Goal: Transaction & Acquisition: Purchase product/service

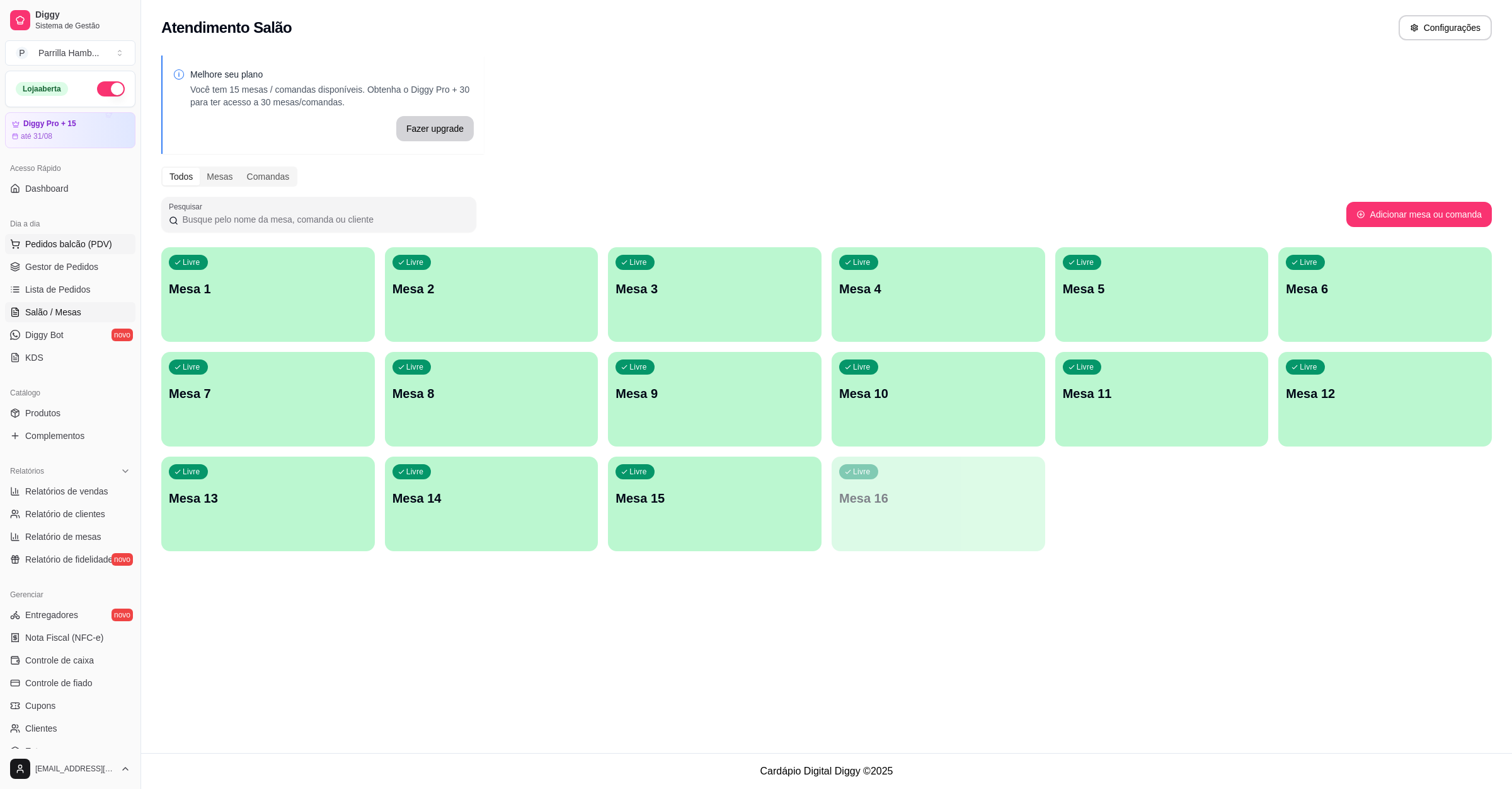
click at [91, 241] on span "Pedidos balcão (PDV)" at bounding box center [69, 243] width 87 height 13
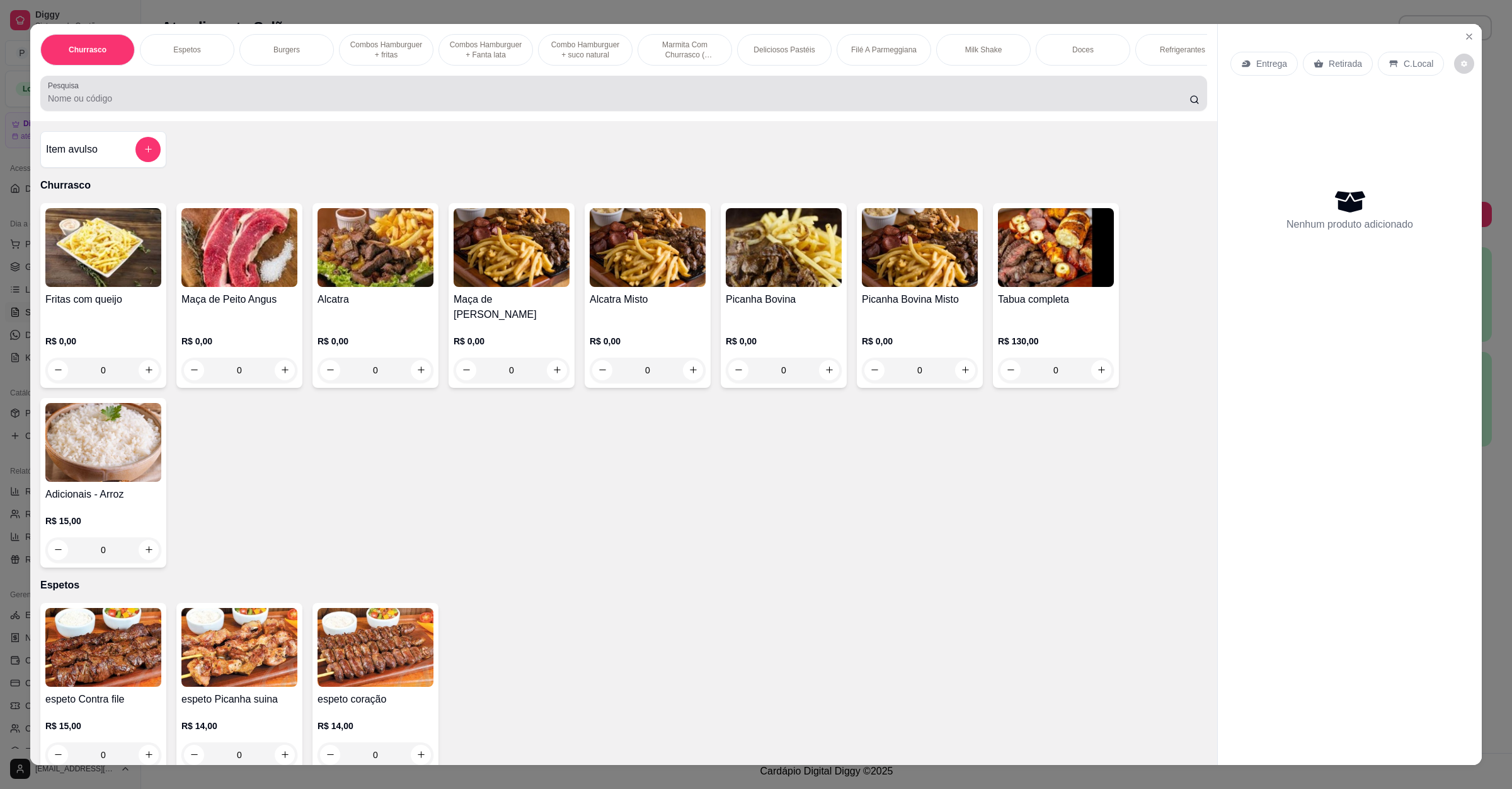
click at [275, 111] on div "Pesquisa" at bounding box center [624, 93] width 1167 height 36
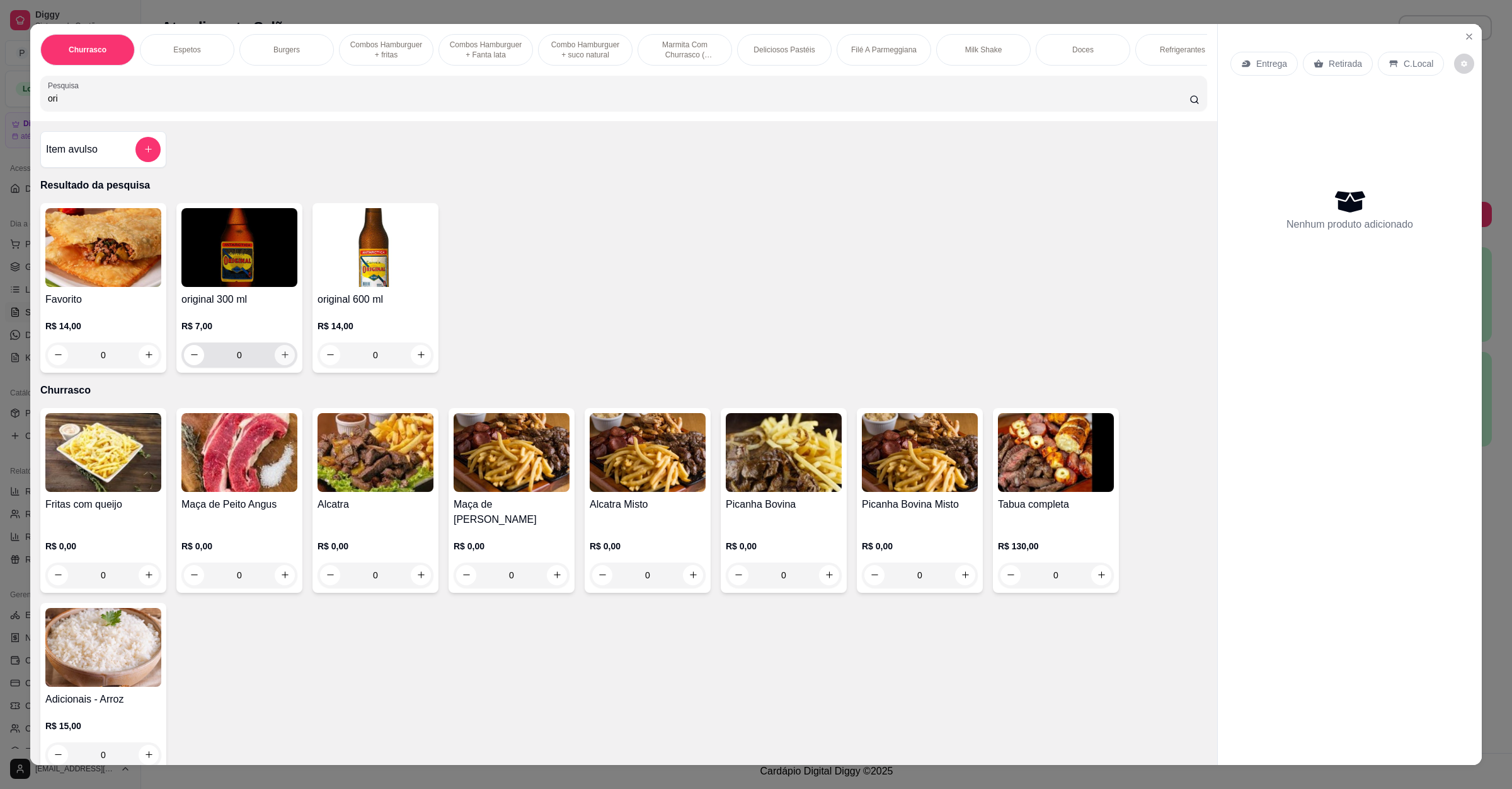
type input "ori"
click at [281, 360] on icon "increase-product-quantity" at bounding box center [285, 354] width 9 height 9
type input "1"
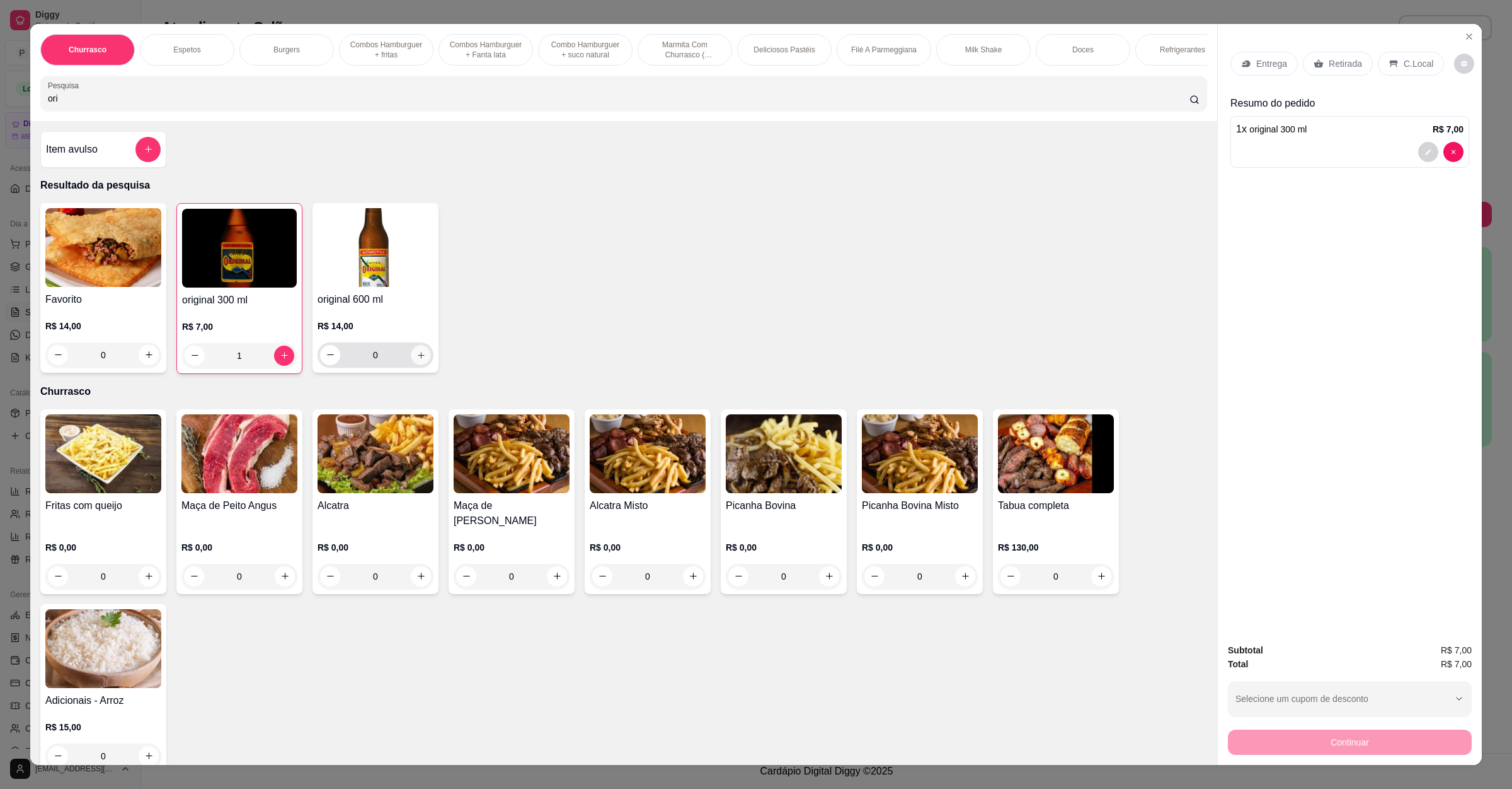
click at [411, 365] on button "increase-product-quantity" at bounding box center [421, 354] width 20 height 20
type input "4"
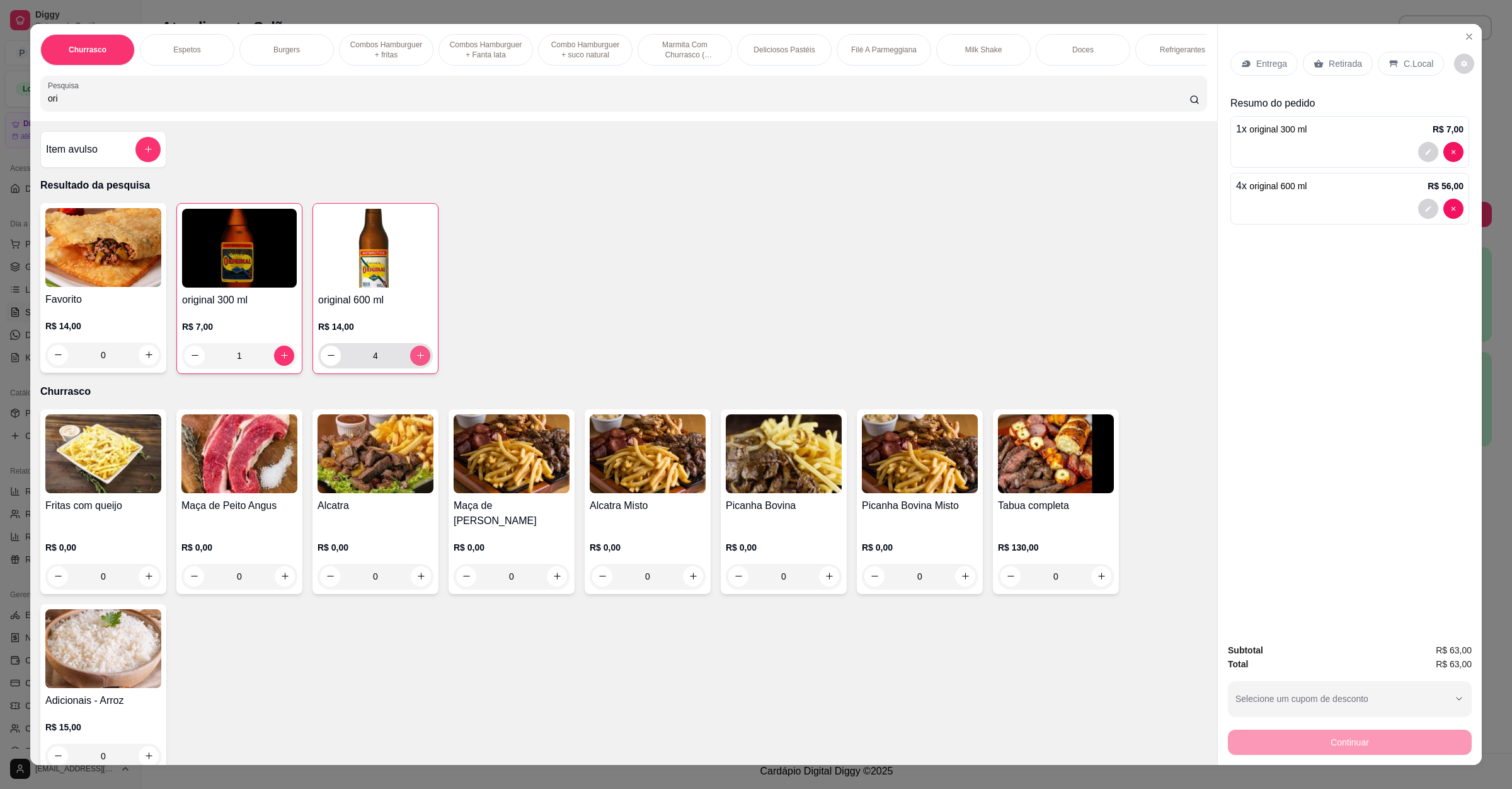
type input "4"
click at [410, 366] on button "increase-product-quantity" at bounding box center [421, 355] width 20 height 20
type input "5"
click at [1392, 63] on div "C.Local" at bounding box center [1411, 64] width 66 height 24
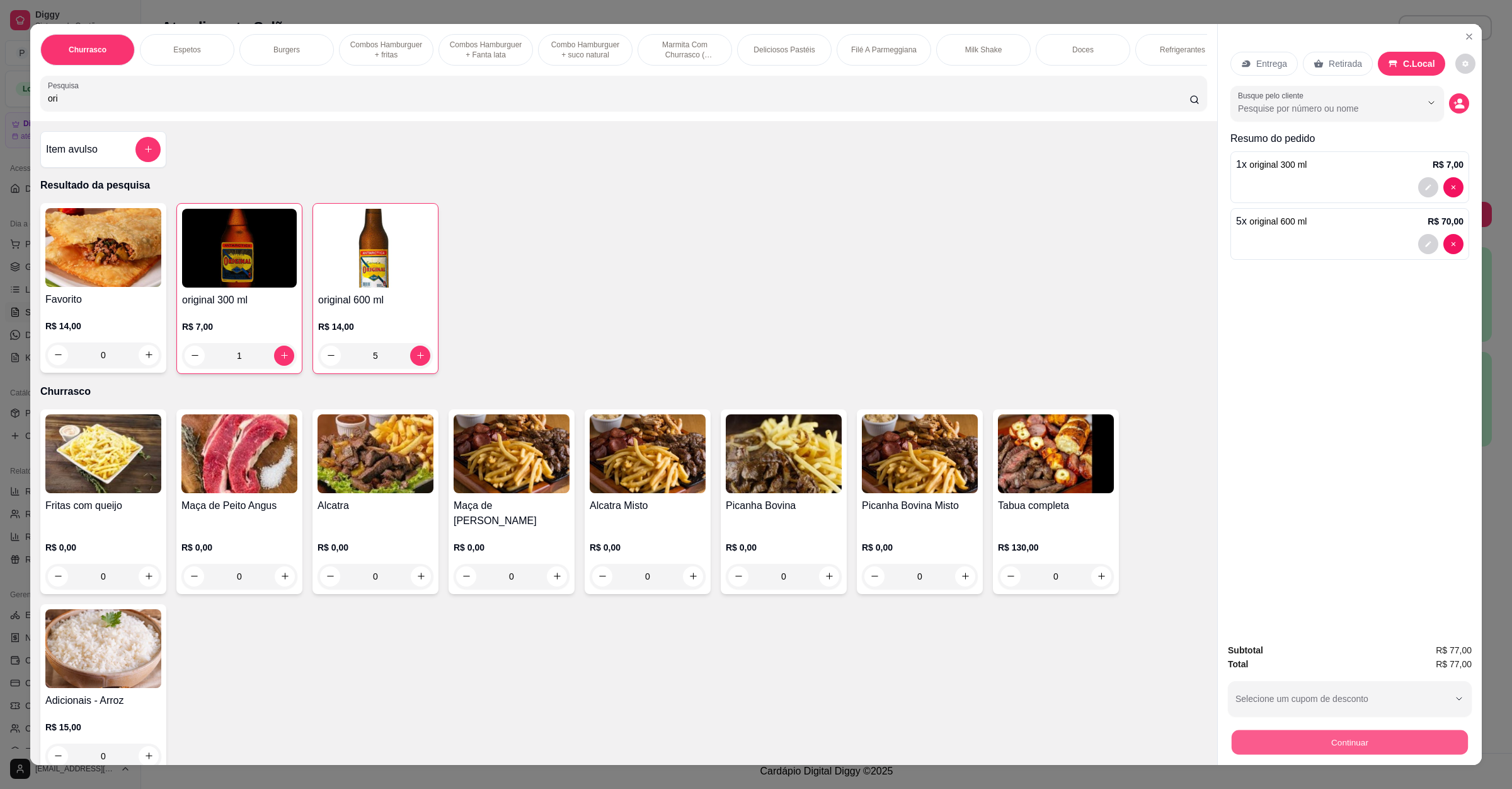
click at [1365, 741] on button "Continuar" at bounding box center [1350, 742] width 237 height 25
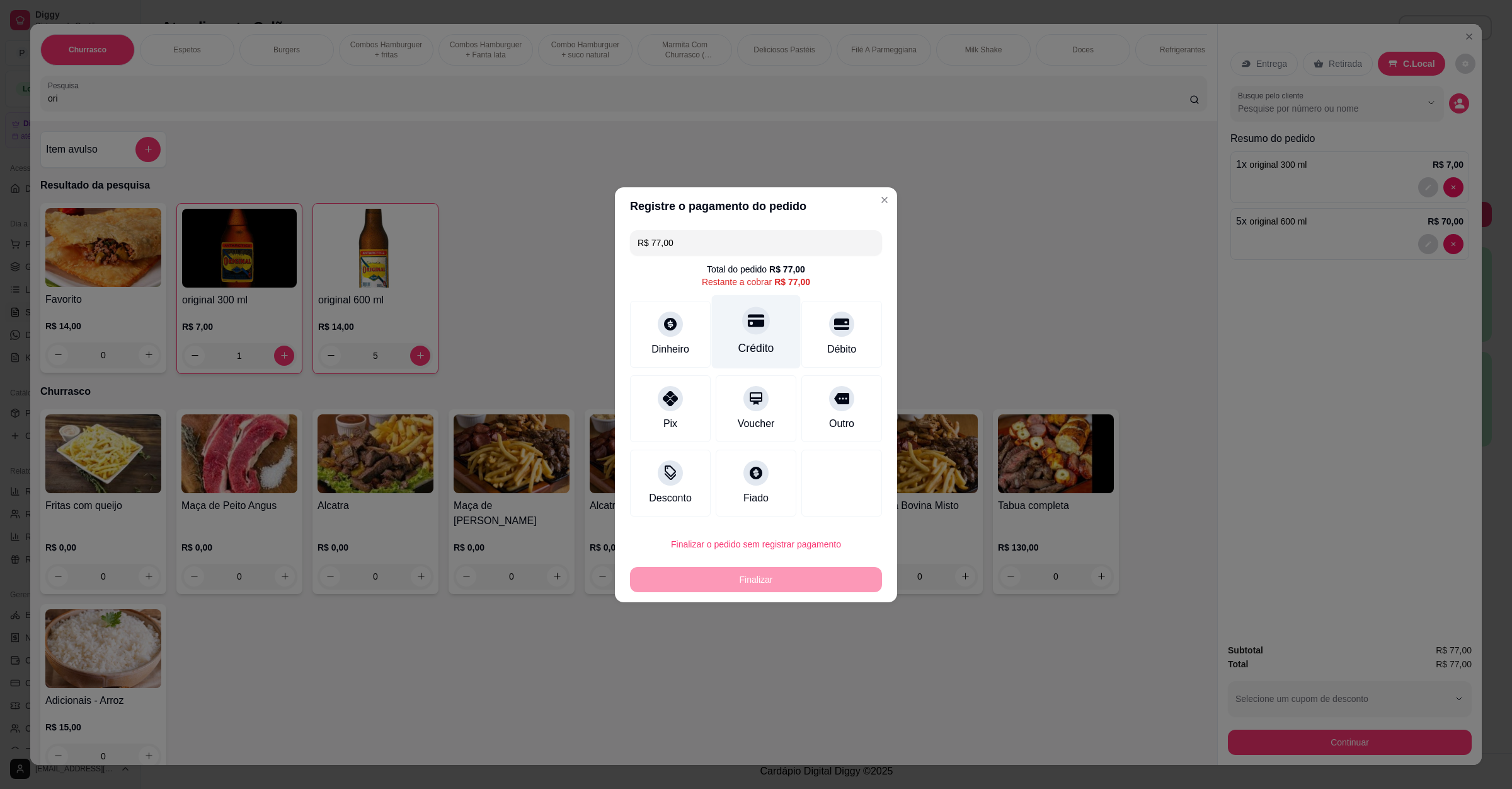
click at [734, 331] on div "Crédito" at bounding box center [756, 331] width 89 height 74
type input "R$ 0,00"
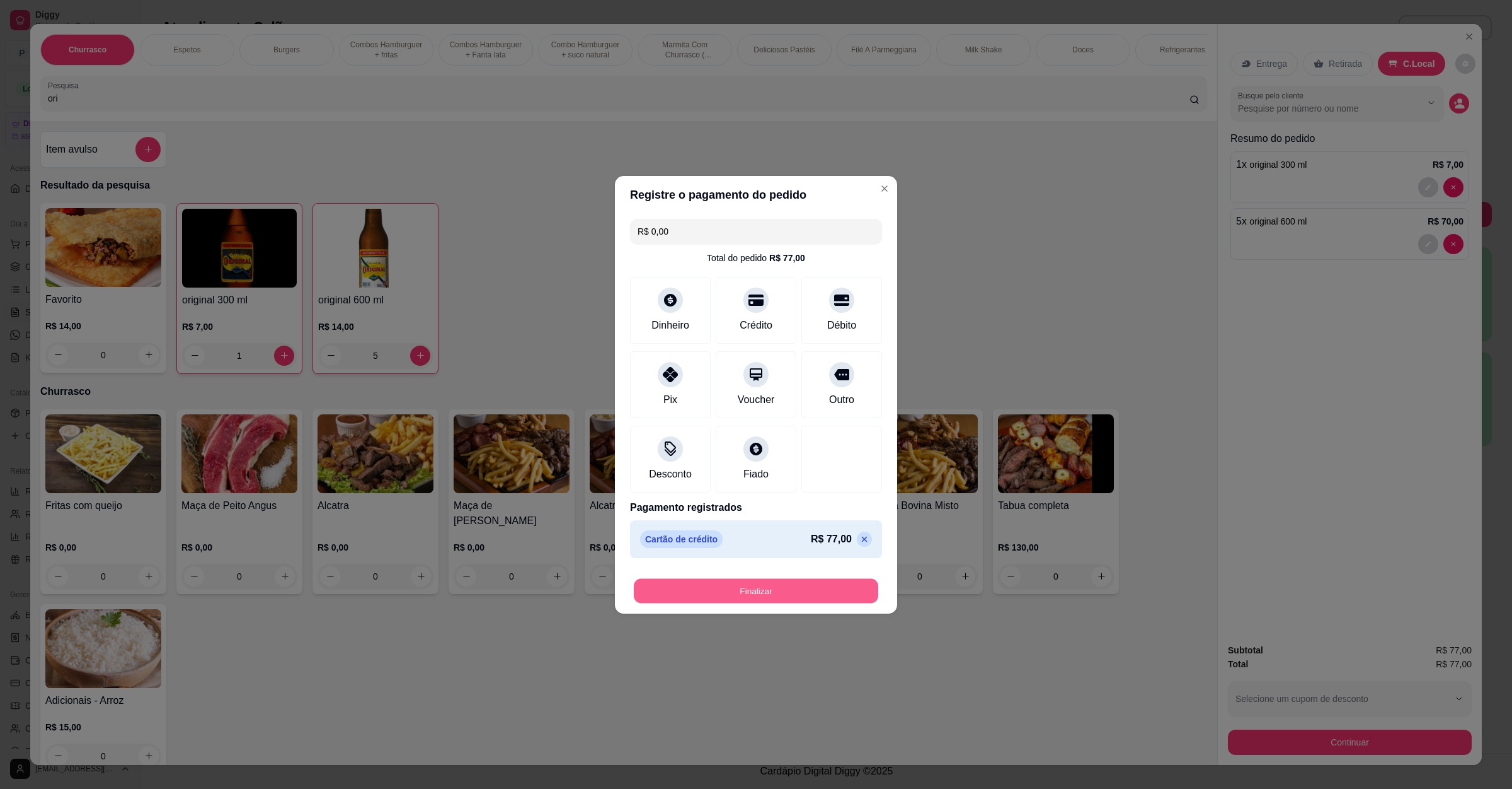
click at [834, 602] on button "Finalizar" at bounding box center [756, 590] width 244 height 25
type input "0"
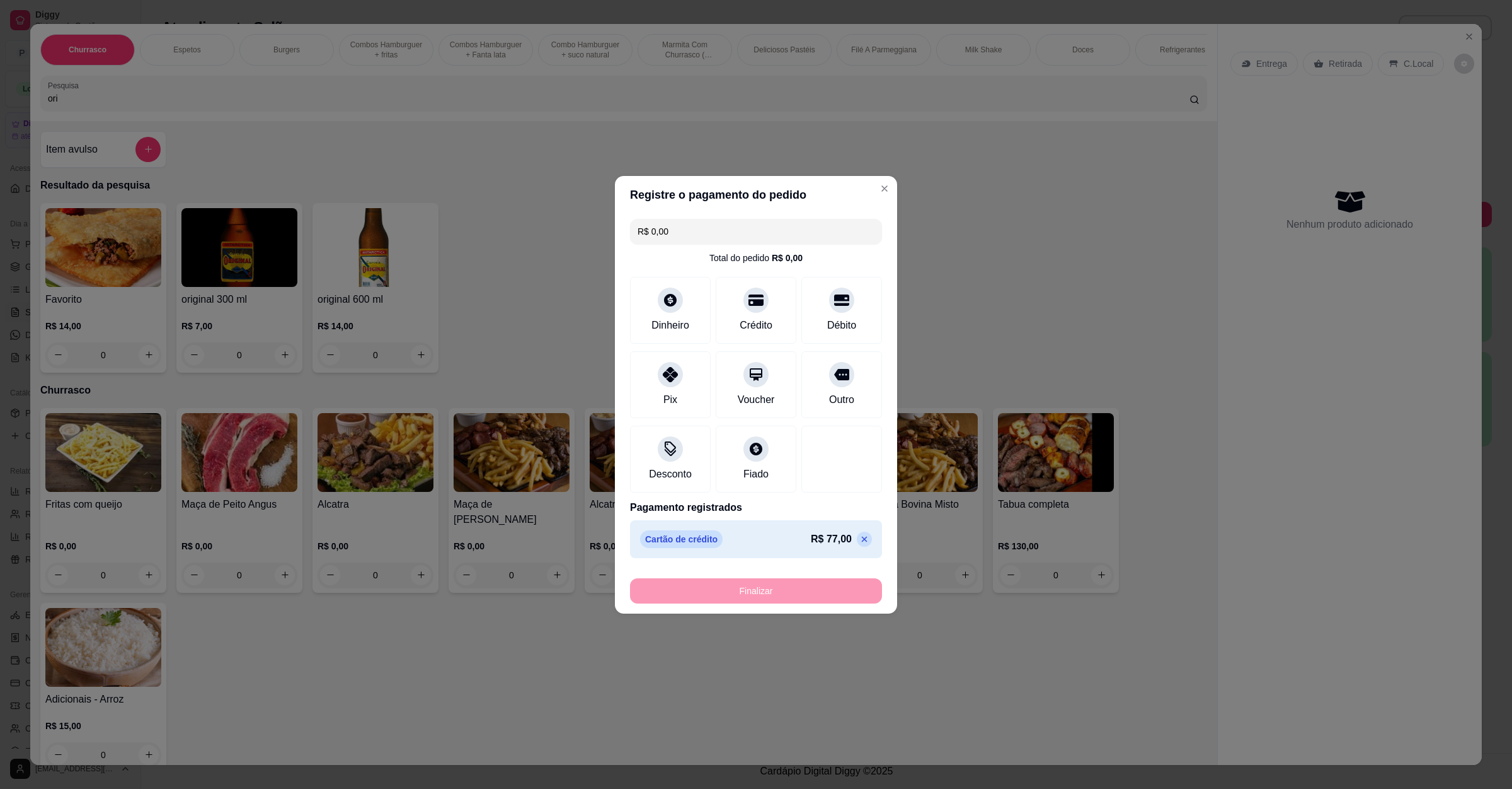
type input "-R$ 77,00"
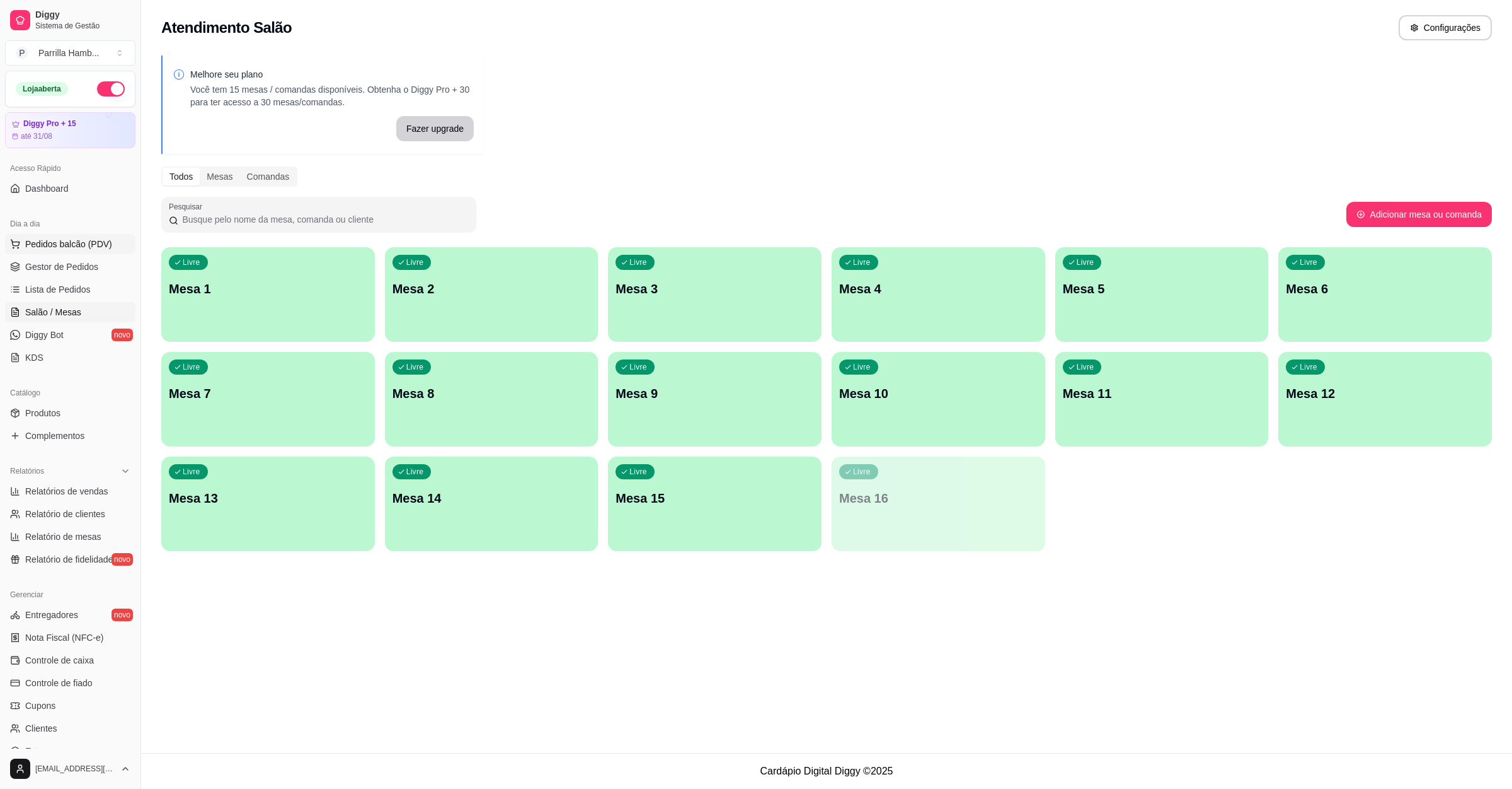
click at [97, 238] on span "Pedidos balcão (PDV)" at bounding box center [69, 243] width 87 height 13
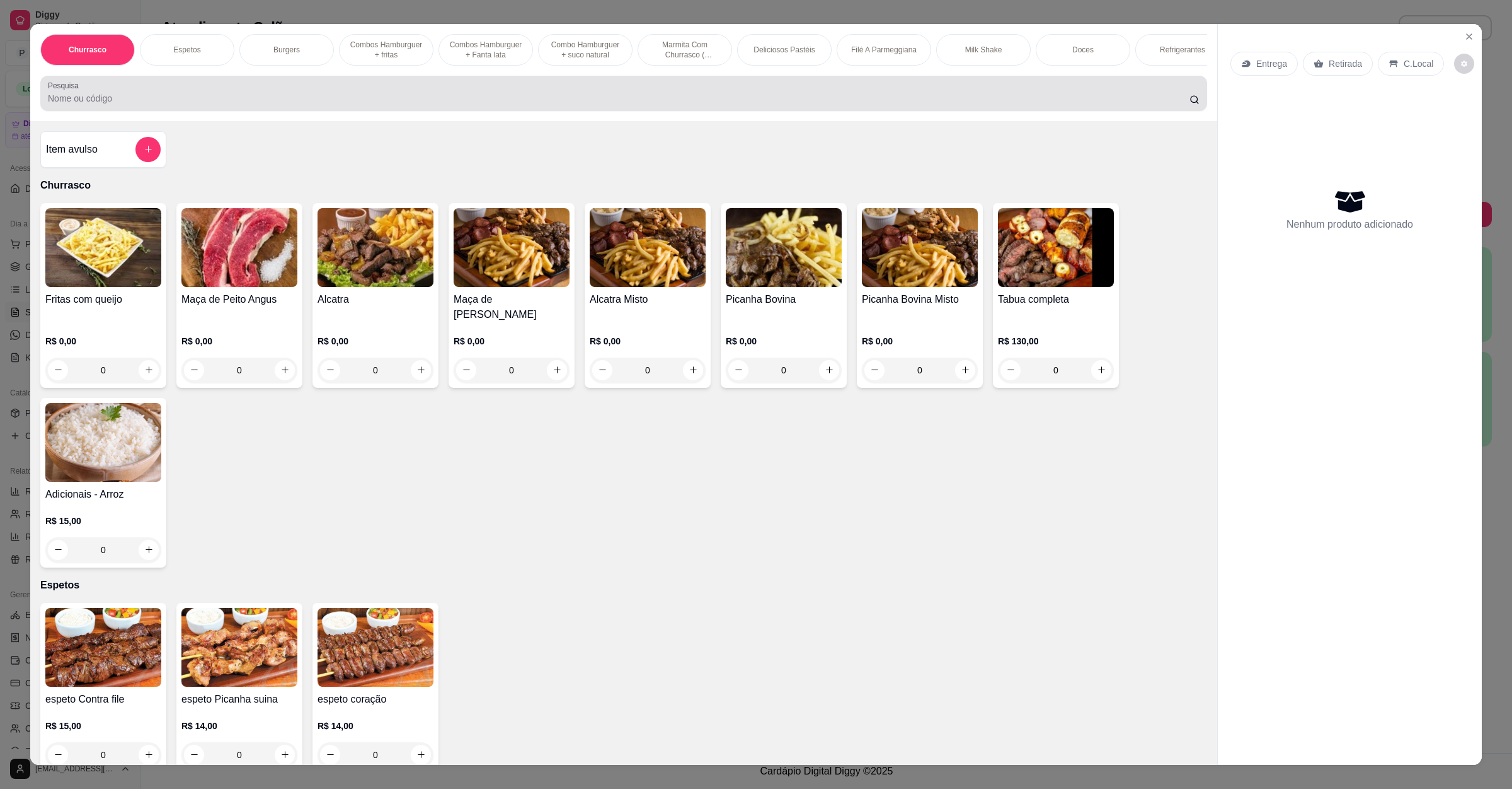
click at [350, 111] on div "Pesquisa" at bounding box center [624, 93] width 1167 height 36
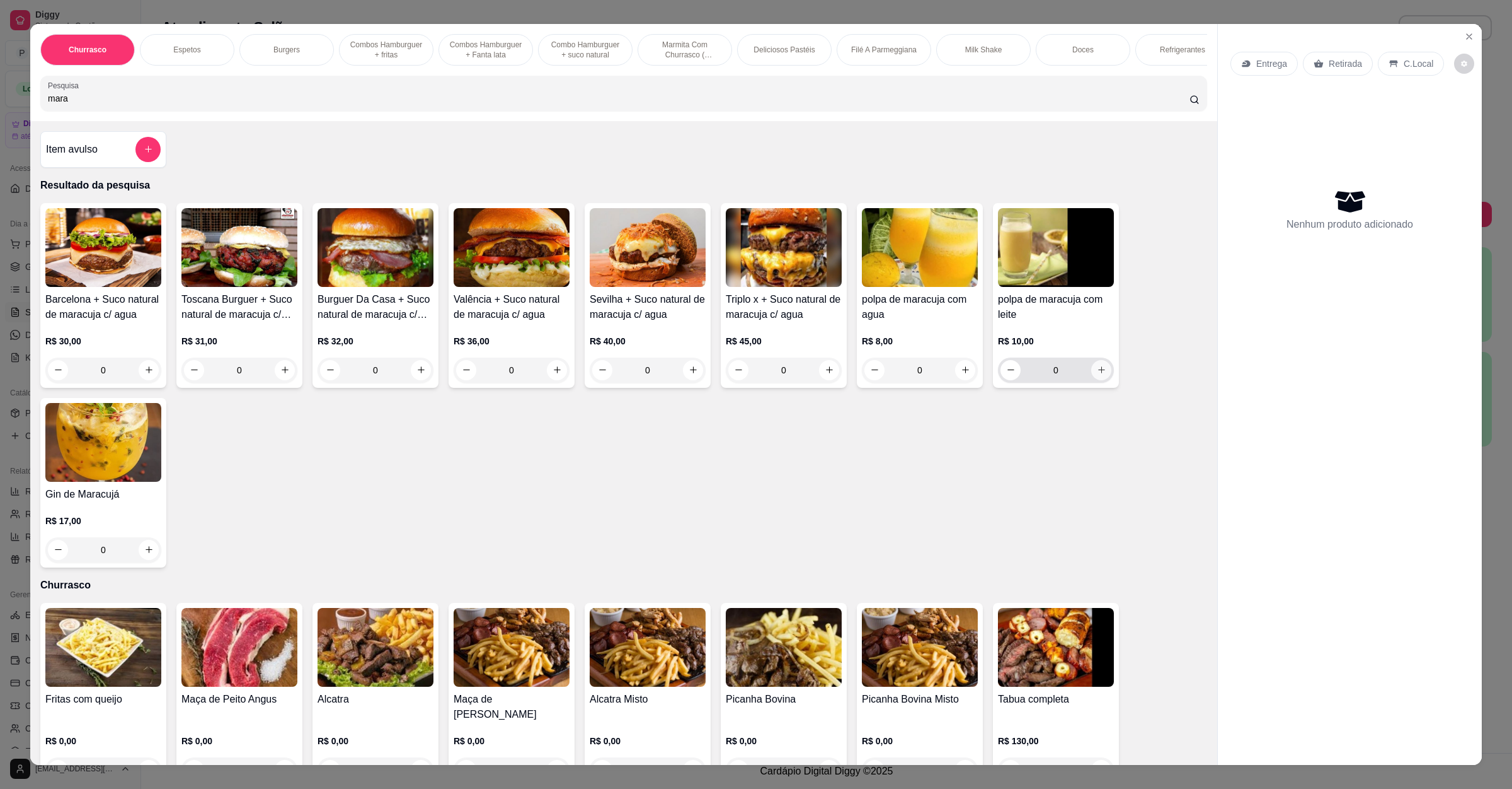
type input "mara"
click at [1097, 374] on icon "increase-product-quantity" at bounding box center [1102, 369] width 9 height 9
type input "1"
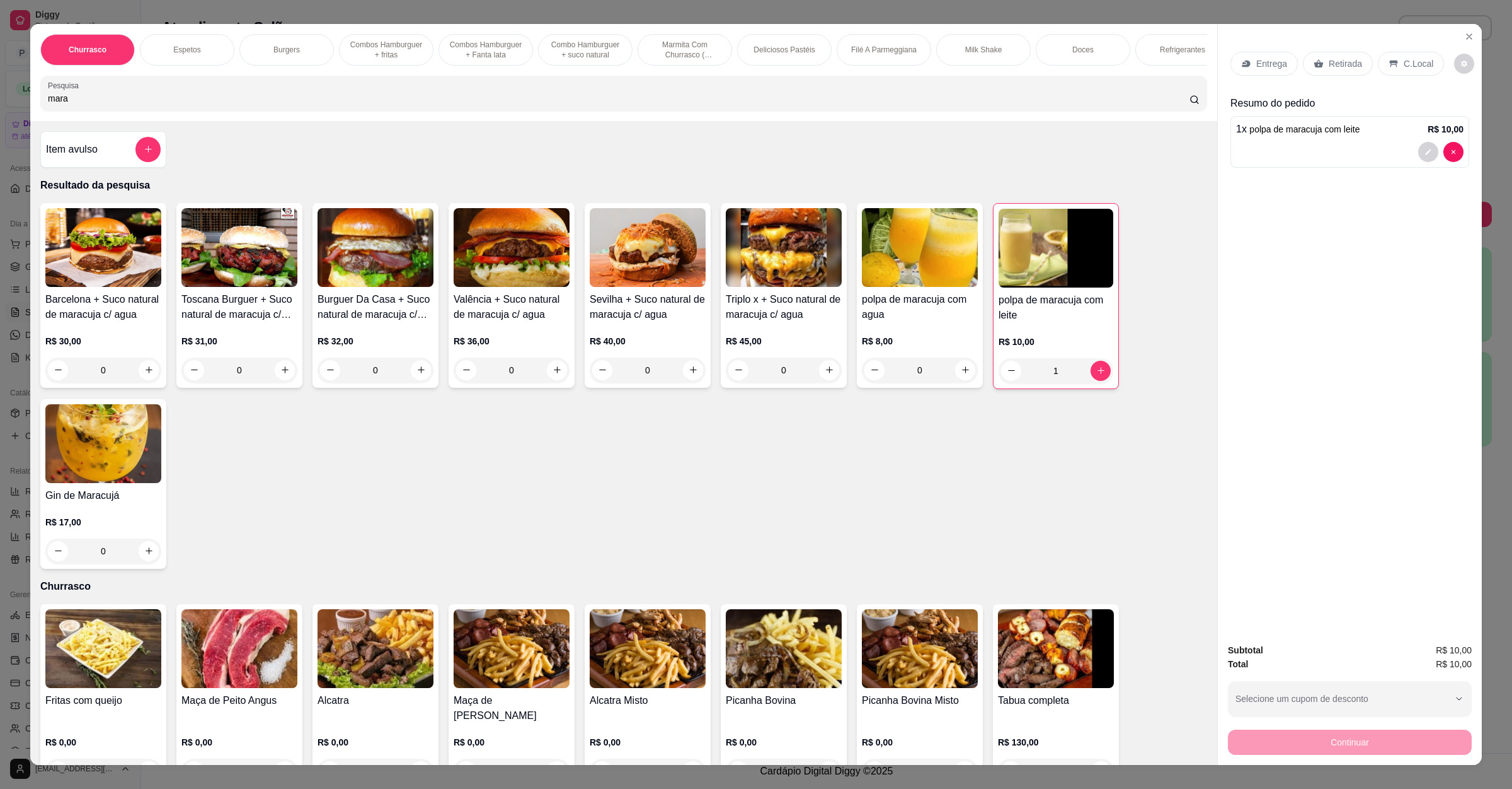
drag, startPoint x: 225, startPoint y: 116, endPoint x: 0, endPoint y: 119, distance: 225.0
click at [0, 119] on div "Churrasco Espetos Burgers Combos Hamburguer + fritas Combos Hamburguer + Fanta …" at bounding box center [756, 394] width 1512 height 789
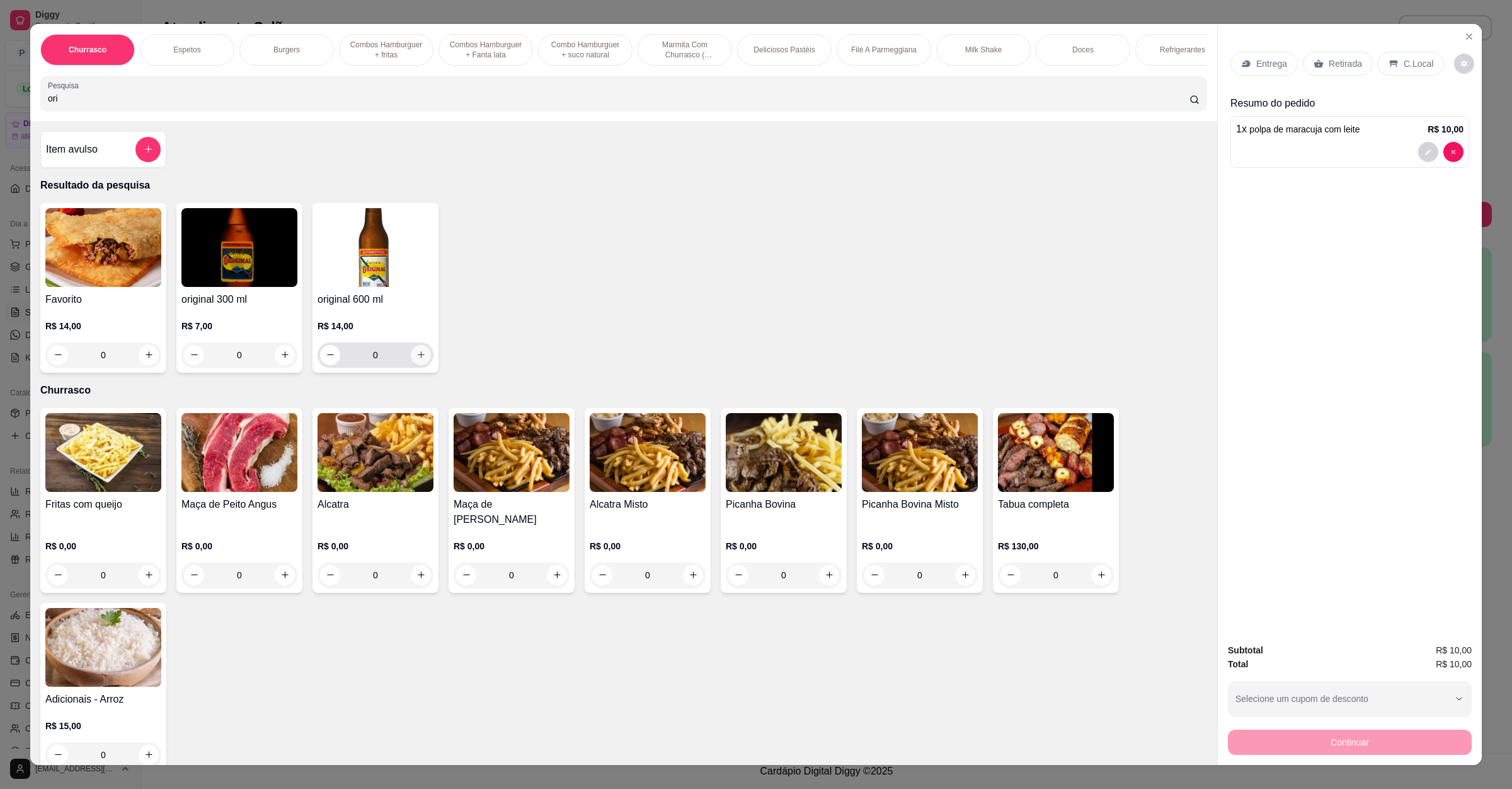
type input "ori"
click at [416, 360] on icon "increase-product-quantity" at bounding box center [421, 354] width 9 height 9
type input "1"
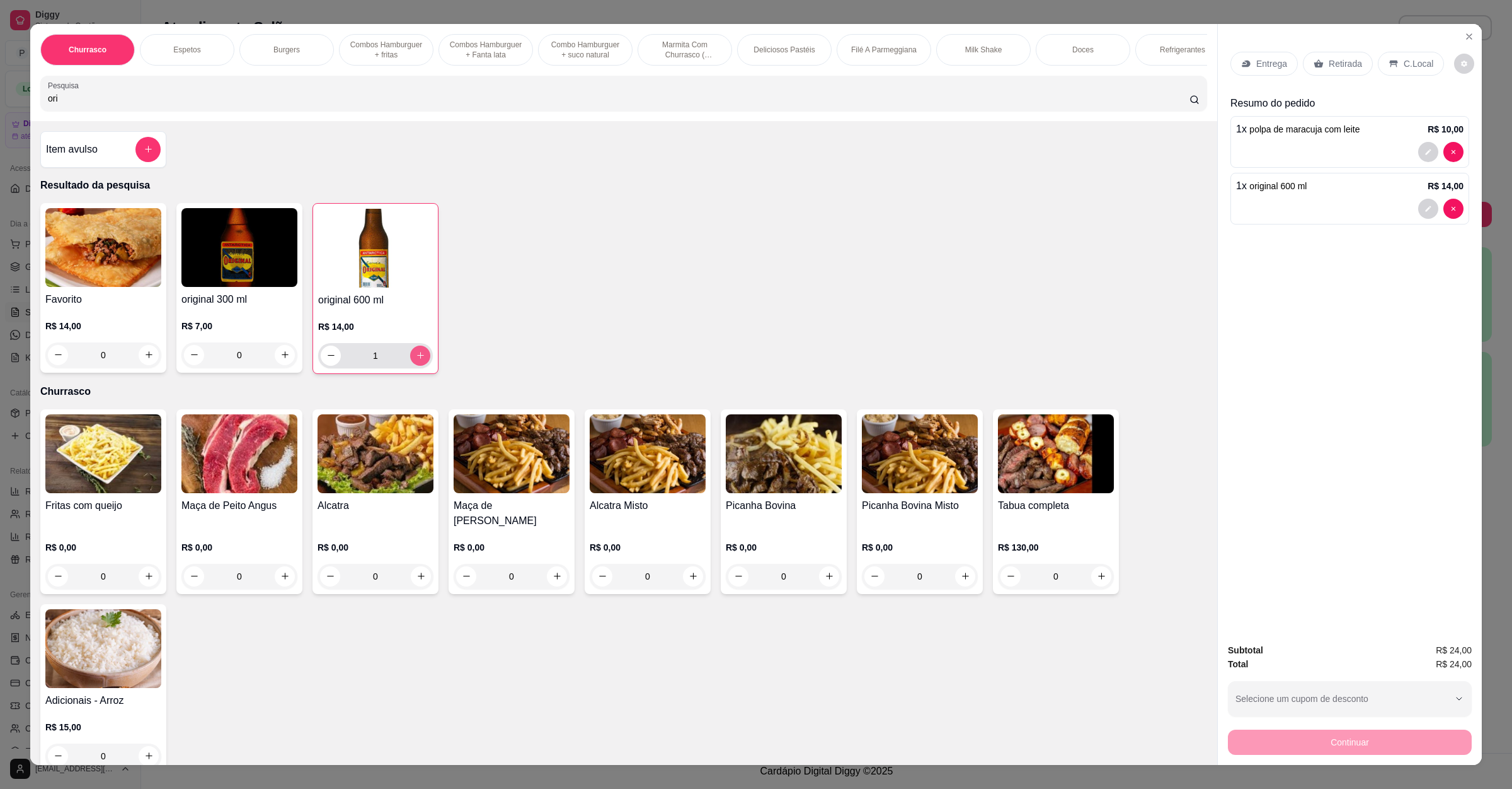
click at [416, 360] on icon "increase-product-quantity" at bounding box center [420, 355] width 9 height 9
type input "2"
click at [142, 364] on div "0" at bounding box center [103, 355] width 116 height 25
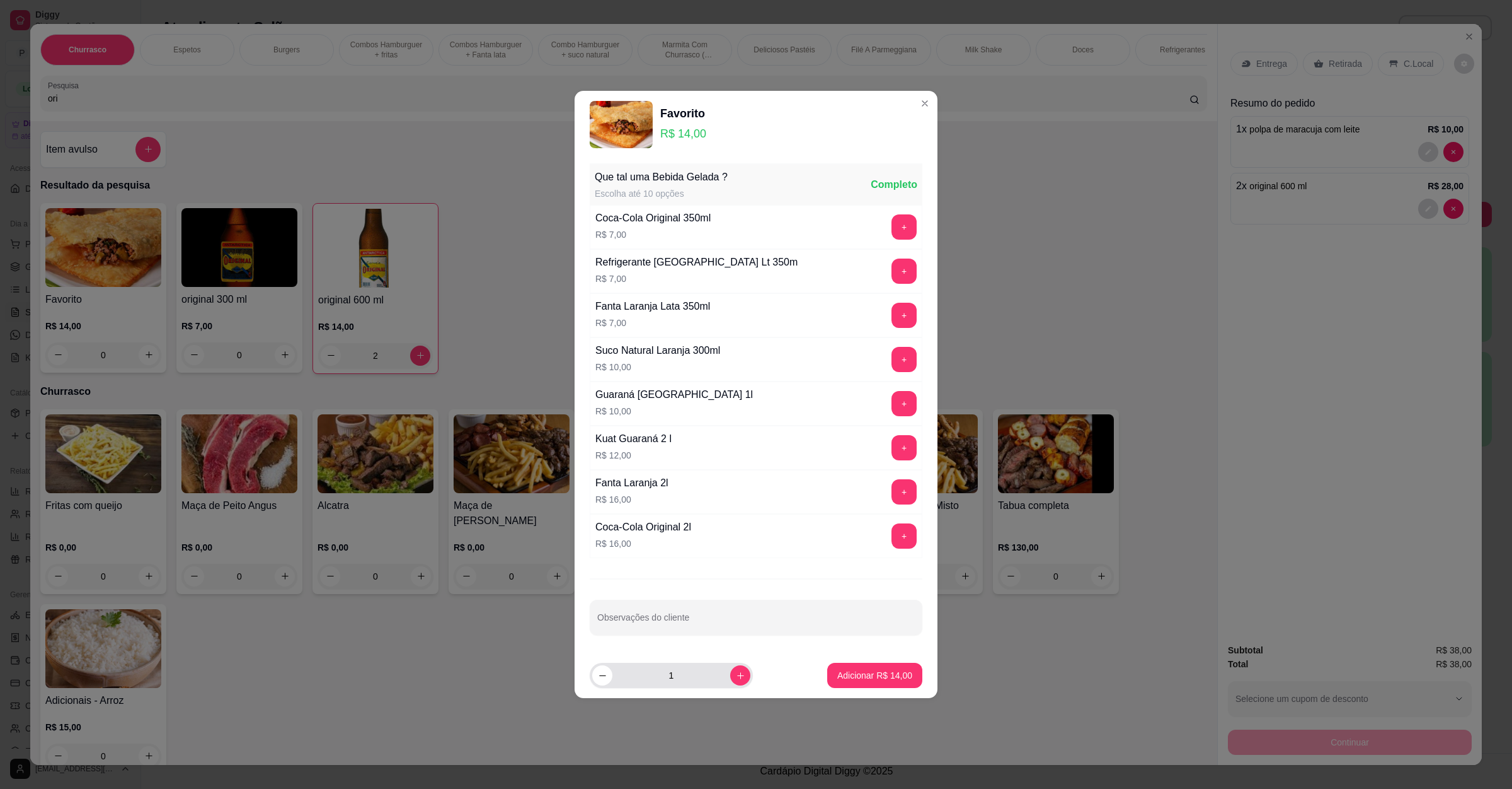
click at [741, 674] on div "1" at bounding box center [672, 675] width 163 height 25
click at [736, 677] on icon "increase-product-quantity" at bounding box center [740, 675] width 9 height 9
type input "2"
click at [865, 679] on p "Adicionar R$ 28,00" at bounding box center [875, 674] width 75 height 13
type input "2"
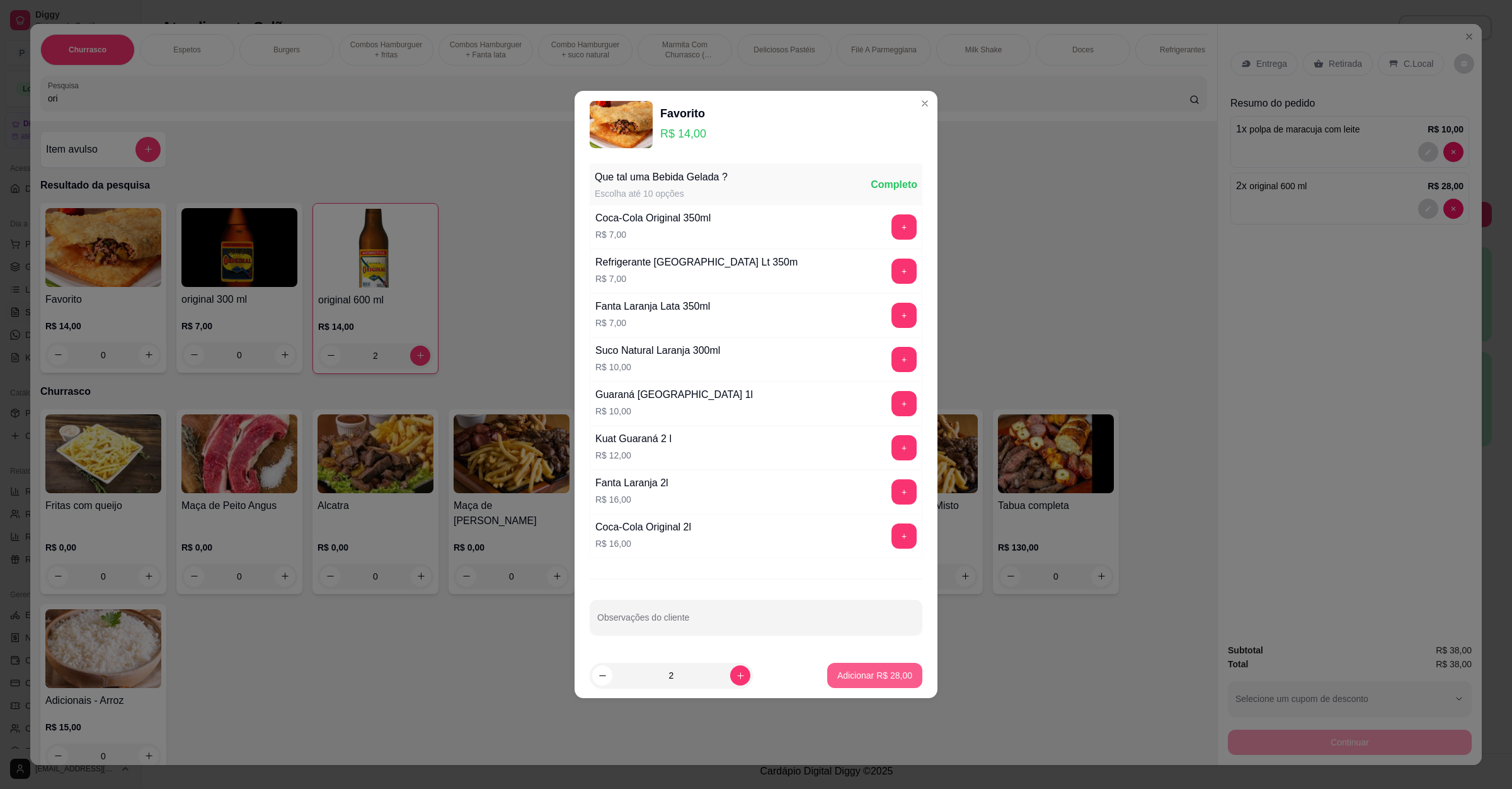
type input "2"
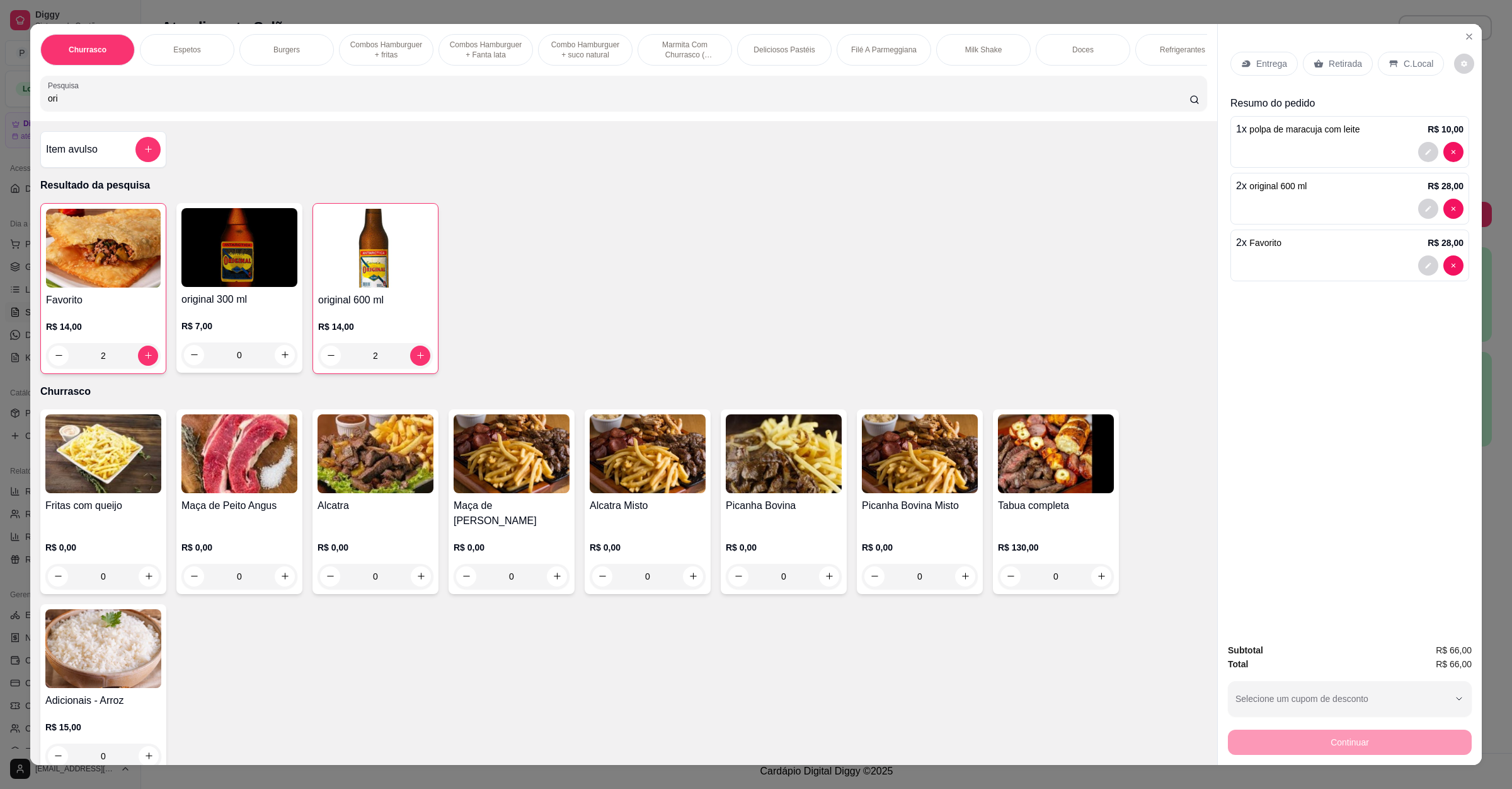
drag, startPoint x: 210, startPoint y: 121, endPoint x: 8, endPoint y: 118, distance: 202.0
click at [8, 118] on div "Churrasco Espetos Burgers Combos Hamburguer + fritas Combos Hamburguer + Fanta …" at bounding box center [756, 394] width 1512 height 789
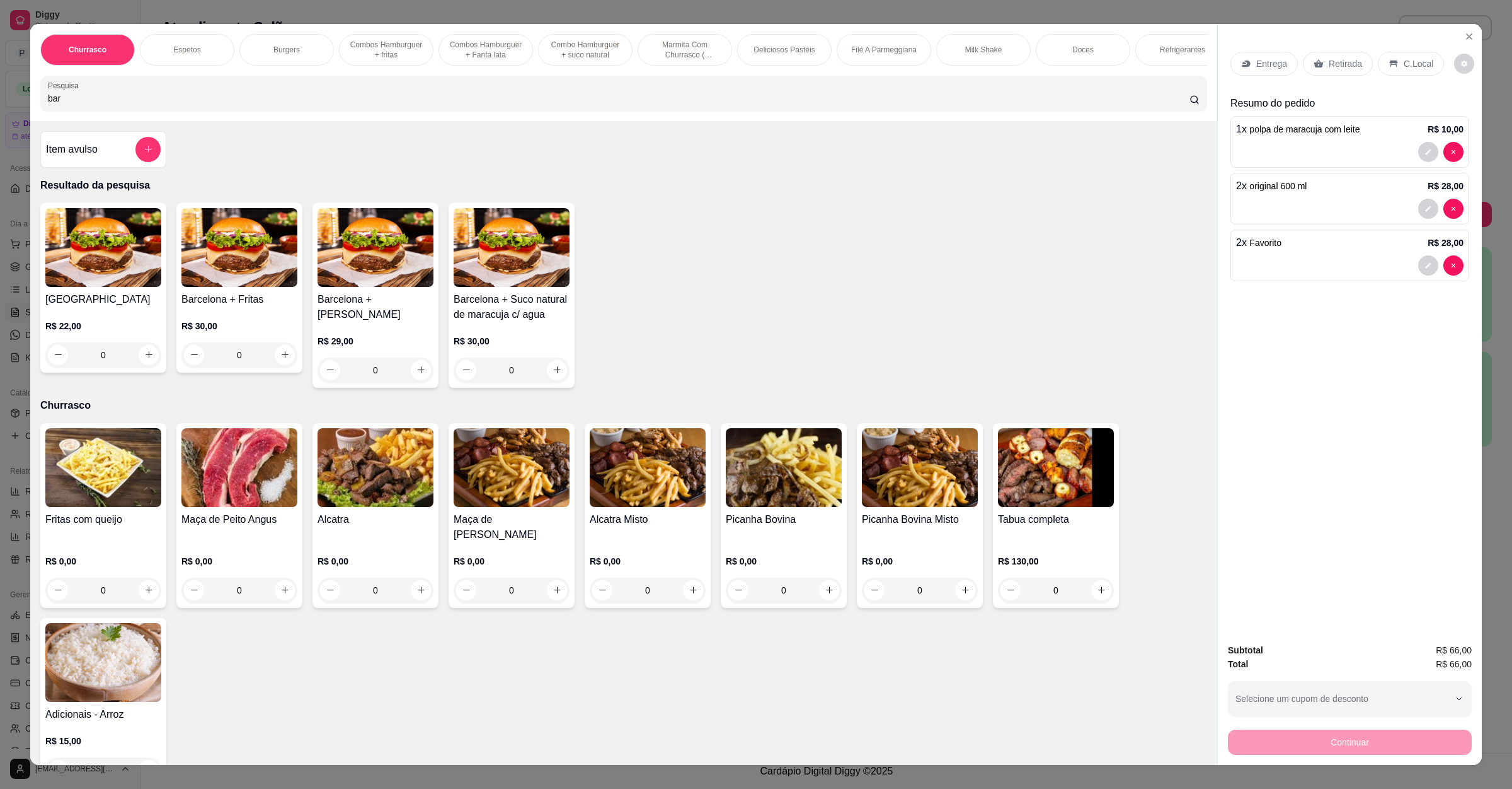
type input "bar"
click at [138, 367] on div "0" at bounding box center [103, 355] width 116 height 25
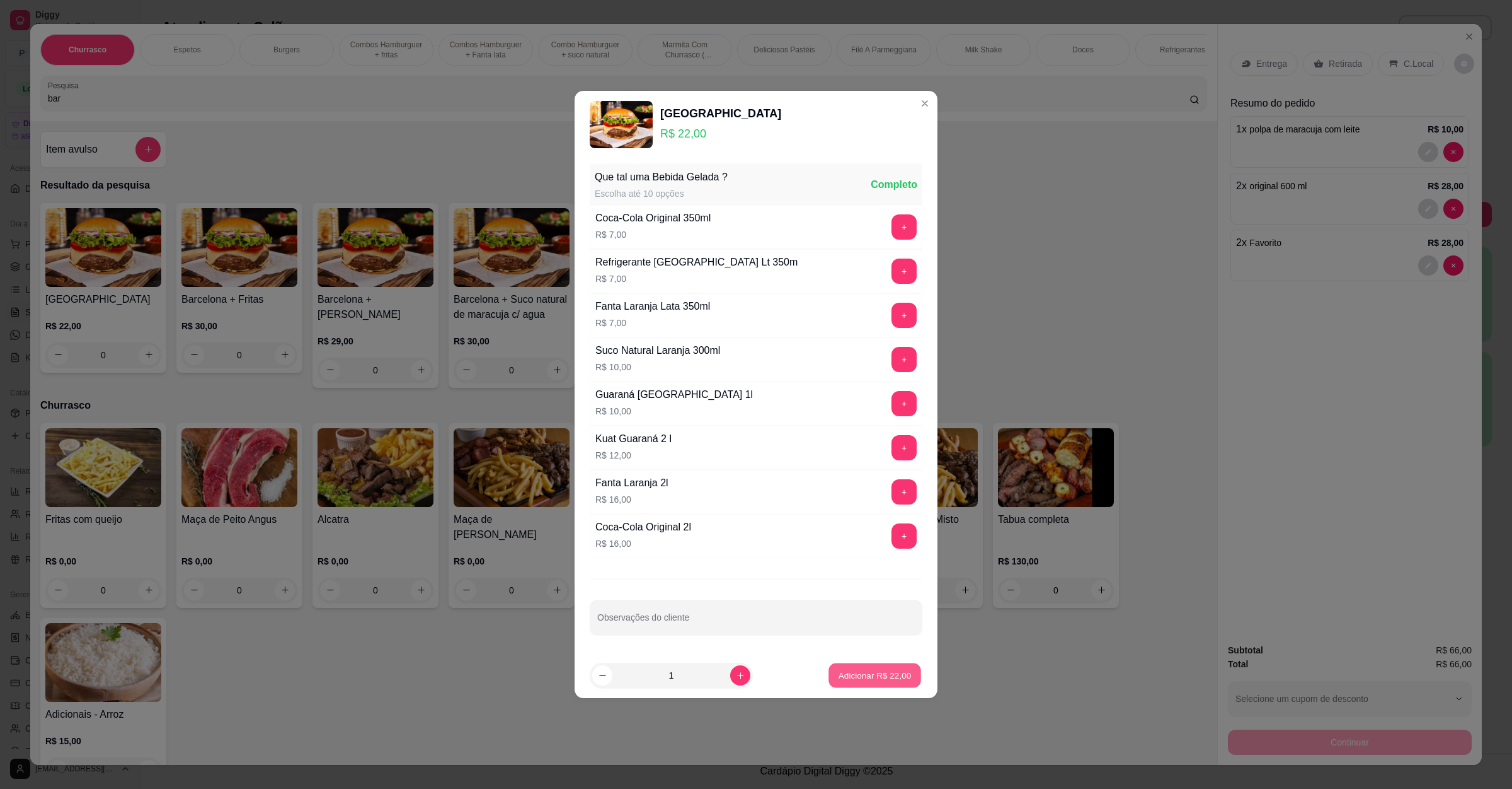
click at [862, 681] on p "Adicionar R$ 22,00" at bounding box center [875, 674] width 73 height 12
type input "1"
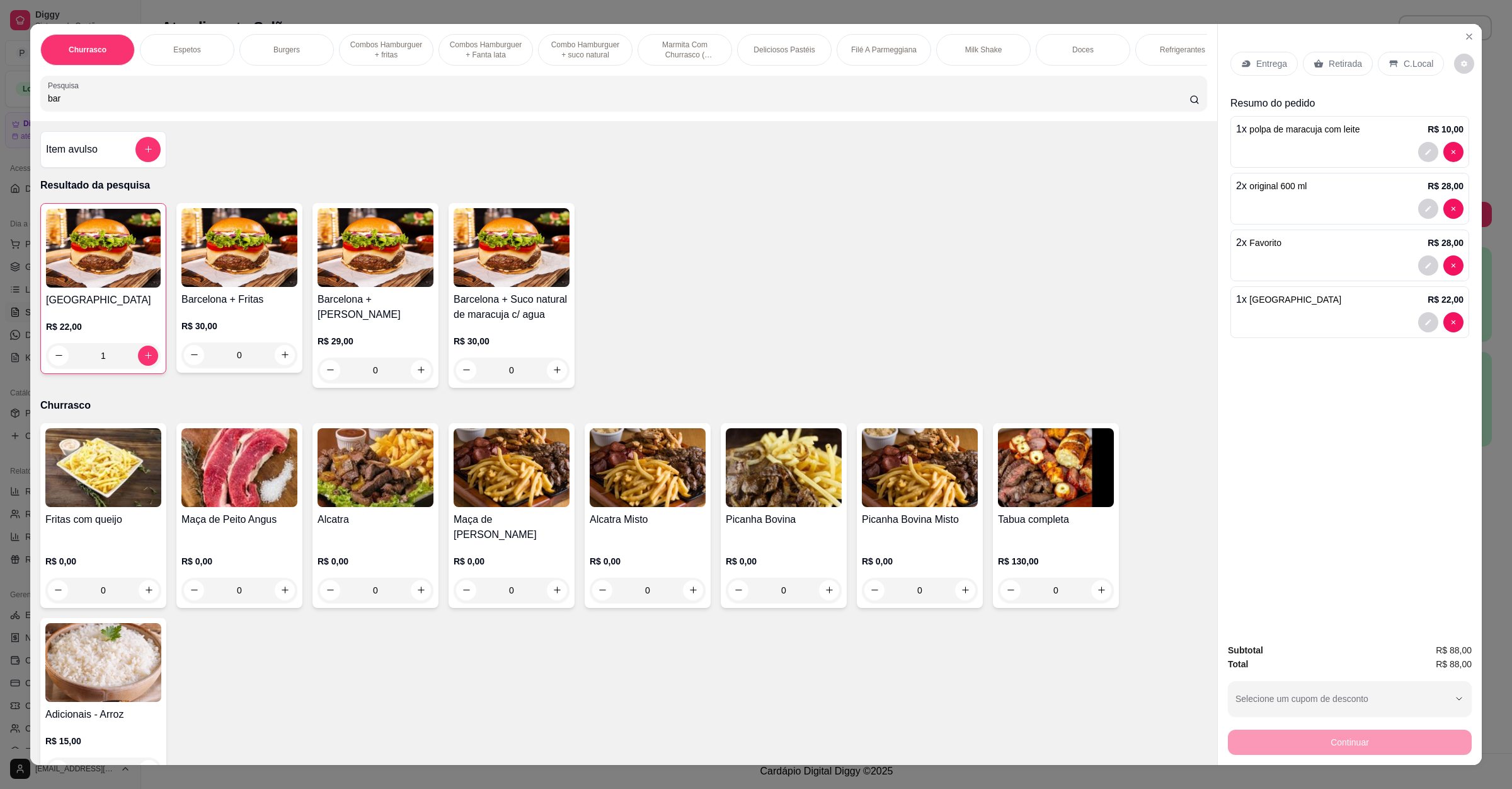
click at [1390, 63] on icon at bounding box center [1394, 64] width 10 height 10
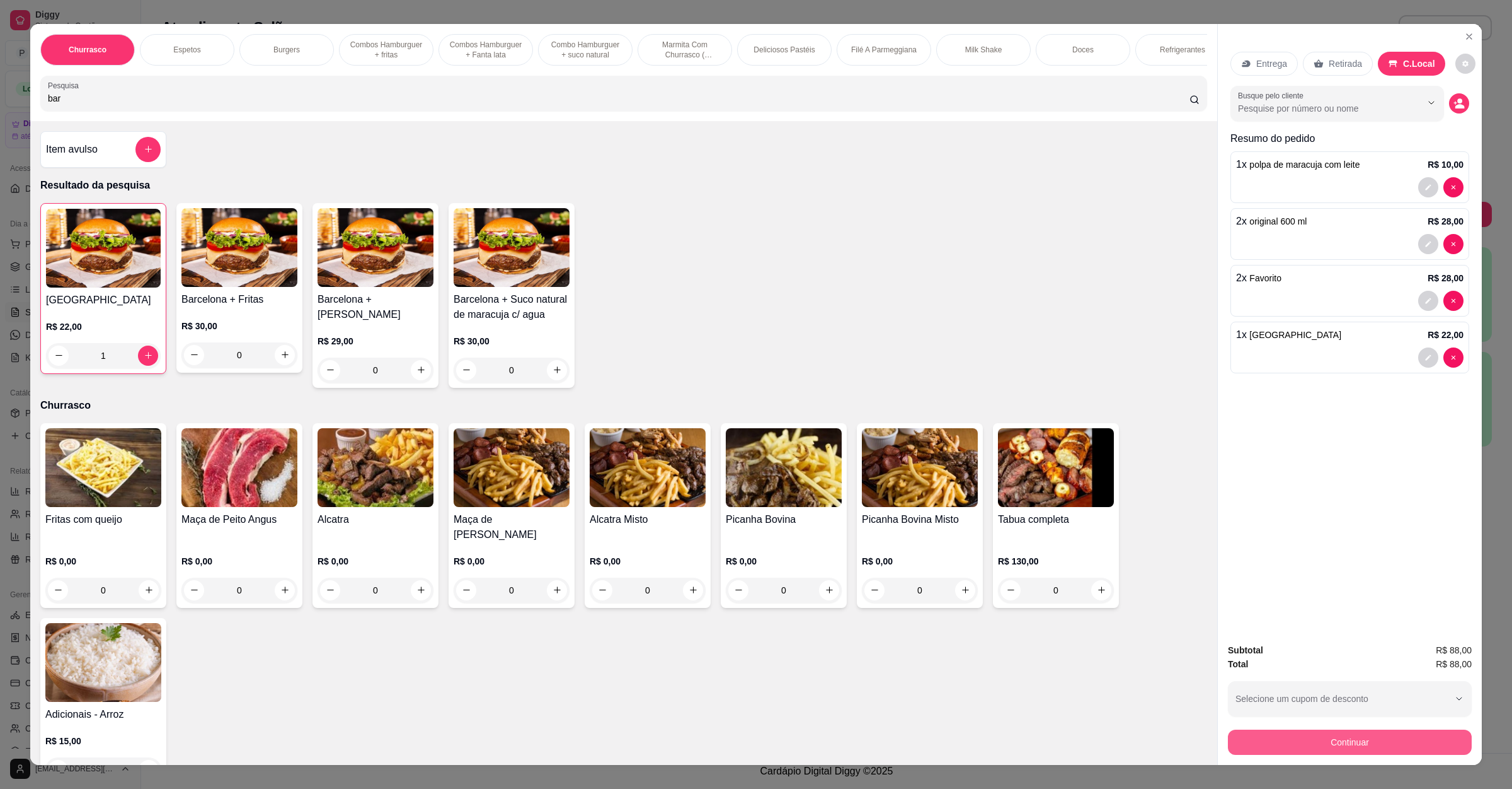
click at [1303, 749] on button "Continuar" at bounding box center [1350, 742] width 244 height 25
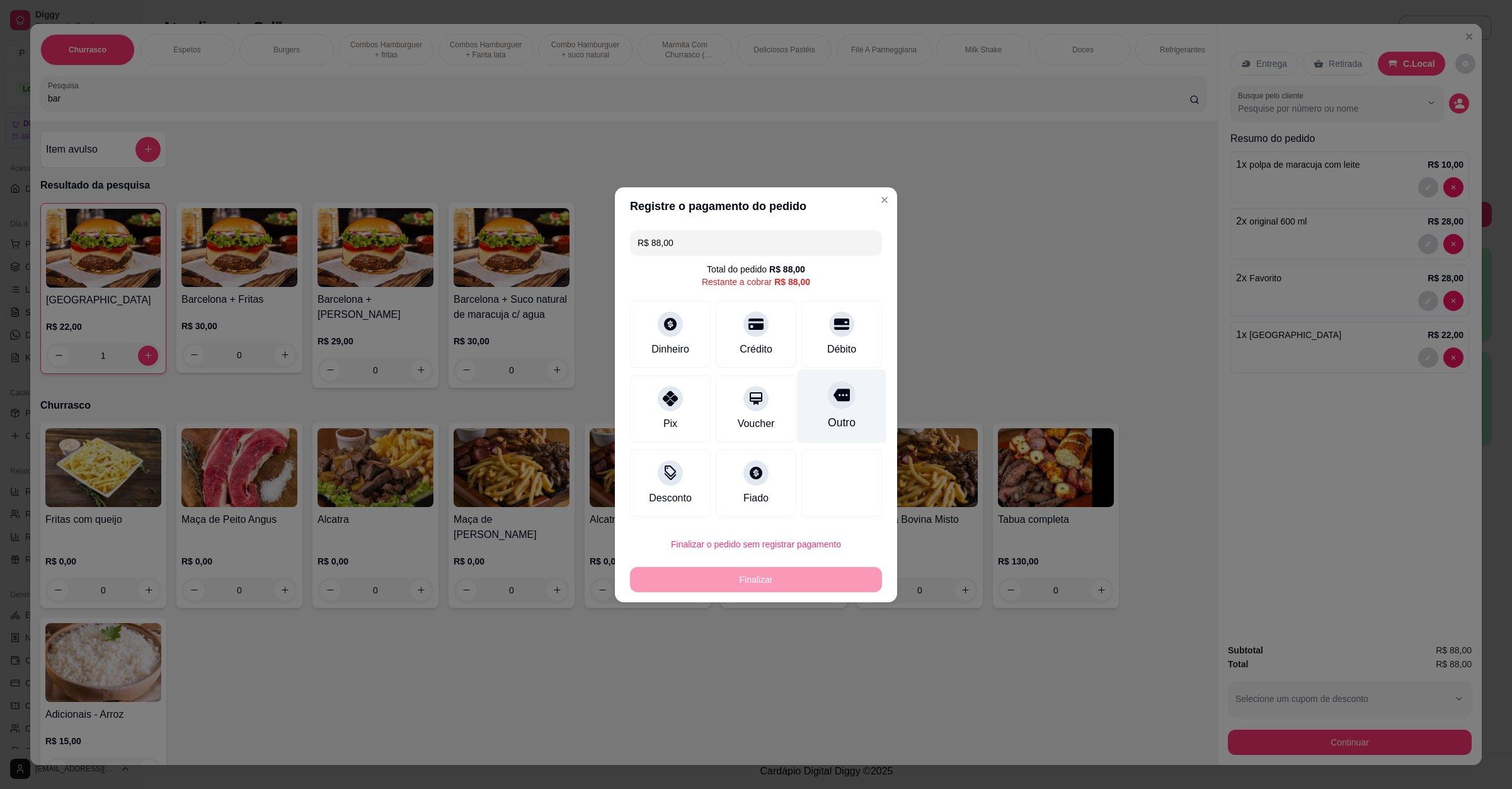
click at [834, 403] on icon at bounding box center [841, 394] width 16 height 16
type input "R$ 0,00"
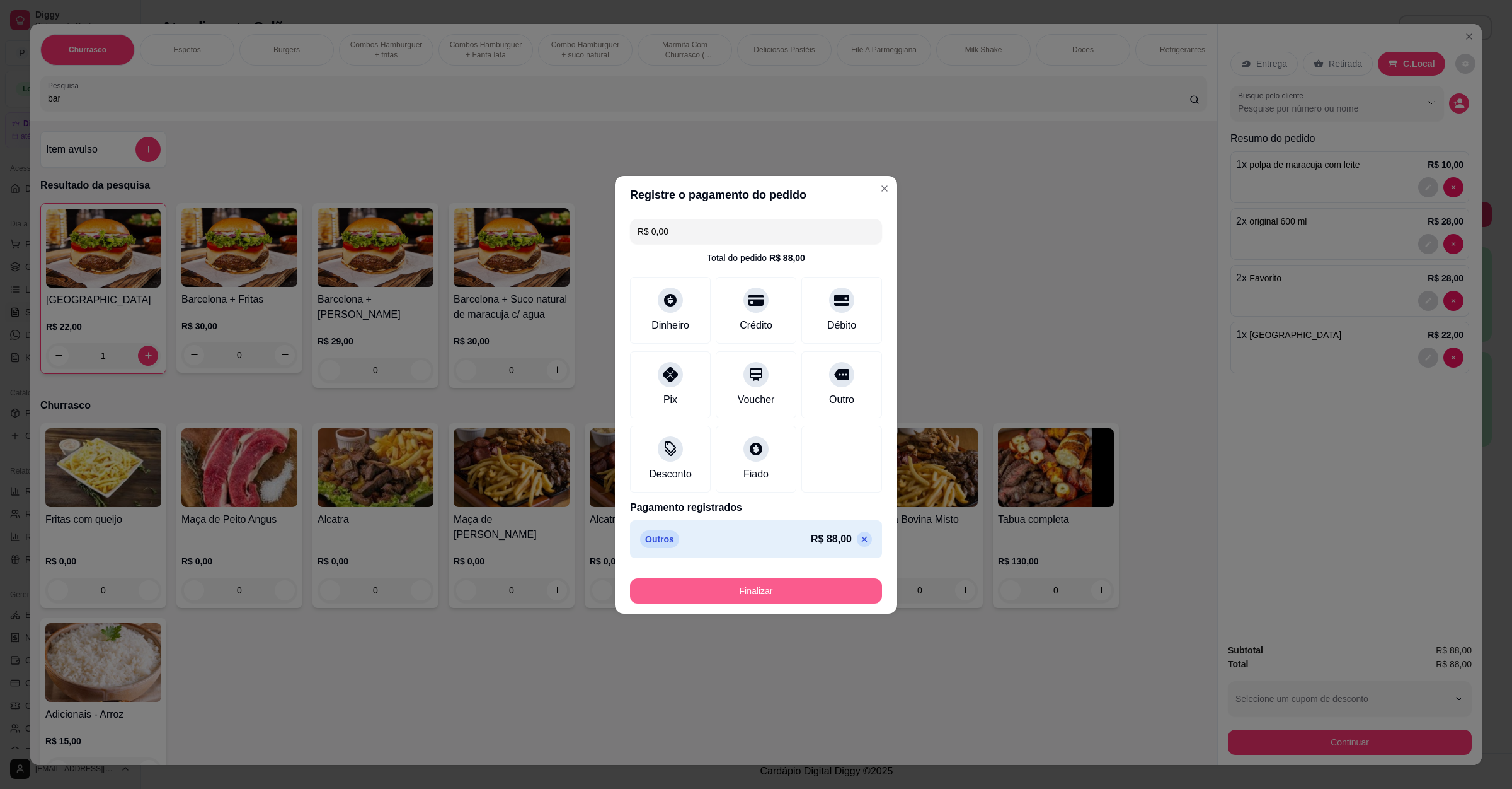
click at [784, 597] on button "Finalizar" at bounding box center [756, 590] width 252 height 25
type input "0"
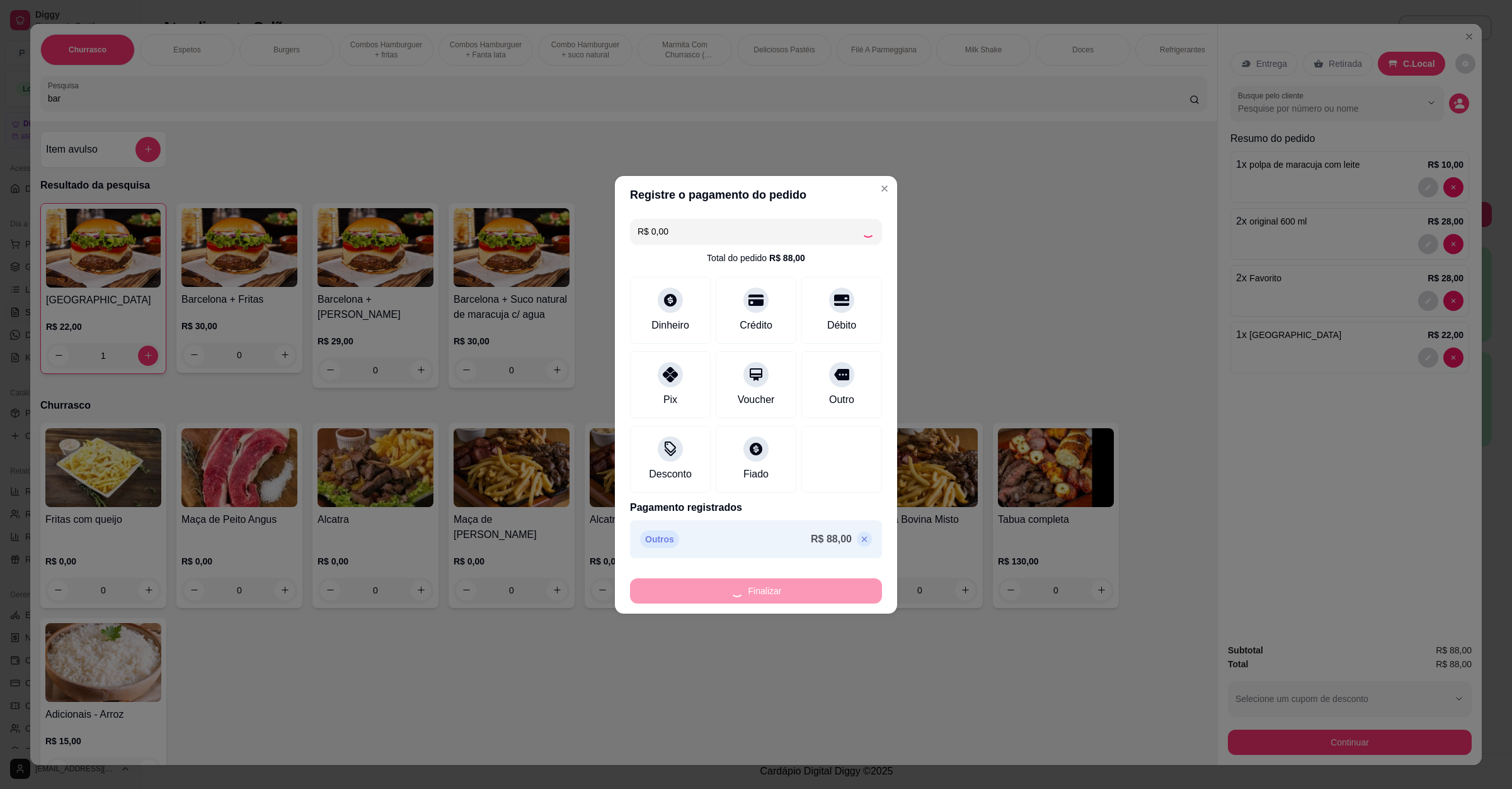
type input "0"
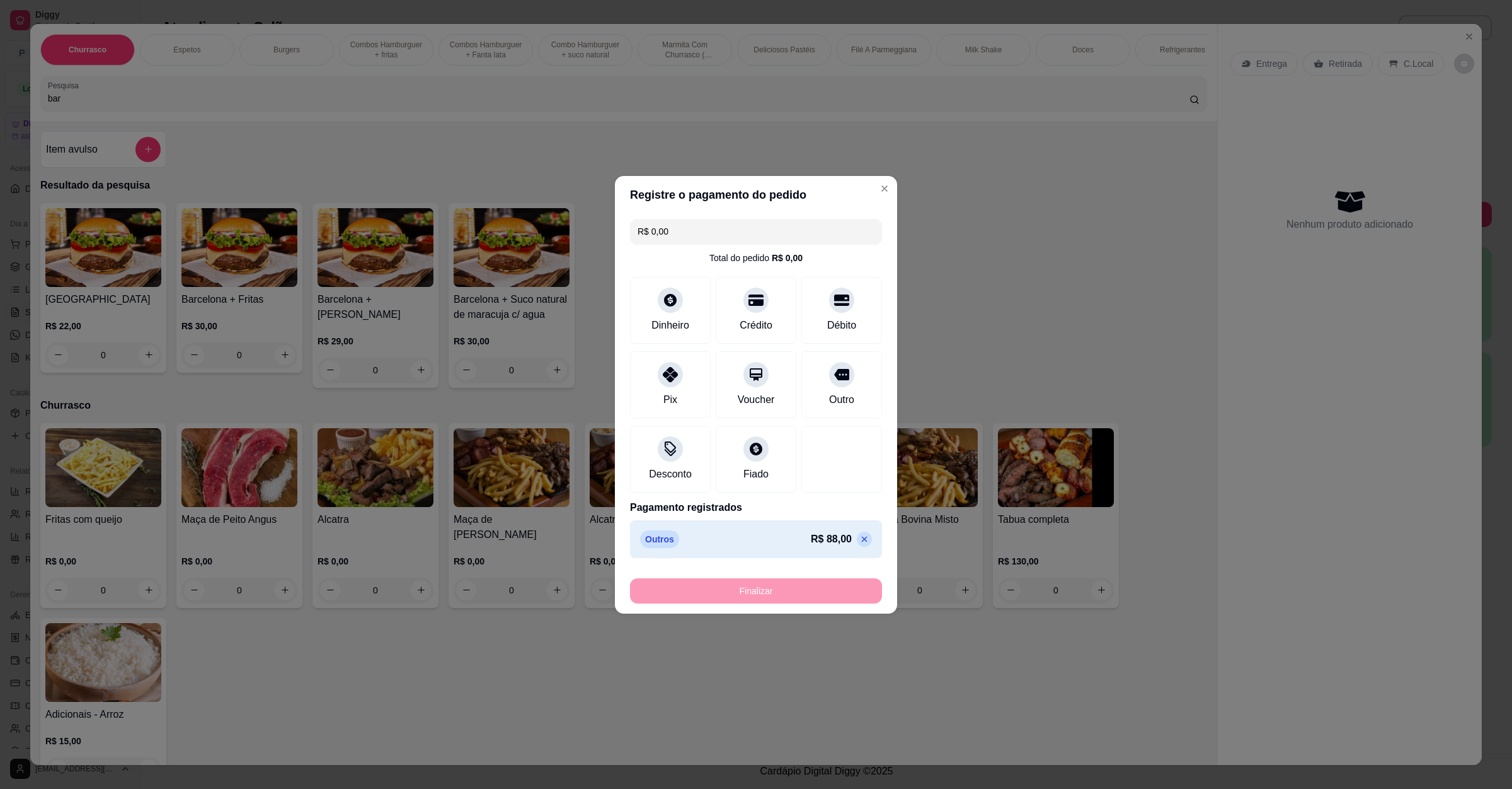
type input "-R$ 88,00"
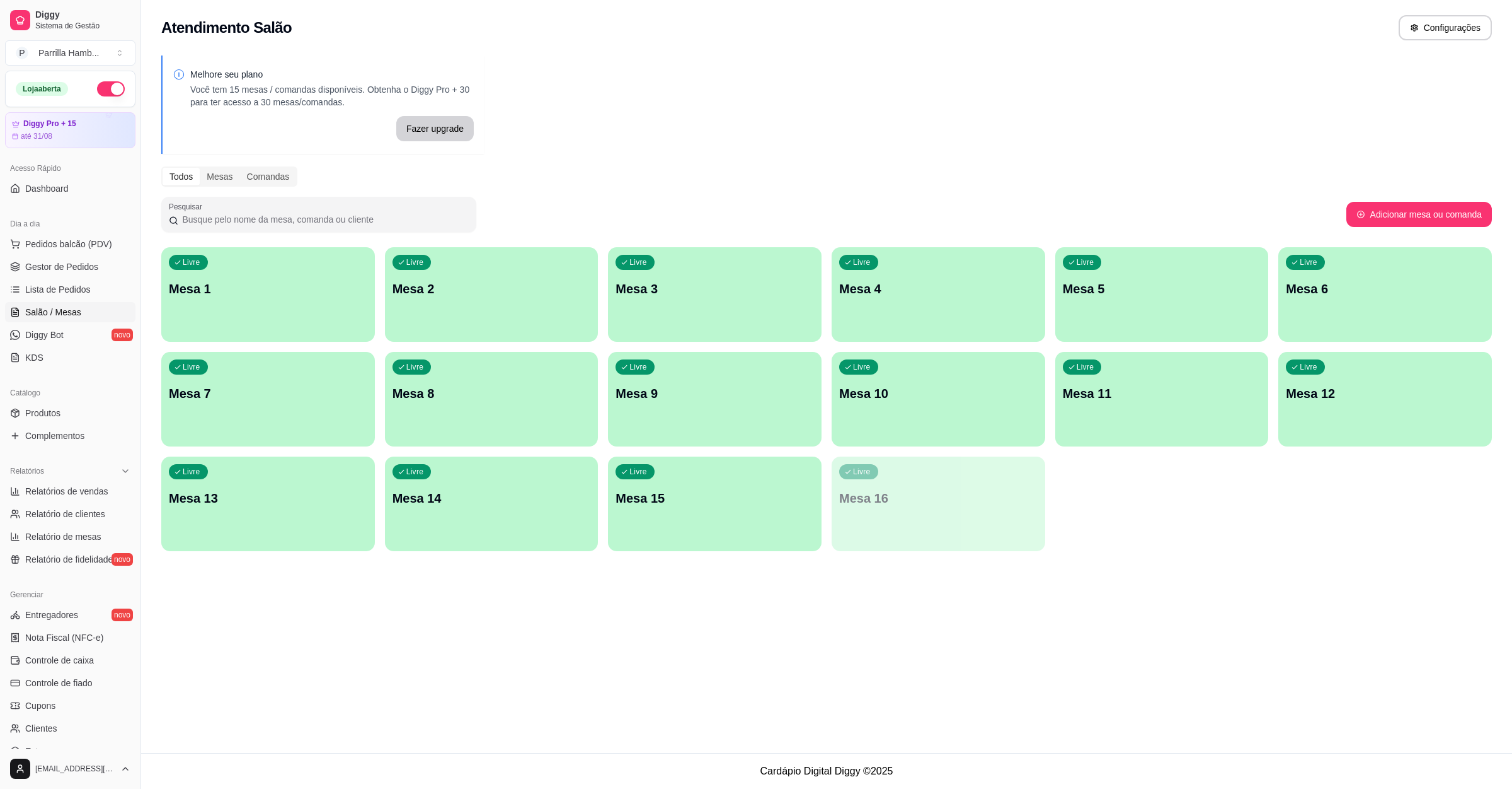
drag, startPoint x: 1005, startPoint y: 708, endPoint x: 990, endPoint y: 708, distance: 15.0
click at [997, 708] on div "Atendimento Salão Configurações Melhore seu plano Você tem 15 mesas / comandas …" at bounding box center [826, 376] width 1371 height 753
click at [1246, 554] on div "Melhore seu plano Você tem 15 mesas / comandas disponíveis. Obtenha o Diggy Pro…" at bounding box center [826, 306] width 1371 height 518
click at [3, 178] on div "Acesso Rápido Dashboard" at bounding box center [70, 178] width 141 height 50
click at [89, 243] on span "Pedidos balcão (PDV)" at bounding box center [69, 243] width 87 height 13
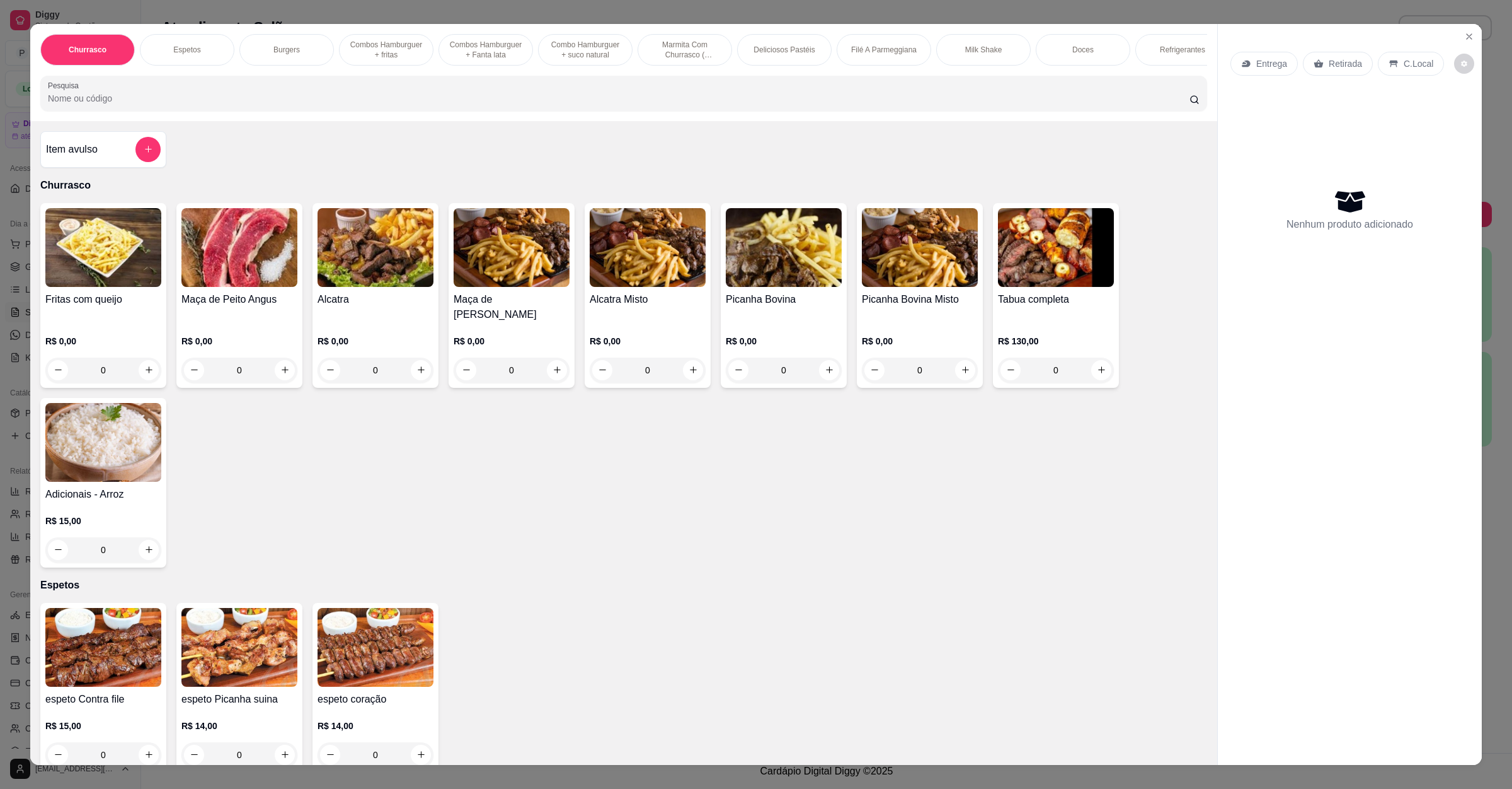
click at [203, 104] on input "Pesquisa" at bounding box center [618, 98] width 1142 height 13
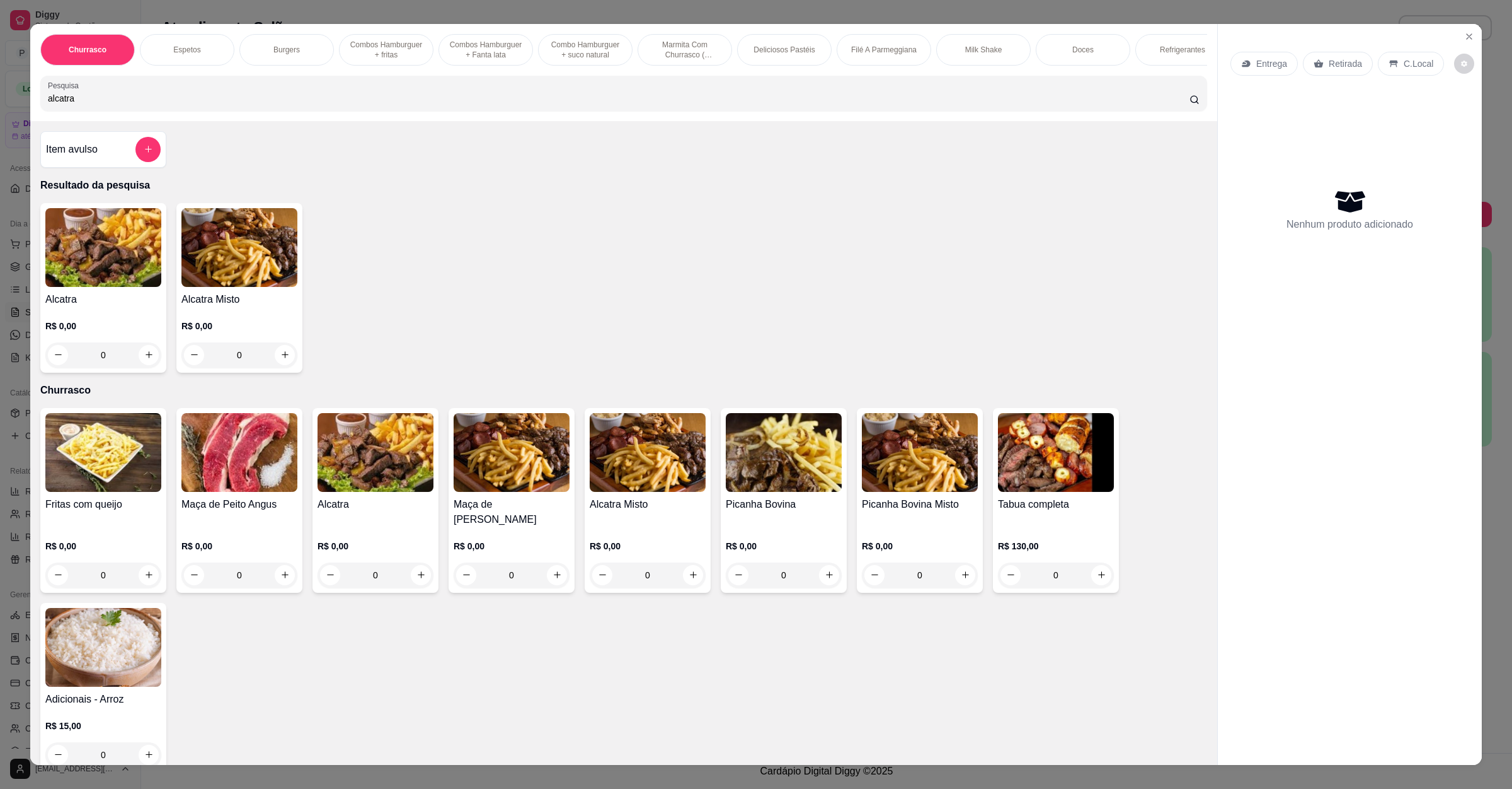
type input "alcatra"
click at [146, 367] on div "0" at bounding box center [103, 355] width 116 height 25
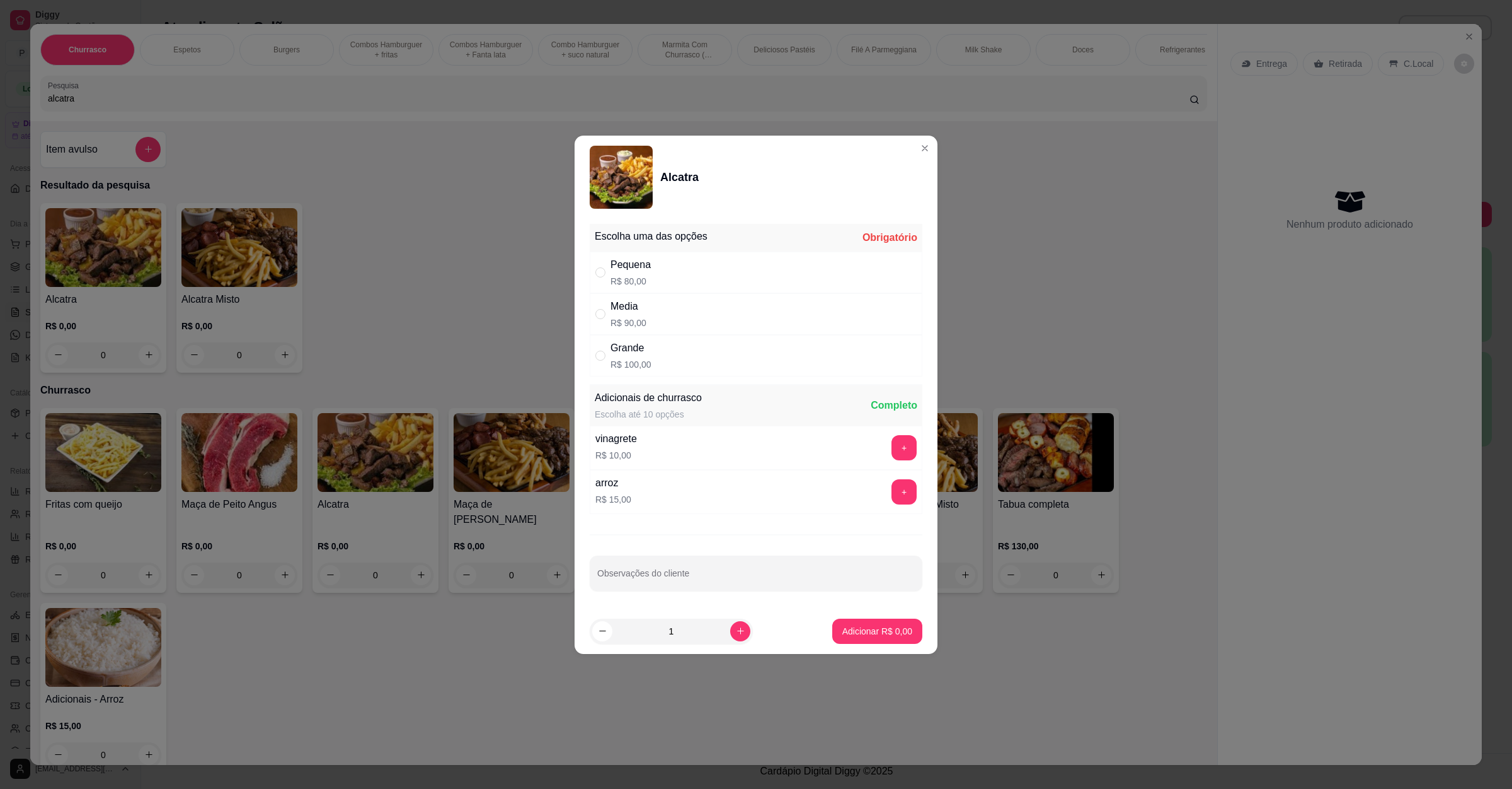
click at [672, 355] on div "Grande R$ 100,00" at bounding box center [756, 355] width 332 height 42
radio input "true"
click at [864, 637] on p "Adicionar R$ 100,00" at bounding box center [873, 630] width 80 height 13
type input "1"
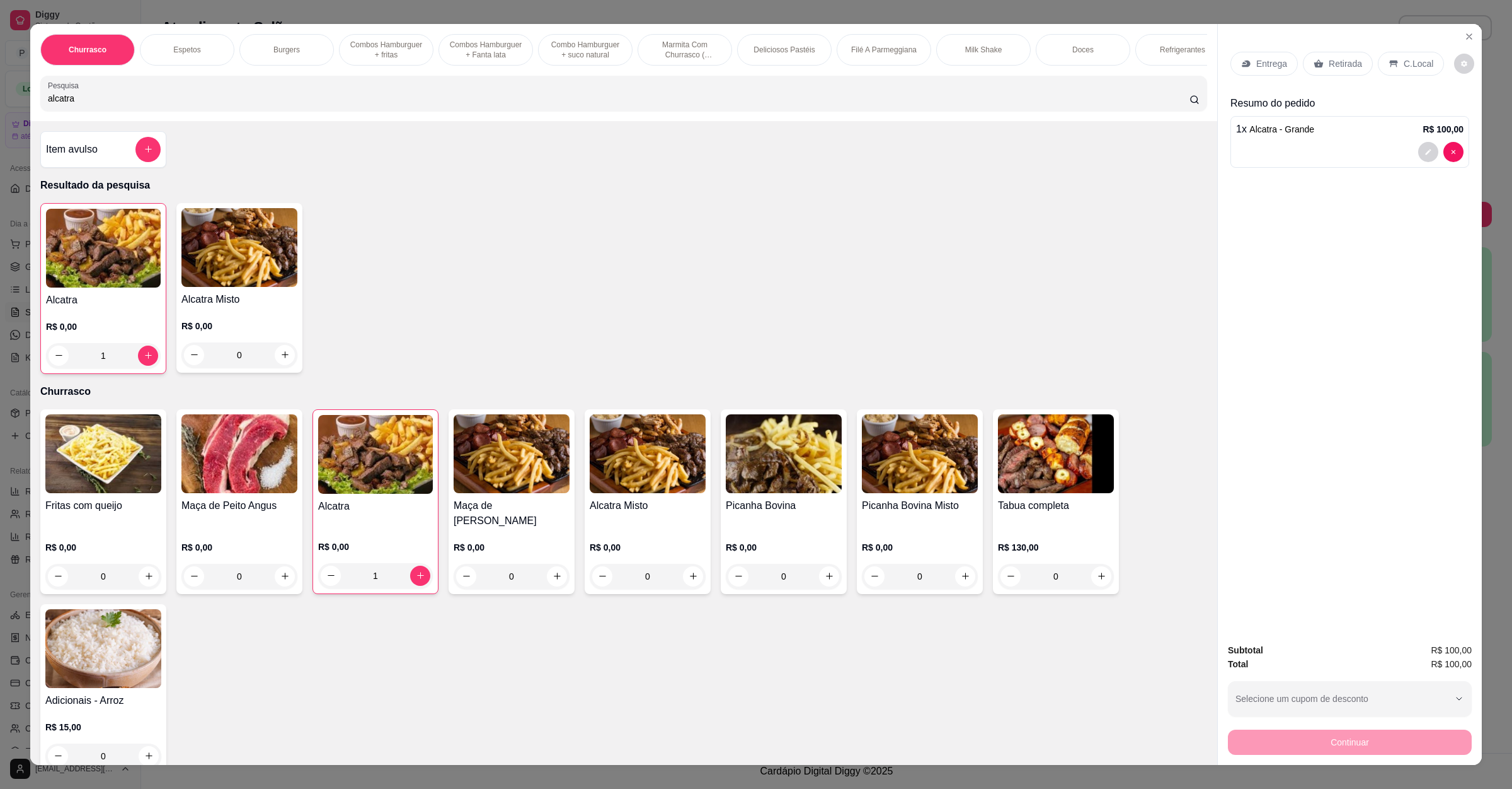
drag, startPoint x: 106, startPoint y: 108, endPoint x: 0, endPoint y: 102, distance: 106.2
click at [0, 102] on div "Churrasco Espetos Burgers Combos Hamburguer + fritas Combos Hamburguer + Fanta …" at bounding box center [756, 394] width 1512 height 789
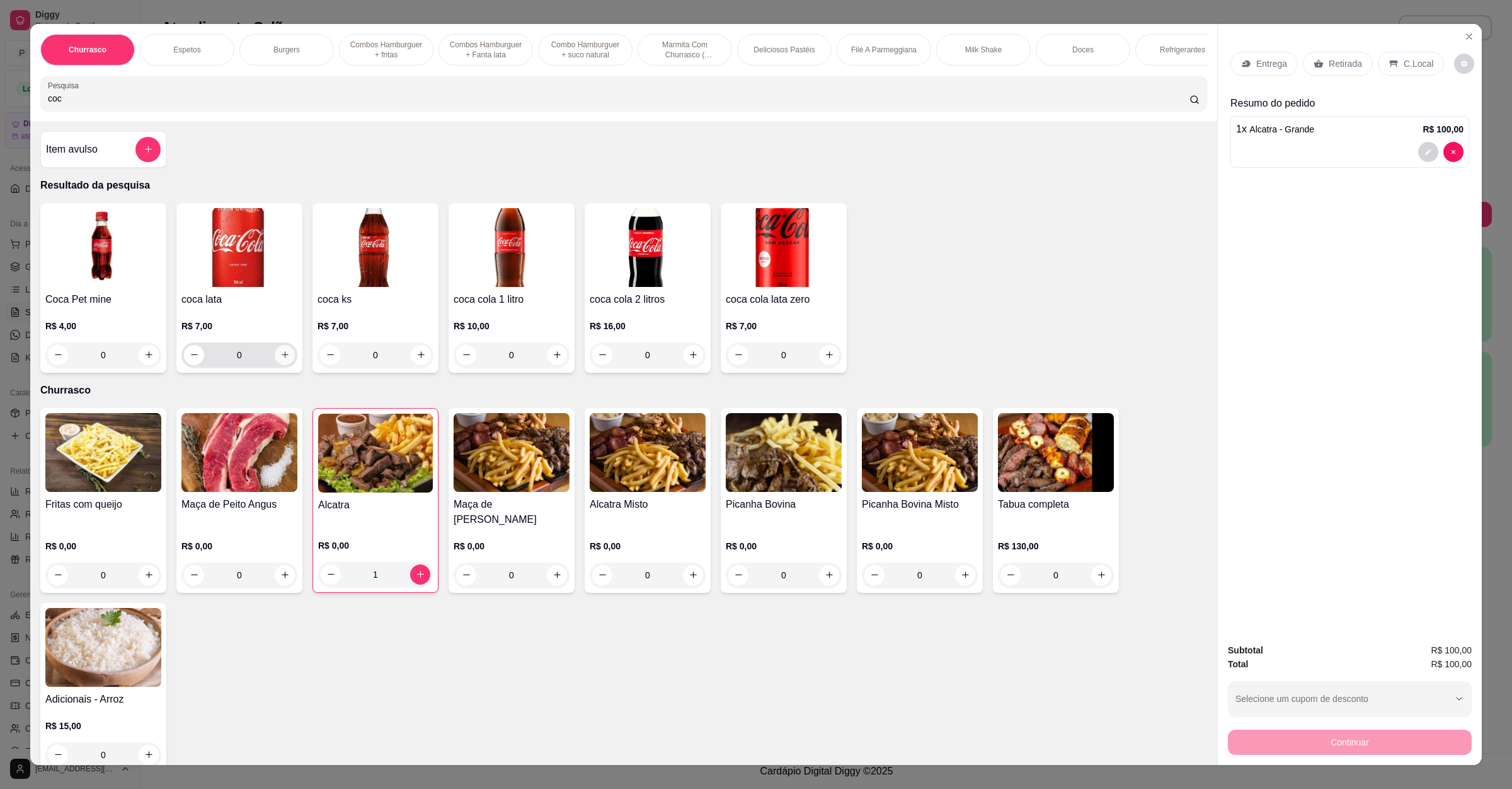
type input "coc"
click at [281, 365] on button "increase-product-quantity" at bounding box center [285, 355] width 20 height 20
type input "1"
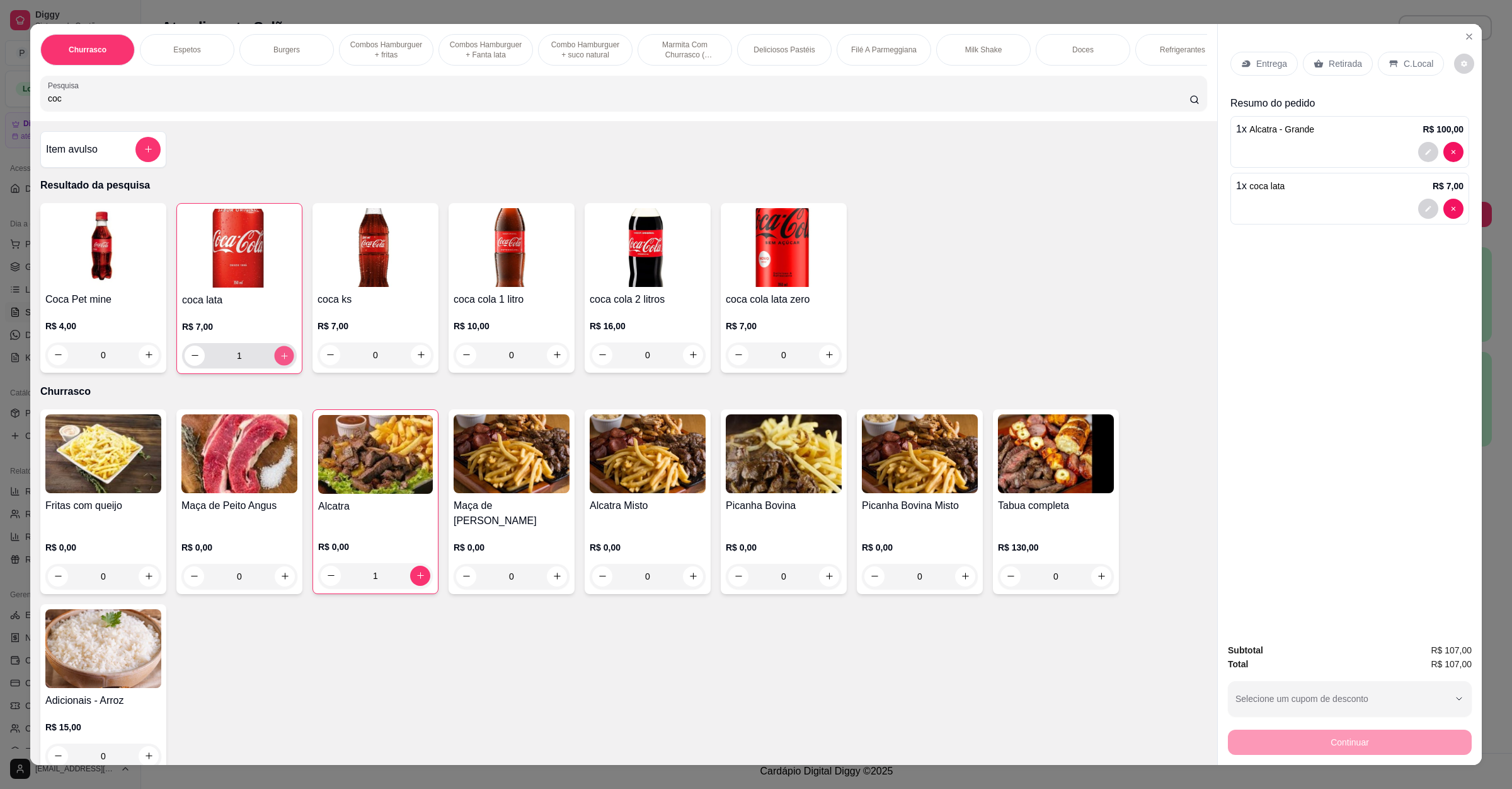
click at [280, 360] on icon "increase-product-quantity" at bounding box center [284, 355] width 9 height 9
type input "2"
drag, startPoint x: 167, startPoint y: 114, endPoint x: 0, endPoint y: 94, distance: 168.2
click at [0, 94] on div "Churrasco Espetos Burgers Combos Hamburguer + fritas Combos Hamburguer + Fanta …" at bounding box center [756, 394] width 1512 height 789
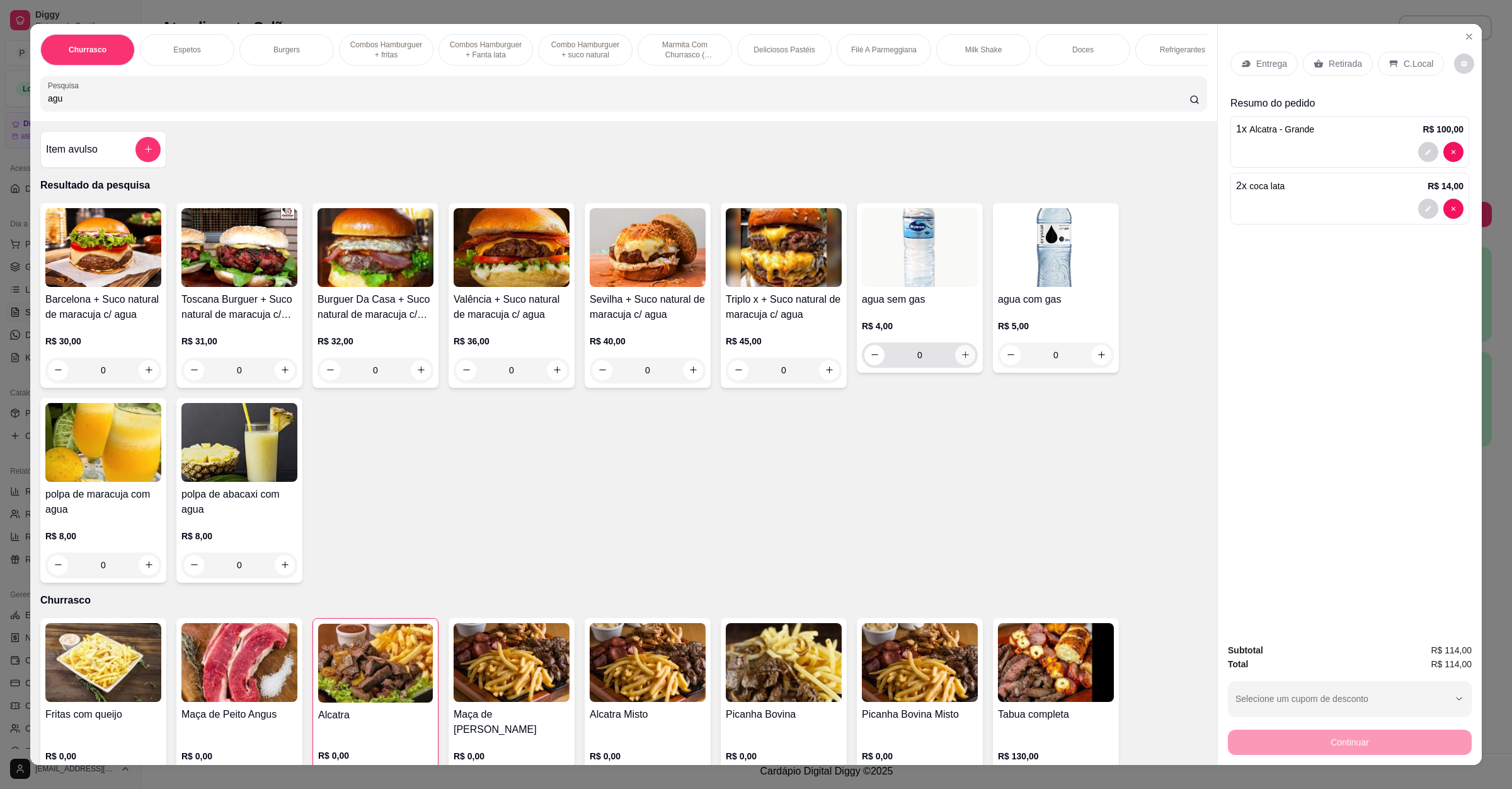
type input "agu"
click at [961, 360] on icon "increase-product-quantity" at bounding box center [965, 354] width 9 height 9
type input "1"
drag, startPoint x: 217, startPoint y: 115, endPoint x: 0, endPoint y: 98, distance: 217.7
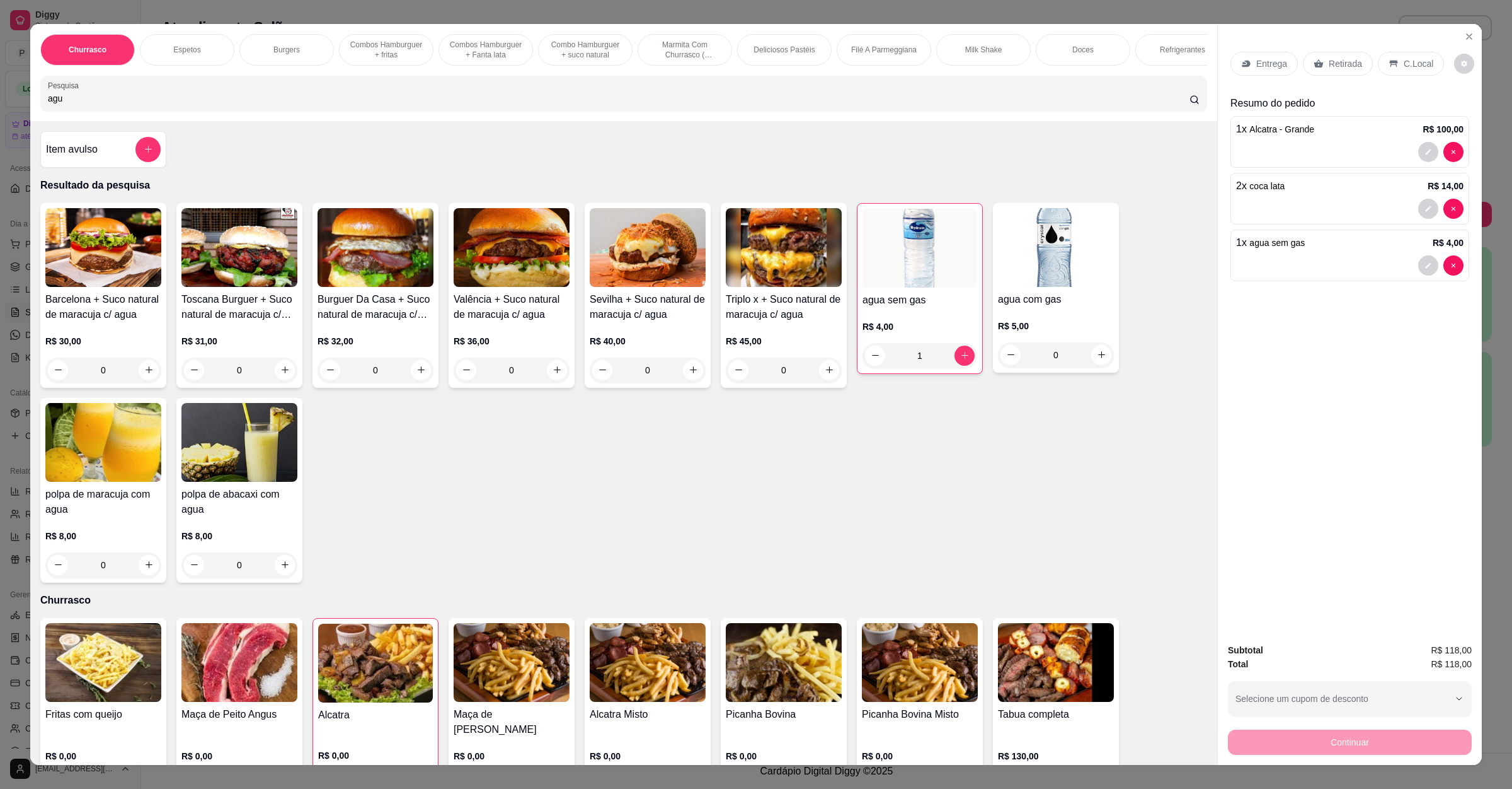
click at [0, 98] on div "Churrasco Espetos Burgers Combos Hamburguer + fritas Combos [GEOGRAPHIC_DATA] +…" at bounding box center [756, 394] width 1512 height 789
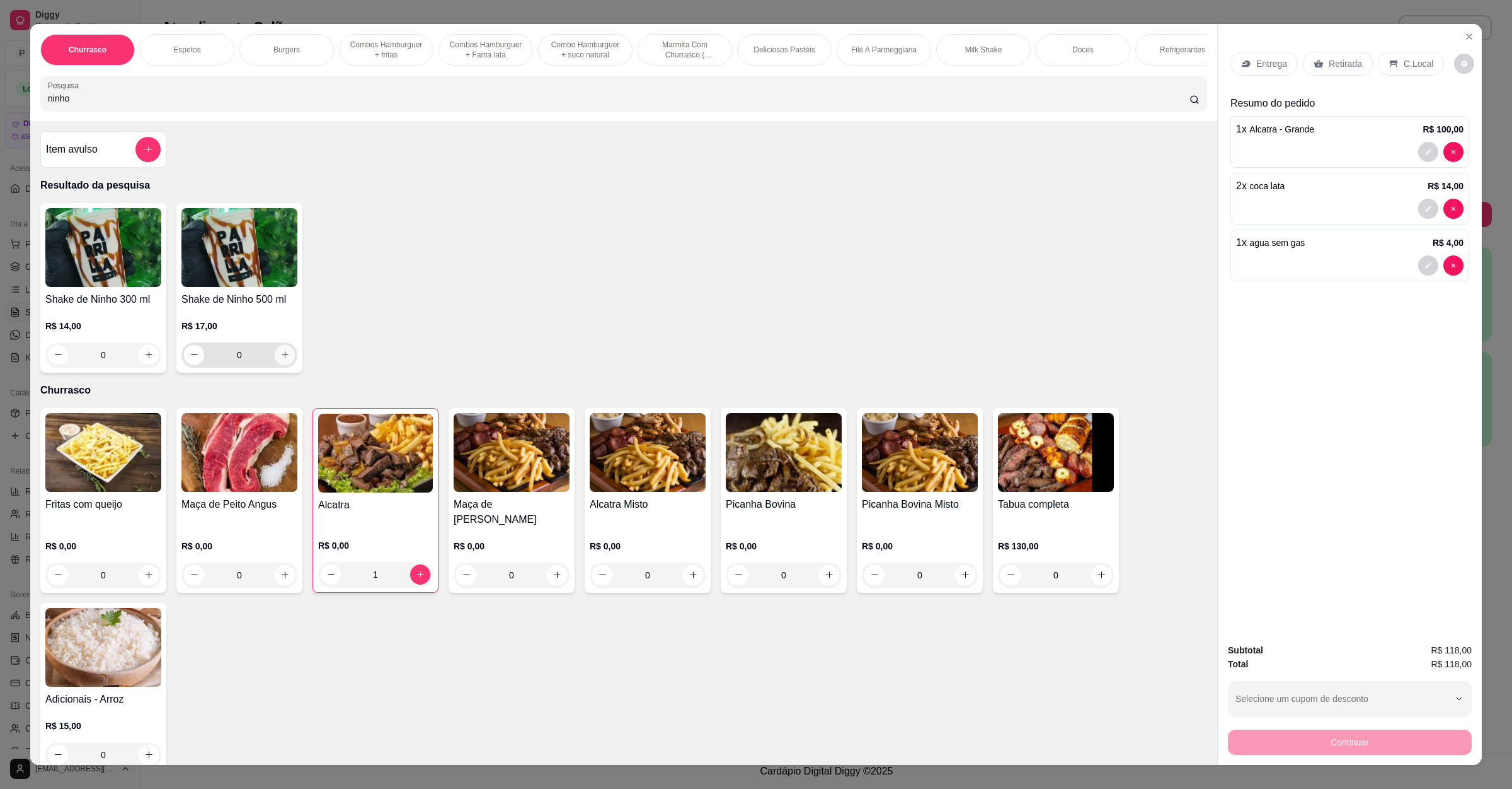
type input "ninho"
click at [281, 360] on icon "increase-product-quantity" at bounding box center [285, 354] width 9 height 9
type input "1"
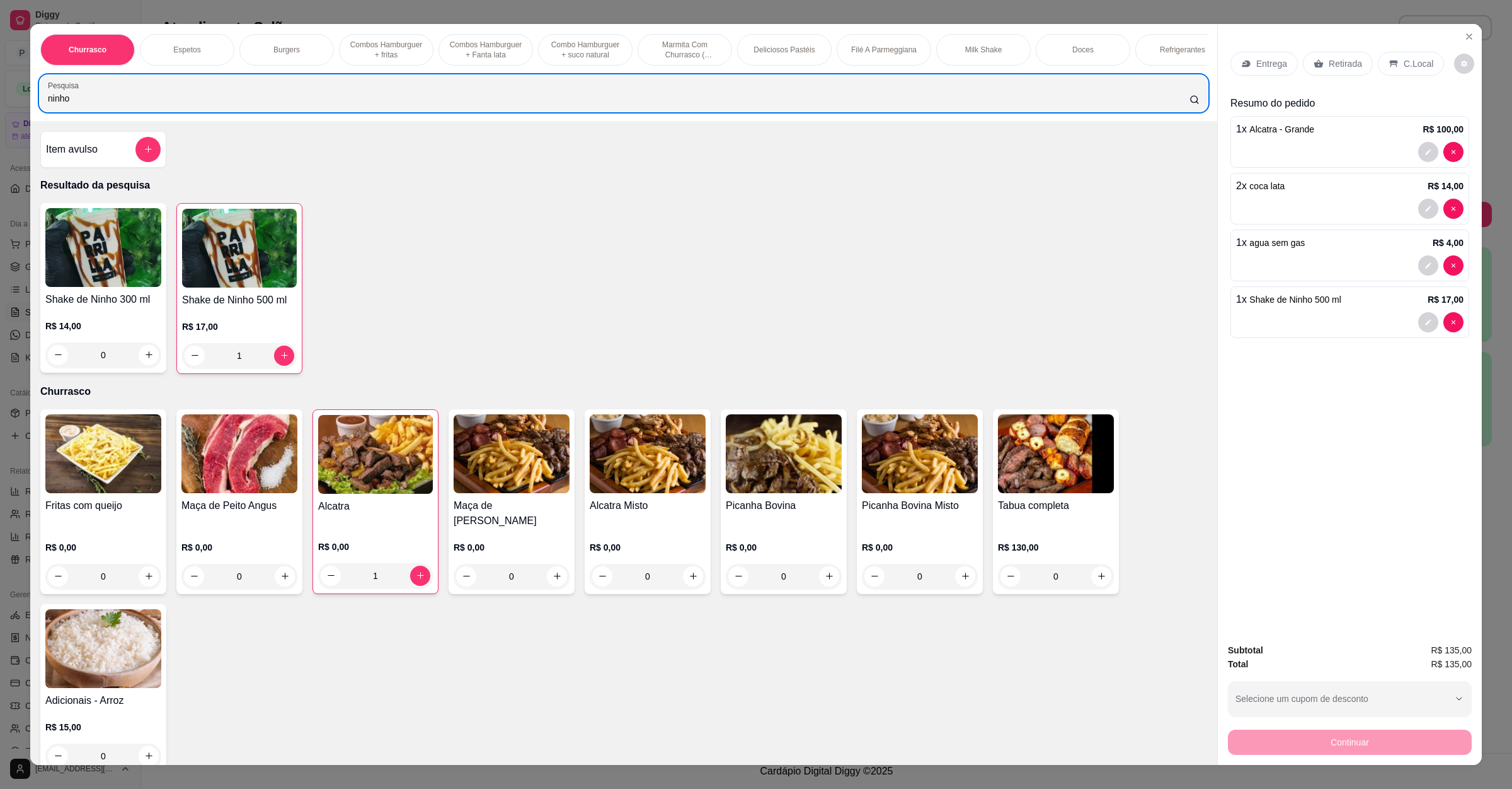
drag, startPoint x: 98, startPoint y: 102, endPoint x: 0, endPoint y: 118, distance: 99.3
click at [0, 118] on div "Churrasco Espetos Burgers Combos Hamburguer + fritas Combos Hamburguer + Fanta …" at bounding box center [756, 394] width 1512 height 789
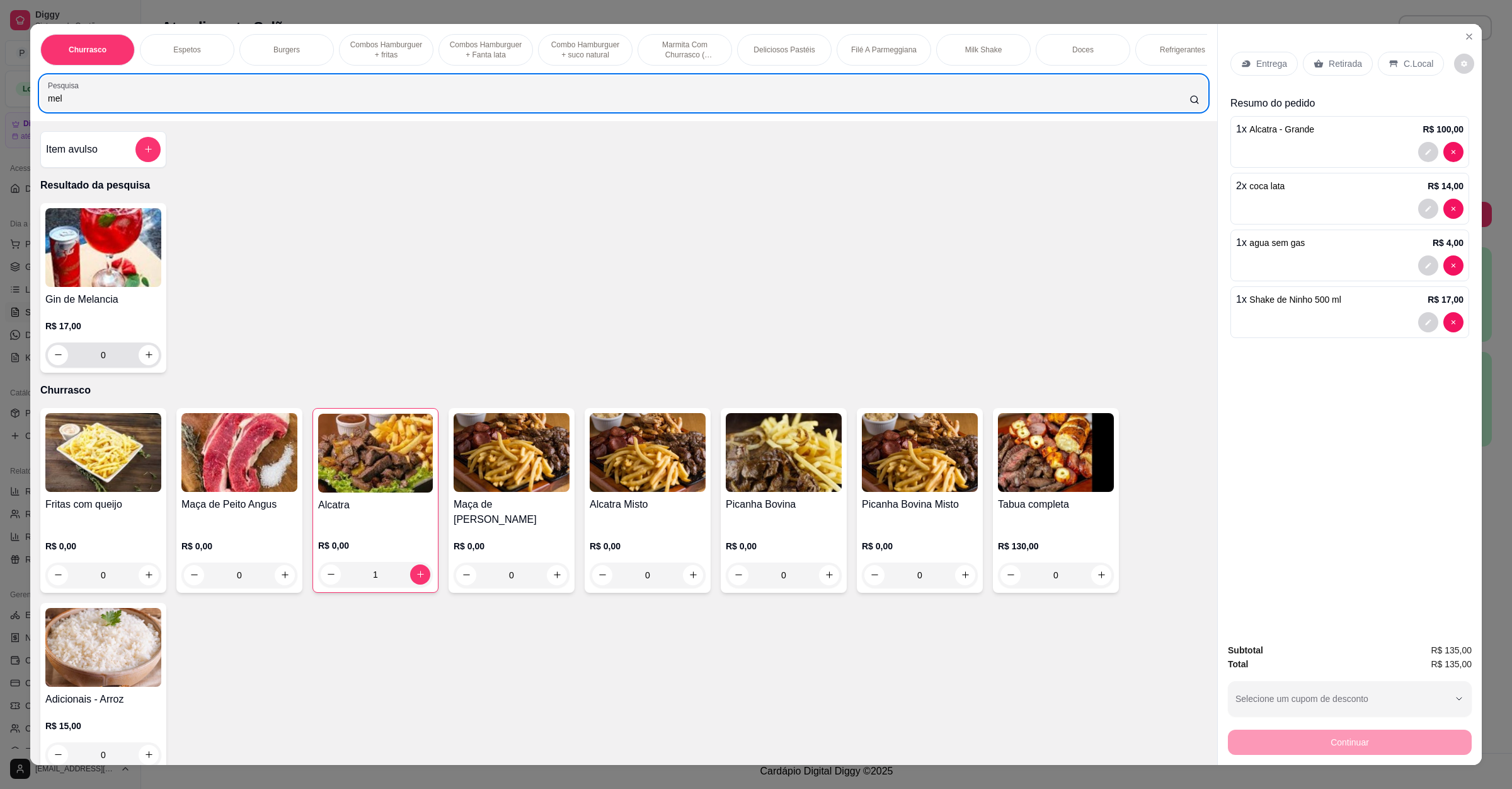
type input "mel"
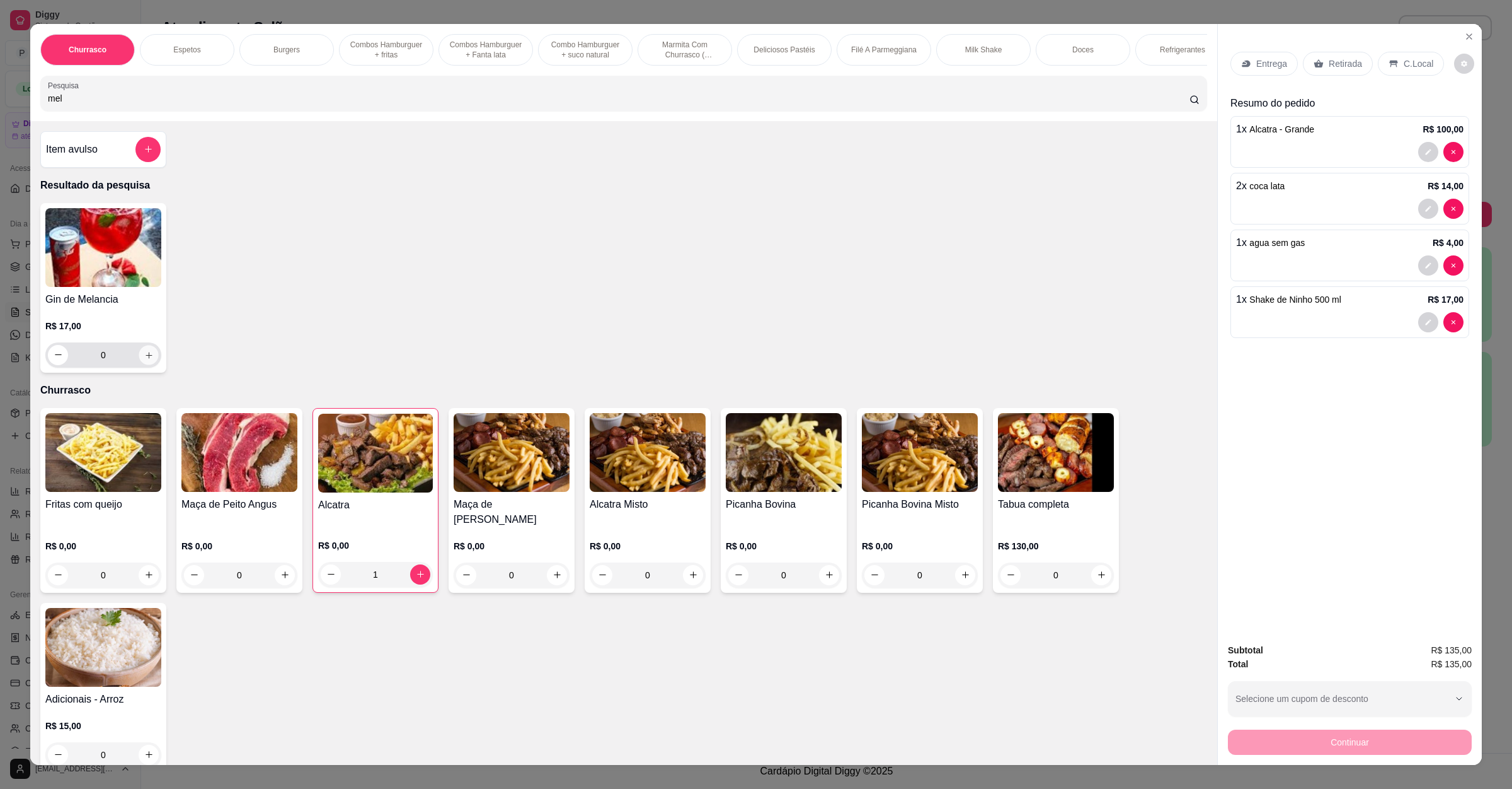
click at [144, 360] on icon "increase-product-quantity" at bounding box center [148, 354] width 9 height 9
type input "1"
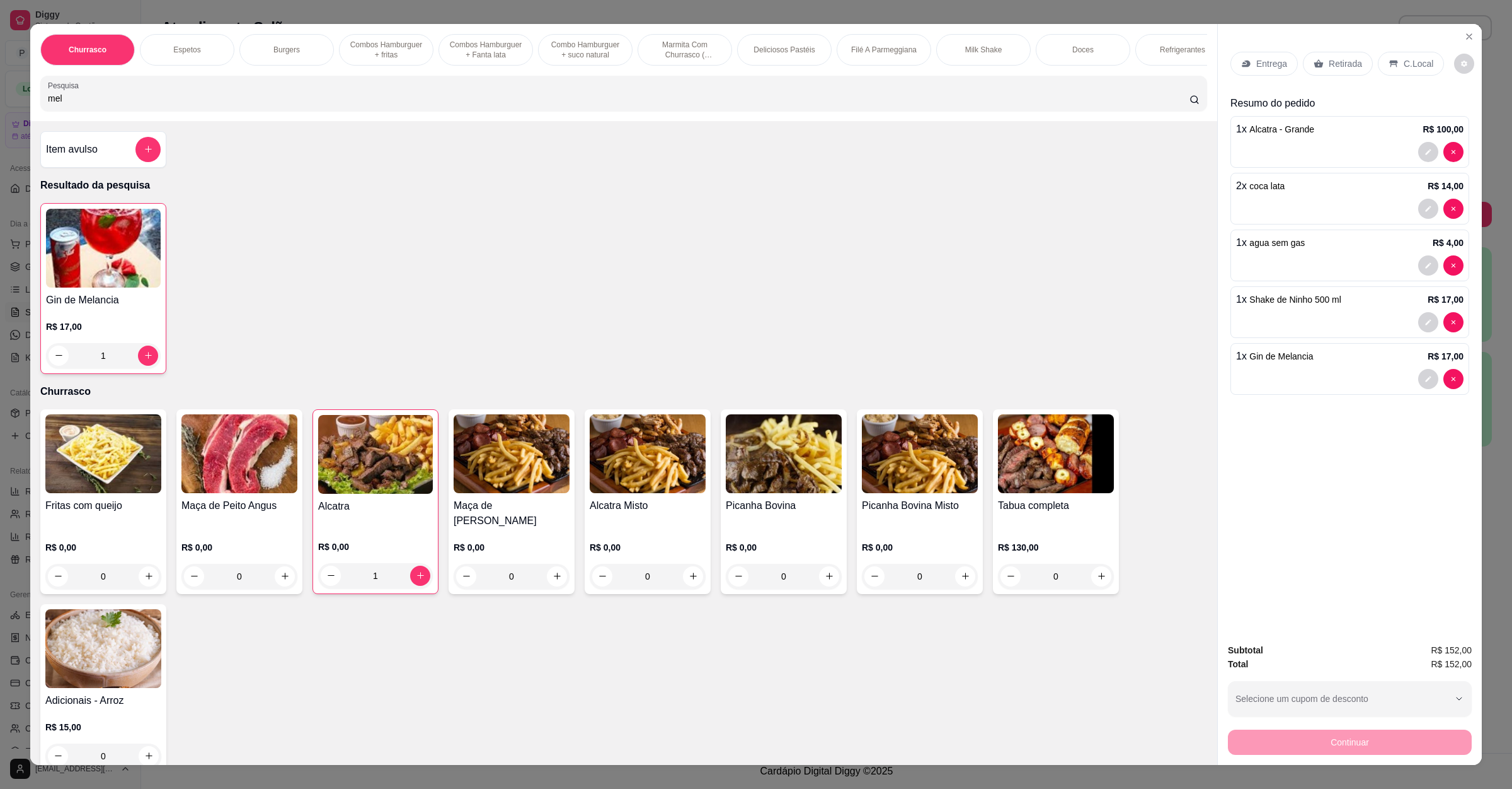
click at [1390, 65] on icon at bounding box center [1394, 64] width 8 height 7
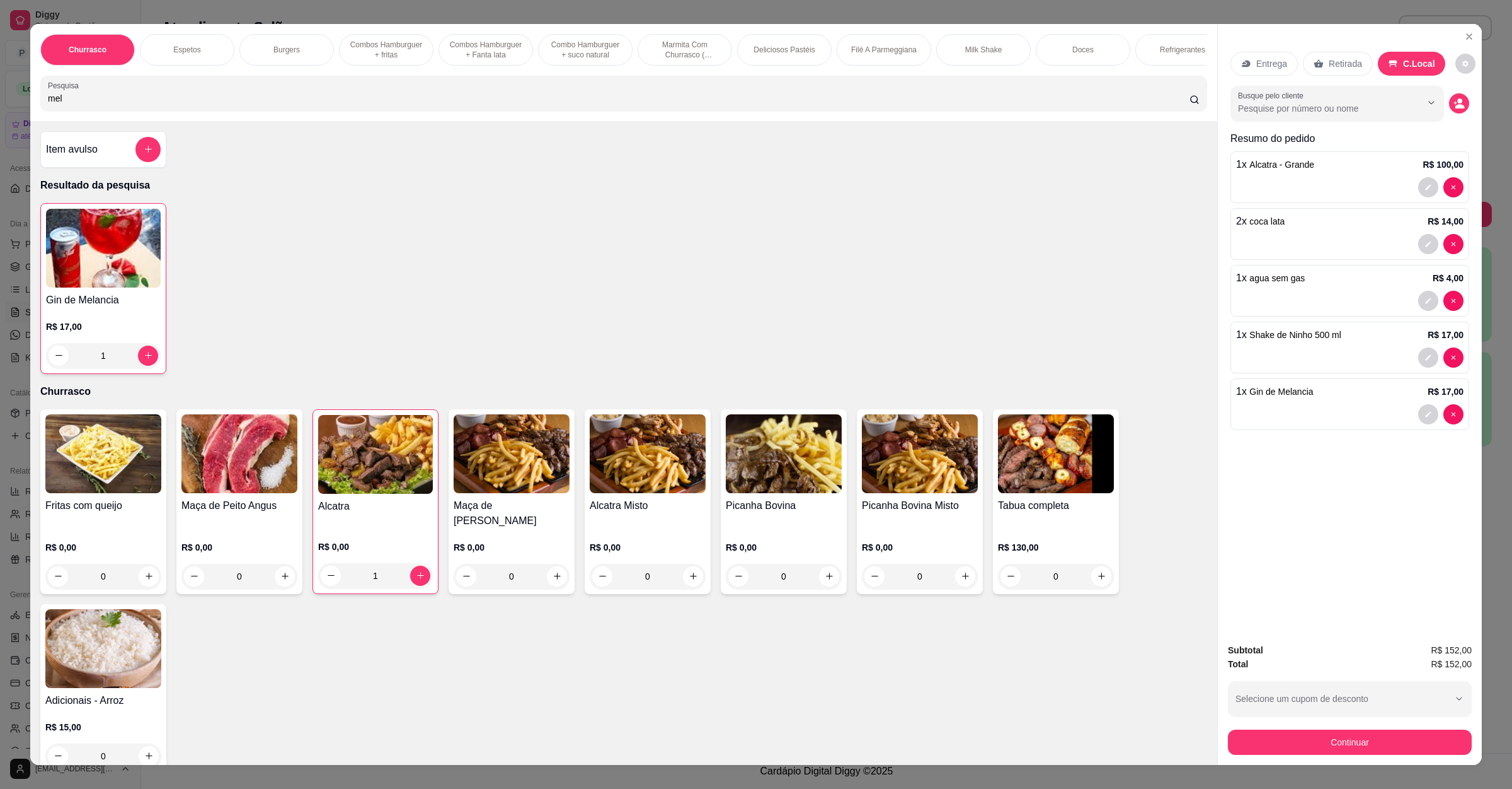
click at [1352, 732] on button "Continuar" at bounding box center [1350, 742] width 244 height 25
click at [1277, 743] on button "Continuar" at bounding box center [1350, 742] width 244 height 25
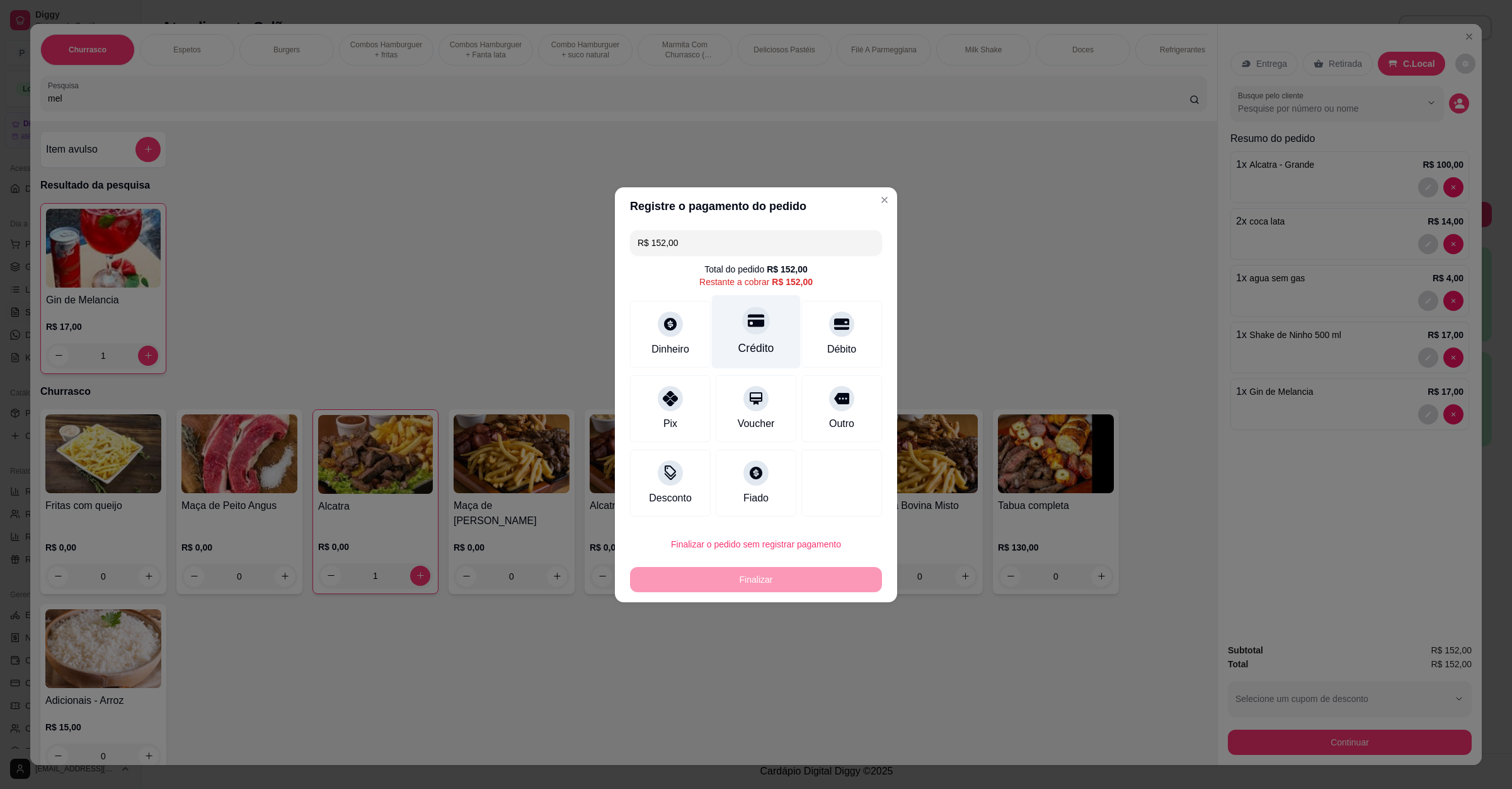
click at [749, 331] on div at bounding box center [756, 320] width 28 height 28
type input "R$ 0,00"
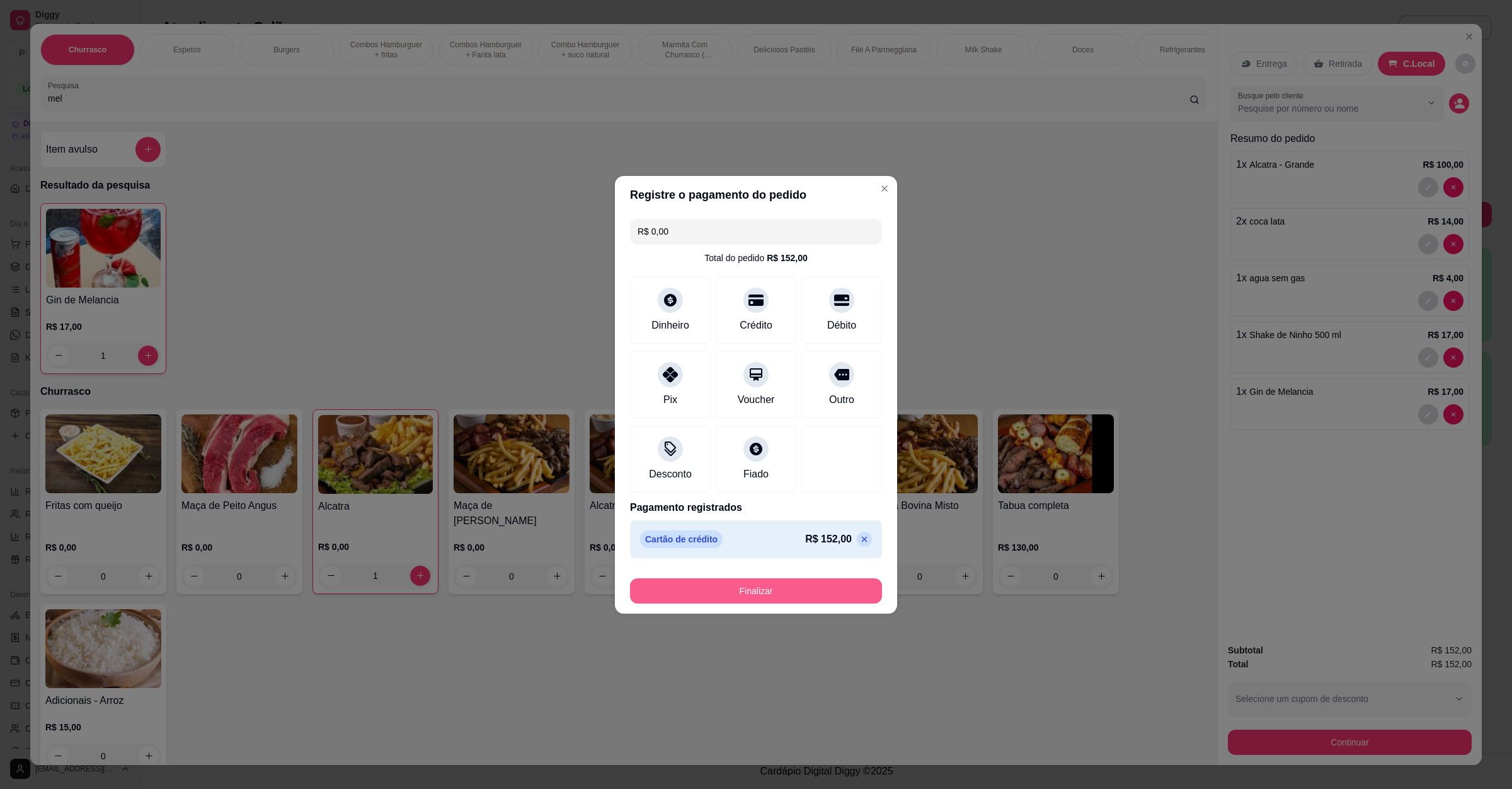
click at [756, 590] on button "Finalizar" at bounding box center [756, 590] width 252 height 25
type input "0"
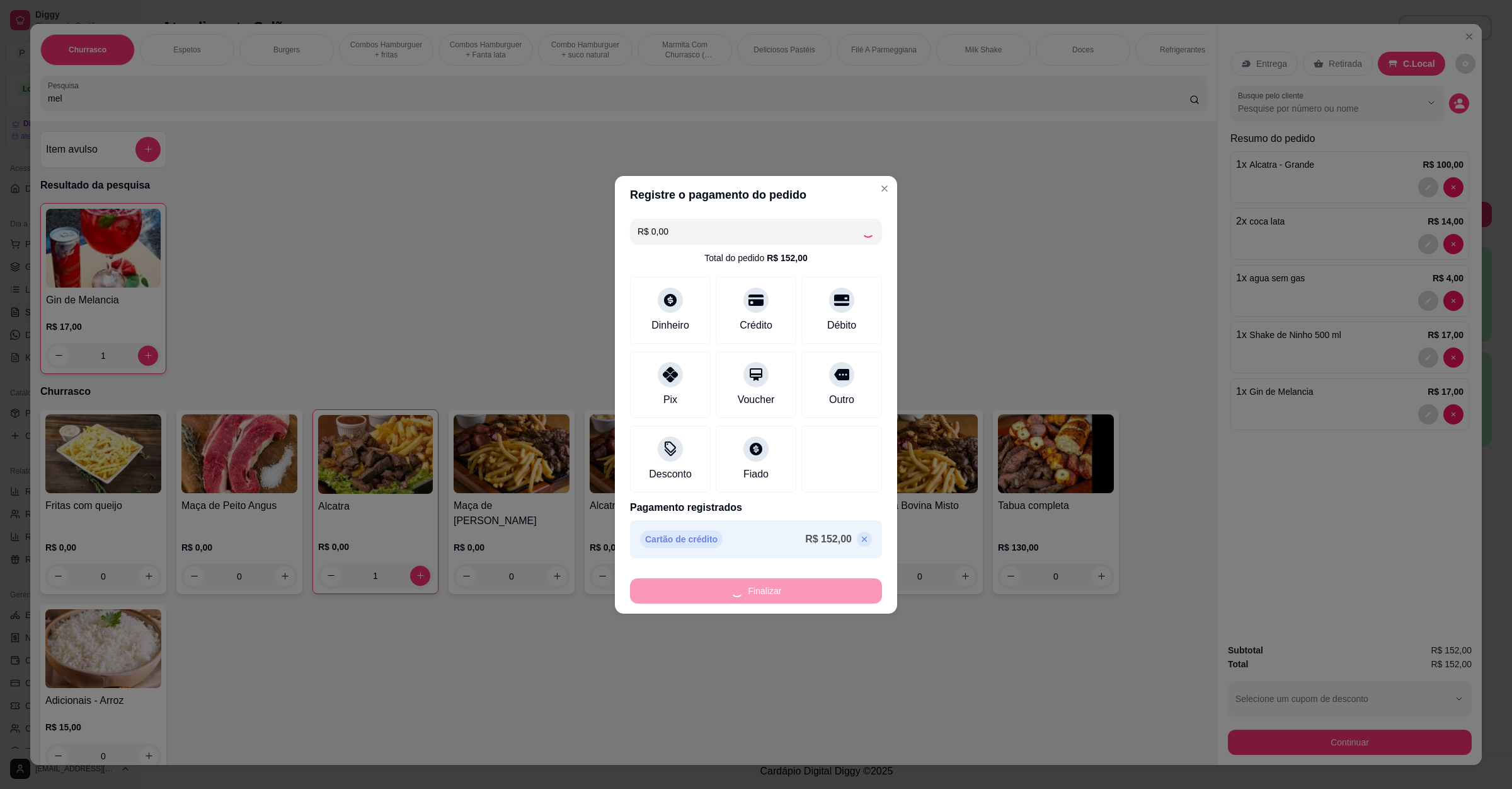
type input "0"
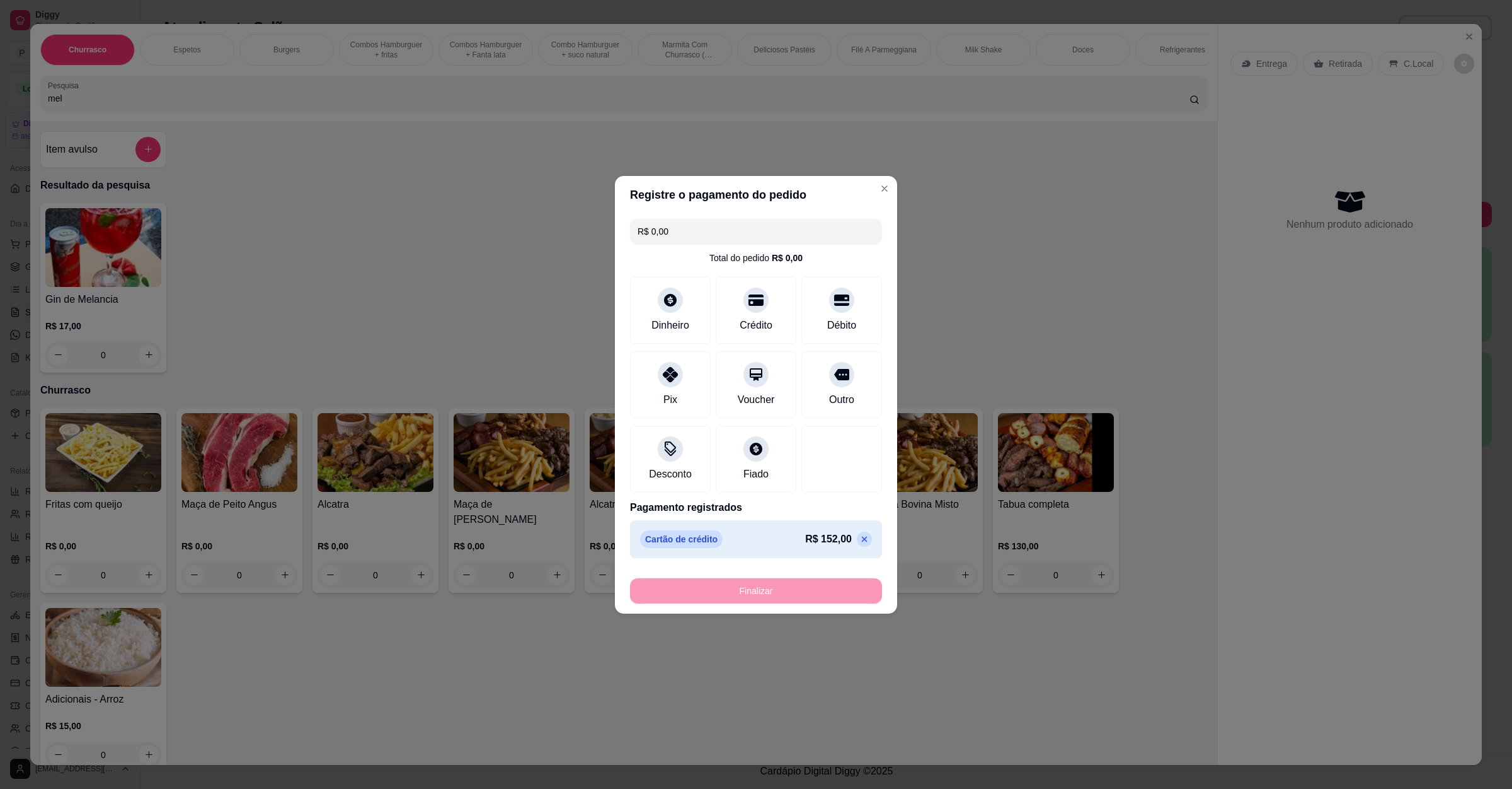
type input "-R$ 152,00"
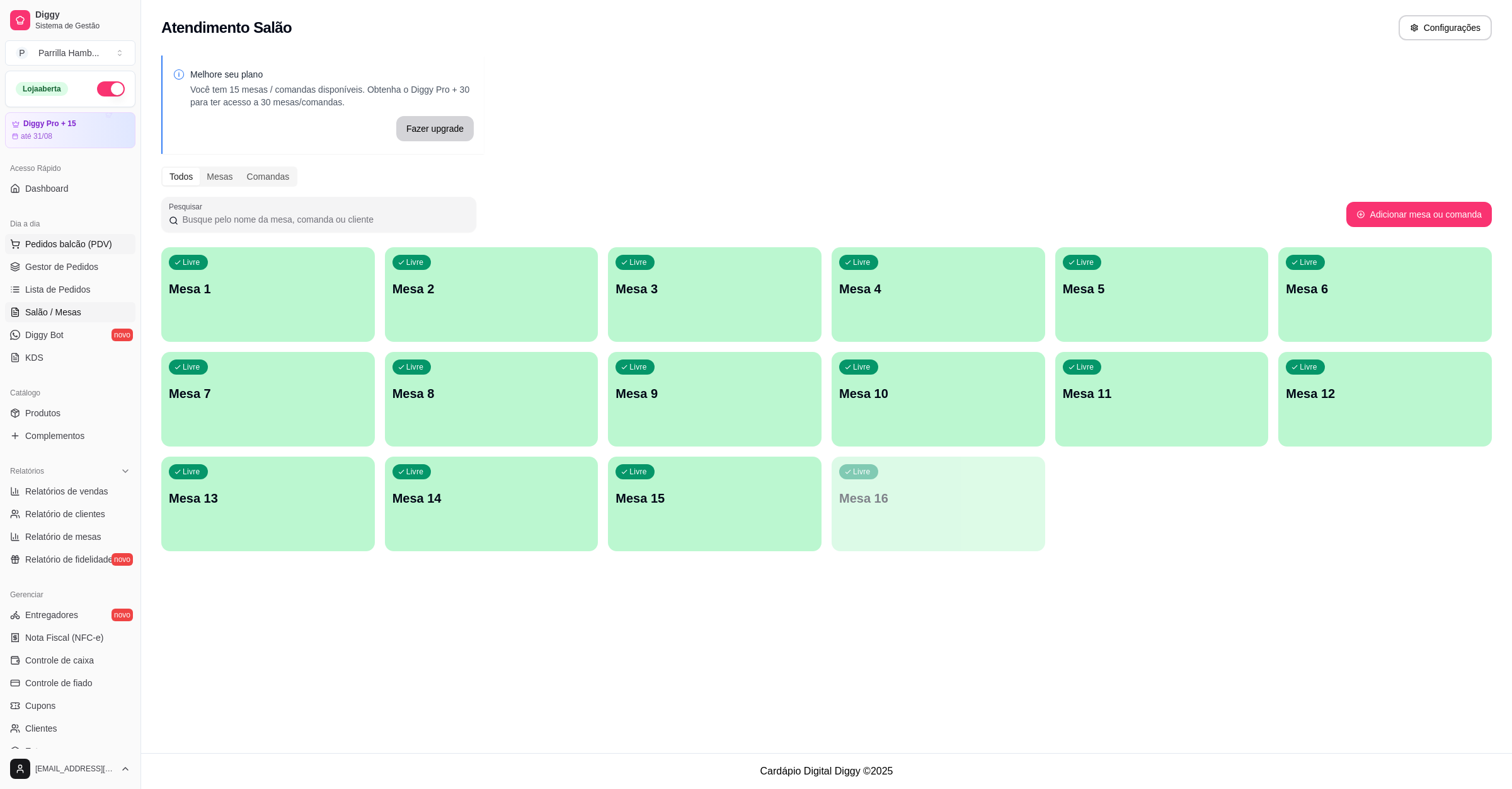
click at [55, 243] on span "Pedidos balcão (PDV)" at bounding box center [69, 243] width 87 height 13
click at [215, 104] on input "Pesquisa" at bounding box center [618, 98] width 1142 height 13
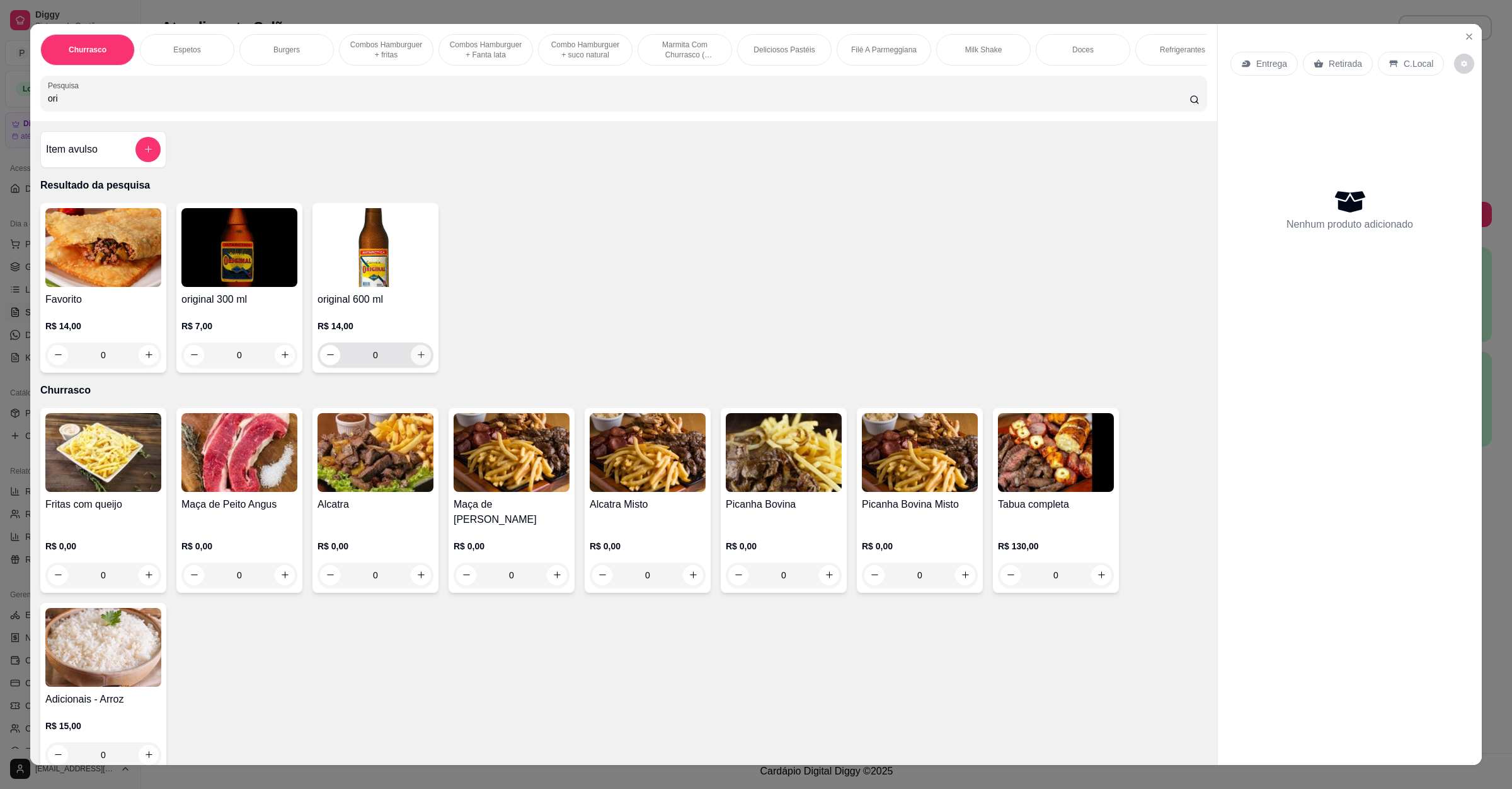
type input "ori"
click at [416, 360] on icon "increase-product-quantity" at bounding box center [421, 354] width 9 height 9
type input "1"
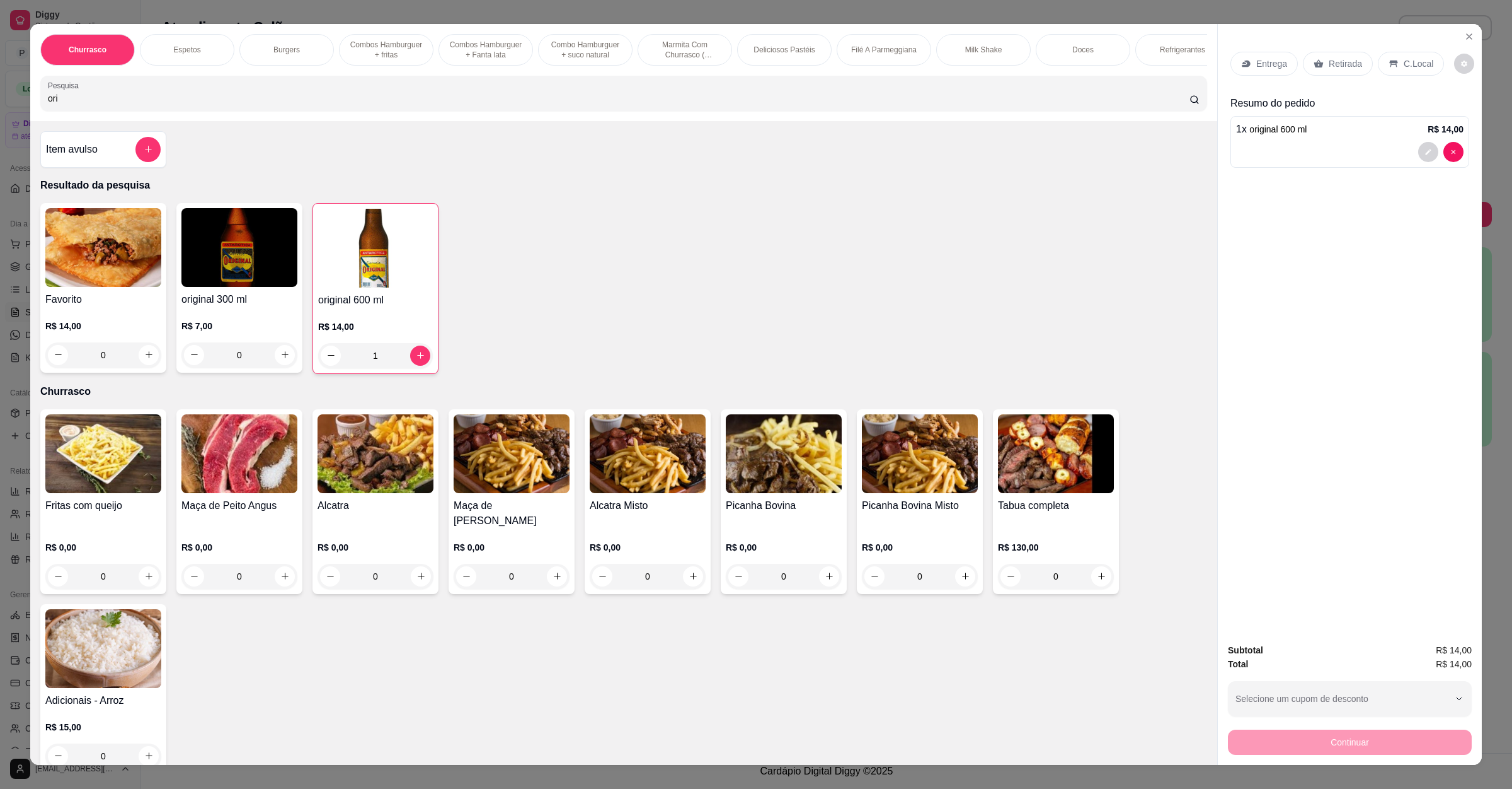
drag, startPoint x: 132, startPoint y: 112, endPoint x: 14, endPoint y: 110, distance: 118.0
click at [18, 112] on div "Churrasco Espetos Burgers Combos Hamburguer + fritas Combos Hamburguer + Fanta …" at bounding box center [756, 394] width 1512 height 789
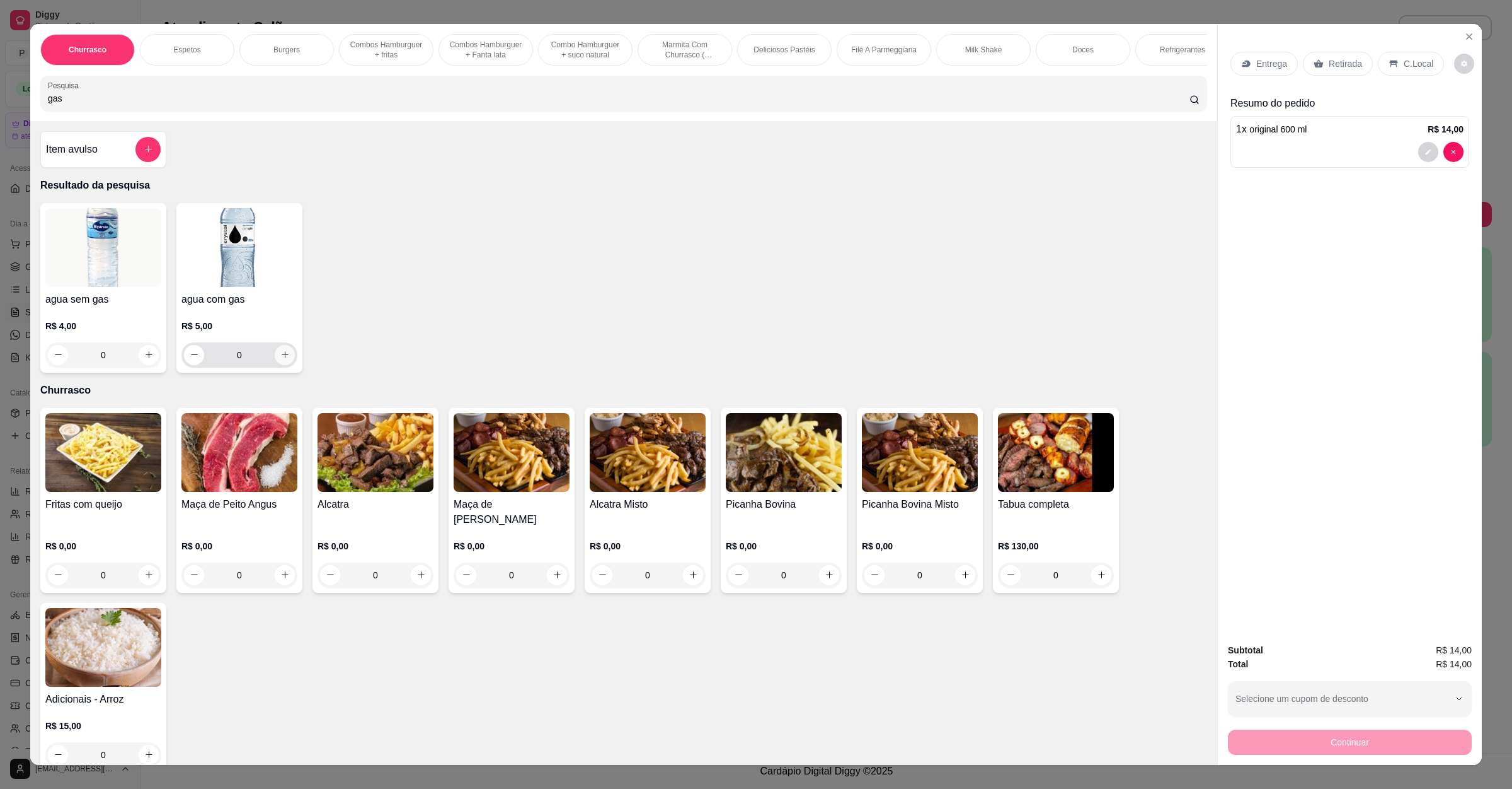
type input "gas"
click at [275, 365] on button "increase-product-quantity" at bounding box center [285, 355] width 20 height 20
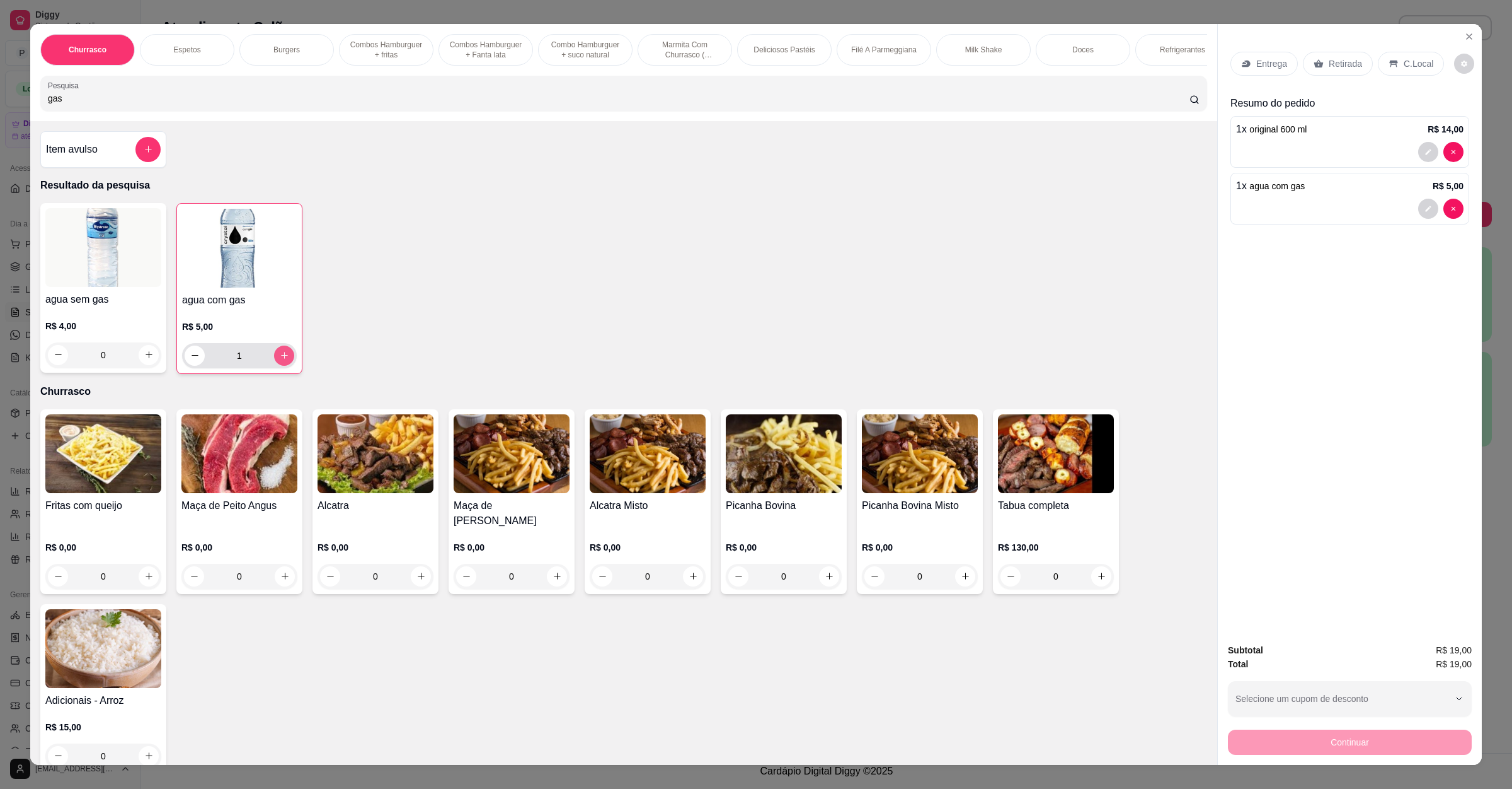
type input "1"
click at [1404, 67] on p "C.Local" at bounding box center [1419, 64] width 30 height 13
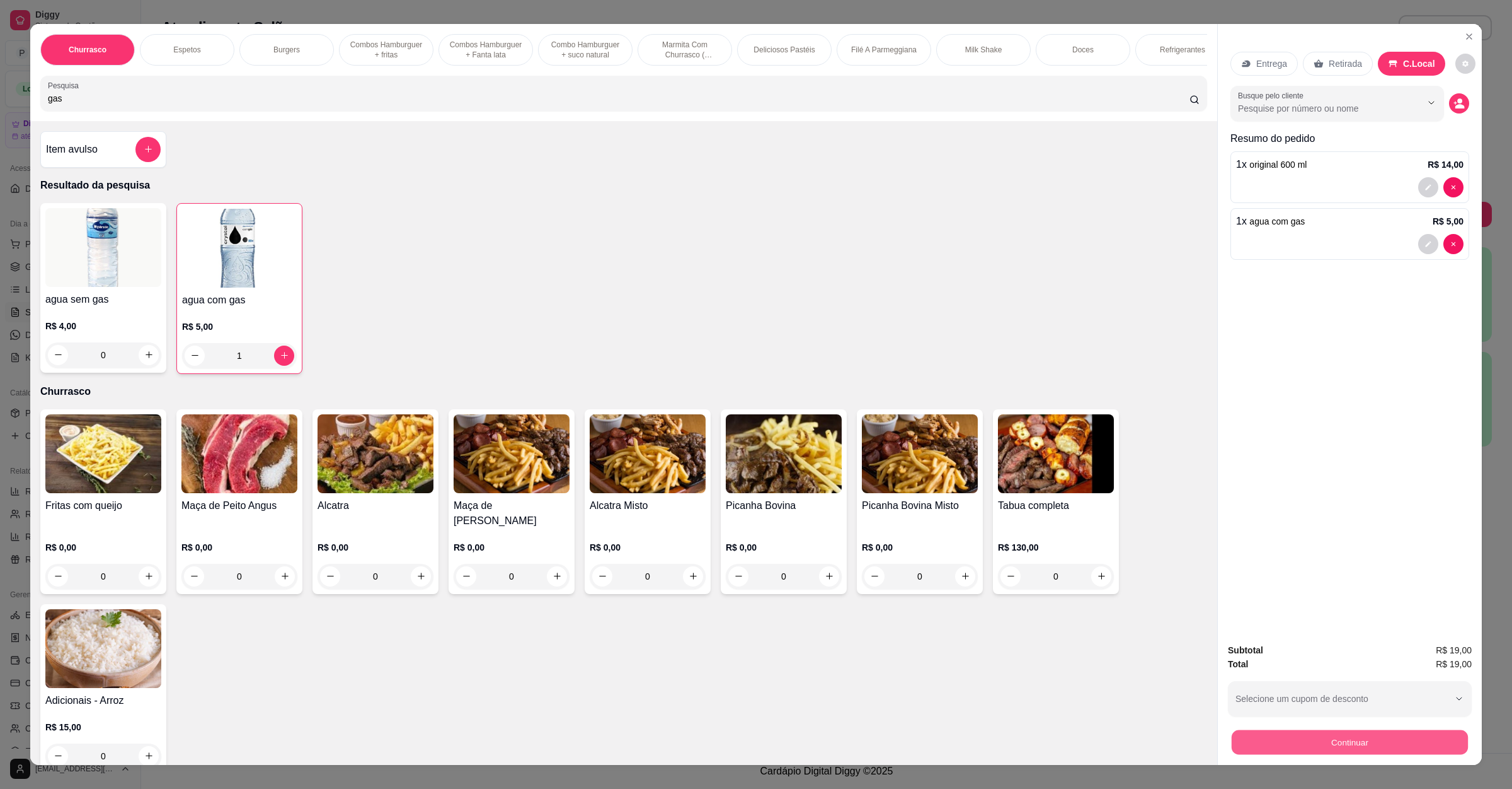
click at [1403, 732] on button "Continuar" at bounding box center [1350, 742] width 237 height 25
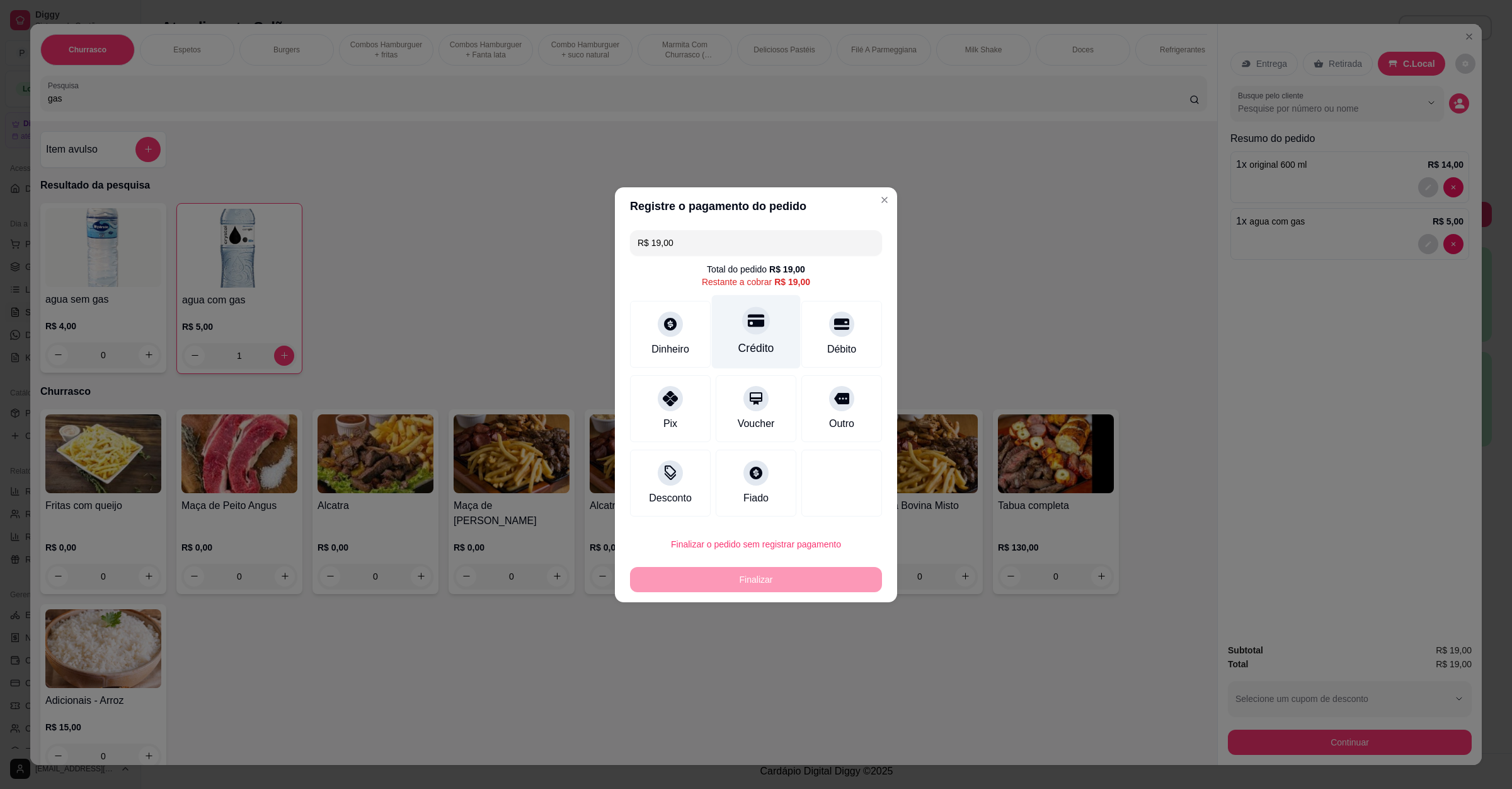
click at [742, 320] on div at bounding box center [756, 320] width 28 height 28
type input "R$ 0,00"
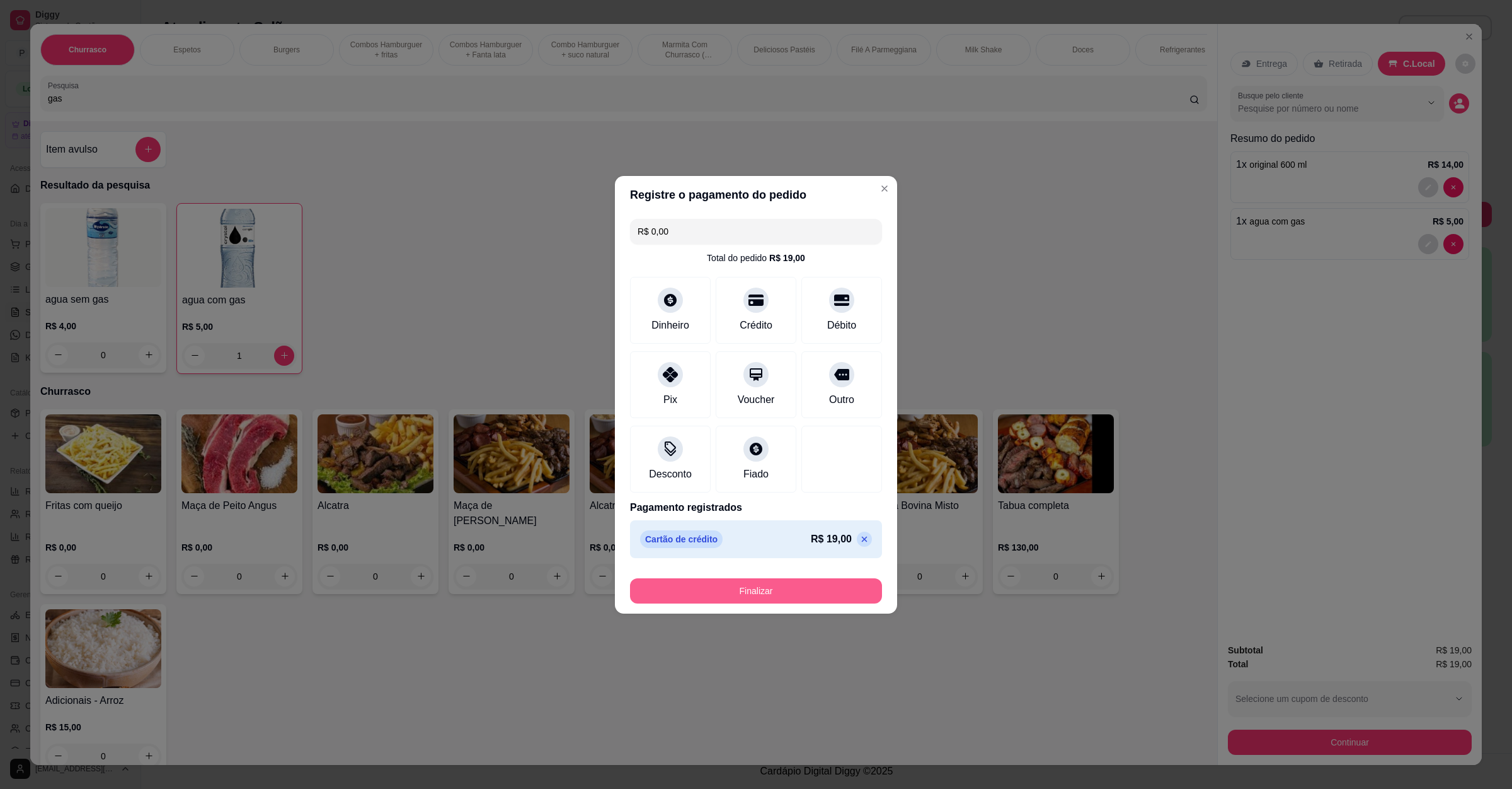
click at [728, 603] on button "Finalizar" at bounding box center [756, 590] width 252 height 25
type input "0"
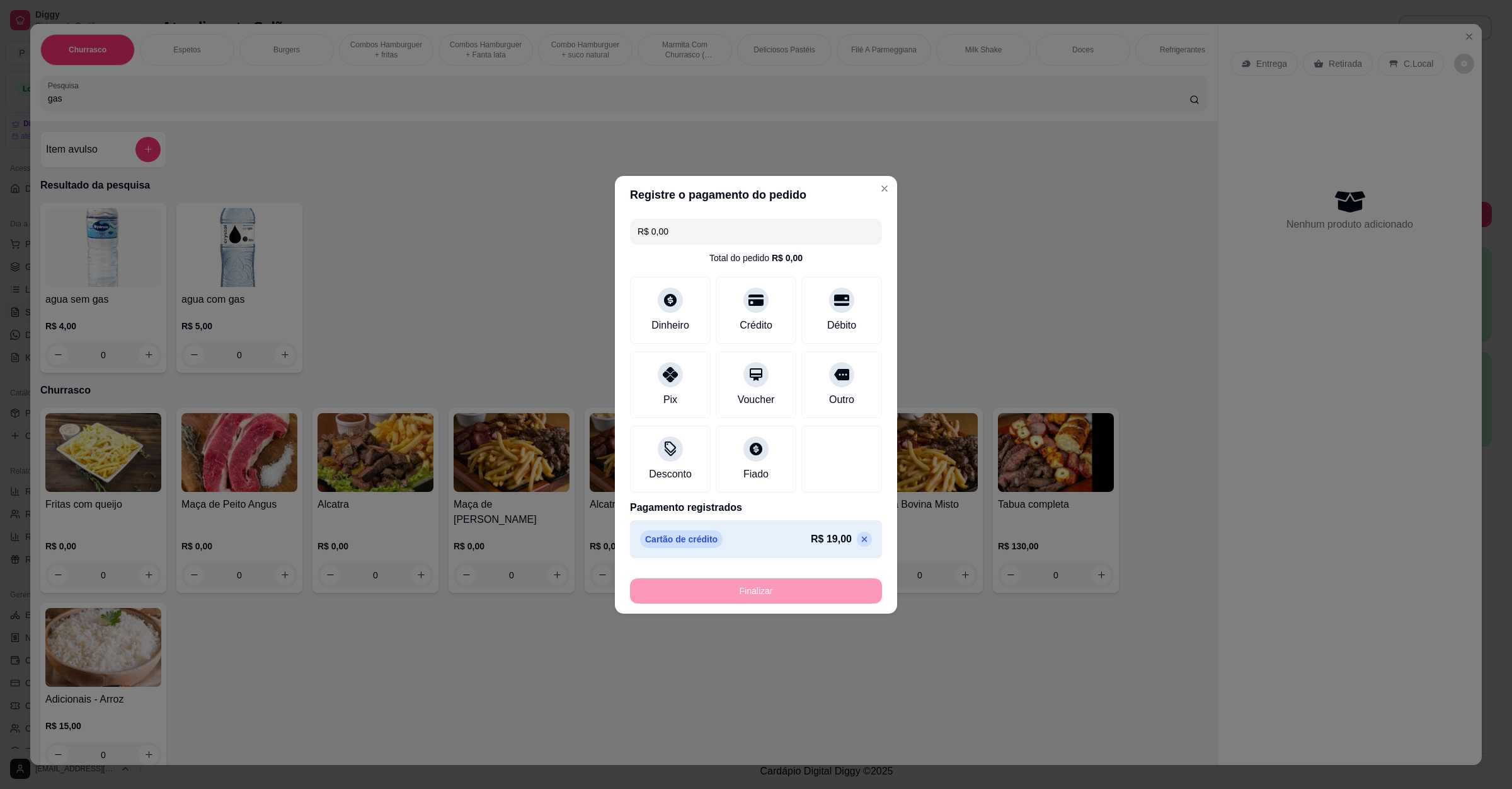
type input "-R$ 19,00"
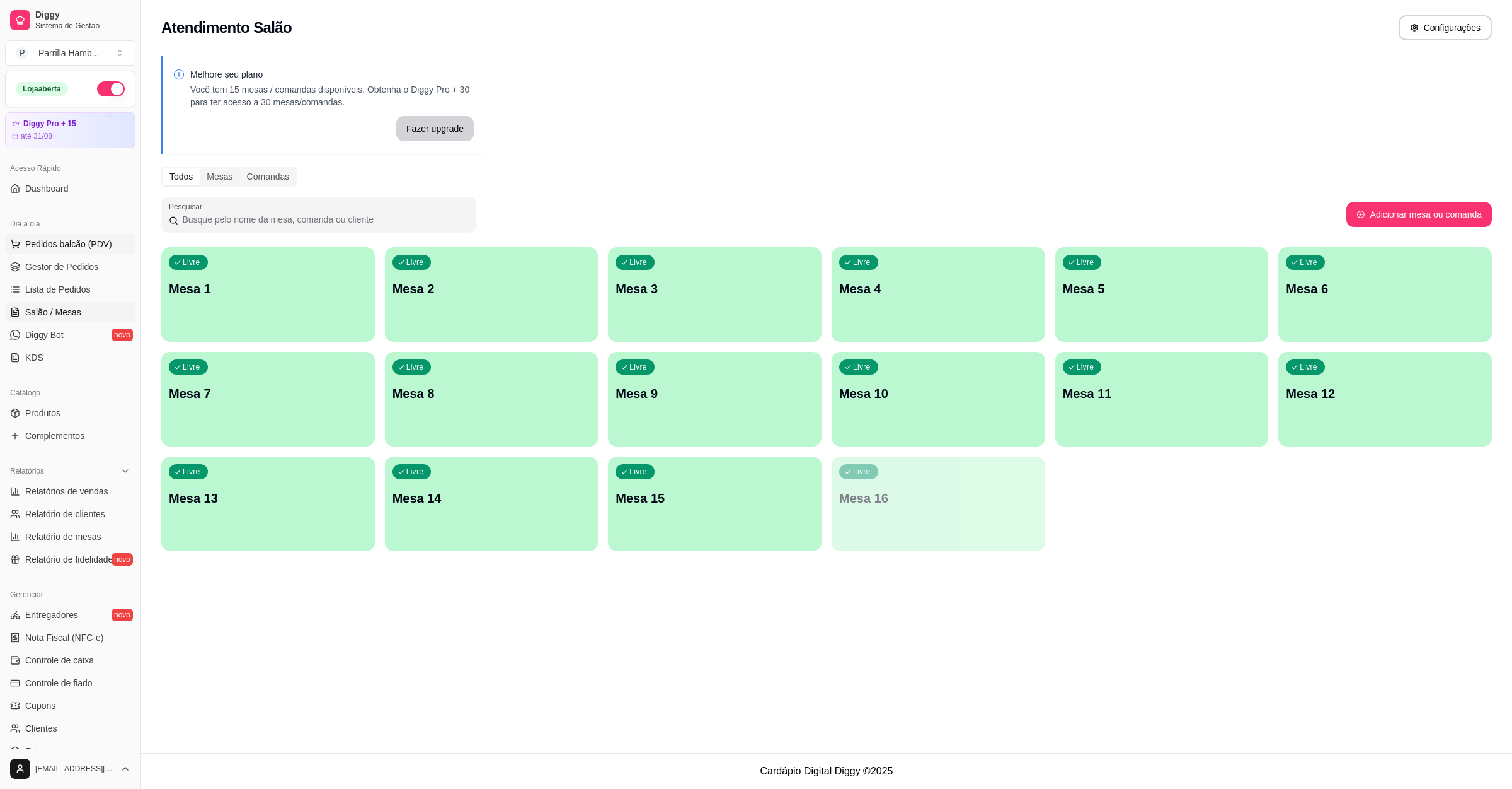
click at [92, 237] on button "Pedidos balcão (PDV)" at bounding box center [70, 244] width 131 height 20
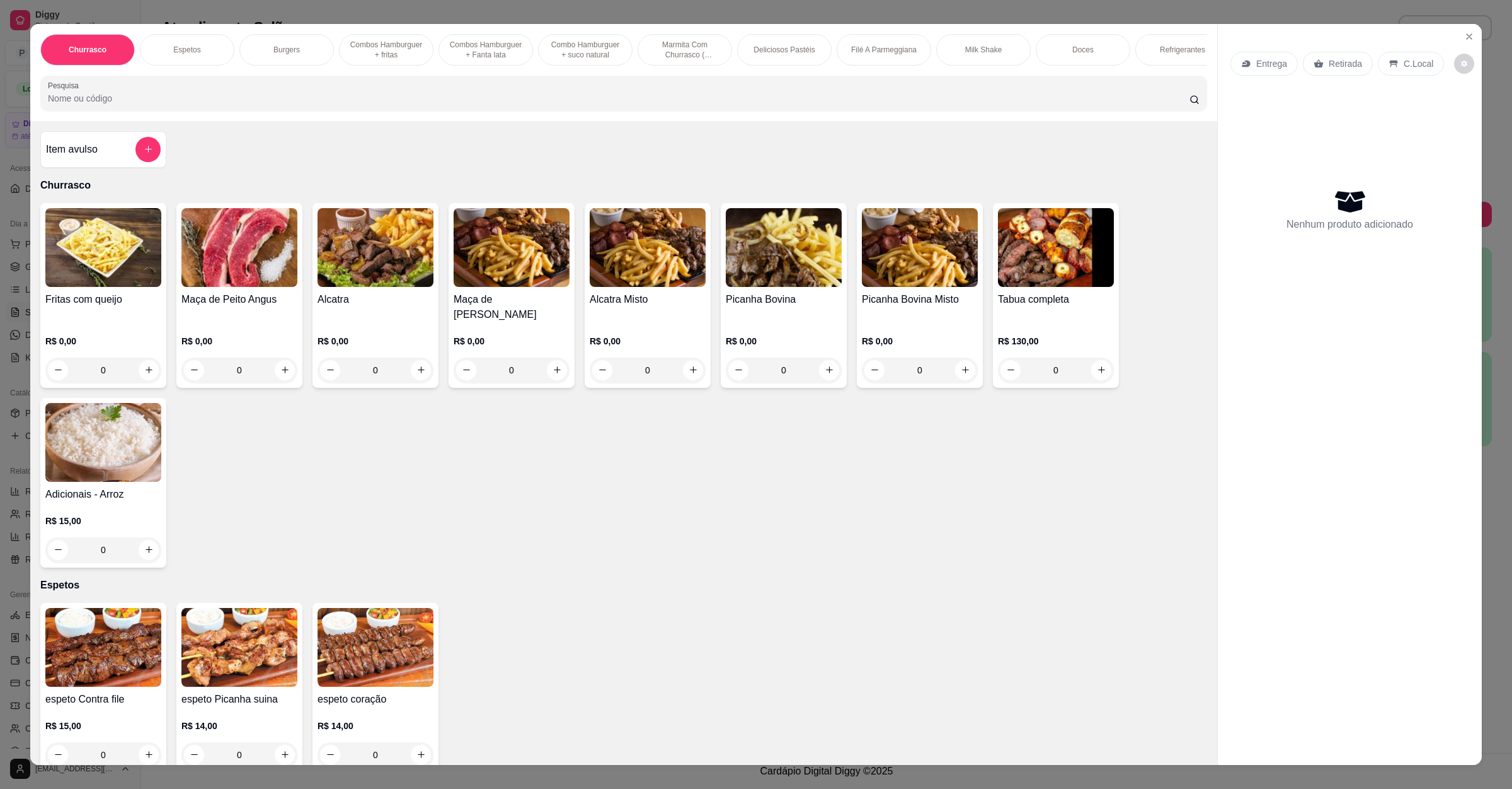
drag, startPoint x: 192, startPoint y: 115, endPoint x: 201, endPoint y: 115, distance: 9.0
click at [193, 104] on input "Pesquisa" at bounding box center [618, 98] width 1142 height 13
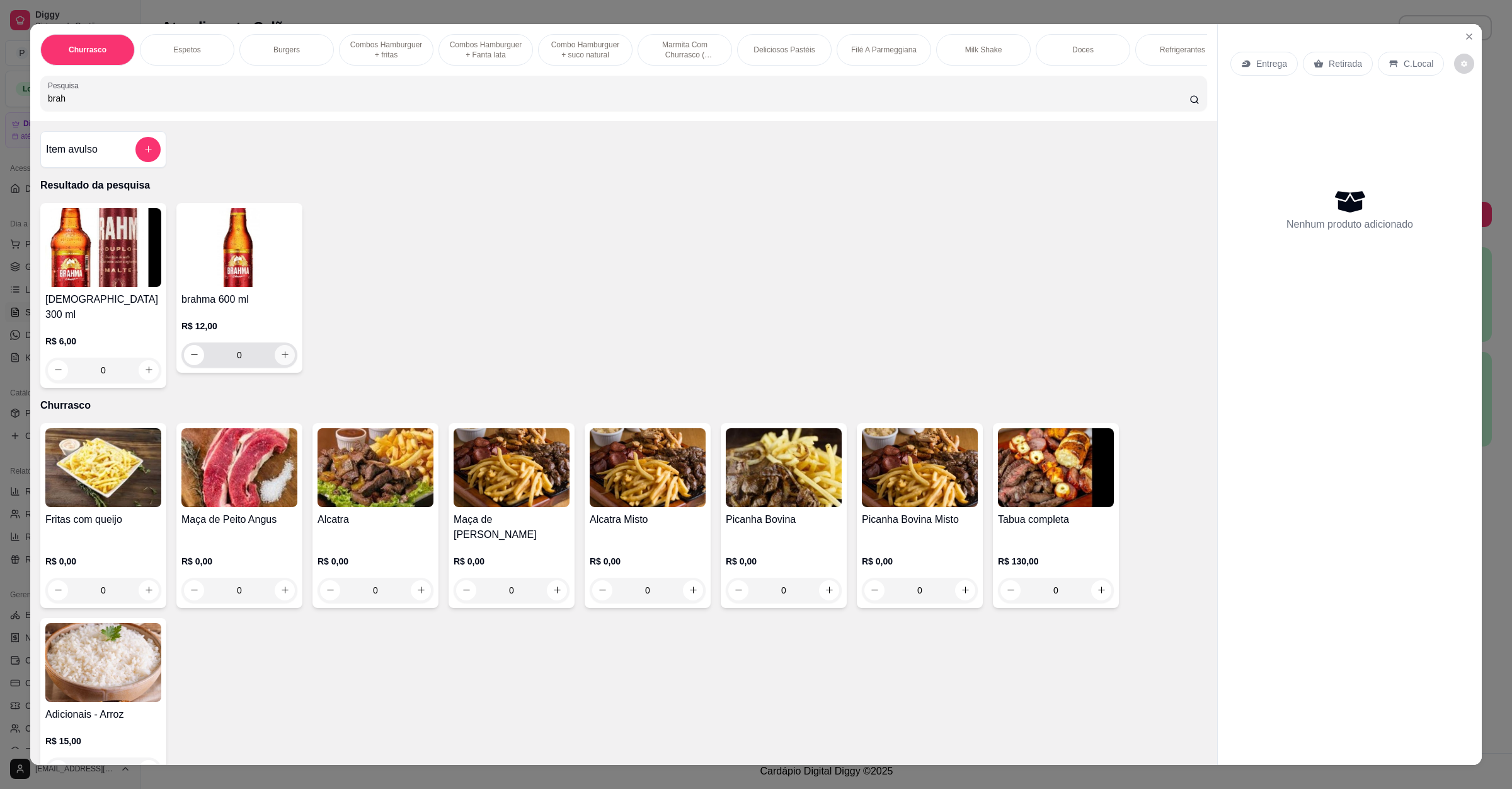
type input "brah"
click at [275, 365] on button "increase-product-quantity" at bounding box center [285, 355] width 20 height 20
type input "1"
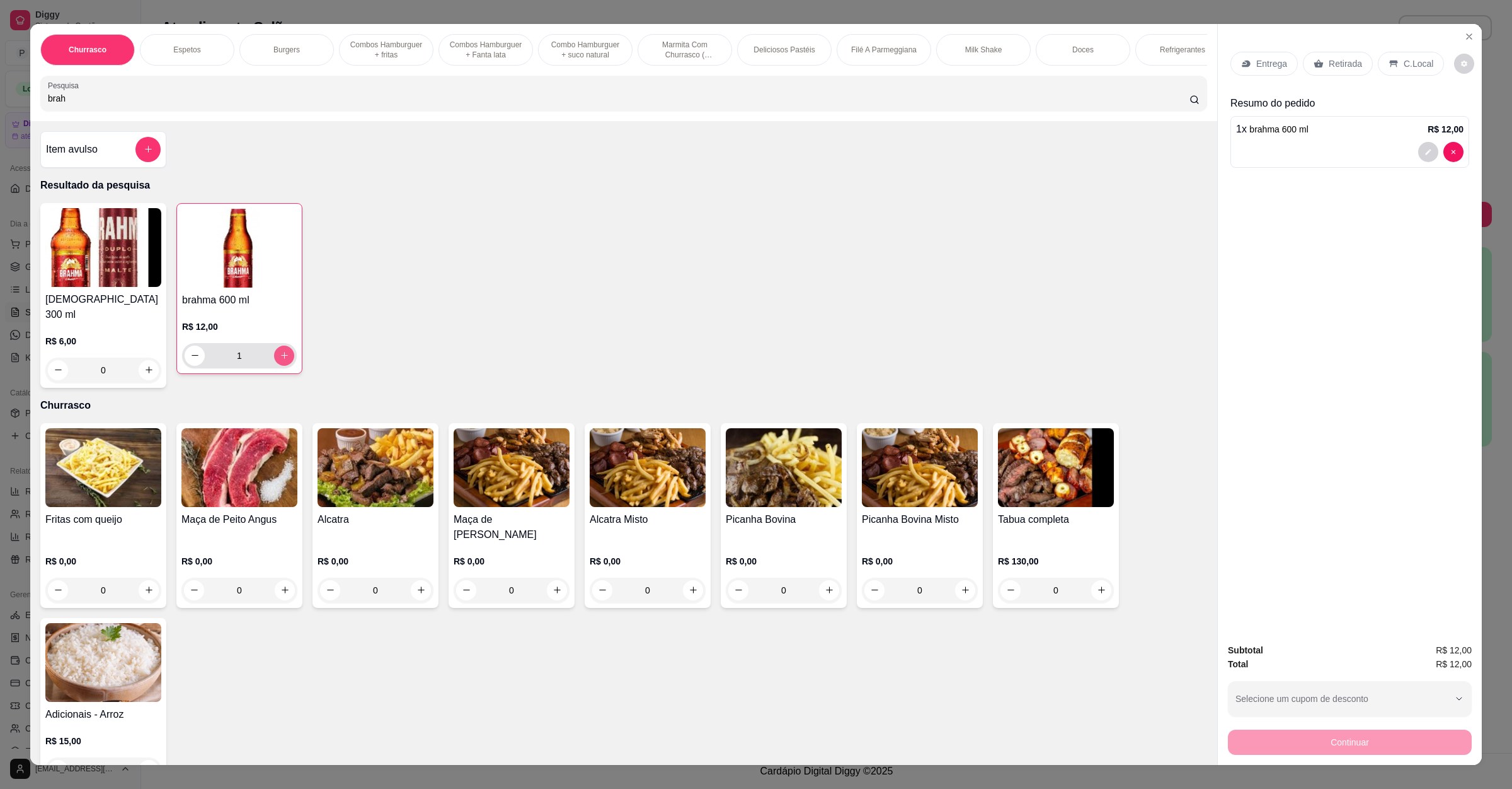
click at [274, 366] on button "increase-product-quantity" at bounding box center [284, 355] width 20 height 20
type input "2"
click at [274, 366] on button "increase-product-quantity" at bounding box center [284, 355] width 20 height 20
type input "3"
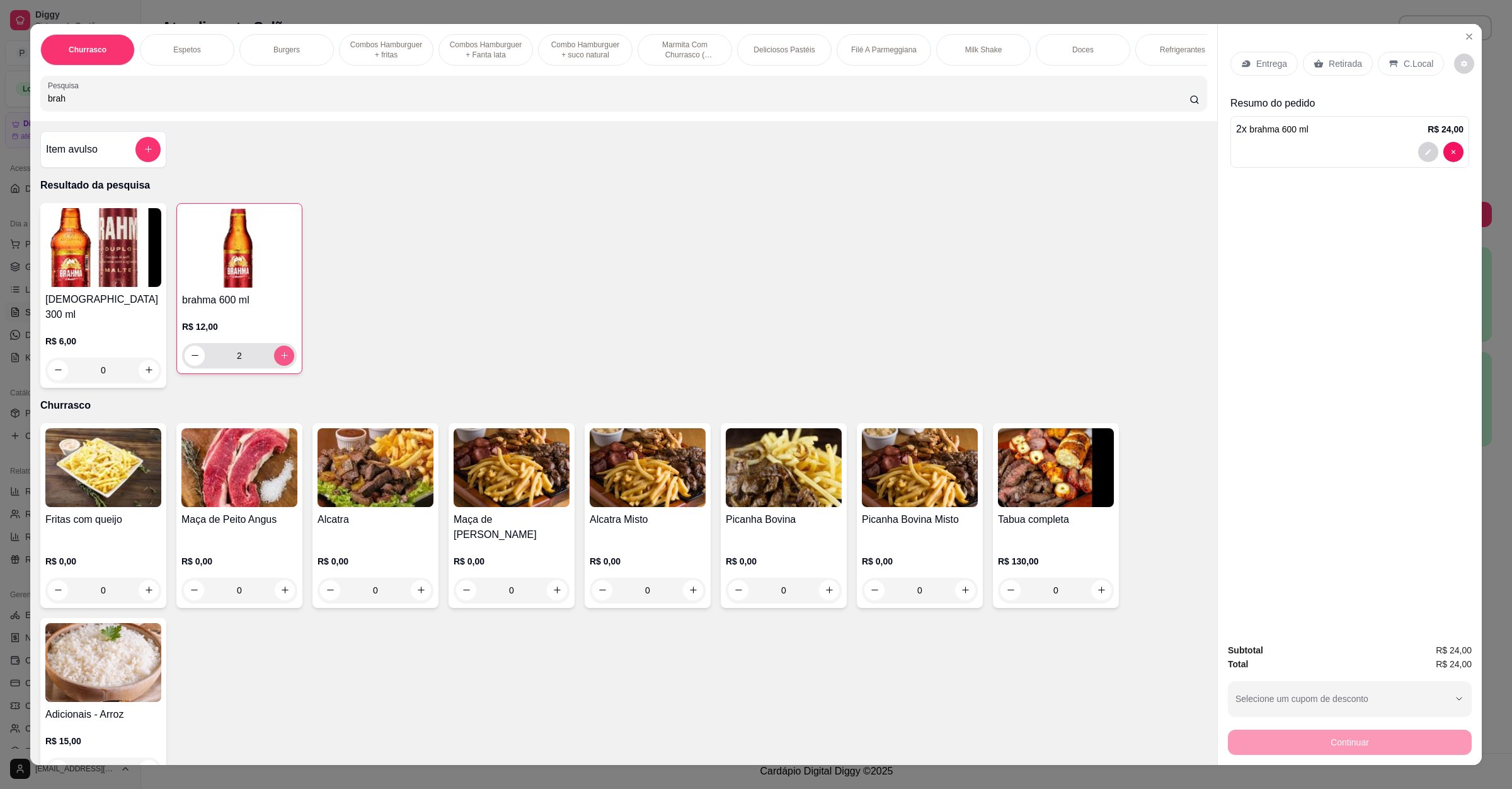
type input "3"
click at [274, 366] on button "increase-product-quantity" at bounding box center [284, 355] width 20 height 20
type input "4"
click at [274, 366] on button "increase-product-quantity" at bounding box center [284, 355] width 20 height 20
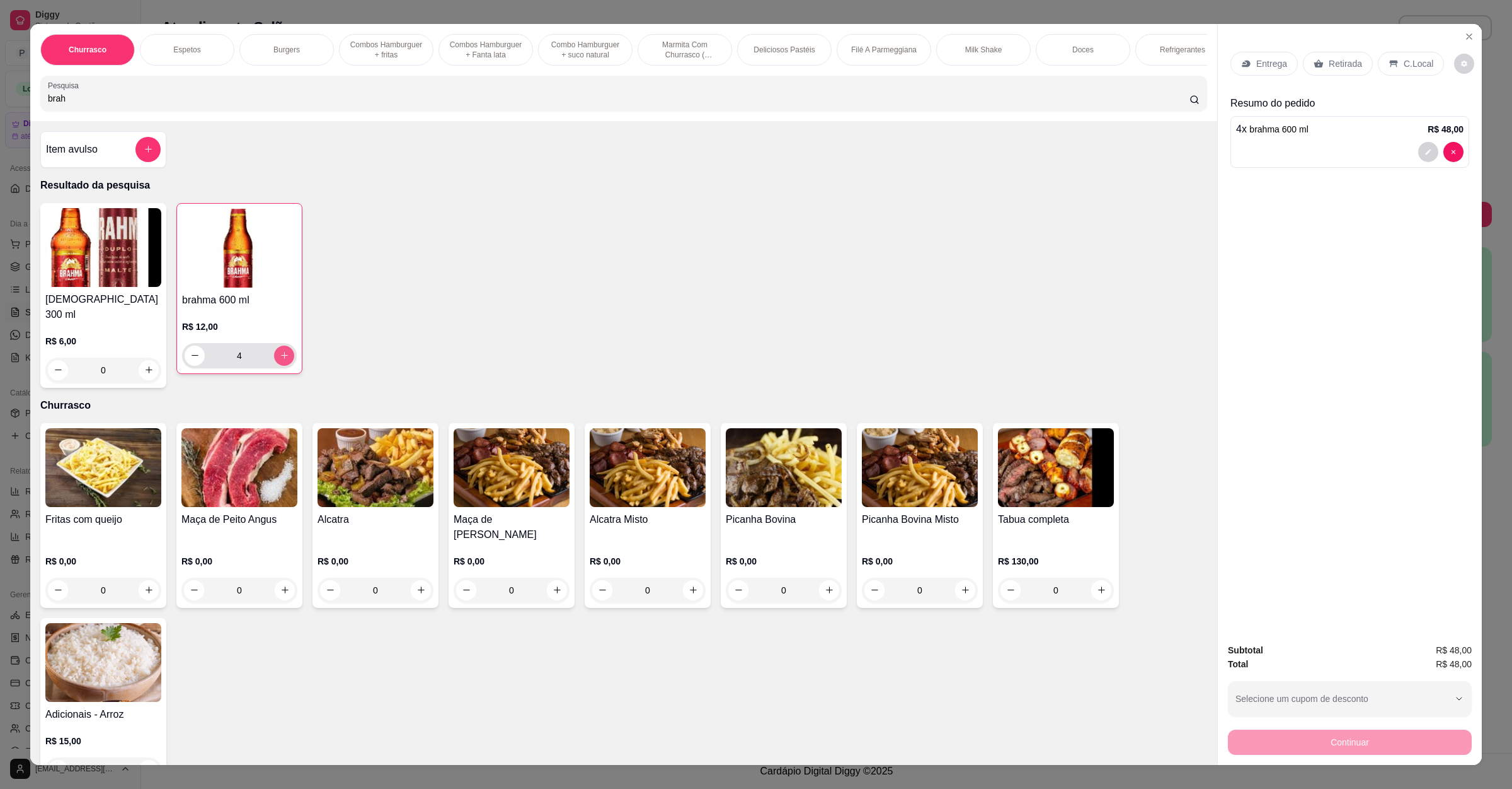
type input "5"
drag, startPoint x: 75, startPoint y: 110, endPoint x: 0, endPoint y: 115, distance: 75.2
click at [0, 115] on div "Churrasco Espetos Burgers Combos Hamburguer + fritas Combos Hamburguer + Fanta …" at bounding box center [756, 394] width 1512 height 789
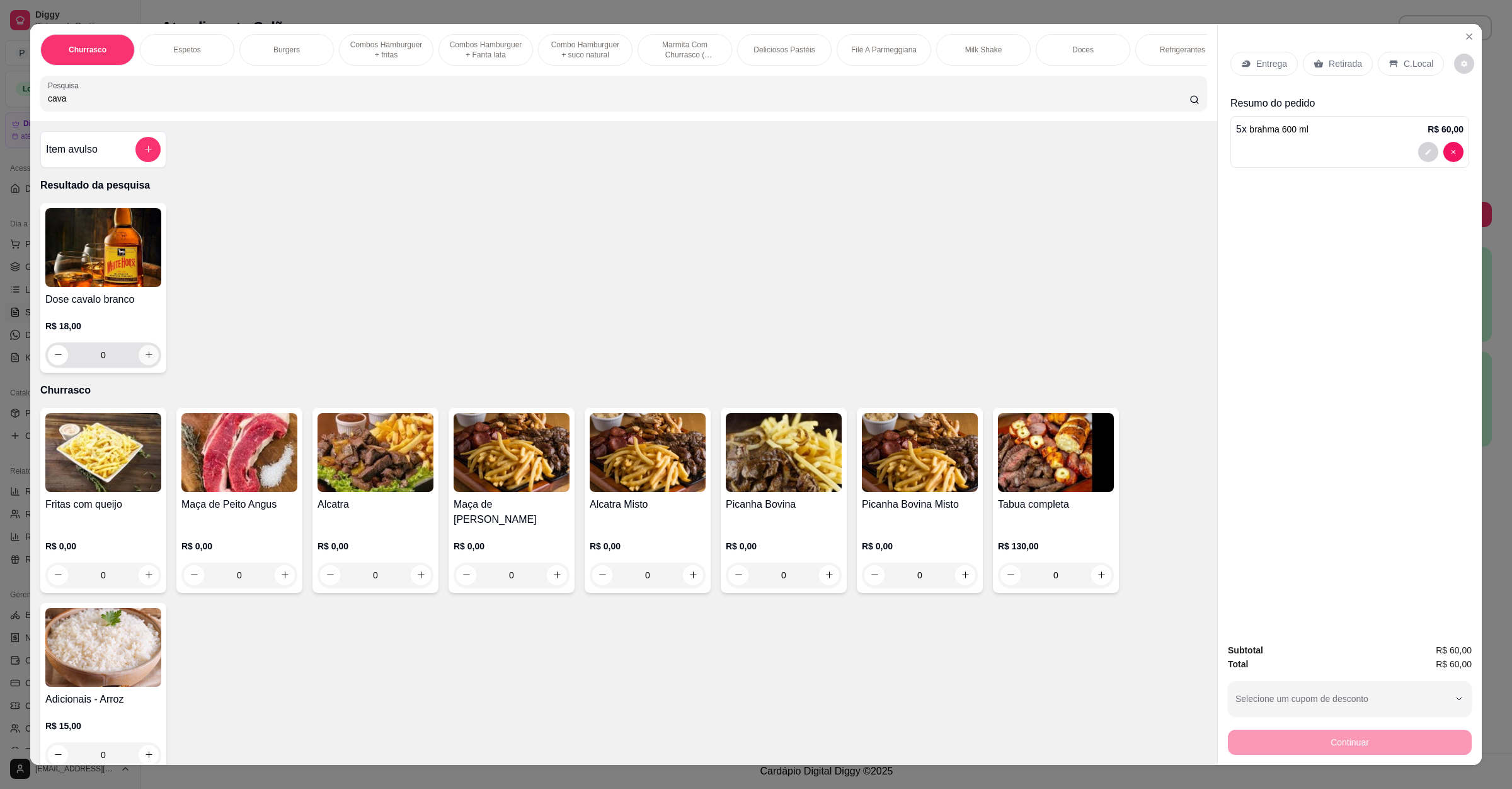
type input "cava"
click at [144, 360] on icon "increase-product-quantity" at bounding box center [148, 354] width 9 height 9
type input "1"
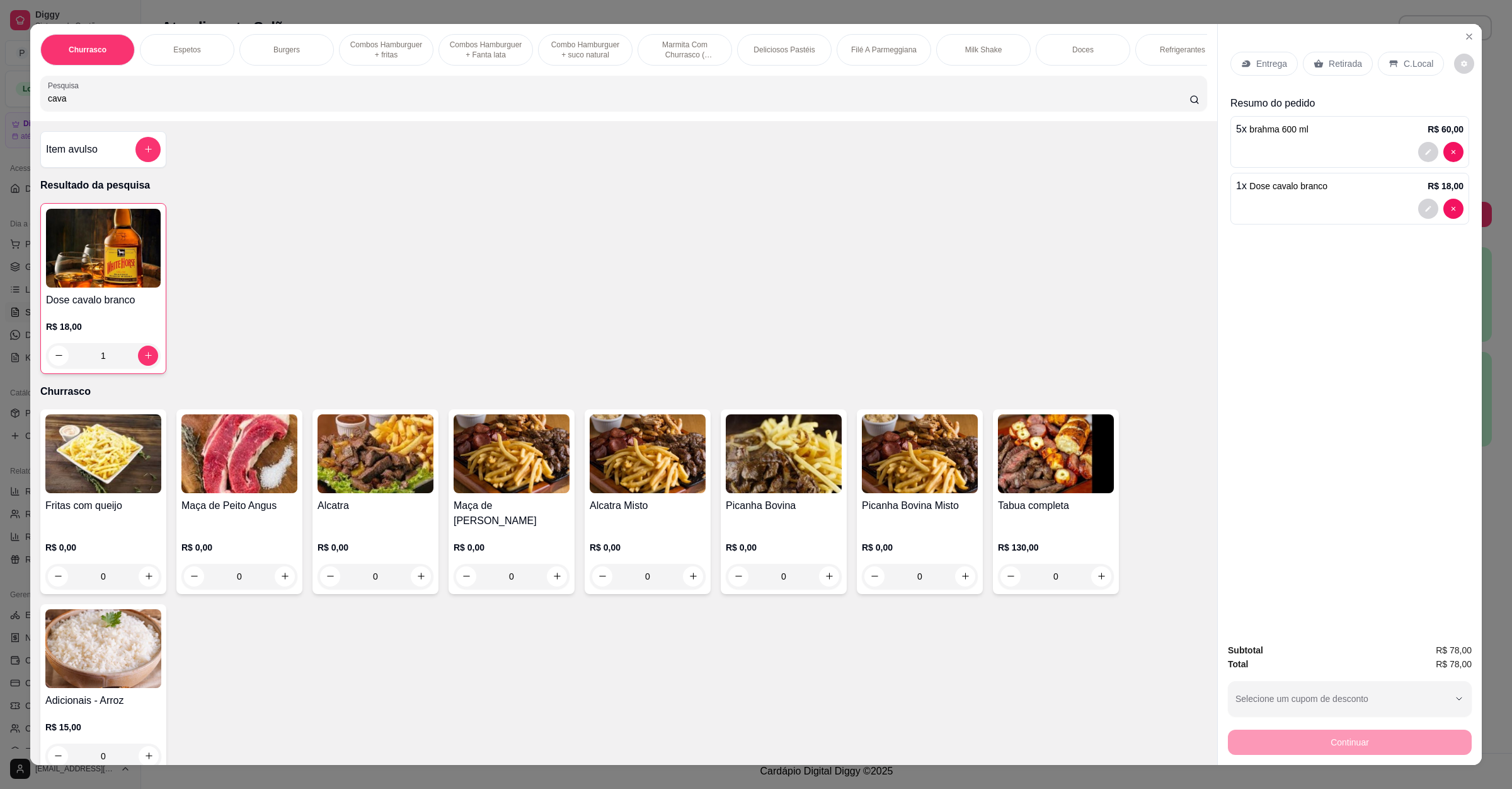
drag, startPoint x: 80, startPoint y: 117, endPoint x: 0, endPoint y: 102, distance: 81.4
click at [0, 102] on div "Churrasco Espetos Burgers Combos Hamburguer + fritas Combos Hamburguer + Fanta …" at bounding box center [756, 394] width 1512 height 789
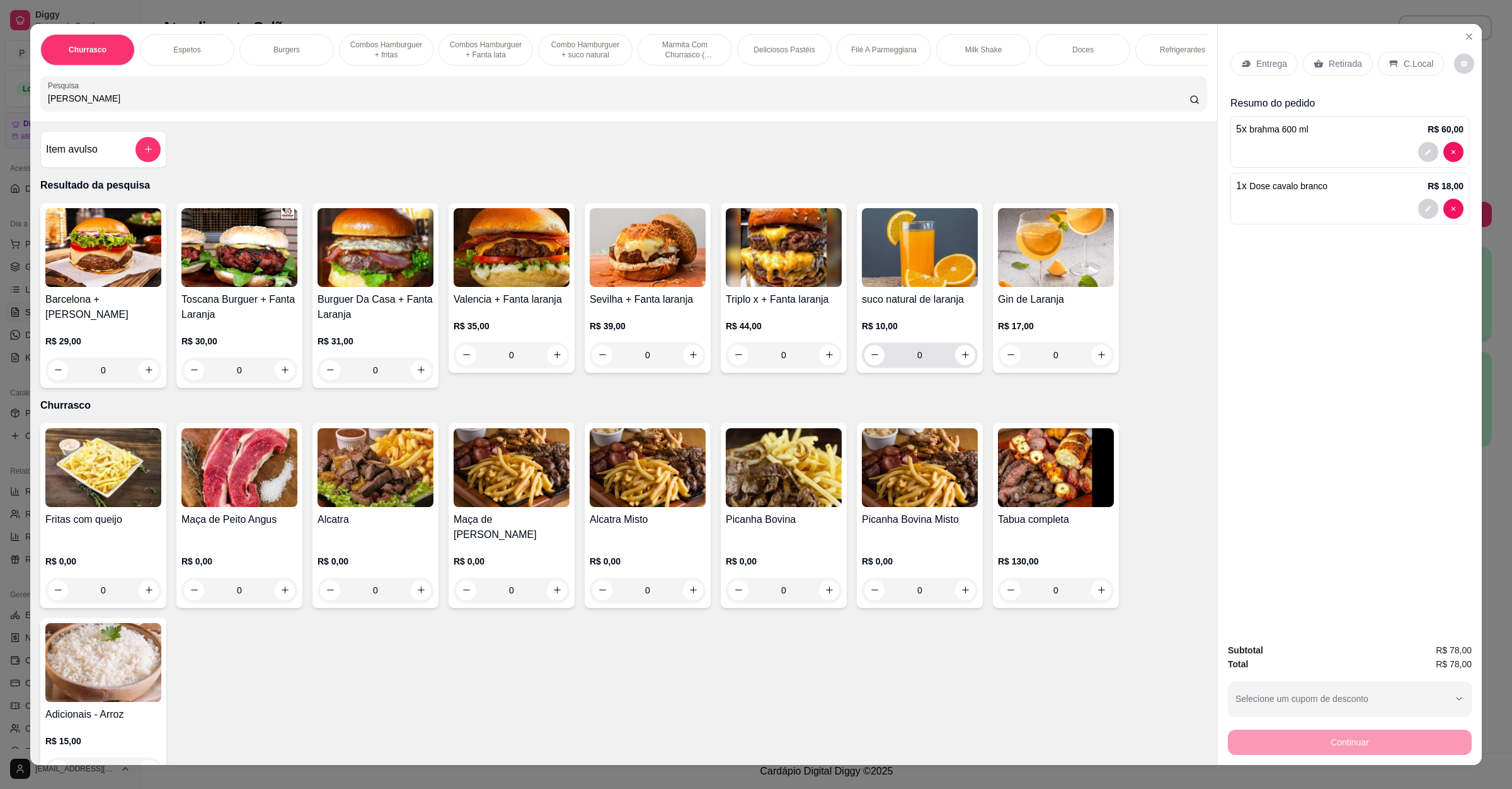
type input "[PERSON_NAME]"
click at [961, 360] on icon "increase-product-quantity" at bounding box center [965, 354] width 9 height 9
type input "1"
click at [961, 360] on icon "increase-product-quantity" at bounding box center [965, 355] width 9 height 9
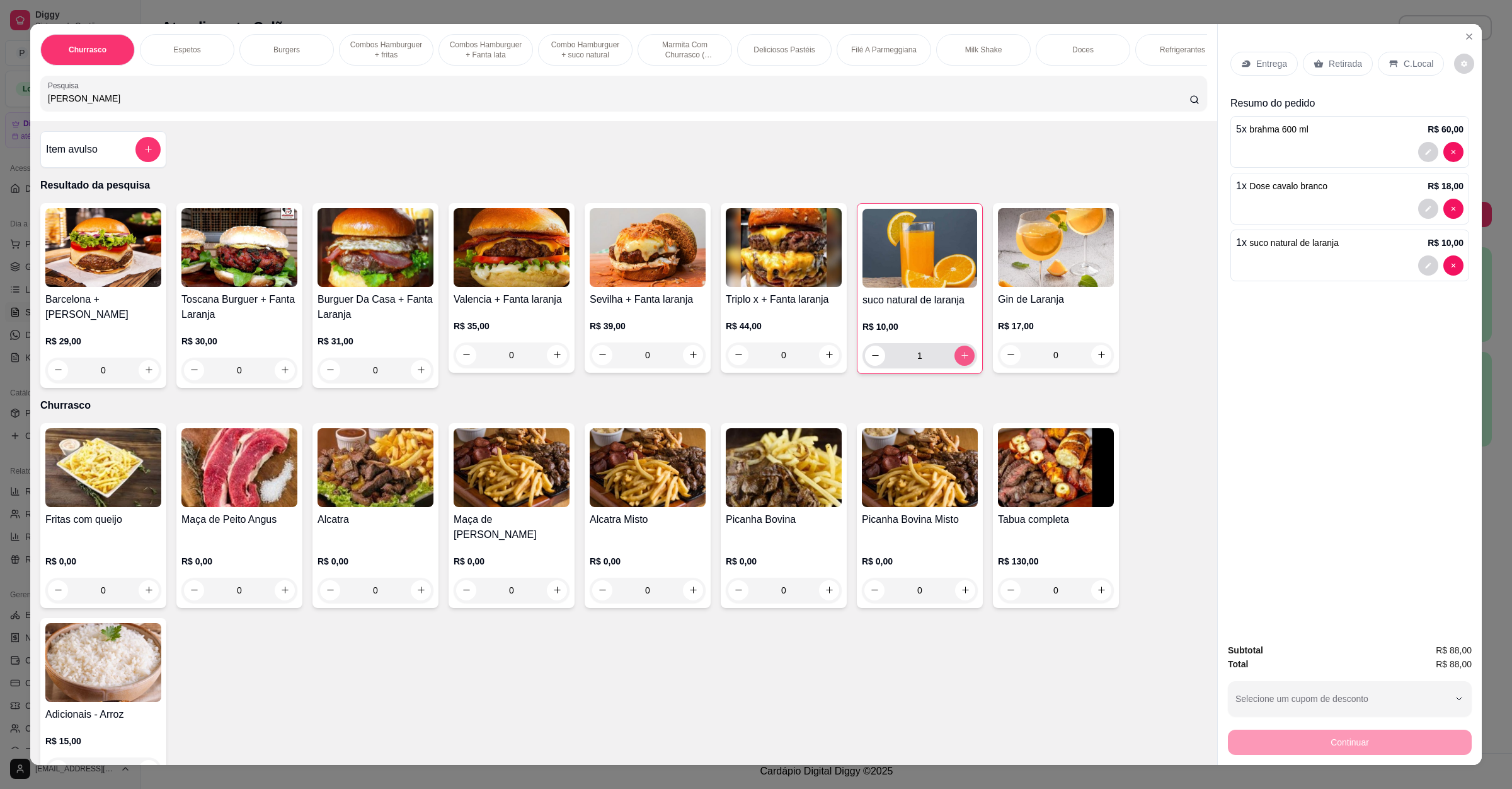
type input "2"
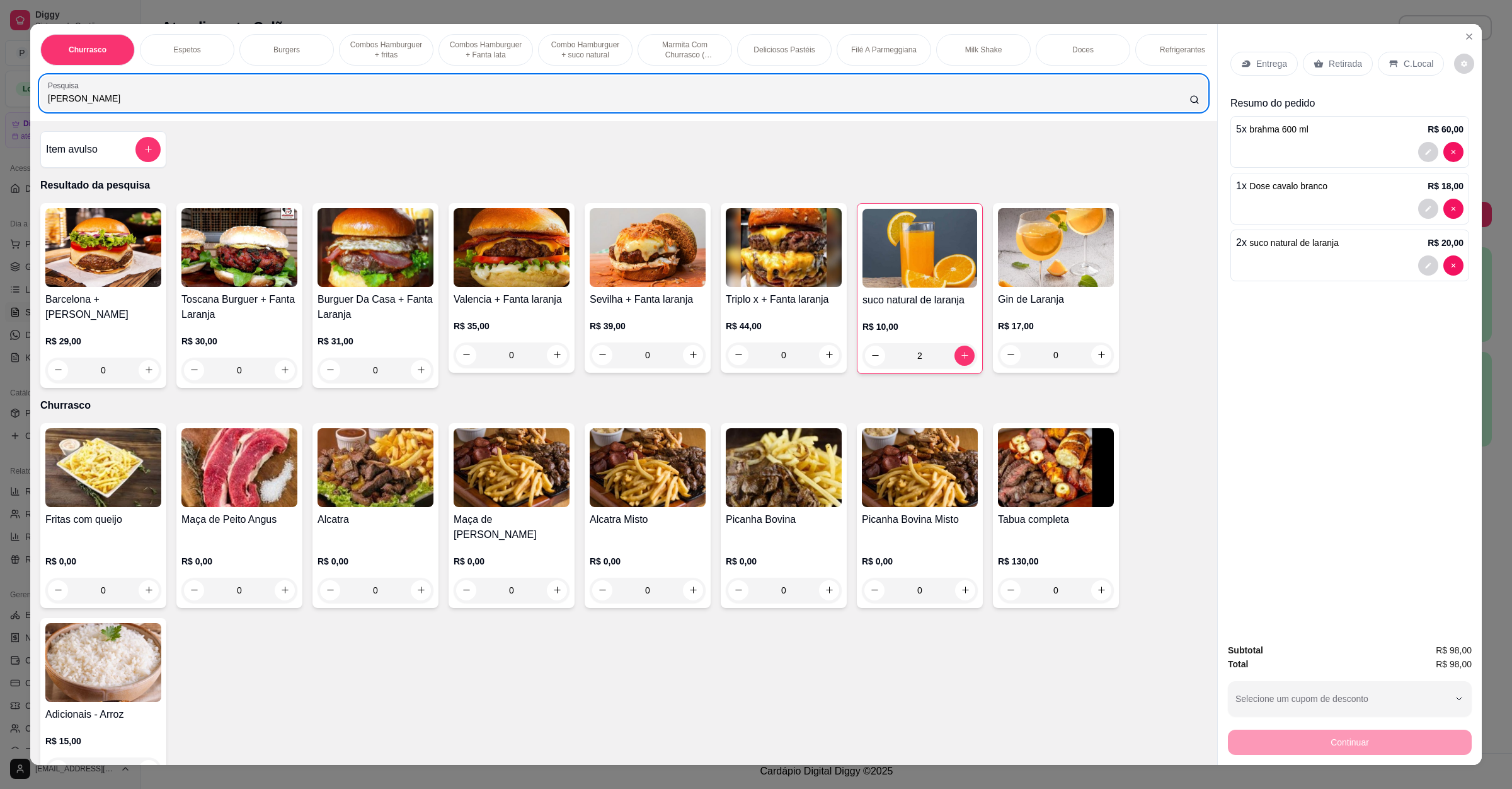
drag, startPoint x: 61, startPoint y: 104, endPoint x: 0, endPoint y: 116, distance: 62.2
click at [0, 116] on div "Churrasco Espetos Burgers Combos [GEOGRAPHIC_DATA] + fritas Combos [GEOGRAPHIC_…" at bounding box center [756, 394] width 1512 height 789
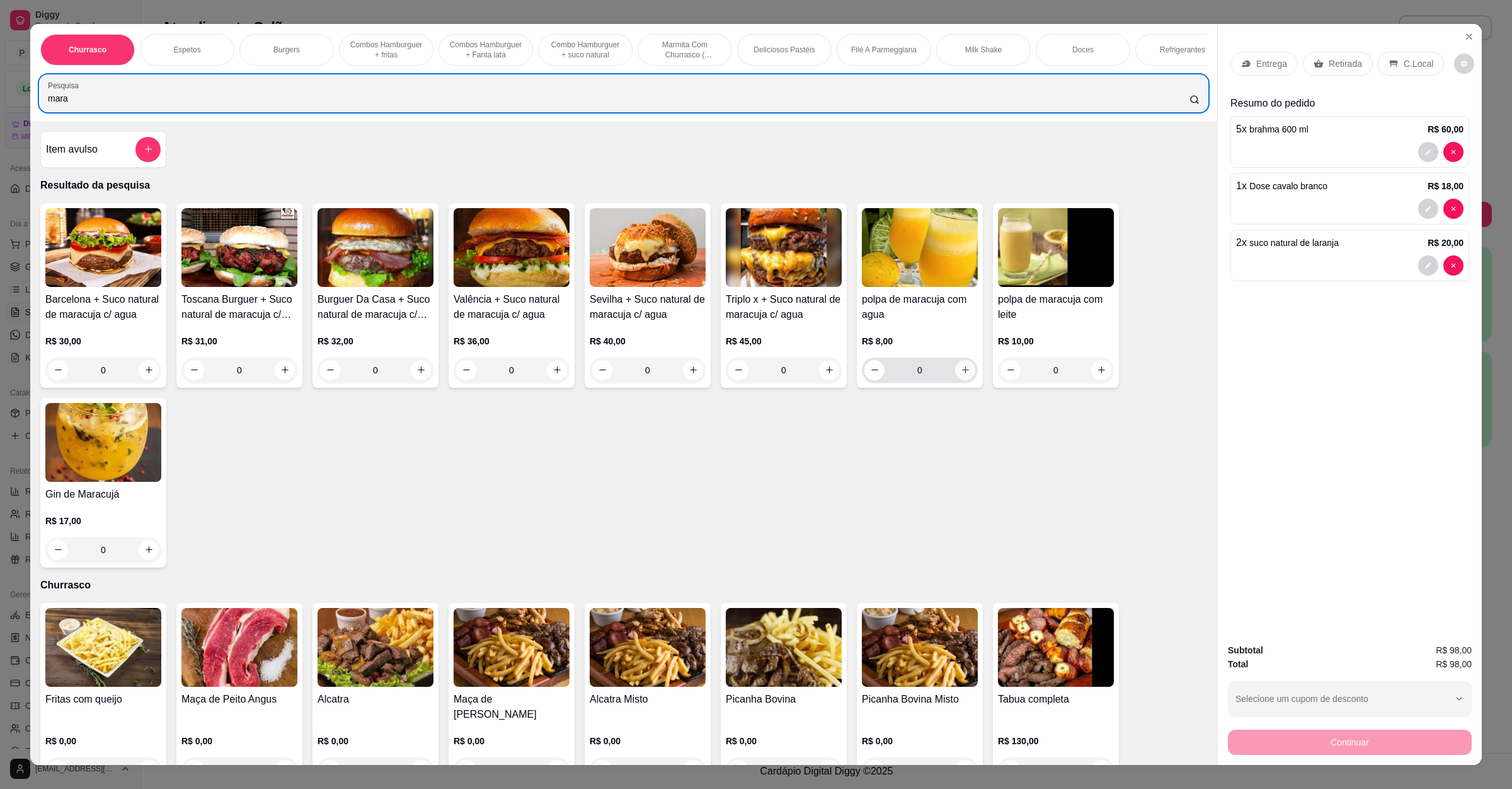
type input "mara"
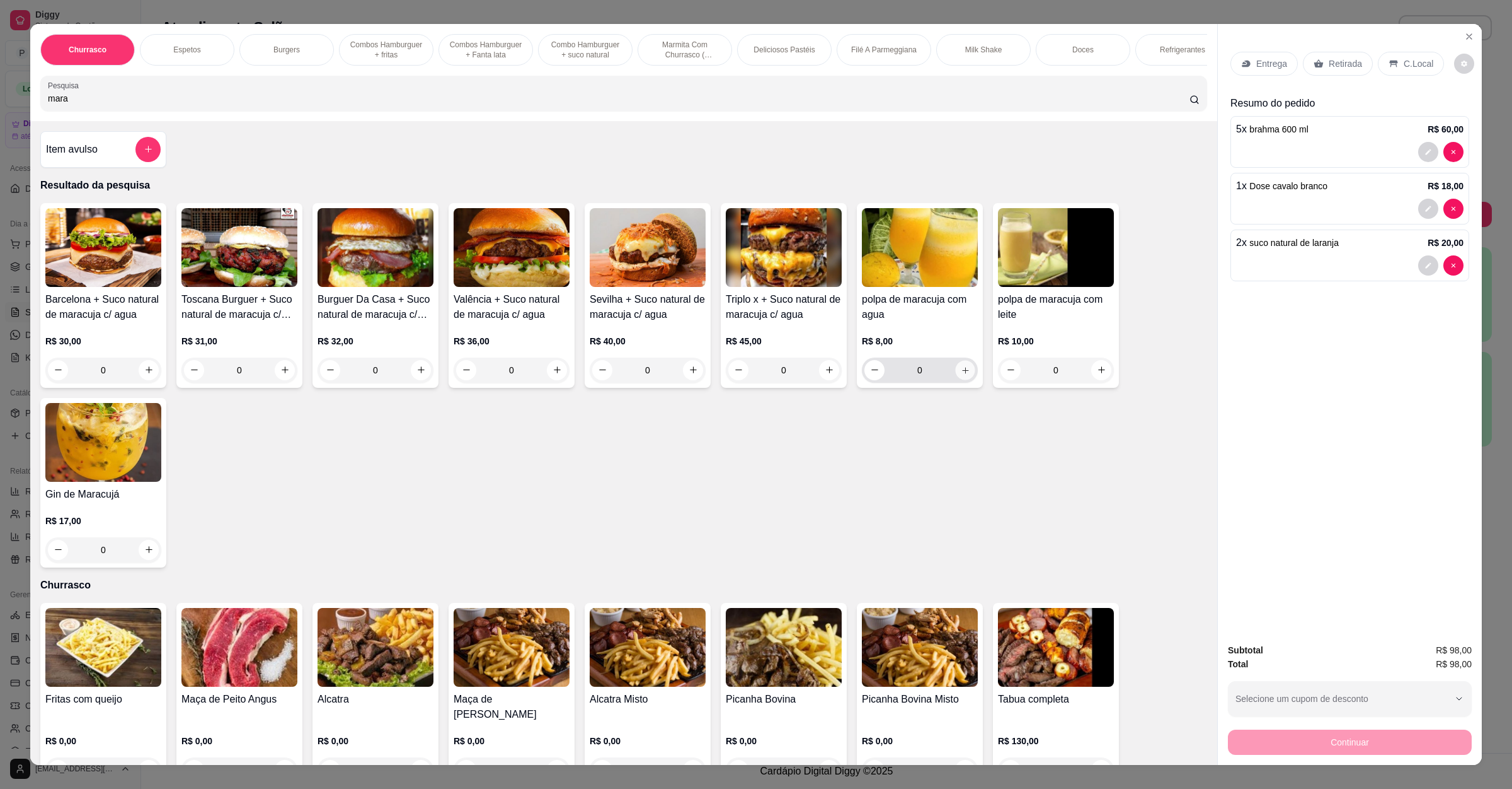
click at [962, 379] on button "increase-product-quantity" at bounding box center [965, 369] width 20 height 20
type input "1"
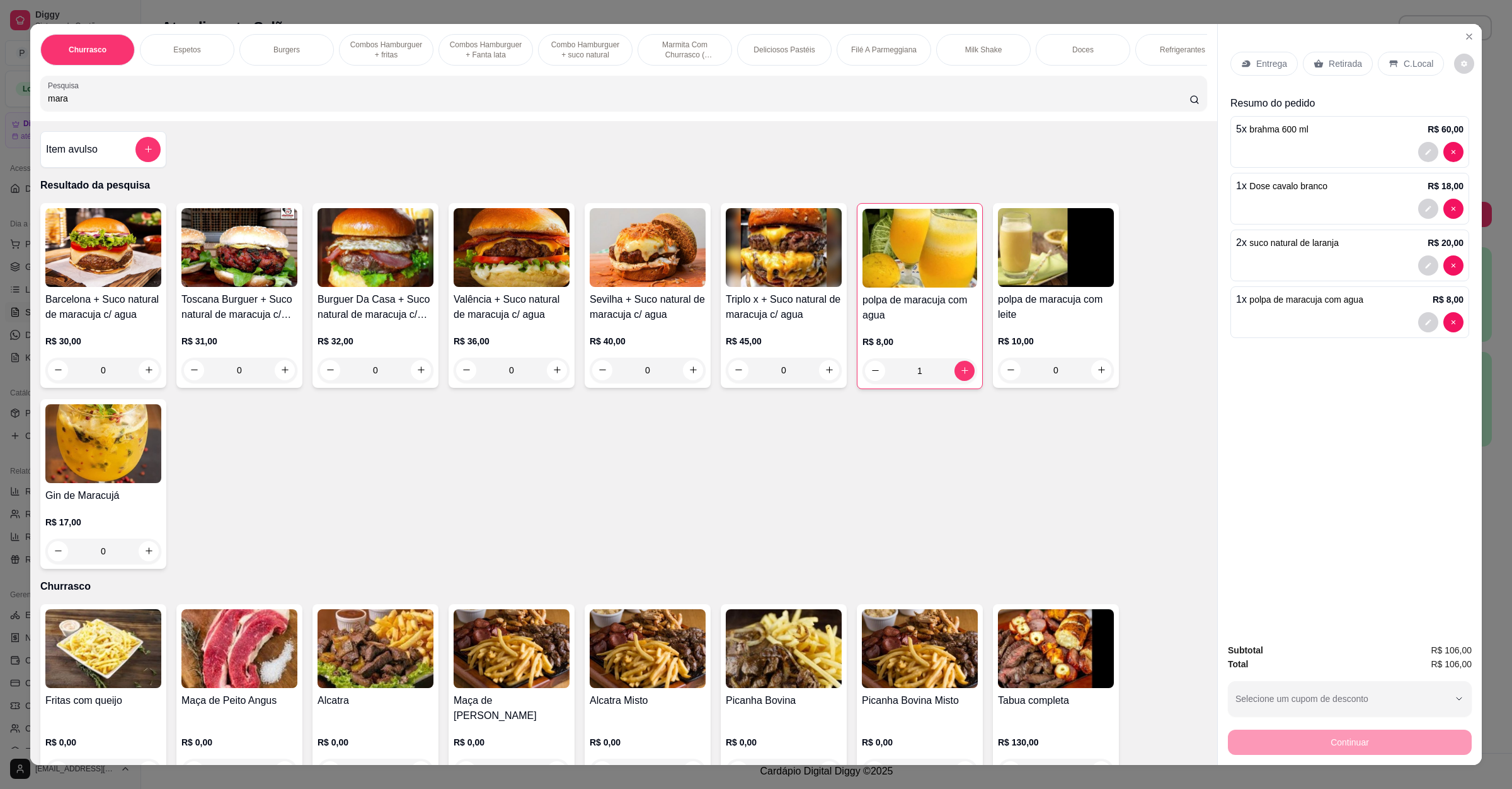
click at [91, 148] on div "Item avulso" at bounding box center [103, 149] width 126 height 36
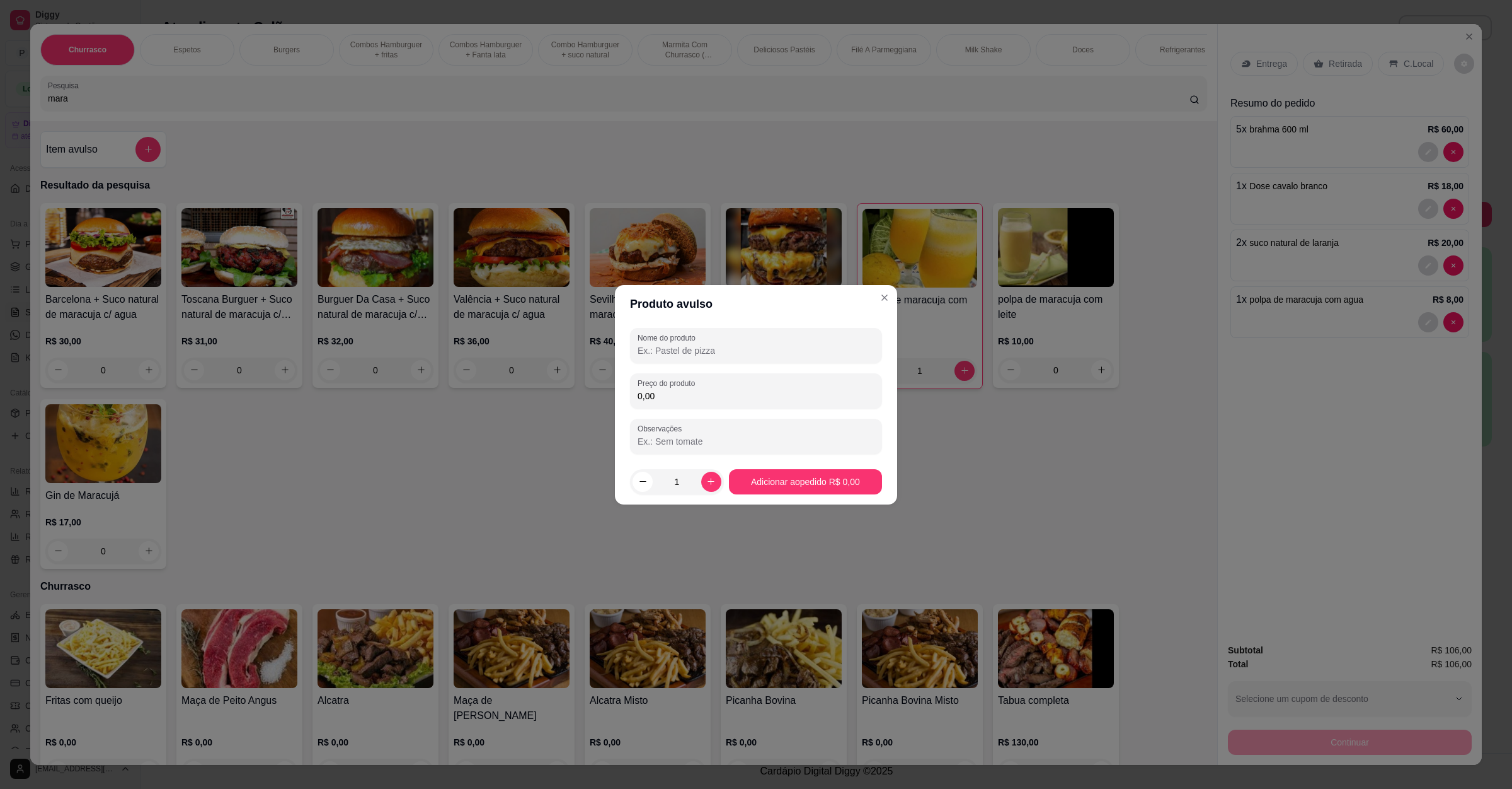
drag, startPoint x: 764, startPoint y: 347, endPoint x: 777, endPoint y: 350, distance: 13.3
click at [767, 347] on input "Nome do produto" at bounding box center [756, 350] width 237 height 13
type input "paiol"
click at [753, 384] on div "0,00" at bounding box center [756, 391] width 237 height 25
type input "3,00"
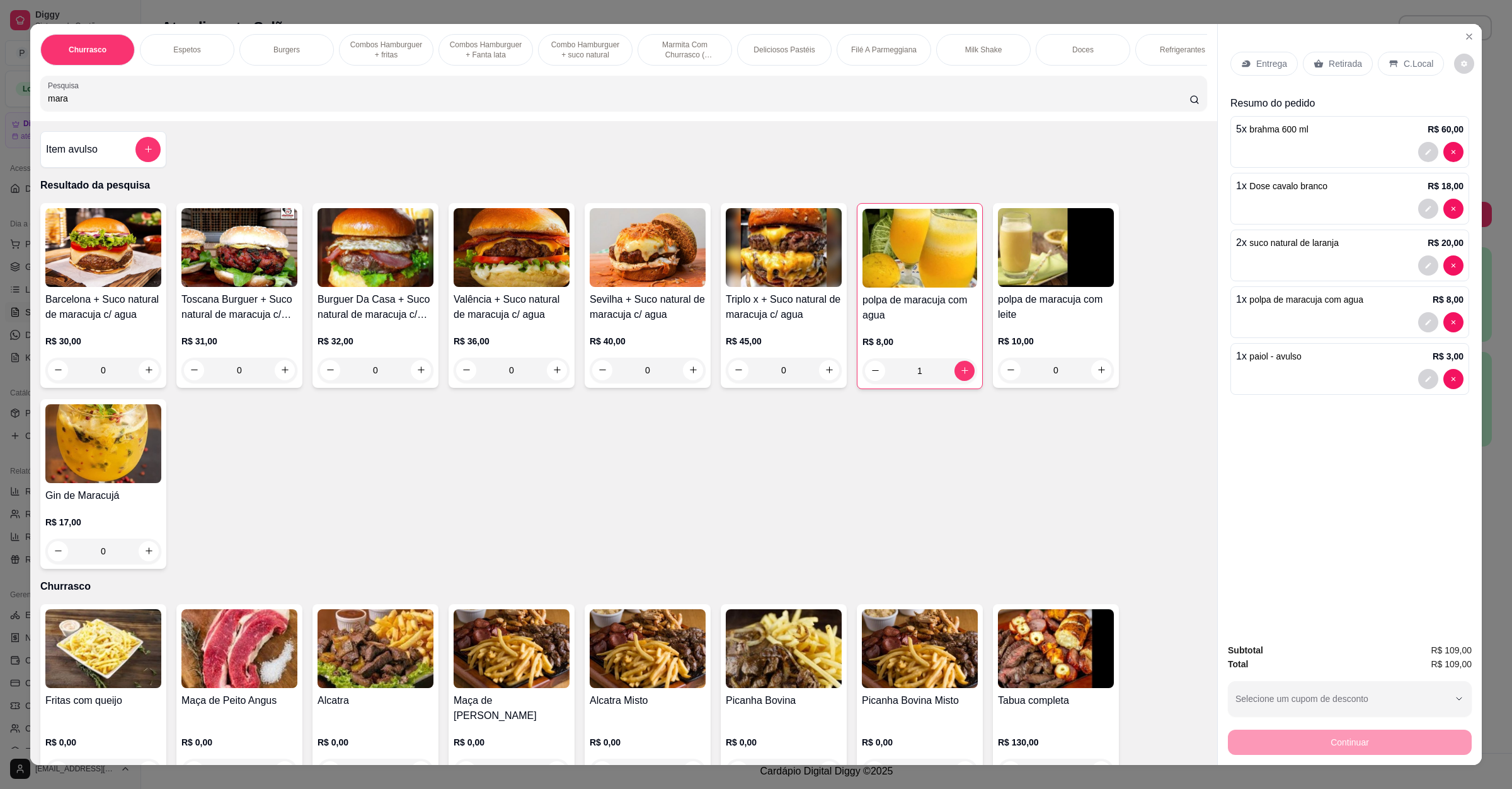
click at [1389, 63] on icon at bounding box center [1394, 64] width 10 height 10
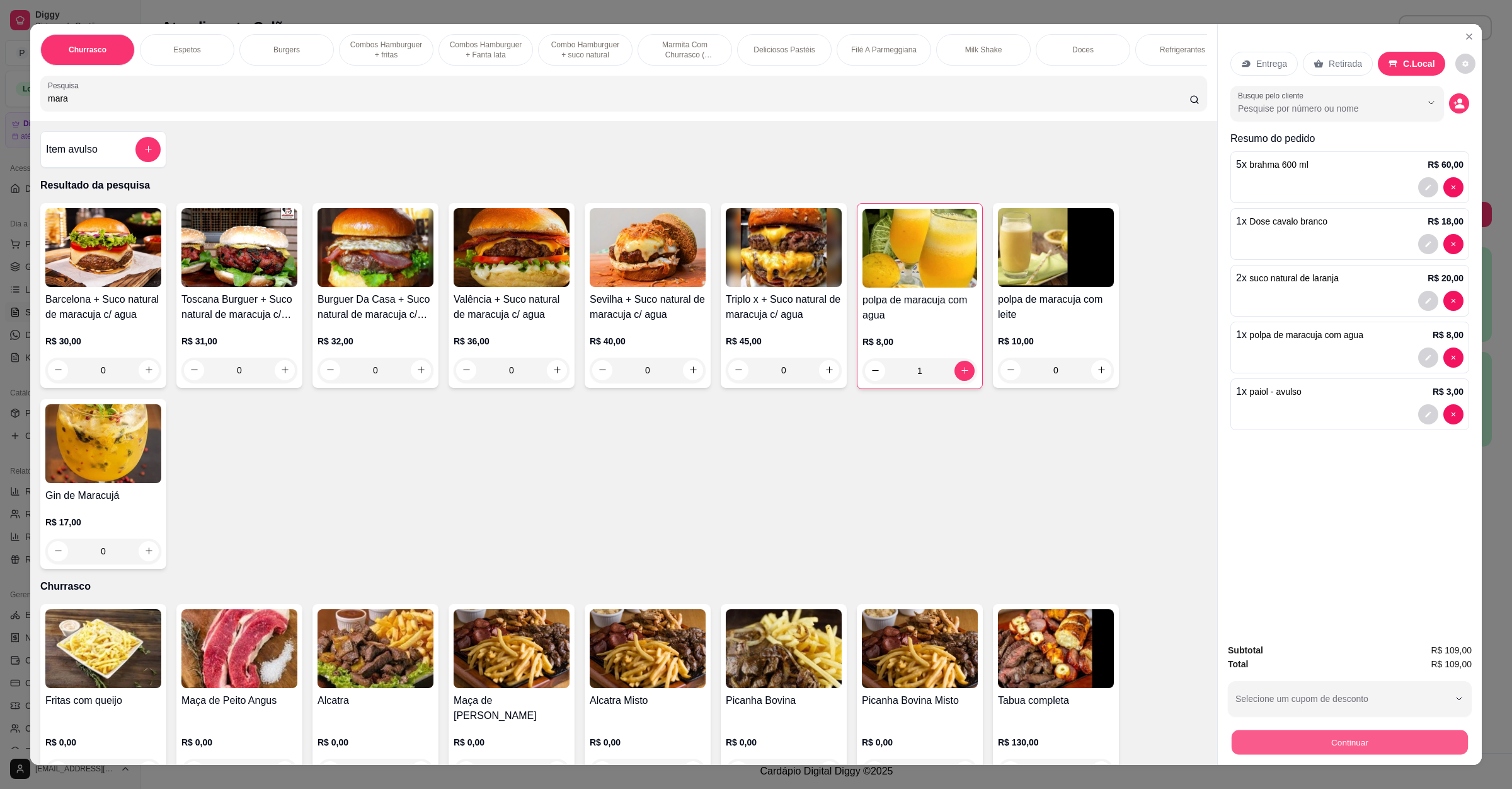
click at [1342, 746] on button "Continuar" at bounding box center [1350, 742] width 237 height 25
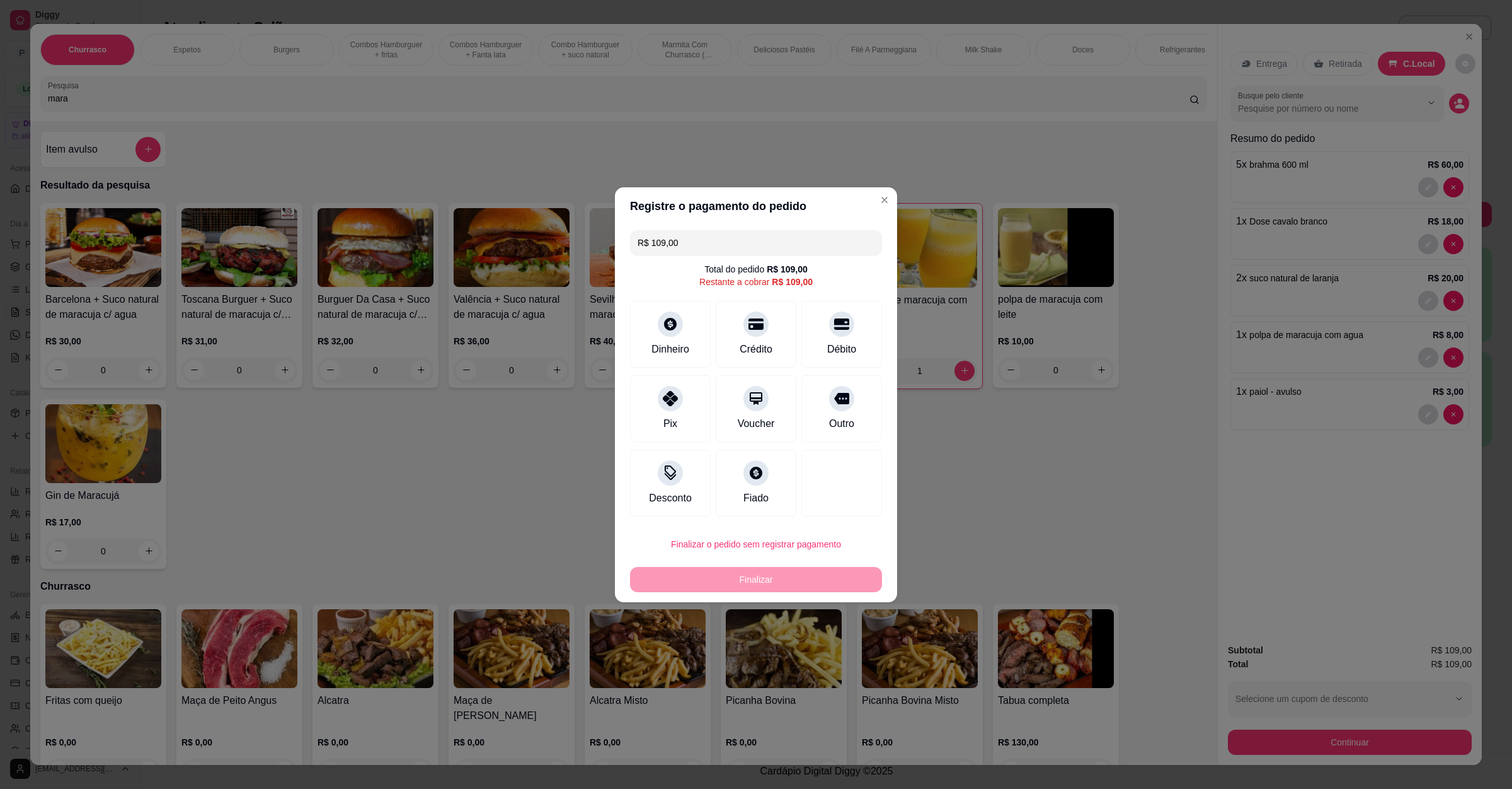
drag, startPoint x: 730, startPoint y: 220, endPoint x: 720, endPoint y: 214, distance: 11.7
click at [730, 220] on header "Registre o pagamento do pedido" at bounding box center [756, 206] width 282 height 38
click at [745, 341] on div "Crédito" at bounding box center [756, 348] width 36 height 16
type input "R$ 0,00"
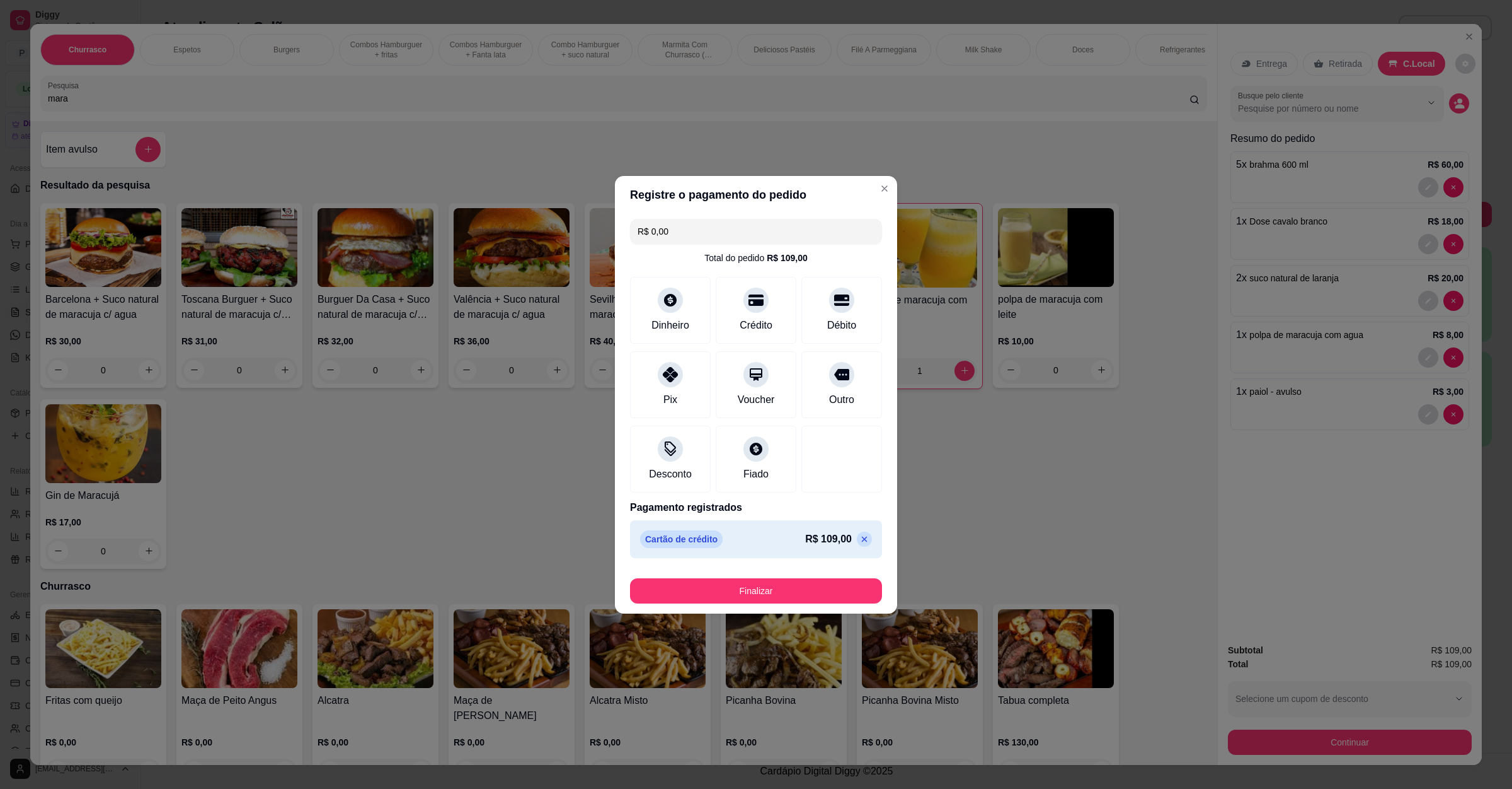
click at [762, 579] on div "Finalizar" at bounding box center [756, 588] width 252 height 31
click at [762, 580] on button "Finalizar" at bounding box center [756, 590] width 252 height 25
type input "0"
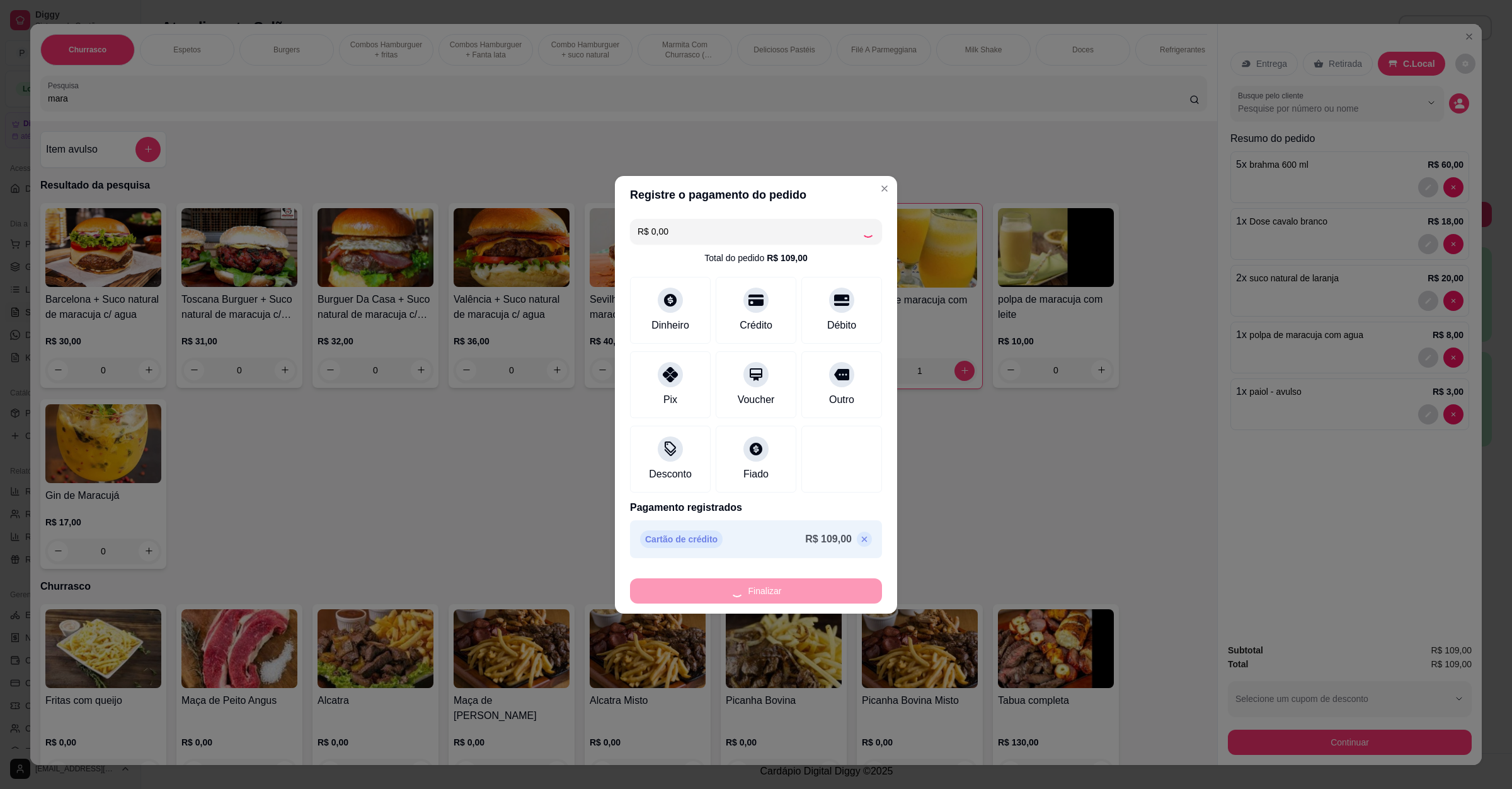
type input "0"
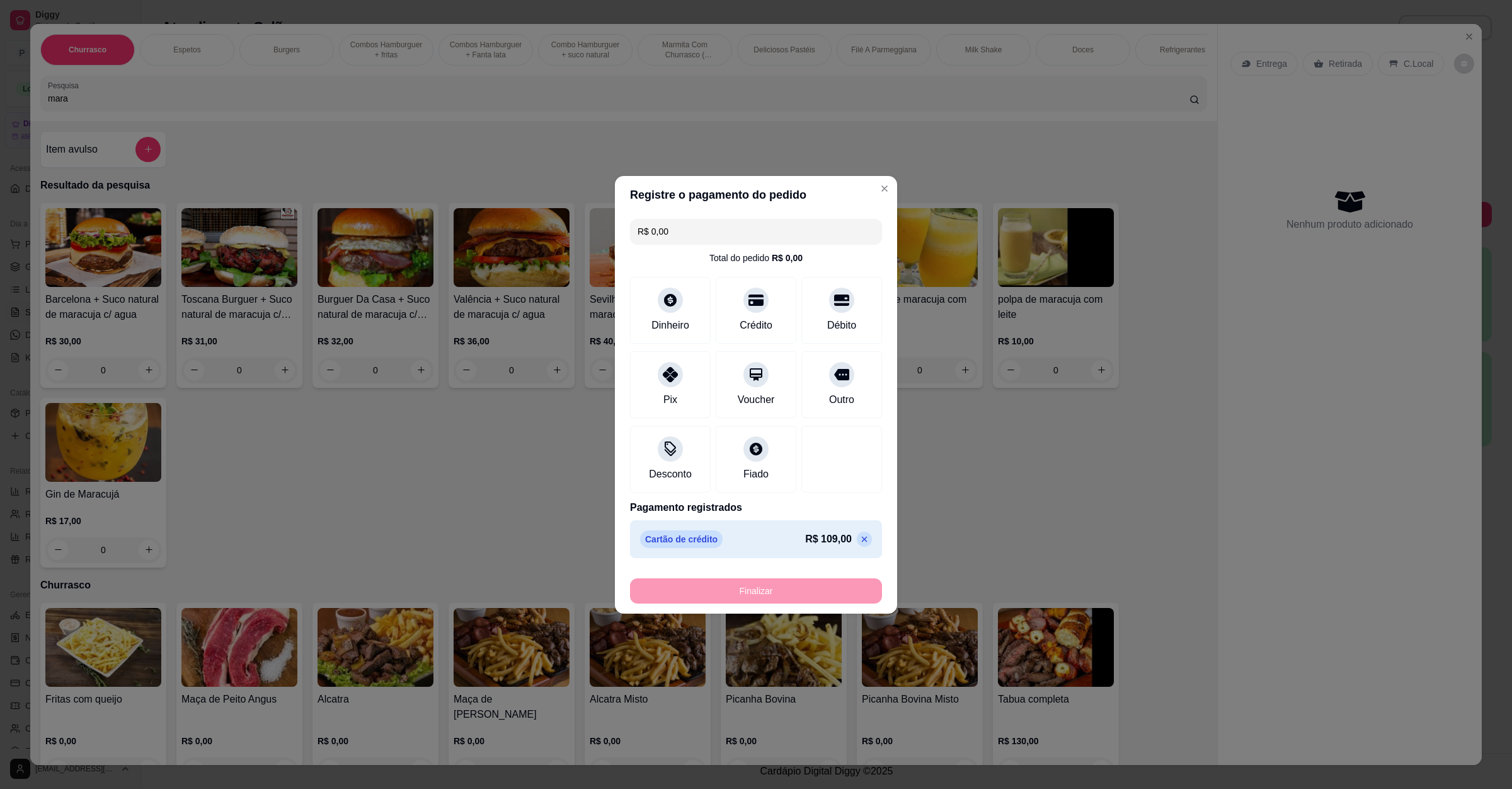
type input "-R$ 109,00"
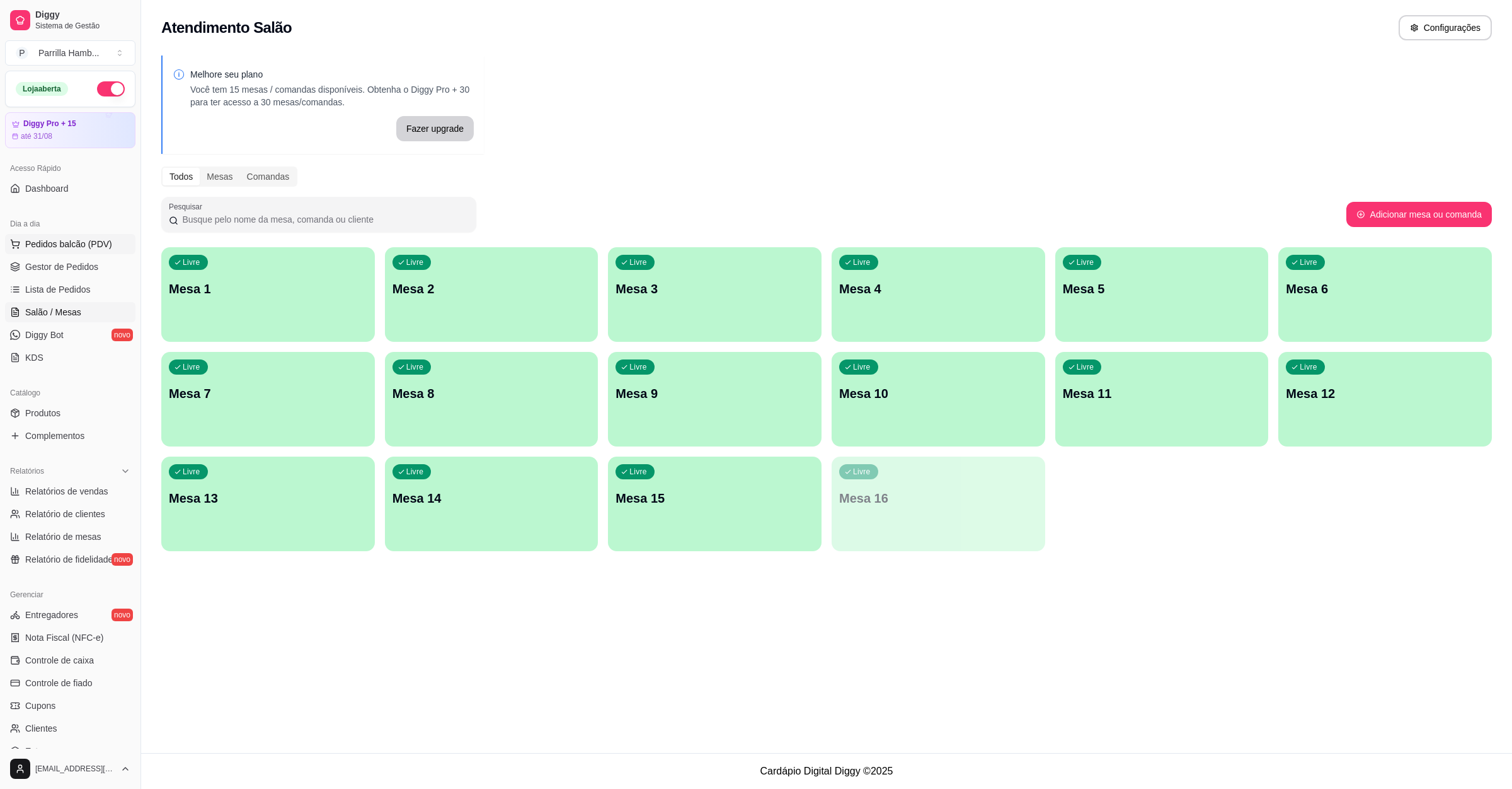
click at [110, 247] on button "Pedidos balcão (PDV)" at bounding box center [70, 244] width 131 height 20
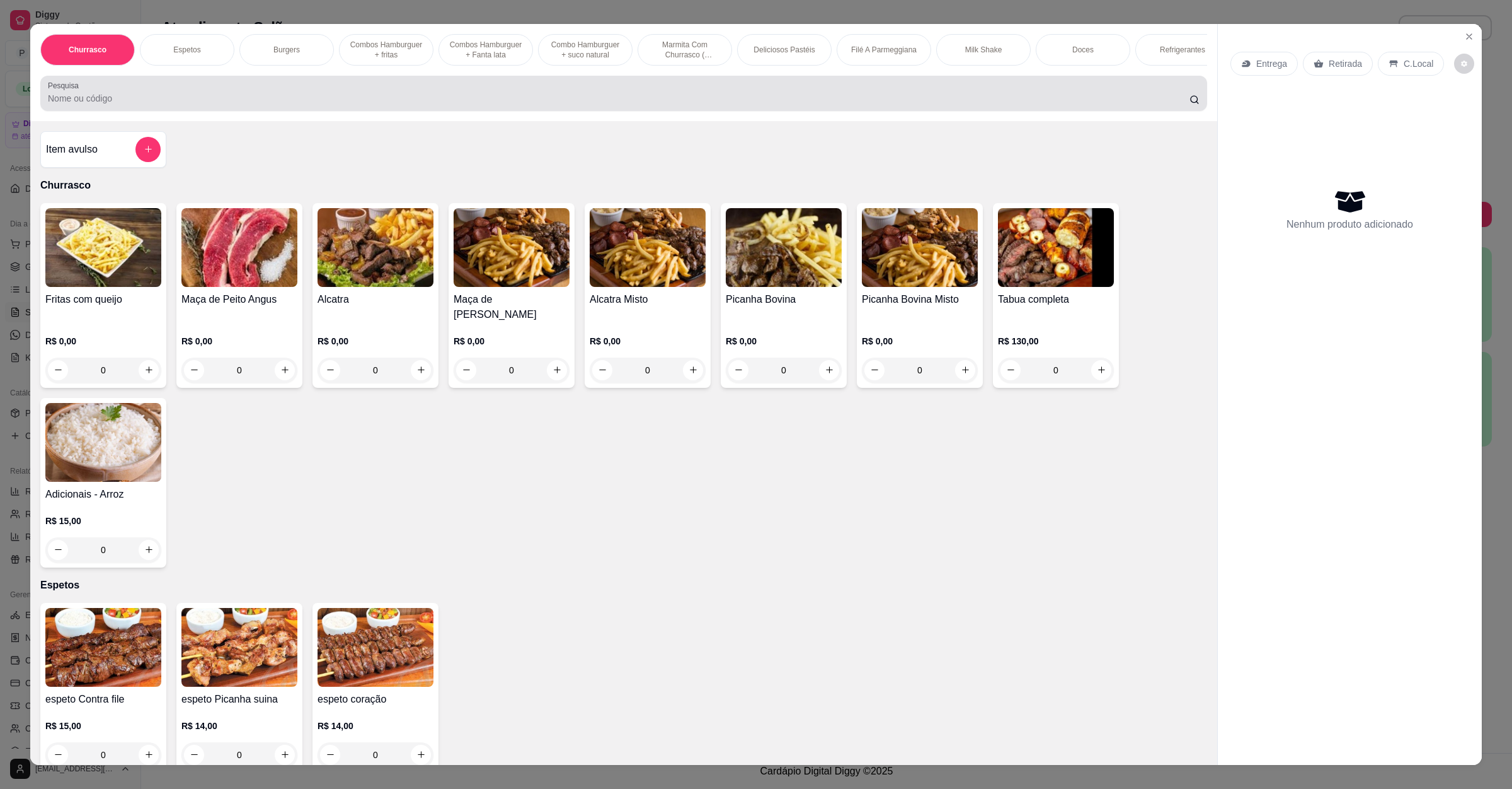
click at [153, 104] on input "Pesquisa" at bounding box center [618, 98] width 1142 height 13
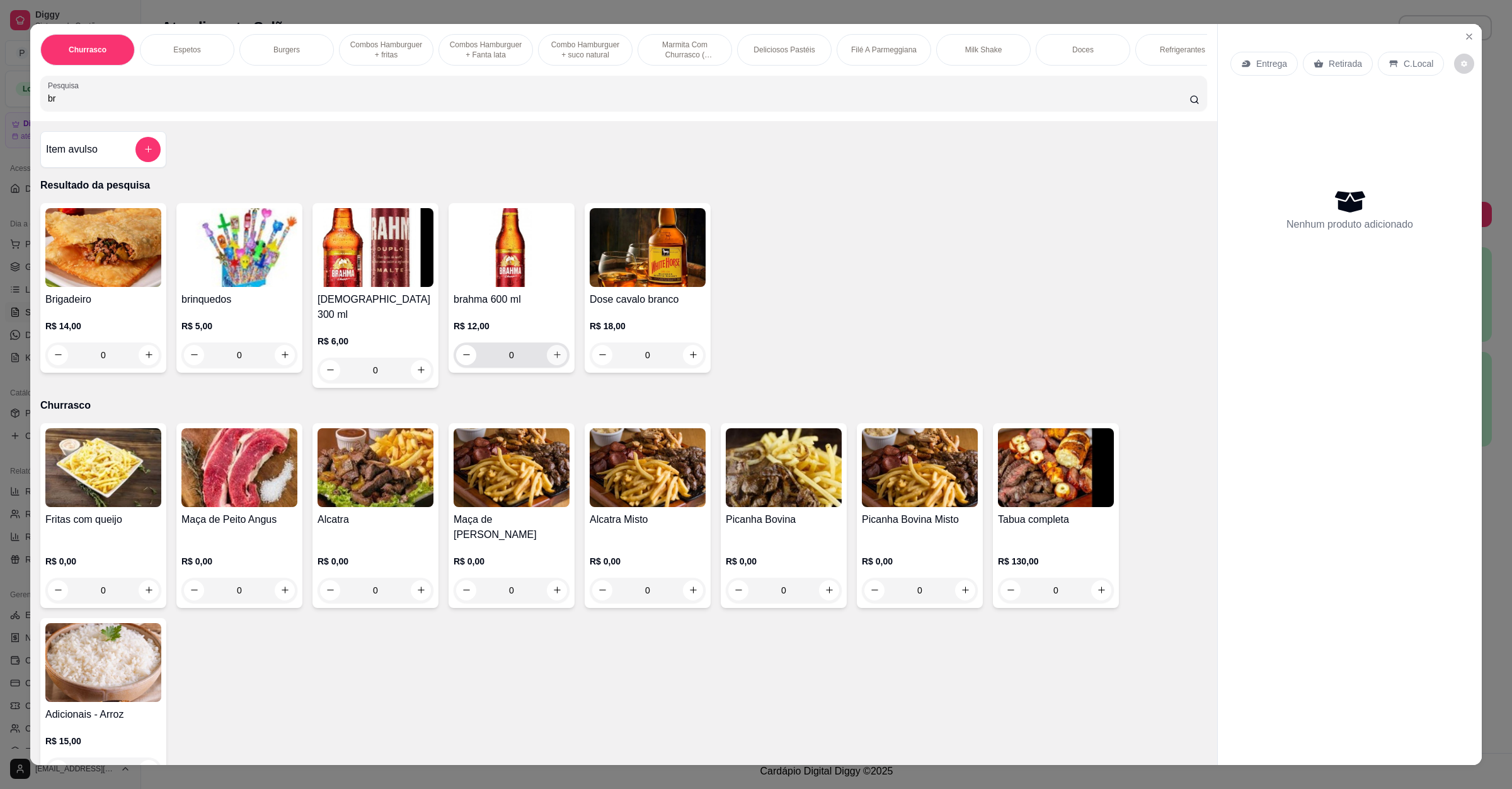
type input "br"
click at [554, 360] on icon "increase-product-quantity" at bounding box center [557, 354] width 9 height 9
click at [554, 365] on button "increase-product-quantity" at bounding box center [557, 355] width 20 height 20
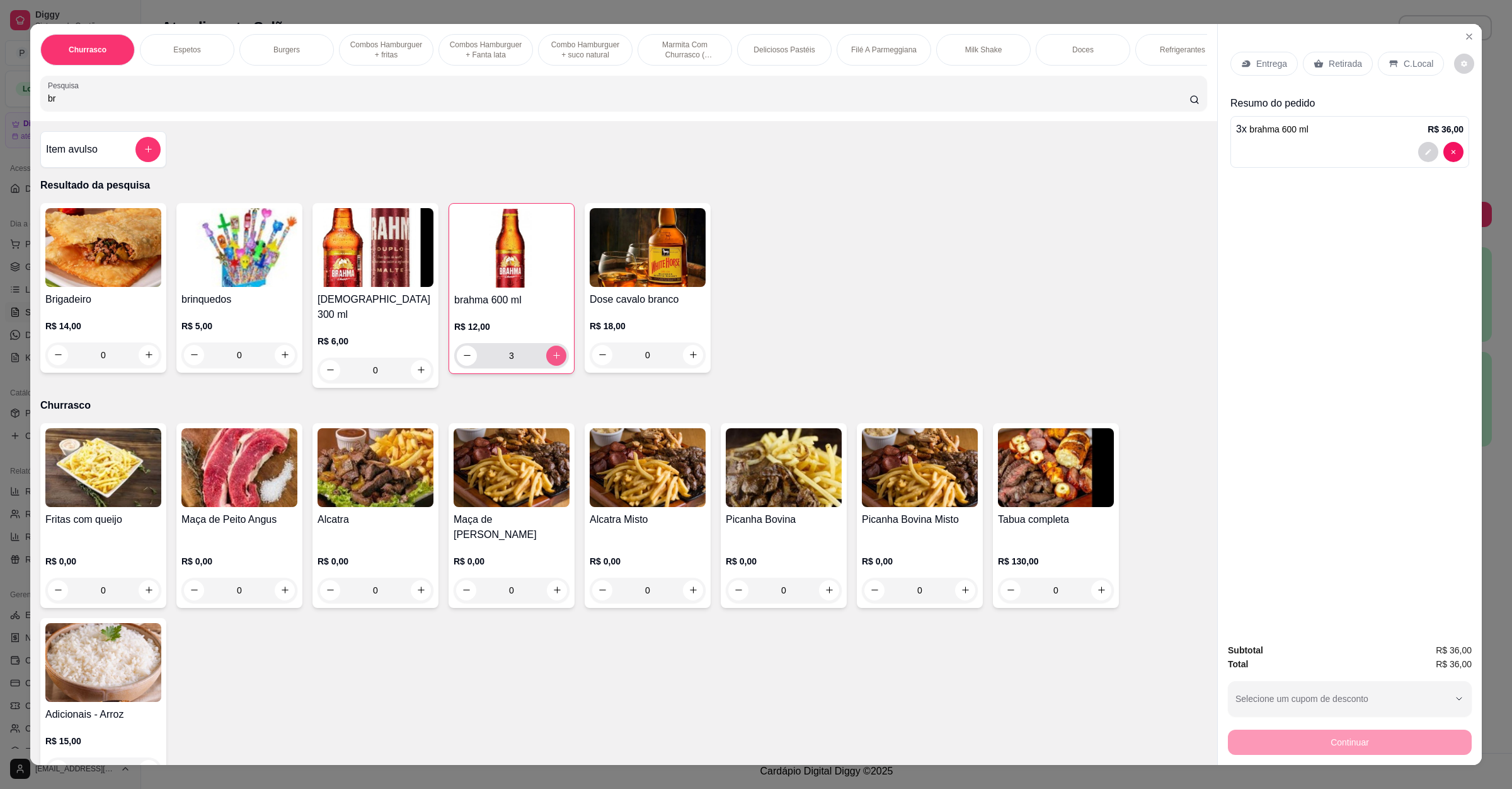
type input "3"
click at [554, 366] on button "increase-product-quantity" at bounding box center [556, 355] width 20 height 20
type input "4"
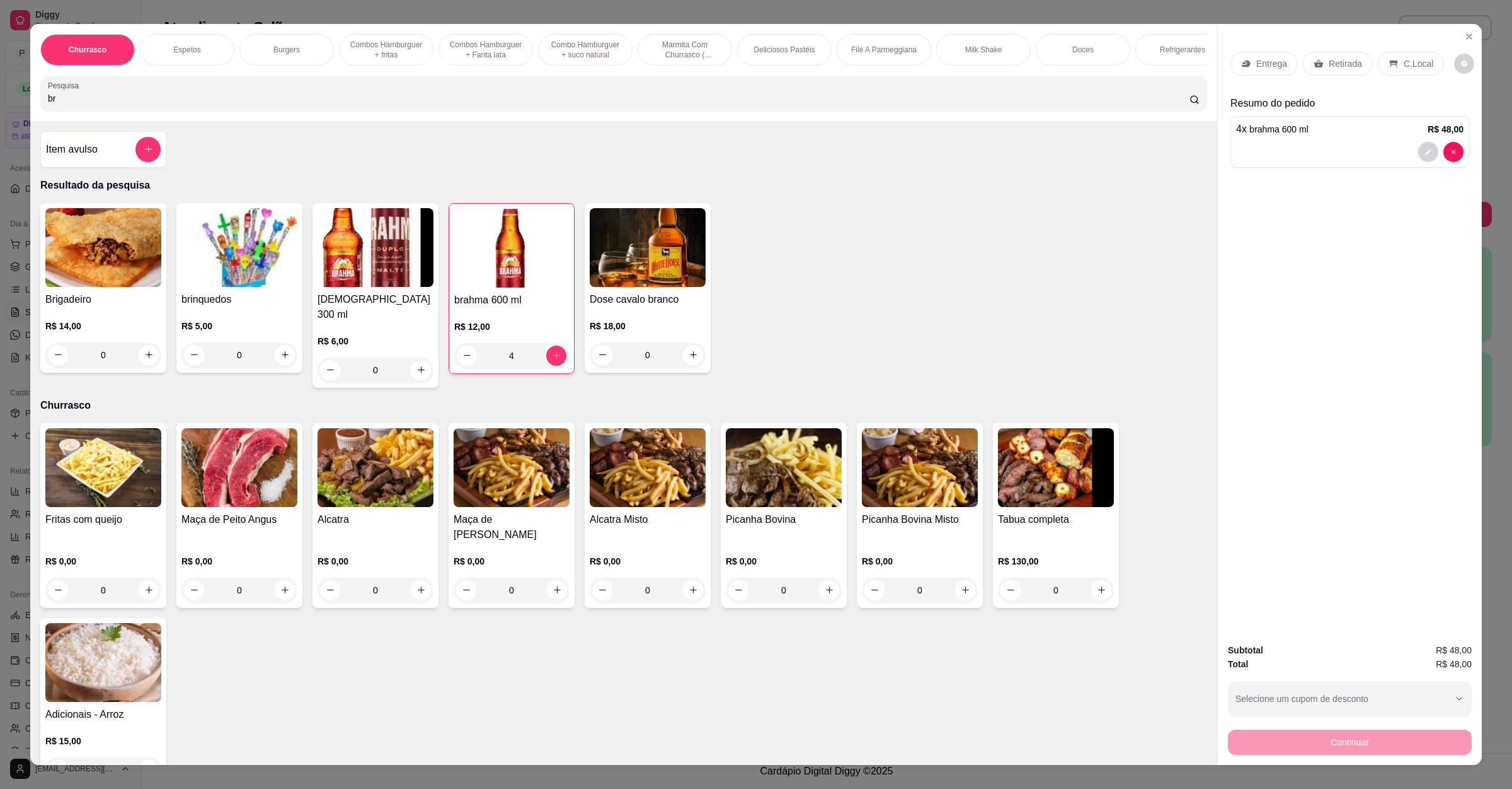
drag, startPoint x: 80, startPoint y: 117, endPoint x: 55, endPoint y: 117, distance: 25.0
click at [55, 104] on input "br" at bounding box center [618, 98] width 1142 height 13
click at [689, 360] on icon "increase-product-quantity" at bounding box center [693, 354] width 9 height 9
type input "1"
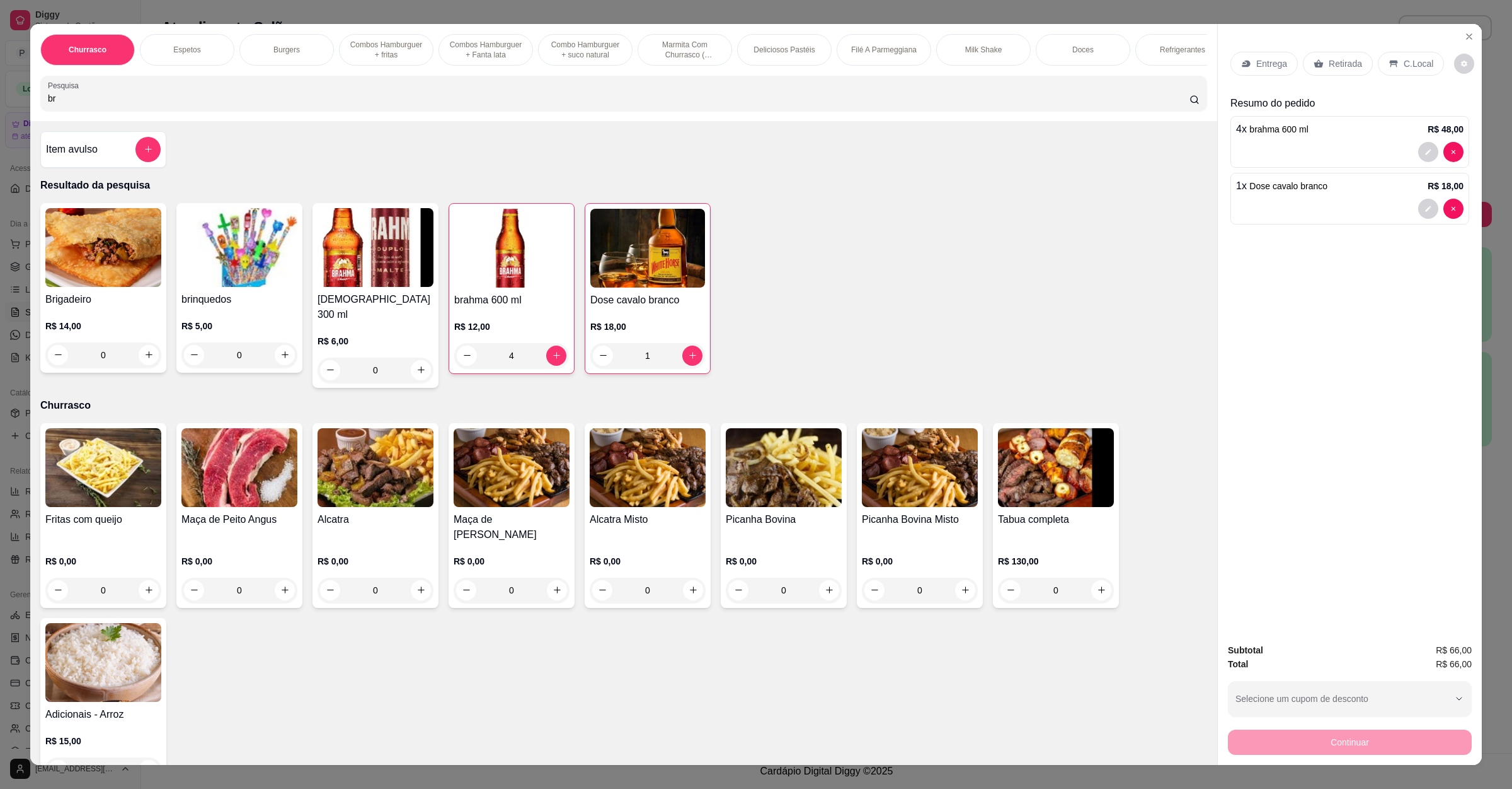
click at [1389, 59] on icon at bounding box center [1394, 64] width 10 height 10
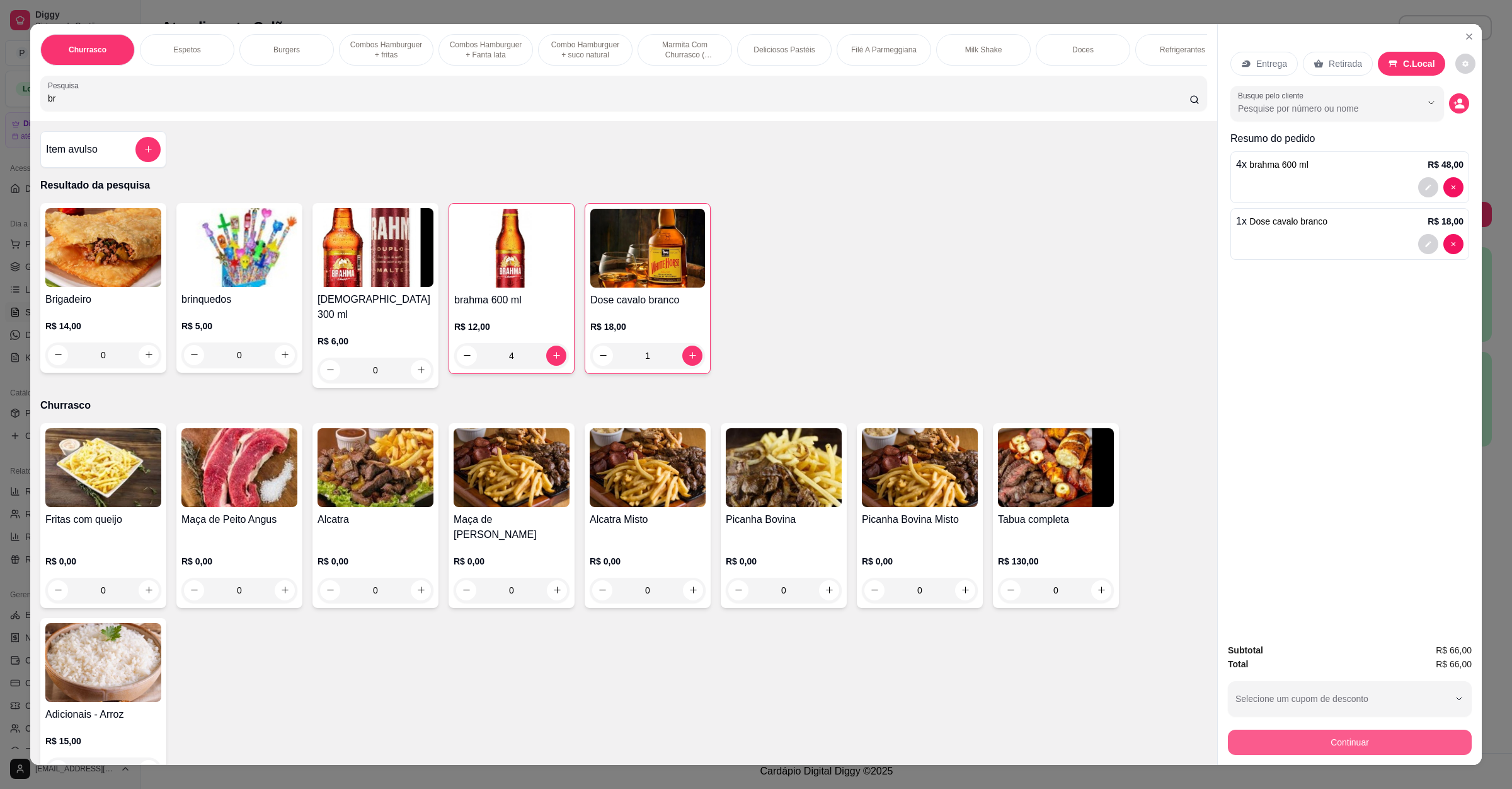
click at [1370, 747] on button "Continuar" at bounding box center [1350, 742] width 244 height 25
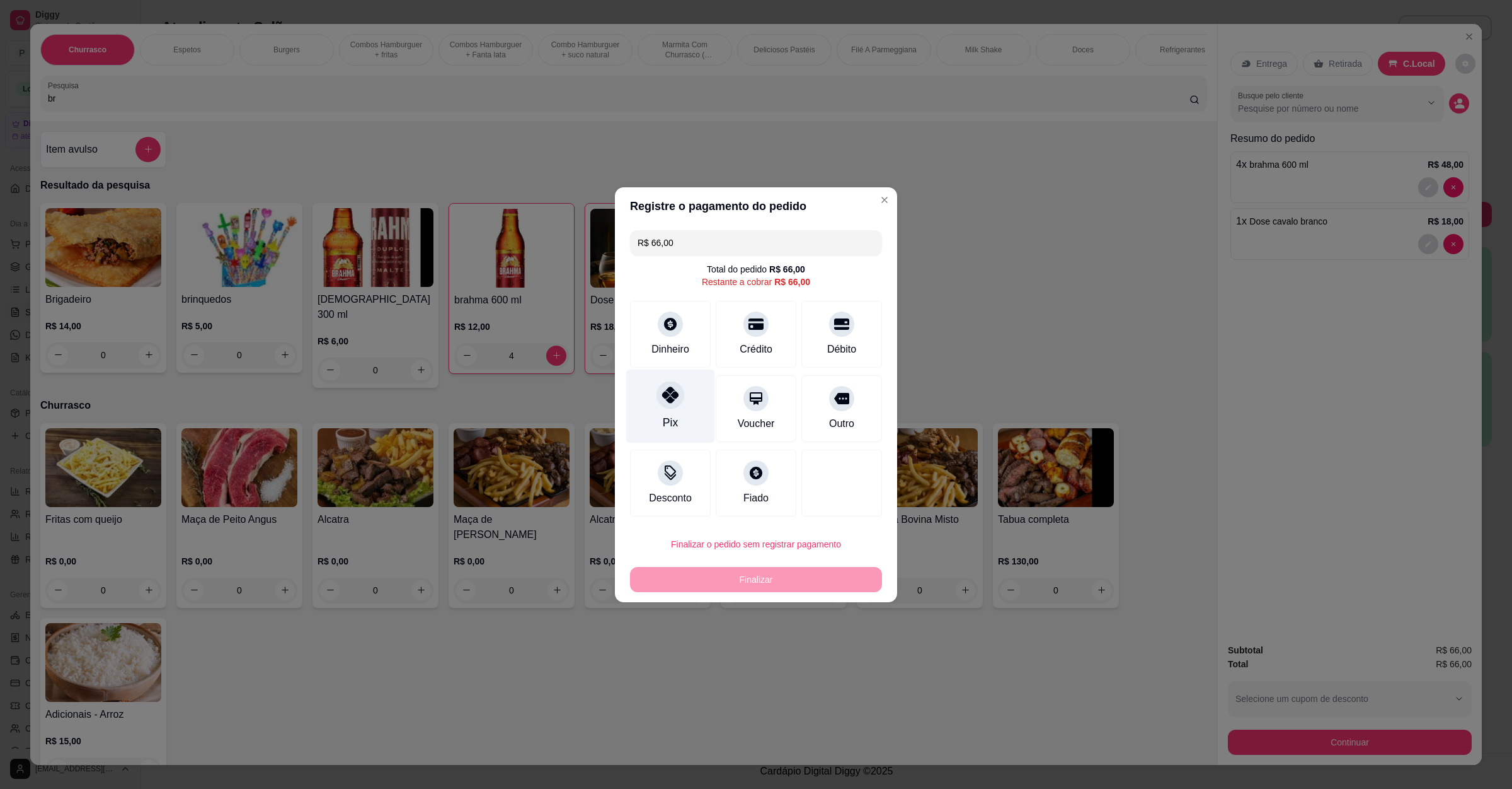
click at [664, 413] on div "Pix" at bounding box center [671, 406] width 89 height 74
type input "R$ 0,00"
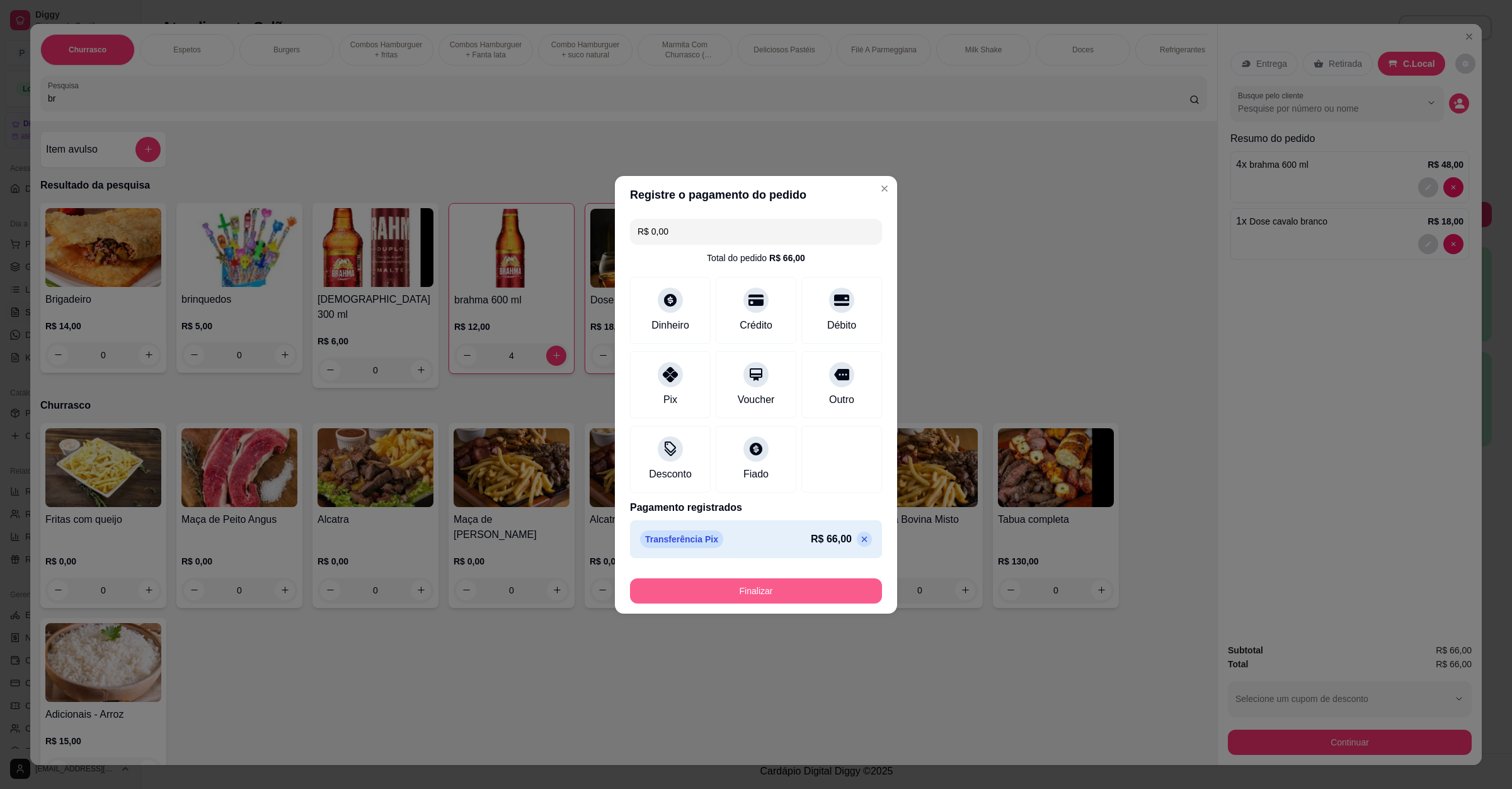
click at [743, 600] on button "Finalizar" at bounding box center [756, 590] width 252 height 25
type input "0"
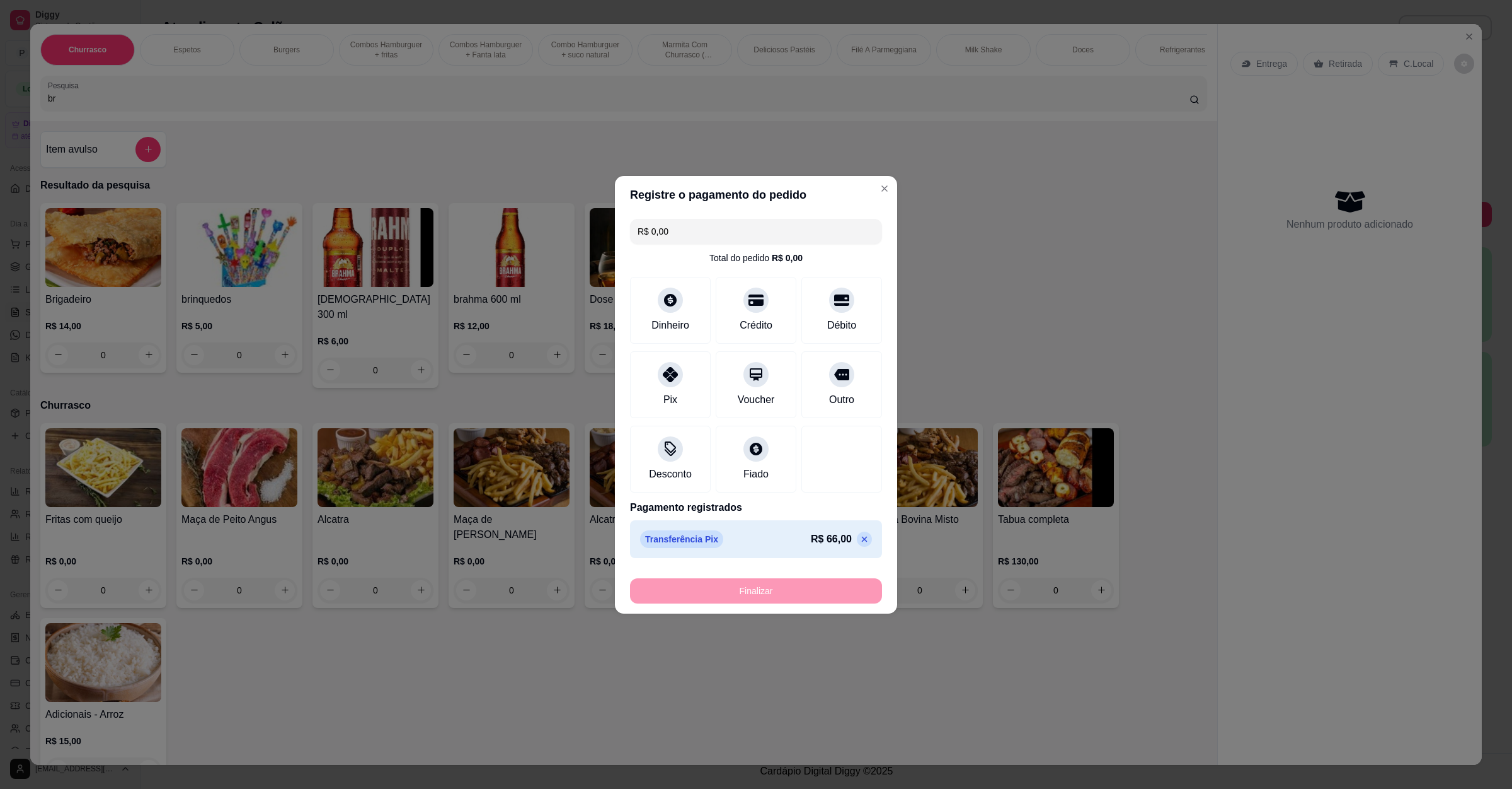
type input "-R$ 66,00"
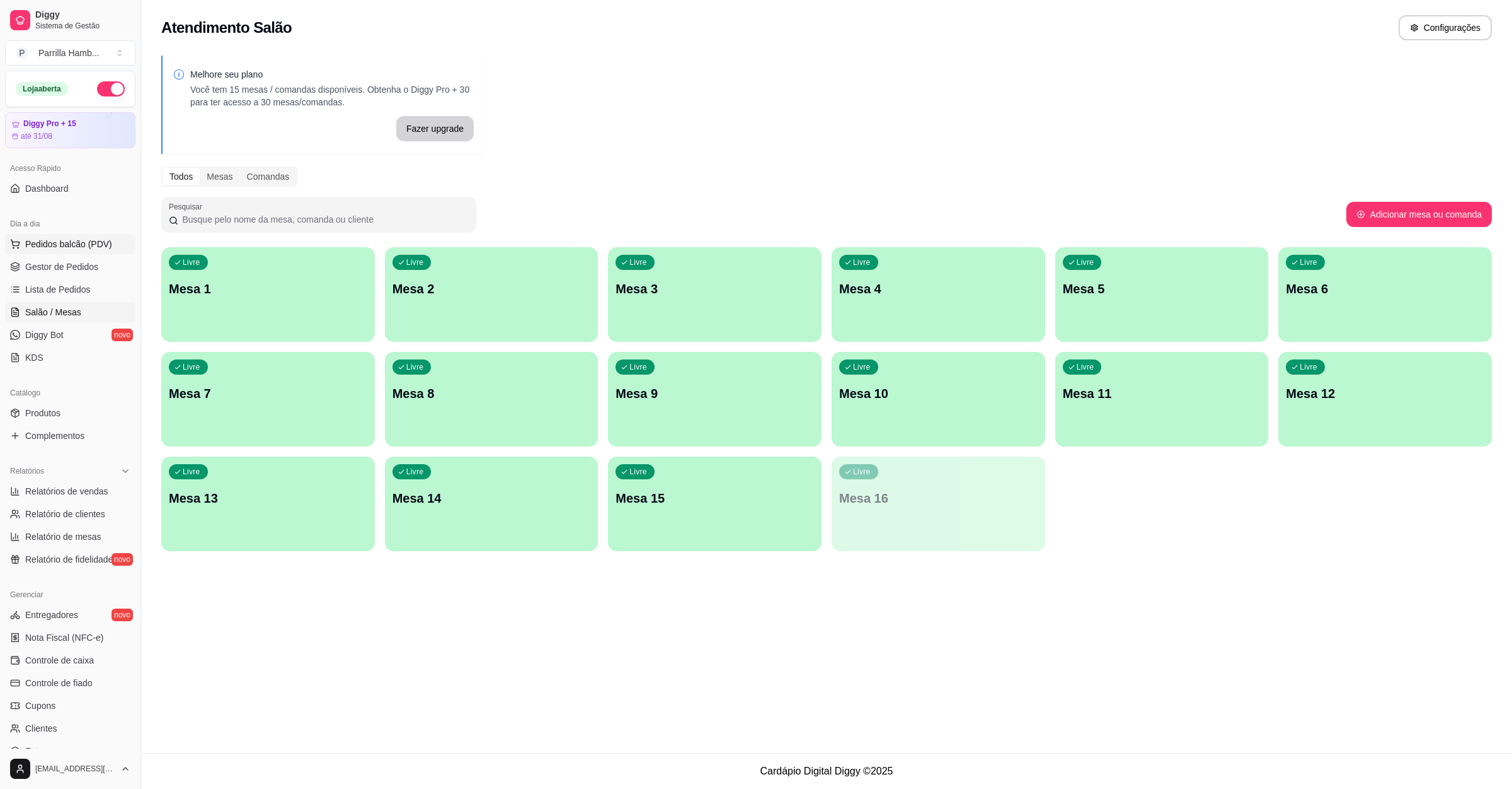
click at [89, 246] on span "Pedidos balcão (PDV)" at bounding box center [69, 243] width 87 height 13
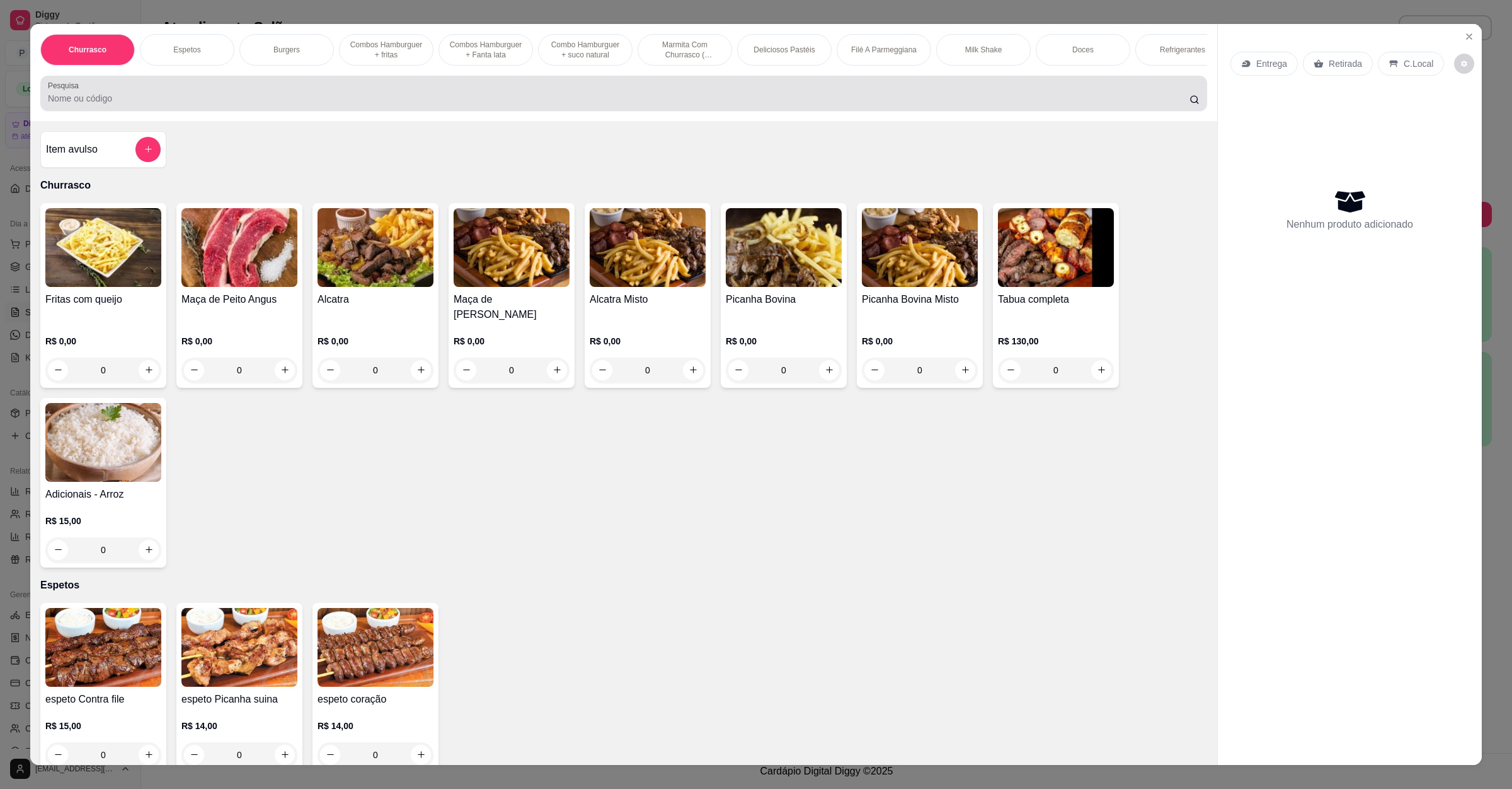
click at [232, 104] on input "Pesquisa" at bounding box center [618, 98] width 1142 height 13
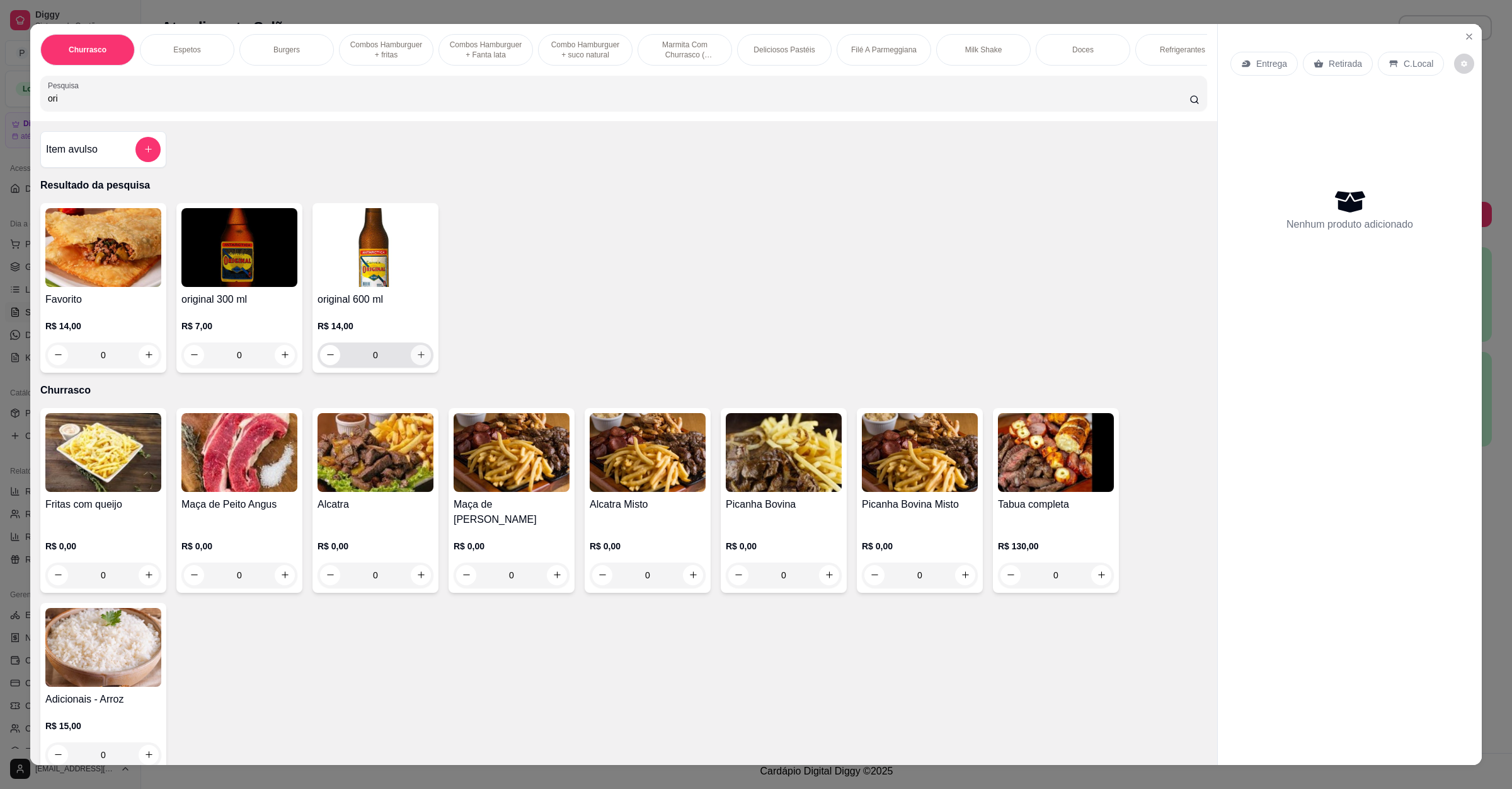
type input "ori"
click at [418, 365] on button "increase-product-quantity" at bounding box center [421, 354] width 20 height 20
type input "1"
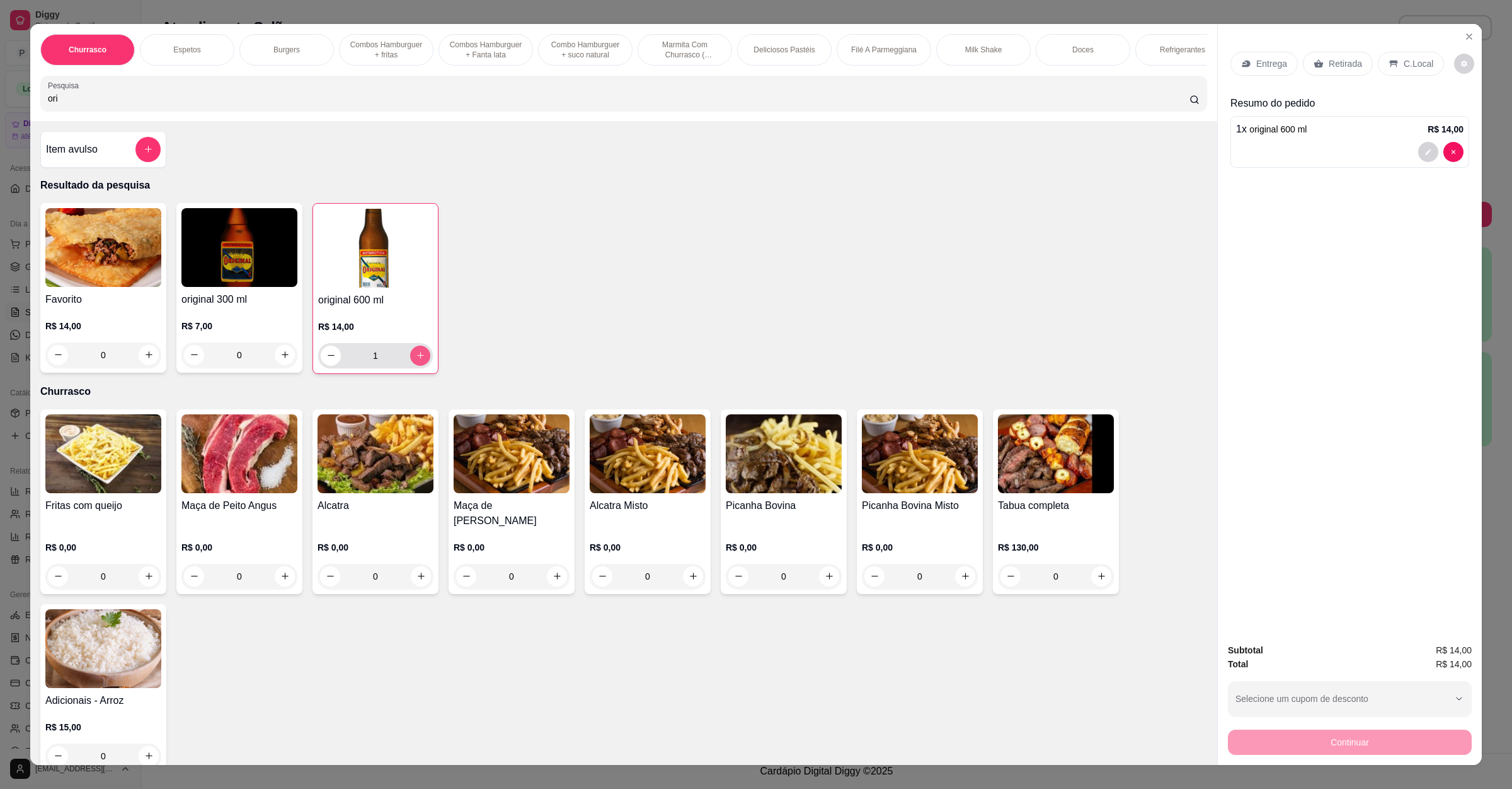
click at [418, 366] on button "increase-product-quantity" at bounding box center [421, 355] width 20 height 20
type input "2"
click at [418, 365] on button "increase-product-quantity" at bounding box center [420, 355] width 20 height 20
type input "3"
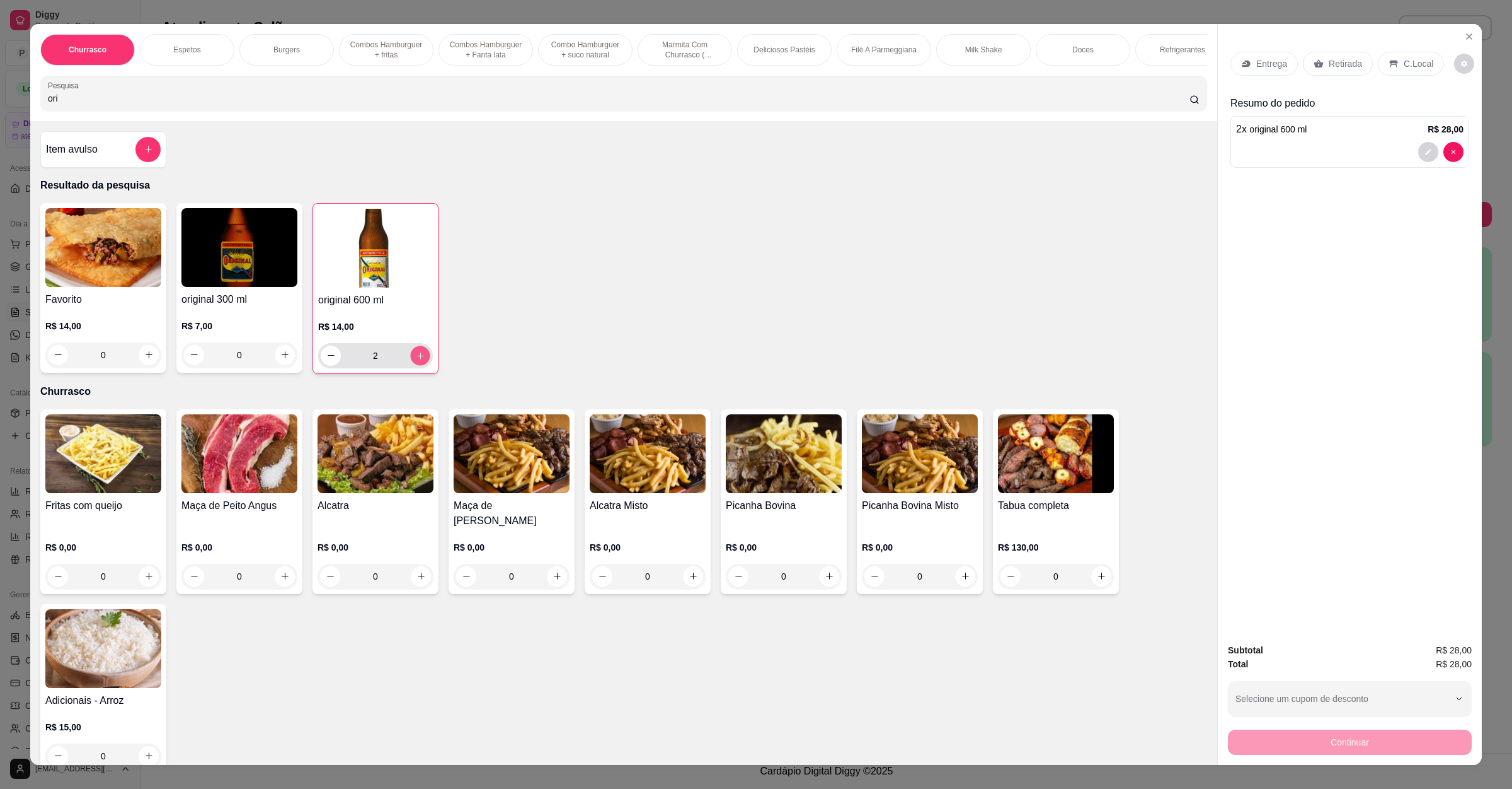
type input "3"
click at [418, 366] on button "increase-product-quantity" at bounding box center [421, 355] width 20 height 20
type input "4"
click at [418, 365] on button "increase-product-quantity" at bounding box center [420, 355] width 20 height 20
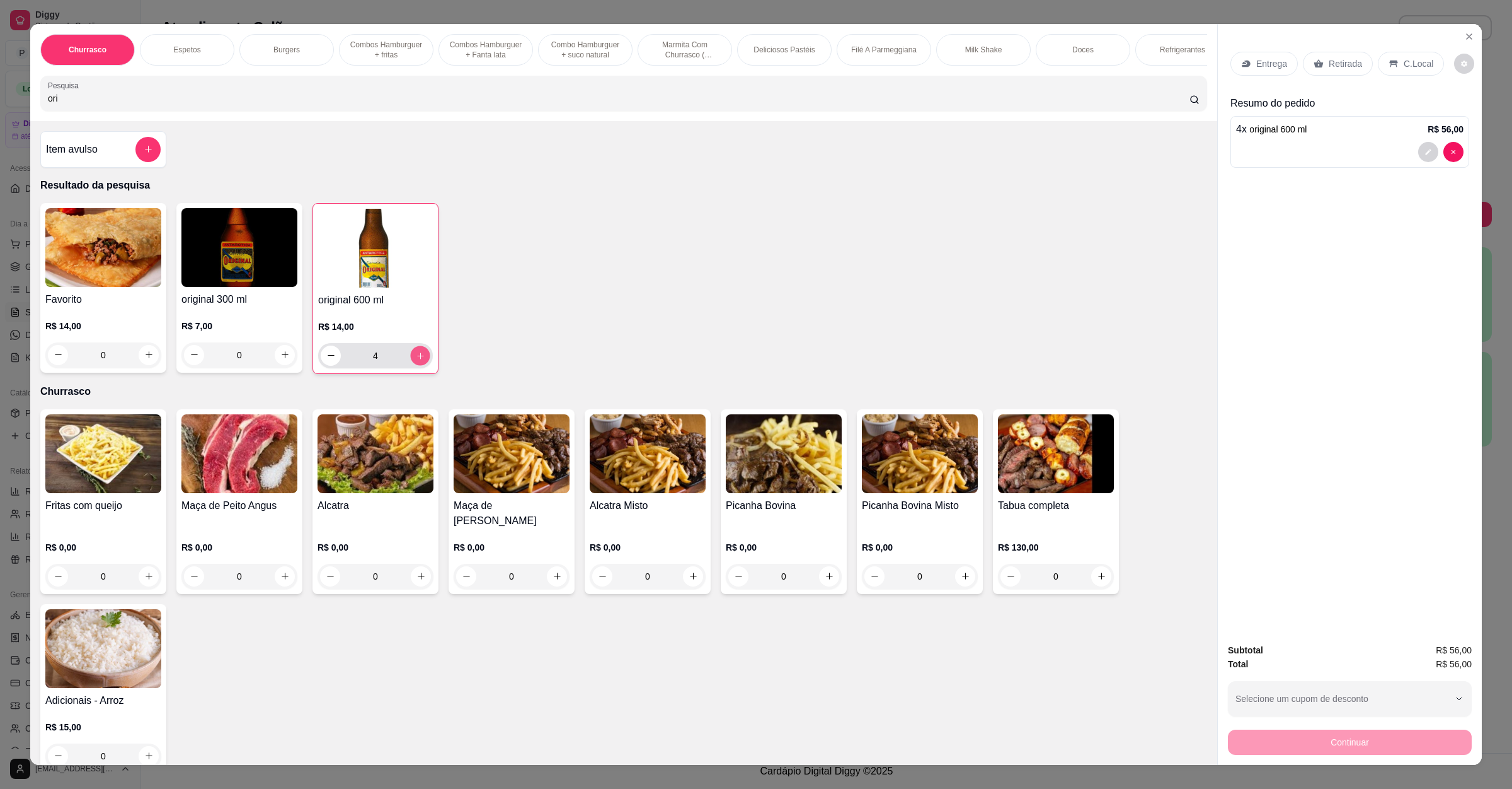
type input "5"
drag, startPoint x: 109, startPoint y: 107, endPoint x: 0, endPoint y: 76, distance: 113.3
click at [0, 76] on div "Churrasco Espetos Burgers Combos Hamburguer + fritas Combos Hamburguer + Fanta …" at bounding box center [756, 394] width 1512 height 789
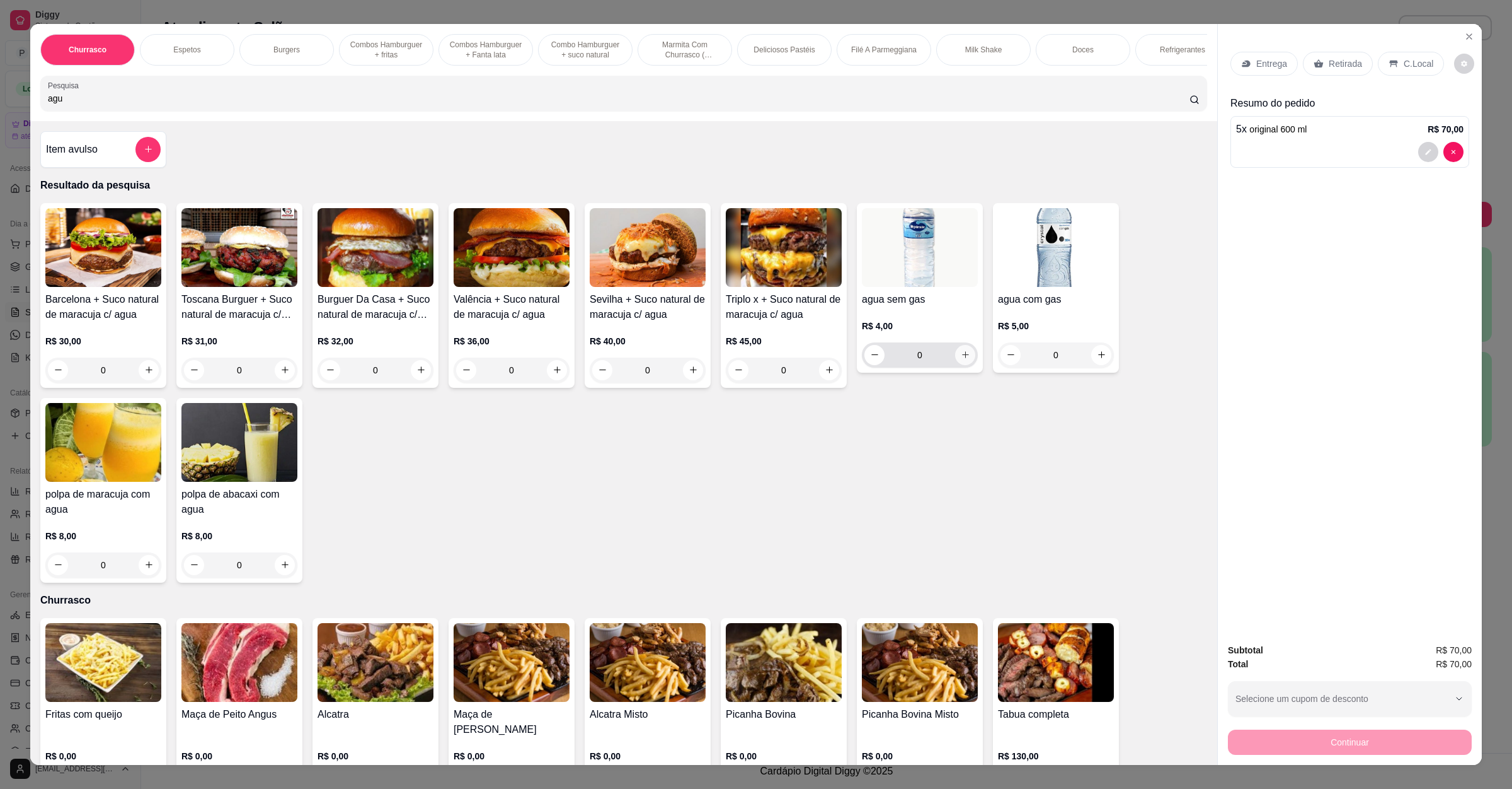
type input "agu"
click at [961, 360] on icon "increase-product-quantity" at bounding box center [965, 354] width 9 height 9
type input "1"
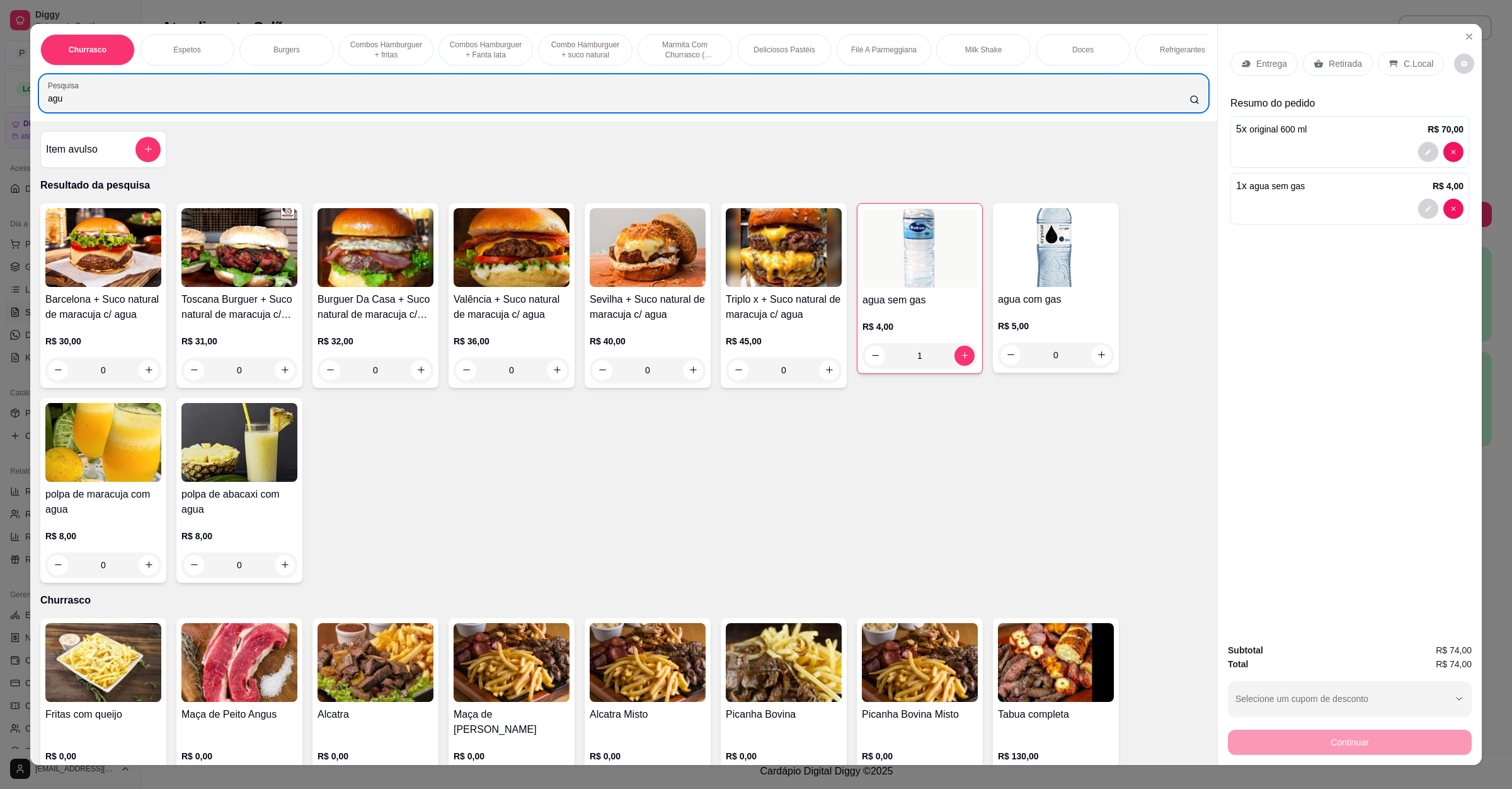
drag, startPoint x: 98, startPoint y: 121, endPoint x: 0, endPoint y: 110, distance: 98.6
click at [0, 110] on div "Churrasco Espetos Burgers Combos Hamburguer + fritas Combos [GEOGRAPHIC_DATA] +…" at bounding box center [756, 394] width 1512 height 789
type input "a"
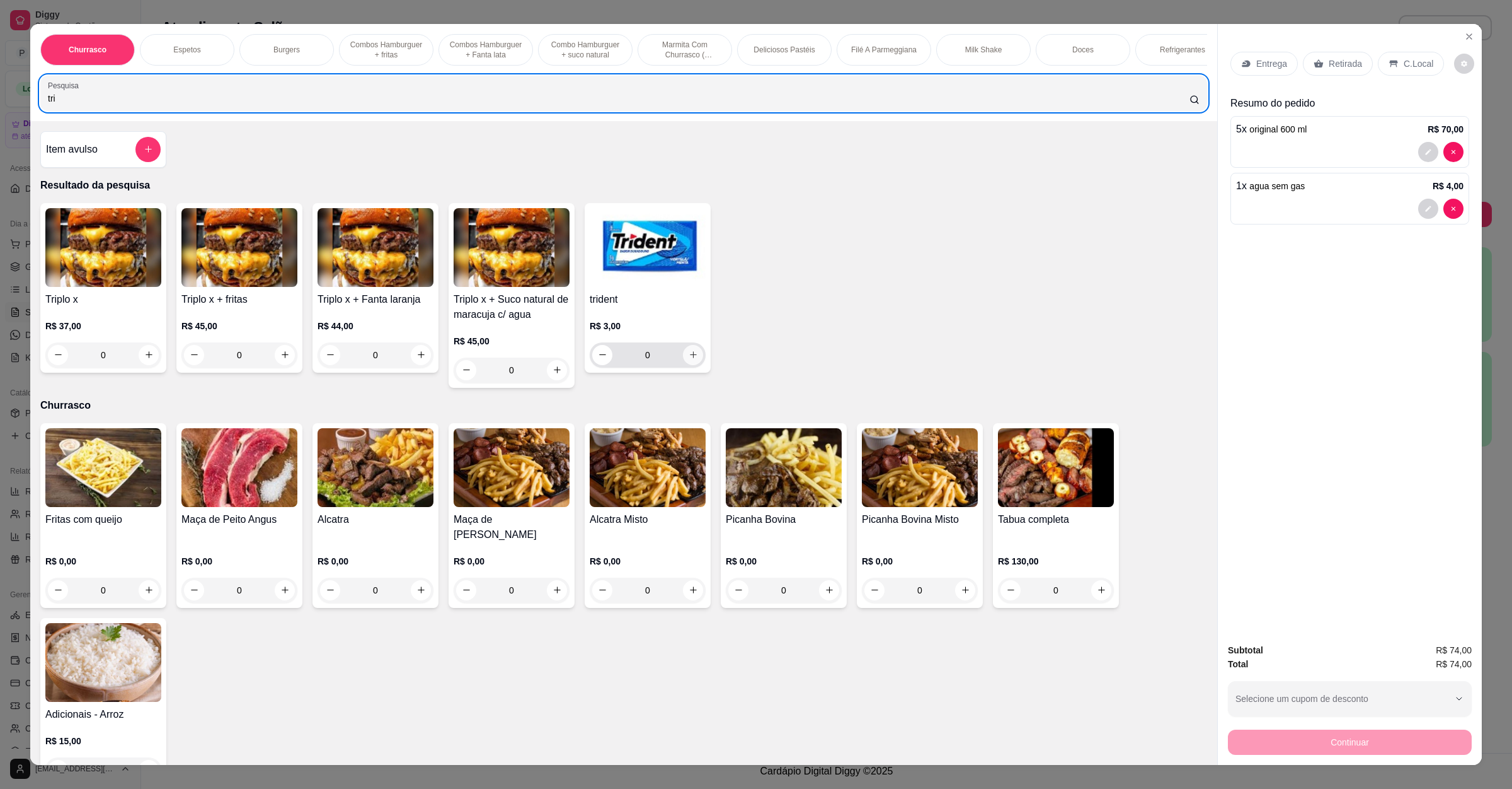
type input "tri"
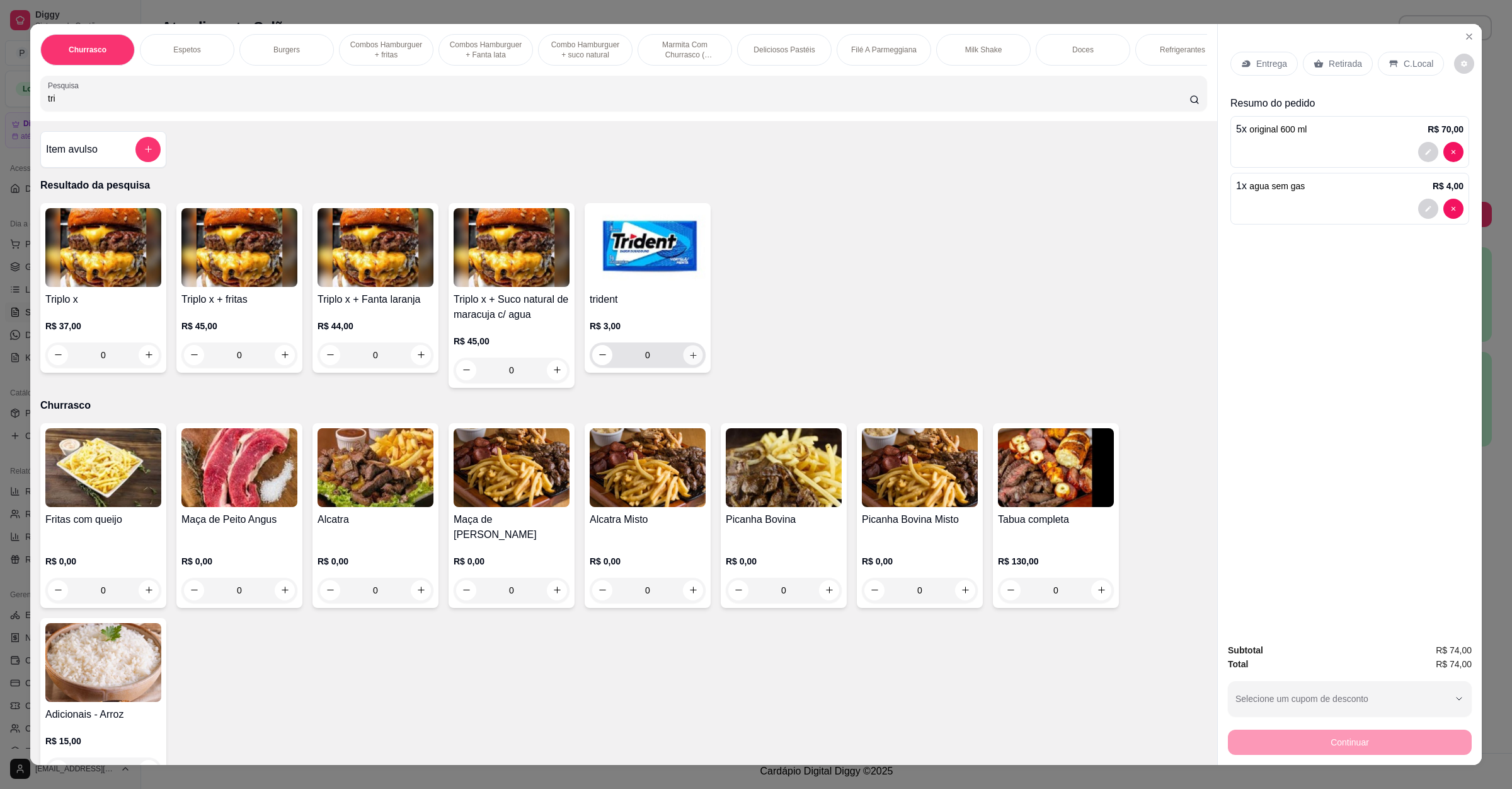
click at [689, 360] on icon "increase-product-quantity" at bounding box center [693, 354] width 9 height 9
type input "1"
click at [688, 360] on icon "increase-product-quantity" at bounding box center [692, 355] width 9 height 9
type input "2"
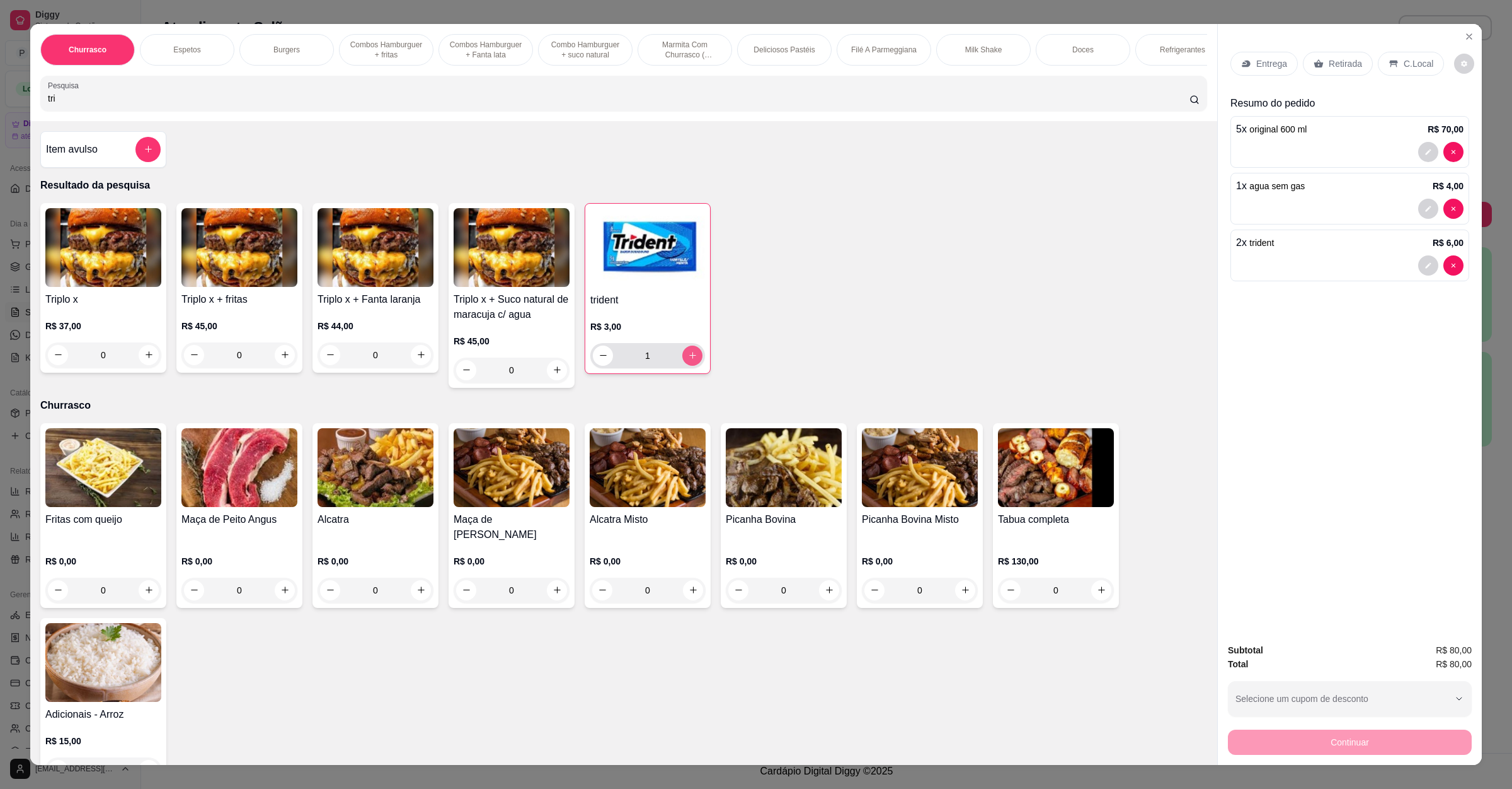
type input "2"
click at [1348, 65] on p "Retirada" at bounding box center [1345, 64] width 33 height 13
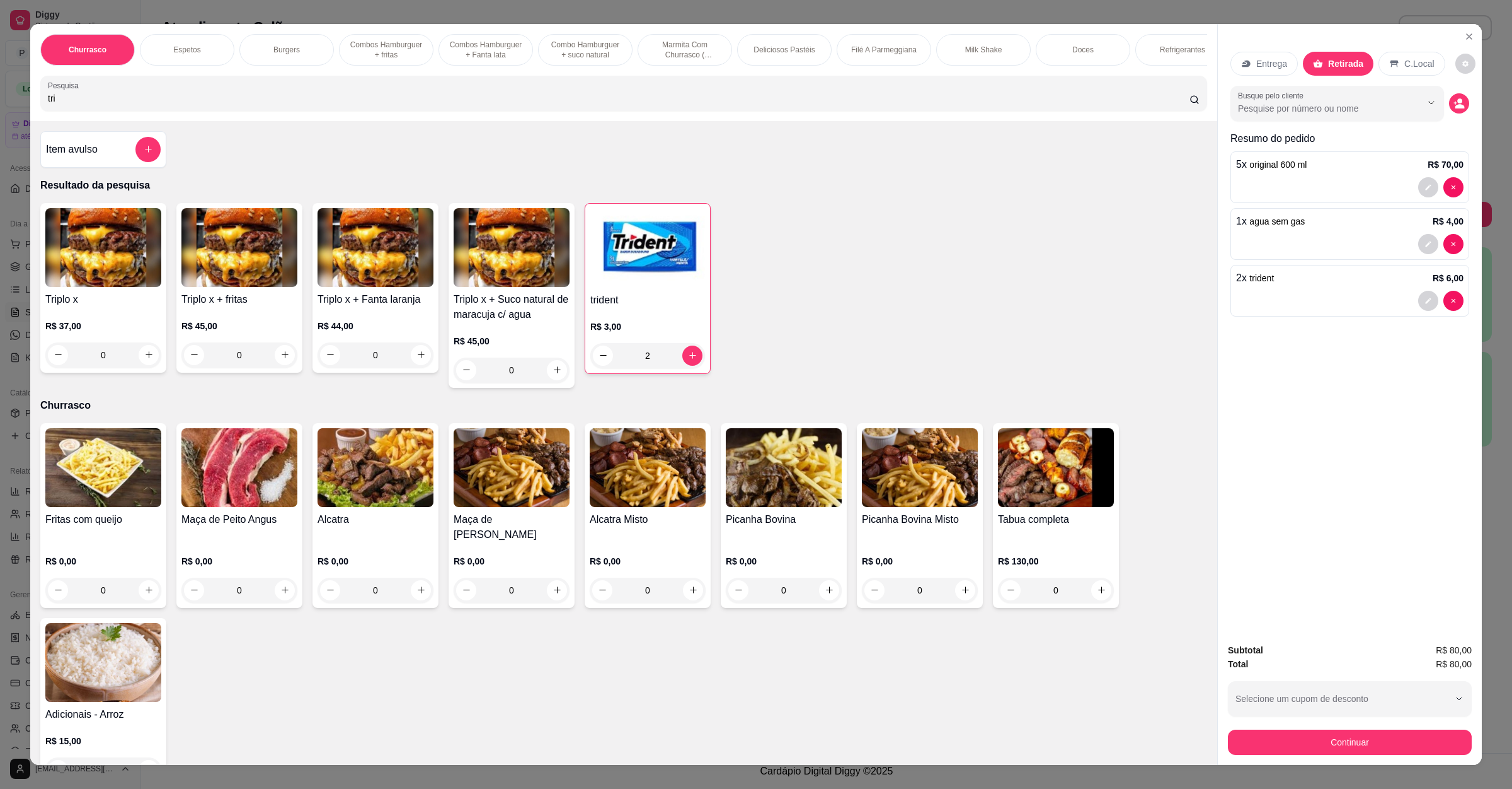
click at [1379, 65] on div "C.Local" at bounding box center [1412, 64] width 66 height 24
click at [1384, 740] on button "Continuar" at bounding box center [1350, 742] width 244 height 25
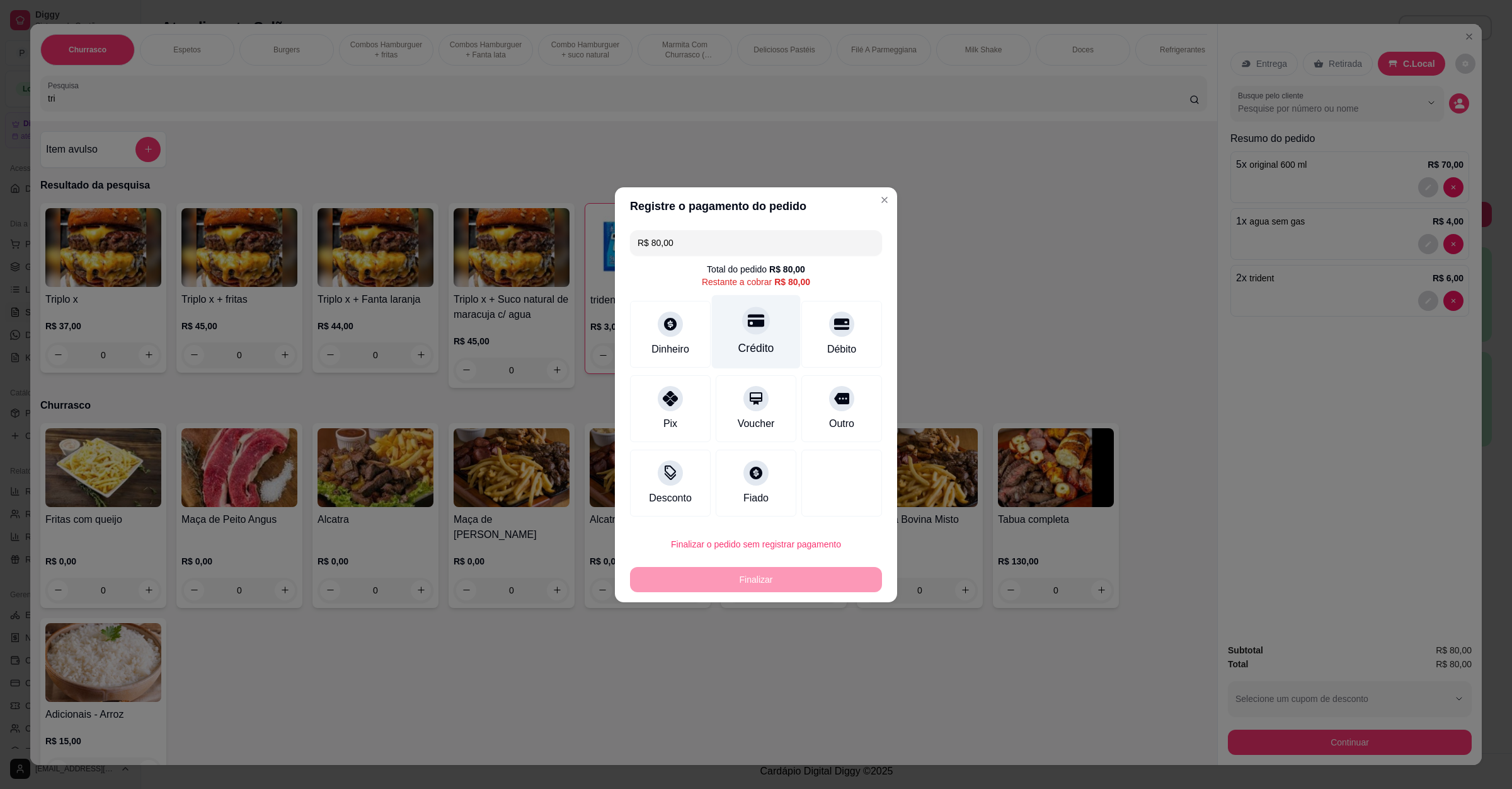
click at [767, 320] on div "Crédito" at bounding box center [756, 331] width 89 height 74
type input "R$ 0,00"
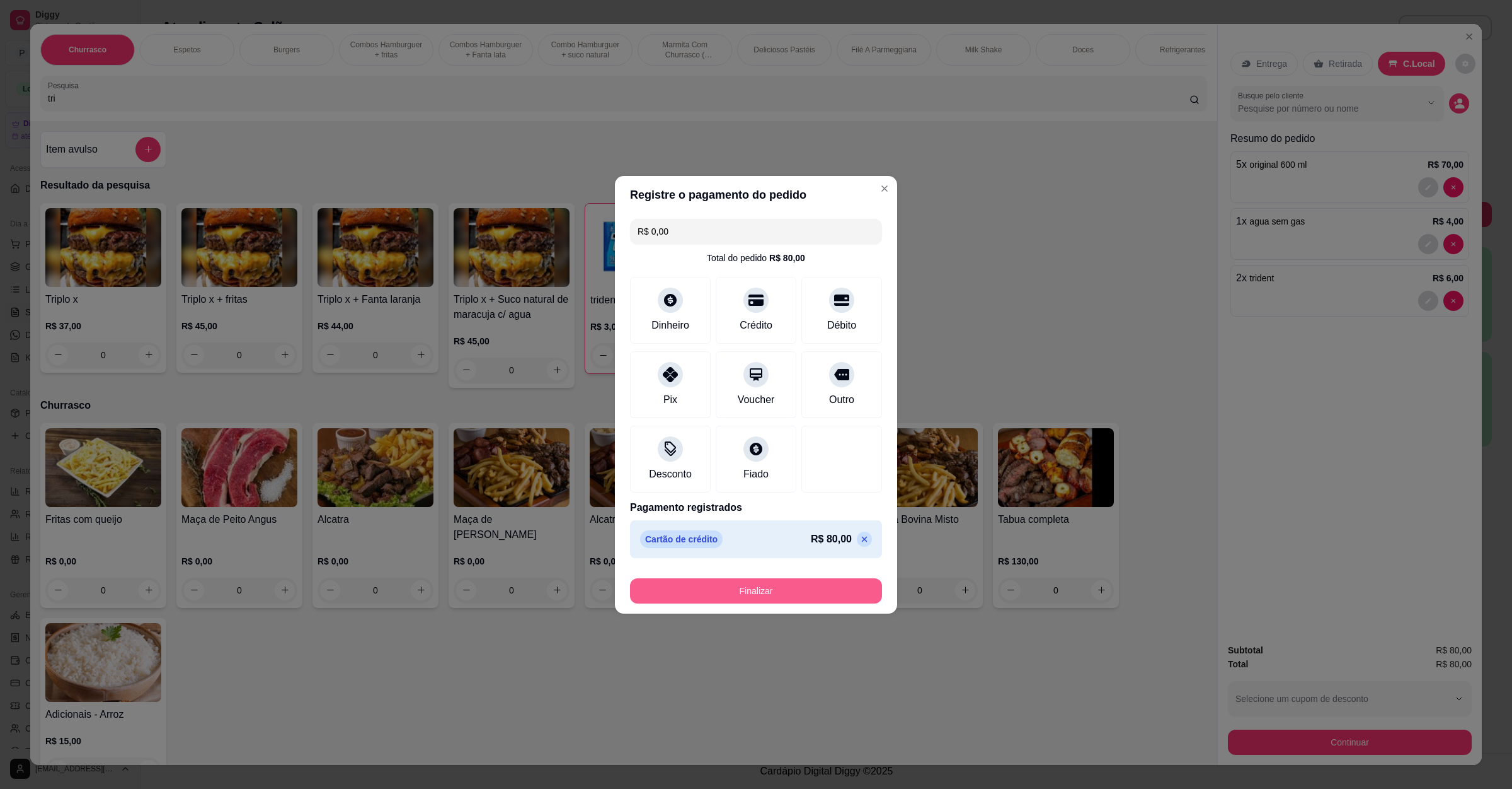
click at [762, 590] on button "Finalizar" at bounding box center [756, 590] width 252 height 25
type input "0"
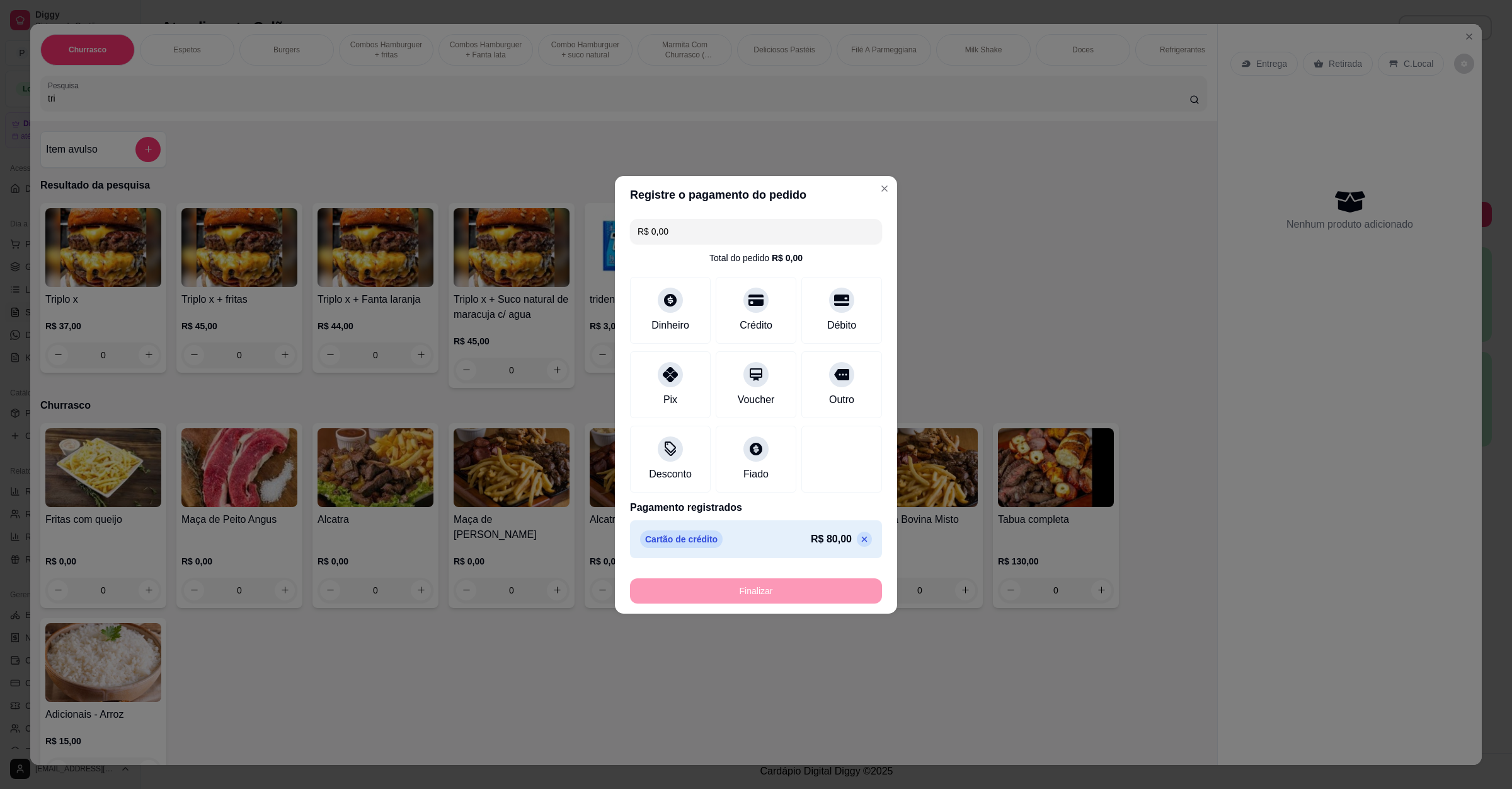
type input "-R$ 80,00"
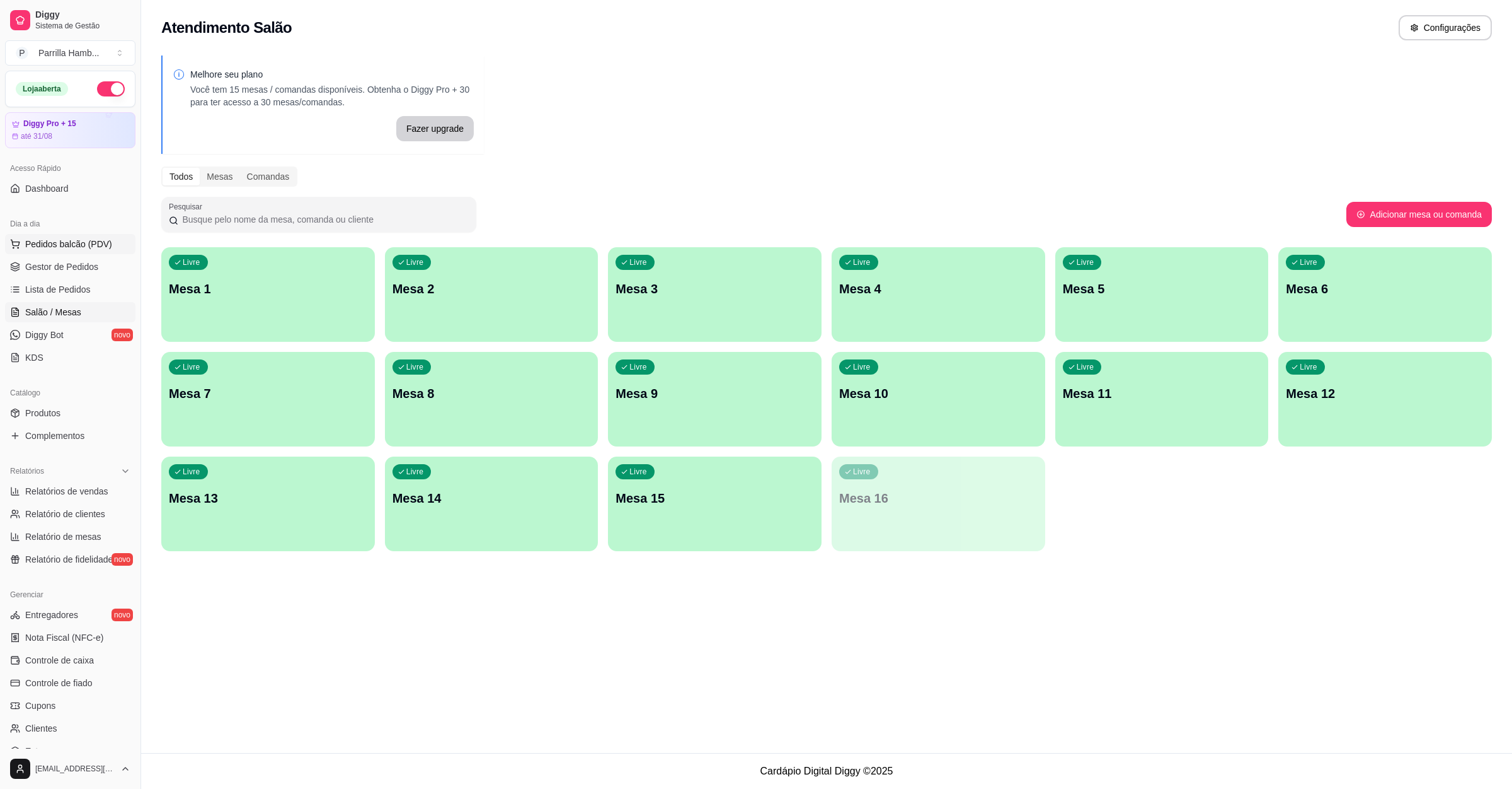
click at [72, 248] on span "Pedidos balcão (PDV)" at bounding box center [69, 243] width 87 height 13
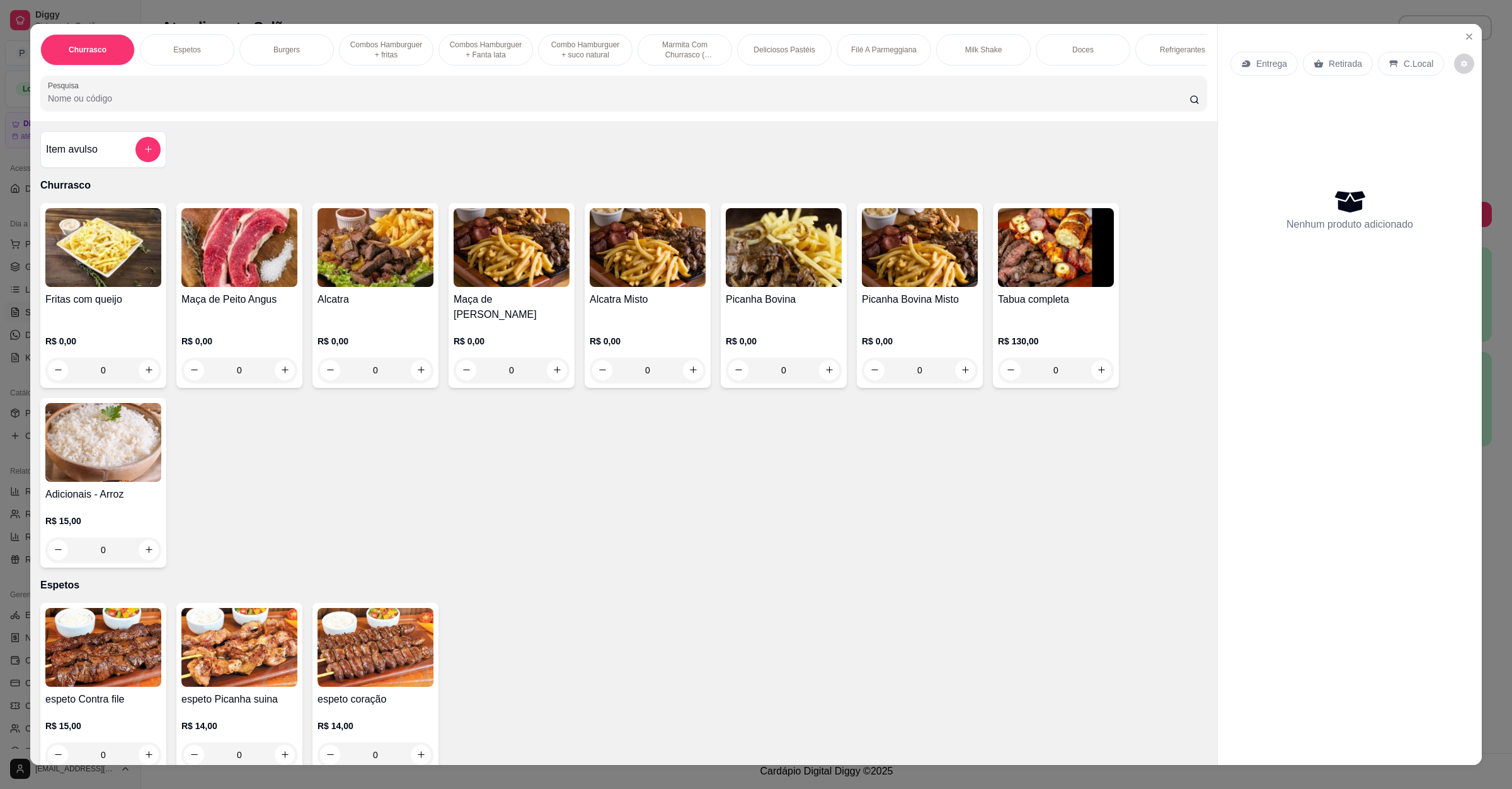
click at [271, 104] on input "Pesquisa" at bounding box center [618, 98] width 1142 height 13
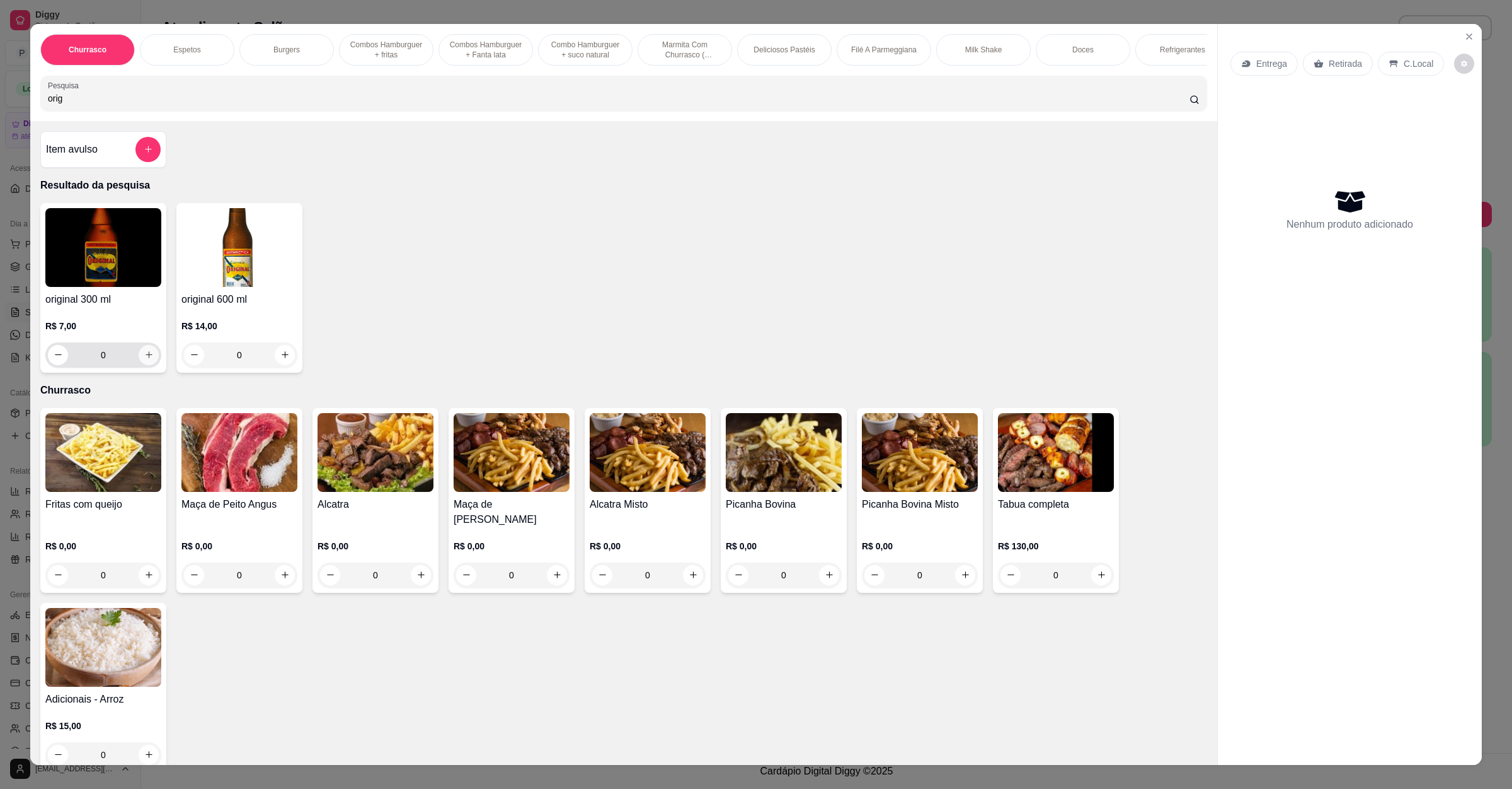
type input "orig"
click at [144, 360] on icon "increase-product-quantity" at bounding box center [148, 354] width 9 height 9
type input "1"
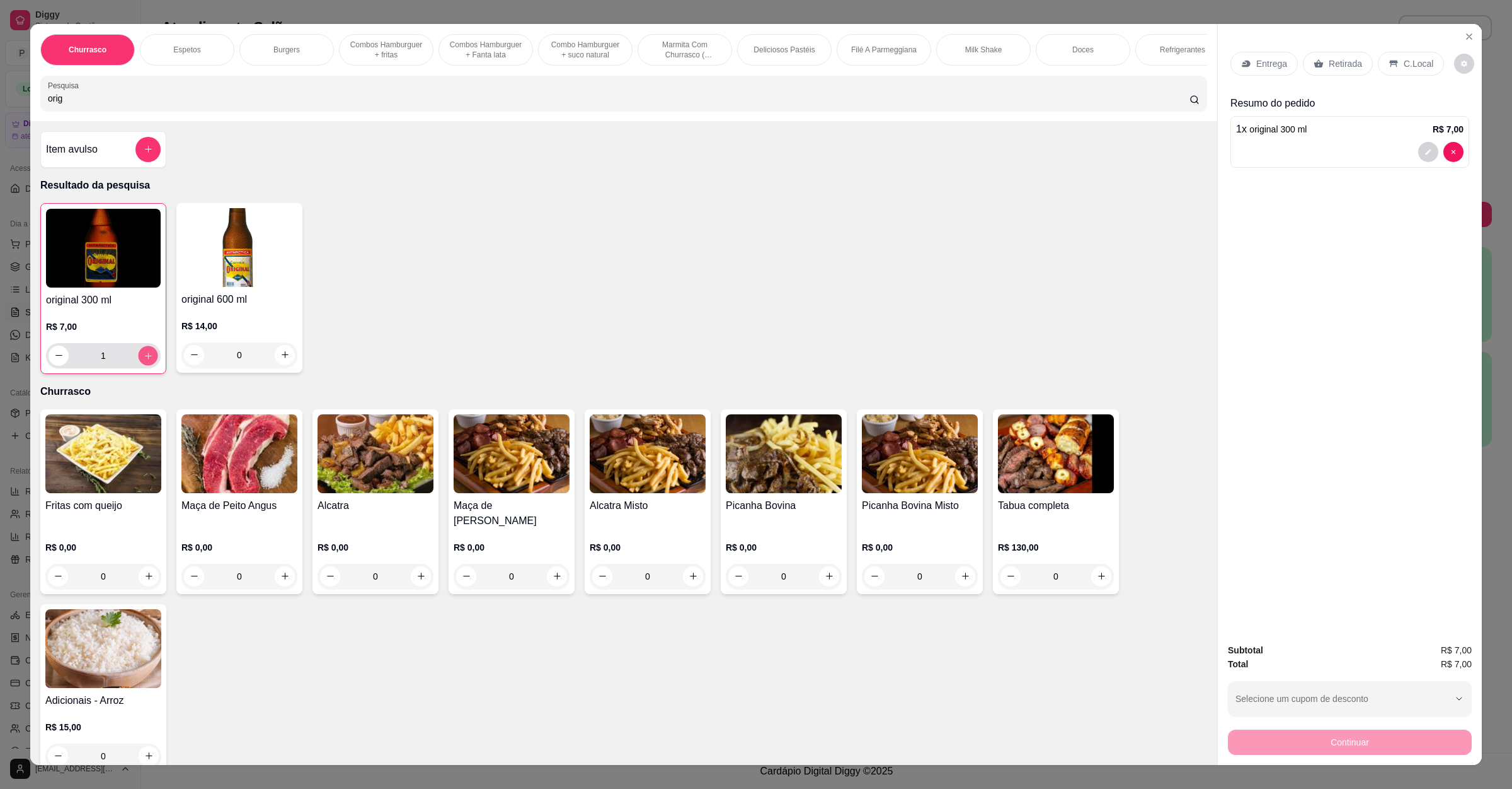
click at [143, 360] on icon "increase-product-quantity" at bounding box center [148, 355] width 9 height 9
type input "2"
click at [143, 360] on icon "increase-product-quantity" at bounding box center [148, 355] width 9 height 9
type input "3"
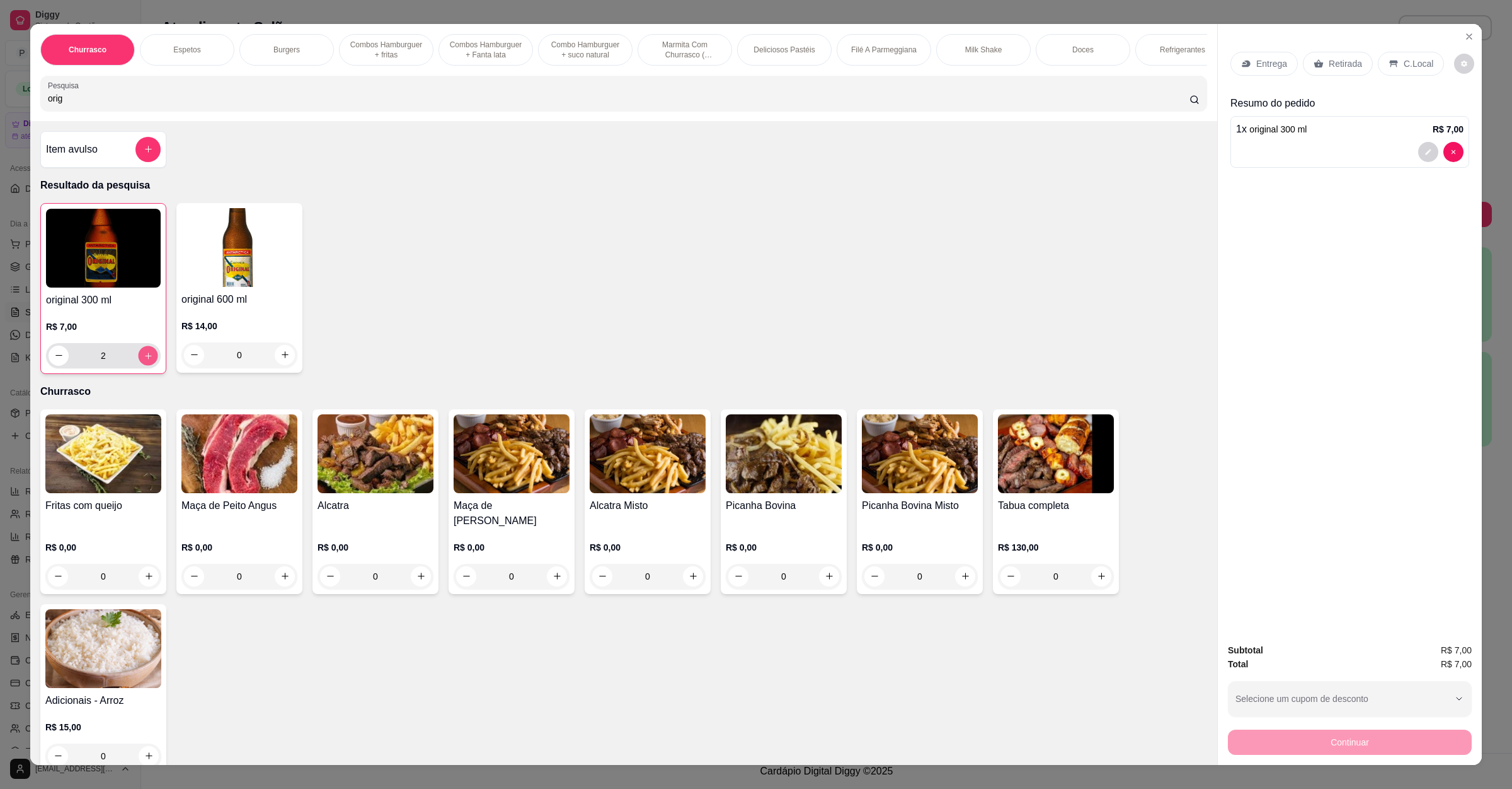
type input "3"
click at [143, 360] on icon "increase-product-quantity" at bounding box center [148, 355] width 9 height 9
type input "5"
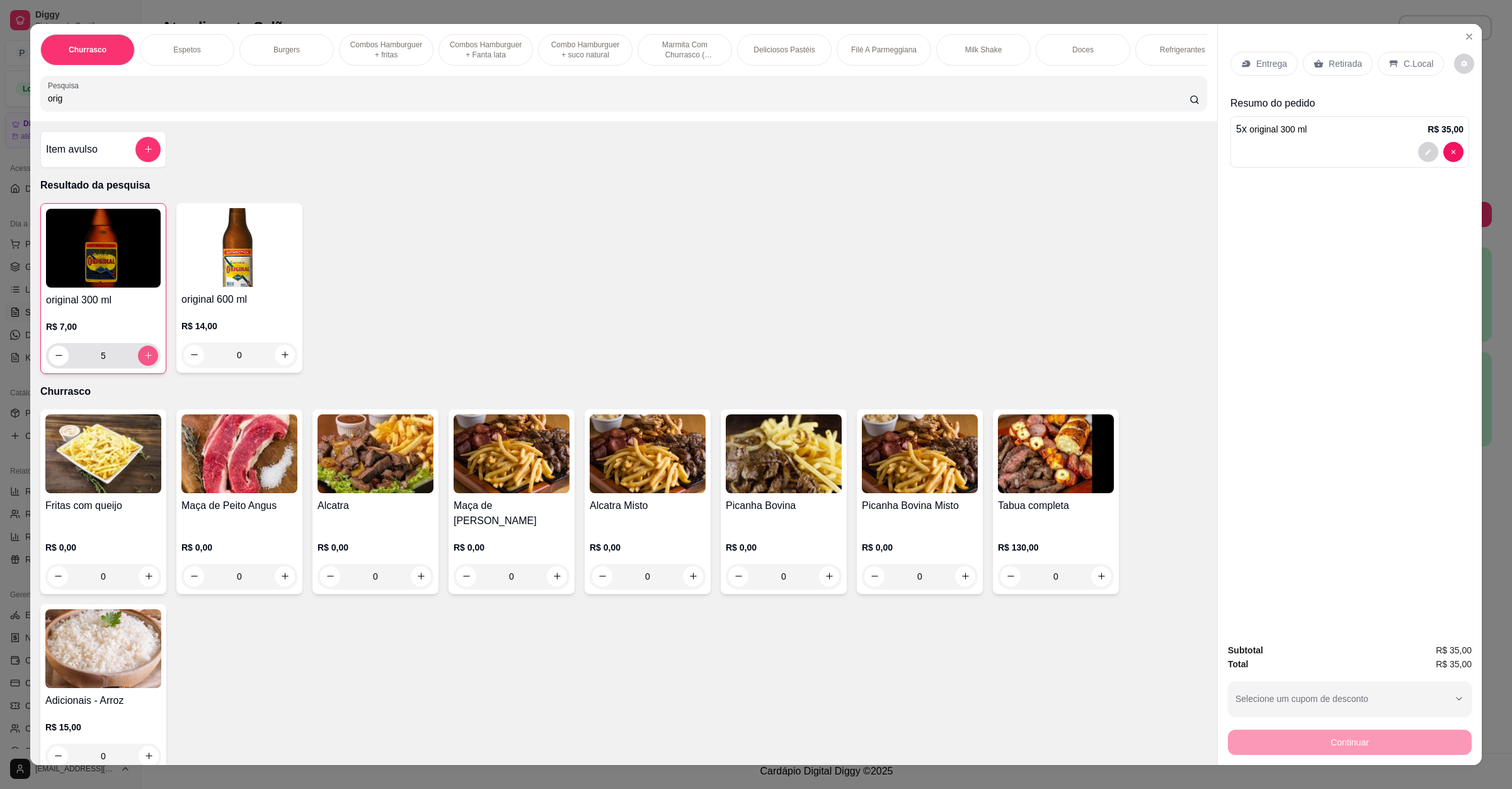
click at [143, 360] on icon "increase-product-quantity" at bounding box center [148, 355] width 9 height 9
type input "6"
click at [1393, 68] on div "C.Local" at bounding box center [1411, 64] width 66 height 24
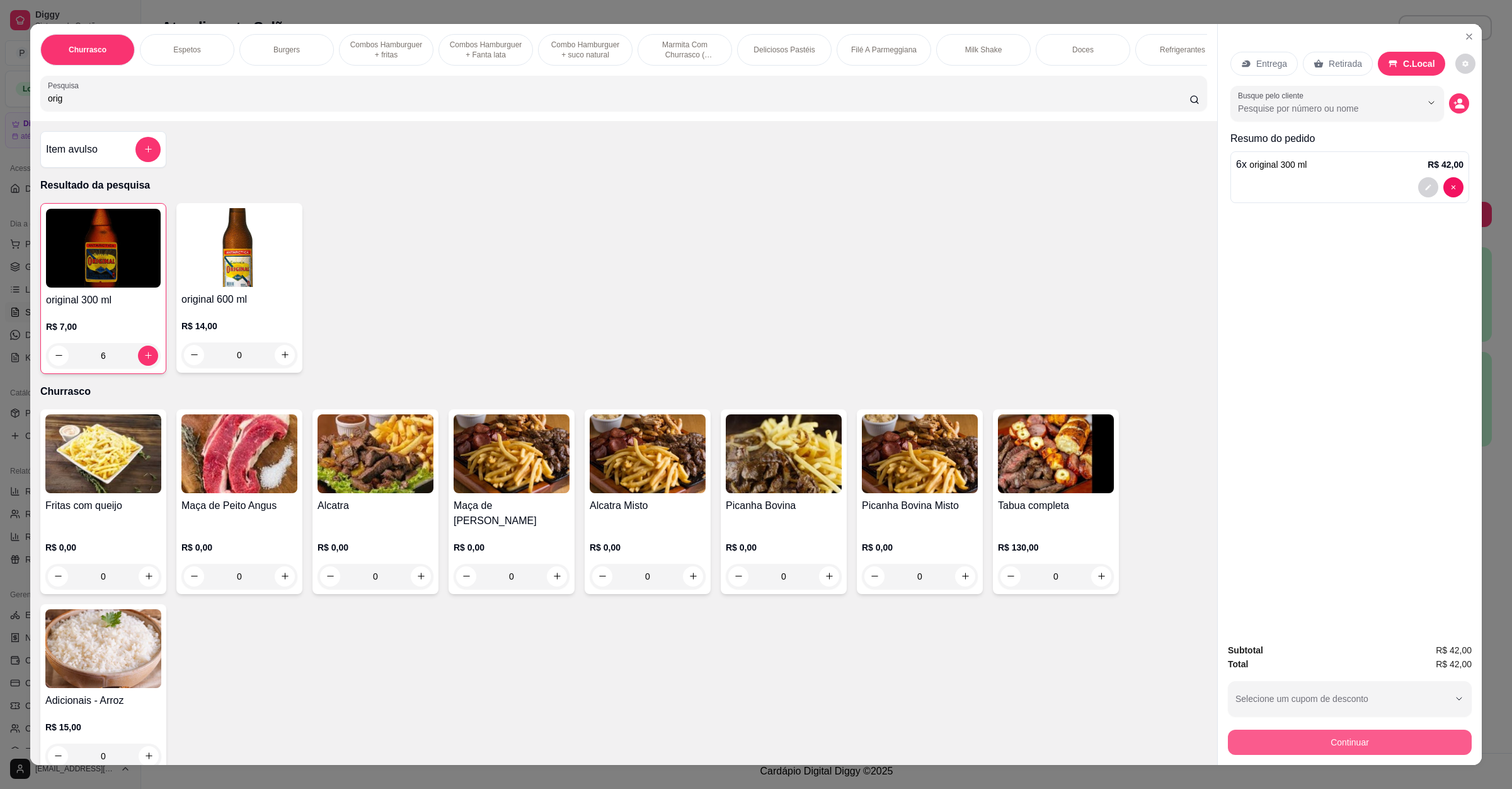
click at [1382, 740] on button "Continuar" at bounding box center [1350, 742] width 244 height 25
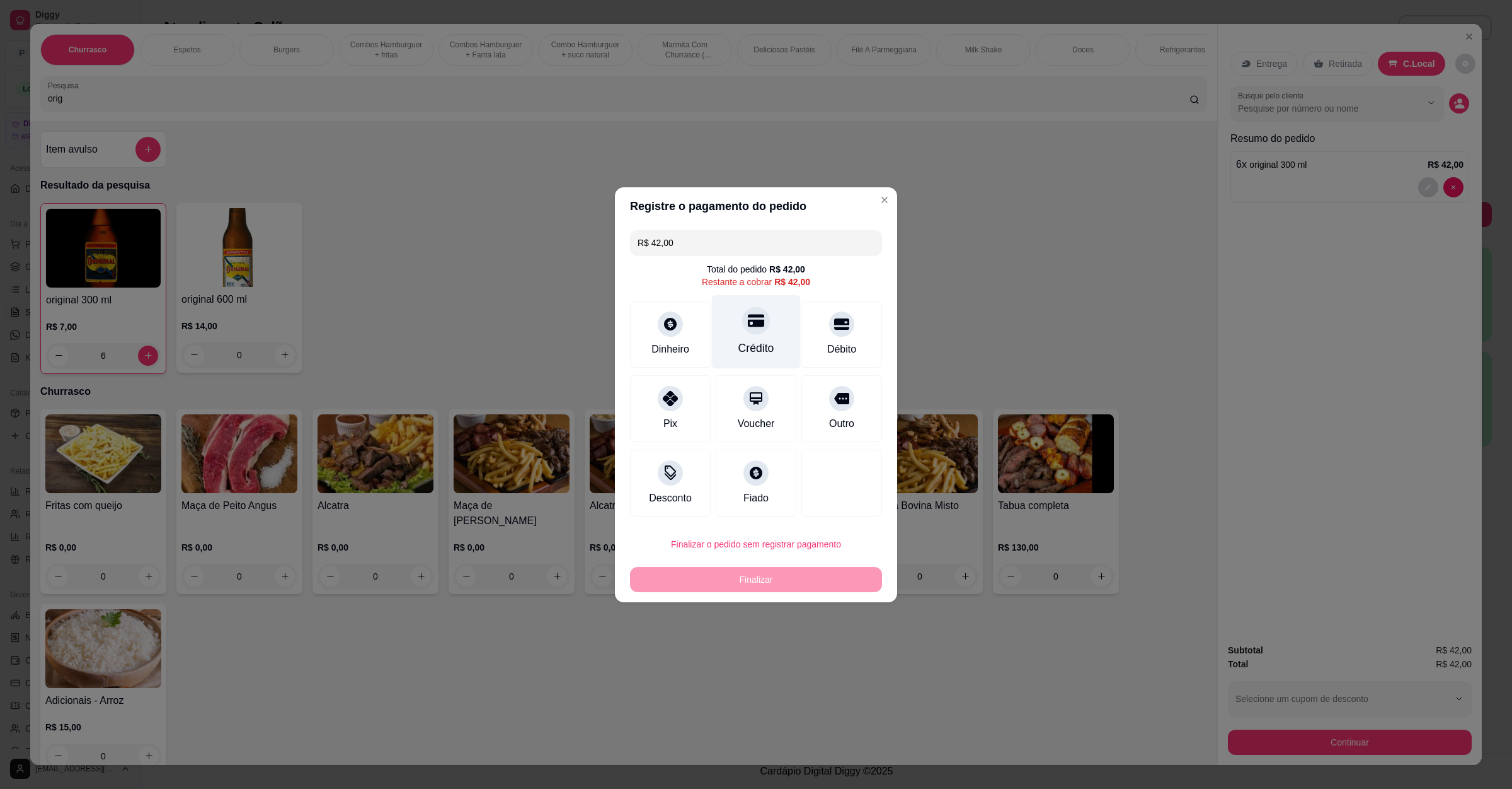
click at [772, 330] on div "Crédito" at bounding box center [756, 331] width 89 height 74
type input "R$ 0,00"
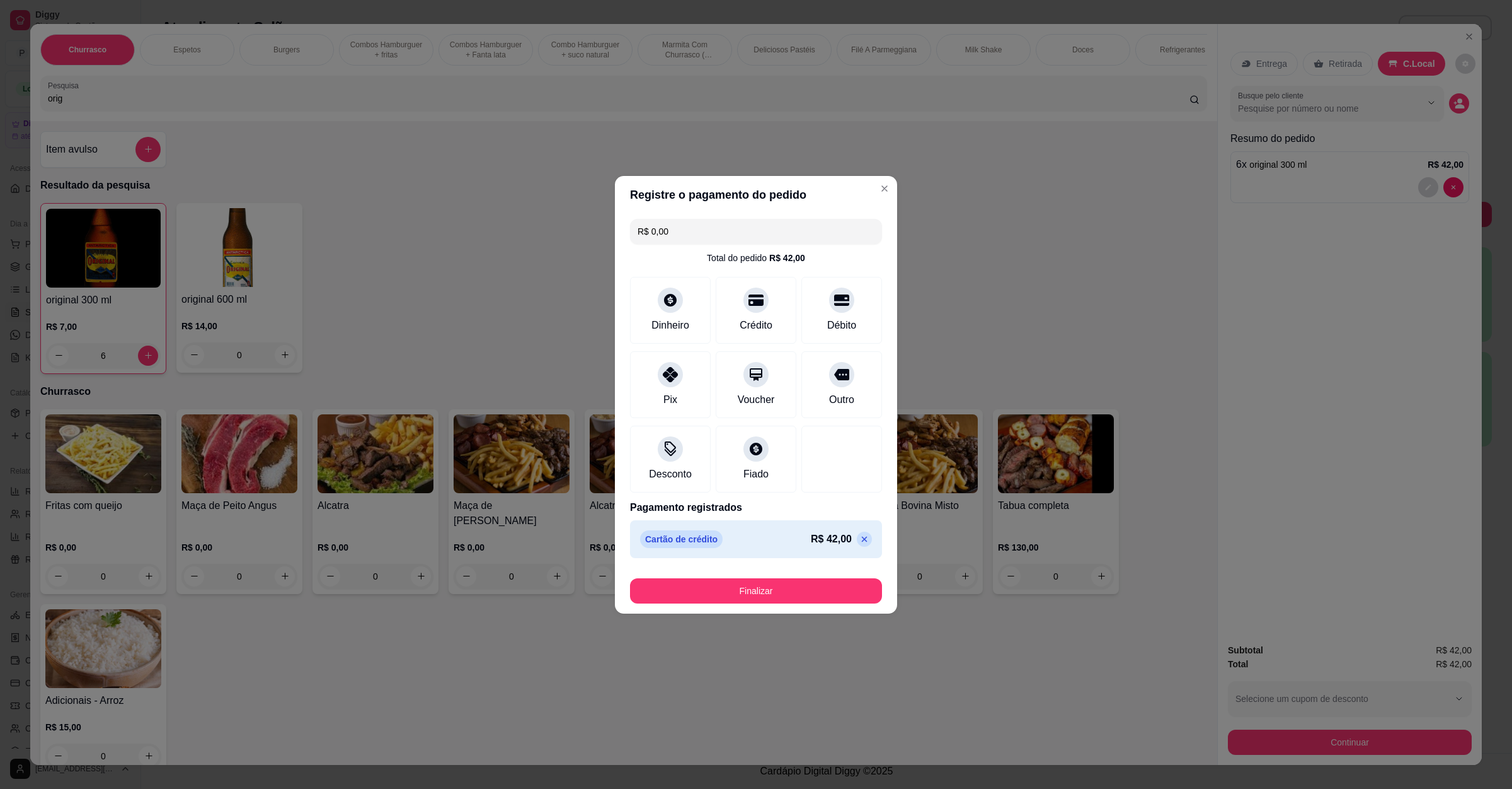
click at [735, 589] on button "Finalizar" at bounding box center [756, 590] width 252 height 25
type input "0"
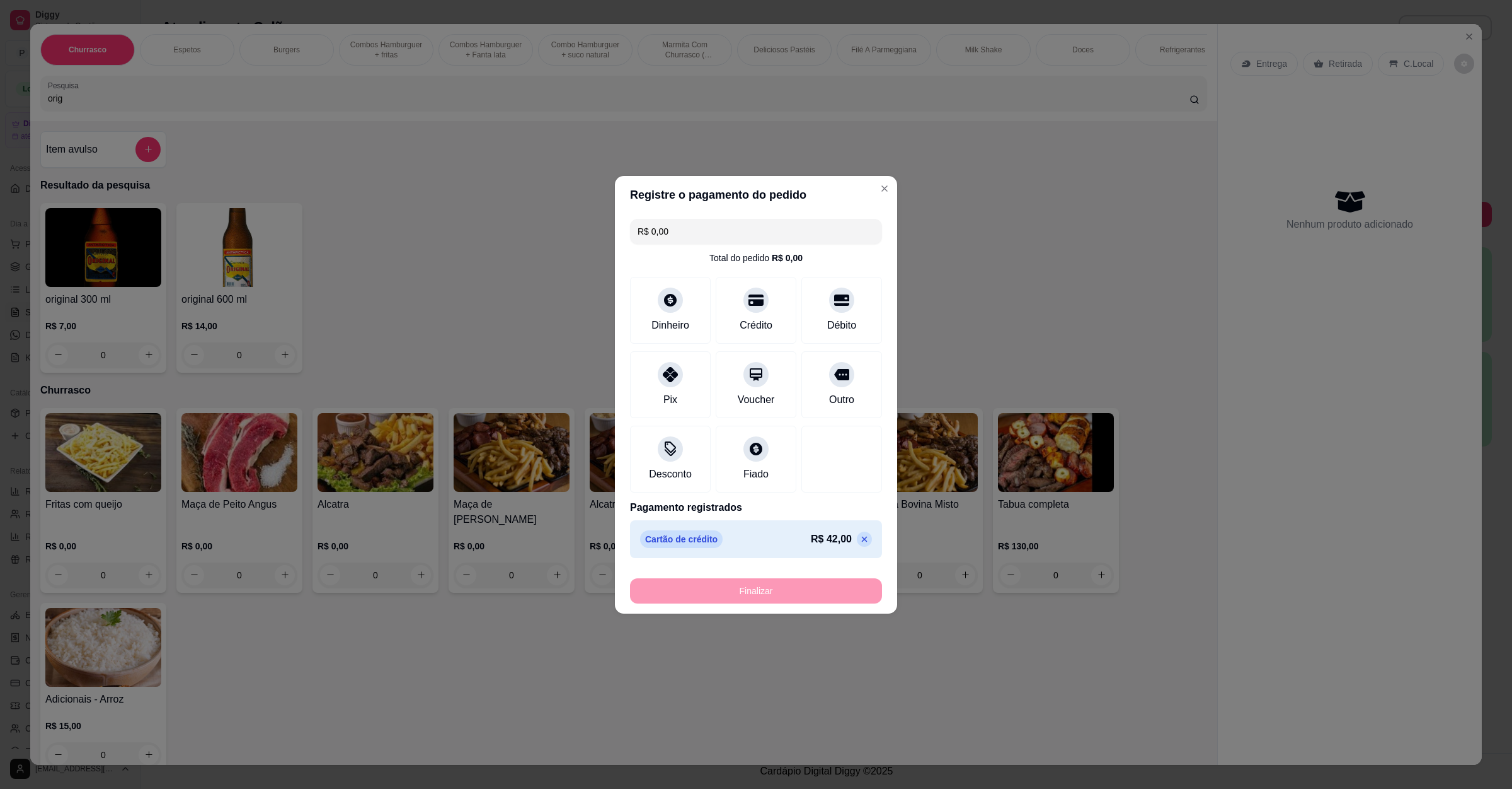
type input "-R$ 42,00"
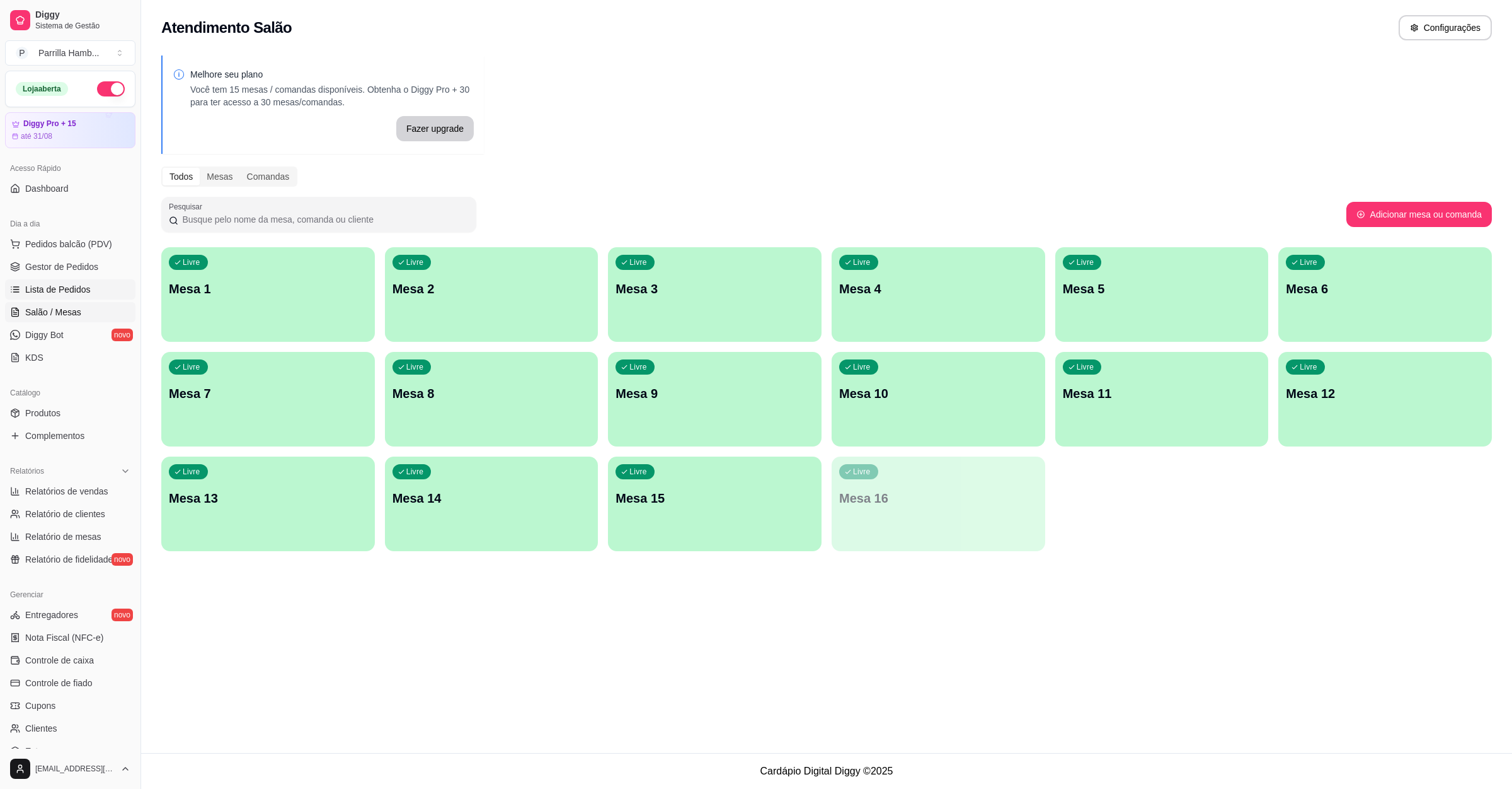
click at [67, 290] on span "Lista de Pedidos" at bounding box center [58, 289] width 65 height 13
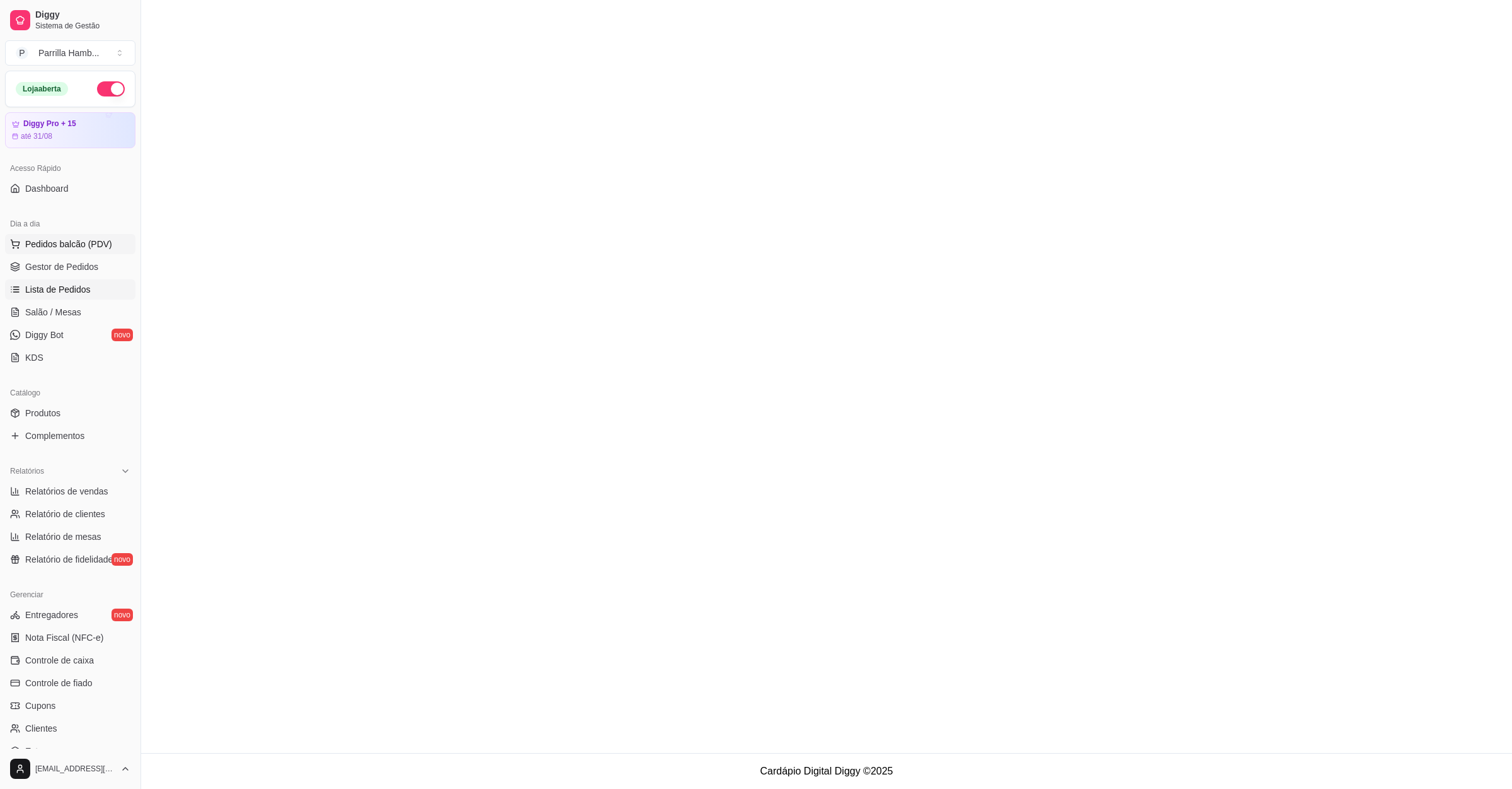
click at [78, 241] on span "Pedidos balcão (PDV)" at bounding box center [69, 243] width 87 height 13
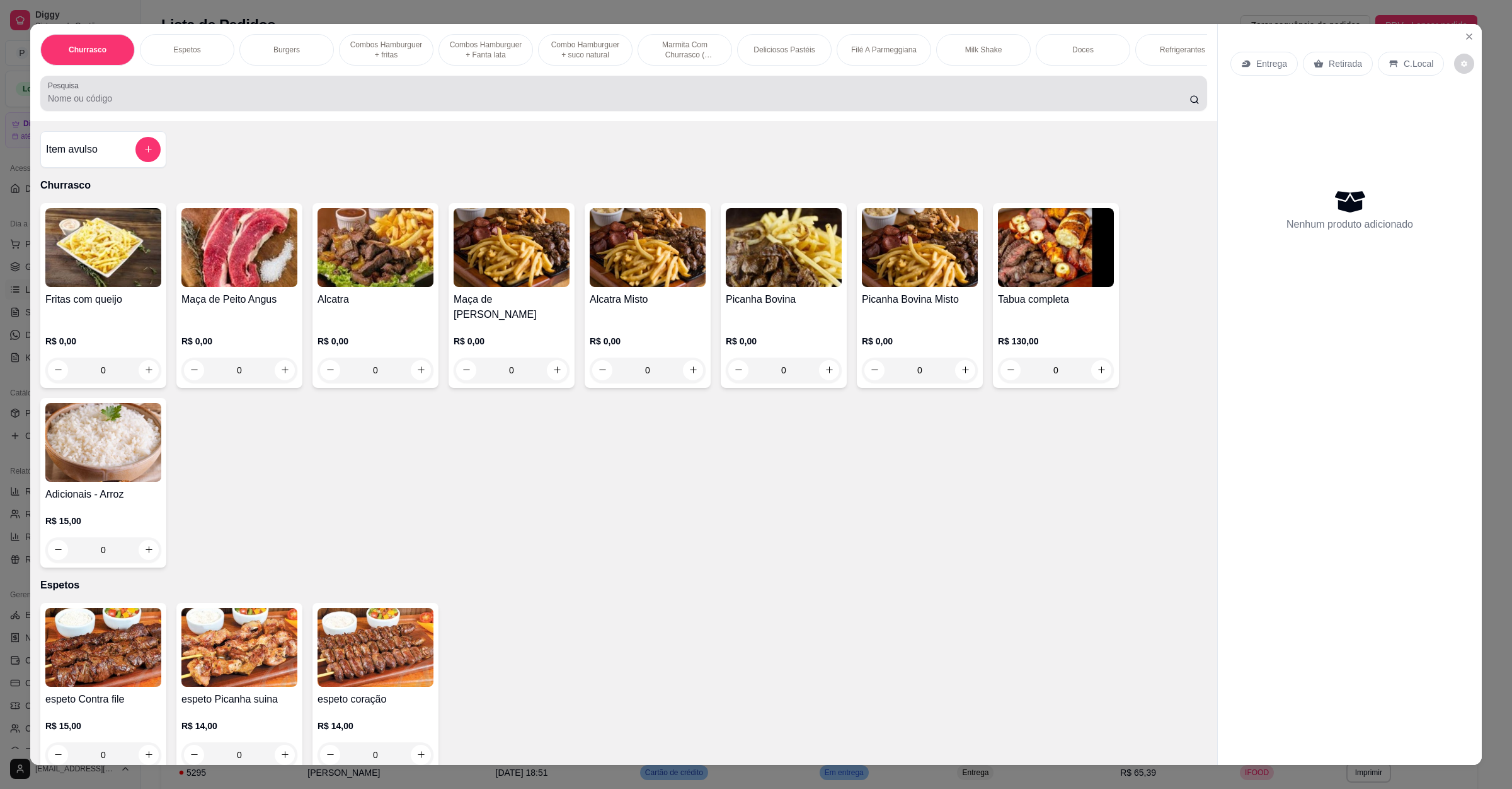
click at [499, 103] on div at bounding box center [623, 93] width 1152 height 25
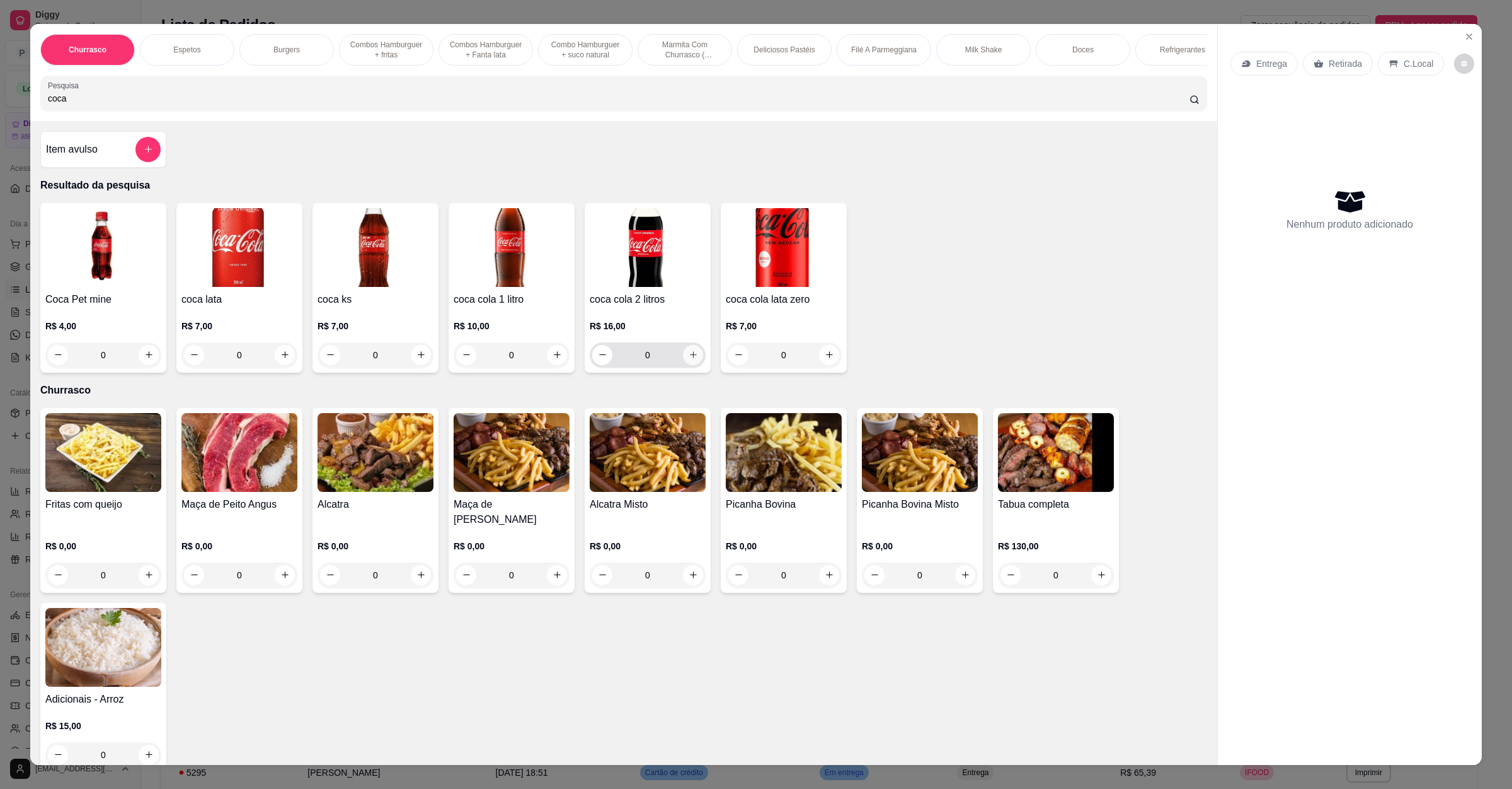
type input "coca"
click at [689, 360] on icon "increase-product-quantity" at bounding box center [693, 354] width 9 height 9
type input "1"
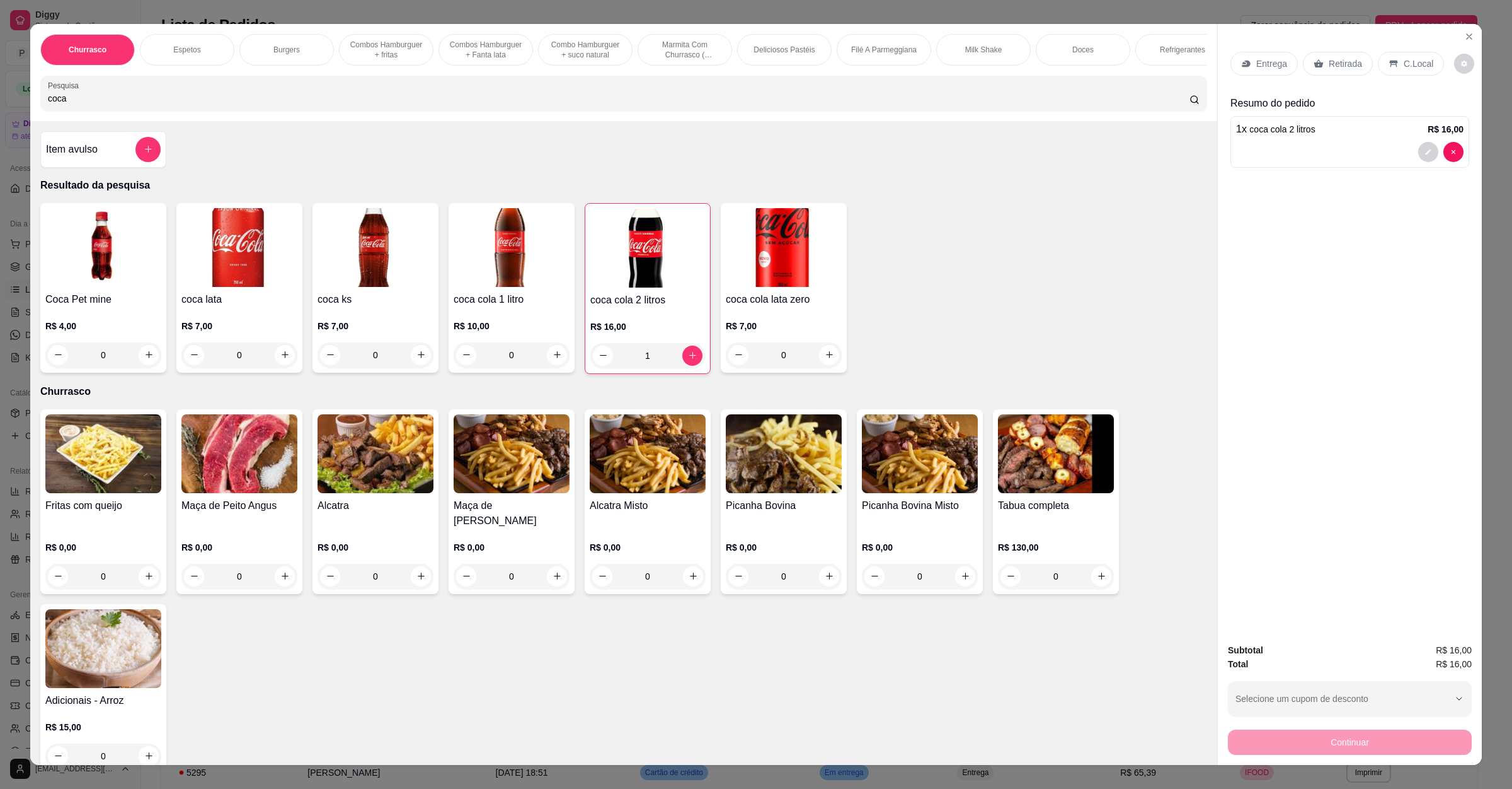
drag, startPoint x: 85, startPoint y: 107, endPoint x: 0, endPoint y: 115, distance: 85.4
click at [0, 115] on div "Churrasco Espetos Burgers Combos Hamburguer + fritas Combos Hamburguer + Fanta …" at bounding box center [756, 394] width 1512 height 789
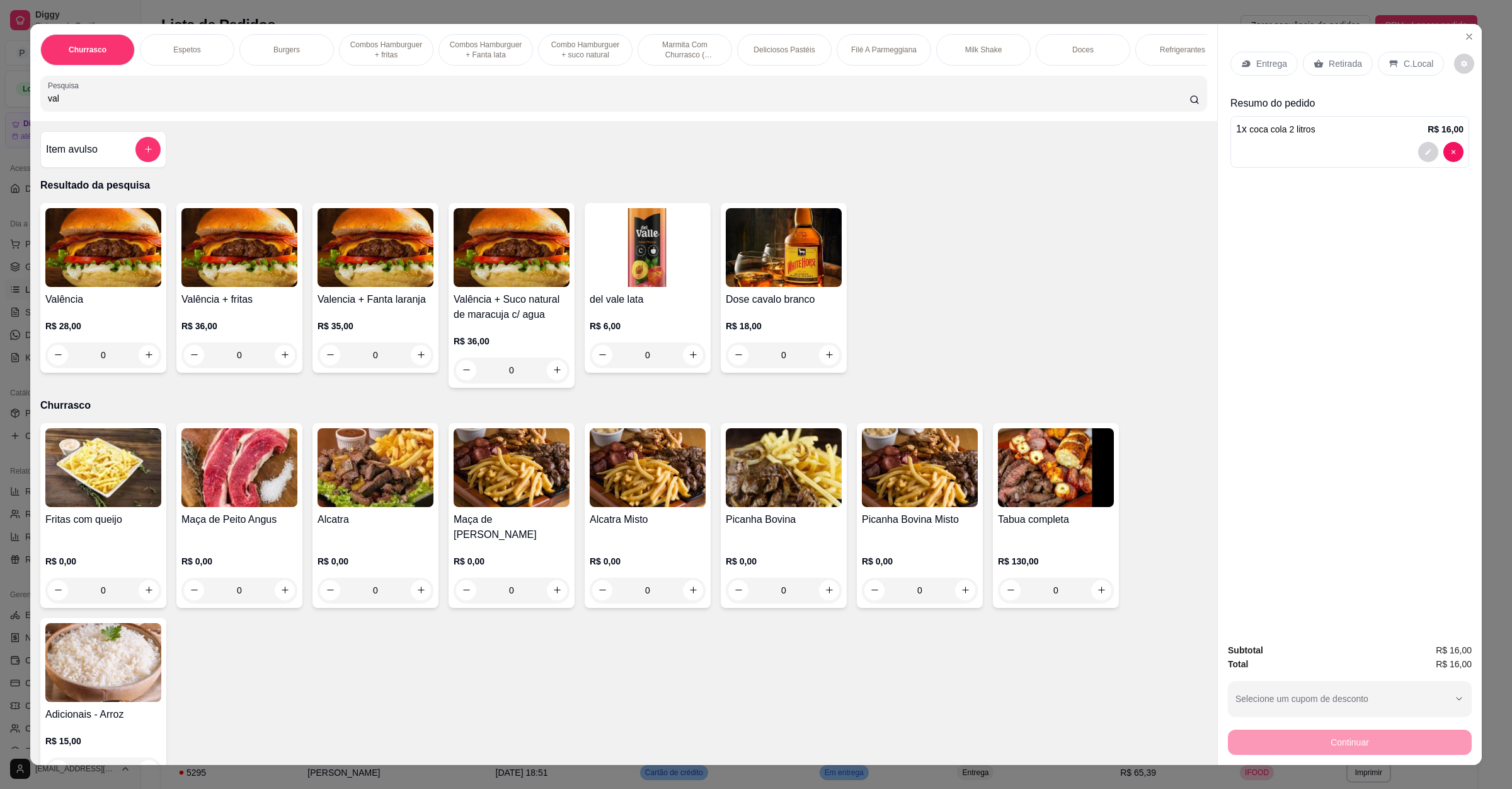
type input "val"
click at [144, 367] on div "0" at bounding box center [103, 355] width 116 height 25
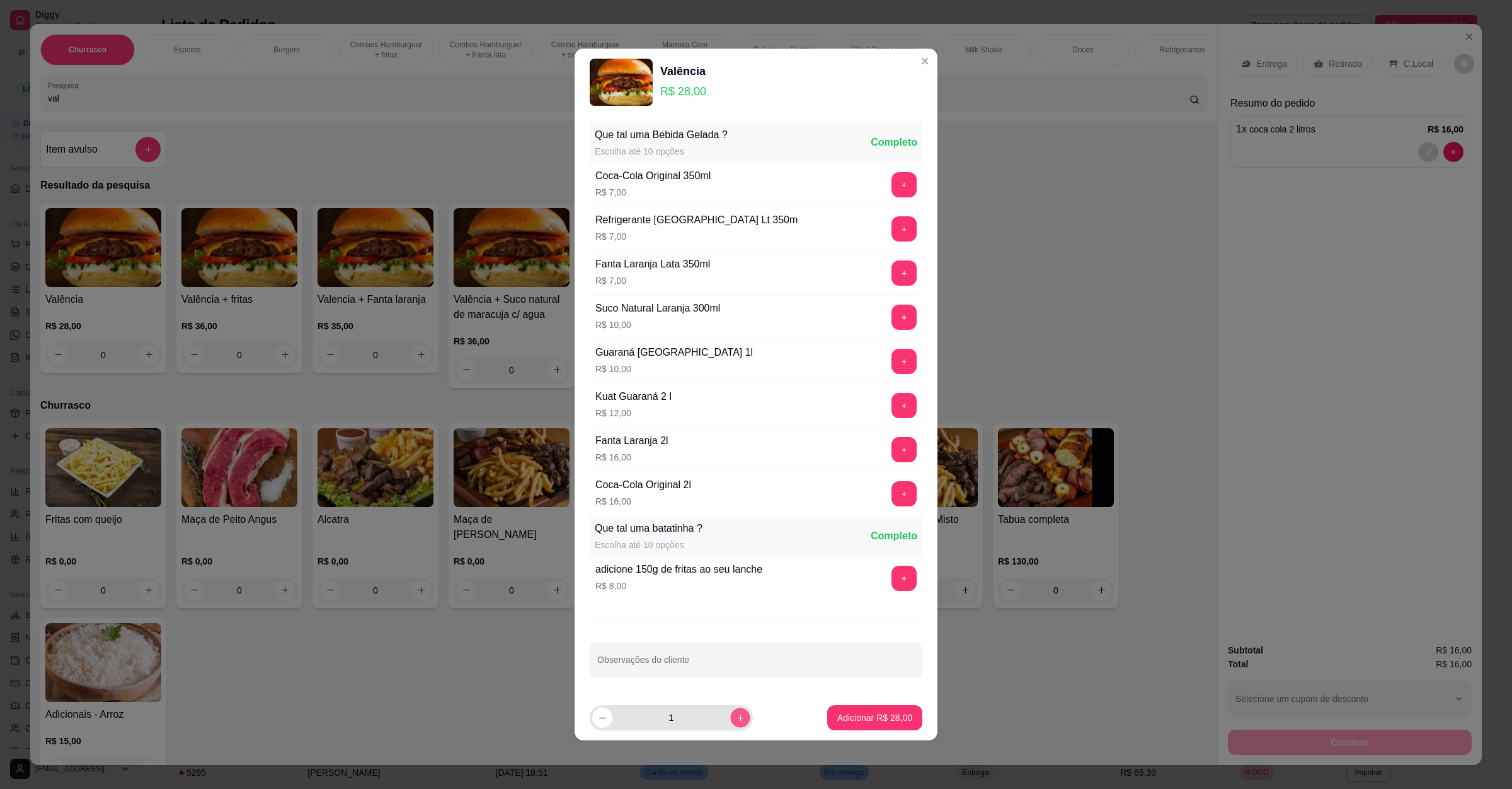
click at [736, 723] on icon "increase-product-quantity" at bounding box center [740, 717] width 9 height 9
type input "2"
click at [838, 715] on p "Adicionar R$ 56,00" at bounding box center [875, 717] width 75 height 13
type input "2"
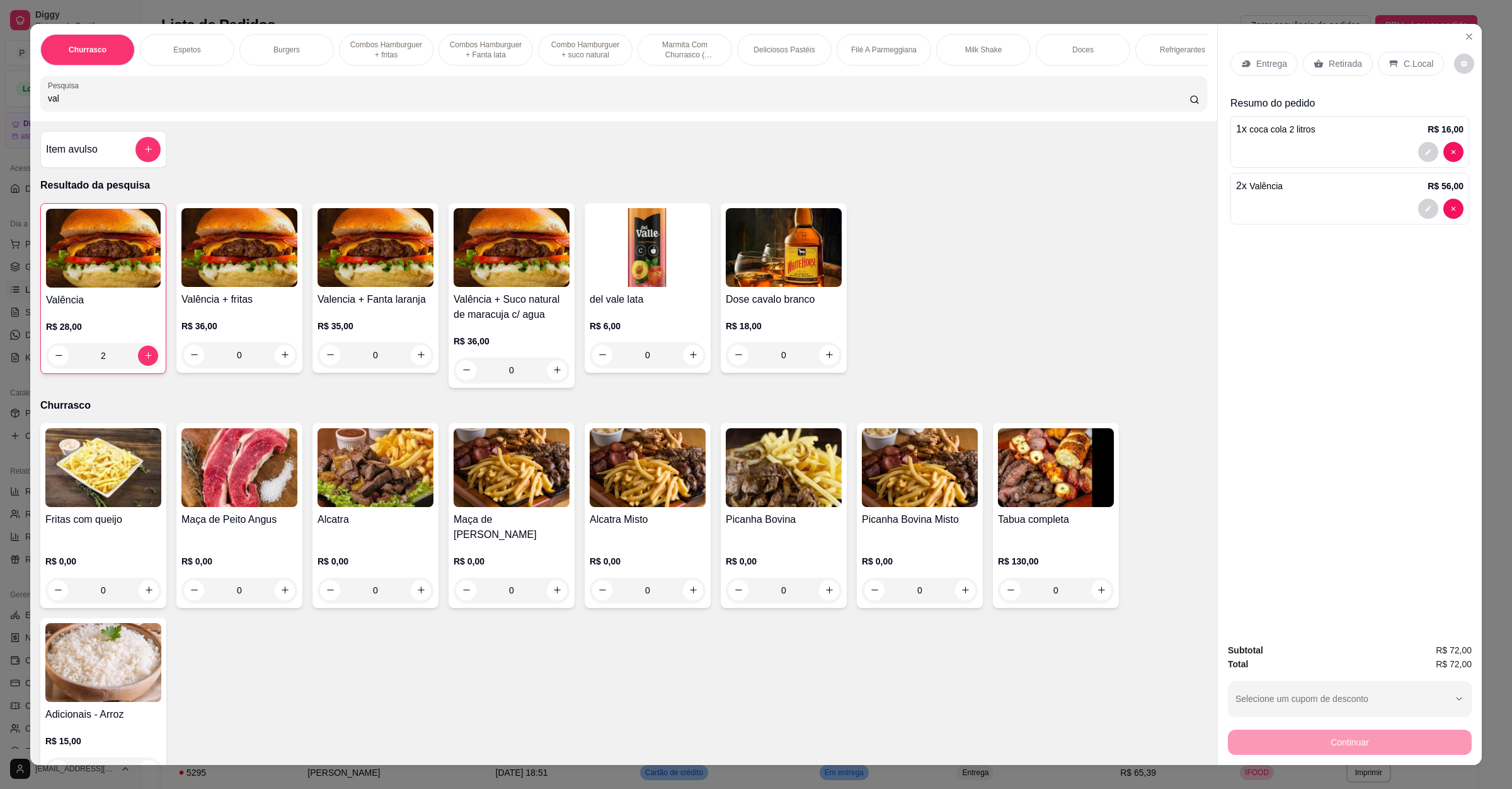
click at [1398, 70] on div "C.Local" at bounding box center [1411, 64] width 66 height 24
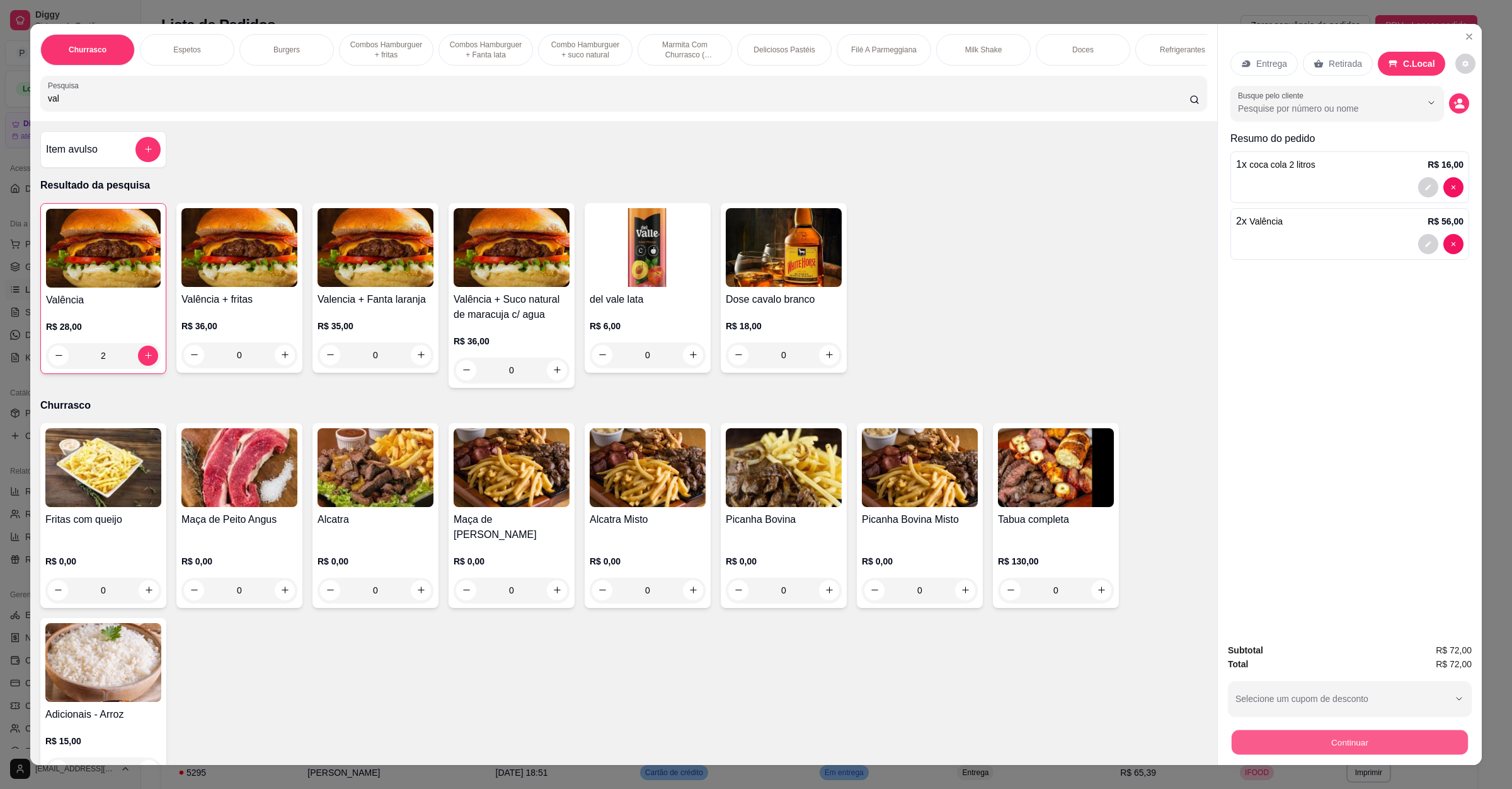
click at [1288, 740] on button "Continuar" at bounding box center [1350, 742] width 237 height 25
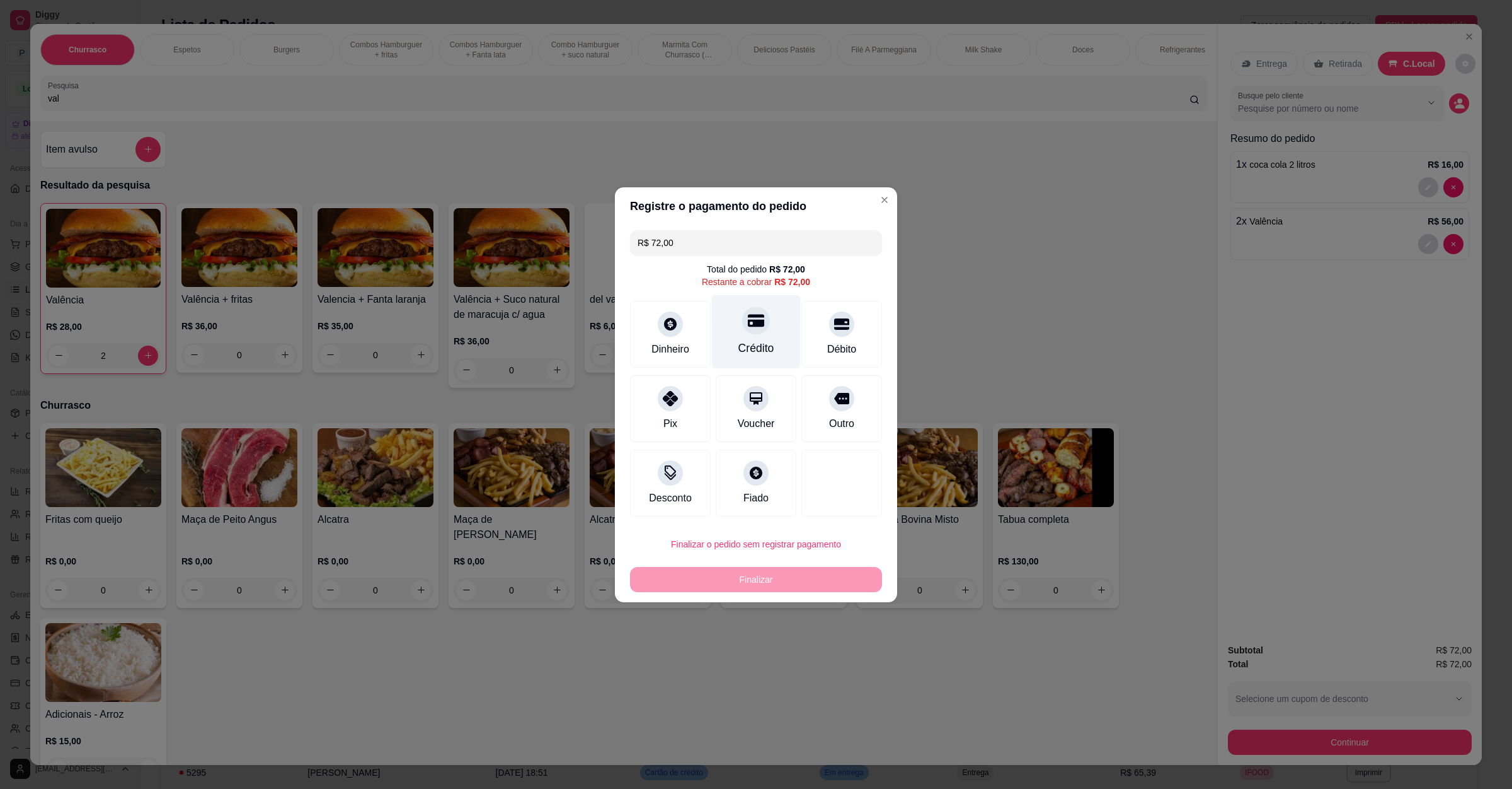
click at [728, 326] on div "Crédito" at bounding box center [756, 331] width 89 height 74
type input "R$ 0,00"
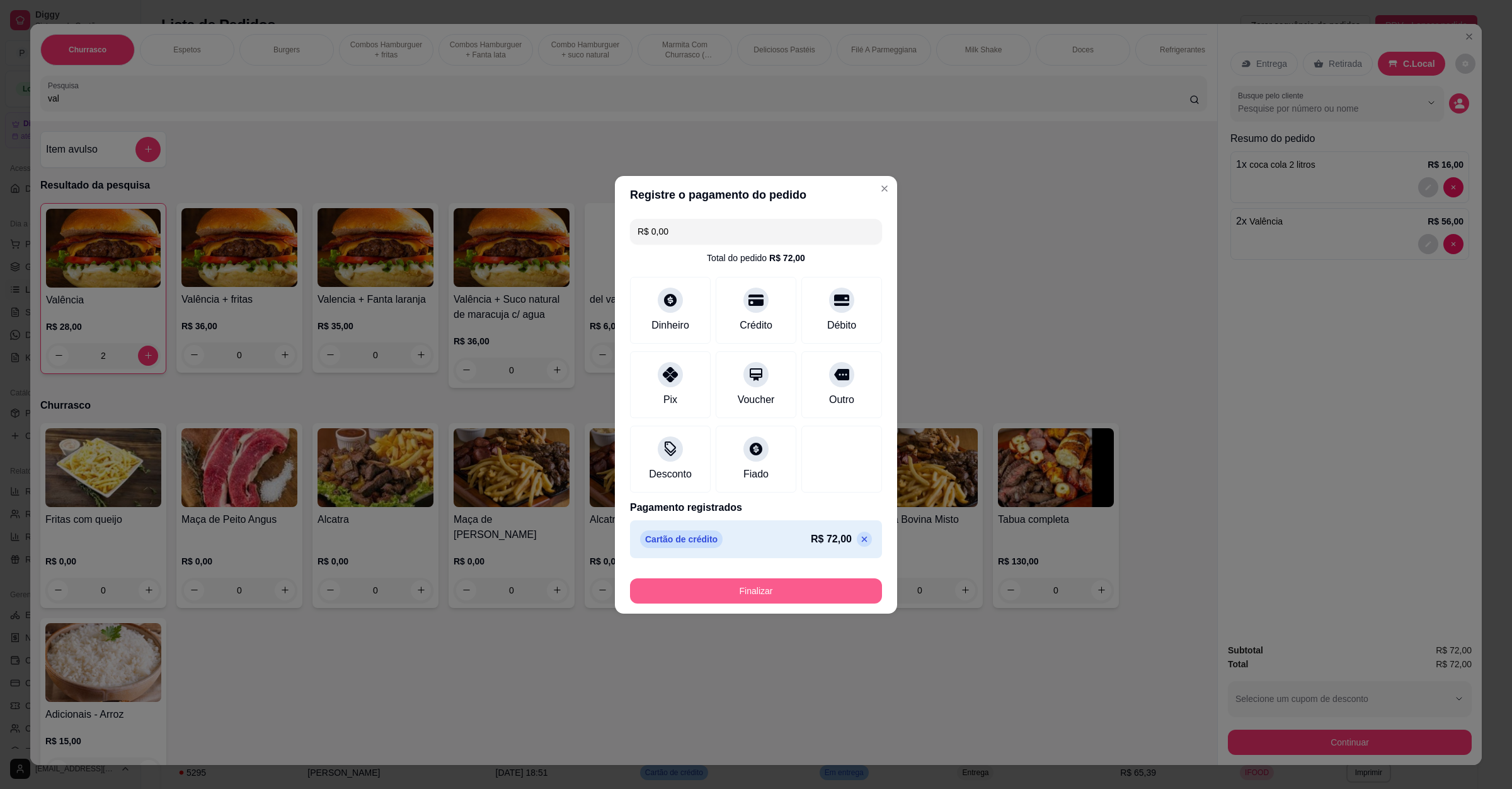
click at [753, 585] on button "Finalizar" at bounding box center [756, 590] width 252 height 25
type input "0"
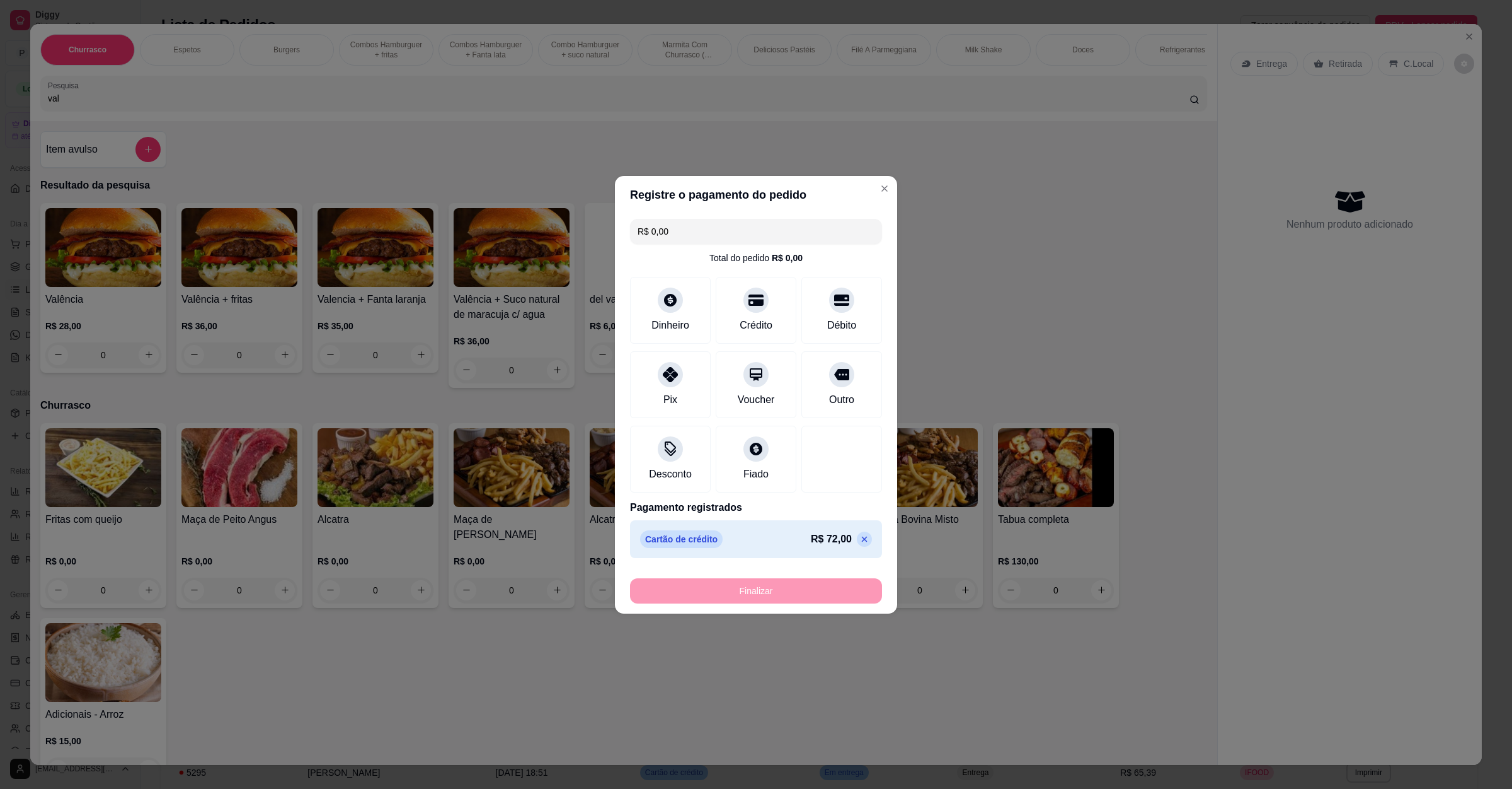
type input "-R$ 72,00"
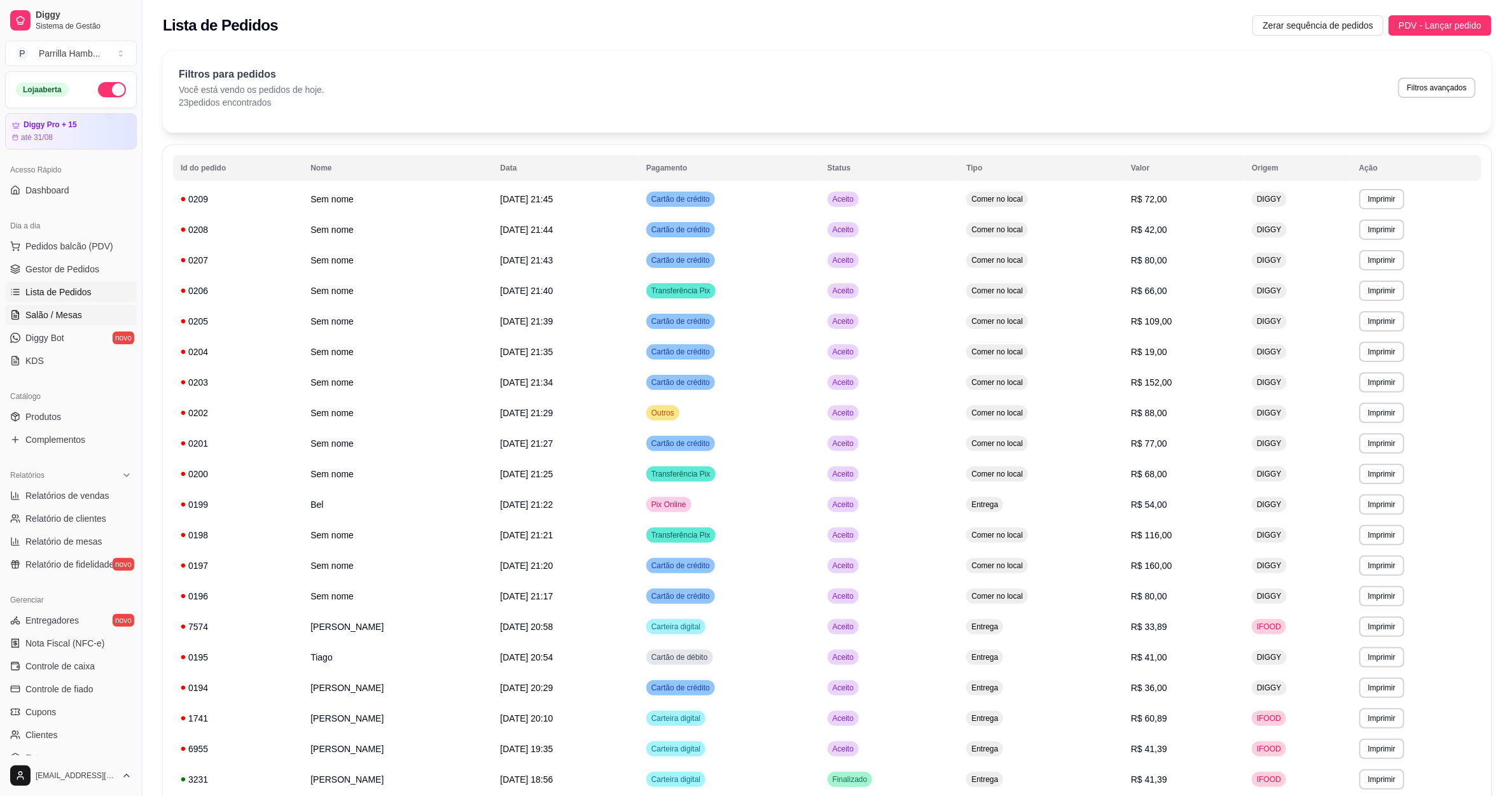
click at [117, 313] on link "Salão / Mesas" at bounding box center [71, 315] width 132 height 21
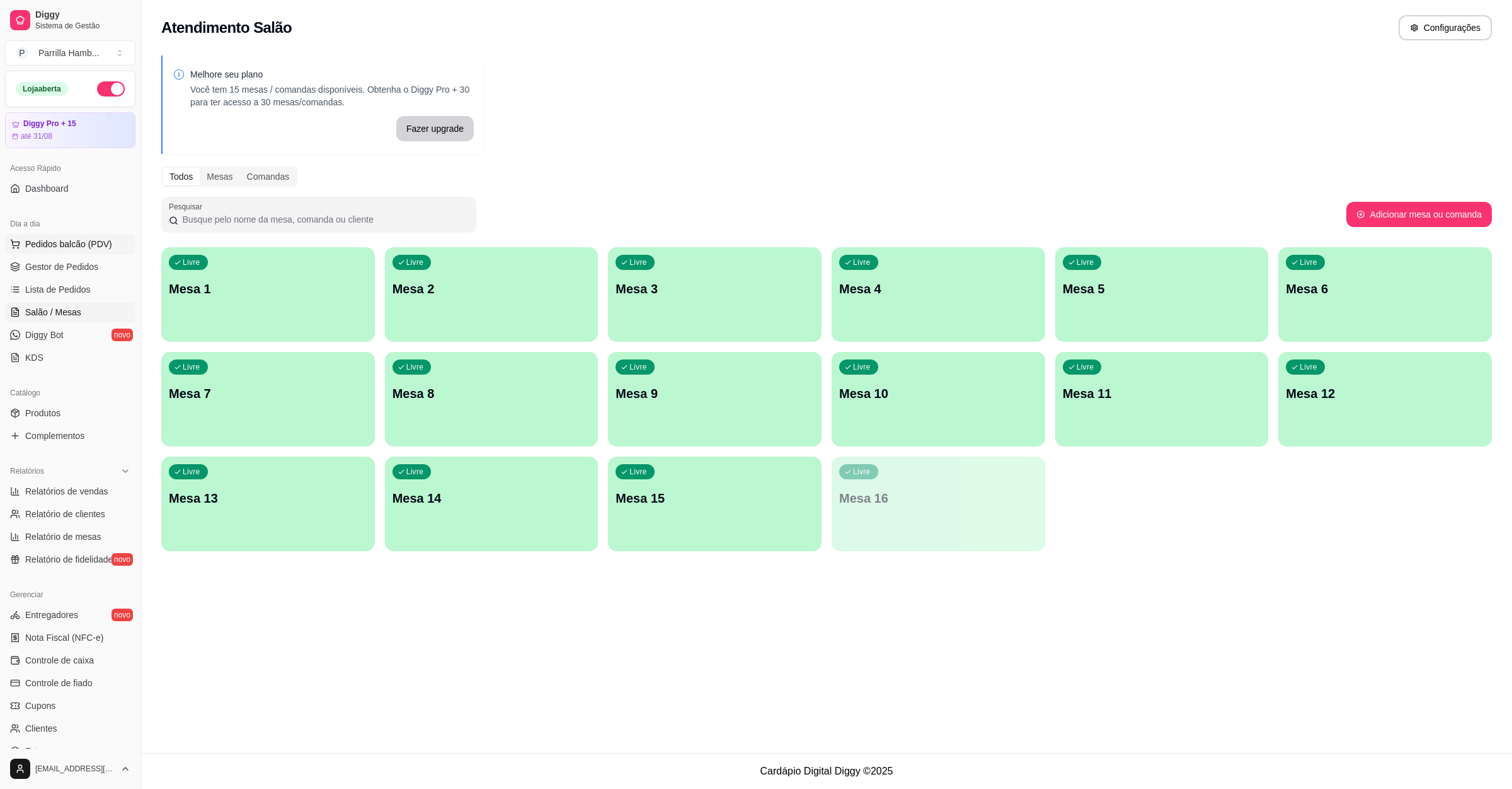
click at [102, 239] on span "Pedidos balcão (PDV)" at bounding box center [69, 243] width 87 height 13
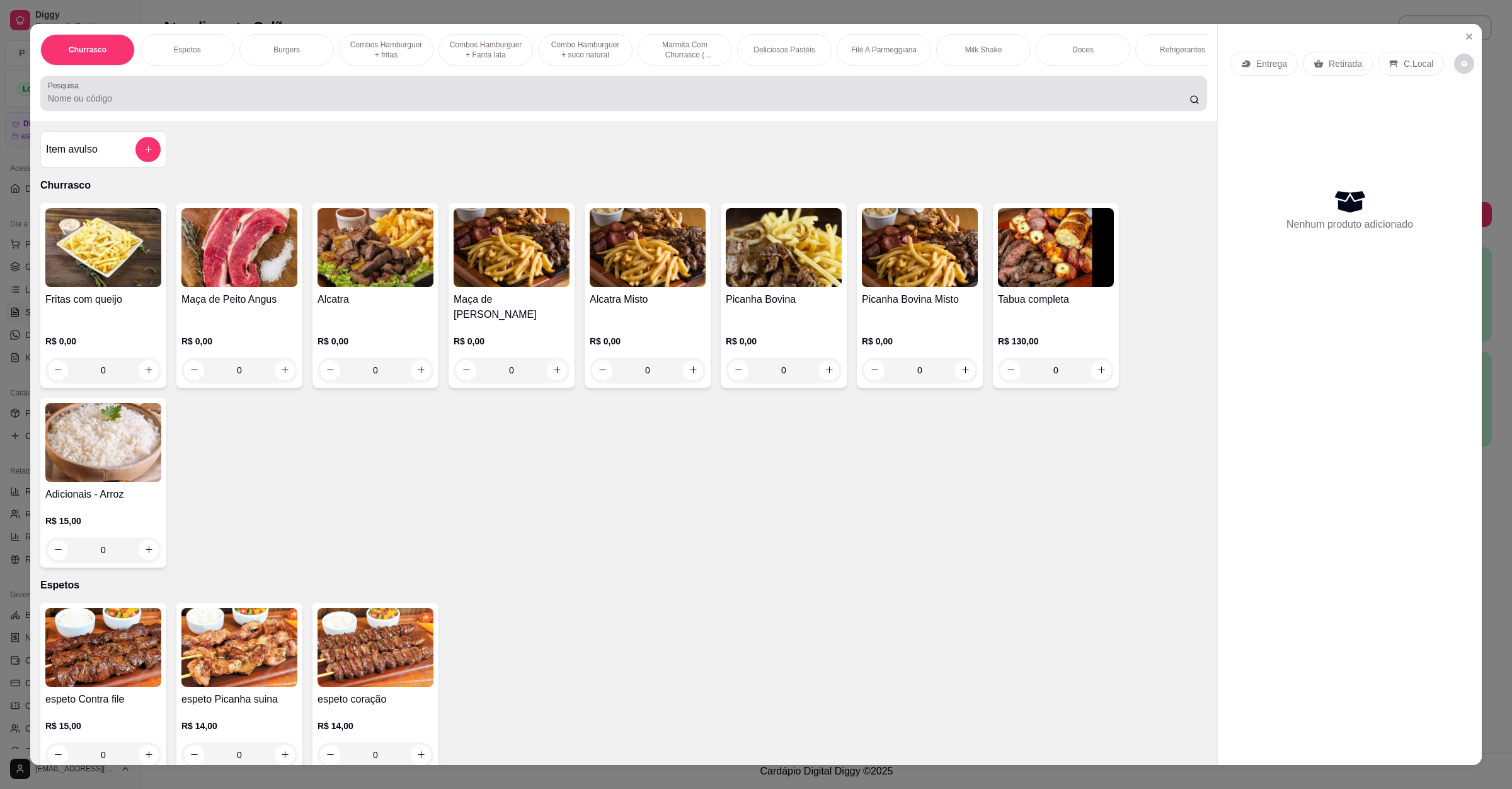
click at [313, 111] on div "Pesquisa" at bounding box center [624, 93] width 1167 height 36
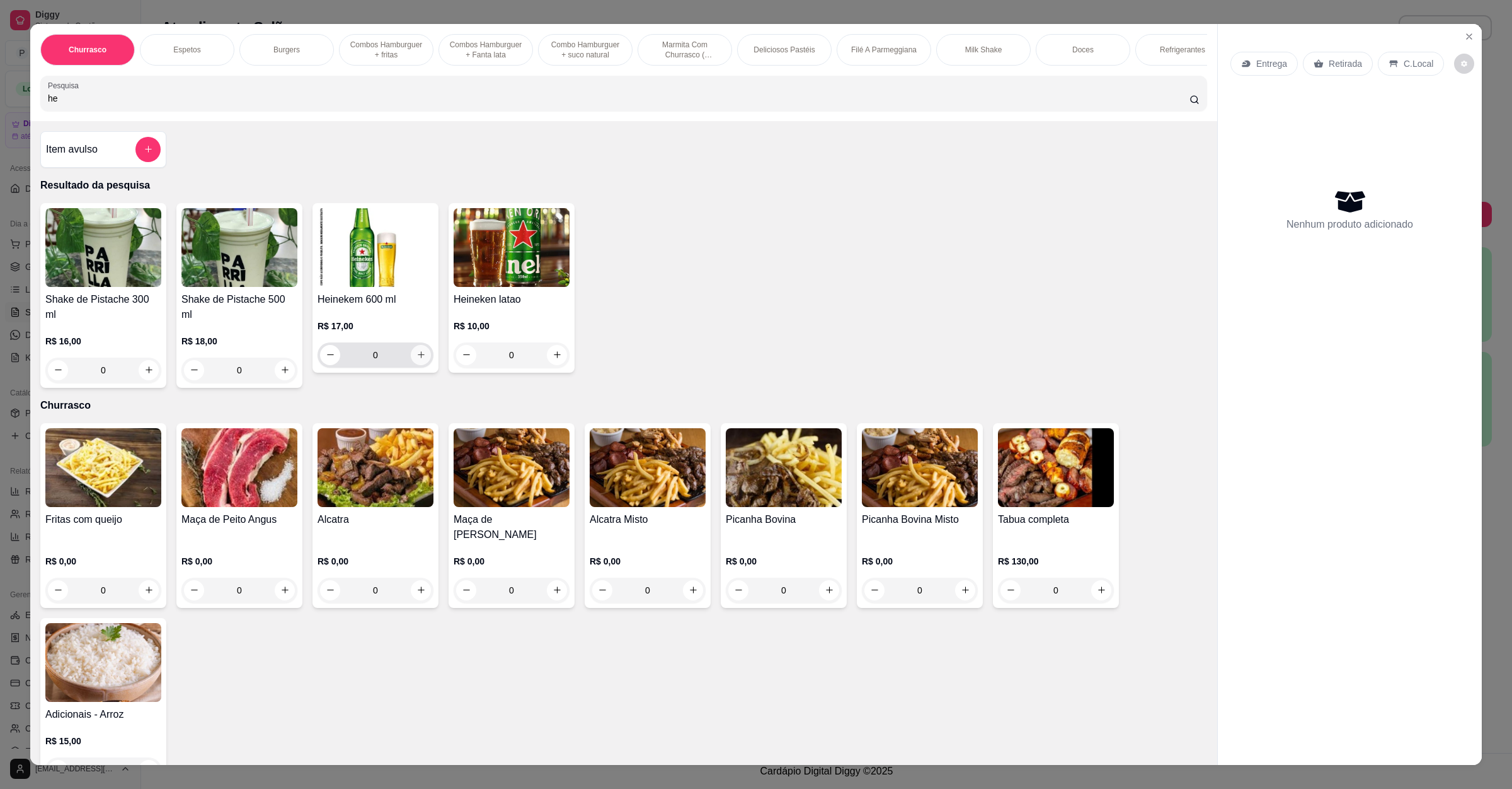
type input "he"
click at [416, 360] on icon "increase-product-quantity" at bounding box center [421, 354] width 9 height 9
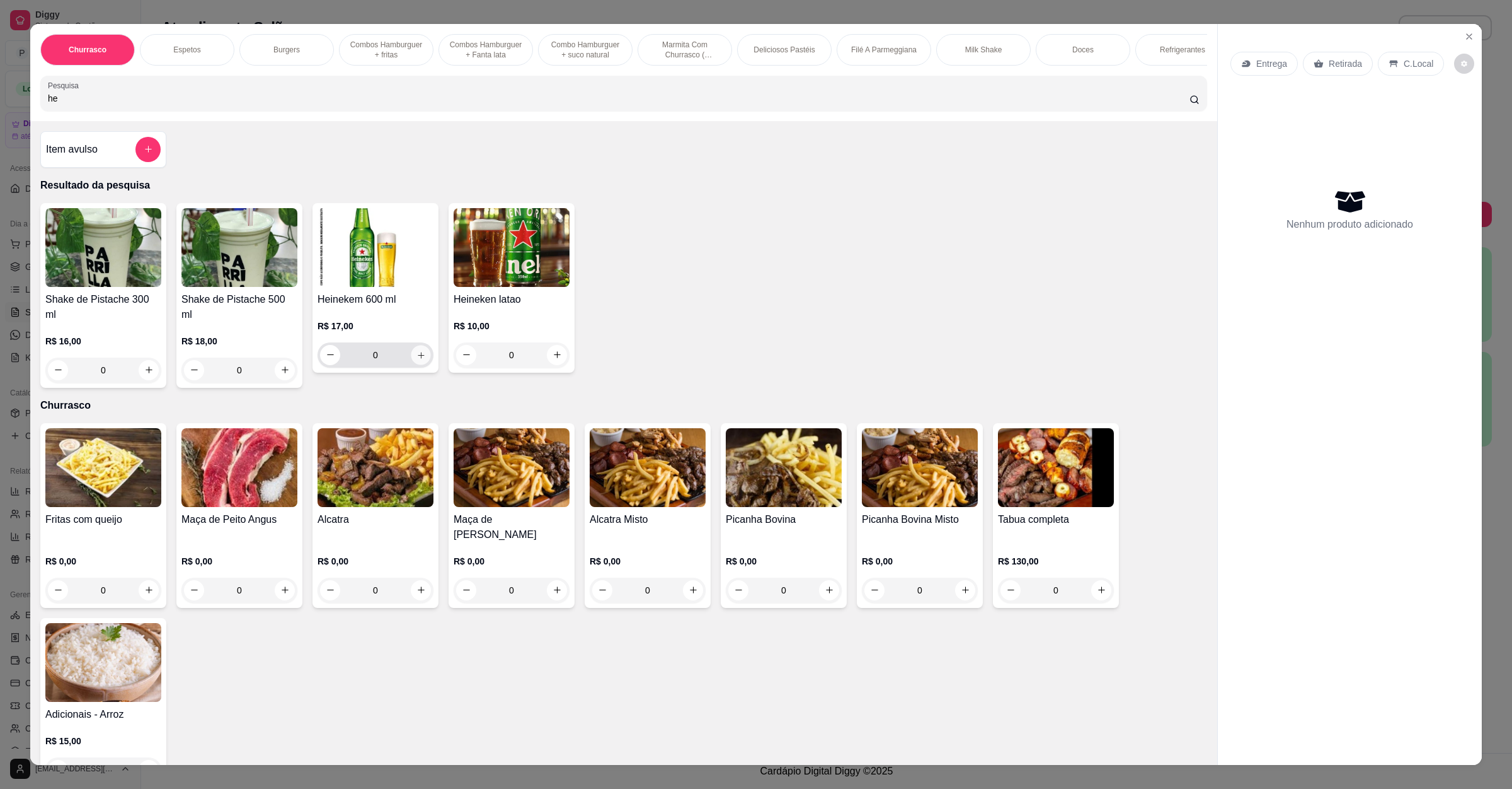
click at [416, 360] on icon "increase-product-quantity" at bounding box center [421, 354] width 9 height 9
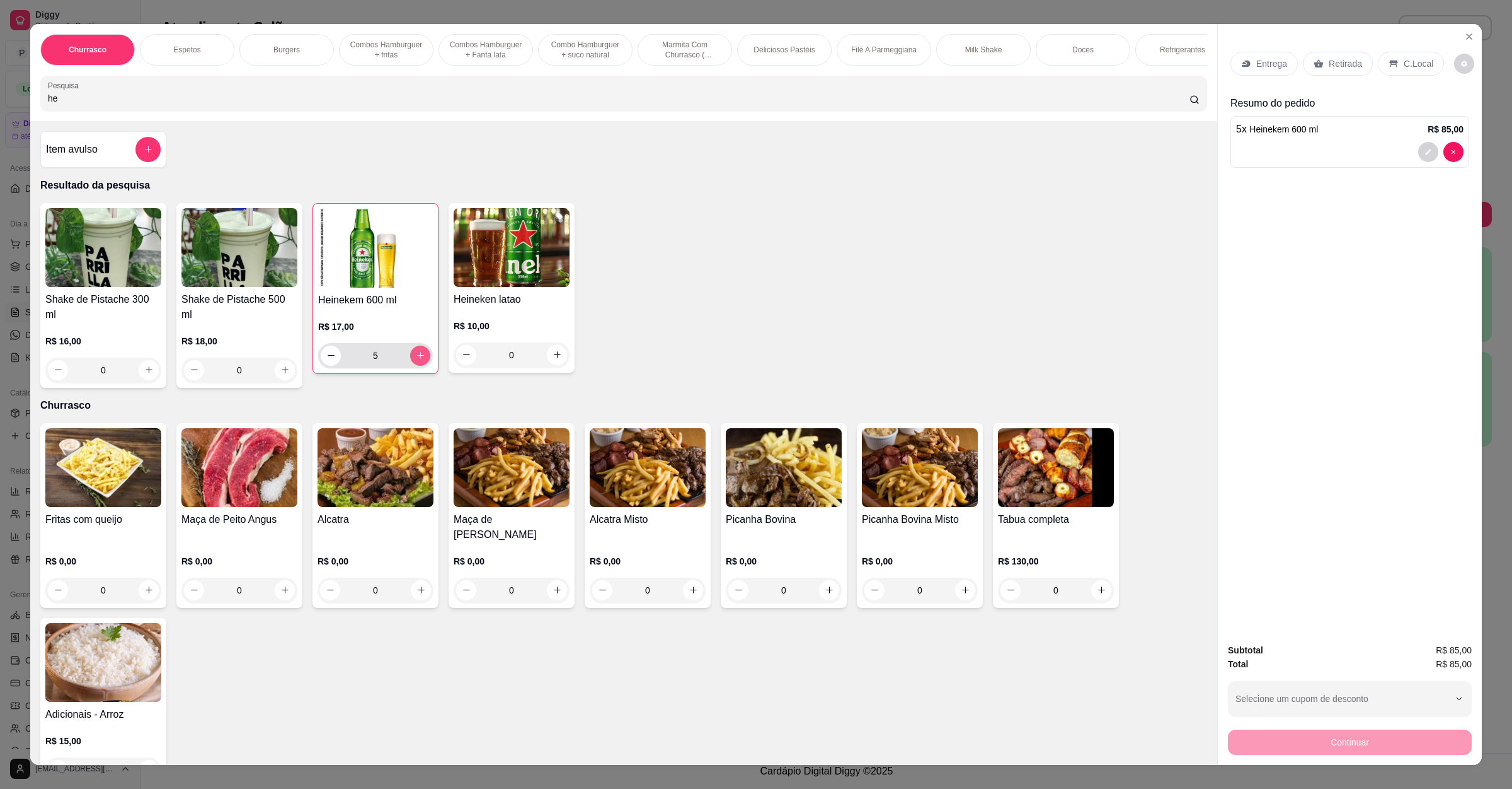
type input "5"
click at [416, 360] on icon "increase-product-quantity" at bounding box center [420, 355] width 9 height 9
type input "6"
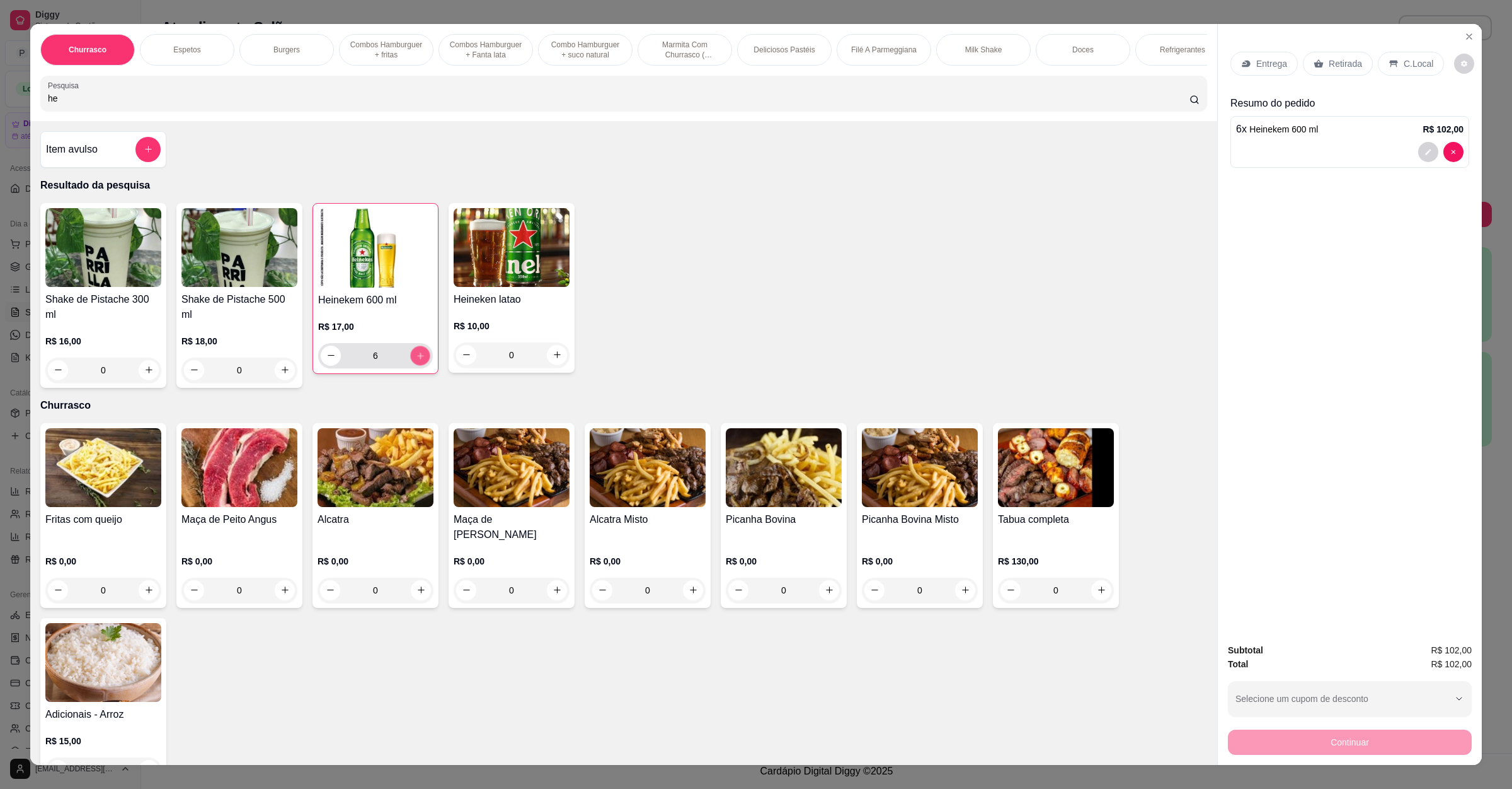
click at [416, 360] on icon "increase-product-quantity" at bounding box center [420, 355] width 9 height 9
type input "7"
click at [416, 360] on icon "increase-product-quantity" at bounding box center [420, 355] width 9 height 9
type input "8"
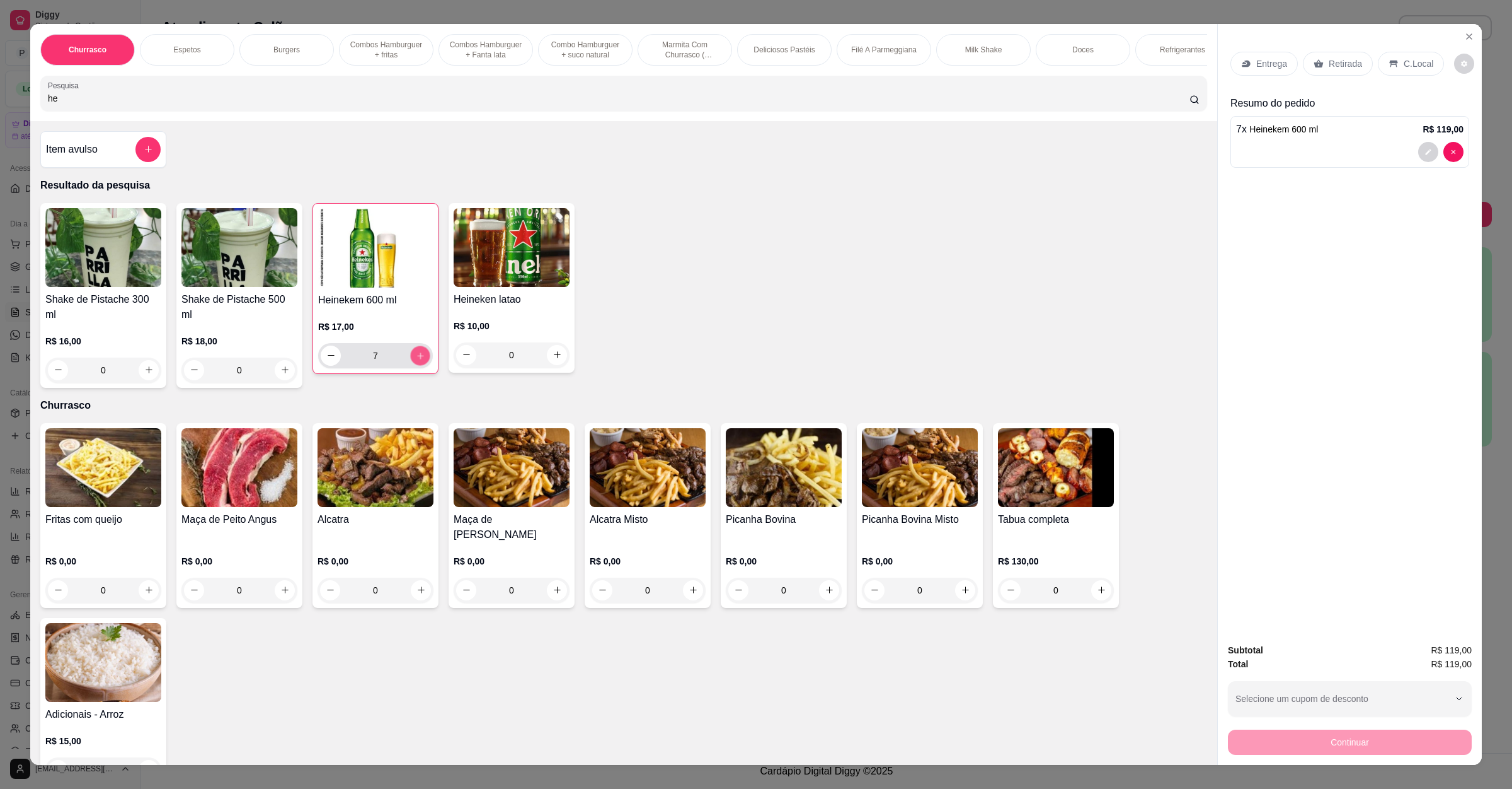
type input "8"
click at [416, 360] on icon "increase-product-quantity" at bounding box center [420, 355] width 9 height 9
type input "9"
drag, startPoint x: 97, startPoint y: 115, endPoint x: 0, endPoint y: 115, distance: 97.0
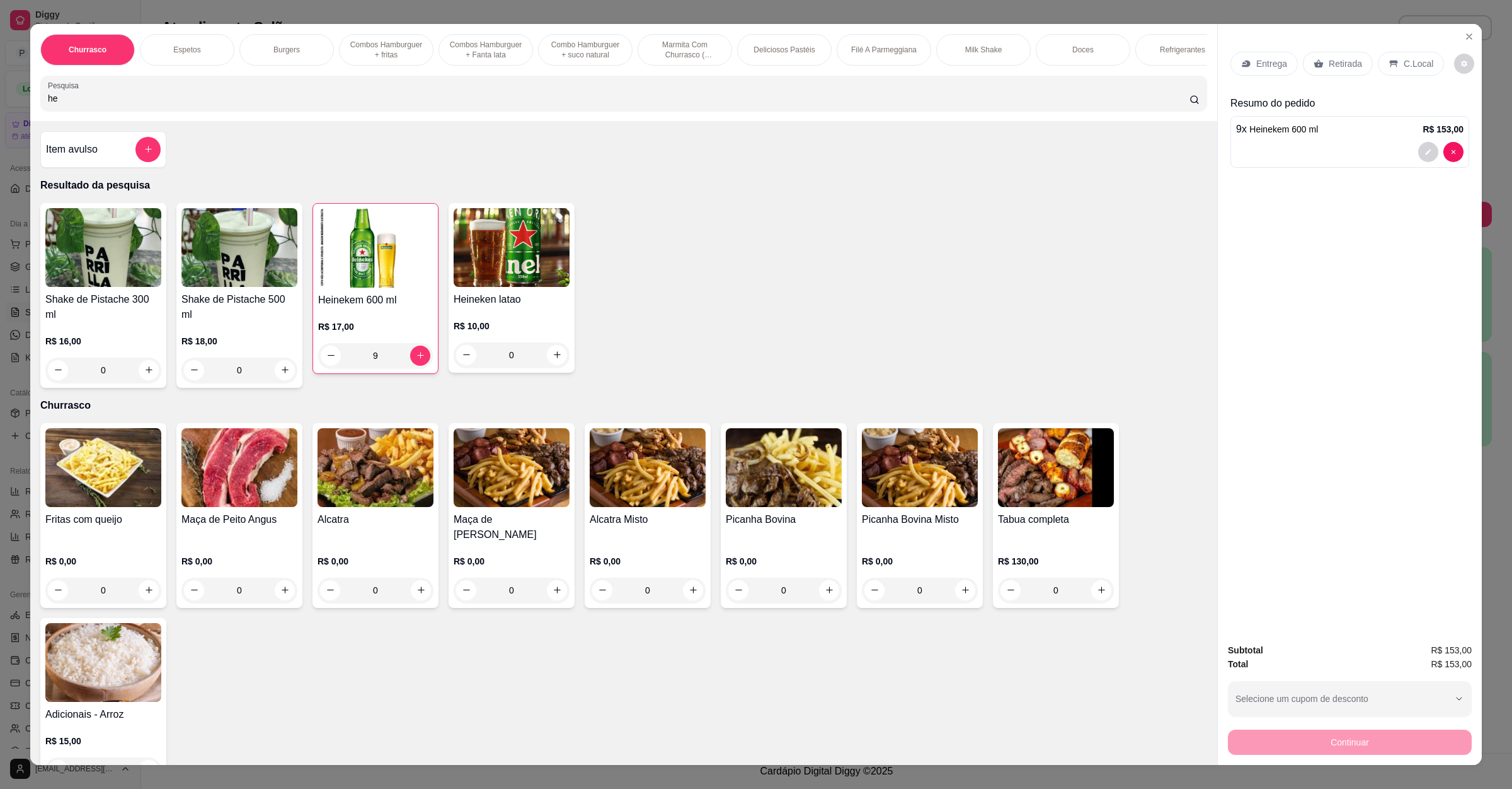
click at [0, 115] on div "Churrasco Espetos Burgers Combos Hamburguer + fritas Combos Hamburguer + Fanta …" at bounding box center [756, 394] width 1512 height 789
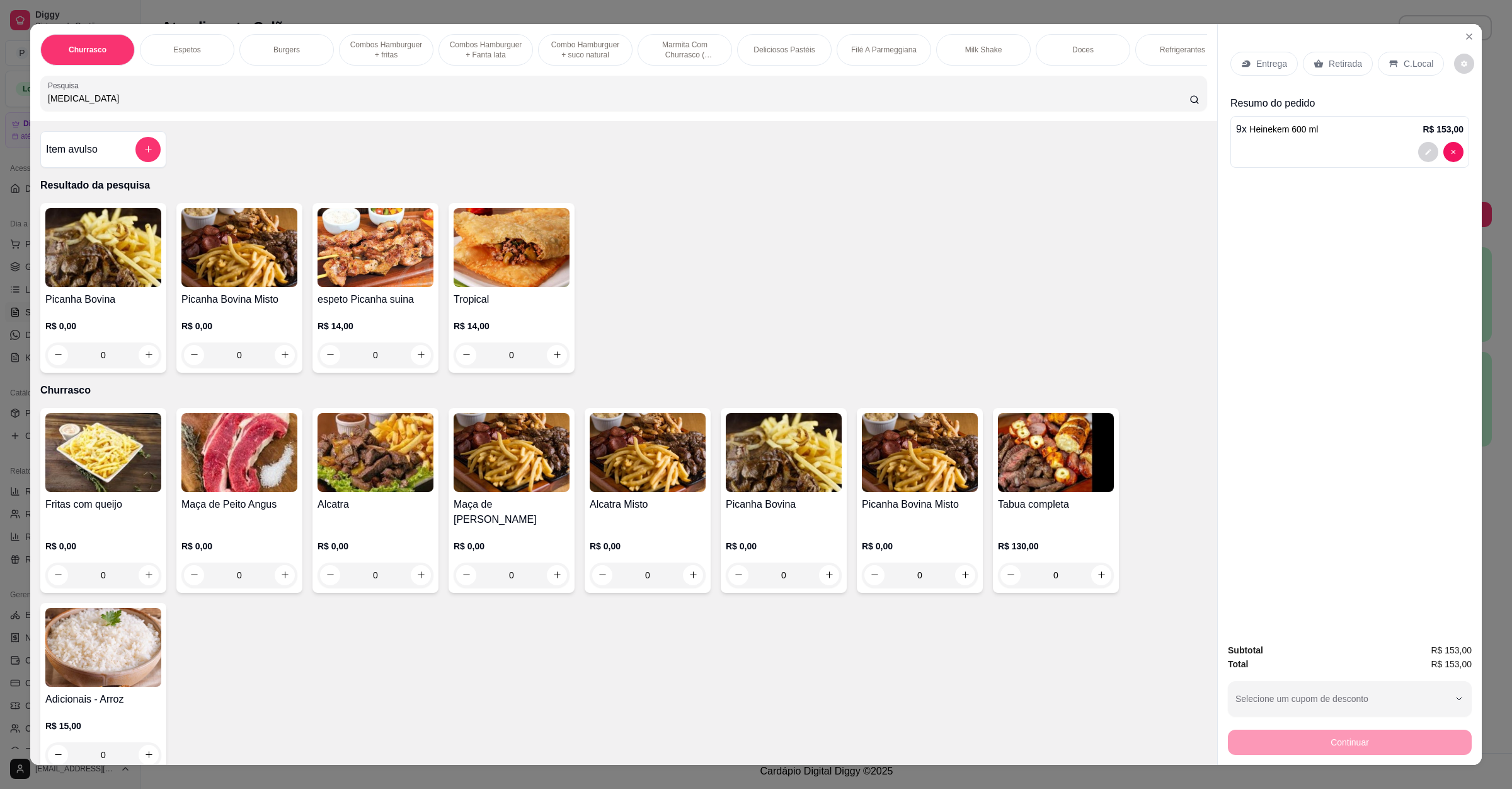
type input "[MEDICAL_DATA]"
click at [129, 307] on h4 "Picanha Bovina" at bounding box center [103, 299] width 116 height 15
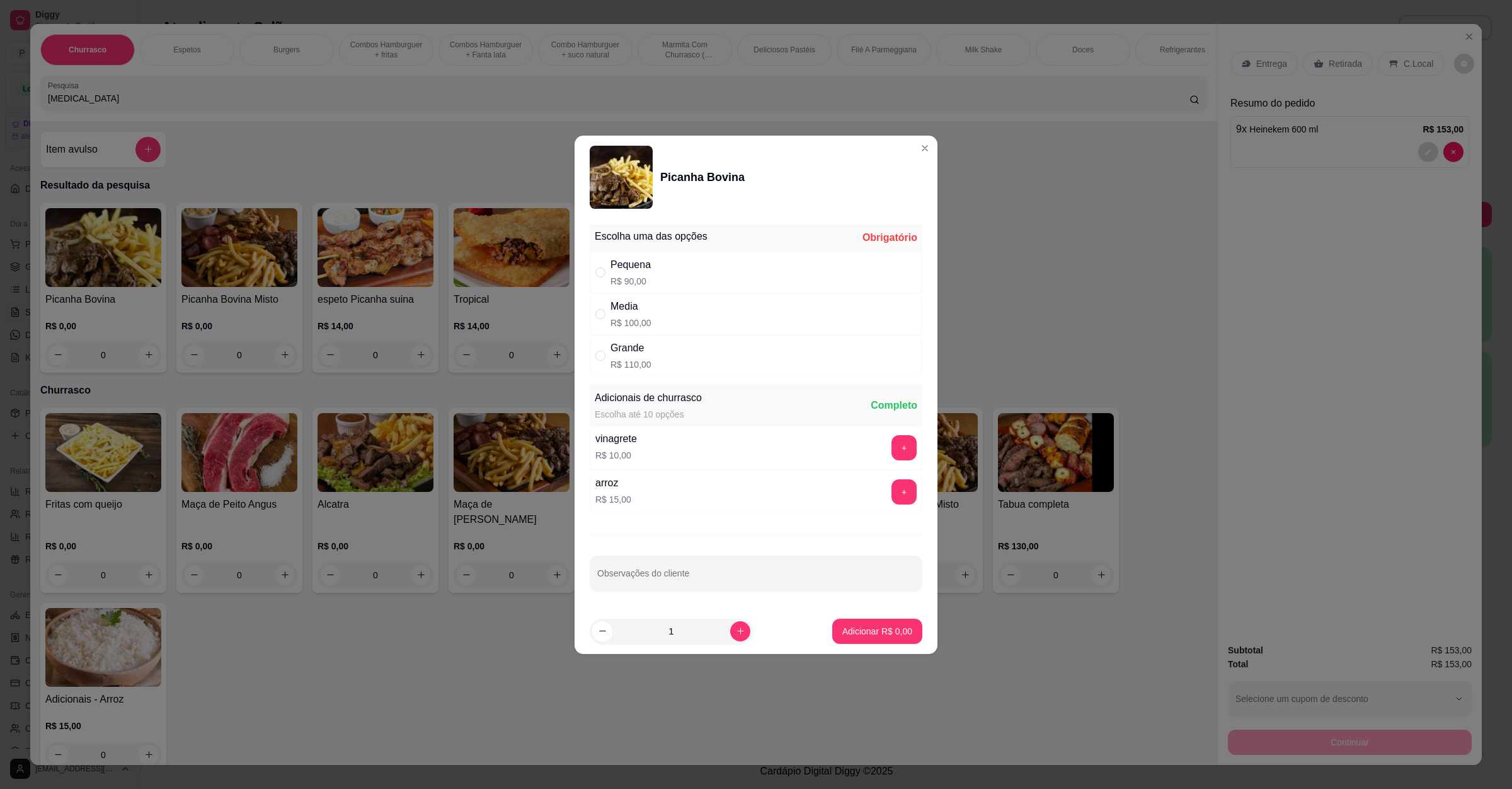
click at [661, 352] on div "Grande R$ 110,00" at bounding box center [756, 355] width 332 height 42
radio input "true"
click at [862, 641] on button "Adicionar R$ 110,00" at bounding box center [873, 631] width 100 height 25
type input "1"
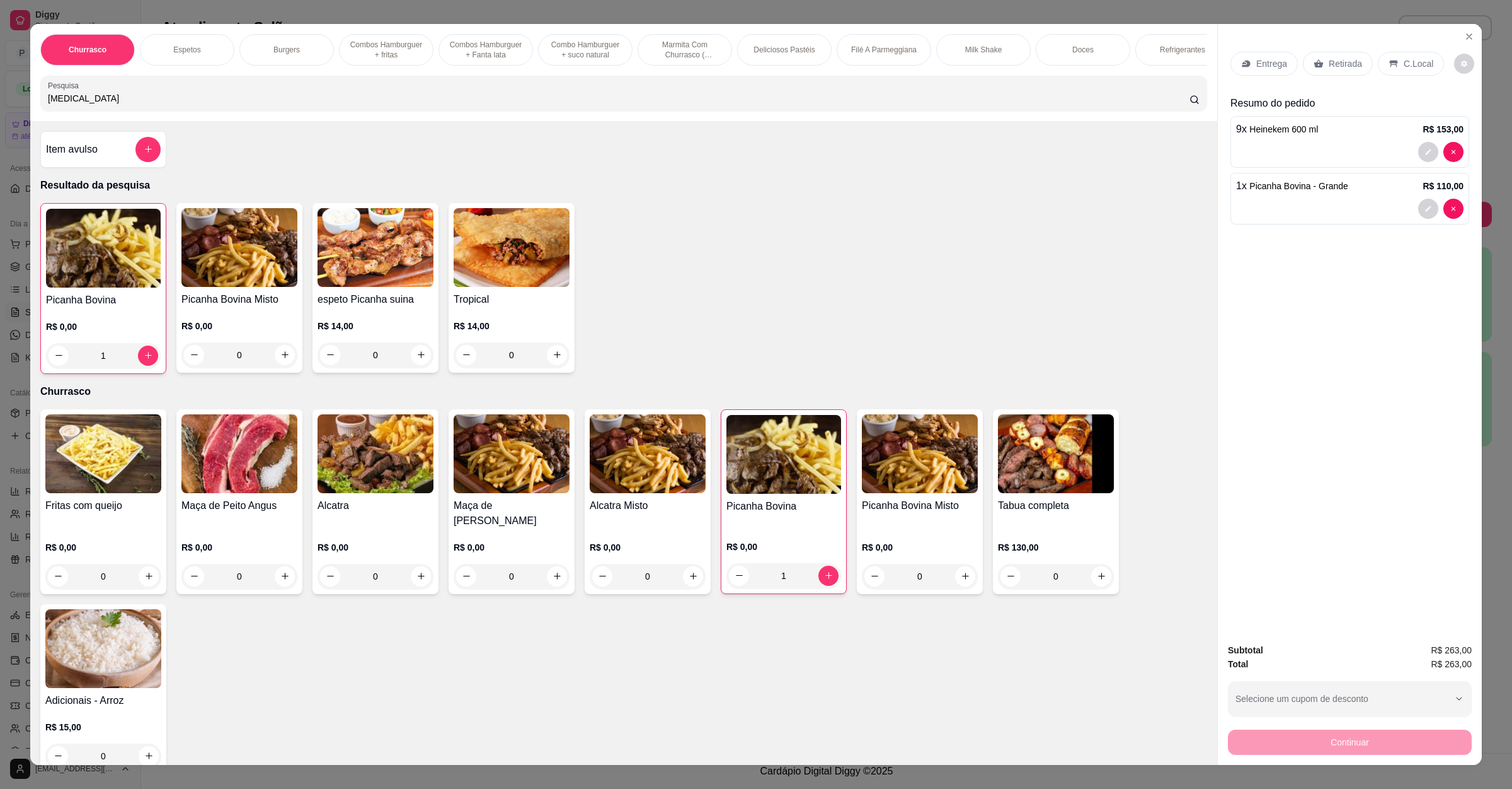
drag, startPoint x: 195, startPoint y: 124, endPoint x: 82, endPoint y: 112, distance: 113.6
click at [20, 116] on div "Churrasco Espetos Burgers Combos Hamburguer + fritas Combos [GEOGRAPHIC_DATA] +…" at bounding box center [756, 394] width 1512 height 789
drag, startPoint x: 82, startPoint y: 112, endPoint x: 0, endPoint y: 116, distance: 82.1
click at [0, 116] on div "Churrasco Espetos Burgers Combos Hamburguer + fritas Combos [GEOGRAPHIC_DATA] +…" at bounding box center [756, 394] width 1512 height 789
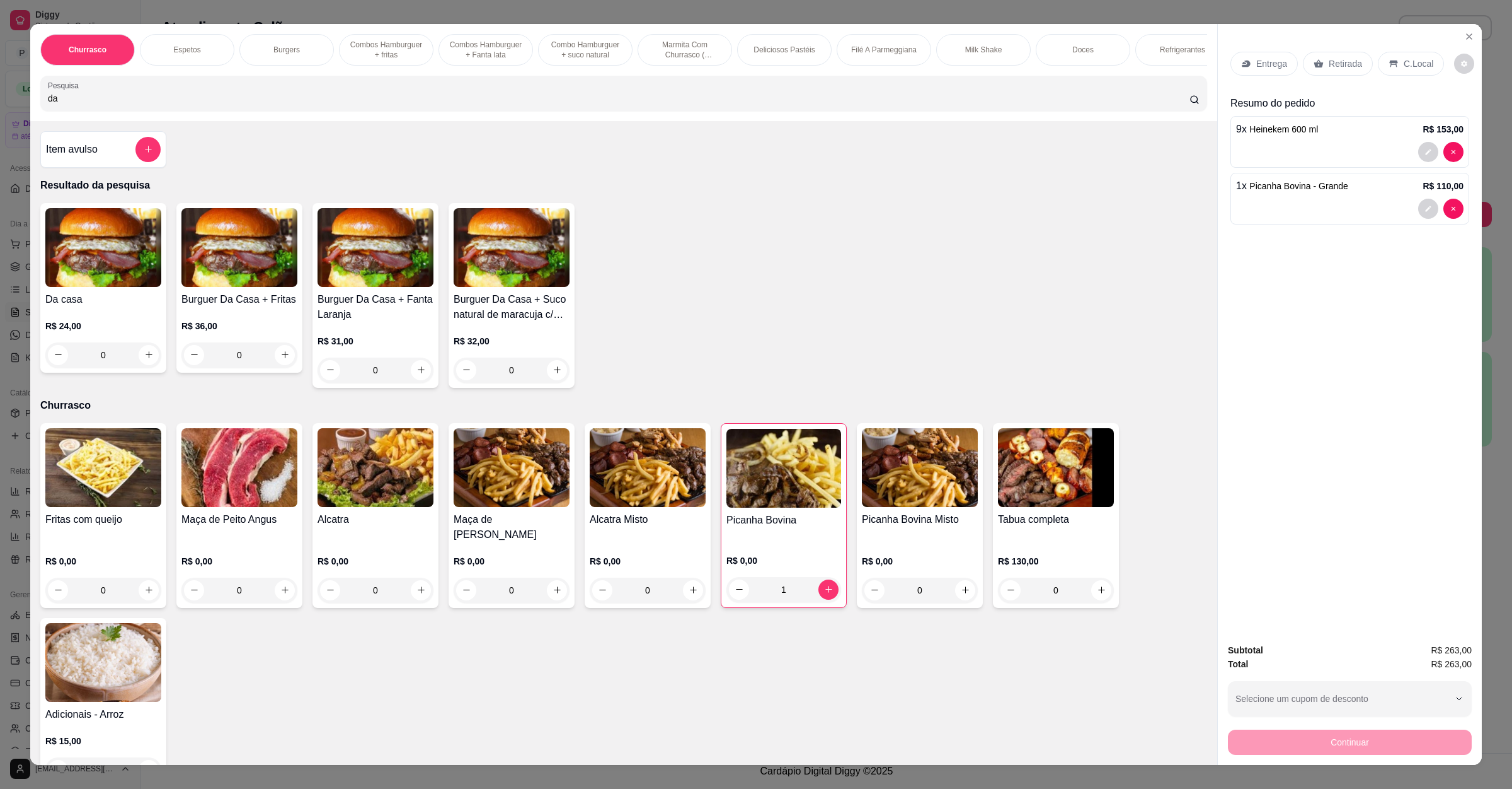
type input "da"
click at [148, 365] on div "0" at bounding box center [103, 355] width 116 height 25
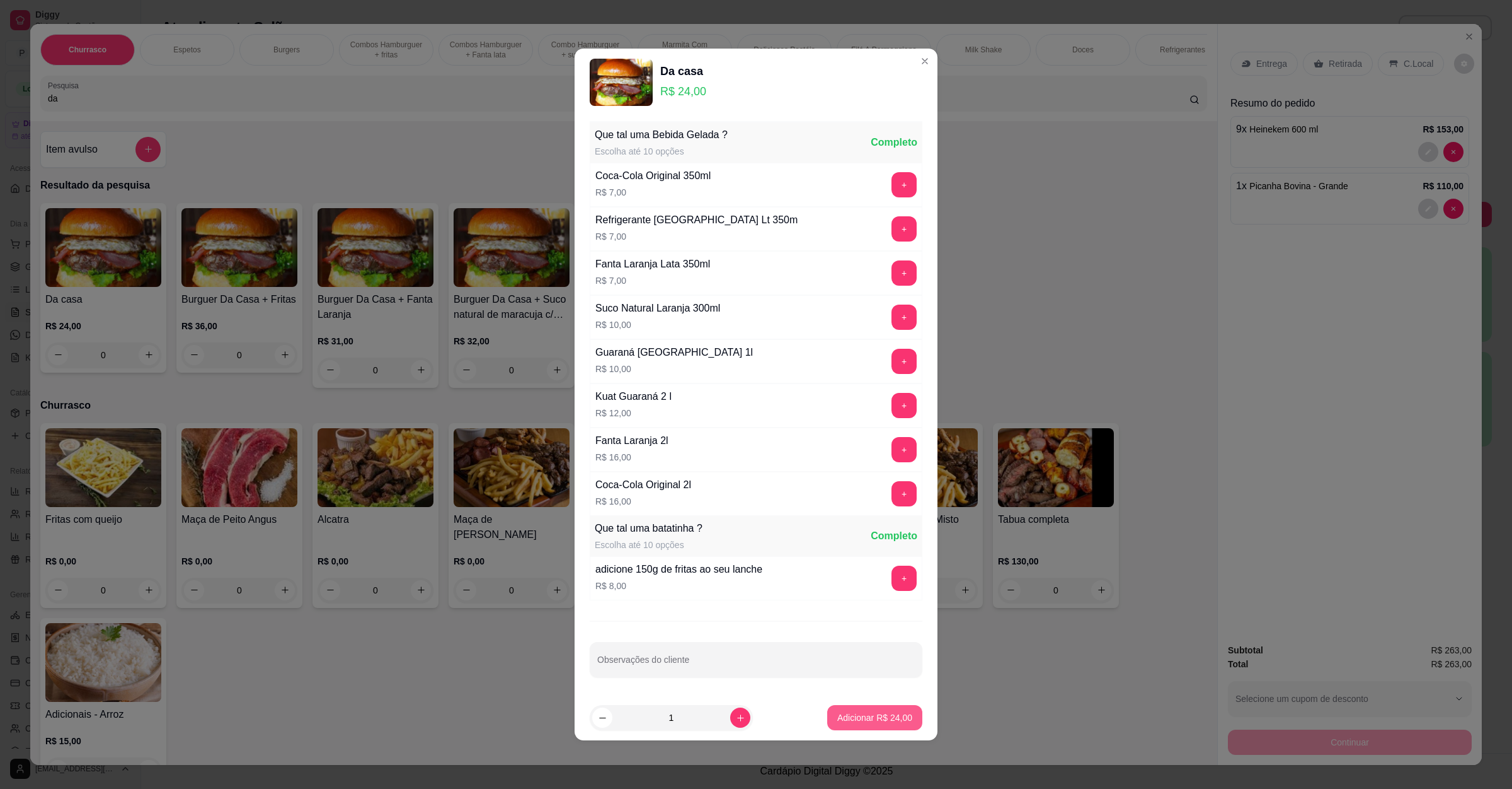
click at [847, 718] on p "Adicionar R$ 24,00" at bounding box center [875, 717] width 75 height 13
type input "1"
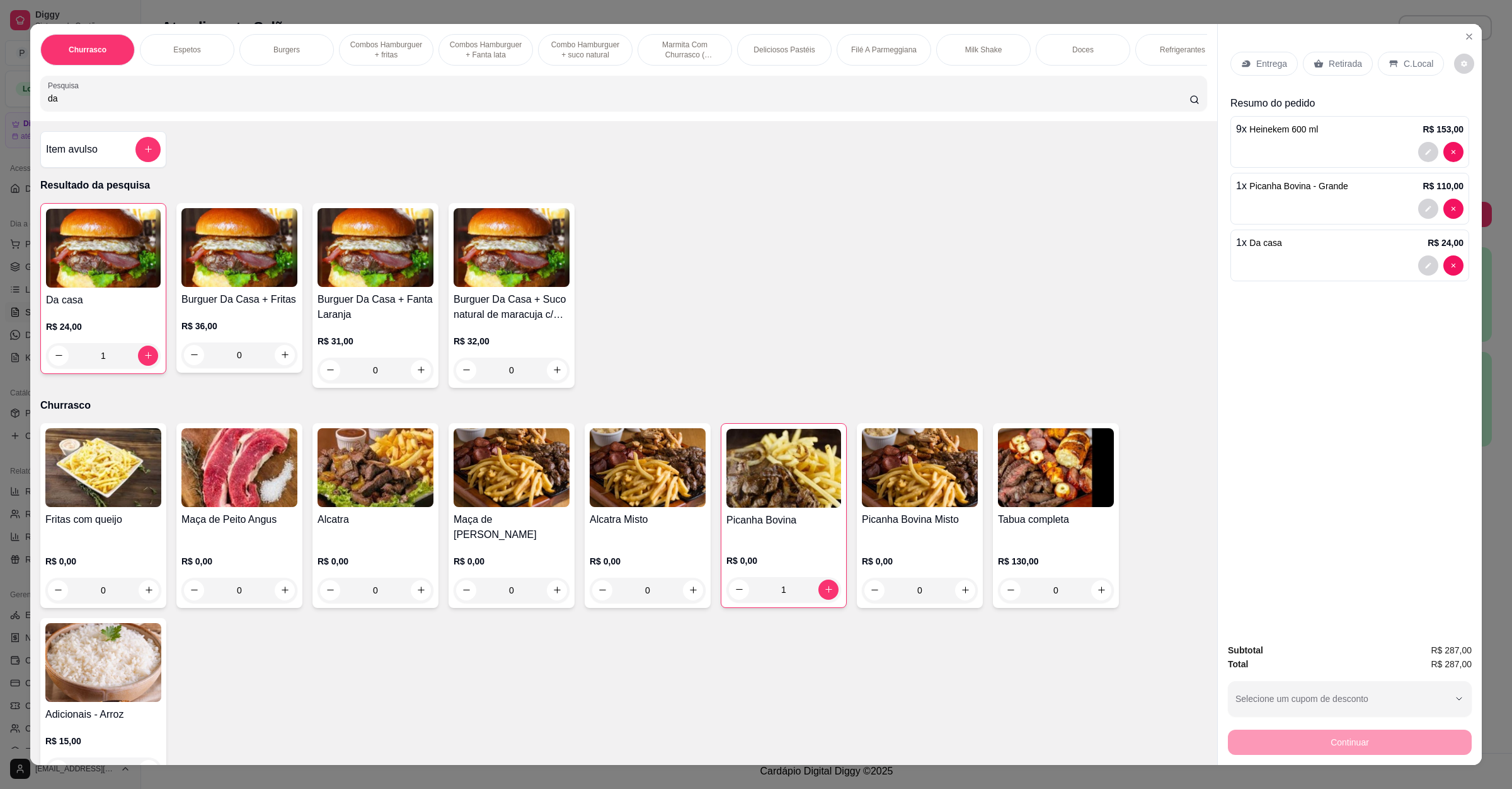
drag, startPoint x: 69, startPoint y: 121, endPoint x: 0, endPoint y: 107, distance: 70.4
click at [0, 107] on div "Churrasco Espetos Burgers Combos Hamburguer + fritas Combos Hamburguer + Fanta …" at bounding box center [756, 394] width 1512 height 789
drag, startPoint x: 60, startPoint y: 110, endPoint x: 0, endPoint y: 110, distance: 60.0
click at [0, 110] on div "Churrasco Espetos Burgers Combos Hamburguer + fritas Combos Hamburguer + Fanta …" at bounding box center [756, 394] width 1512 height 789
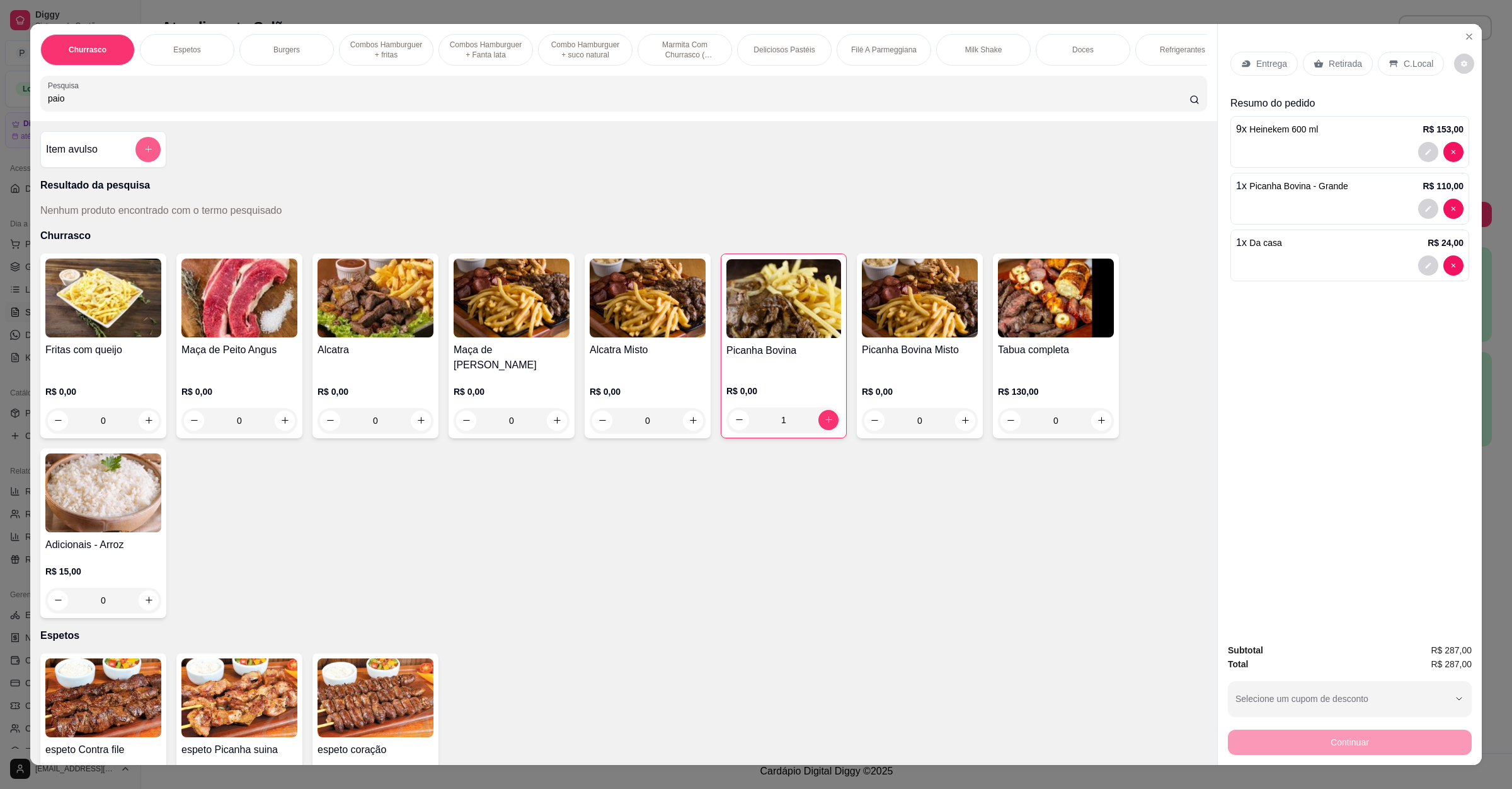
type input "paio"
click at [136, 162] on div at bounding box center [148, 149] width 25 height 25
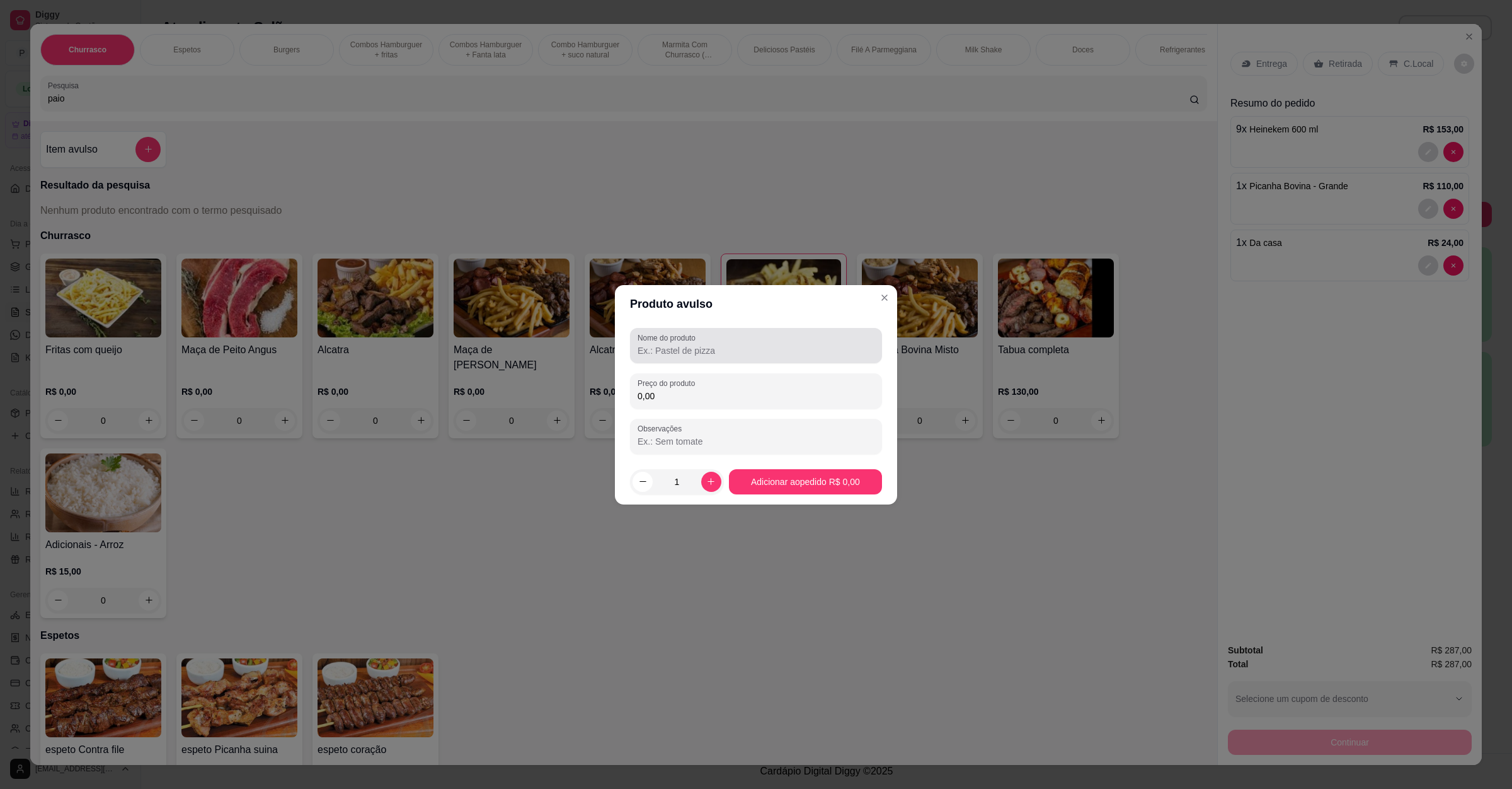
click at [704, 352] on input "Nome do produto" at bounding box center [756, 350] width 237 height 13
type input "o"
type input "paiol"
click at [706, 394] on input "0,00" at bounding box center [756, 395] width 237 height 13
type input "1,50"
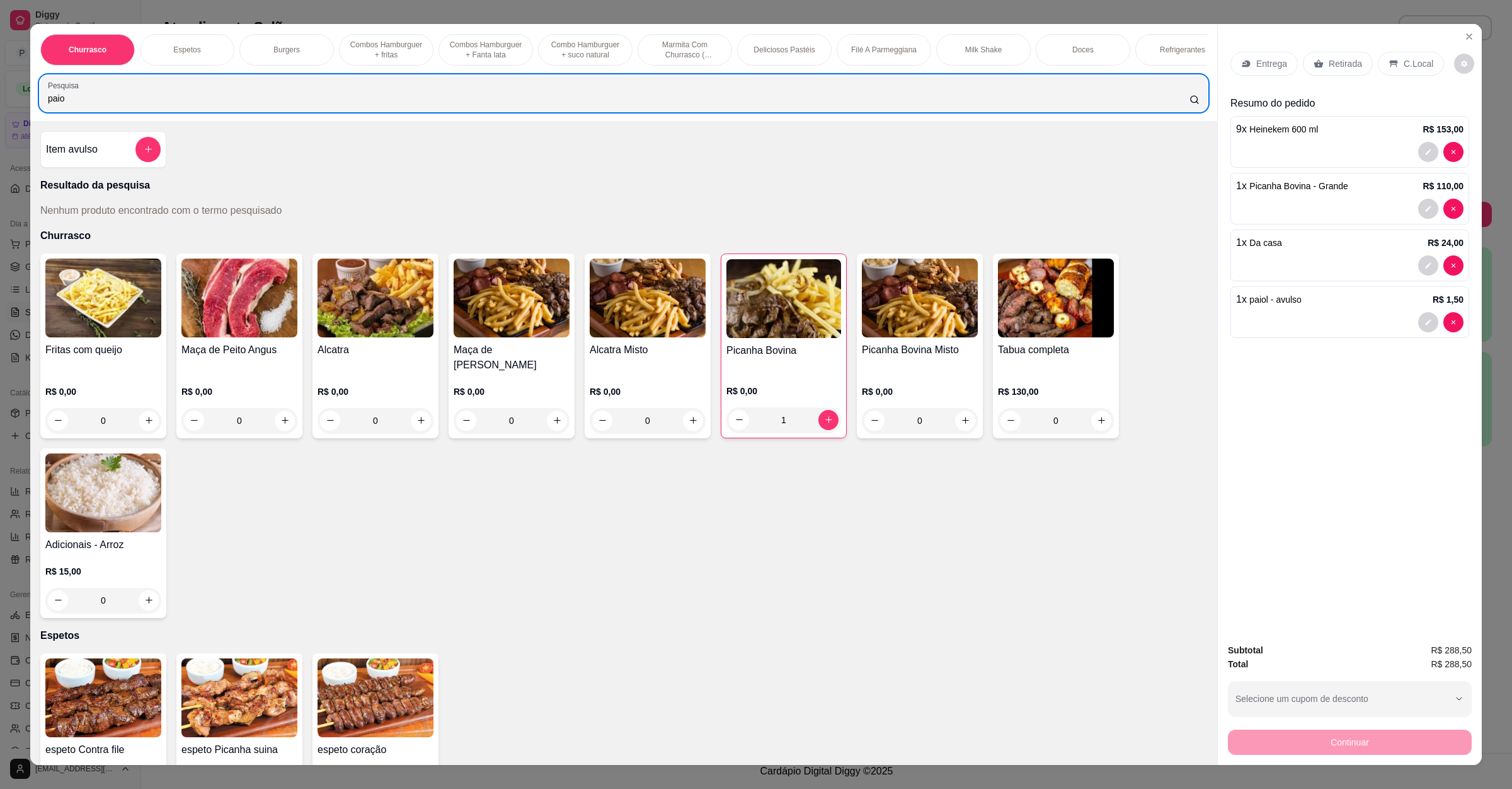
drag, startPoint x: 81, startPoint y: 102, endPoint x: 0, endPoint y: 109, distance: 81.3
click at [0, 109] on div "Churrasco Espetos Burgers Combos Hamburguer + fritas Combos Hamburguer + Fanta …" at bounding box center [756, 394] width 1512 height 789
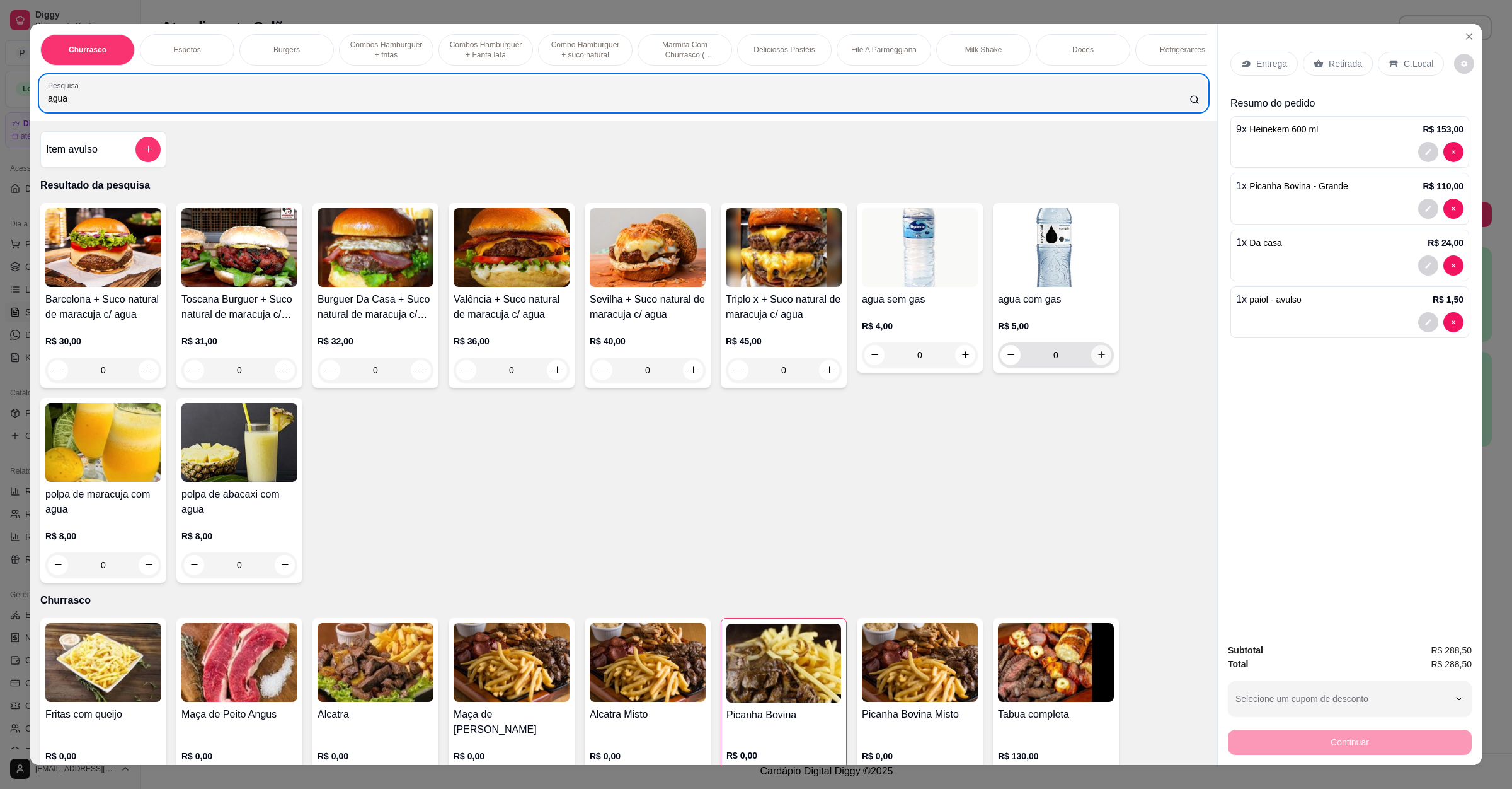
type input "agua"
click at [1099, 365] on button "increase-product-quantity" at bounding box center [1102, 355] width 20 height 20
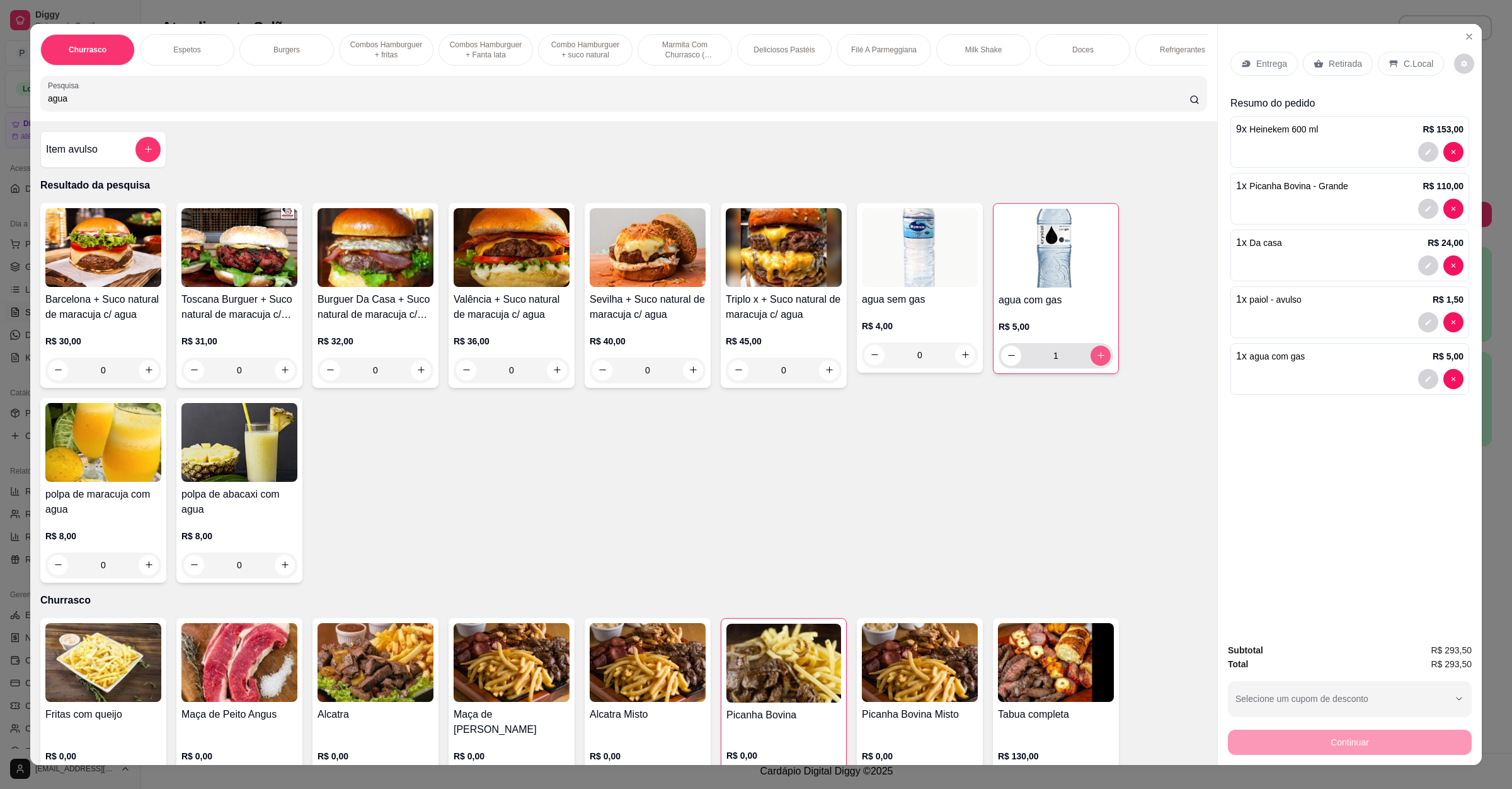
type input "1"
click at [1329, 68] on p "Retirada" at bounding box center [1345, 64] width 33 height 13
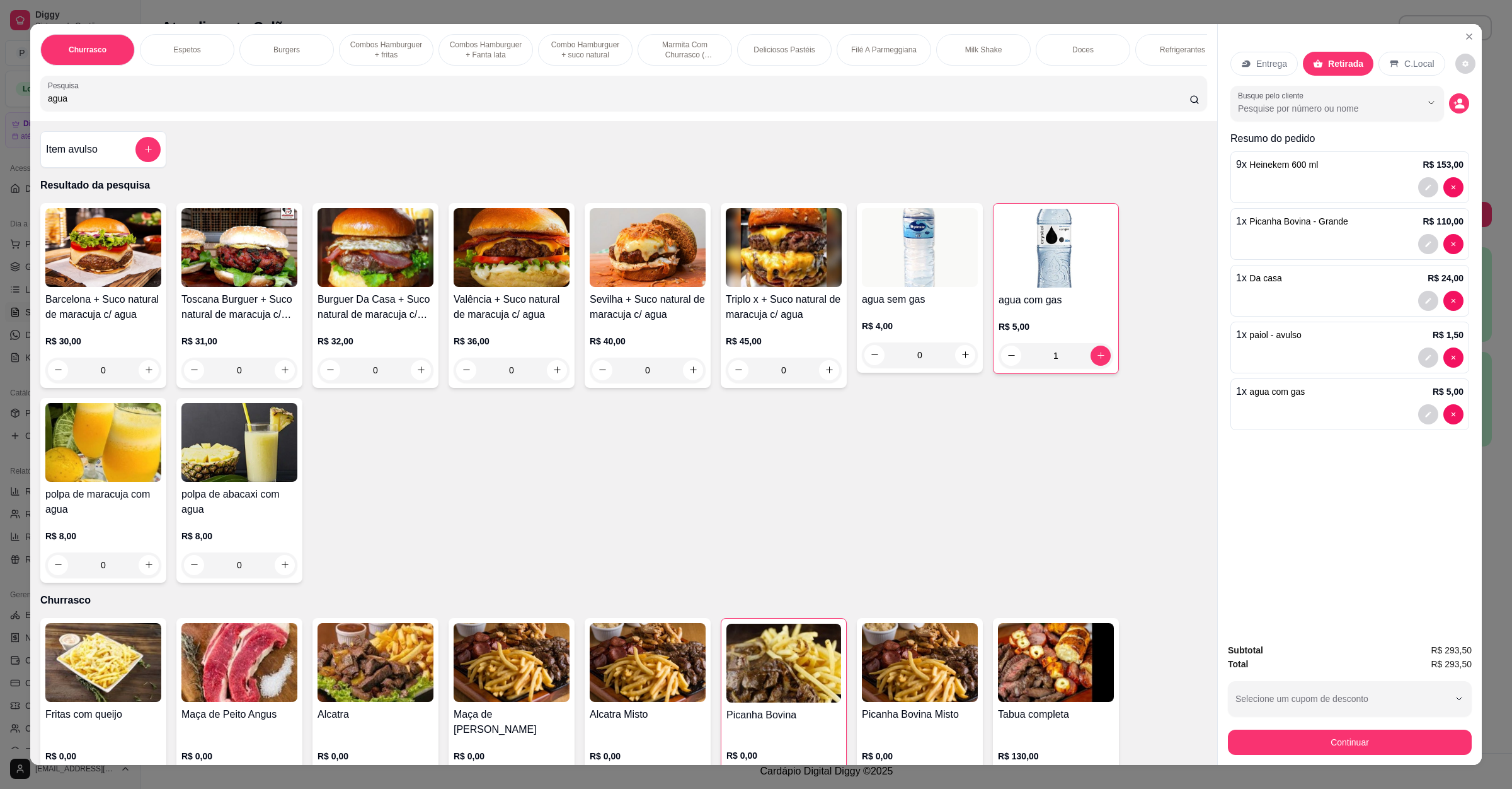
click at [1403, 53] on div "C.Local" at bounding box center [1412, 64] width 66 height 24
click at [1272, 733] on button "Continuar" at bounding box center [1350, 742] width 237 height 25
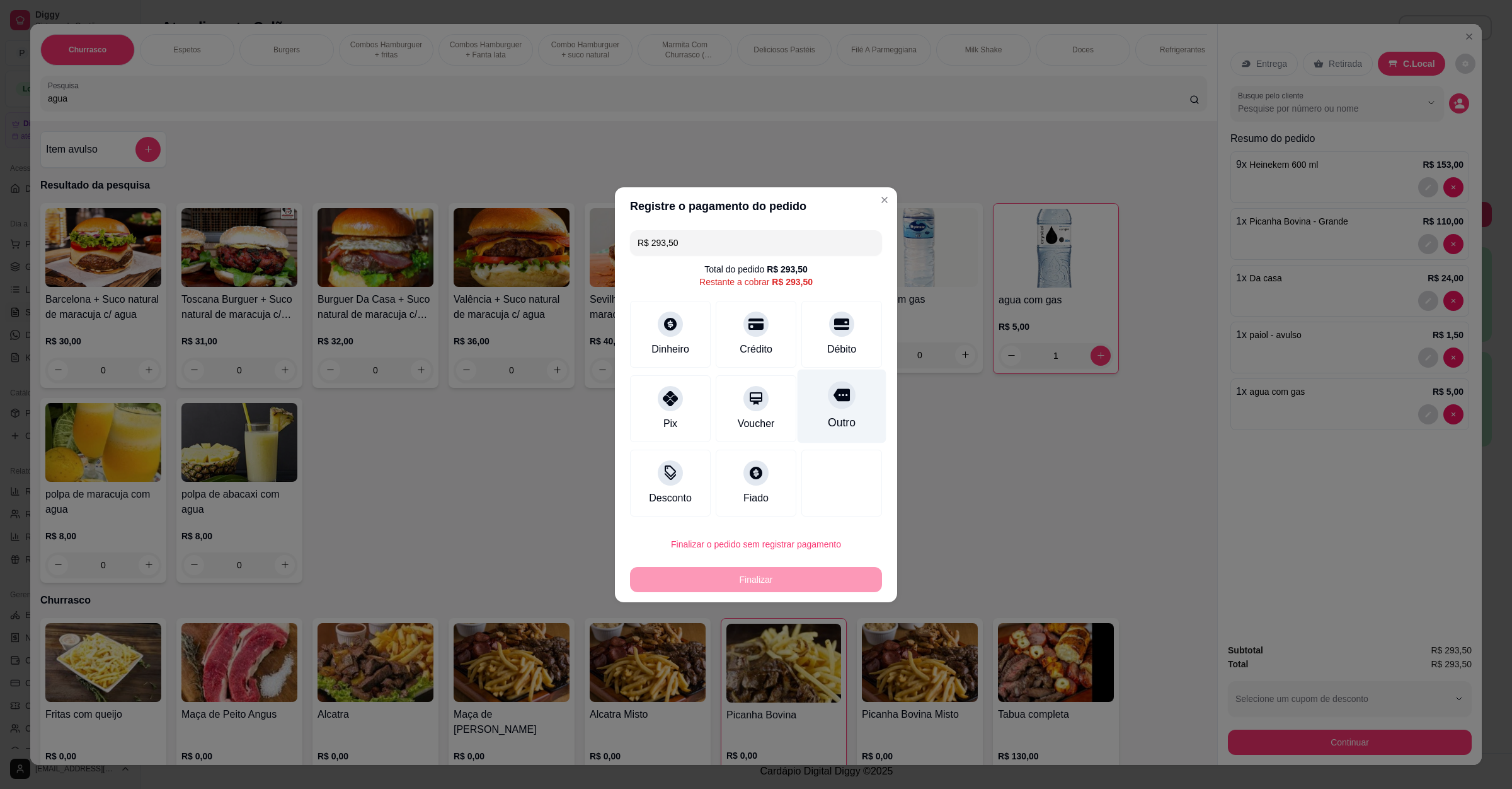
click at [817, 413] on div "Outro" at bounding box center [842, 406] width 89 height 74
type input "R$ 0,00"
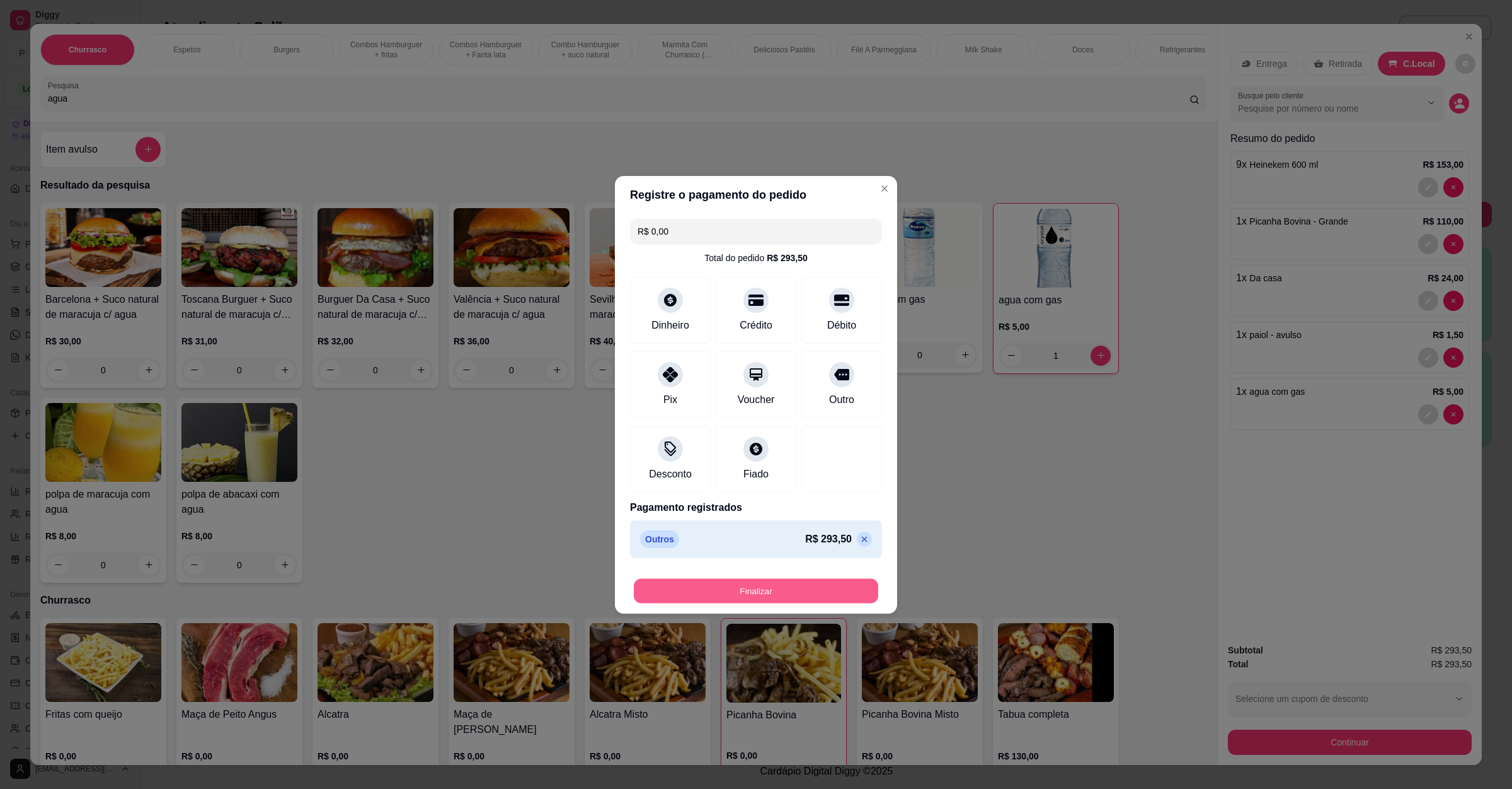
click at [786, 588] on button "Finalizar" at bounding box center [756, 590] width 244 height 25
type input "0"
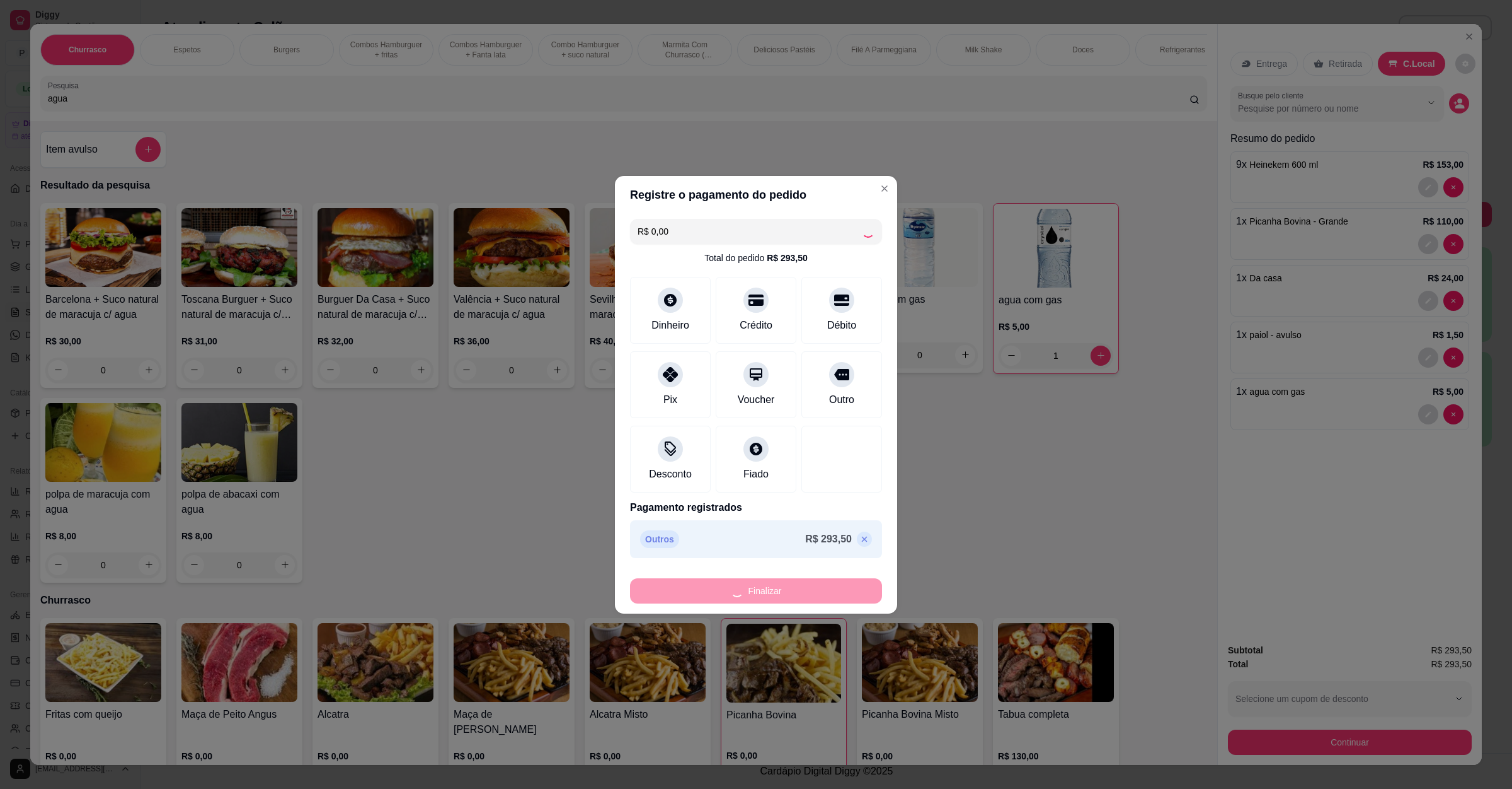
type input "0"
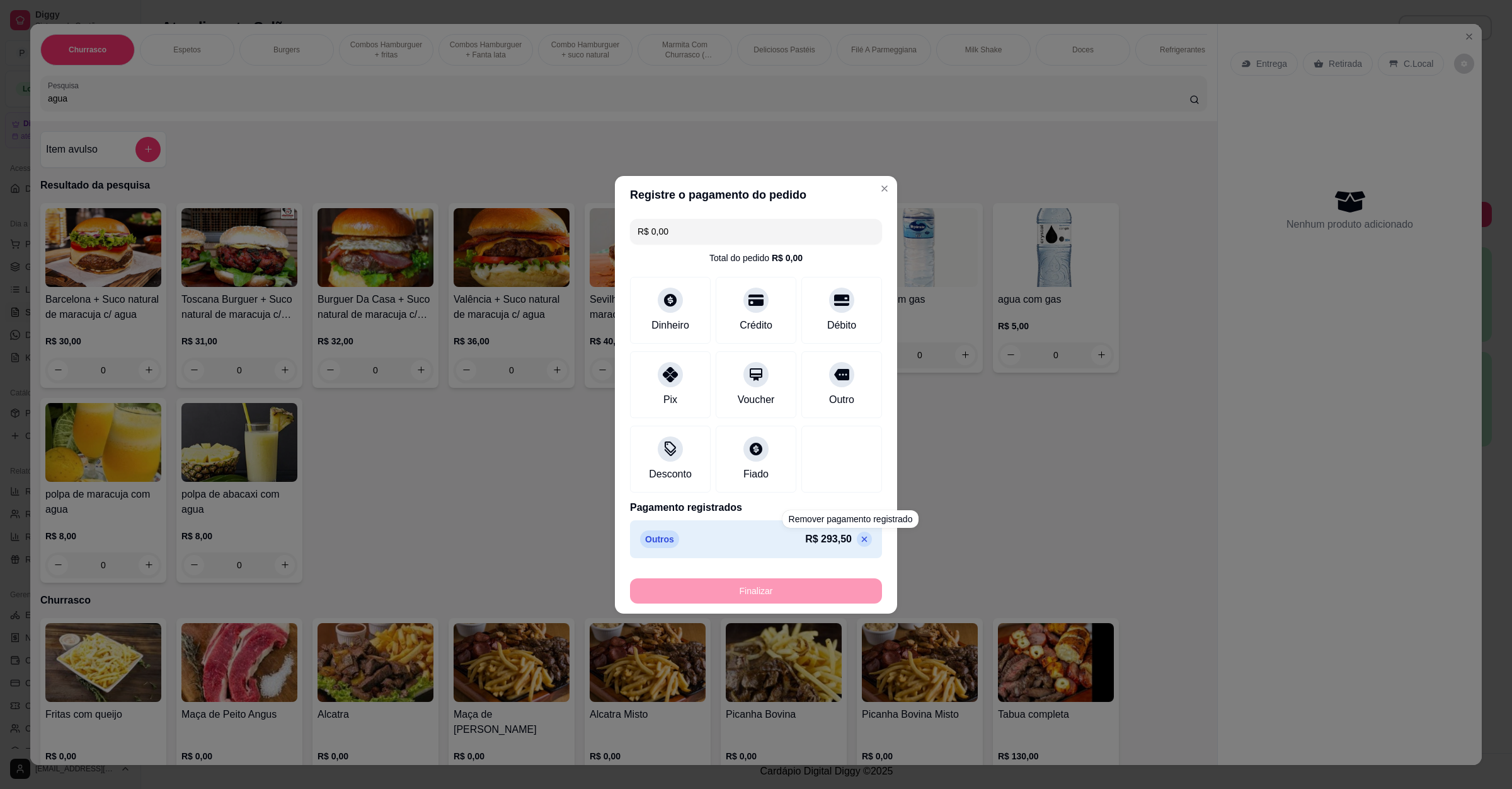
type input "-R$ 293,50"
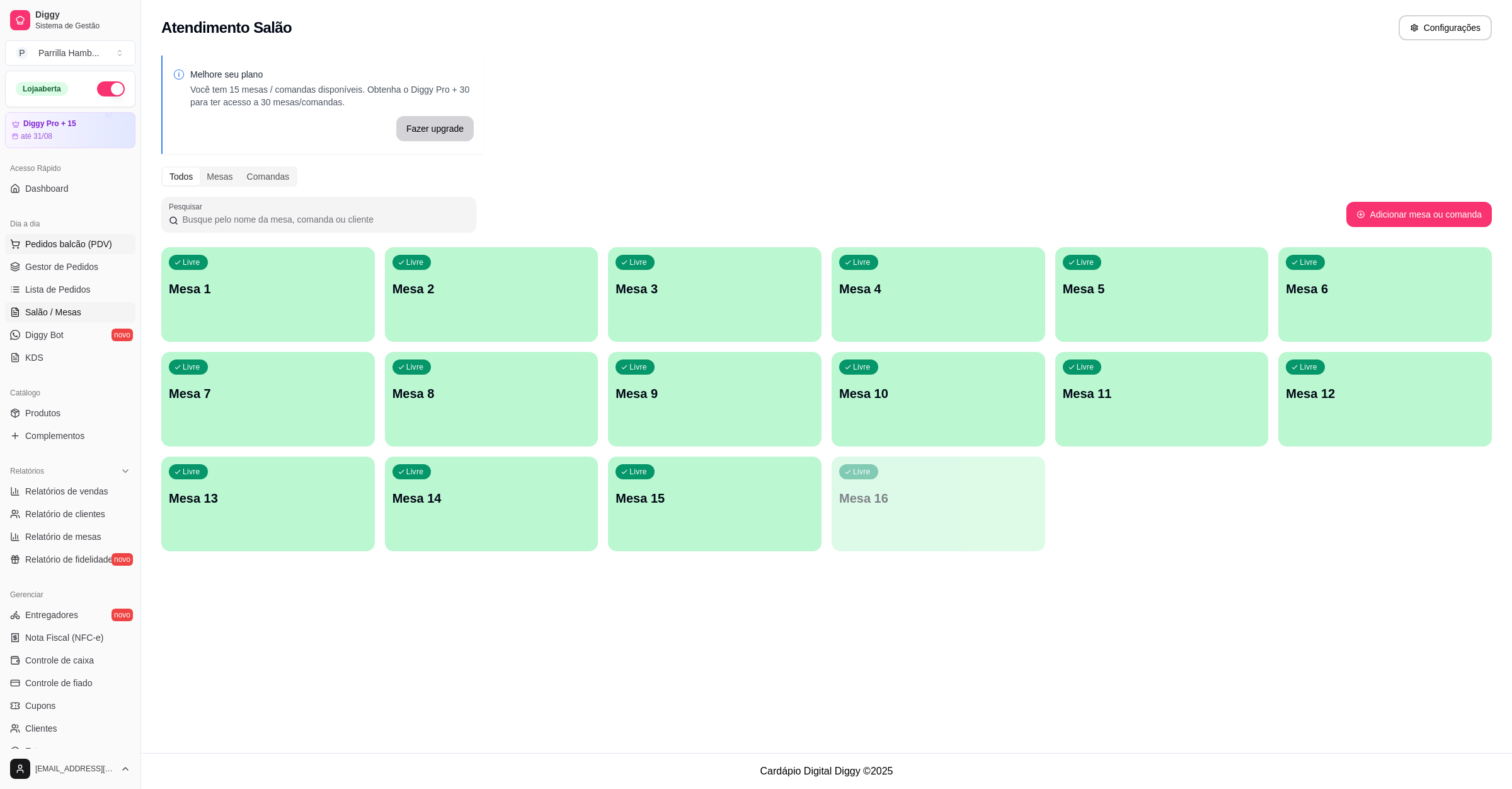
click at [59, 239] on span "Pedidos balcão (PDV)" at bounding box center [69, 243] width 87 height 13
click at [146, 104] on input "Pesquisa" at bounding box center [618, 98] width 1142 height 13
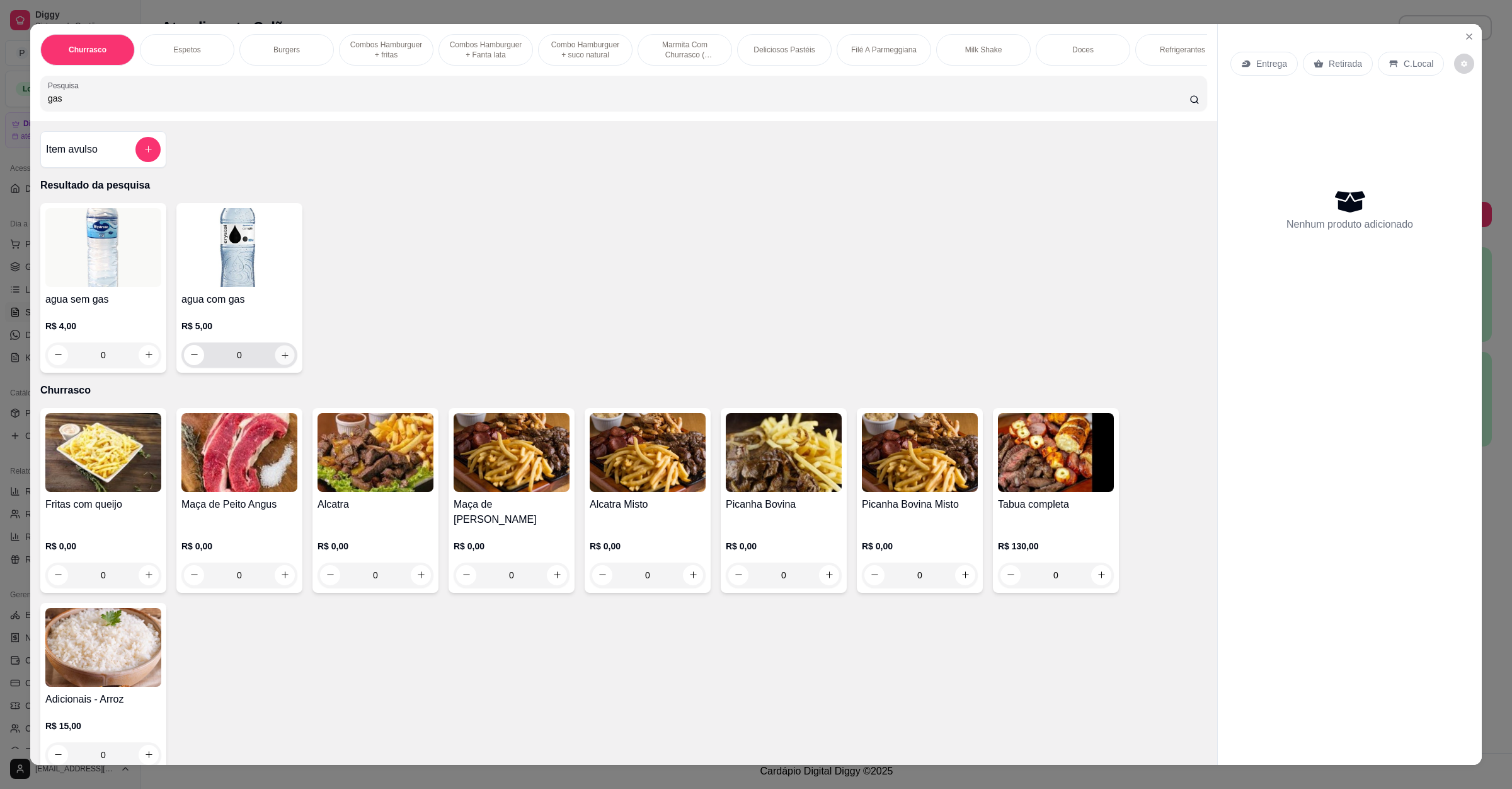
click at [275, 364] on button "increase-product-quantity" at bounding box center [284, 354] width 20 height 20
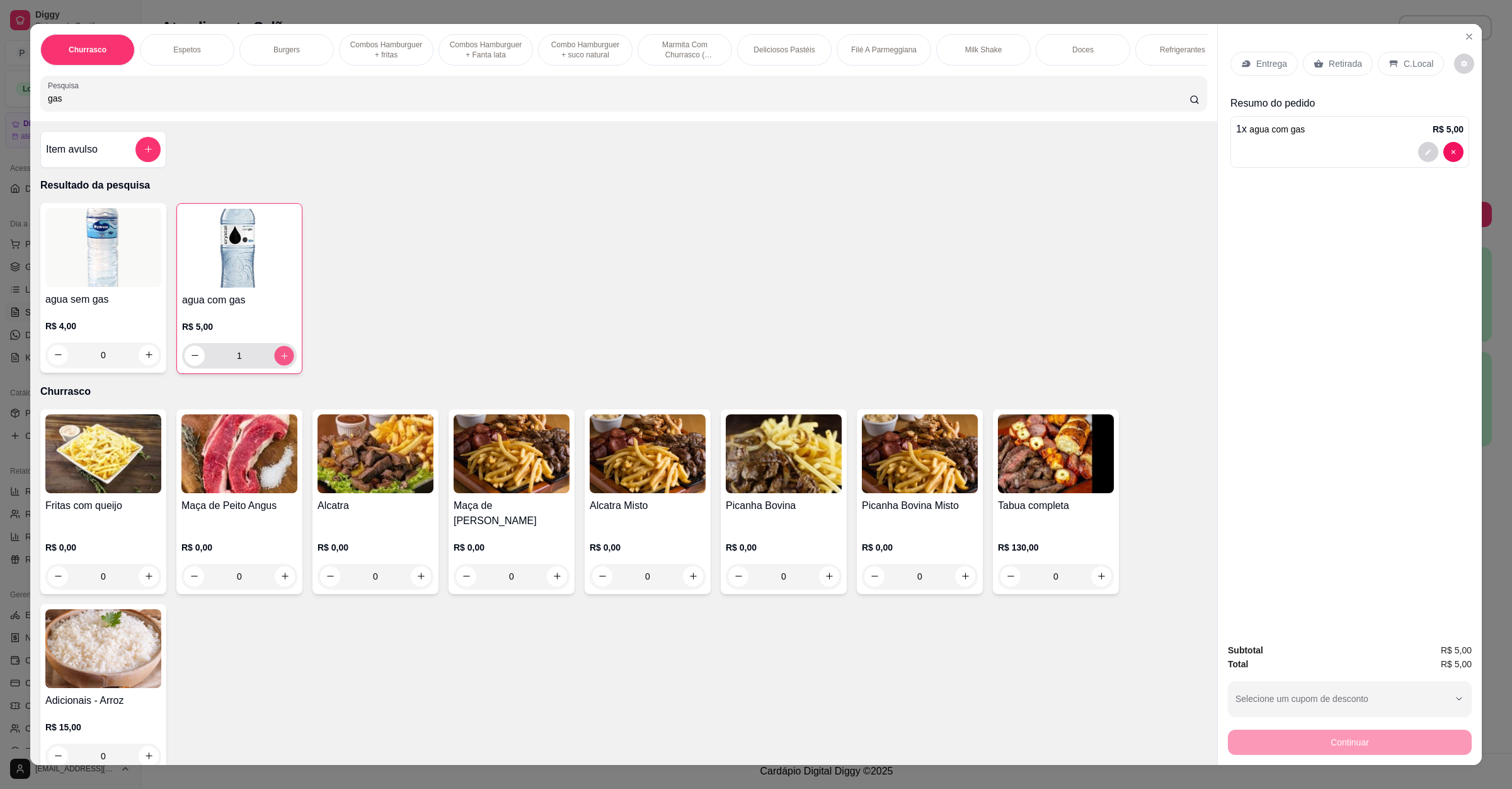
click at [280, 360] on icon "increase-product-quantity" at bounding box center [284, 355] width 9 height 9
click at [1378, 69] on div "C.Local" at bounding box center [1411, 64] width 66 height 24
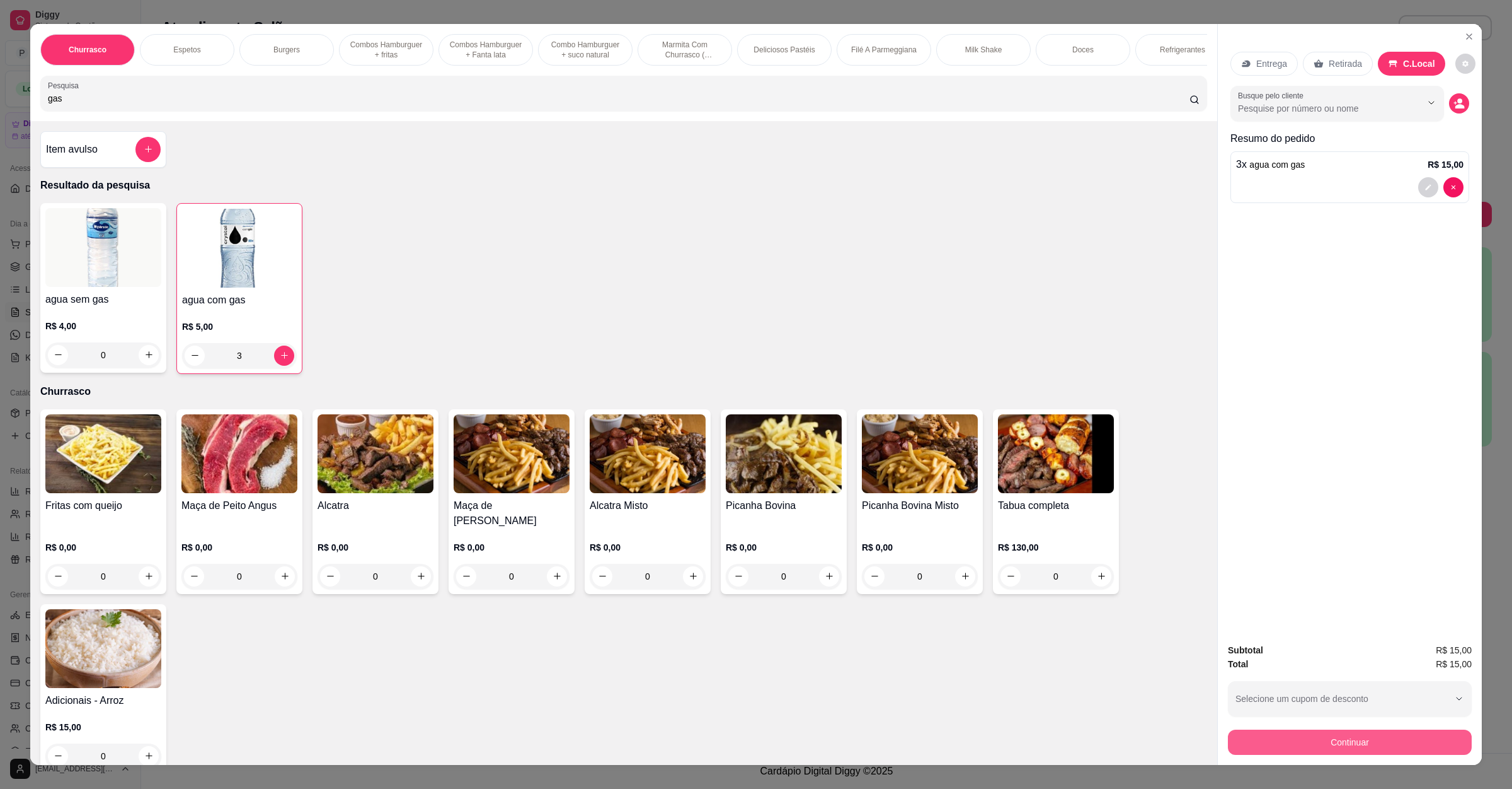
click at [1368, 741] on button "Continuar" at bounding box center [1350, 742] width 244 height 25
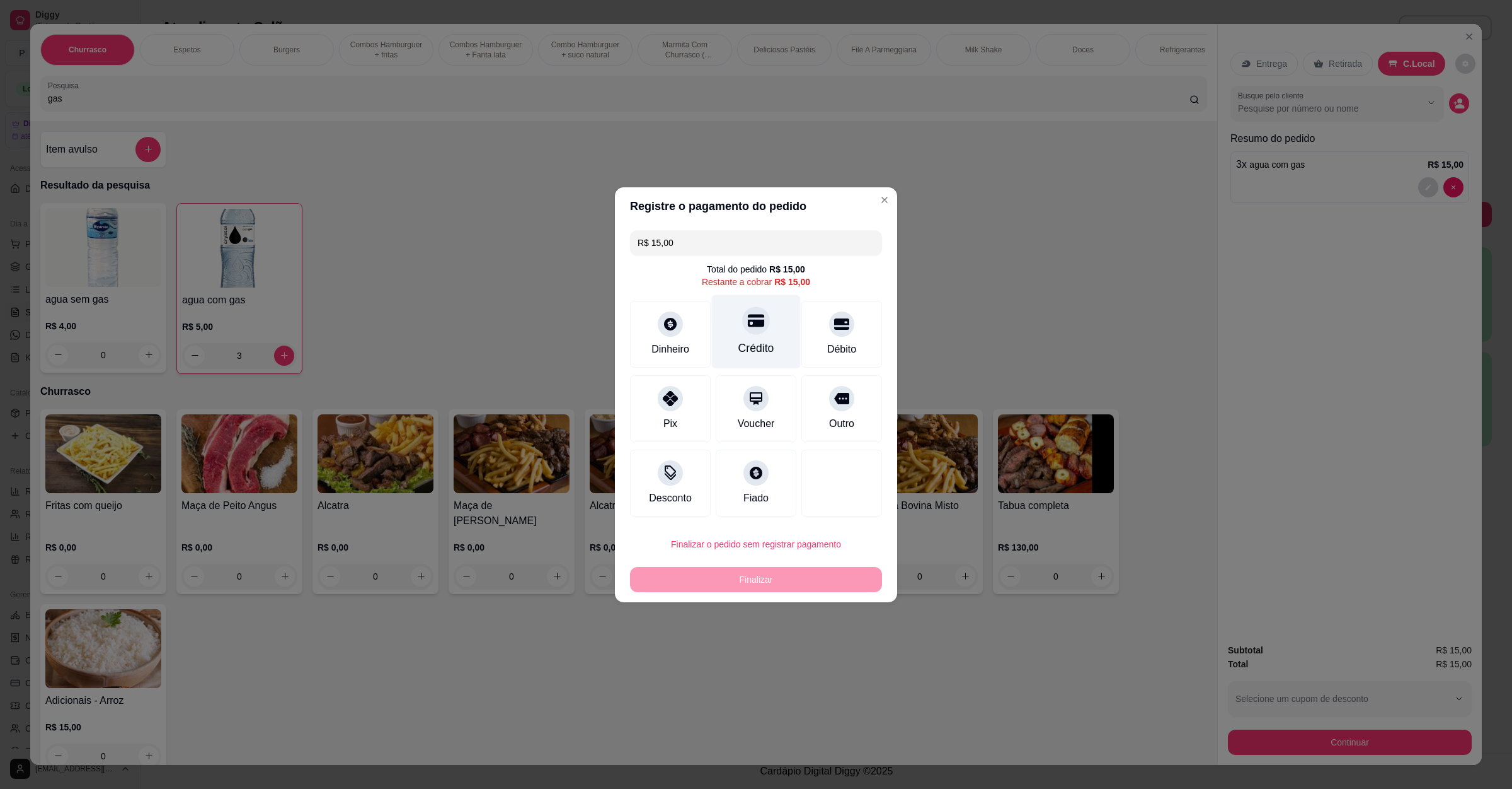
click at [779, 329] on div "Crédito" at bounding box center [756, 331] width 89 height 74
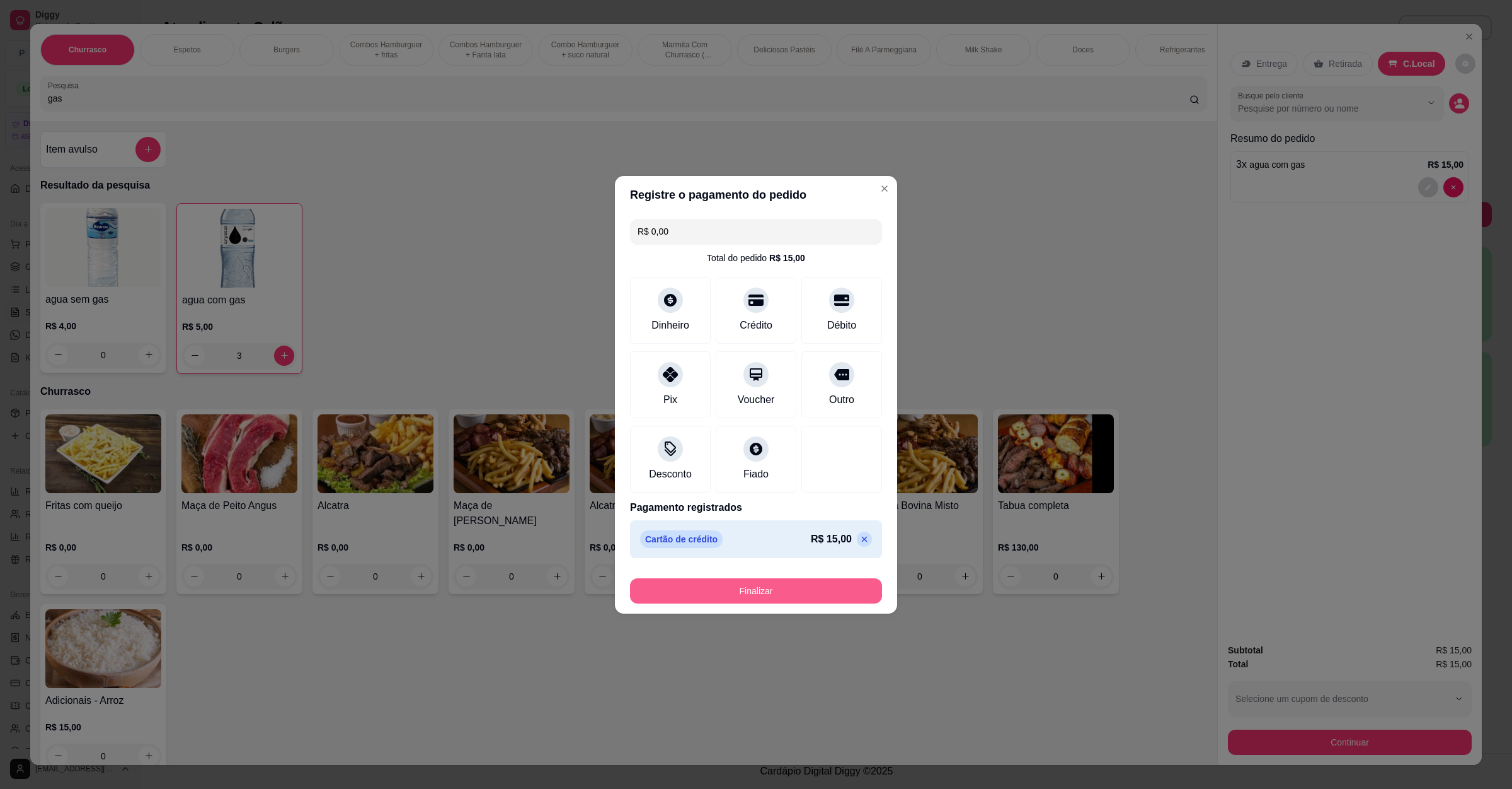
click at [764, 592] on button "Finalizar" at bounding box center [756, 590] width 252 height 25
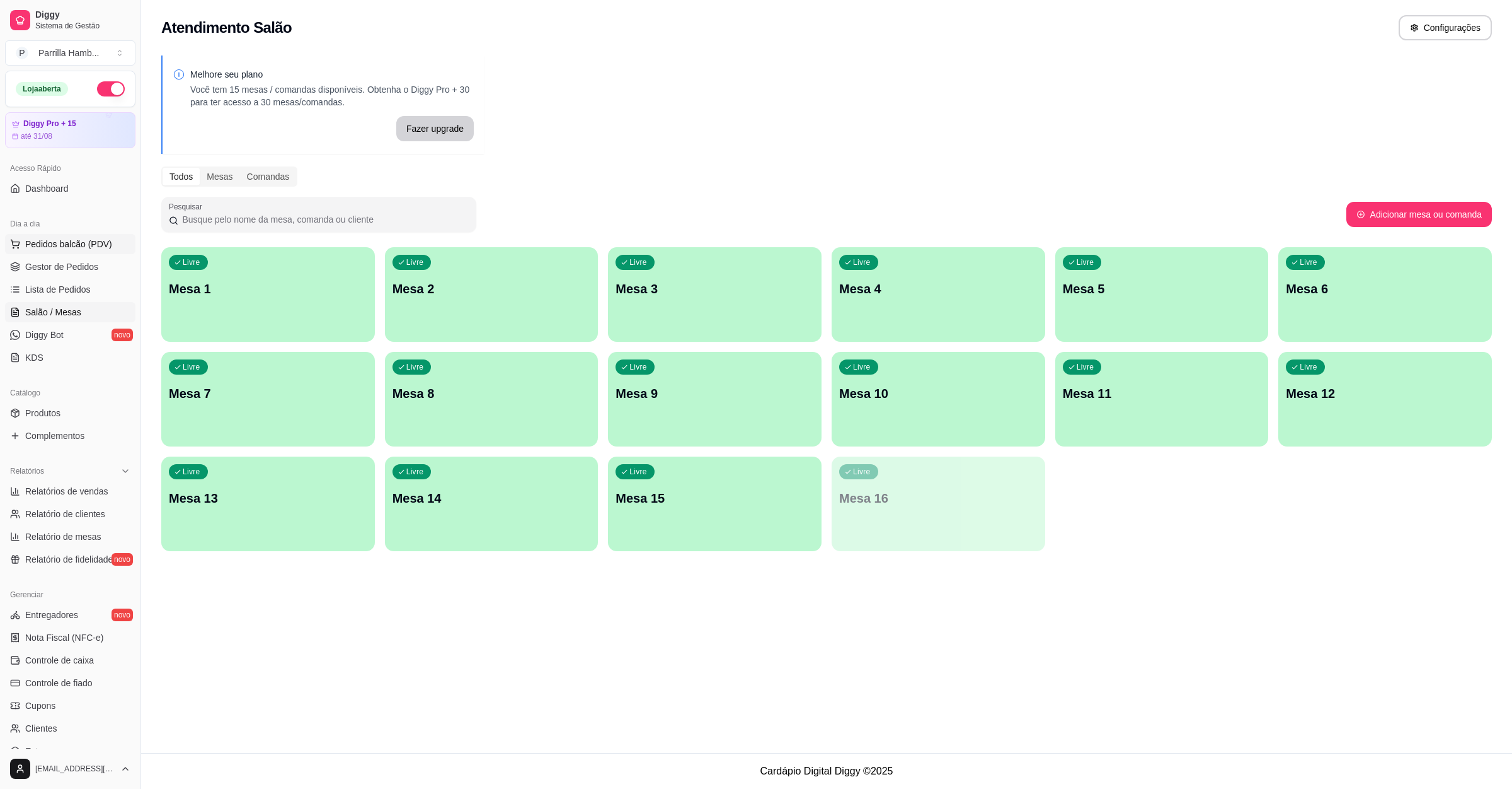
drag, startPoint x: 50, startPoint y: 249, endPoint x: 36, endPoint y: 243, distance: 15.2
click at [36, 243] on span "Pedidos balcão (PDV)" at bounding box center [69, 243] width 87 height 13
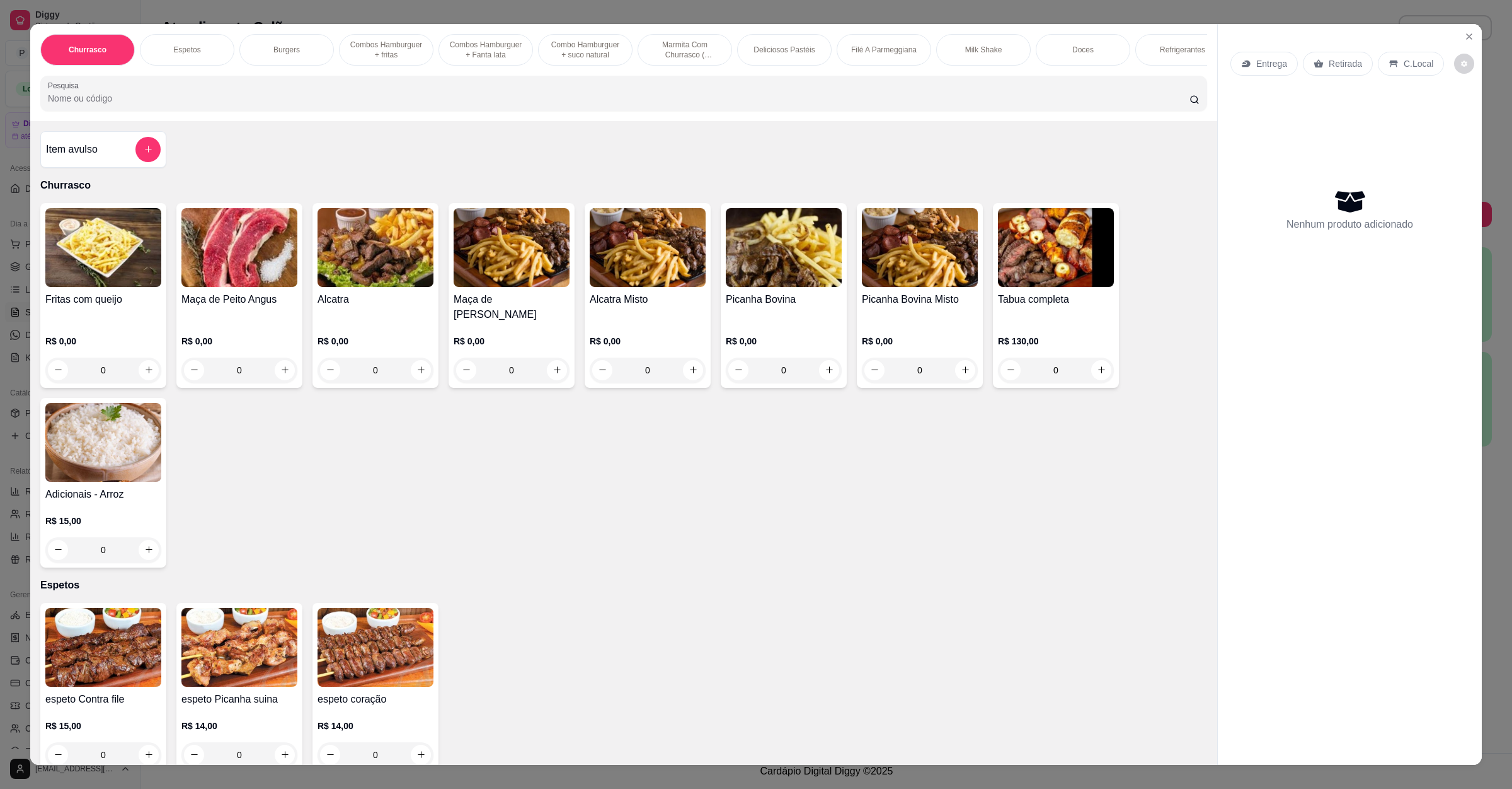
click at [307, 106] on div at bounding box center [623, 93] width 1152 height 25
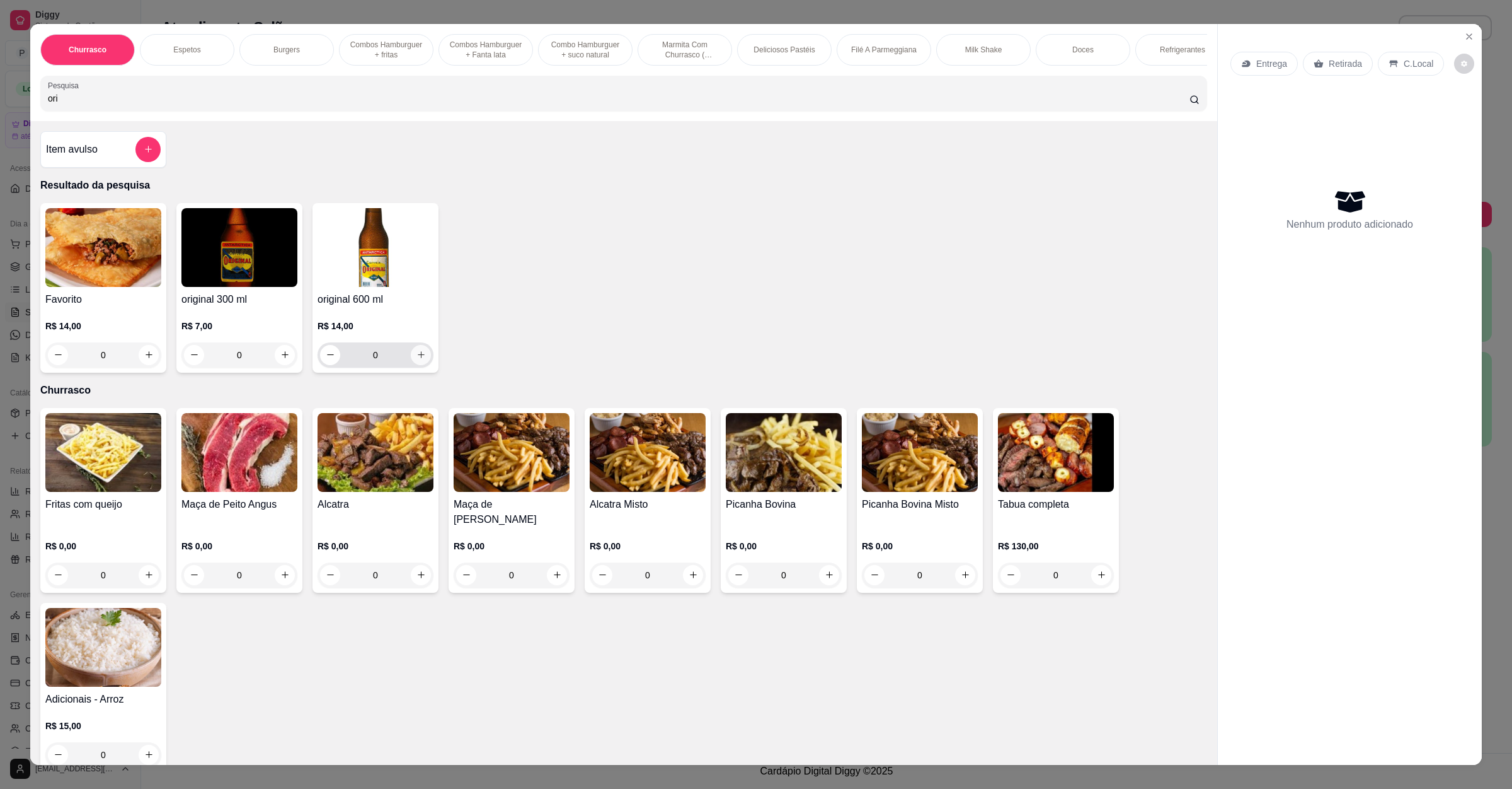
click at [418, 365] on button "increase-product-quantity" at bounding box center [421, 355] width 20 height 20
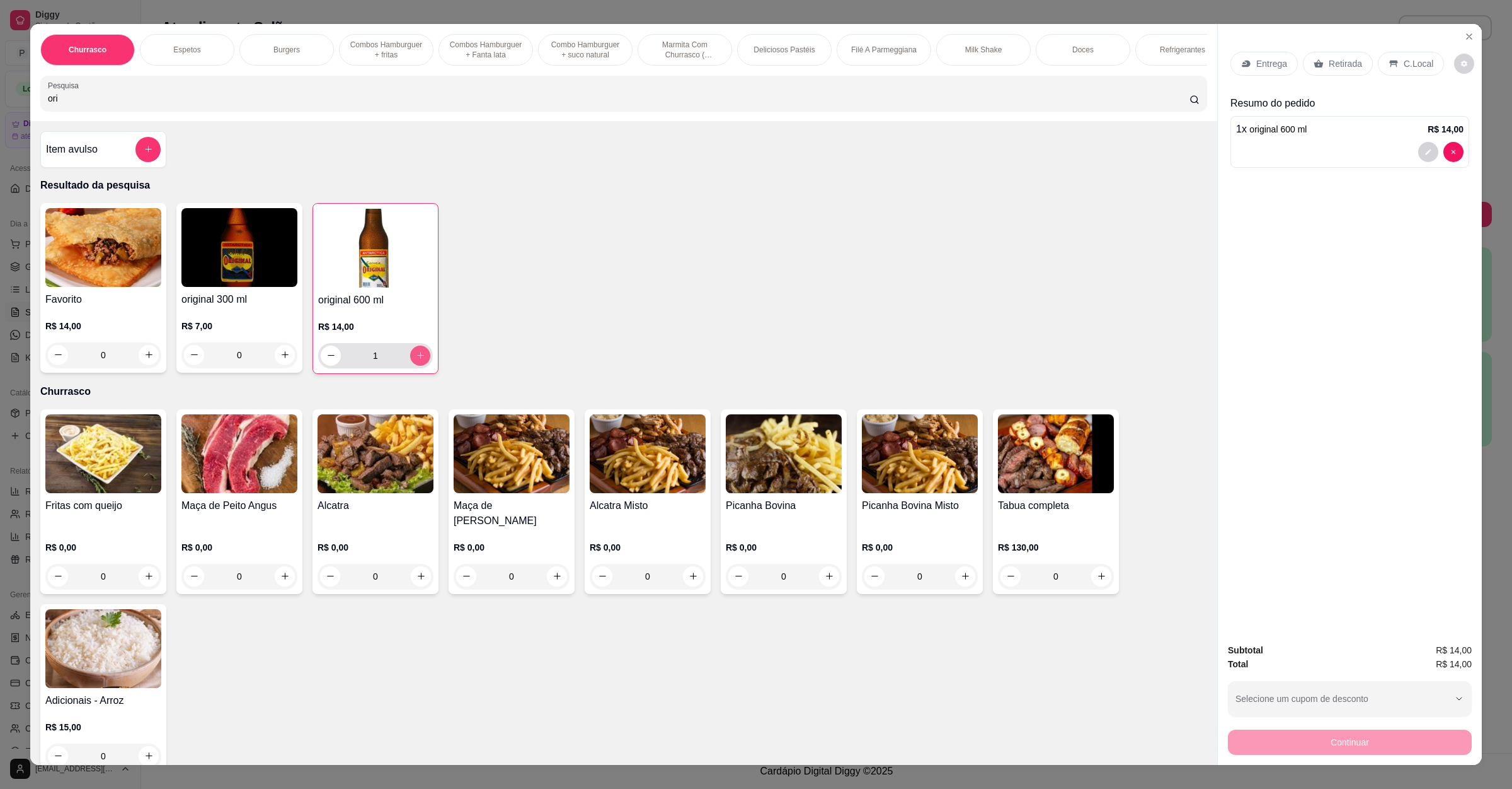
click at [418, 366] on button "increase-product-quantity" at bounding box center [421, 355] width 20 height 20
click at [418, 365] on button "increase-product-quantity" at bounding box center [420, 355] width 20 height 20
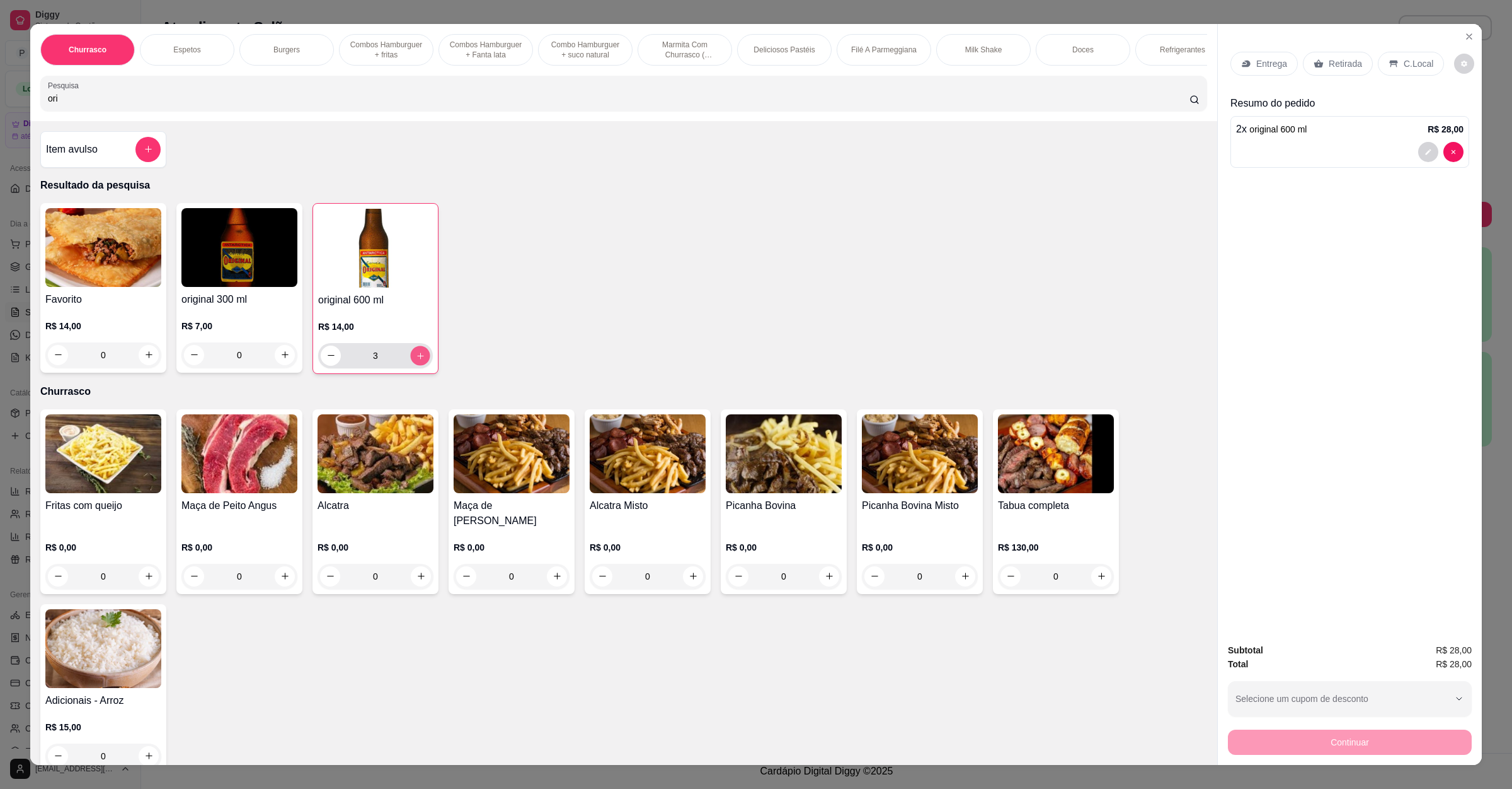
click at [418, 365] on button "increase-product-quantity" at bounding box center [420, 355] width 20 height 20
click at [418, 366] on button "increase-product-quantity" at bounding box center [421, 355] width 20 height 20
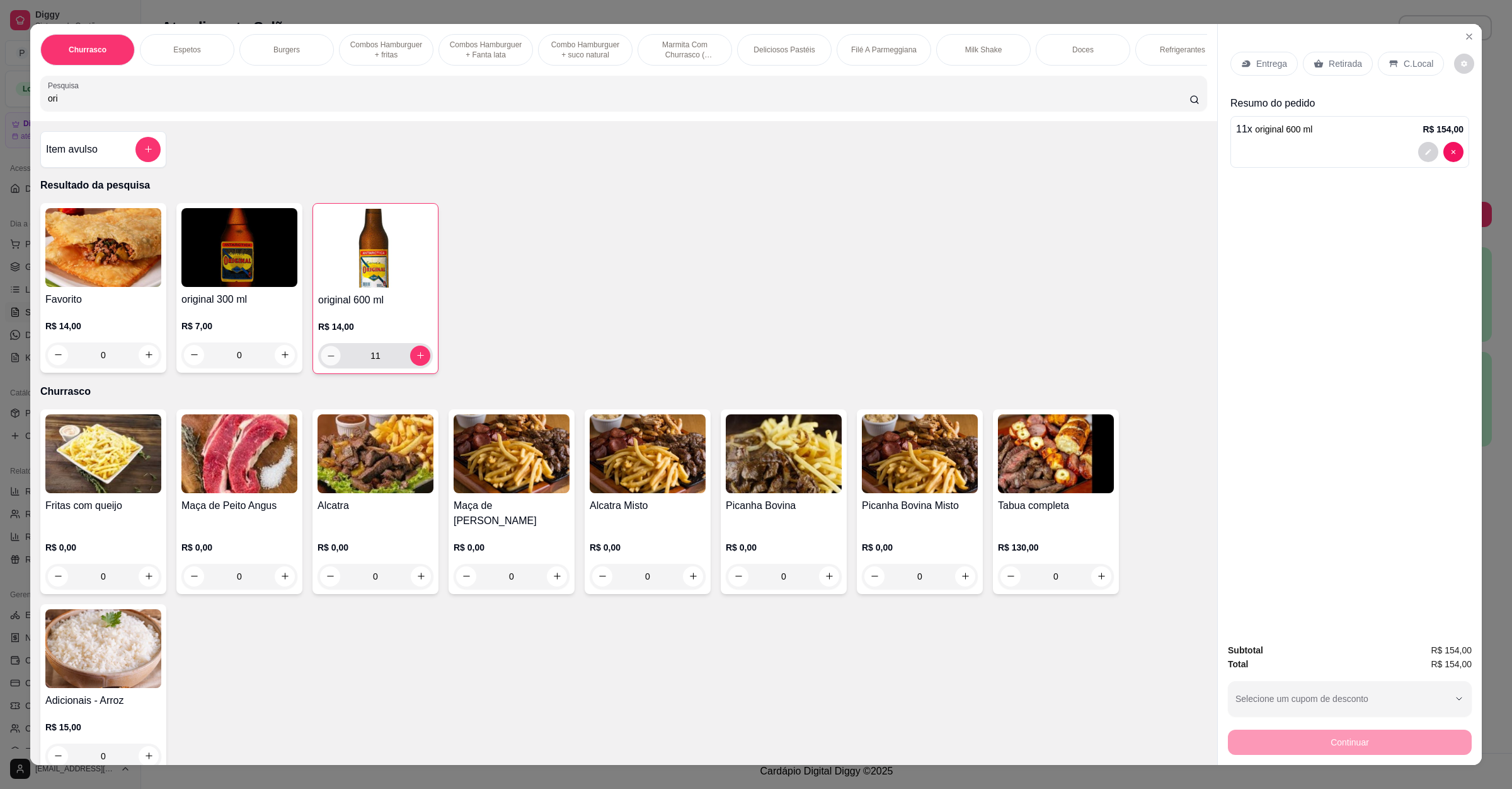
click at [326, 360] on icon "decrease-product-quantity" at bounding box center [331, 355] width 9 height 9
drag, startPoint x: 116, startPoint y: 112, endPoint x: 23, endPoint y: 104, distance: 93.3
click at [31, 104] on div "Churrasco Espetos Burgers Combos Hamburguer + fritas Combos Hamburguer + Fanta …" at bounding box center [624, 72] width 1187 height 97
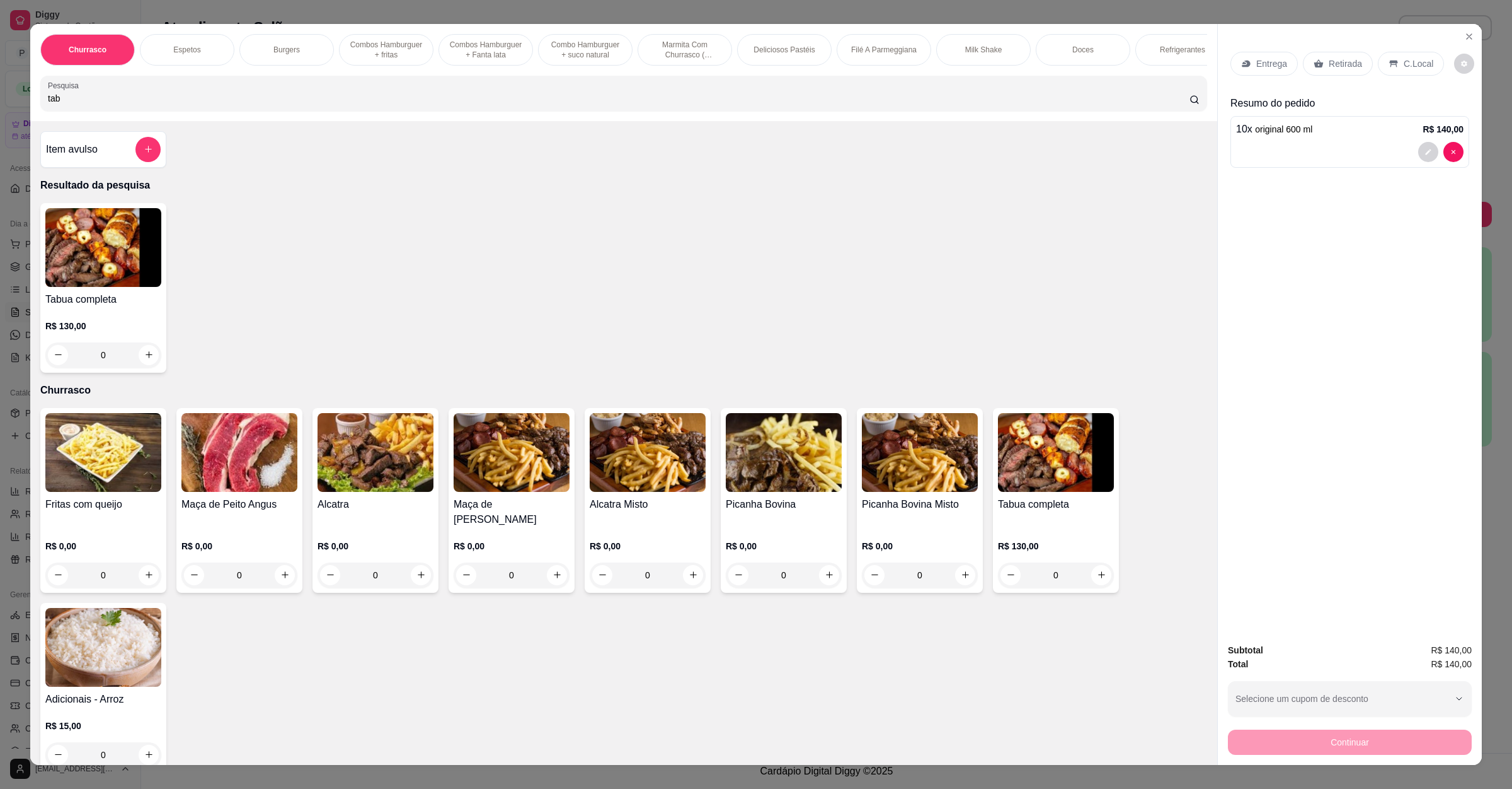
click at [140, 367] on div "0" at bounding box center [103, 355] width 116 height 25
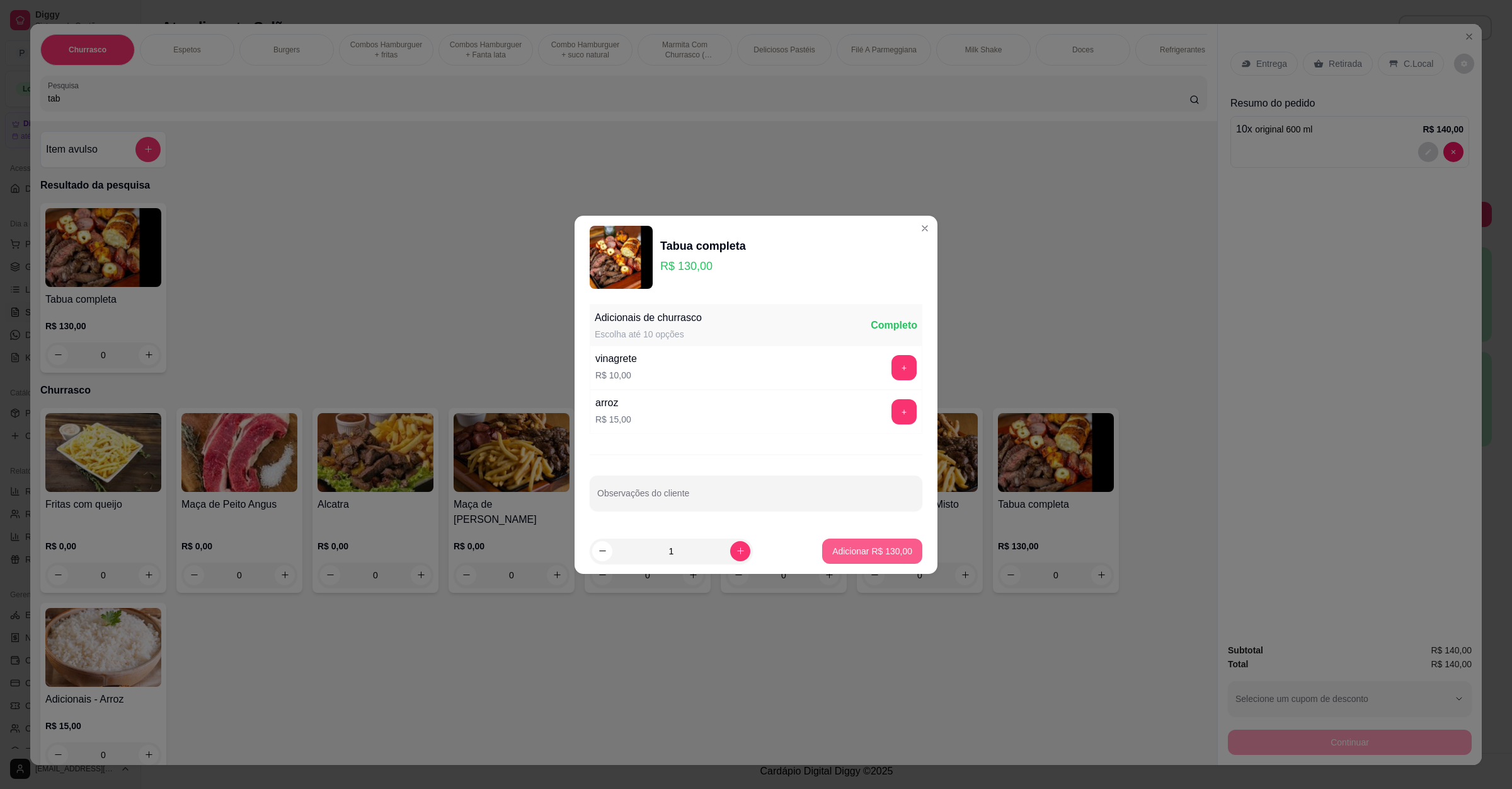
click at [830, 541] on button "Adicionar R$ 130,00" at bounding box center [873, 551] width 100 height 25
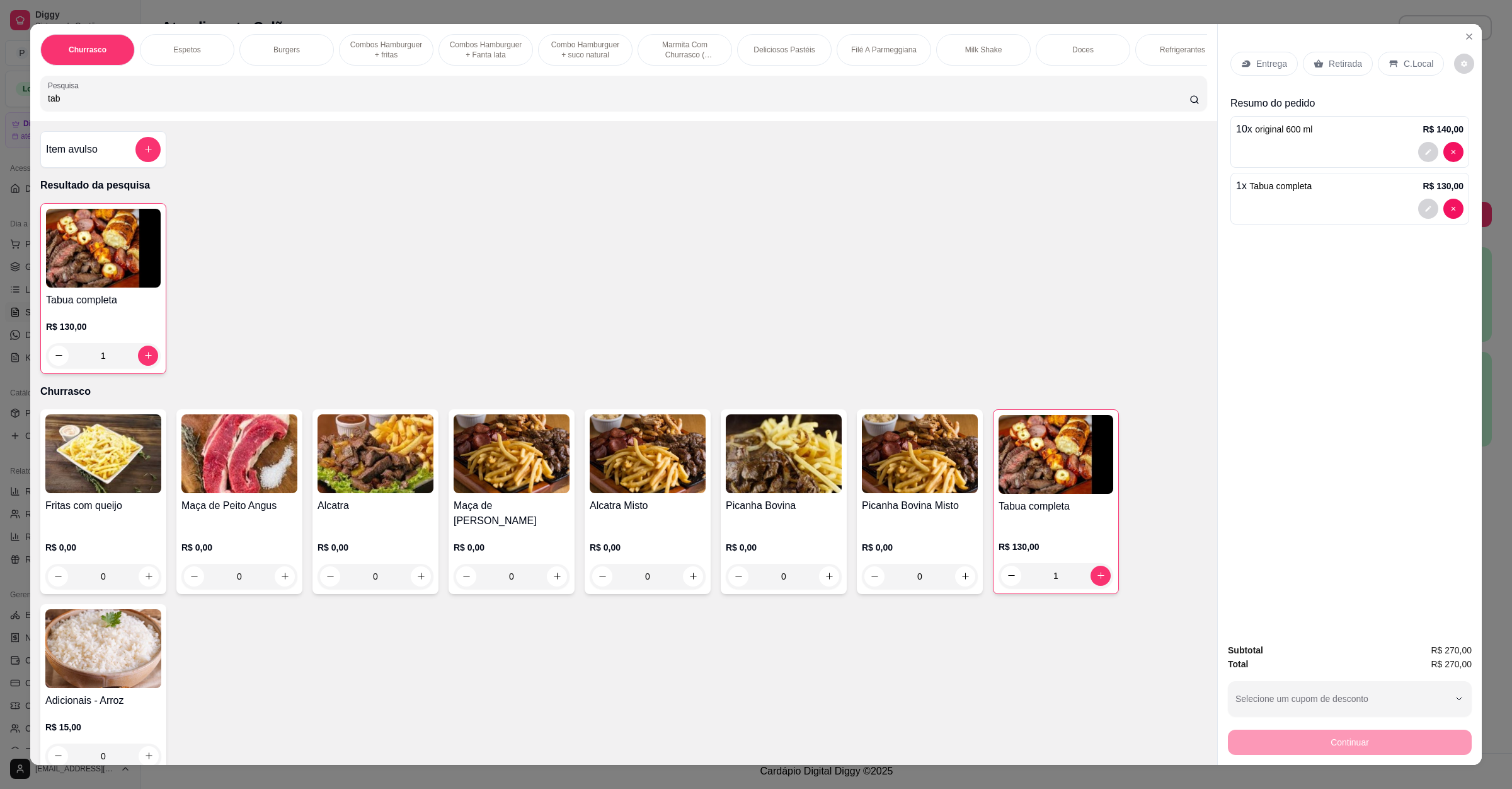
click at [1404, 67] on p "C.Local" at bounding box center [1419, 64] width 30 height 13
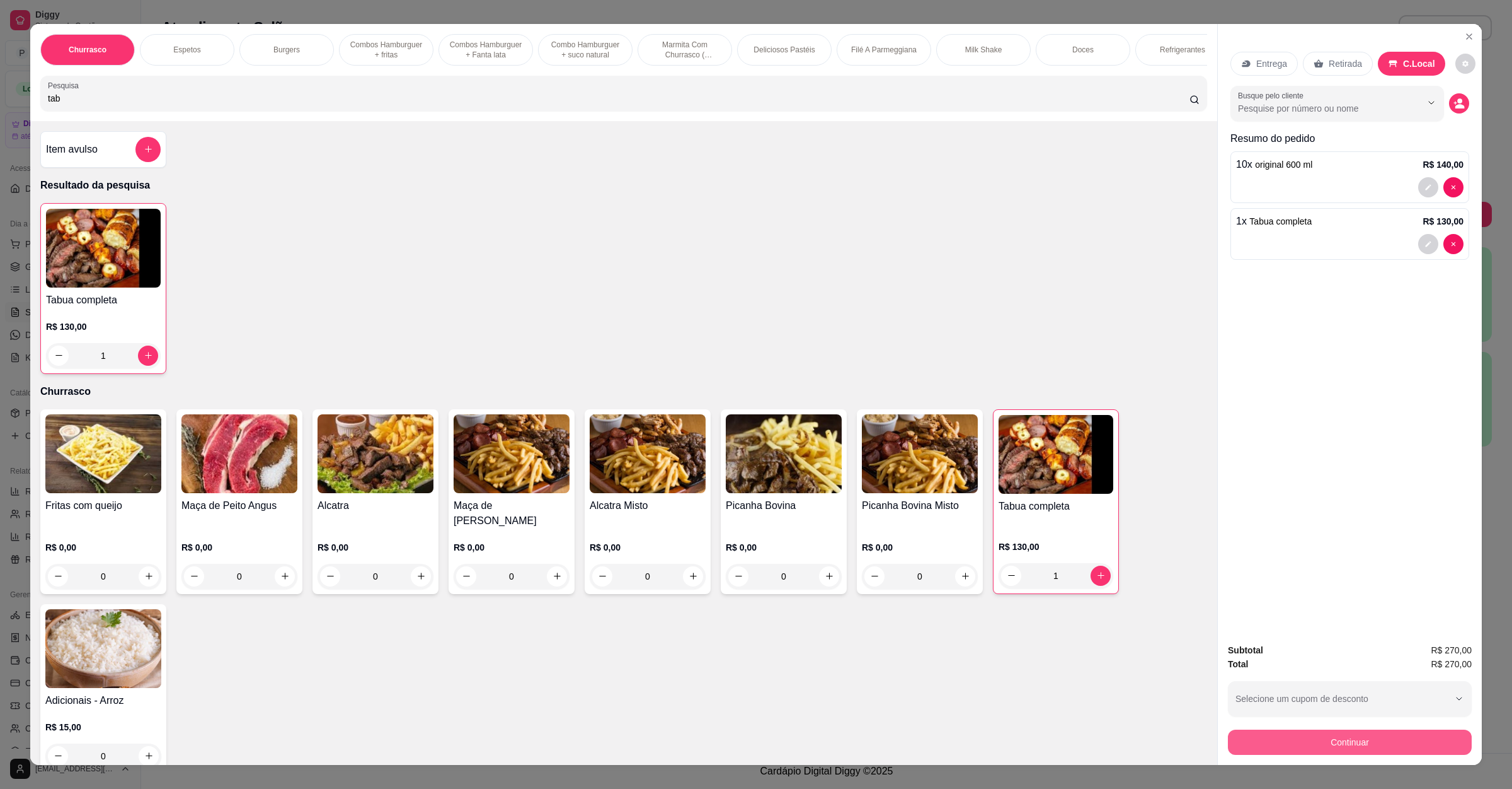
click at [1365, 749] on button "Continuar" at bounding box center [1350, 742] width 244 height 25
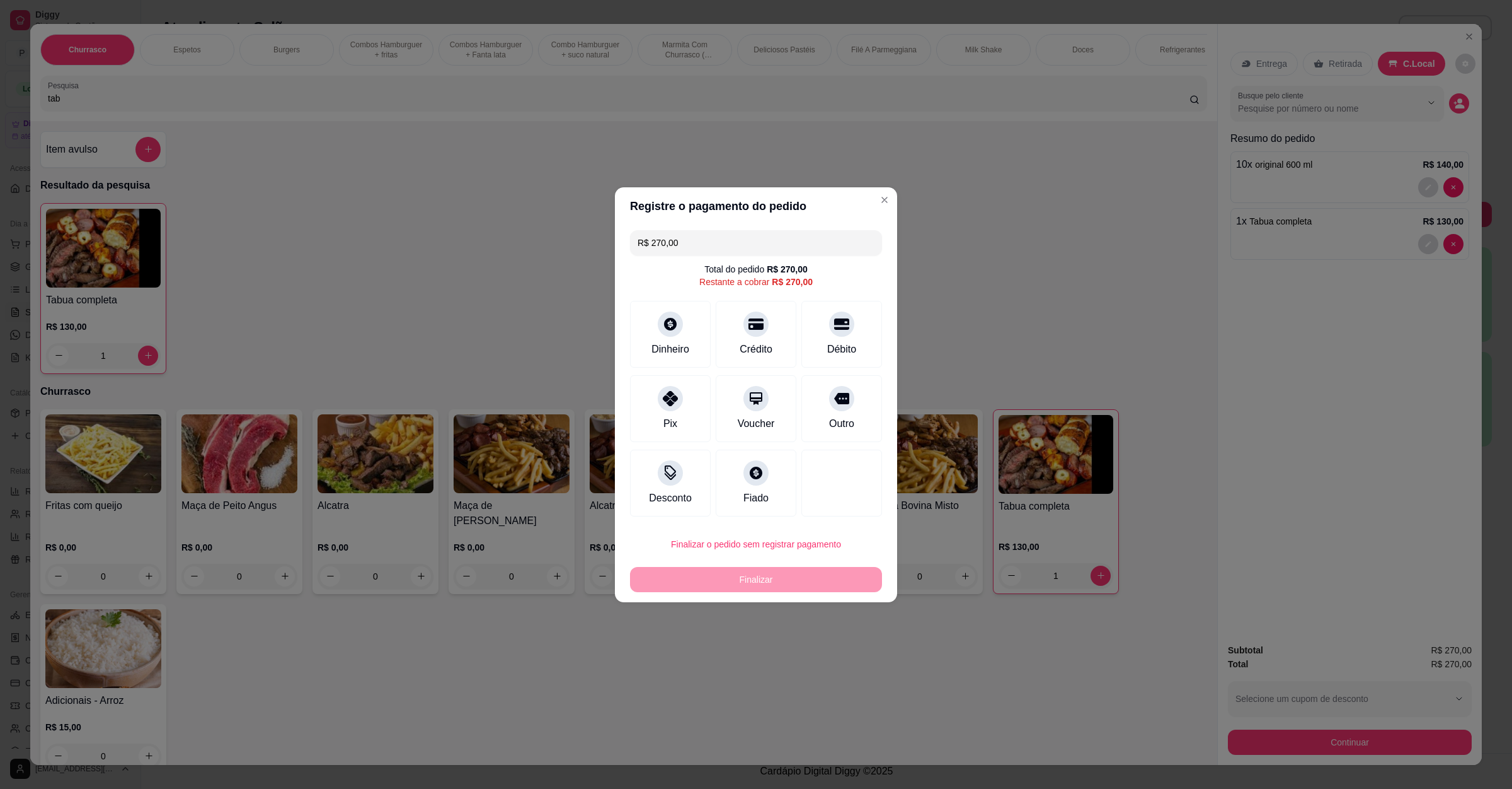
click at [654, 207] on header "Registre o pagamento do pedido" at bounding box center [756, 206] width 282 height 38
click at [738, 335] on div "Crédito" at bounding box center [756, 331] width 89 height 74
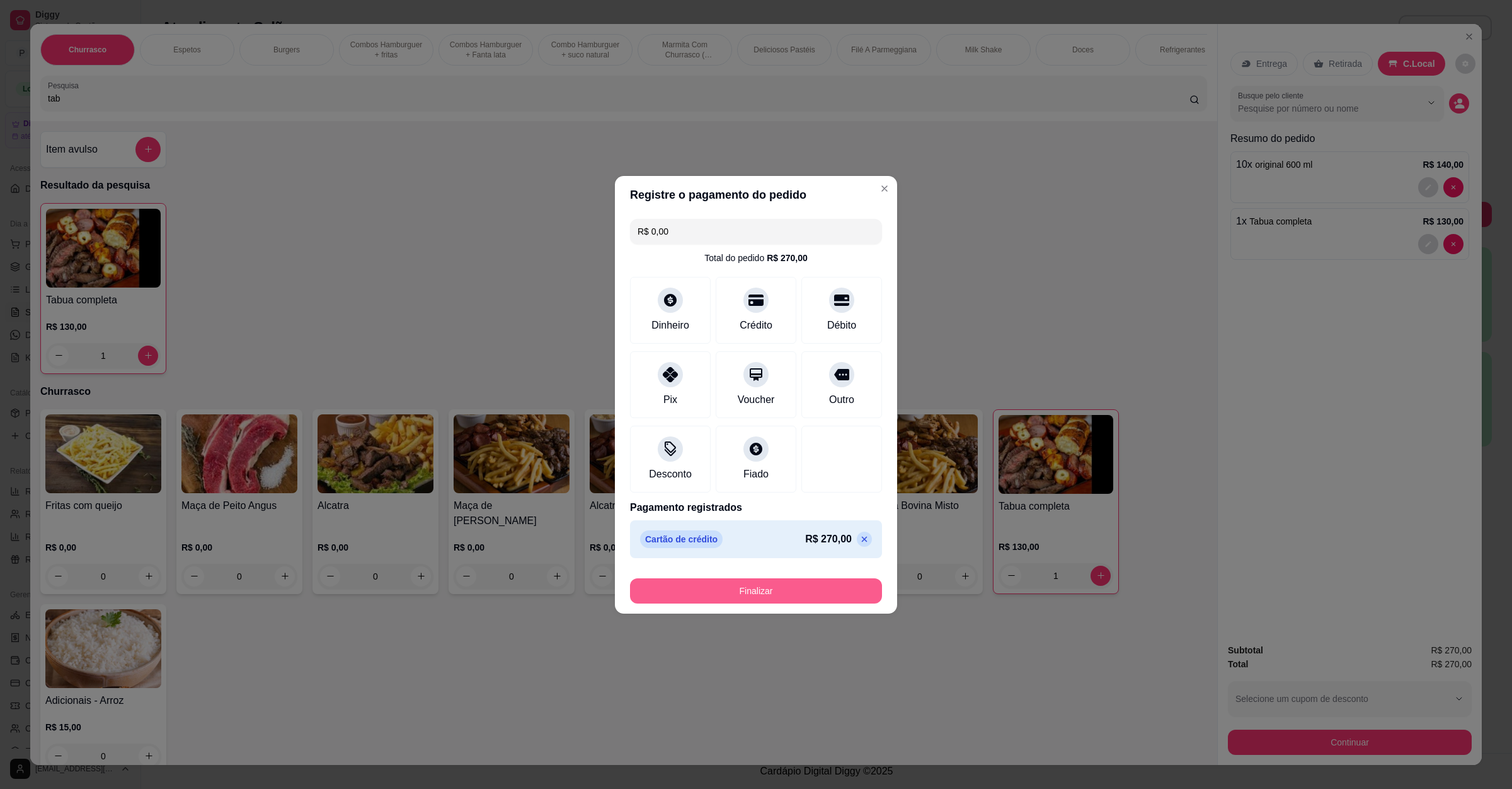
click at [730, 579] on button "Finalizar" at bounding box center [756, 590] width 252 height 25
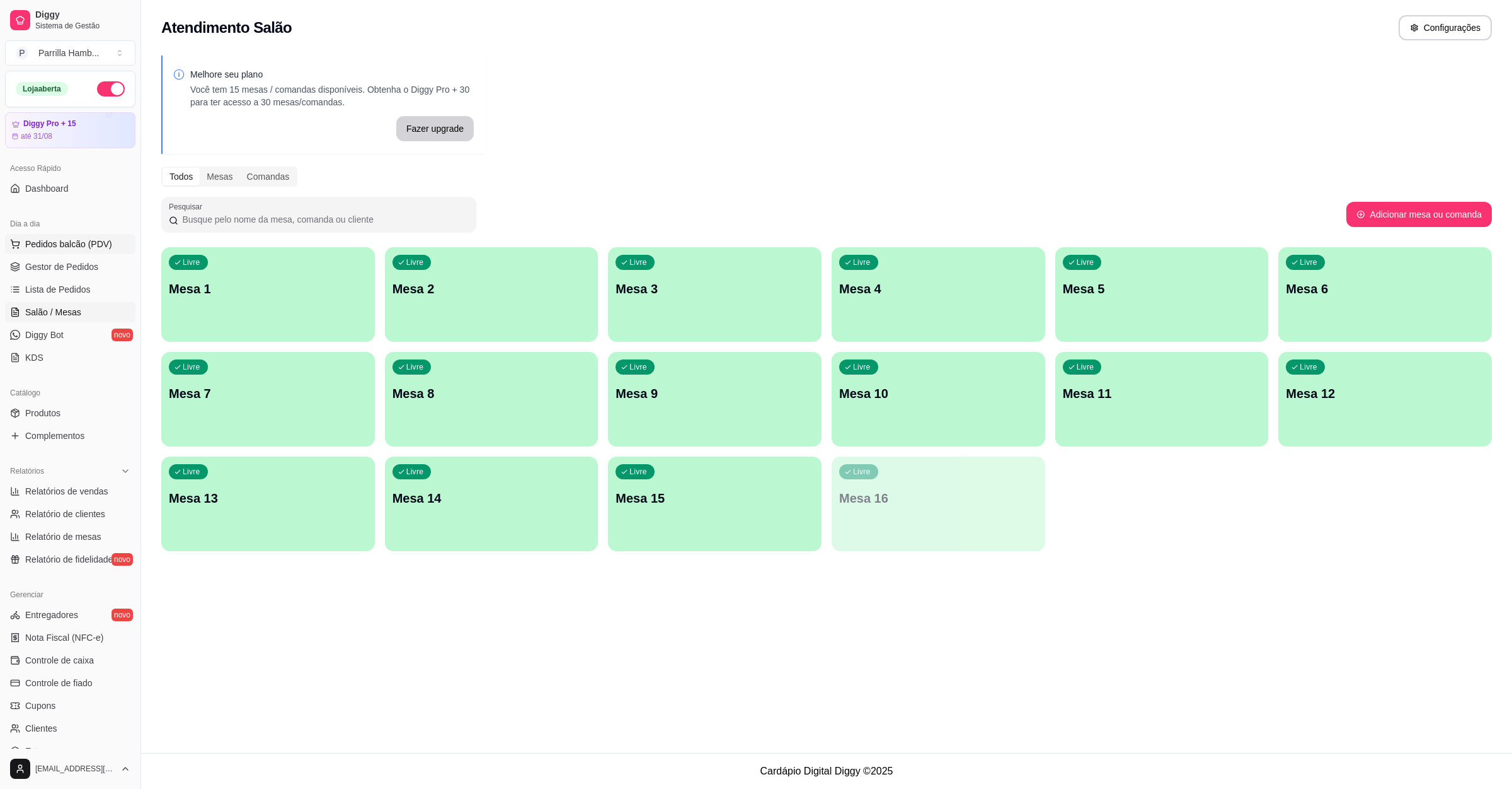
click at [109, 248] on button "Pedidos balcão (PDV)" at bounding box center [70, 244] width 131 height 20
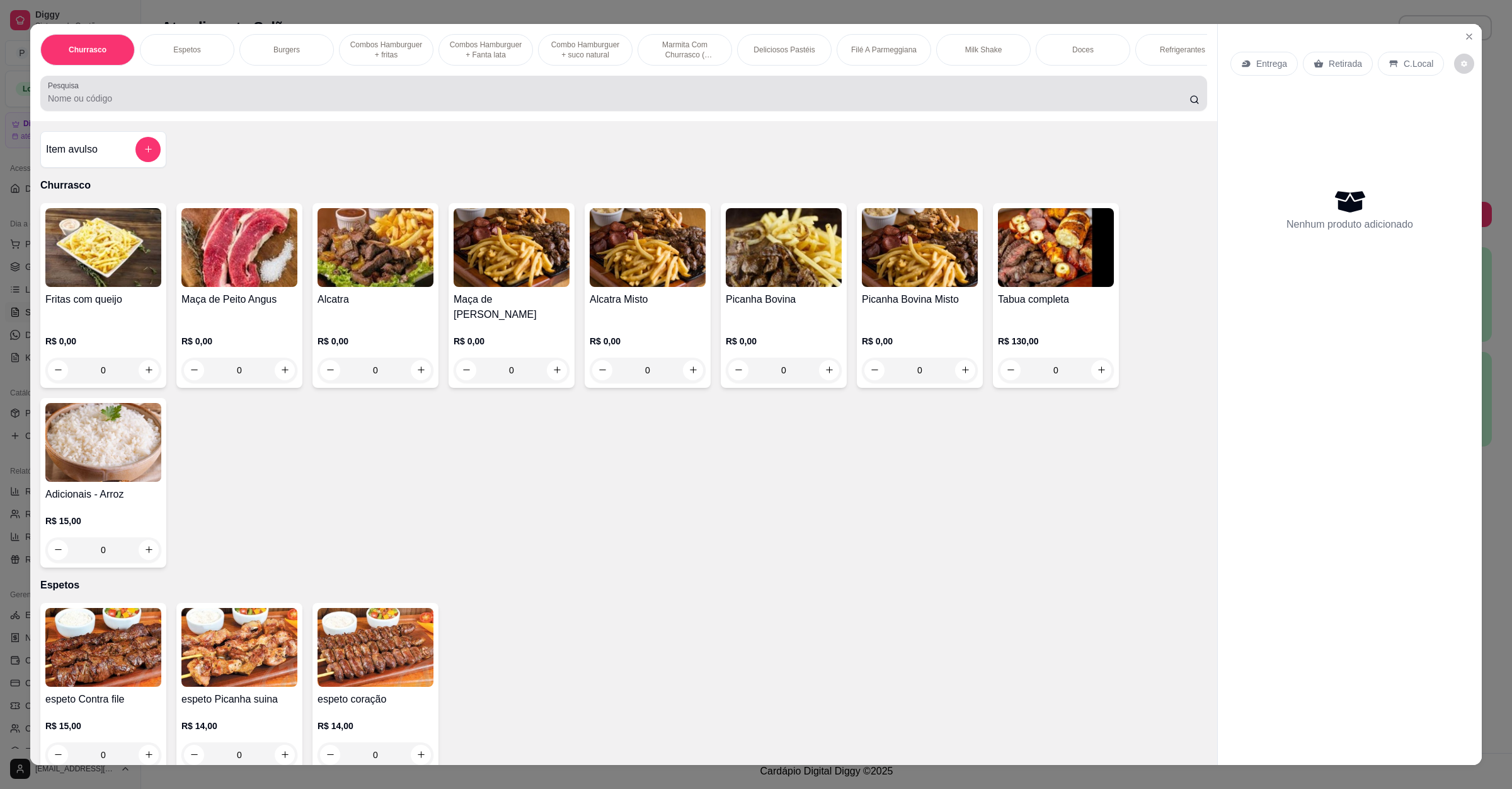
click at [127, 104] on input "Pesquisa" at bounding box center [618, 98] width 1142 height 13
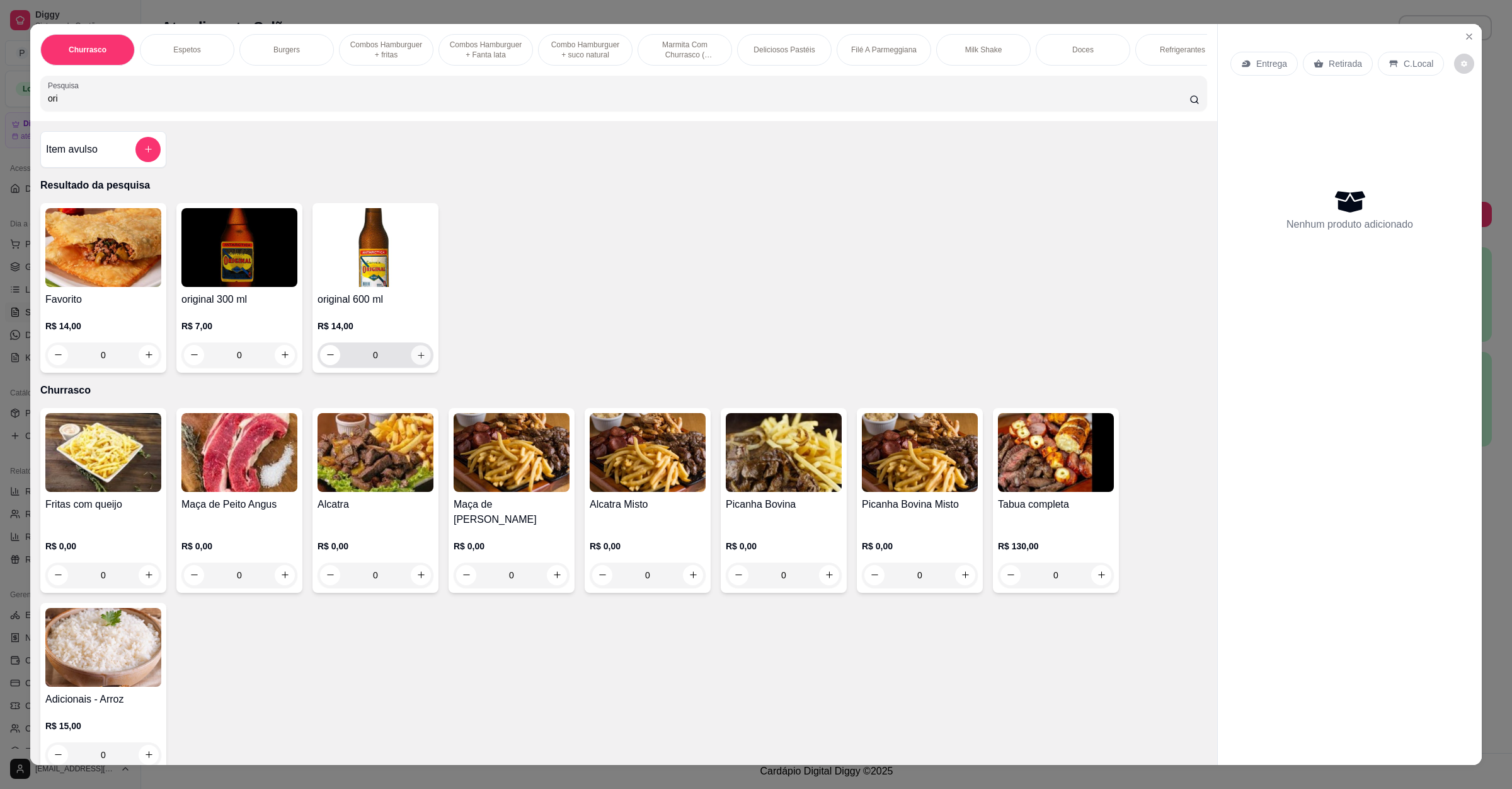
click at [416, 360] on icon "increase-product-quantity" at bounding box center [421, 354] width 9 height 9
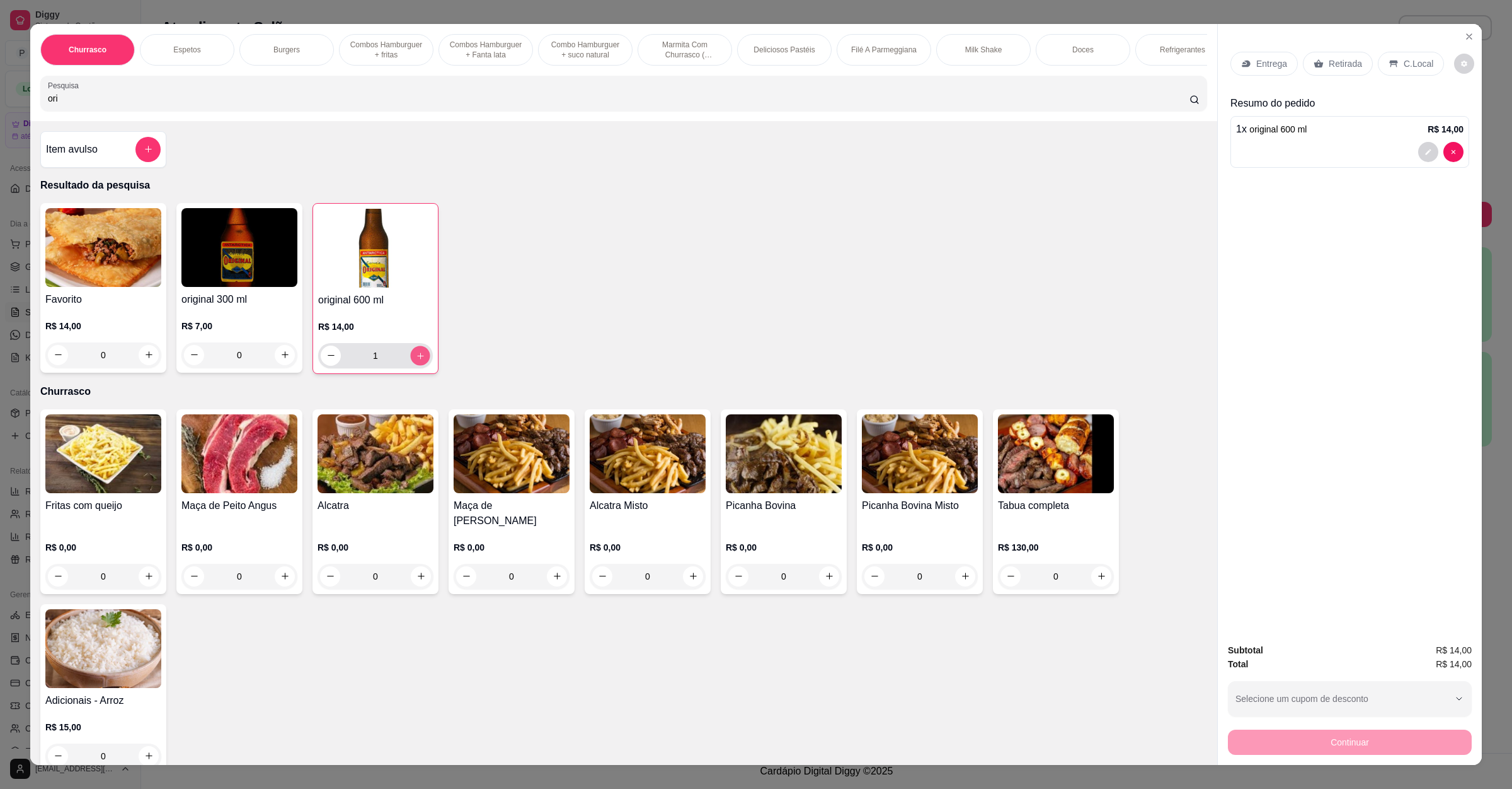
click at [416, 360] on icon "increase-product-quantity" at bounding box center [420, 355] width 9 height 9
drag, startPoint x: 127, startPoint y: 114, endPoint x: 0, endPoint y: 100, distance: 127.8
click at [0, 100] on div "Churrasco Espetos Burgers Combos Hamburguer + fritas Combos Hamburguer + Fanta …" at bounding box center [756, 394] width 1512 height 789
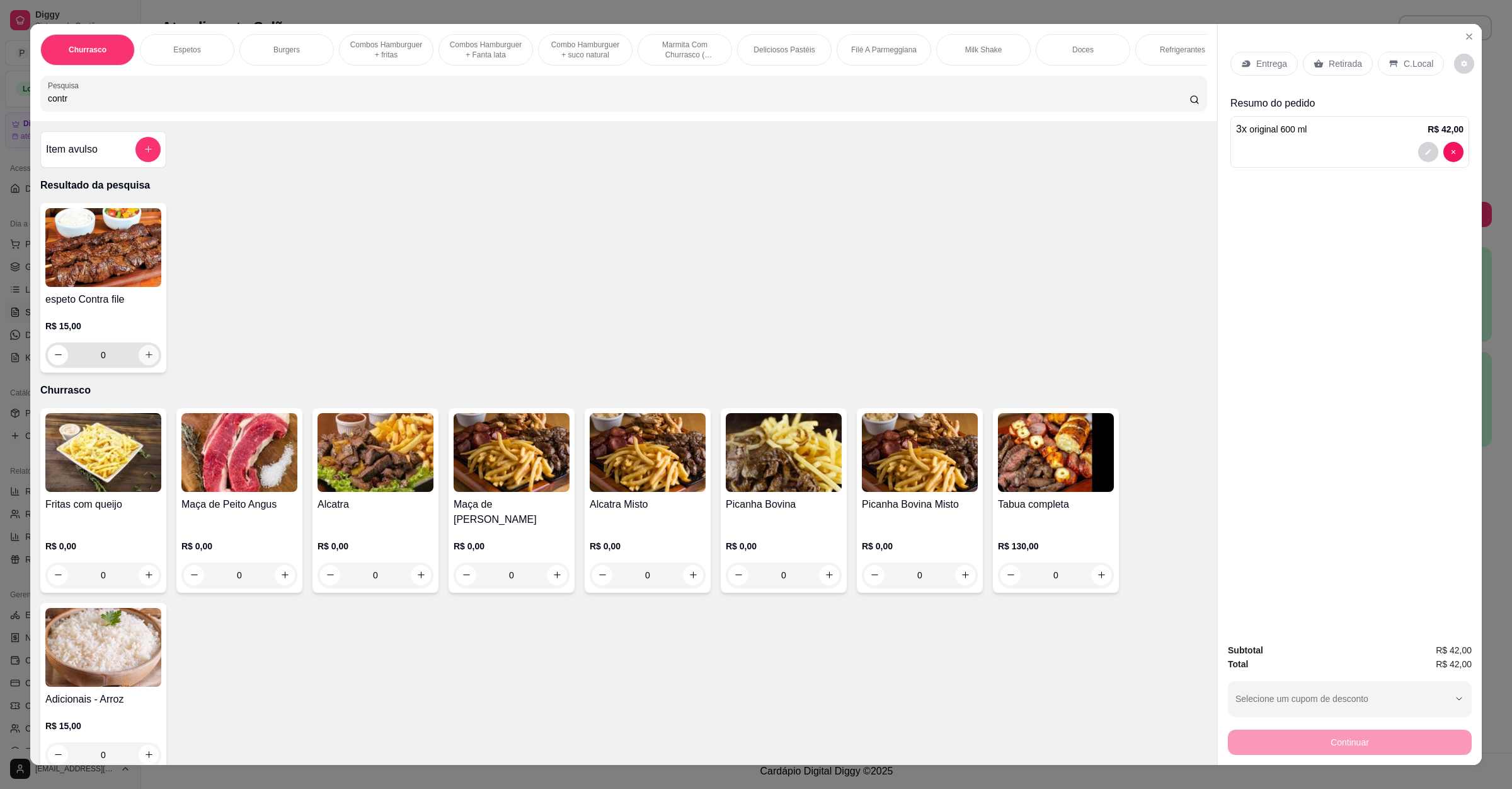
click at [144, 360] on icon "increase-product-quantity" at bounding box center [148, 354] width 9 height 9
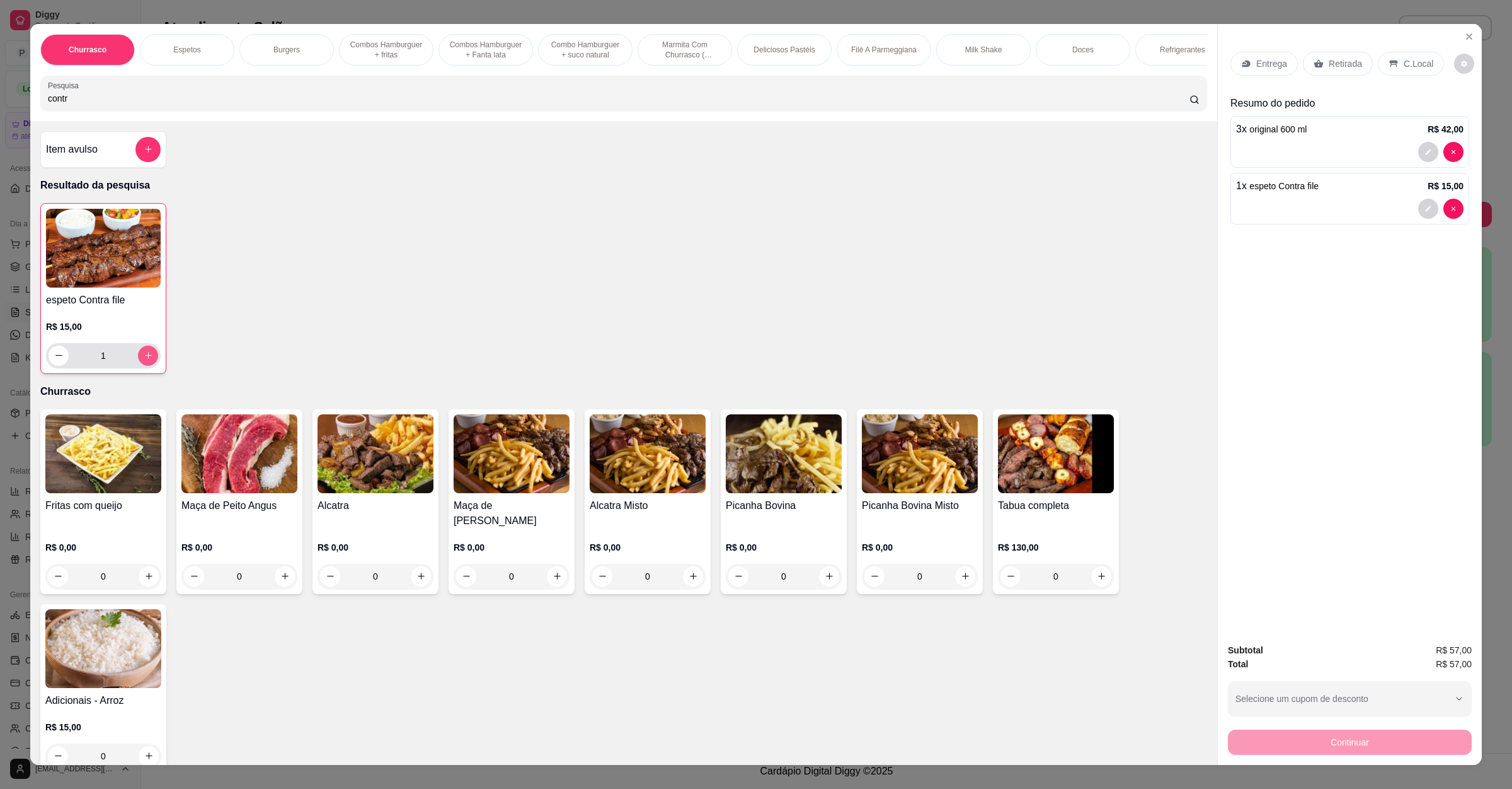
click at [143, 360] on icon "increase-product-quantity" at bounding box center [148, 355] width 9 height 9
drag, startPoint x: 91, startPoint y: 107, endPoint x: 0, endPoint y: 118, distance: 91.7
click at [0, 118] on div "Churrasco Espetos Burgers Combos Hamburguer + fritas Combos Hamburguer + Fanta …" at bounding box center [756, 394] width 1512 height 789
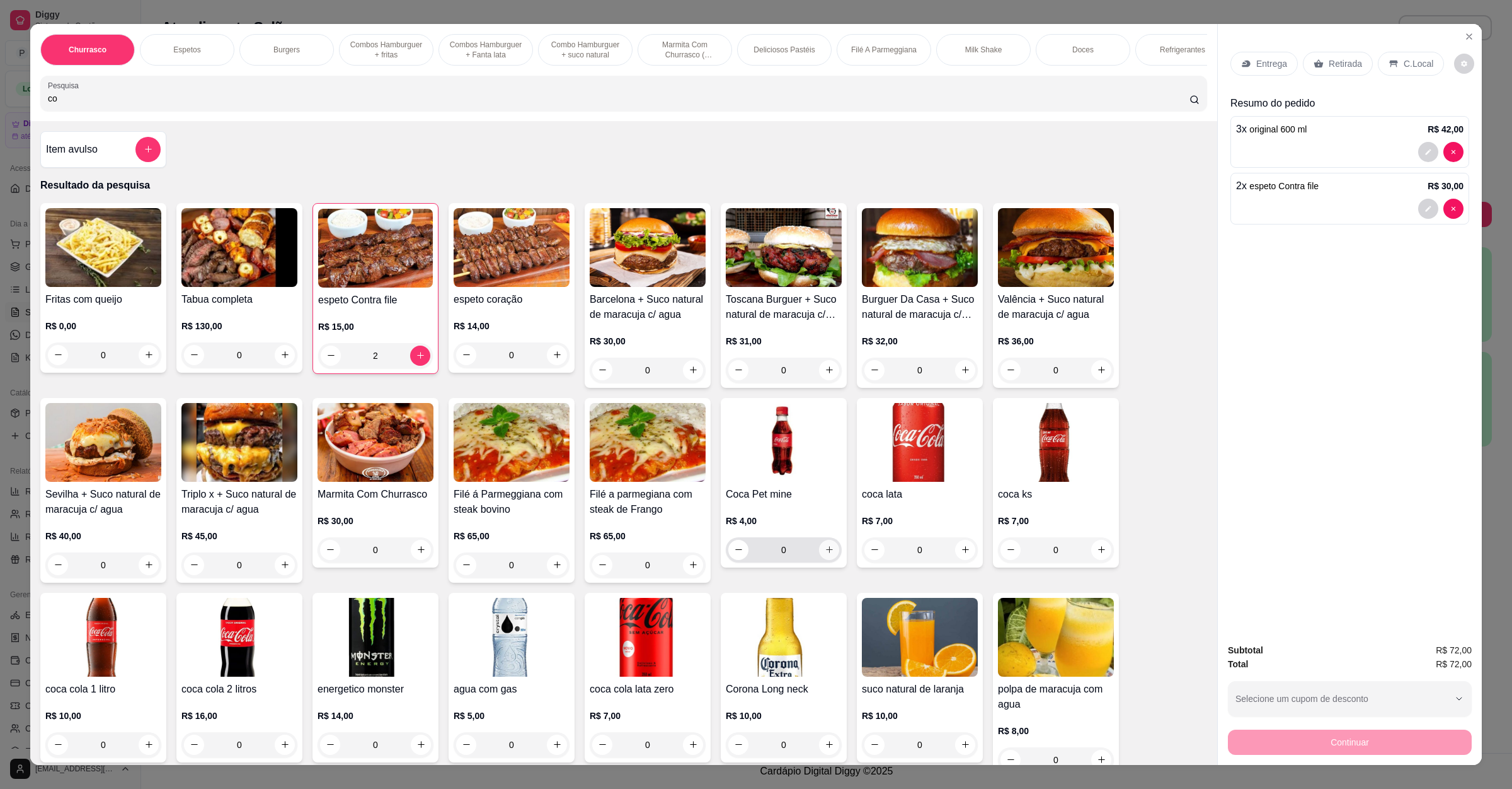
click at [825, 554] on icon "increase-product-quantity" at bounding box center [829, 549] width 9 height 9
click at [1347, 59] on p "Retirada" at bounding box center [1345, 64] width 33 height 13
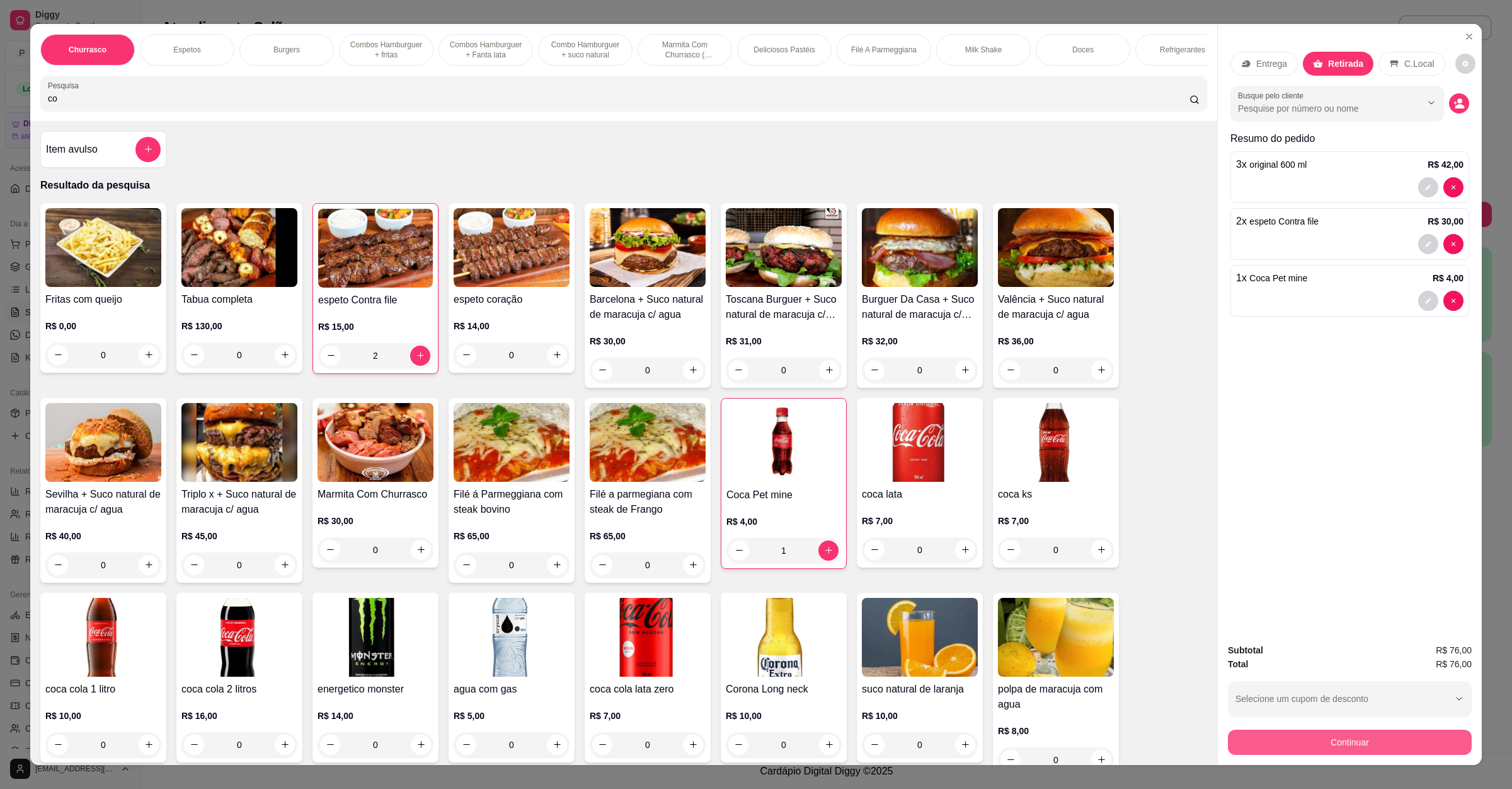
click at [1329, 734] on button "Continuar" at bounding box center [1350, 742] width 244 height 25
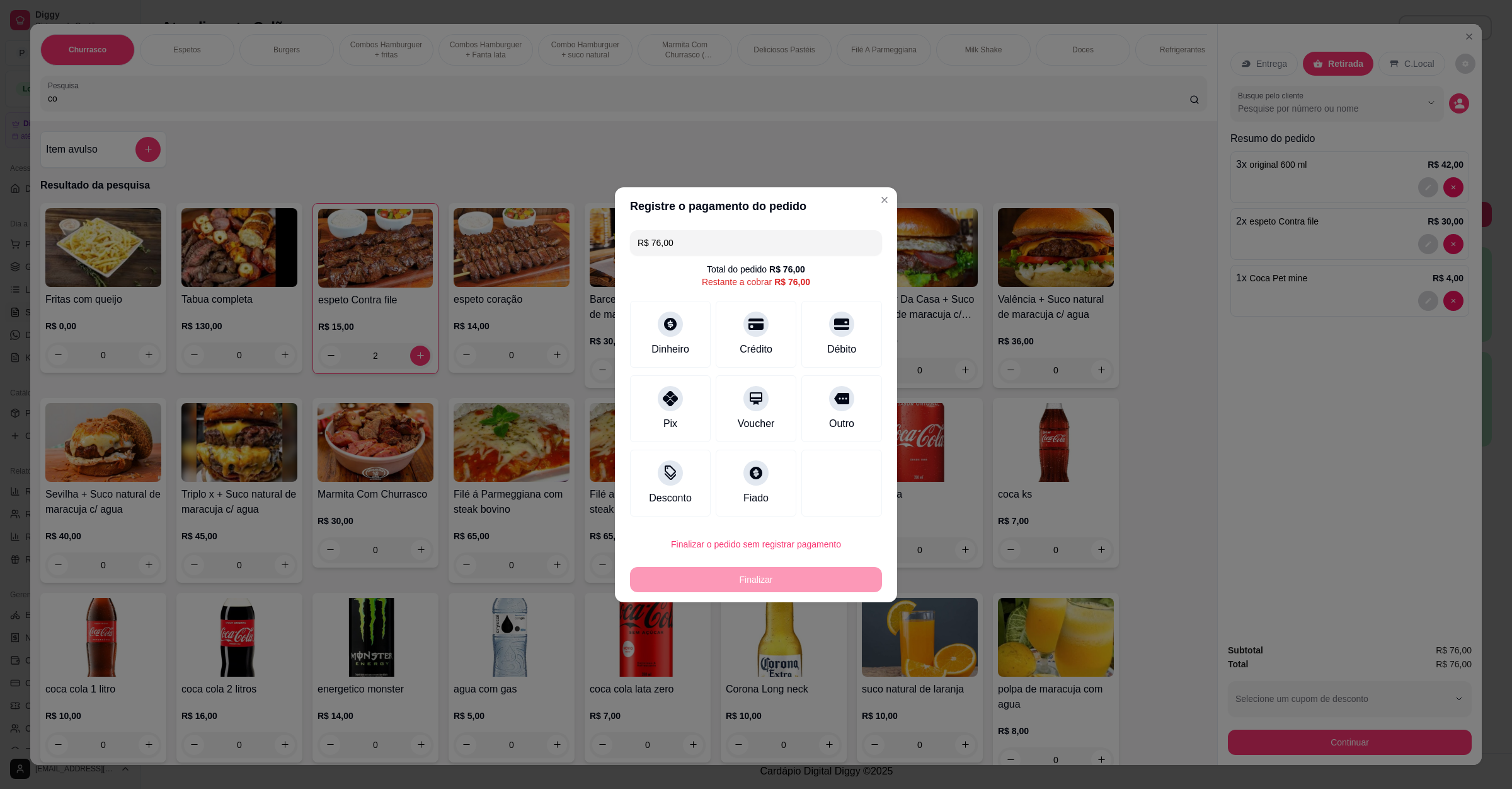
click at [709, 214] on header "Registre o pagamento do pedido" at bounding box center [756, 206] width 282 height 38
click at [743, 338] on div "Crédito" at bounding box center [756, 331] width 89 height 74
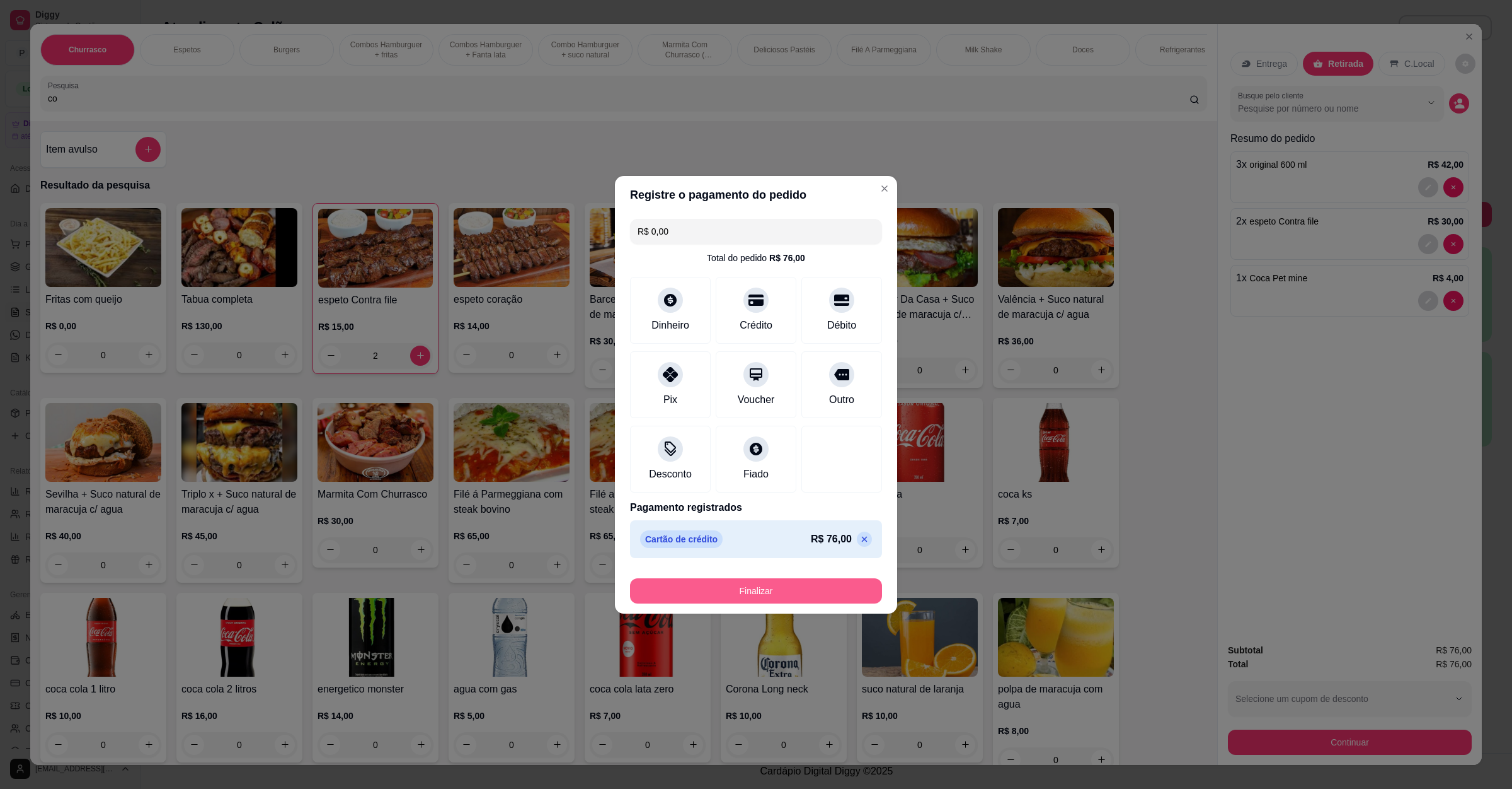
click at [774, 580] on button "Finalizar" at bounding box center [756, 590] width 252 height 25
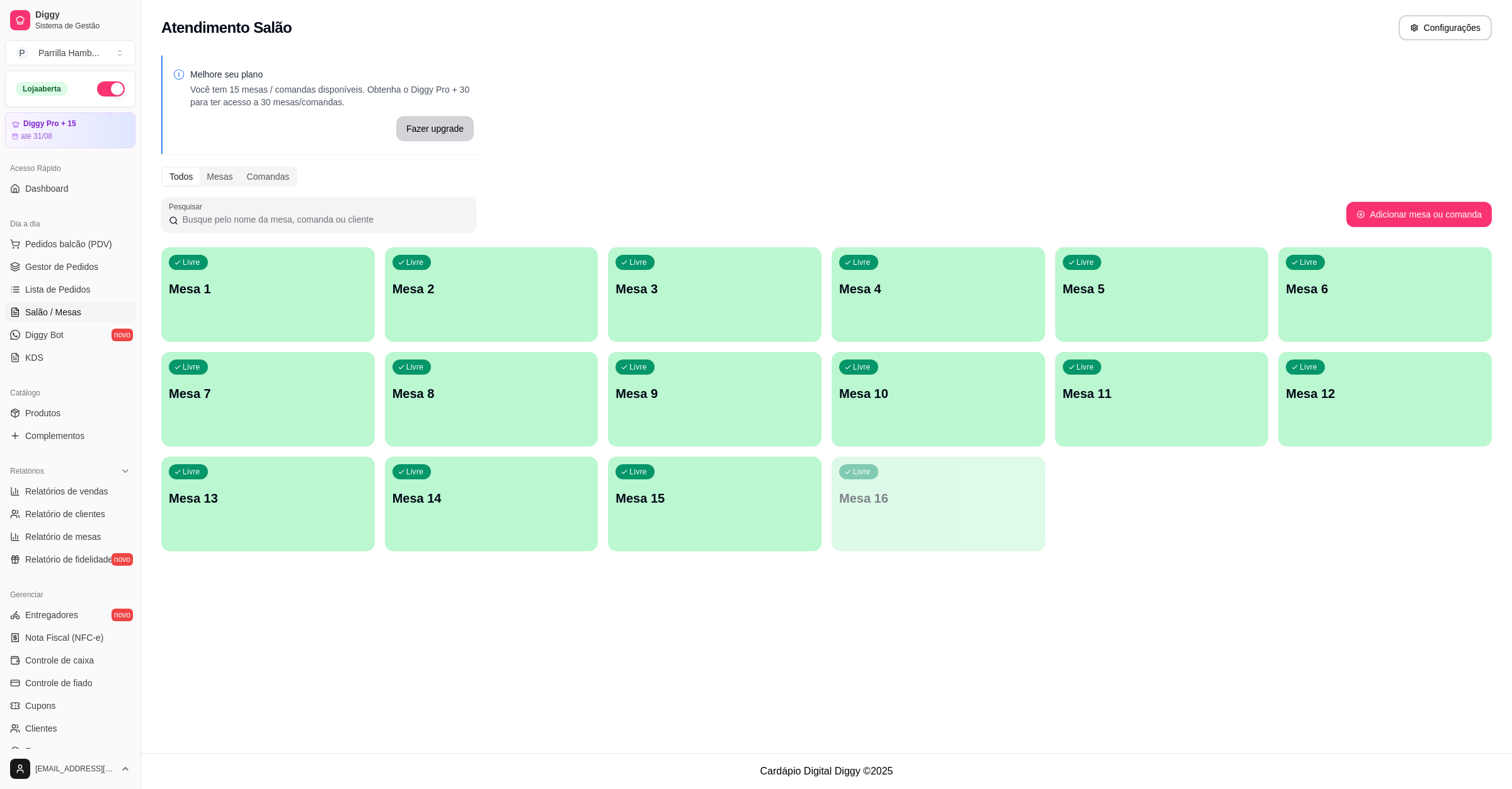
click at [1254, 654] on div "Atendimento Salão Configurações Melhore seu plano Você tem 15 mesas / comandas …" at bounding box center [826, 376] width 1371 height 753
click at [91, 243] on span "Pedidos balcão (PDV)" at bounding box center [69, 243] width 87 height 13
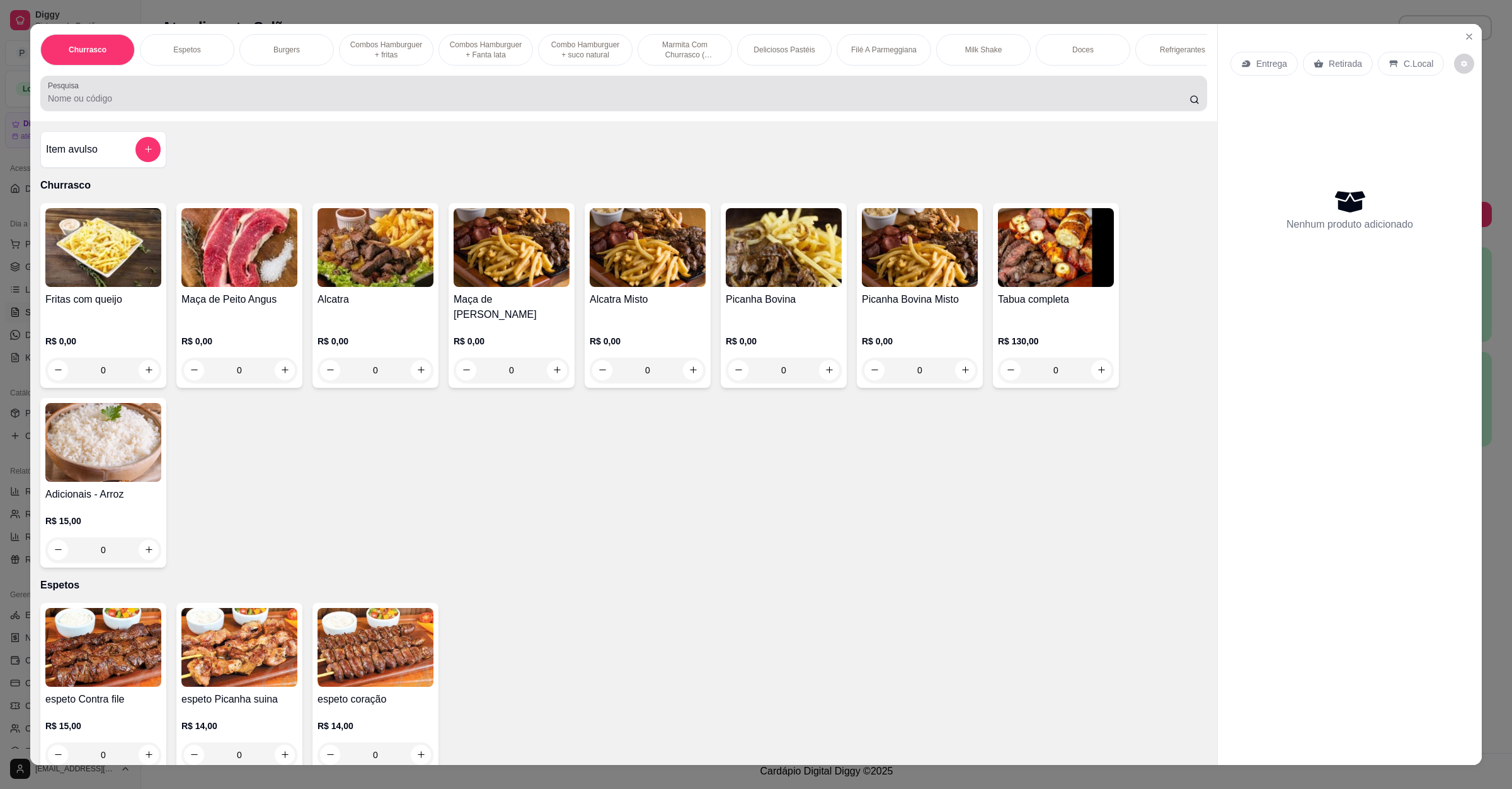
click at [267, 99] on div at bounding box center [623, 93] width 1152 height 25
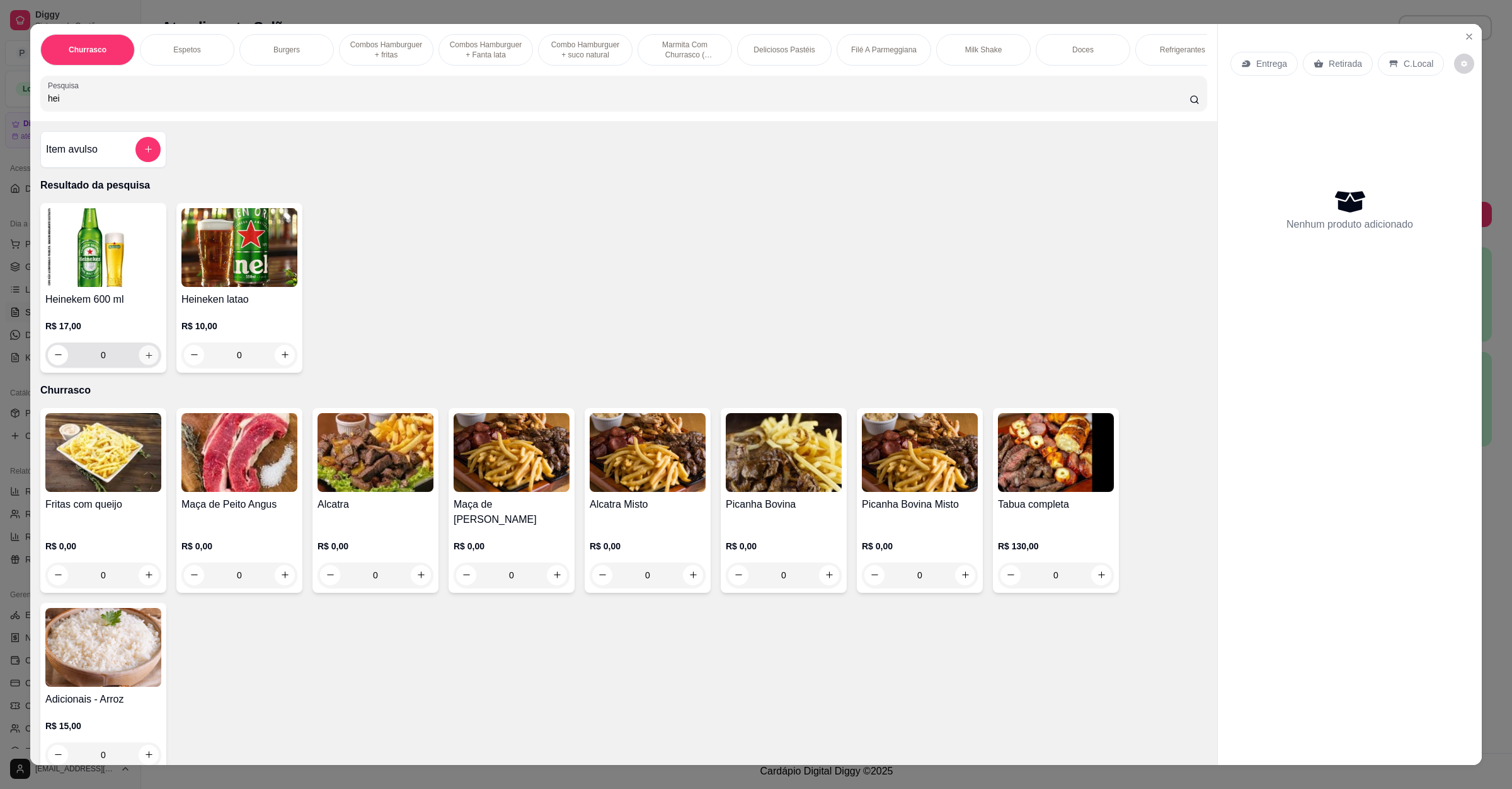
click at [144, 360] on icon "increase-product-quantity" at bounding box center [148, 354] width 9 height 9
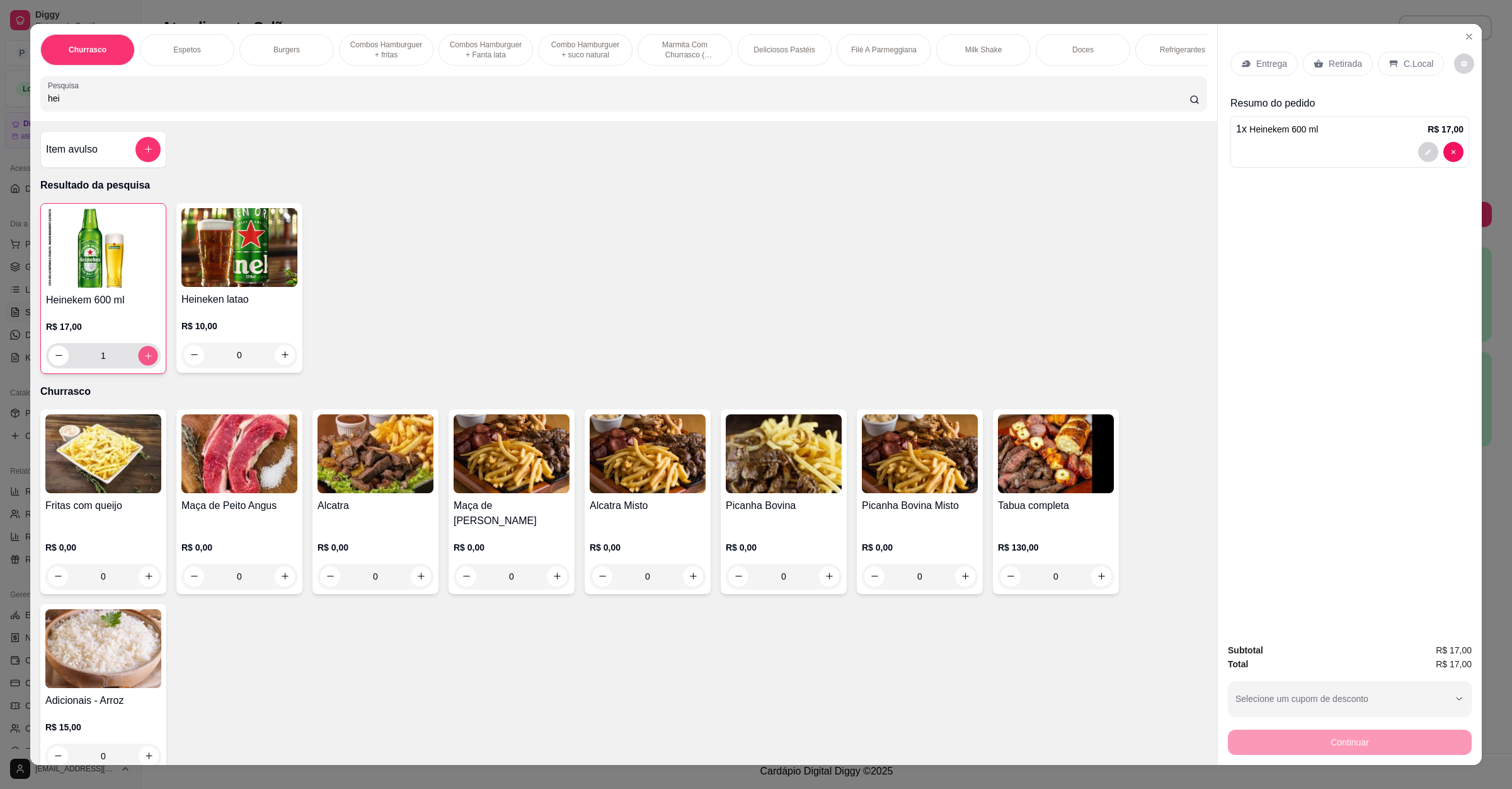
click at [143, 360] on icon "increase-product-quantity" at bounding box center [148, 355] width 9 height 9
click at [1324, 74] on div "Retirada" at bounding box center [1338, 64] width 70 height 24
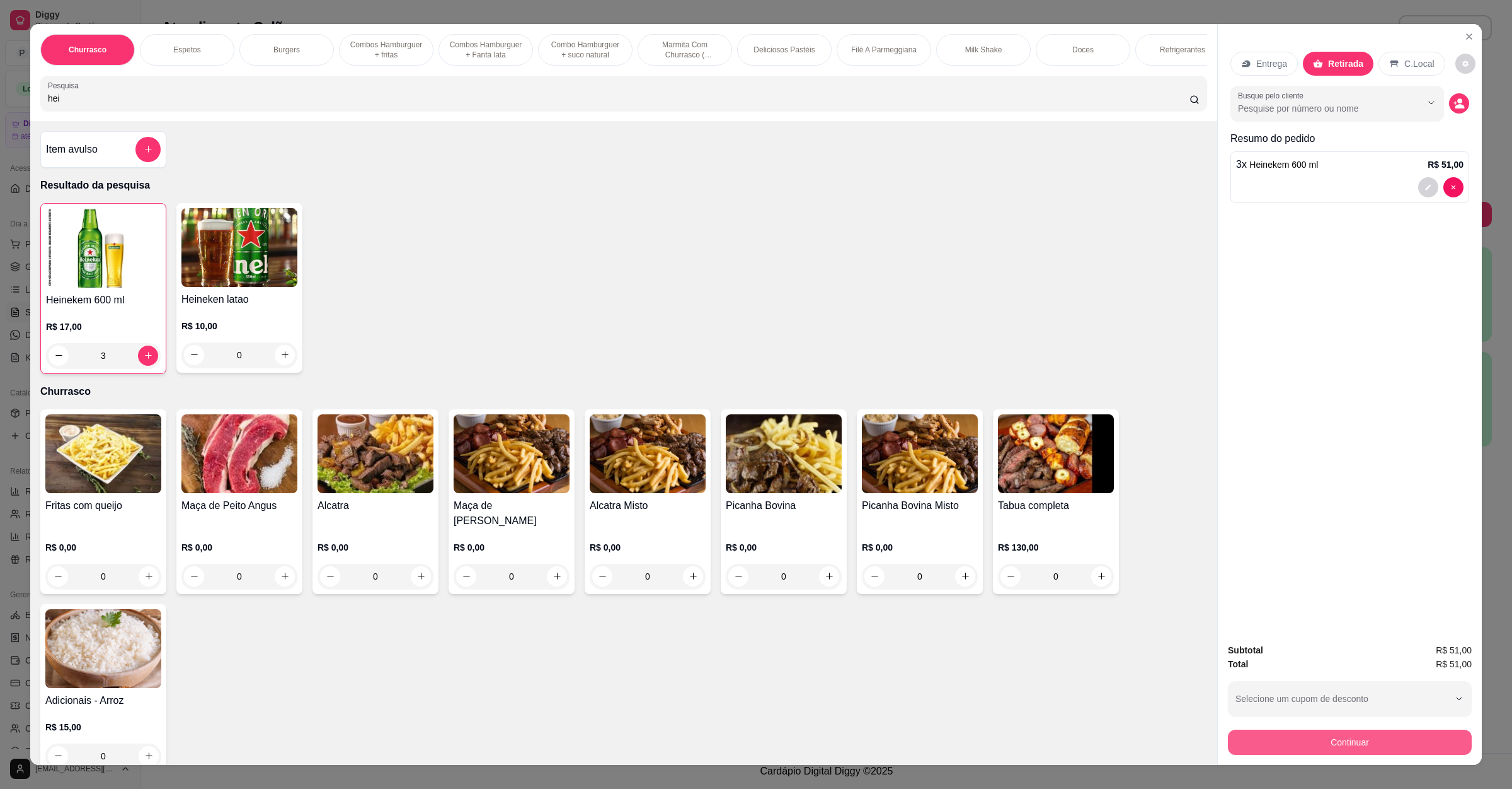
click at [1288, 732] on button "Continuar" at bounding box center [1350, 742] width 244 height 25
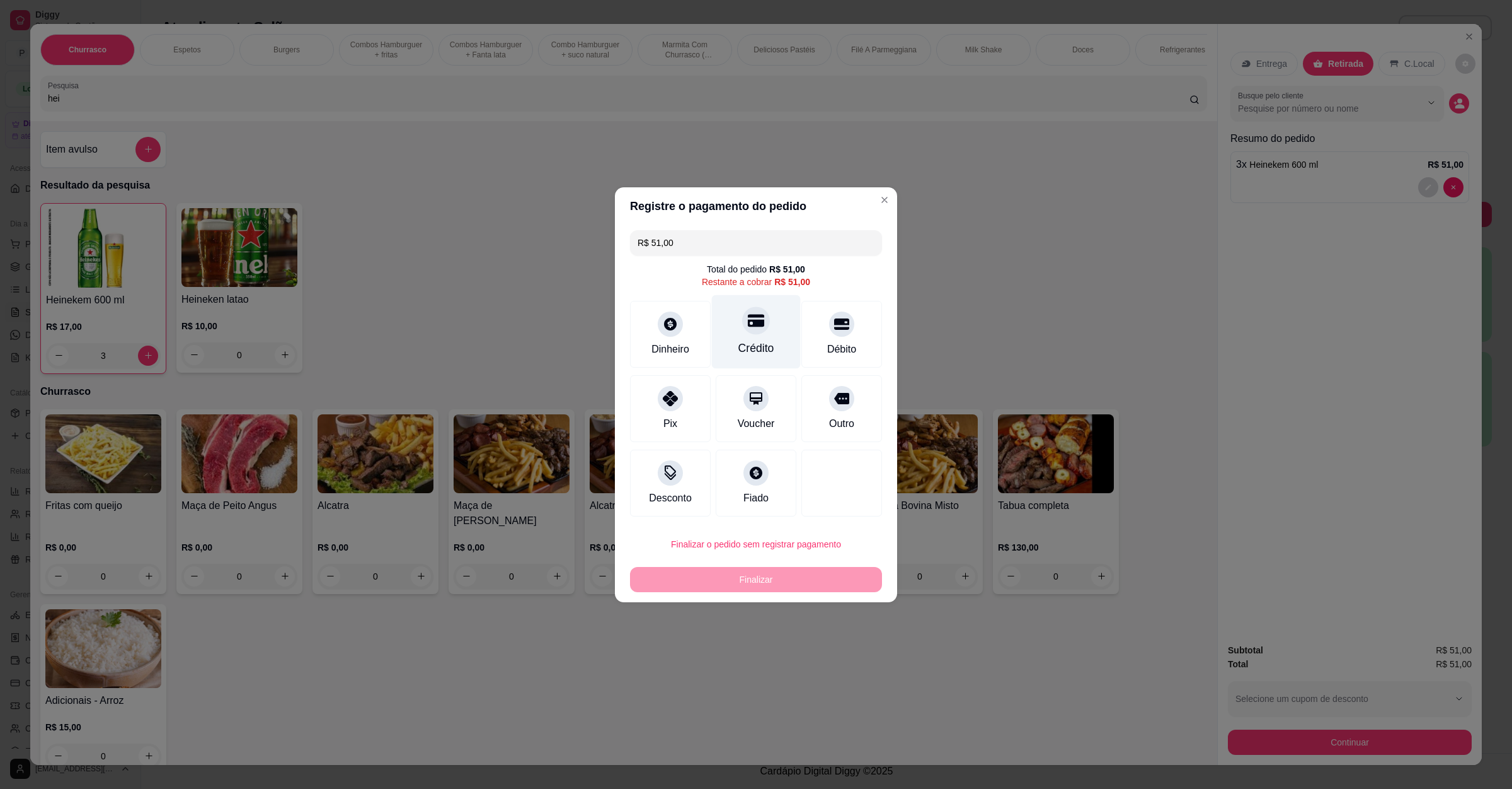
click at [764, 335] on div "Crédito" at bounding box center [756, 331] width 89 height 74
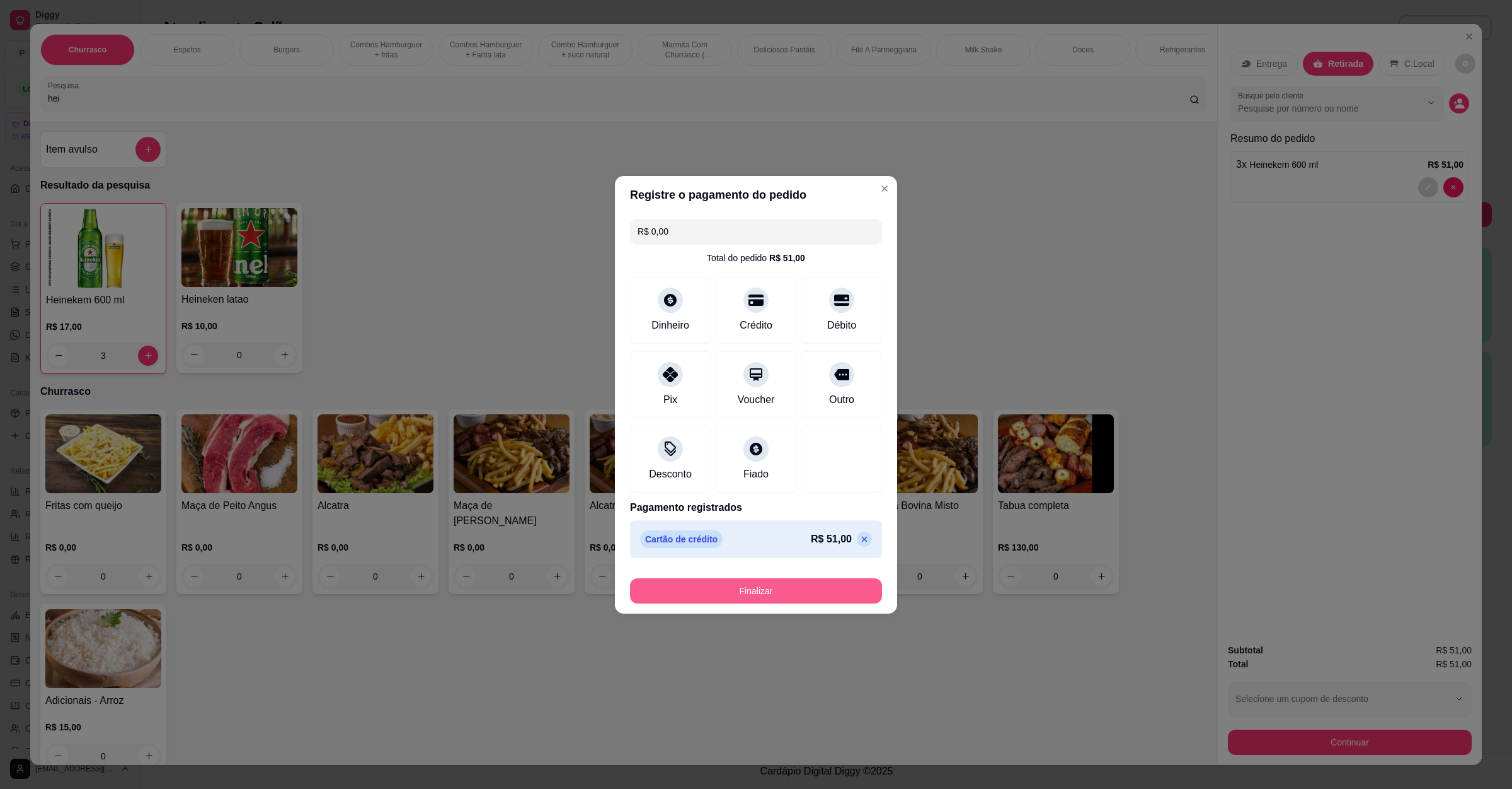
click at [684, 583] on button "Finalizar" at bounding box center [756, 590] width 252 height 25
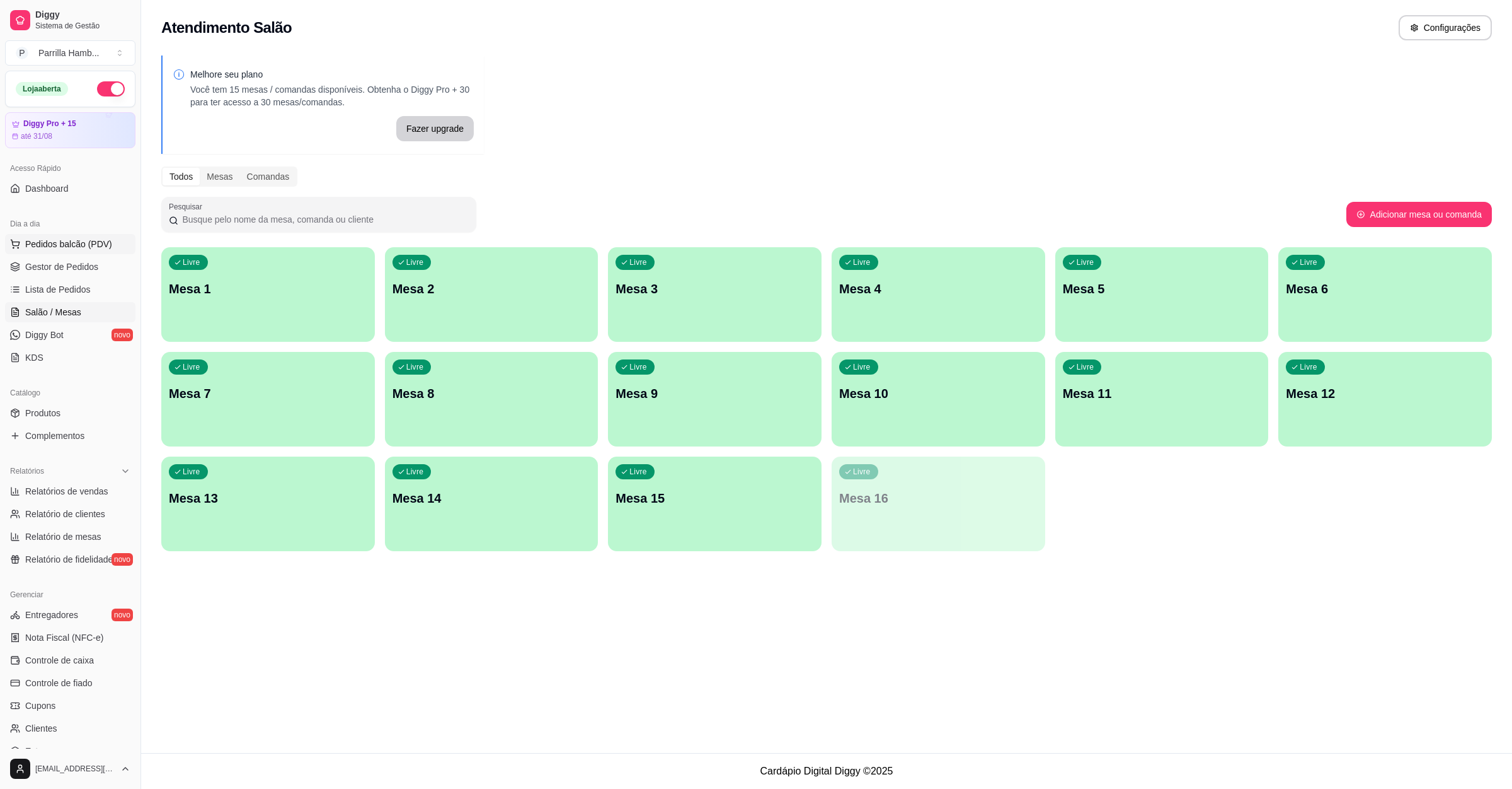
click at [80, 242] on span "Pedidos balcão (PDV)" at bounding box center [69, 243] width 87 height 13
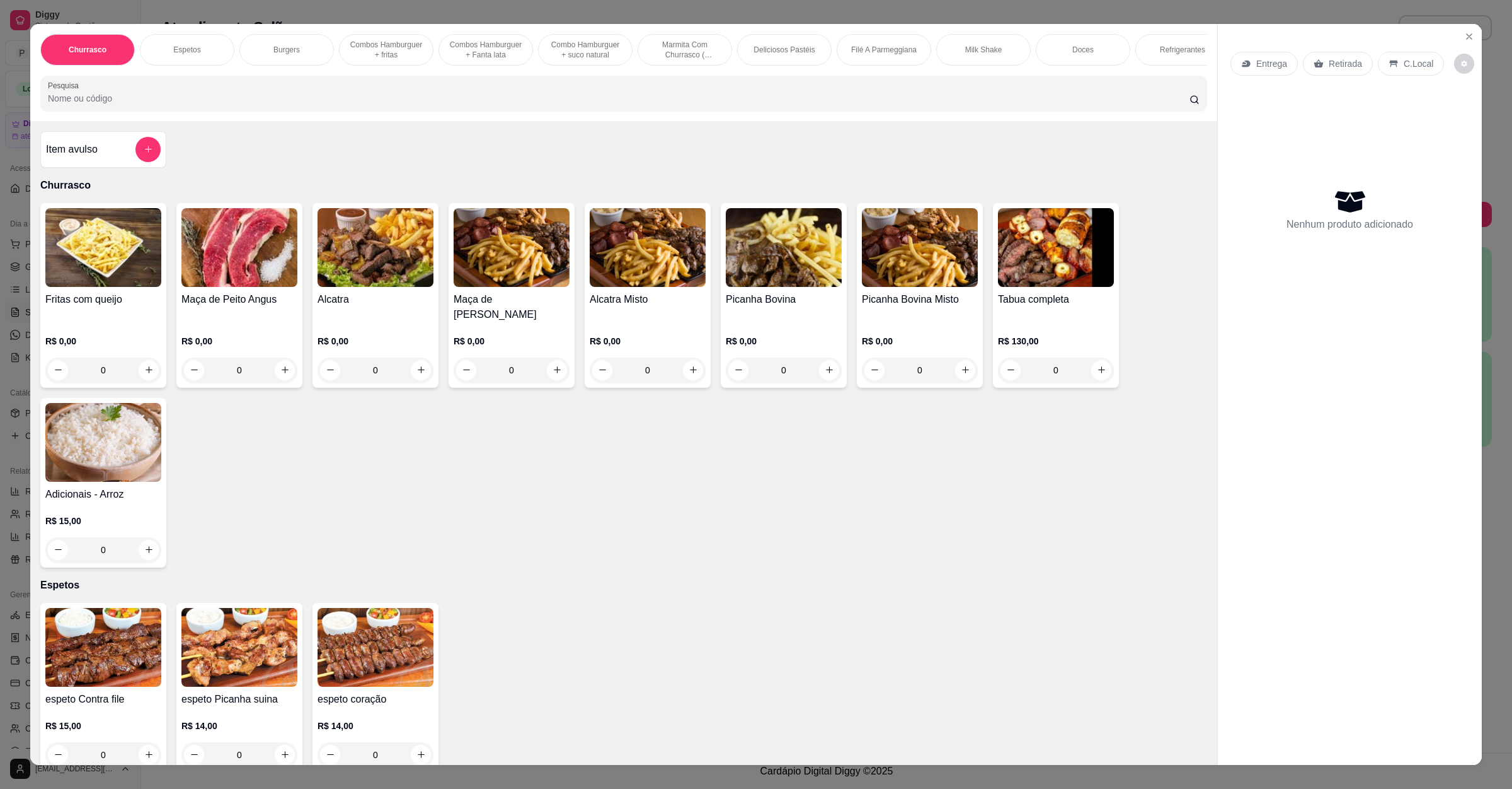
click at [158, 104] on input "Pesquisa" at bounding box center [618, 98] width 1142 height 13
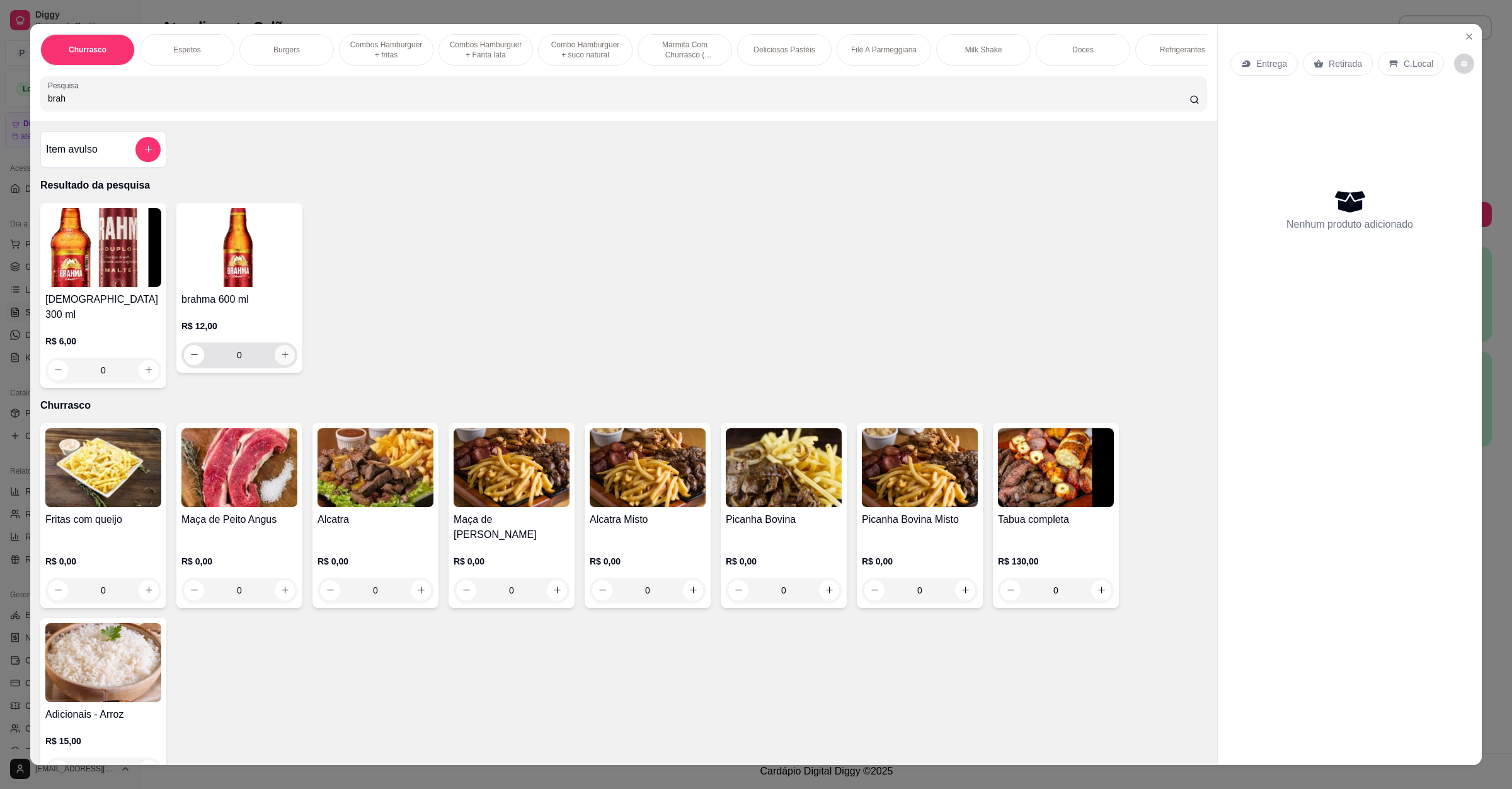
click at [282, 367] on div "0" at bounding box center [239, 355] width 111 height 25
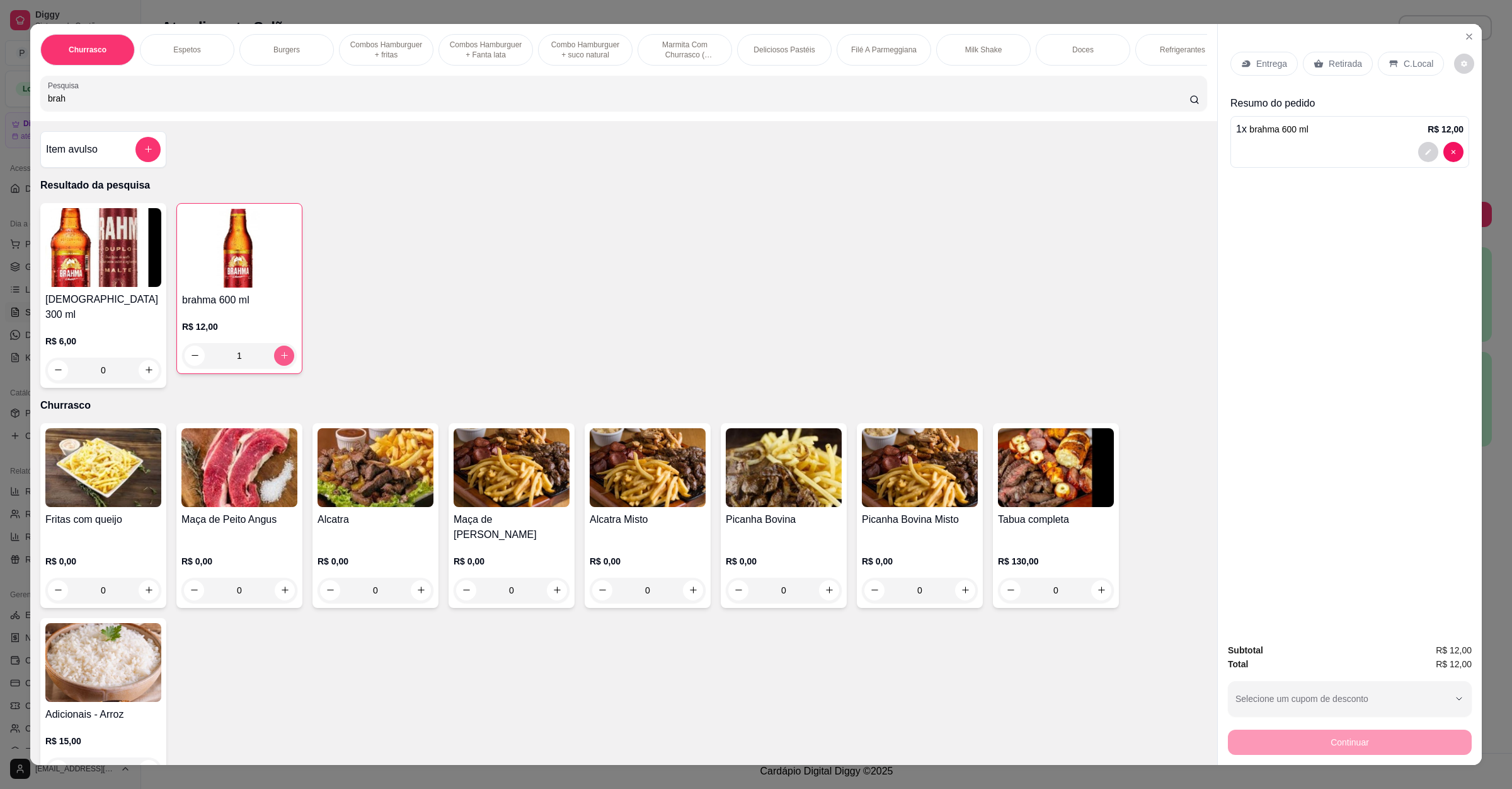
click at [282, 366] on button "increase-product-quantity" at bounding box center [284, 355] width 20 height 20
click at [282, 365] on button "increase-product-quantity" at bounding box center [283, 355] width 20 height 20
click at [282, 366] on button "increase-product-quantity" at bounding box center [284, 355] width 20 height 20
click at [282, 365] on button "increase-product-quantity" at bounding box center [283, 355] width 20 height 20
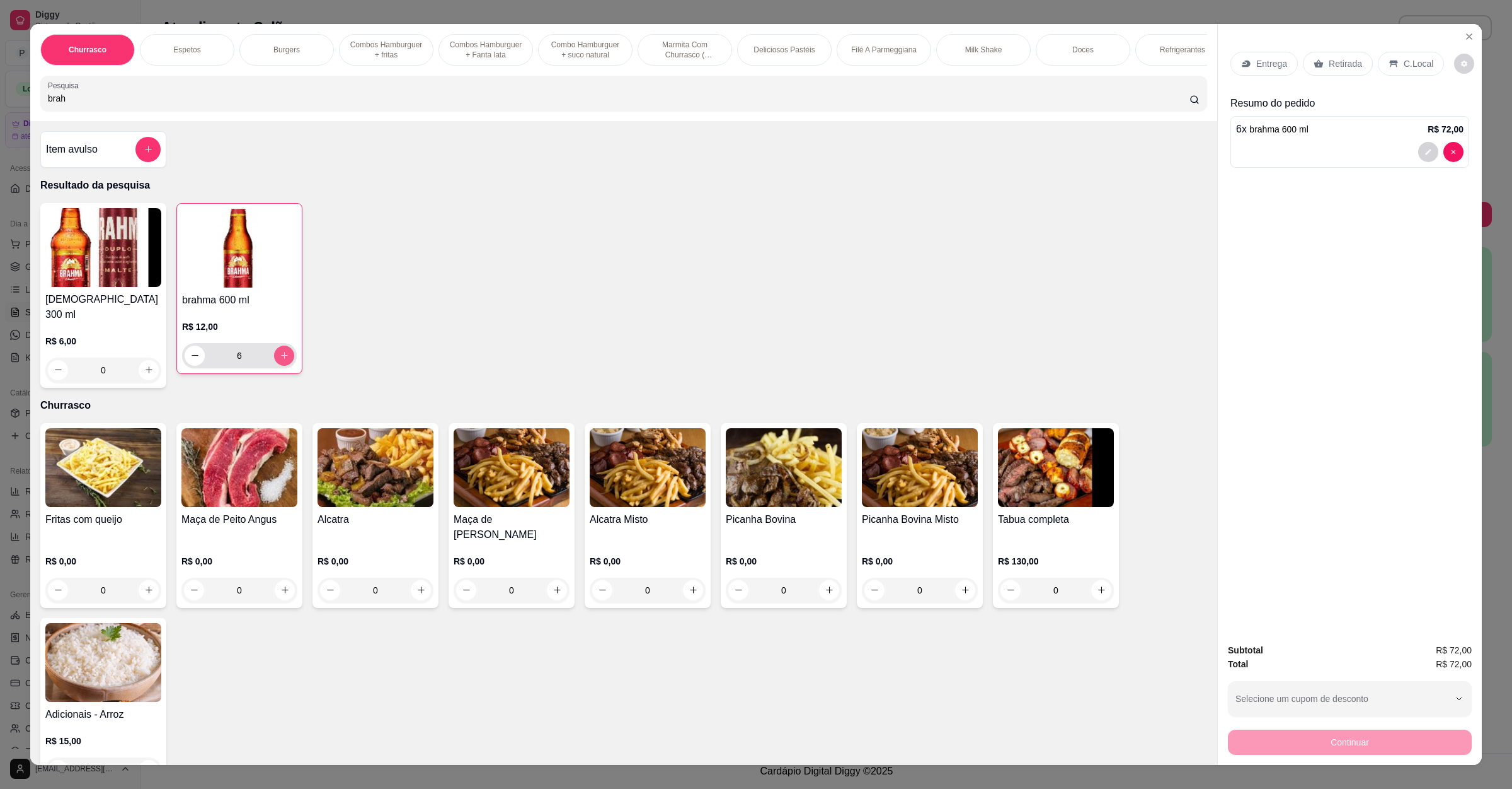
click at [282, 366] on button "increase-product-quantity" at bounding box center [284, 355] width 20 height 20
drag, startPoint x: 82, startPoint y: 109, endPoint x: 4, endPoint y: 119, distance: 78.6
click at [4, 119] on div "Churrasco Espetos Burgers Combos Hamburguer + fritas Combos Hamburguer + Fanta …" at bounding box center [756, 394] width 1512 height 789
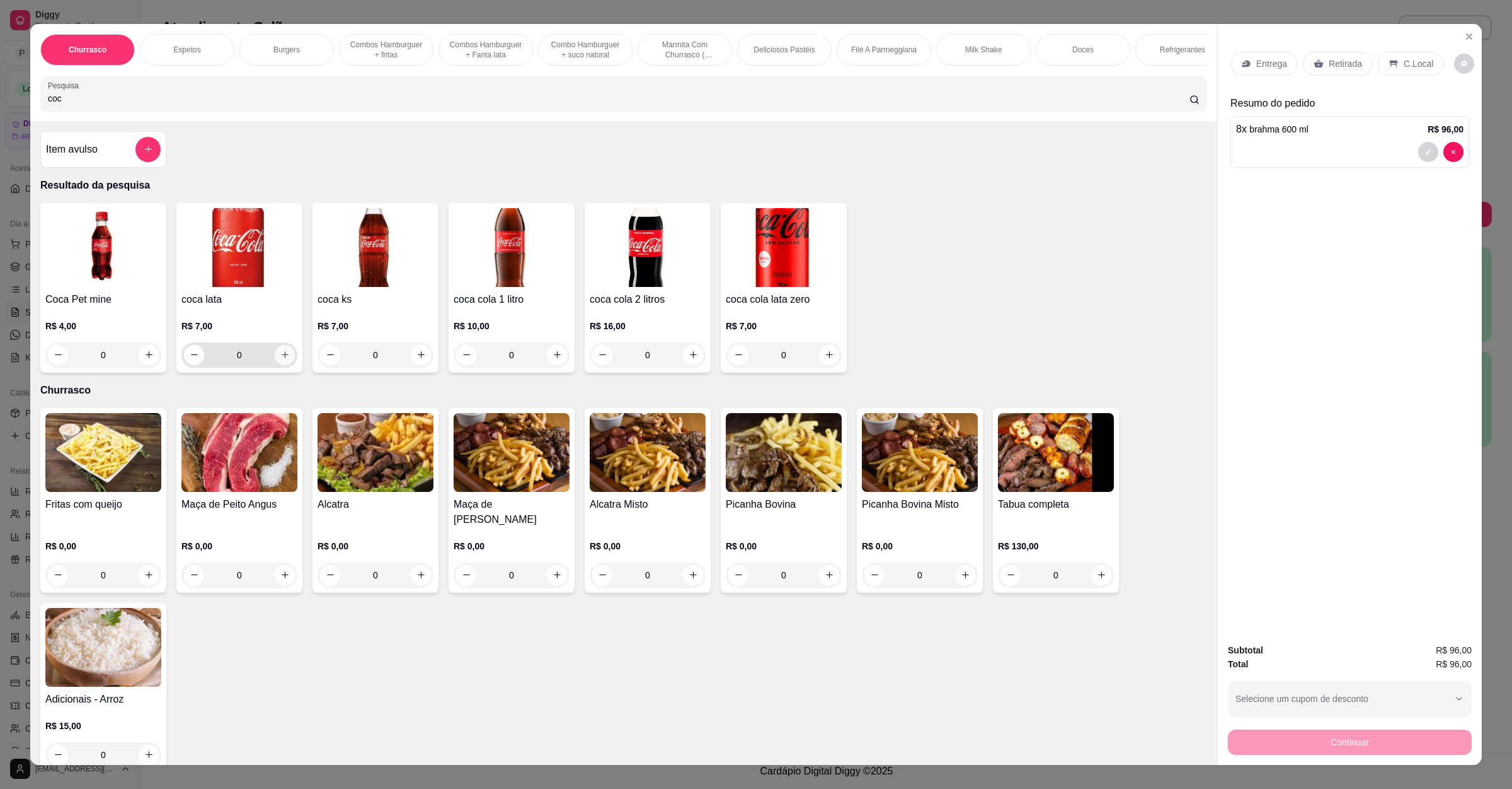
click at [281, 360] on icon "increase-product-quantity" at bounding box center [285, 354] width 9 height 9
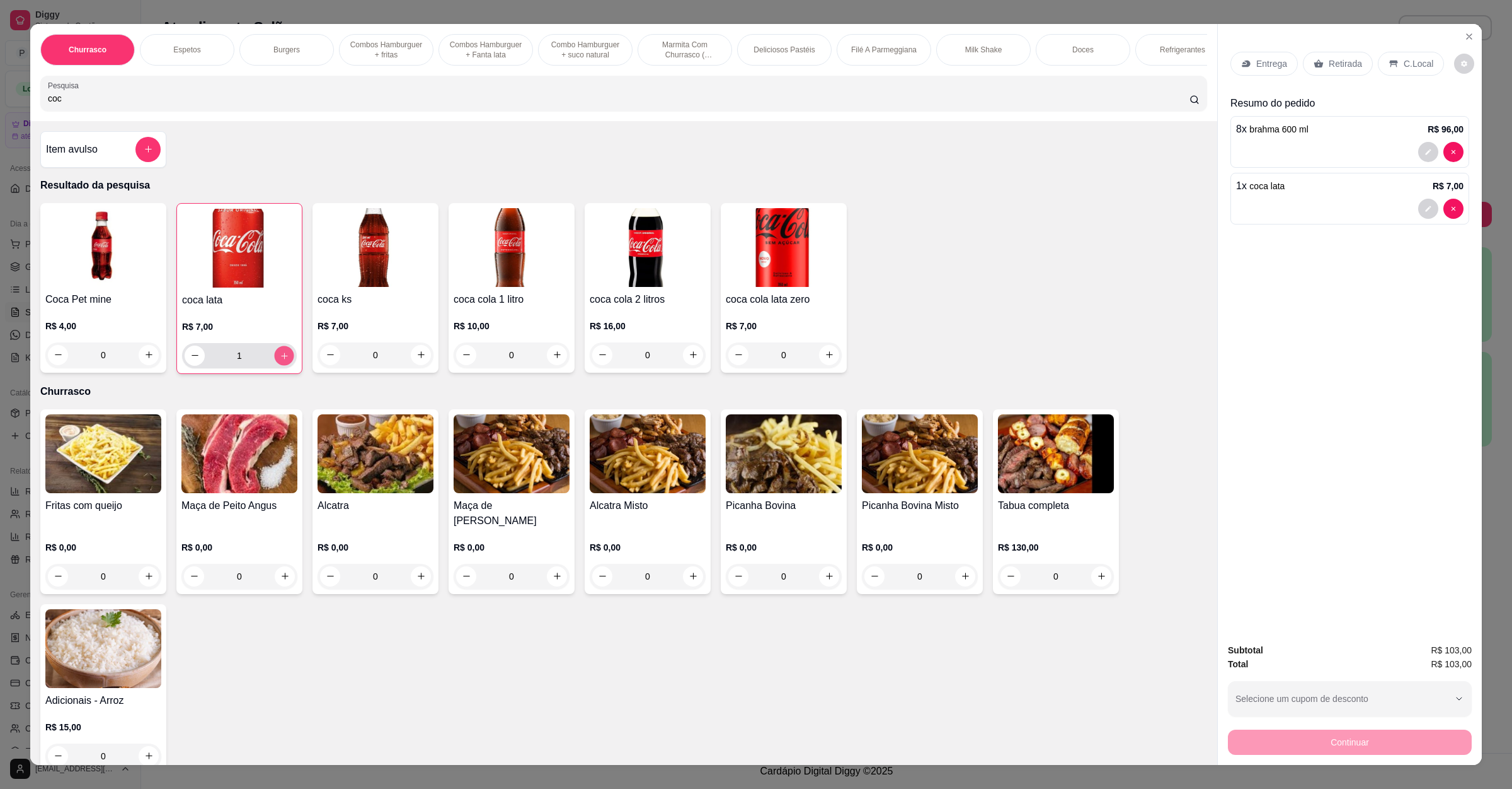
click at [280, 360] on icon "increase-product-quantity" at bounding box center [284, 355] width 9 height 9
drag, startPoint x: 103, startPoint y: 115, endPoint x: 26, endPoint y: 109, distance: 77.2
click at [31, 109] on div "Churrasco Espetos Burgers Combos Hamburguer + fritas Combos Hamburguer + Fanta …" at bounding box center [624, 72] width 1187 height 97
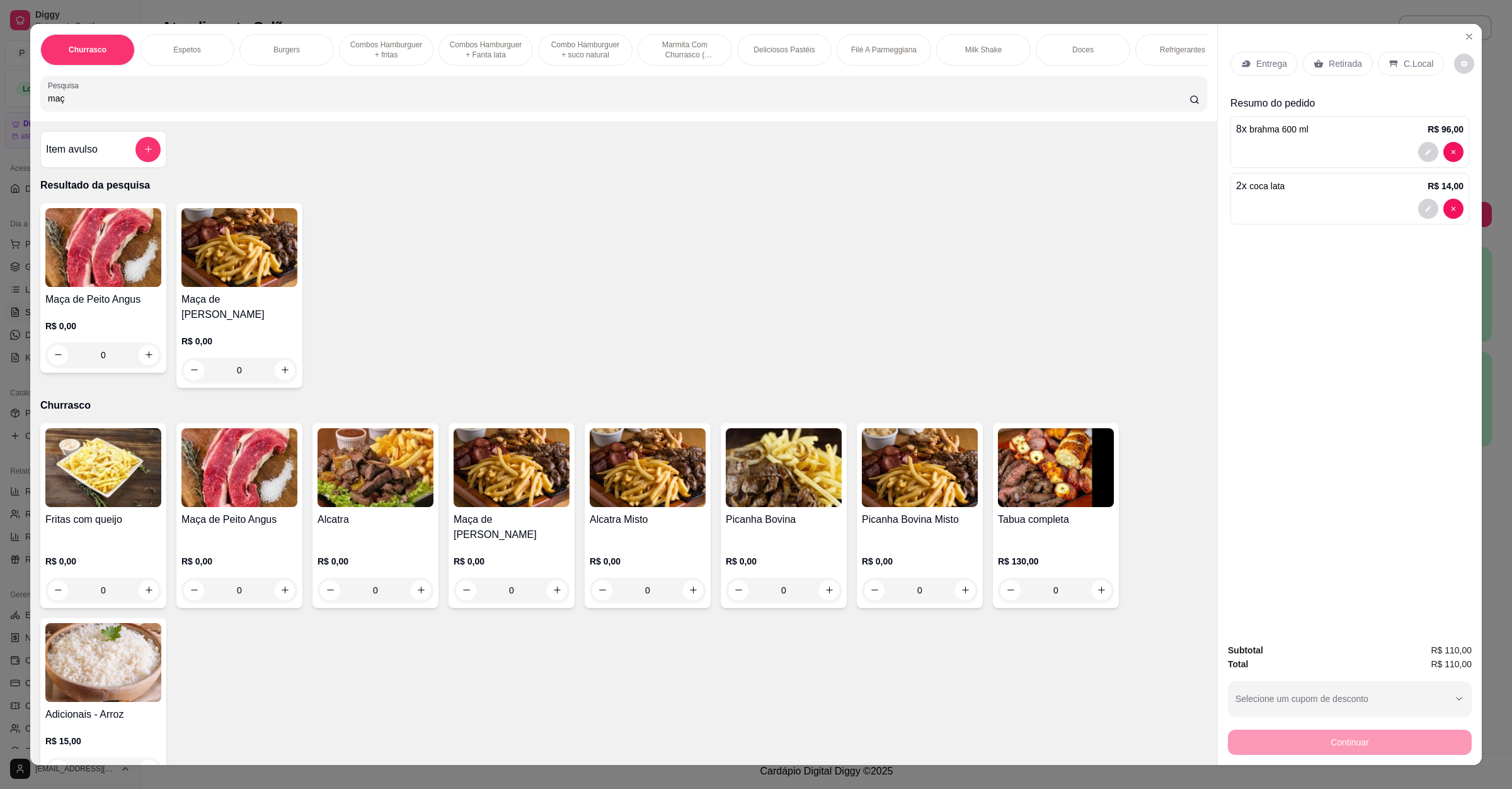
click at [126, 272] on img at bounding box center [103, 247] width 116 height 79
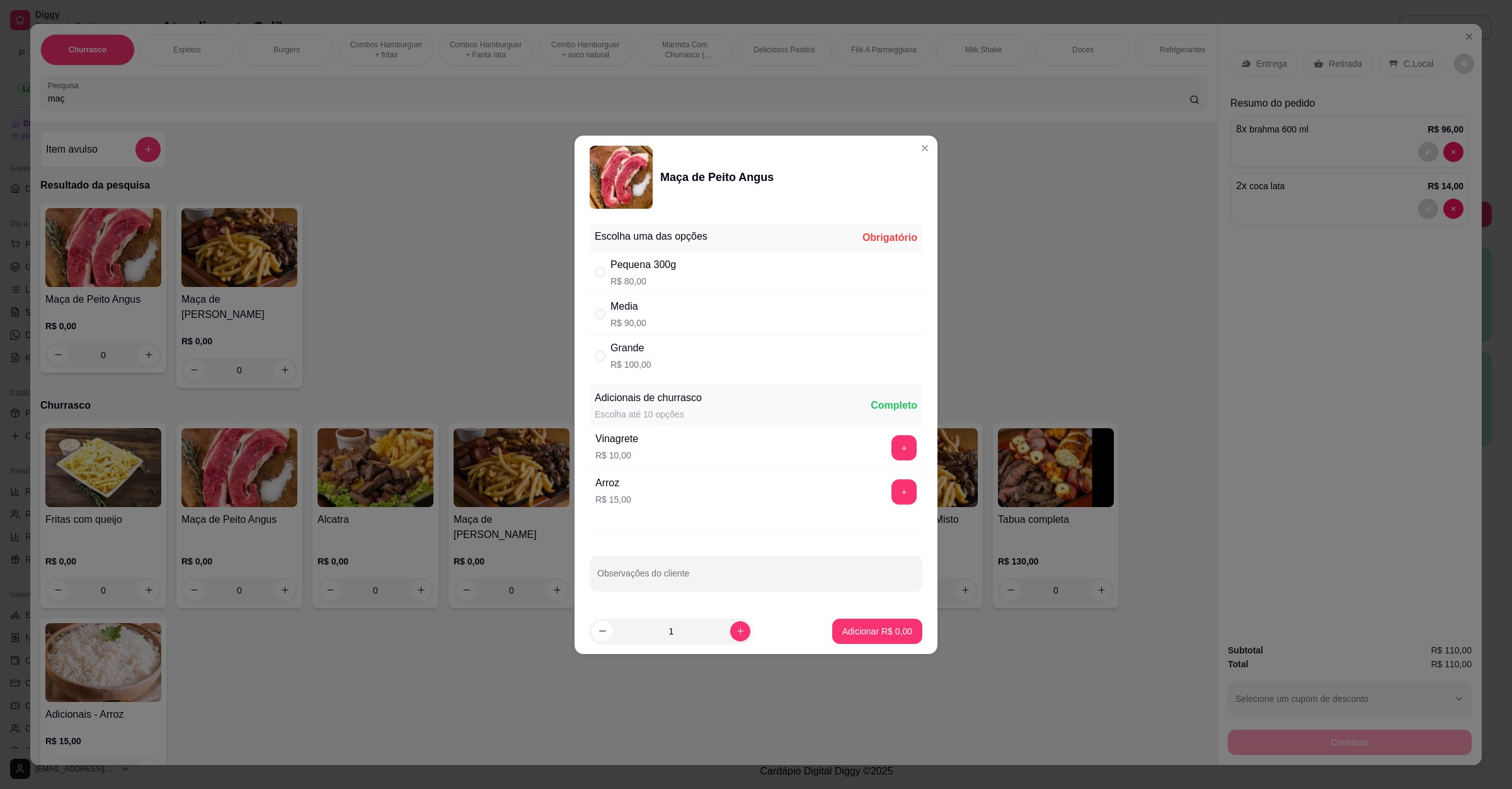
click at [635, 347] on div "Grande" at bounding box center [631, 348] width 41 height 15
click at [870, 634] on p "Adicionar R$ 100,00" at bounding box center [873, 630] width 80 height 13
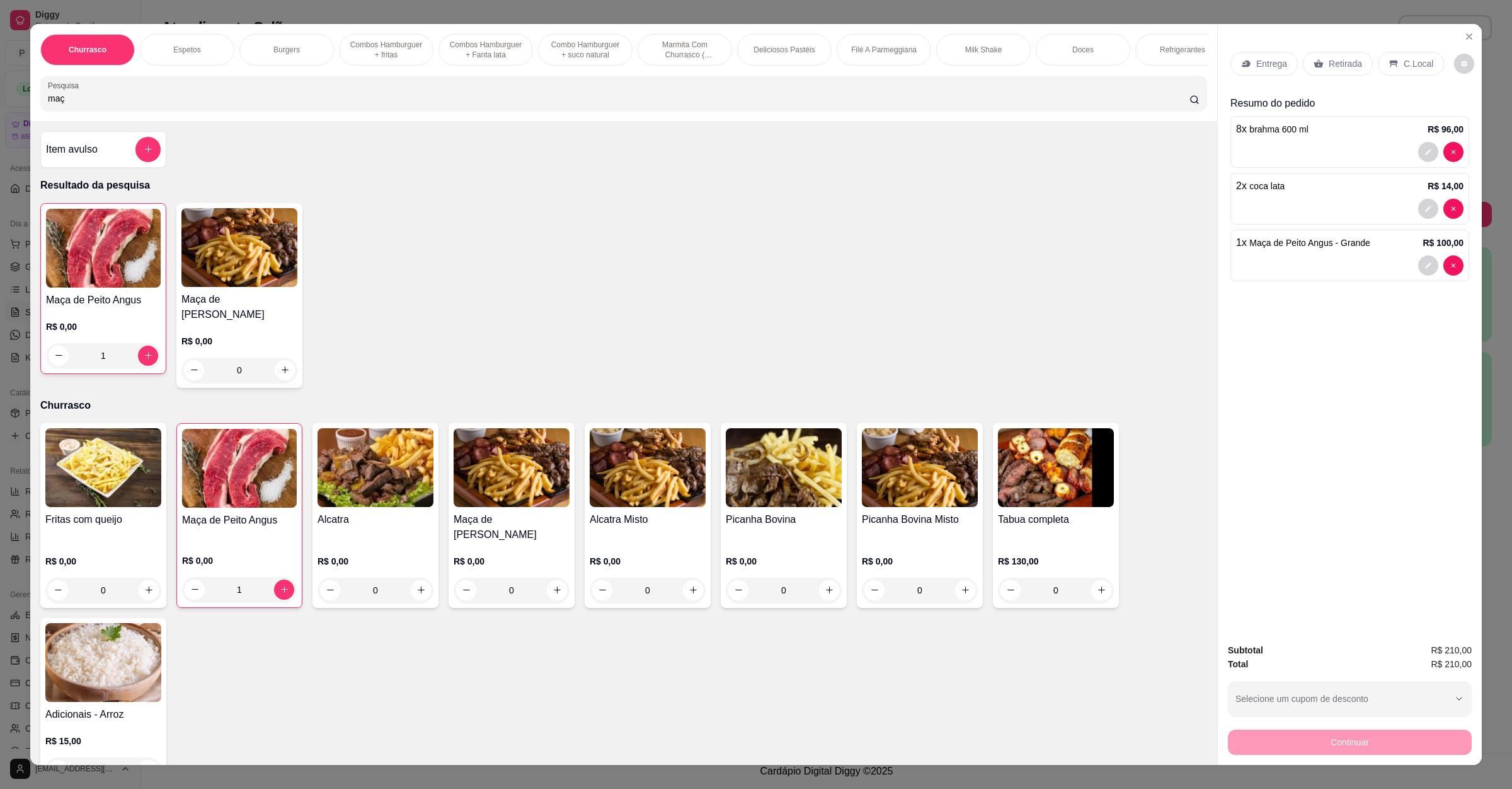
click at [1314, 63] on icon at bounding box center [1319, 64] width 9 height 8
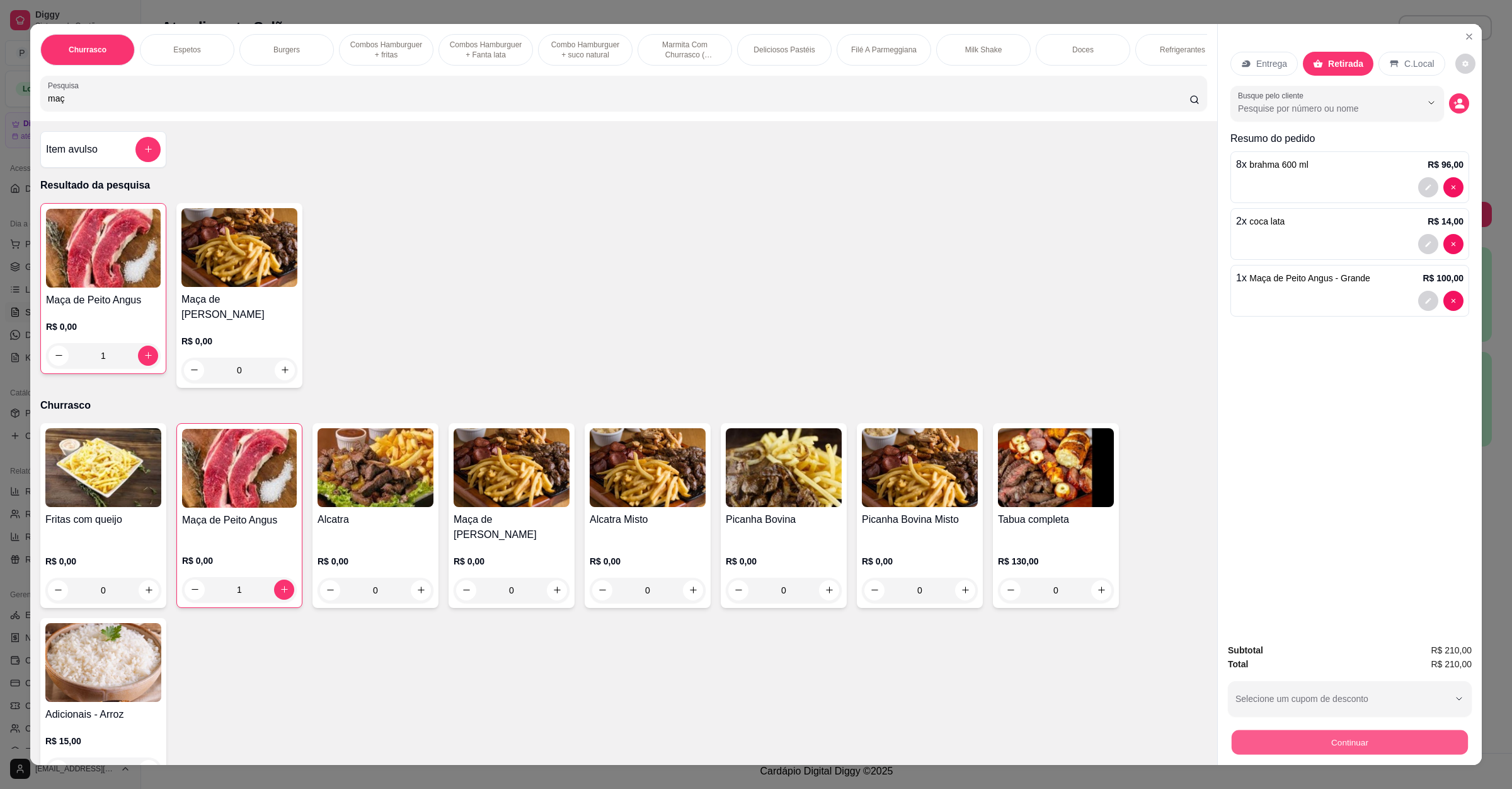
click at [1328, 741] on button "Continuar" at bounding box center [1350, 742] width 237 height 25
click at [109, 266] on img at bounding box center [103, 247] width 116 height 79
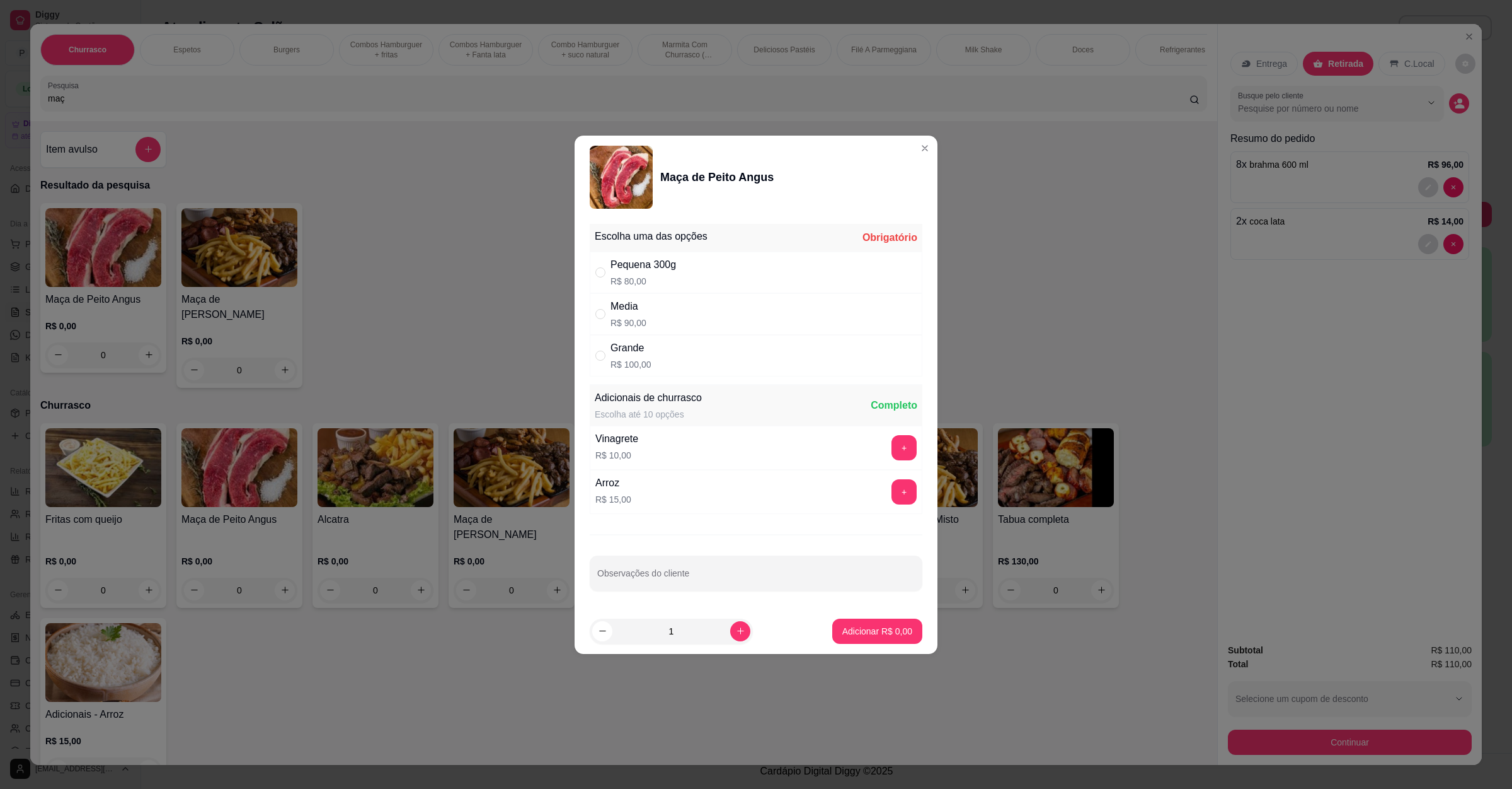
click at [651, 308] on div "Media R$ 90,00" at bounding box center [756, 314] width 332 height 42
click at [859, 623] on button "Adicionar R$ 90,00" at bounding box center [874, 630] width 92 height 25
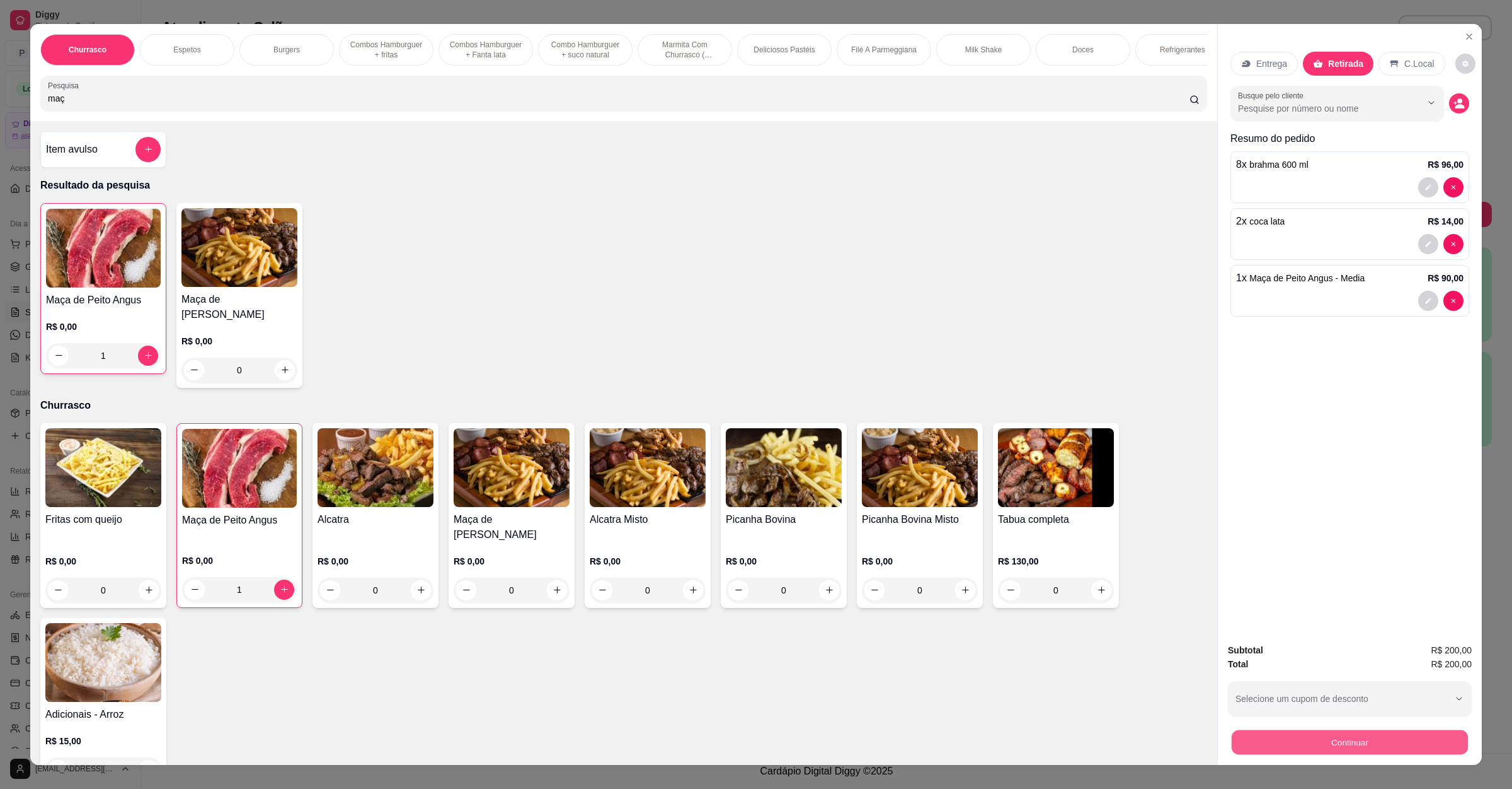
click at [1267, 743] on button "Continuar" at bounding box center [1350, 742] width 237 height 25
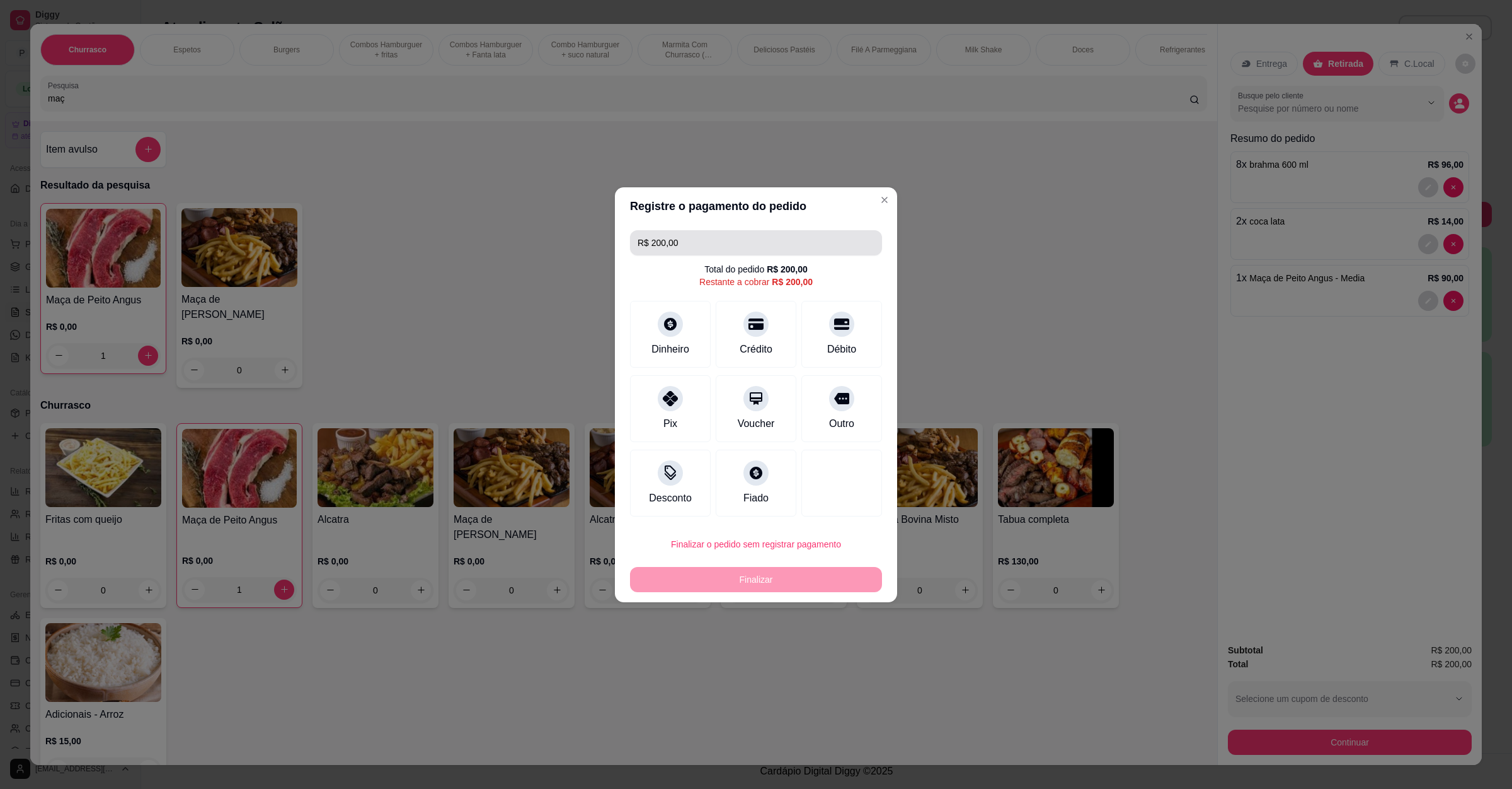
drag, startPoint x: 775, startPoint y: 243, endPoint x: 418, endPoint y: 180, distance: 362.5
click at [418, 180] on div "Registre o pagamento do pedido R$ 200,00 Total do pedido R$ 200,00 Restante a c…" at bounding box center [756, 394] width 1512 height 789
click at [681, 315] on div "Dinheiro" at bounding box center [671, 331] width 89 height 74
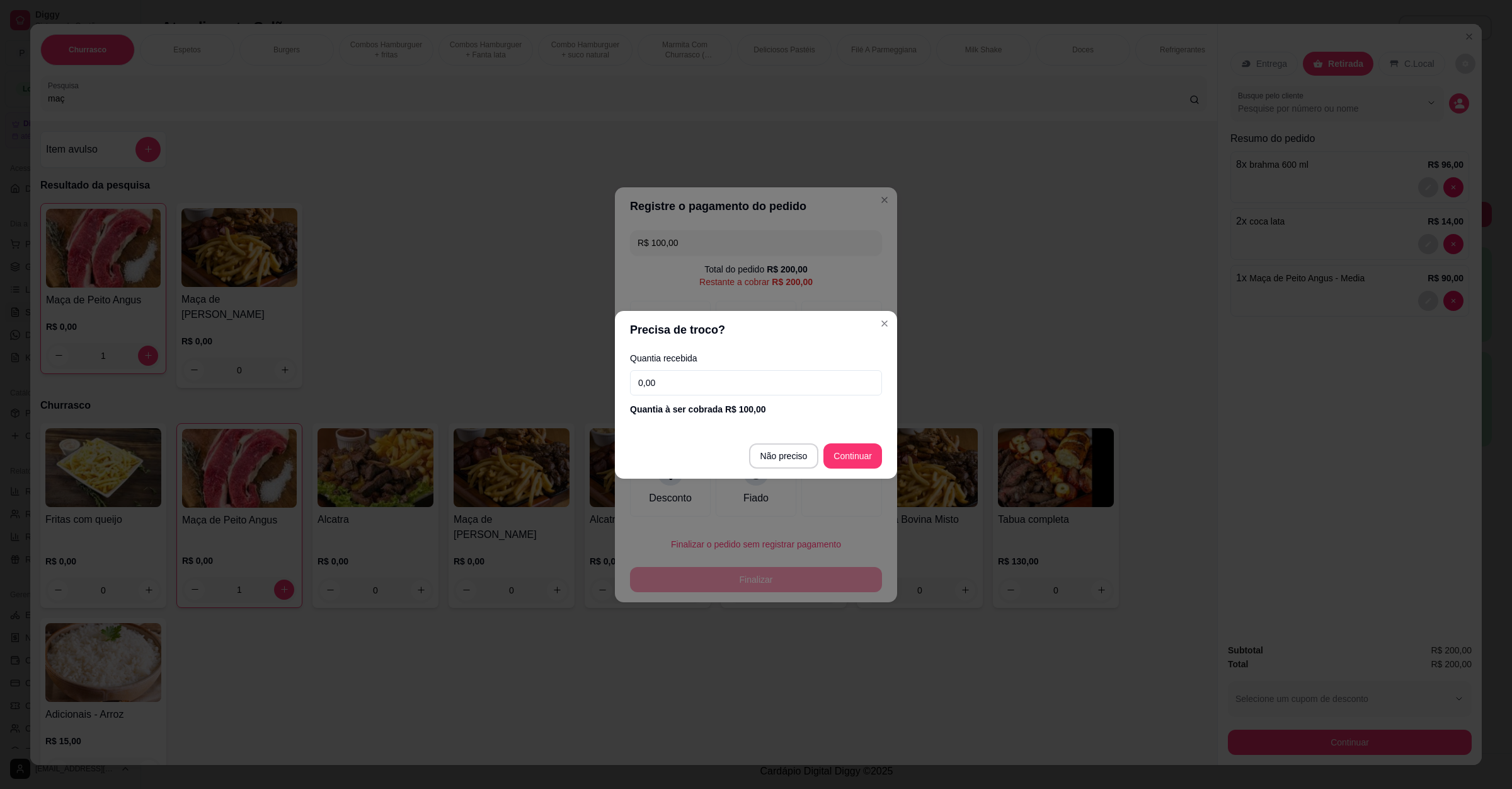
click at [774, 383] on input "0,00" at bounding box center [756, 383] width 252 height 25
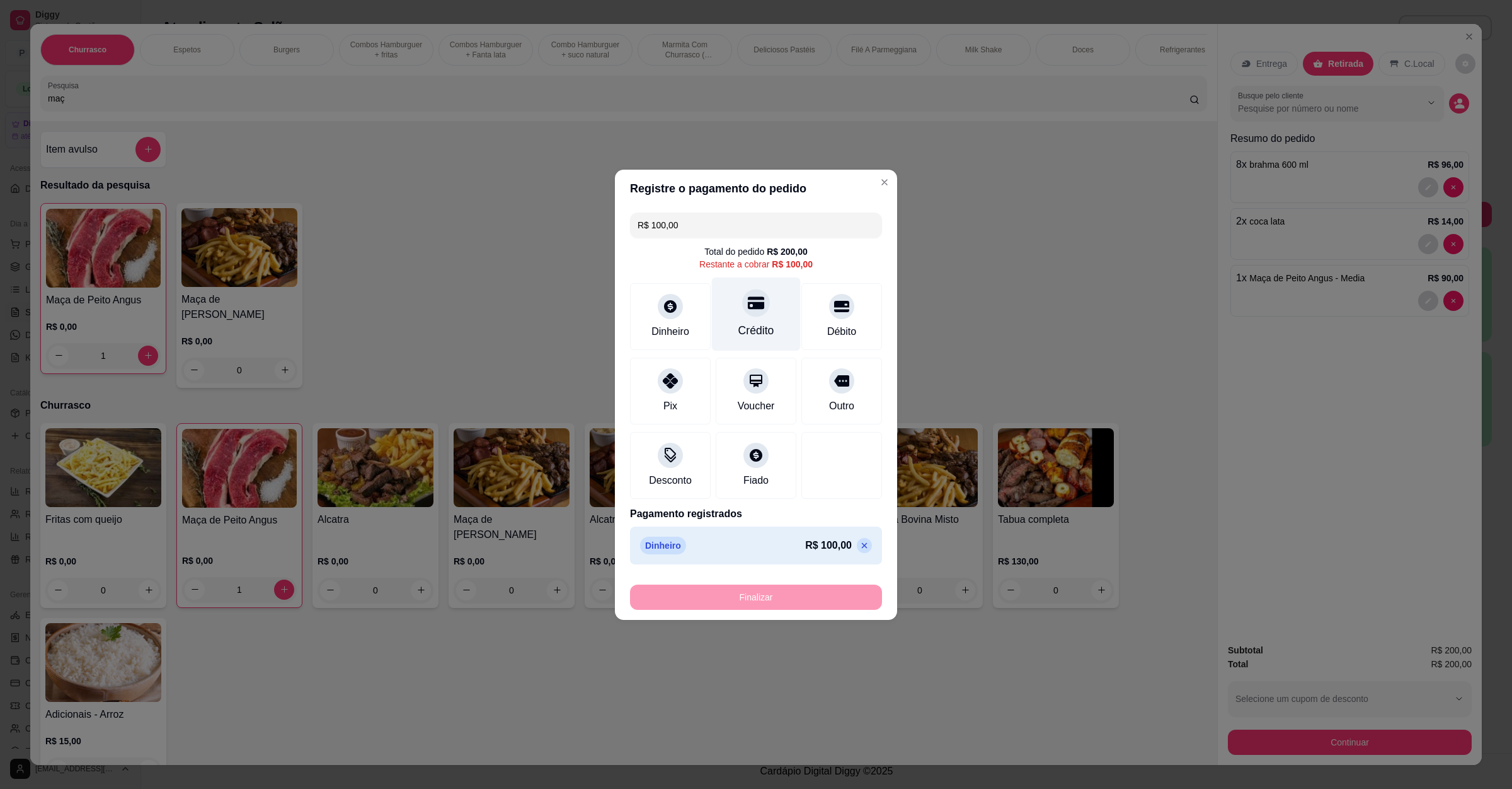
click at [739, 323] on div "Crédito" at bounding box center [756, 330] width 36 height 16
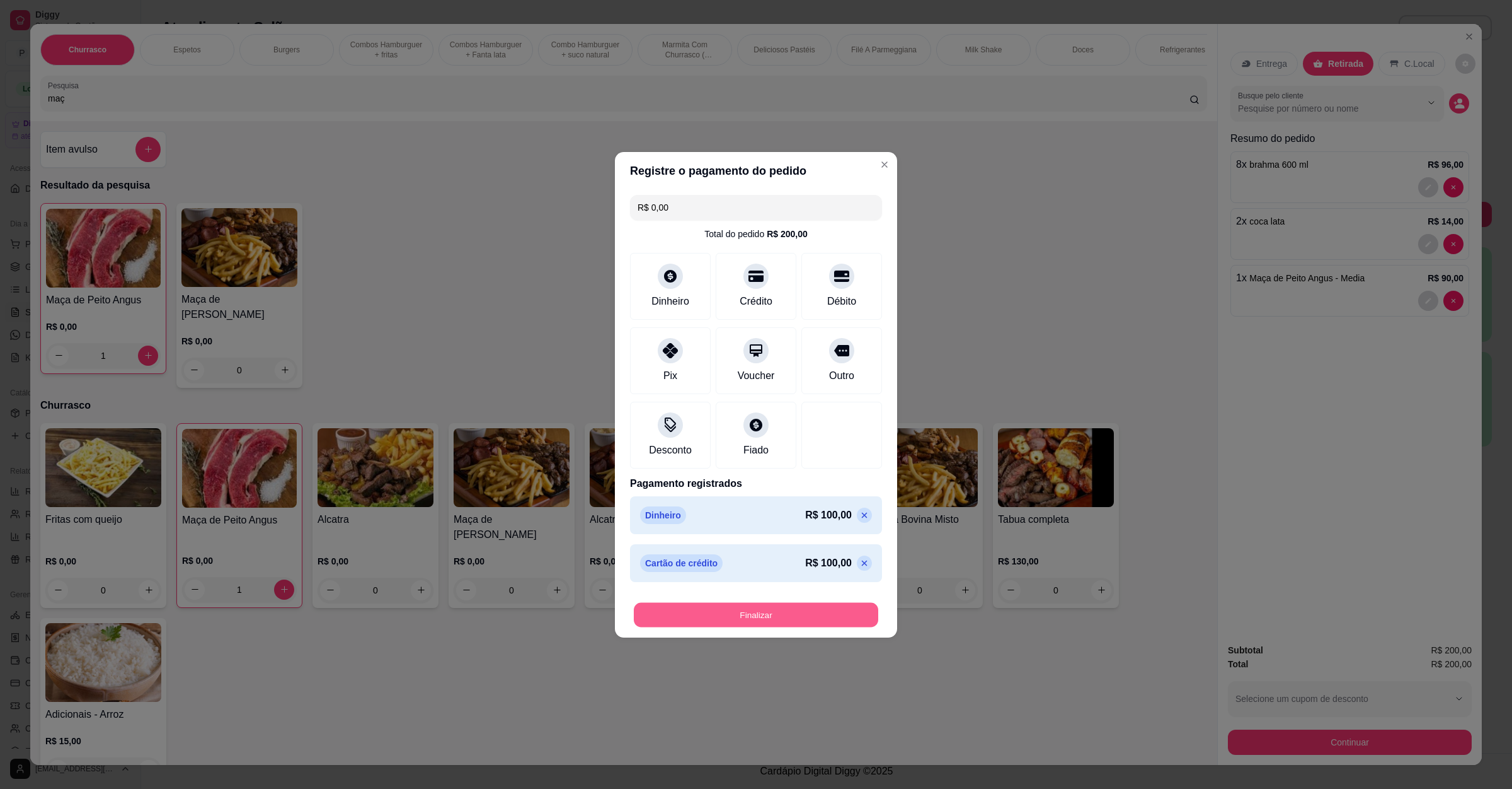
click at [742, 605] on button "Finalizar" at bounding box center [756, 614] width 244 height 25
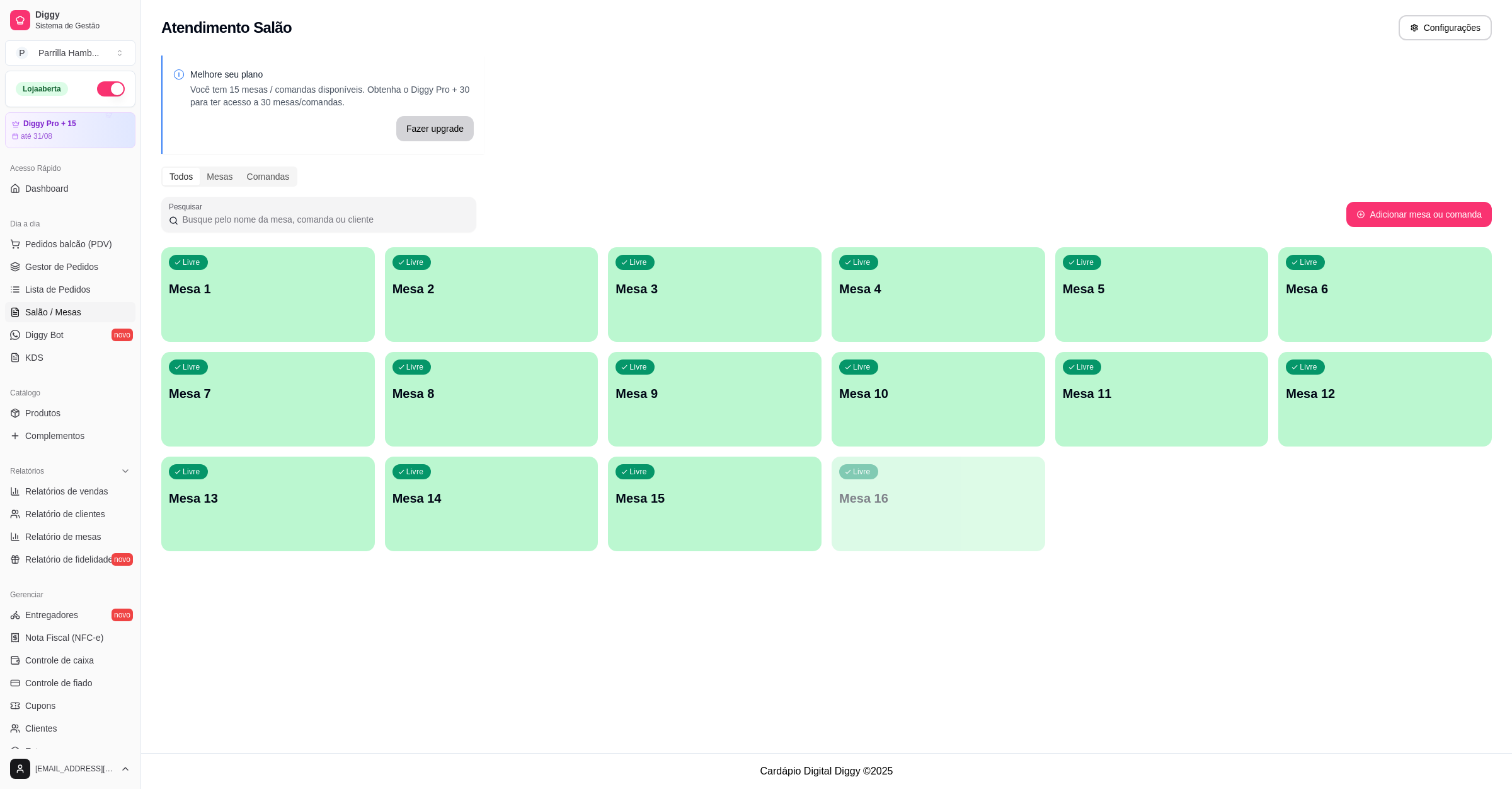
click at [987, 646] on div "Atendimento Salão Configurações Melhore seu plano Você tem 15 mesas / comandas …" at bounding box center [826, 376] width 1371 height 753
click at [100, 254] on button "Pedidos balcão (PDV)" at bounding box center [70, 244] width 131 height 20
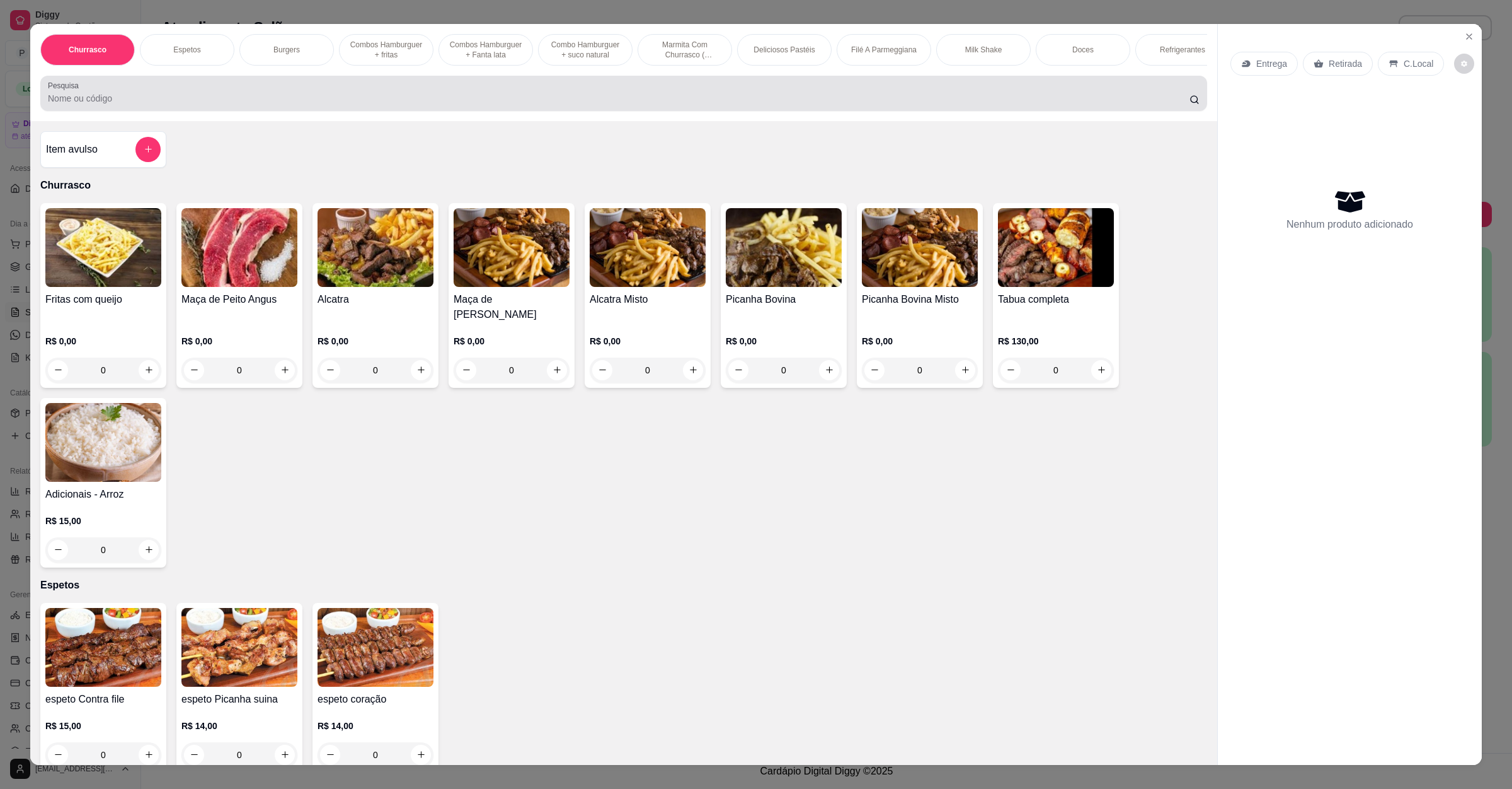
click at [232, 104] on input "Pesquisa" at bounding box center [618, 98] width 1142 height 13
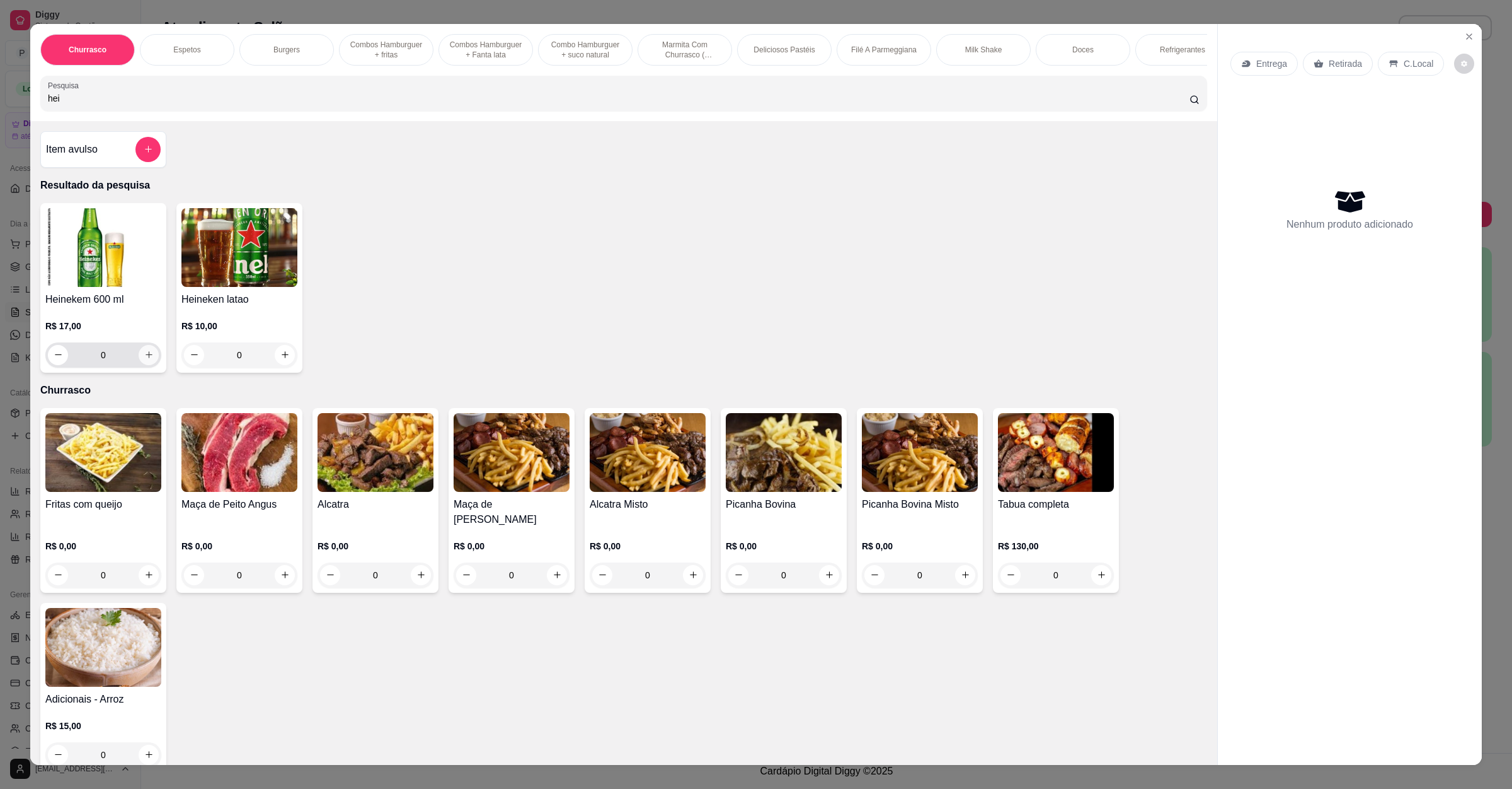
click at [144, 360] on icon "increase-product-quantity" at bounding box center [148, 354] width 9 height 9
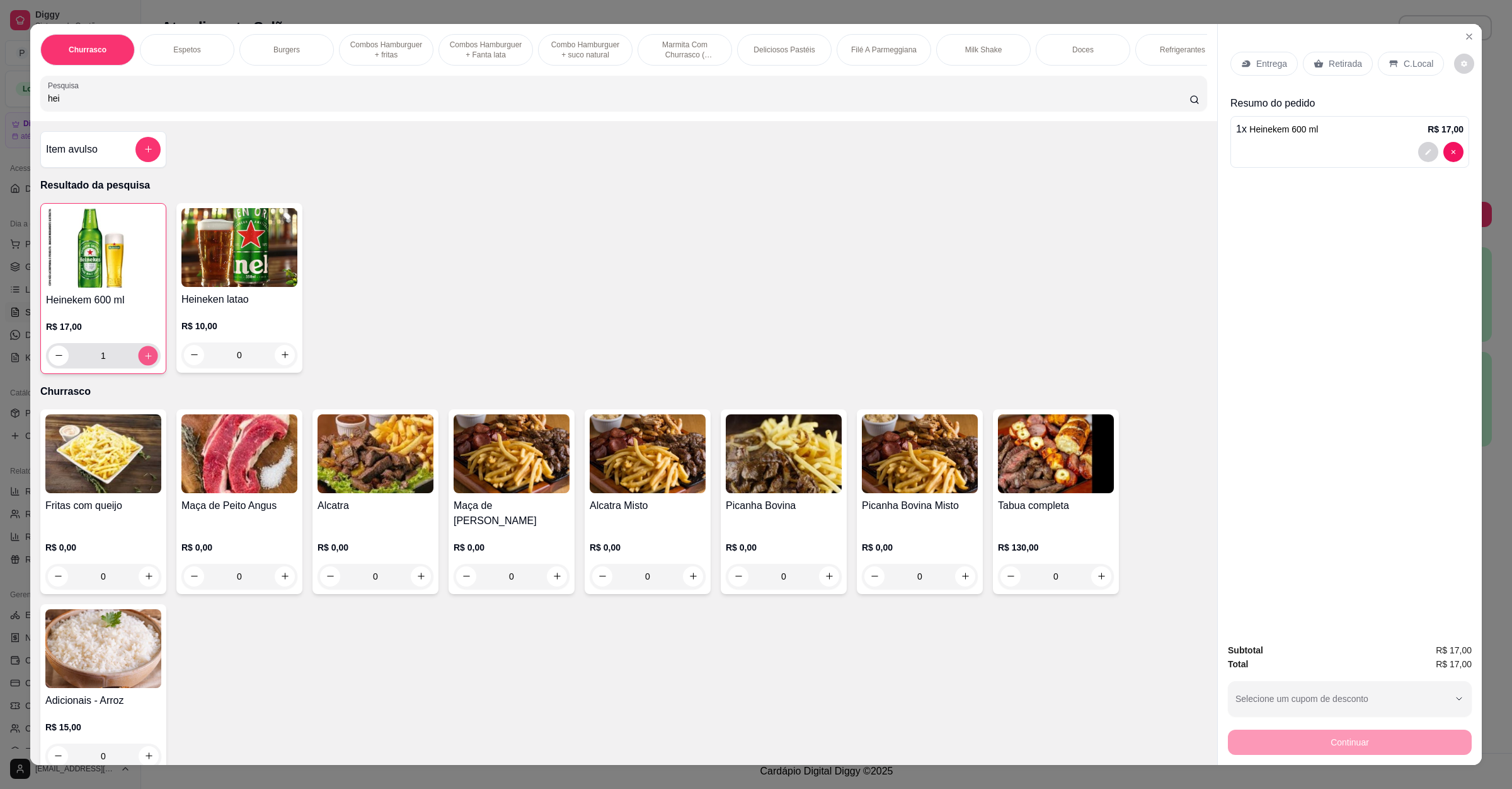
click at [143, 360] on icon "increase-product-quantity" at bounding box center [148, 355] width 9 height 9
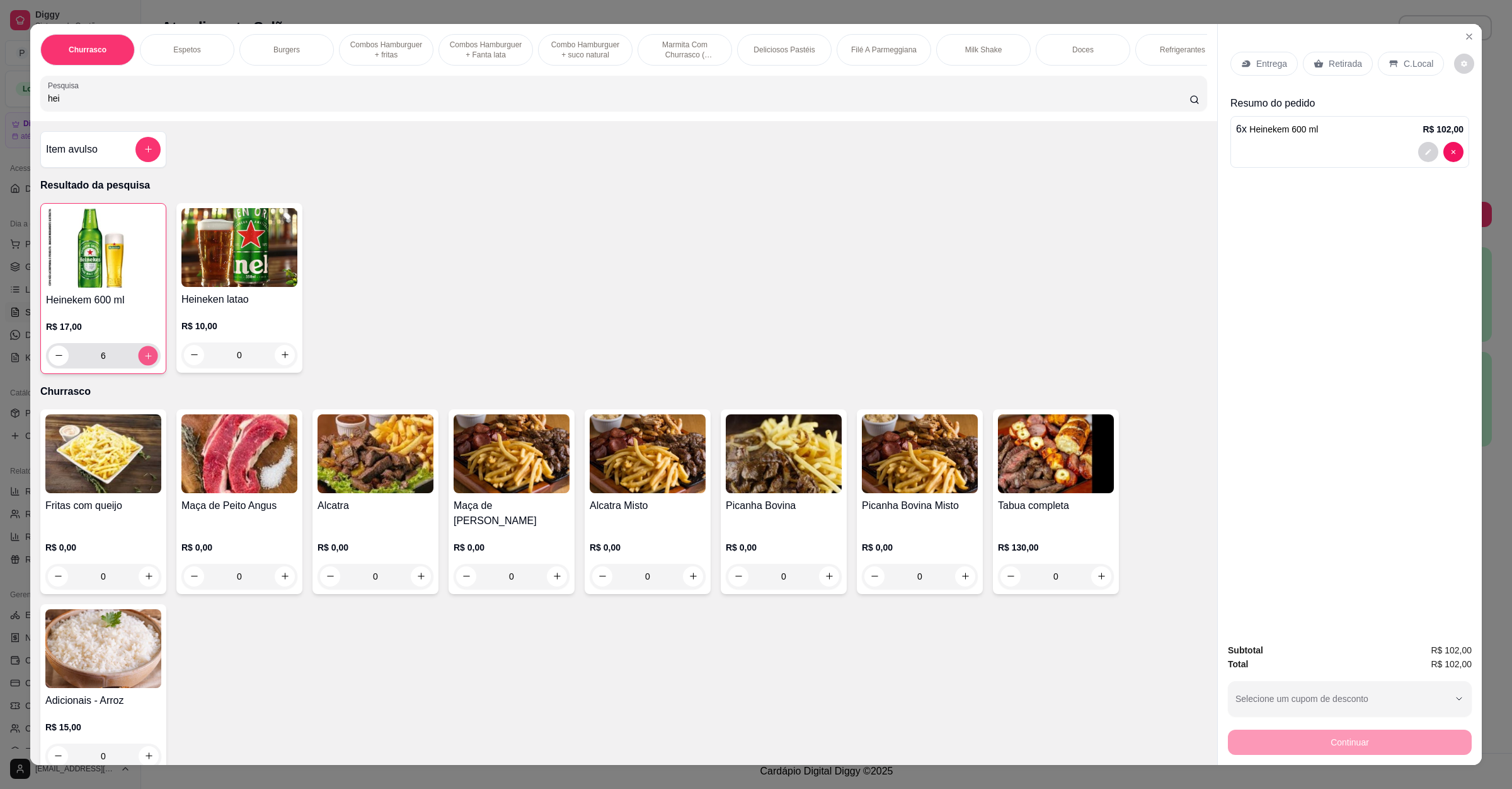
click at [143, 360] on icon "increase-product-quantity" at bounding box center [148, 355] width 9 height 9
drag, startPoint x: 106, startPoint y: 108, endPoint x: 0, endPoint y: 115, distance: 106.2
click at [0, 115] on div "Churrasco Espetos Burgers Combos Hamburguer + fritas Combos Hamburguer + Fanta …" at bounding box center [756, 394] width 1512 height 789
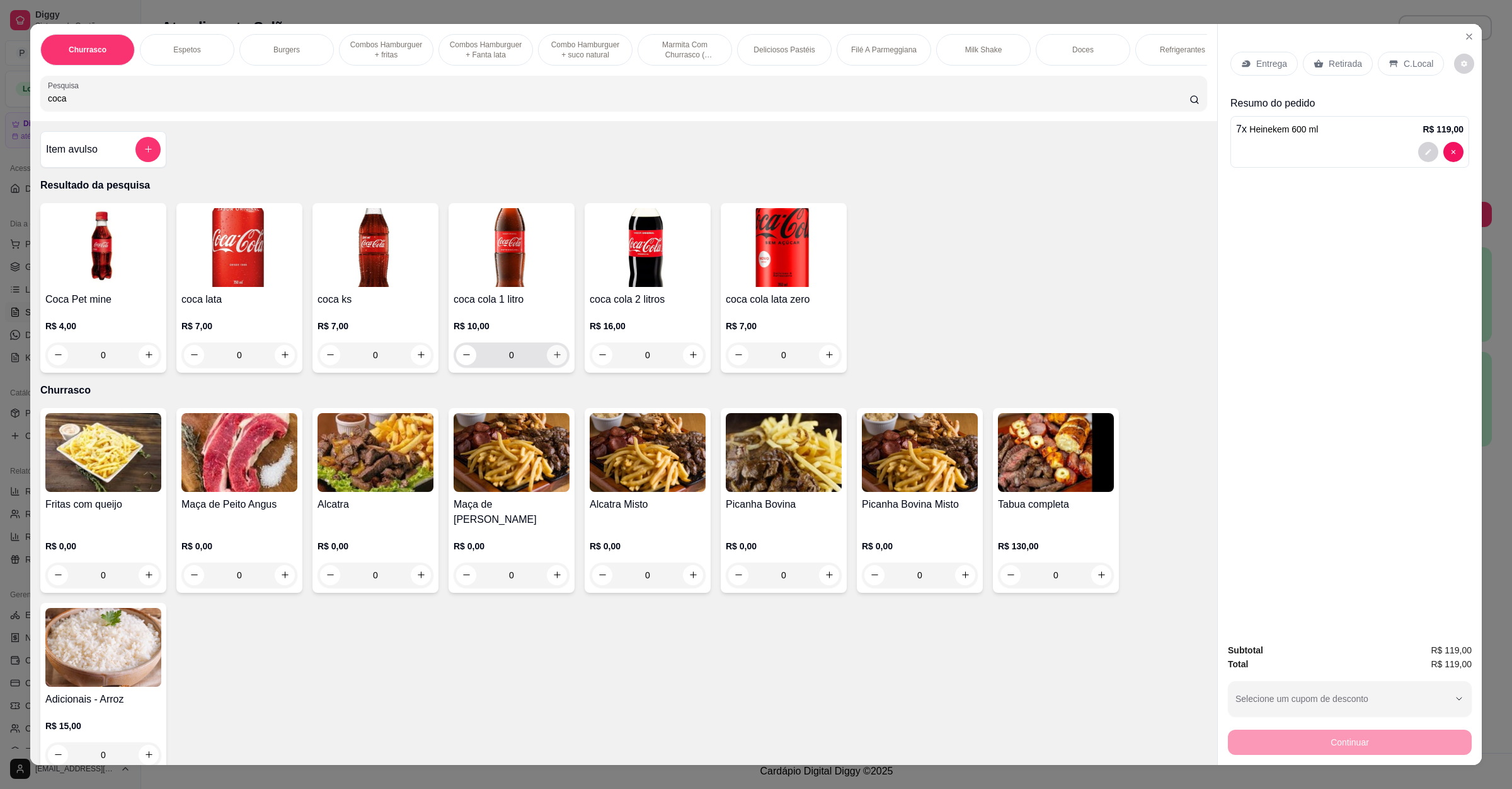
click at [553, 360] on icon "increase-product-quantity" at bounding box center [557, 354] width 9 height 9
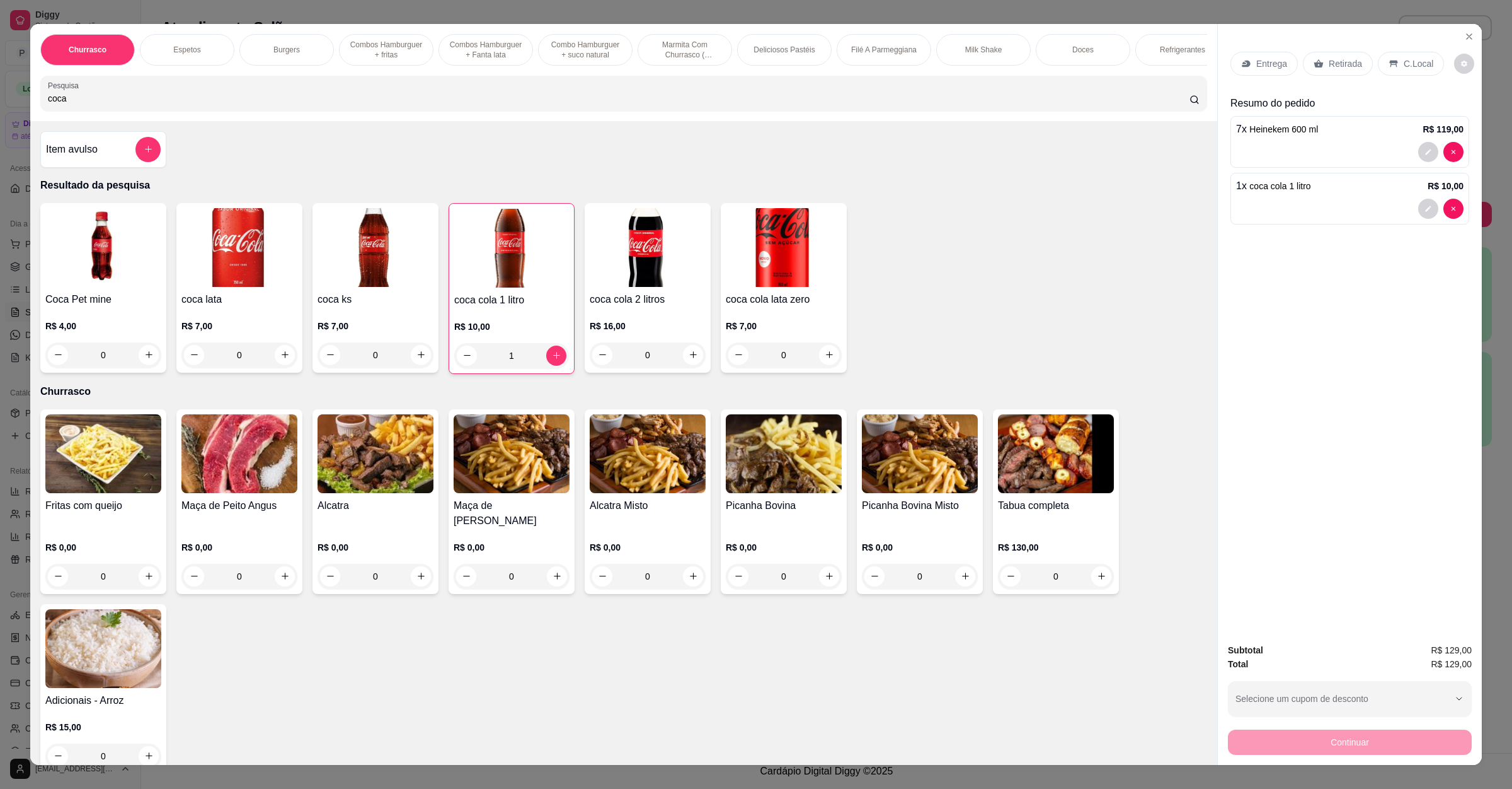
drag, startPoint x: 100, startPoint y: 110, endPoint x: 3, endPoint y: 112, distance: 97.0
click at [0, 112] on div "Churrasco Espetos Burgers Combos Hamburguer + fritas Combos Hamburguer + Fanta …" at bounding box center [756, 394] width 1512 height 789
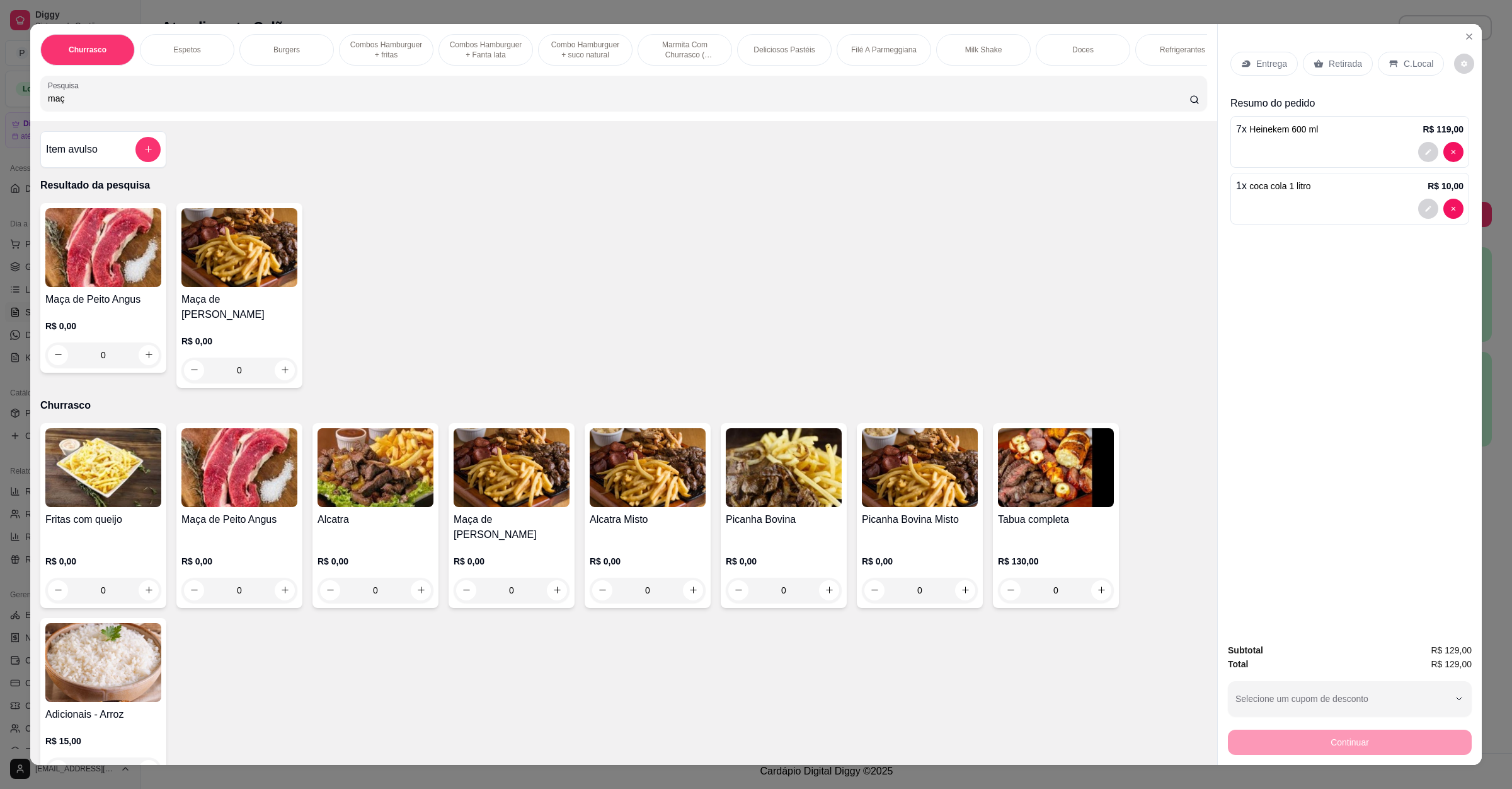
click at [99, 329] on div "R$ 0,00 0" at bounding box center [103, 337] width 116 height 60
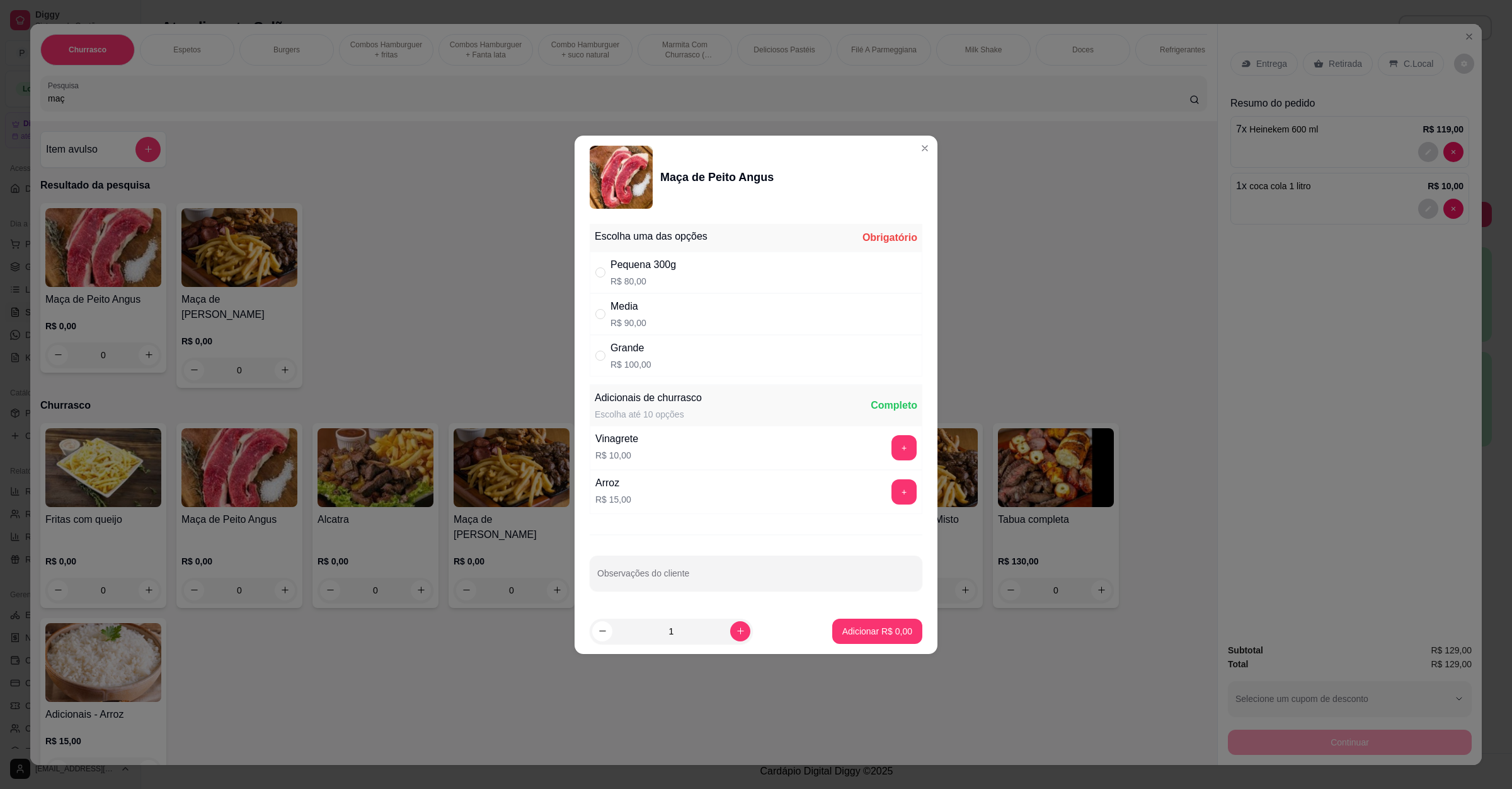
click at [622, 346] on div "Grande" at bounding box center [631, 348] width 41 height 15
click at [859, 649] on footer "1 Adicionar R$ 100,00" at bounding box center [756, 631] width 363 height 46
click at [852, 635] on p "Adicionar R$ 100,00" at bounding box center [873, 630] width 80 height 13
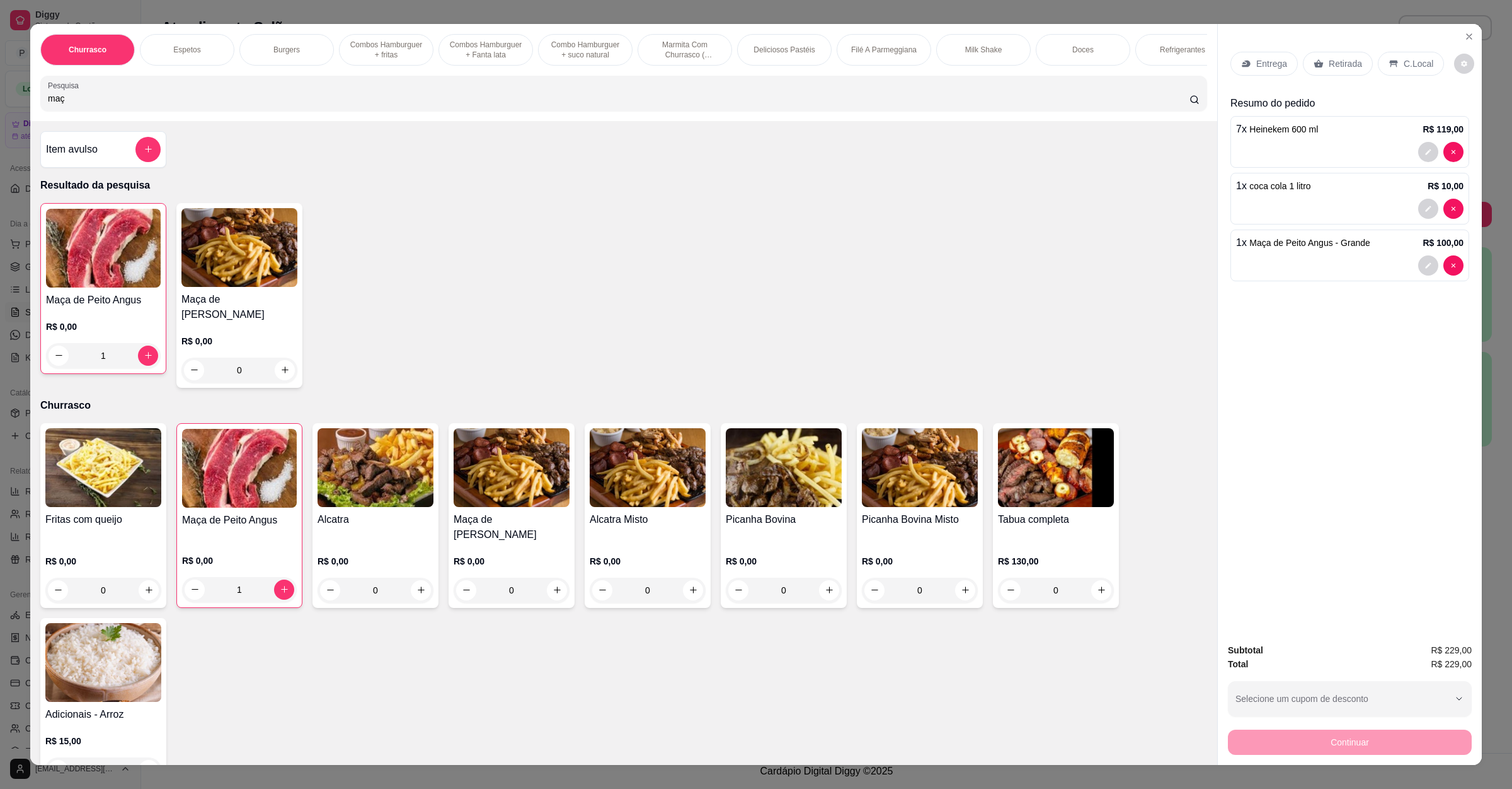
drag, startPoint x: 186, startPoint y: 109, endPoint x: 15, endPoint y: 115, distance: 171.1
click at [0, 109] on div "Churrasco Espetos Burgers Combos Hamburguer + fritas Combos Hamburguer + Fanta …" at bounding box center [756, 394] width 1512 height 789
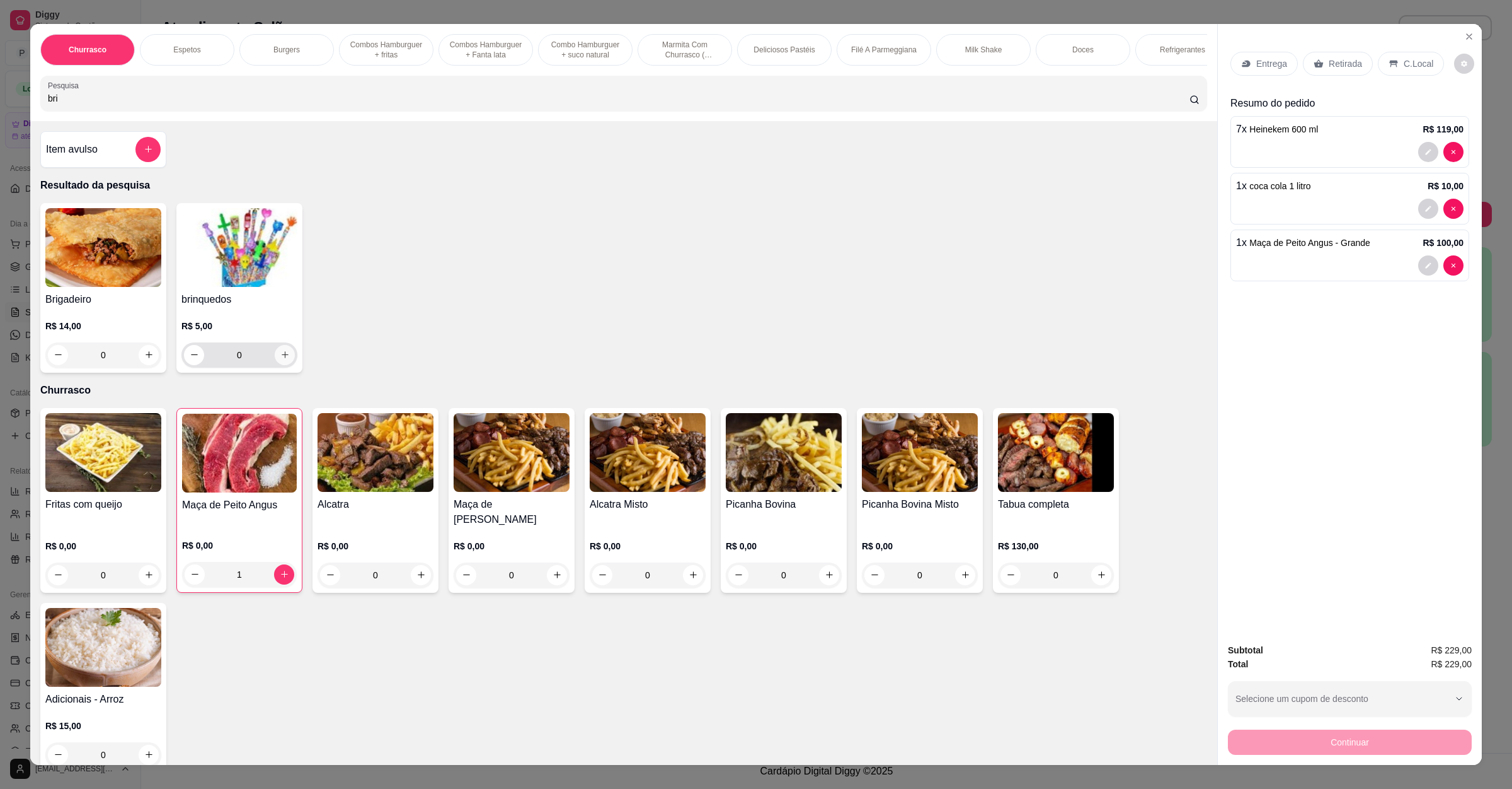
click at [281, 360] on icon "increase-product-quantity" at bounding box center [285, 354] width 9 height 9
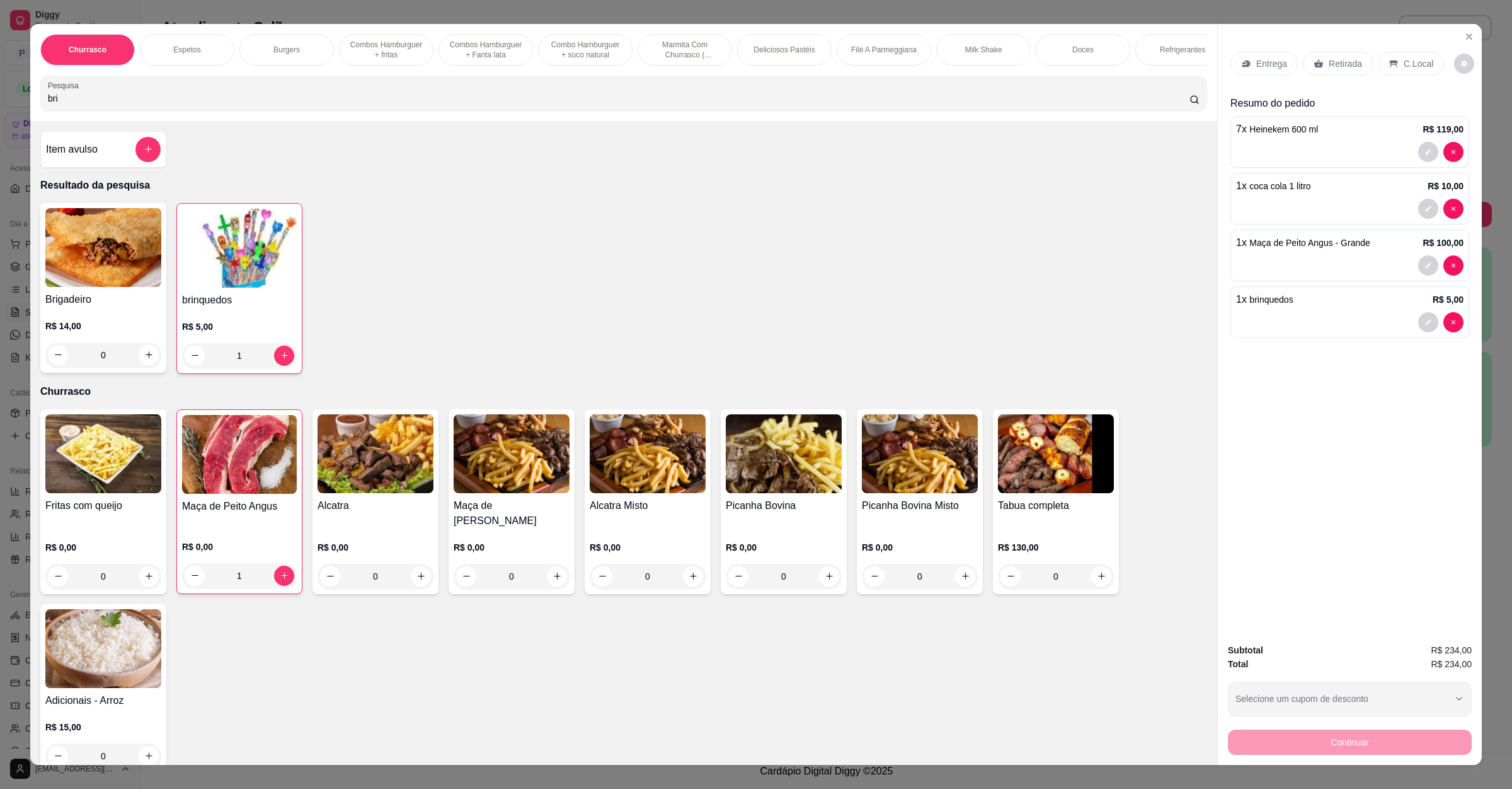
click at [1390, 70] on div "C.Local" at bounding box center [1411, 64] width 66 height 24
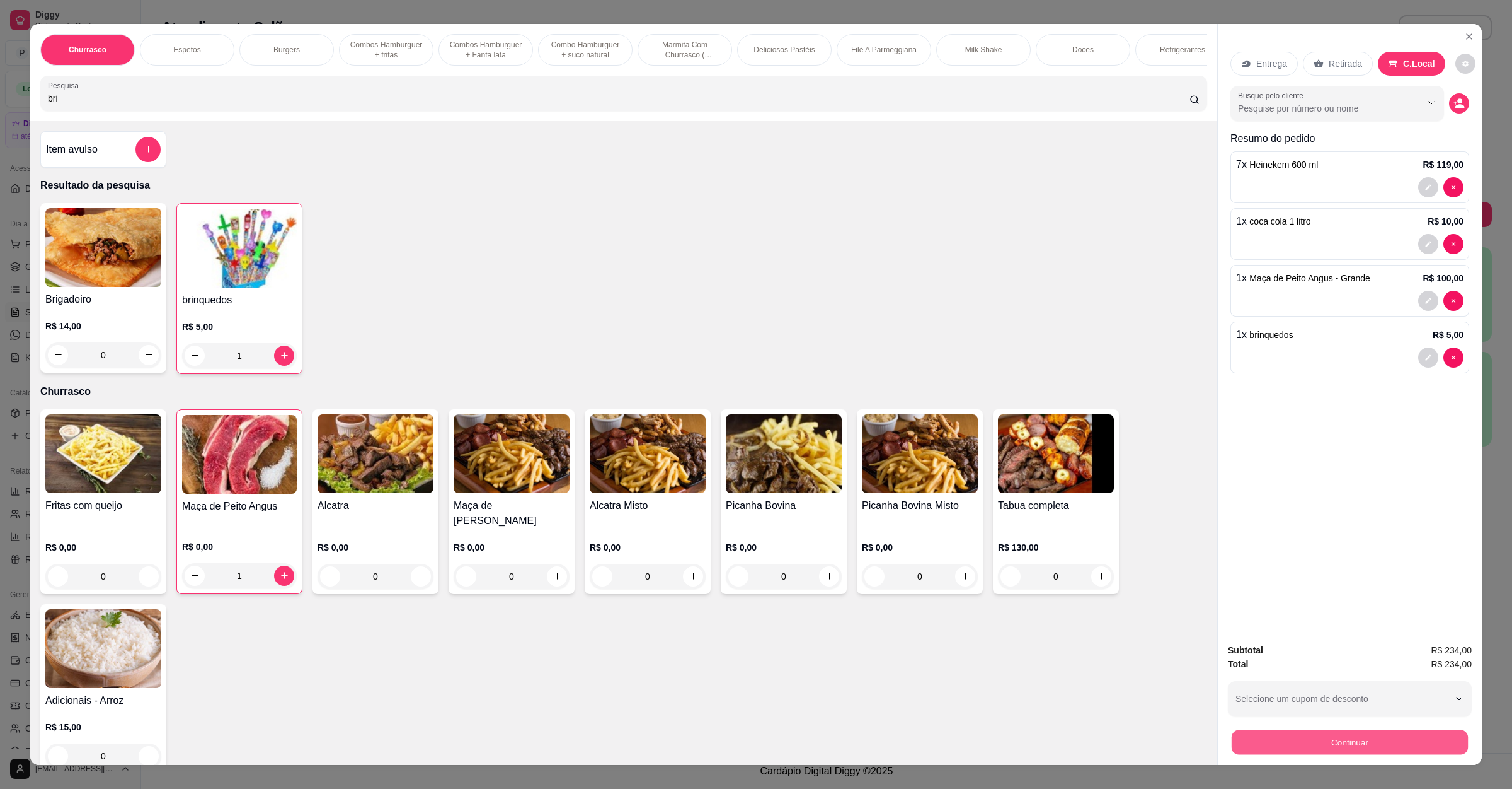
click at [1320, 736] on button "Continuar" at bounding box center [1350, 742] width 237 height 25
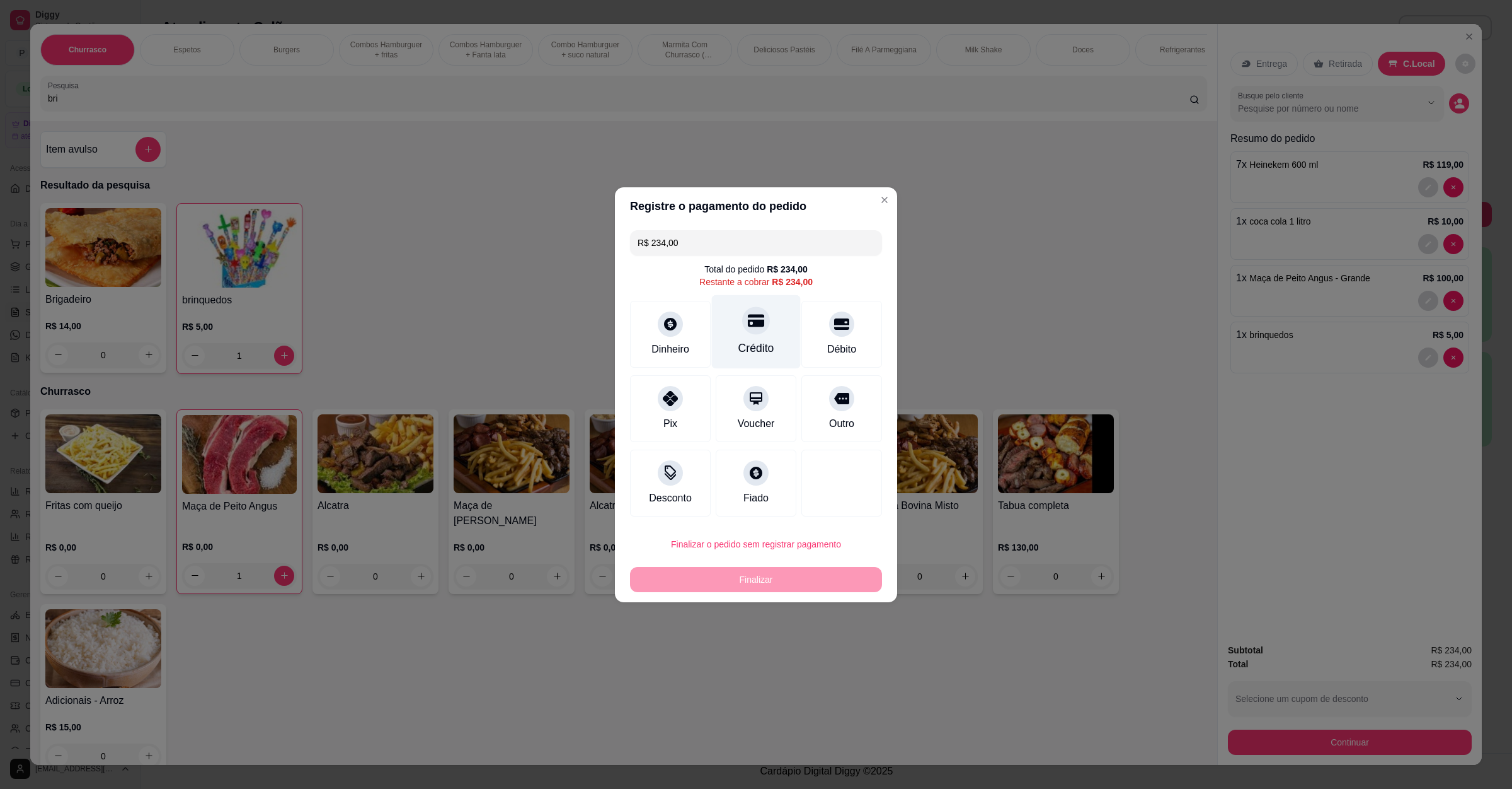
click at [766, 335] on div "Crédito" at bounding box center [756, 331] width 89 height 74
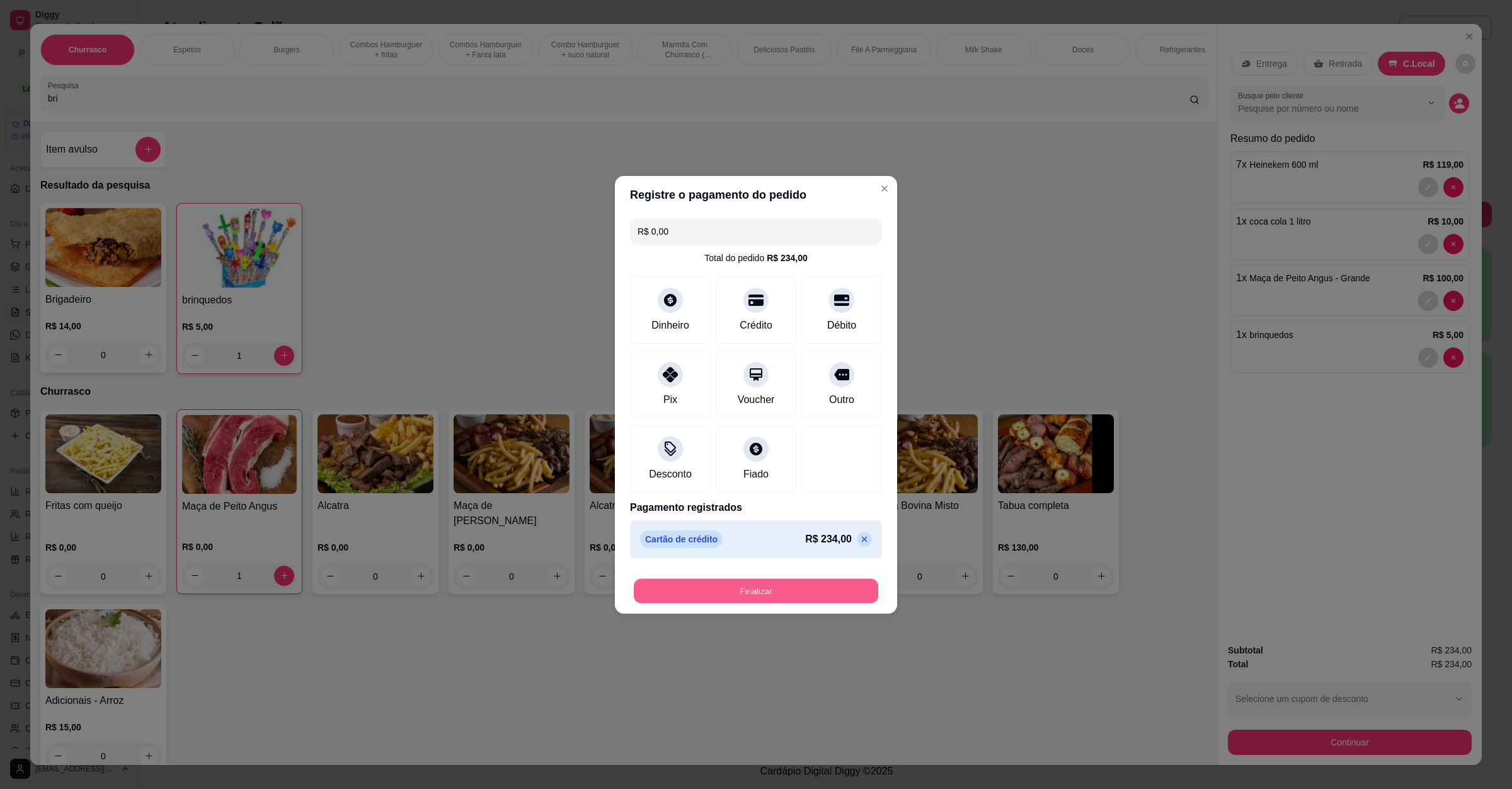
click at [778, 598] on button "Finalizar" at bounding box center [756, 590] width 244 height 25
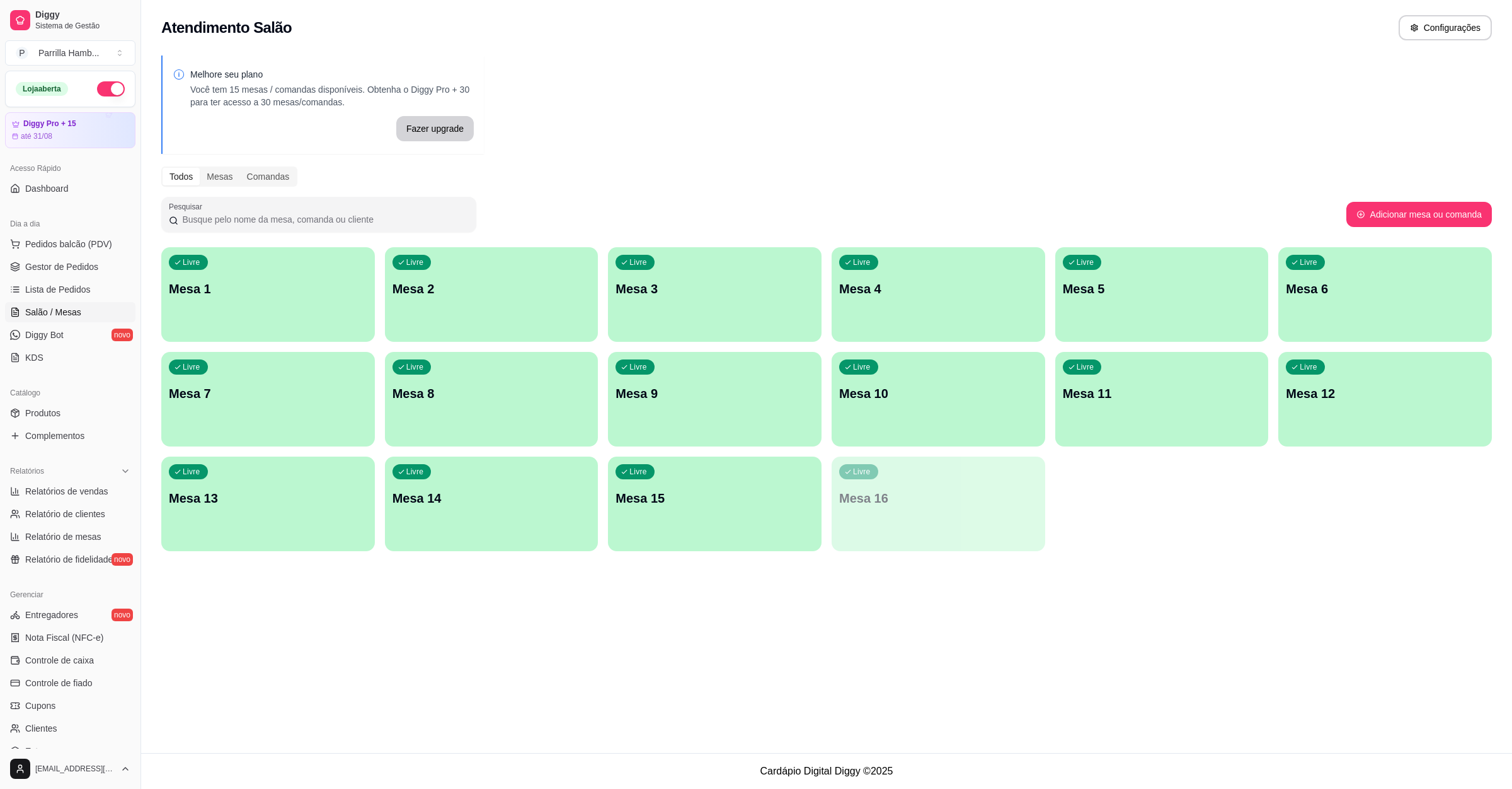
click at [1204, 663] on div "Atendimento Salão Configurações Melhore seu plano Você tem 15 mesas / comandas …" at bounding box center [826, 376] width 1371 height 753
click at [35, 239] on span "Pedidos balcão (PDV)" at bounding box center [69, 243] width 87 height 13
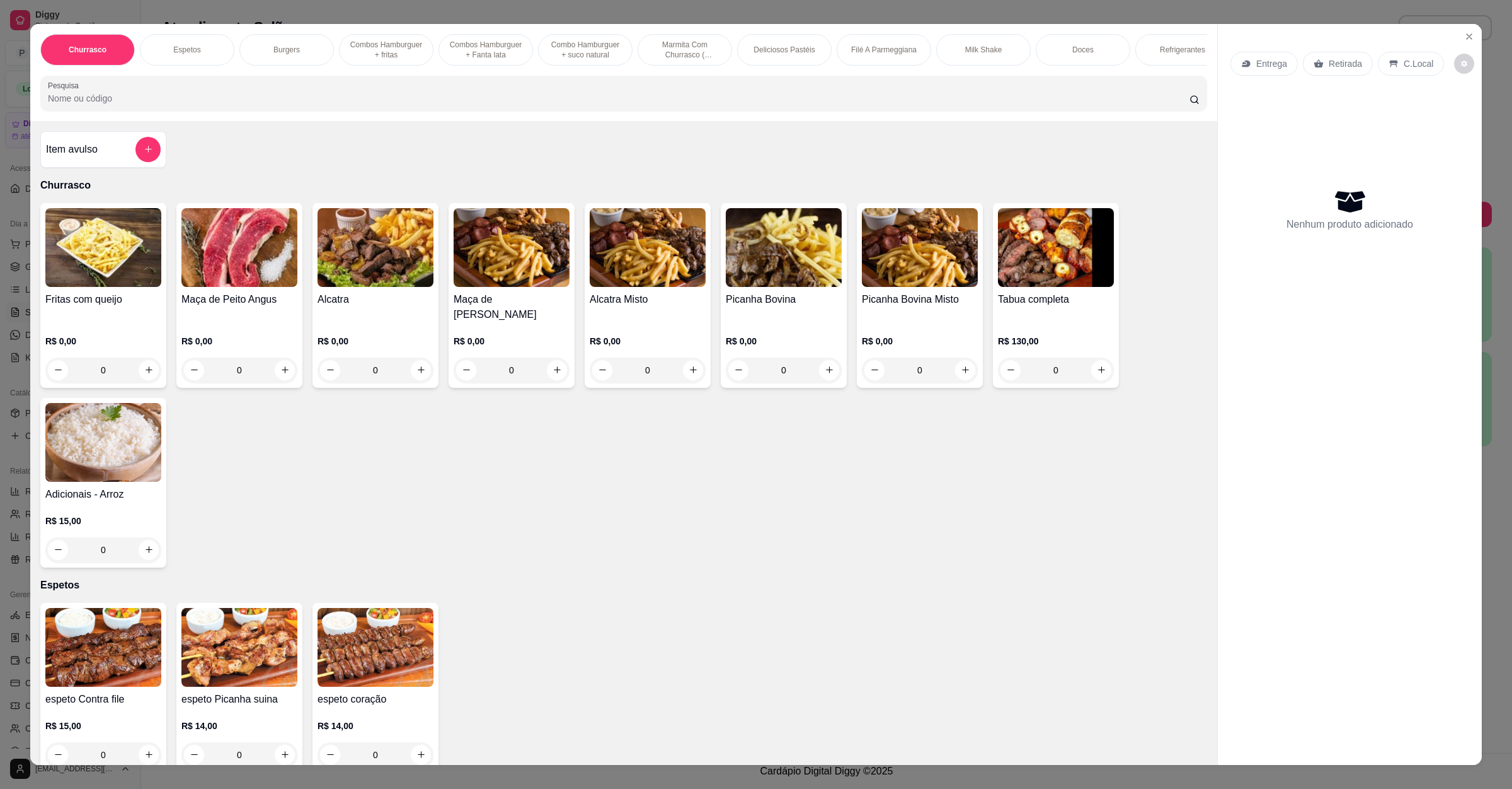
drag, startPoint x: 200, startPoint y: 115, endPoint x: 65, endPoint y: 110, distance: 135.1
click at [65, 104] on input "Pesquisa" at bounding box center [618, 98] width 1142 height 13
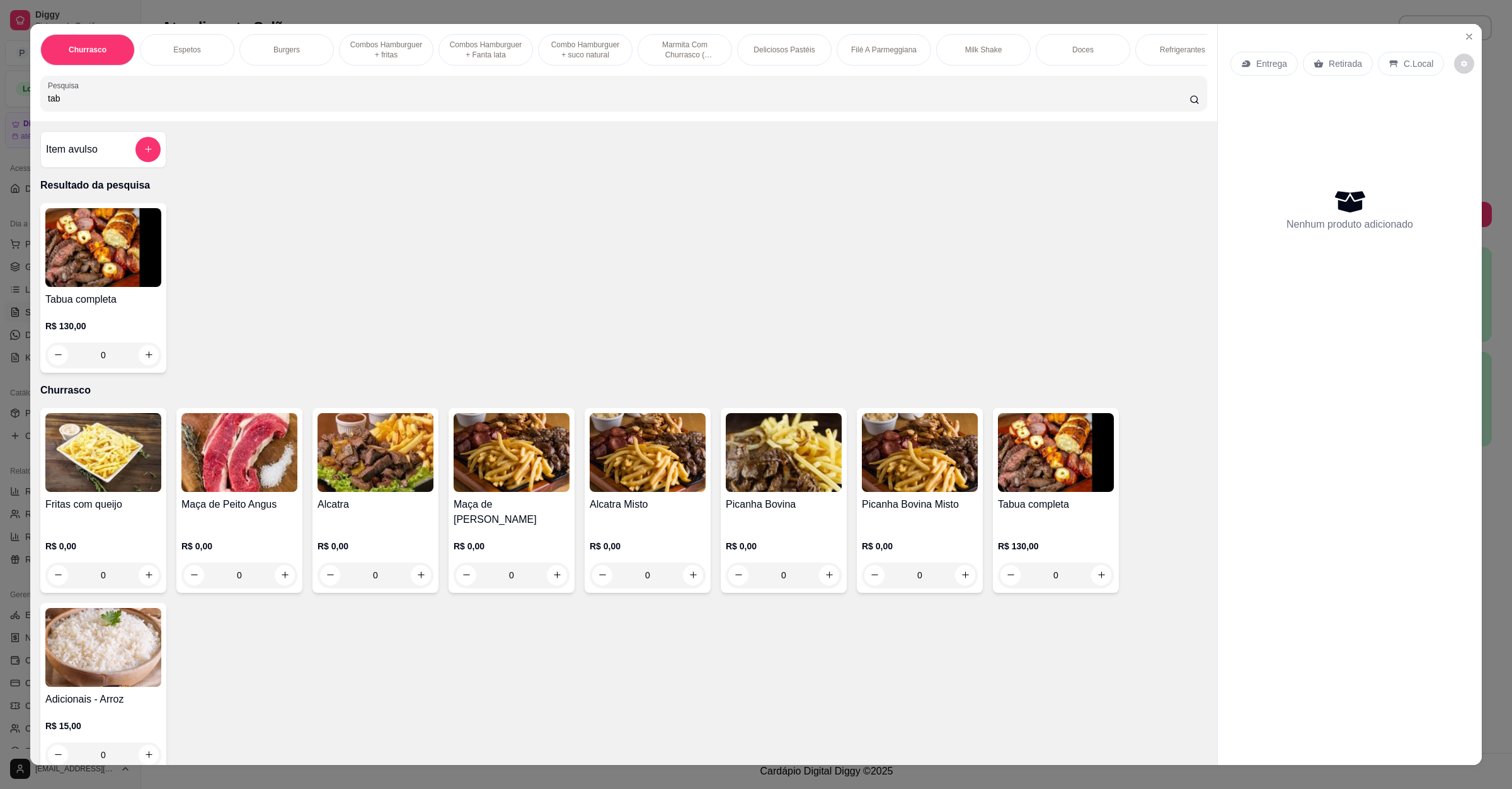
click at [146, 367] on div "0" at bounding box center [103, 355] width 116 height 25
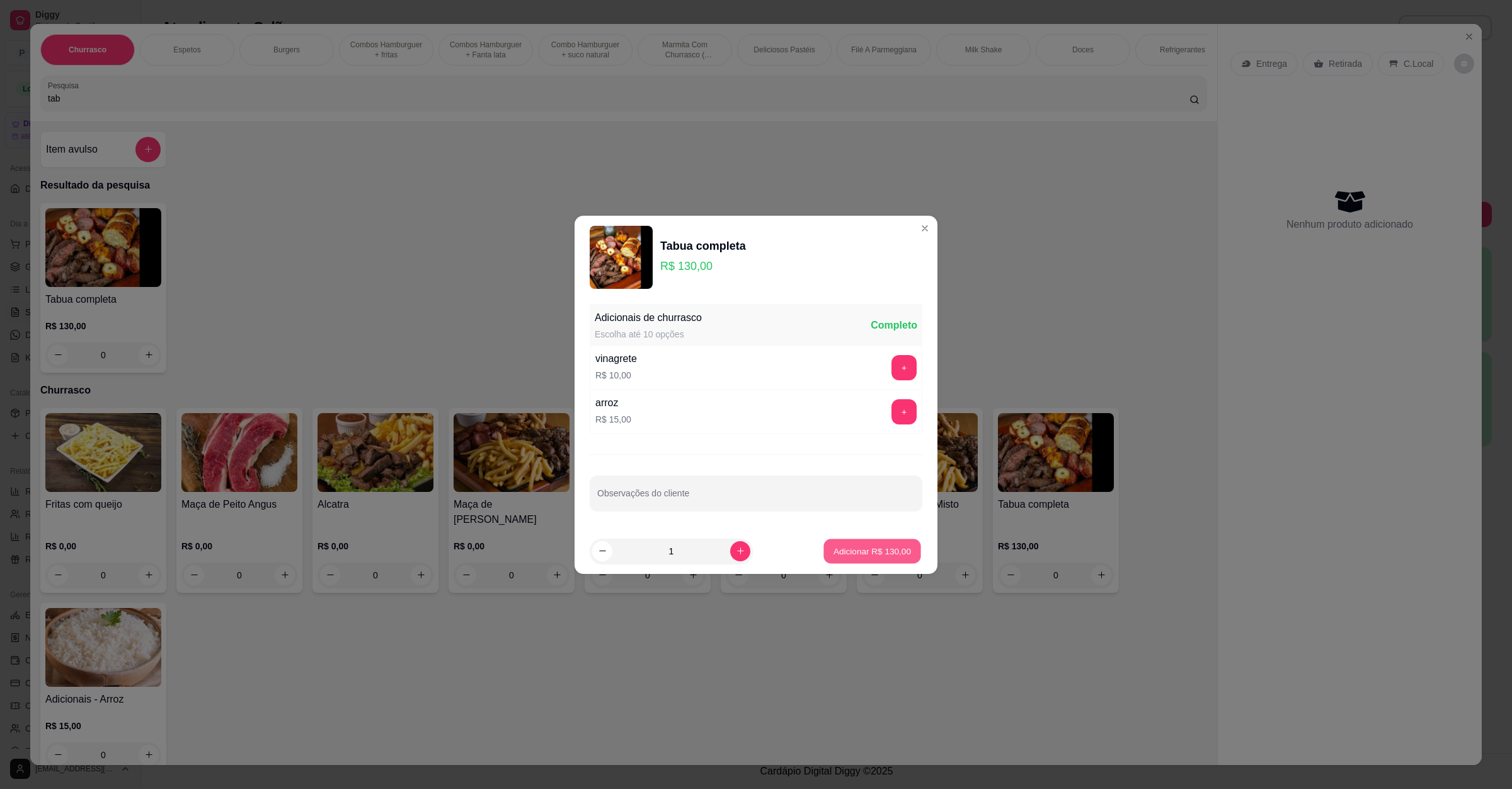
click at [873, 557] on p "Adicionar R$ 130,00" at bounding box center [872, 551] width 77 height 12
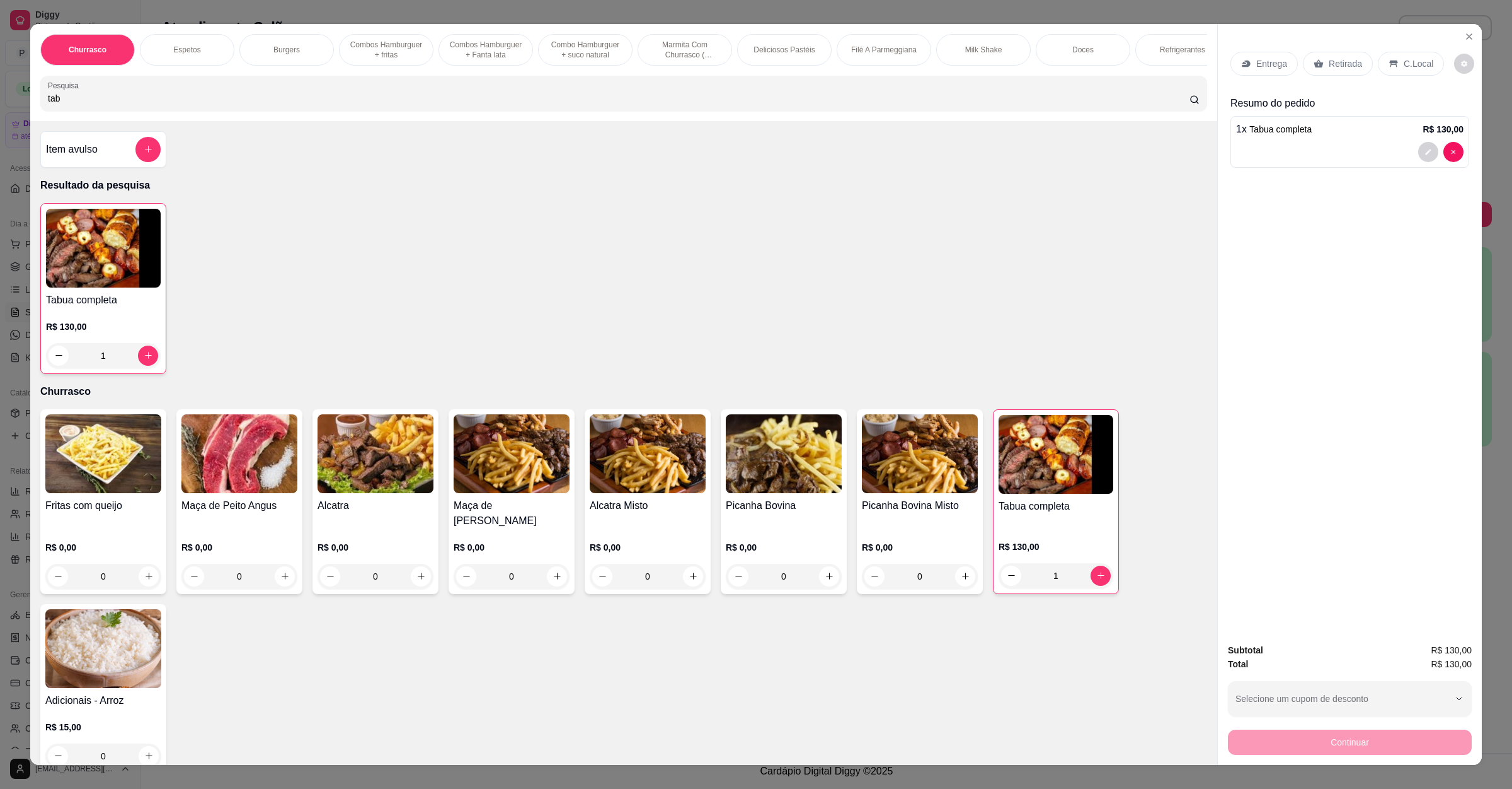
drag, startPoint x: 121, startPoint y: 120, endPoint x: 0, endPoint y: 101, distance: 122.5
click at [0, 101] on div "Churrasco Espetos Burgers Combos Hamburguer + fritas Combos Hamburguer + Fanta …" at bounding box center [756, 394] width 1512 height 789
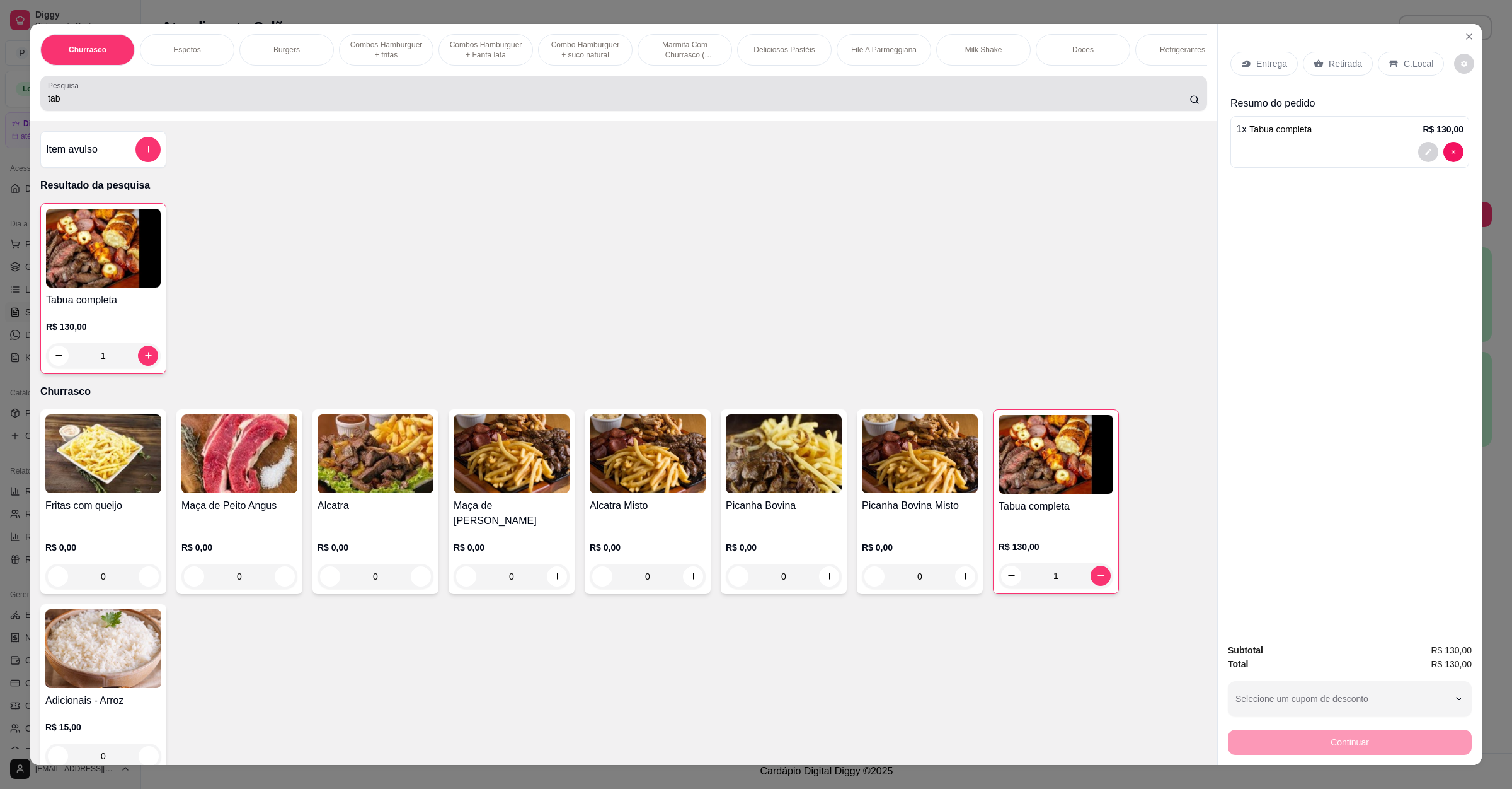
click at [60, 104] on input "tab" at bounding box center [618, 98] width 1142 height 13
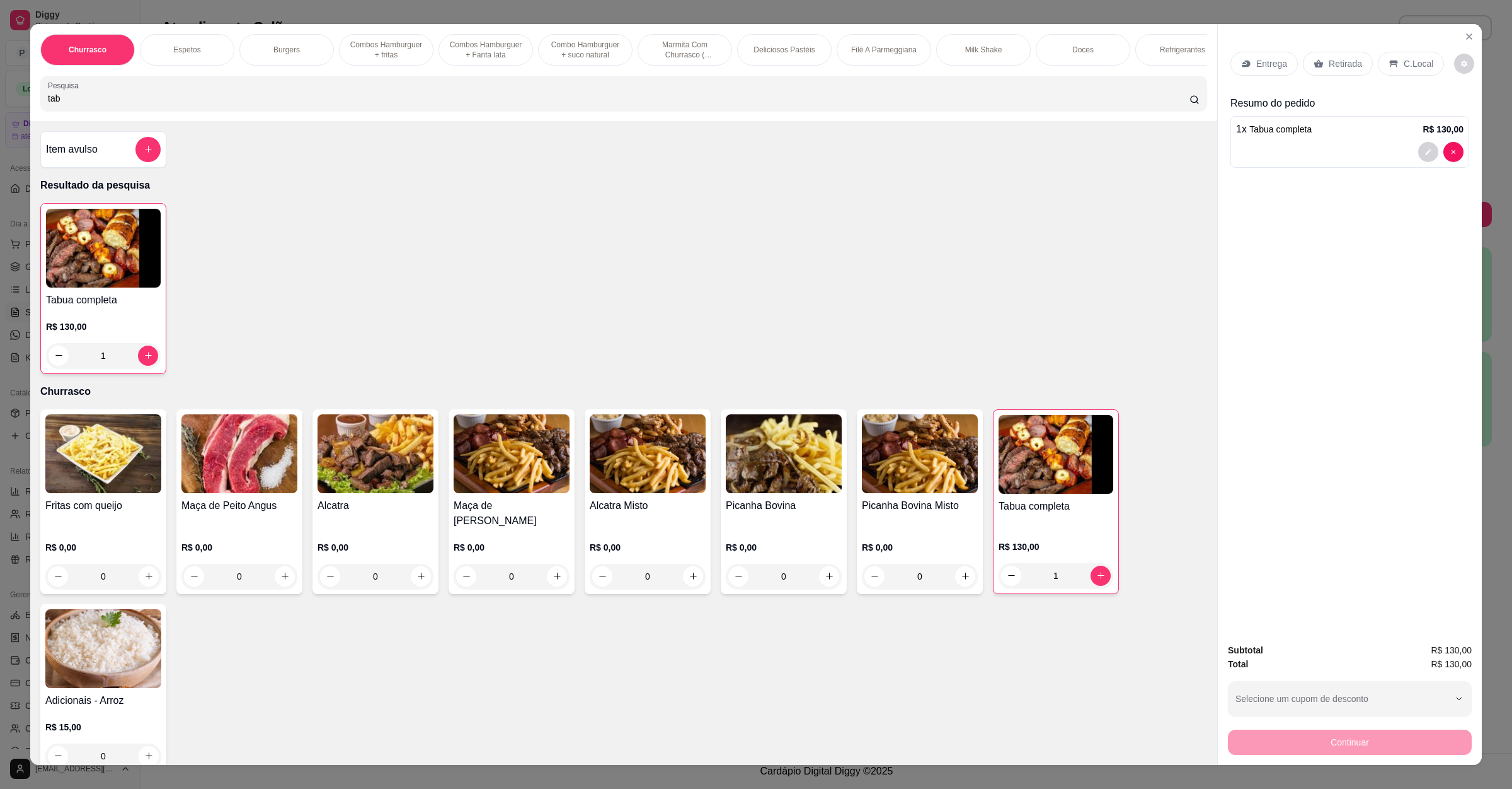
drag, startPoint x: 60, startPoint y: 109, endPoint x: 20, endPoint y: 114, distance: 40.3
click at [31, 114] on div "Churrasco Espetos Burgers Combos Hamburguer + fritas Combos Hamburguer + Fanta …" at bounding box center [624, 72] width 1187 height 97
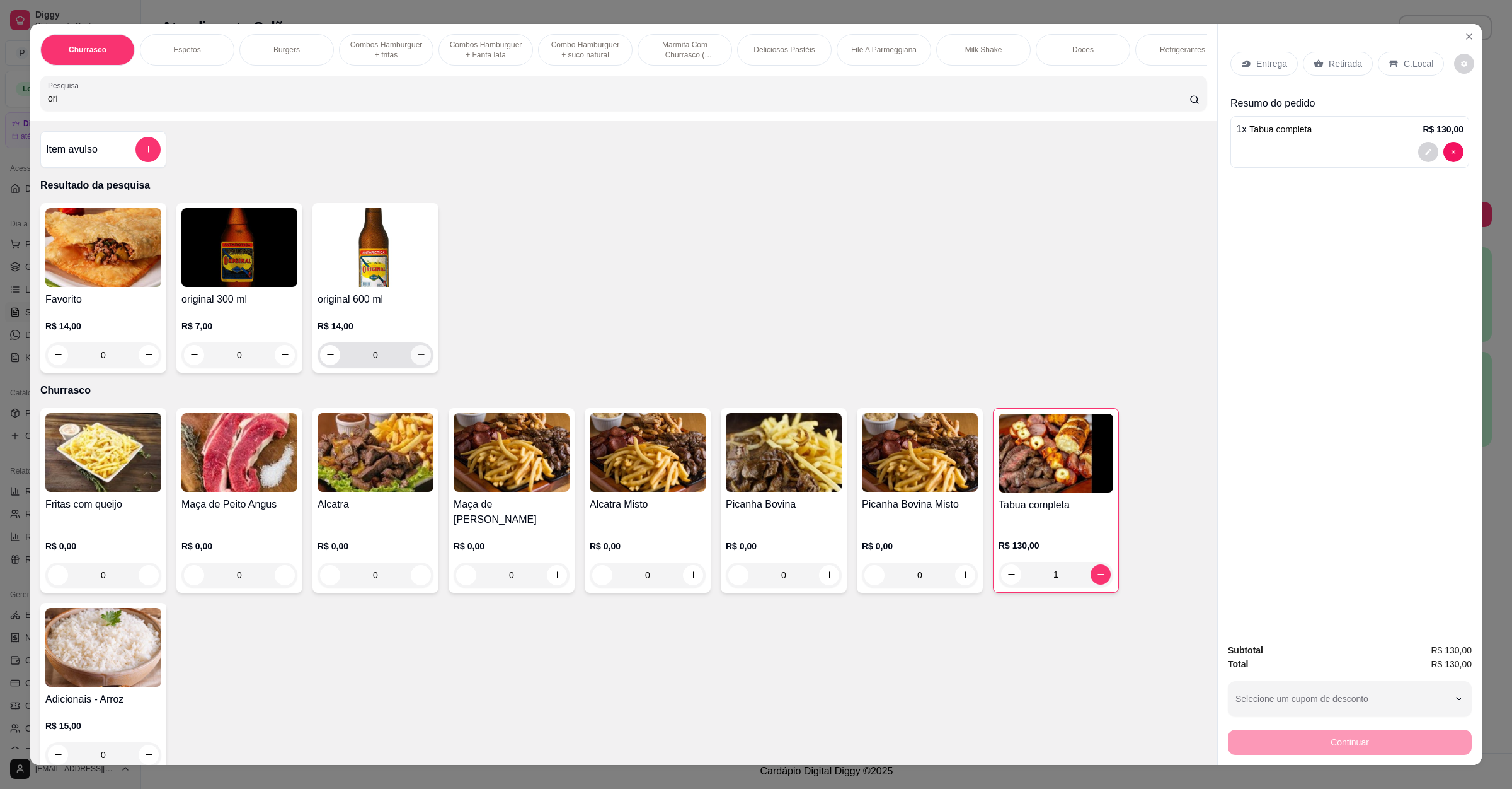
click at [416, 360] on icon "increase-product-quantity" at bounding box center [421, 354] width 9 height 9
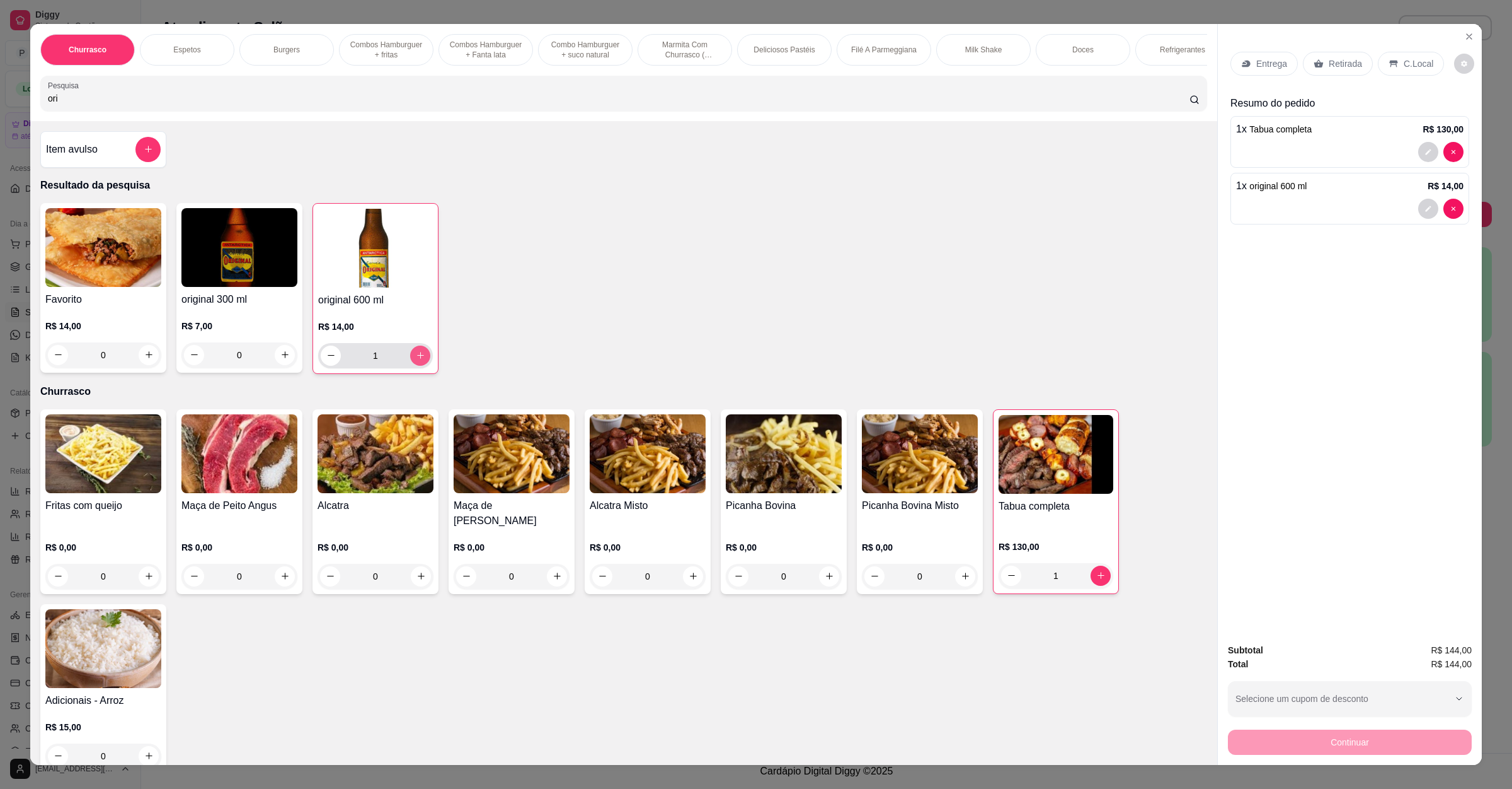
click at [416, 360] on icon "increase-product-quantity" at bounding box center [420, 355] width 9 height 9
drag, startPoint x: 102, startPoint y: 117, endPoint x: 4, endPoint y: 114, distance: 98.0
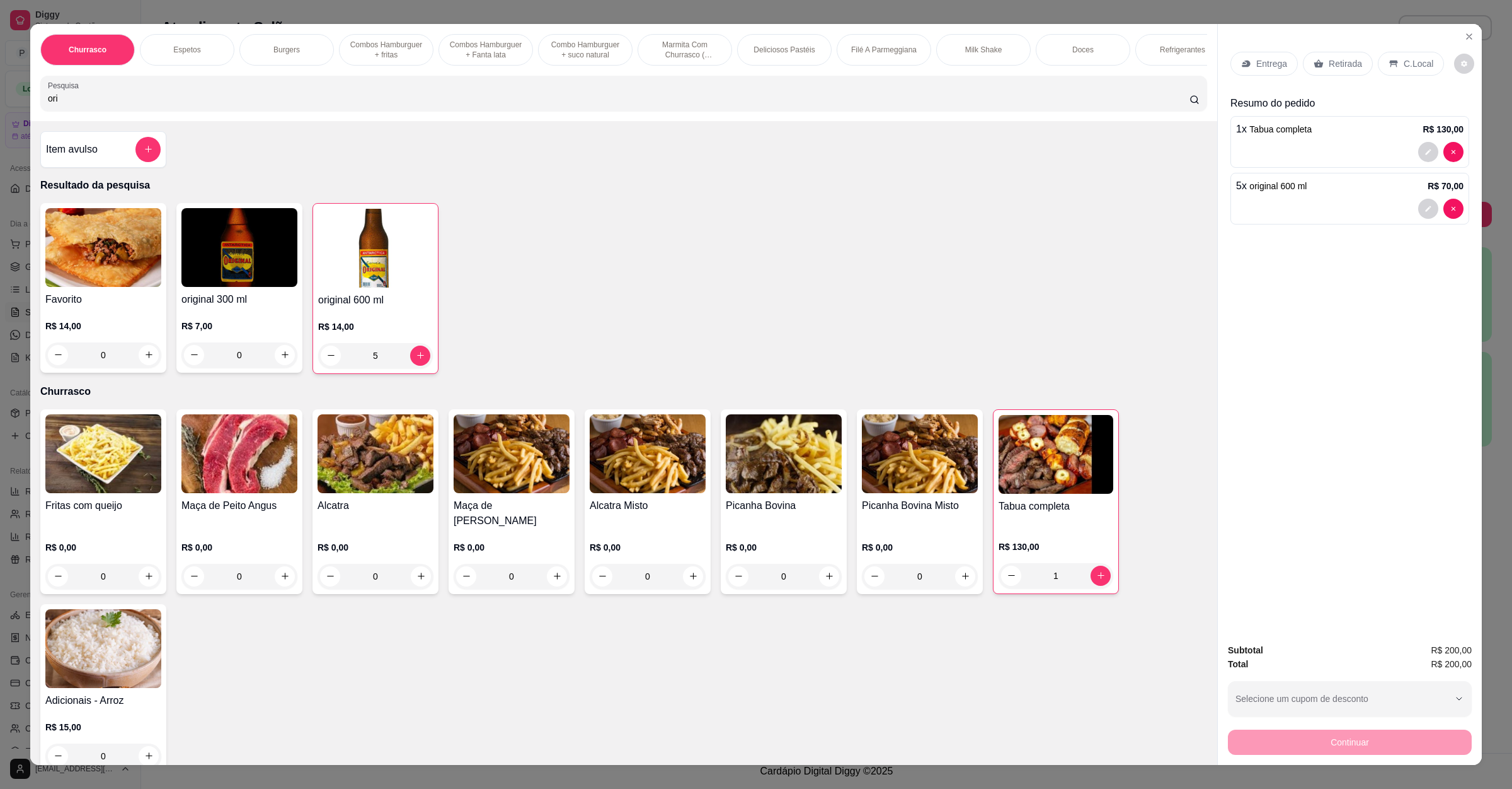
click at [4, 114] on div "Churrasco Espetos Burgers Combos Hamburguer + fritas Combos Hamburguer + Fanta …" at bounding box center [756, 394] width 1512 height 789
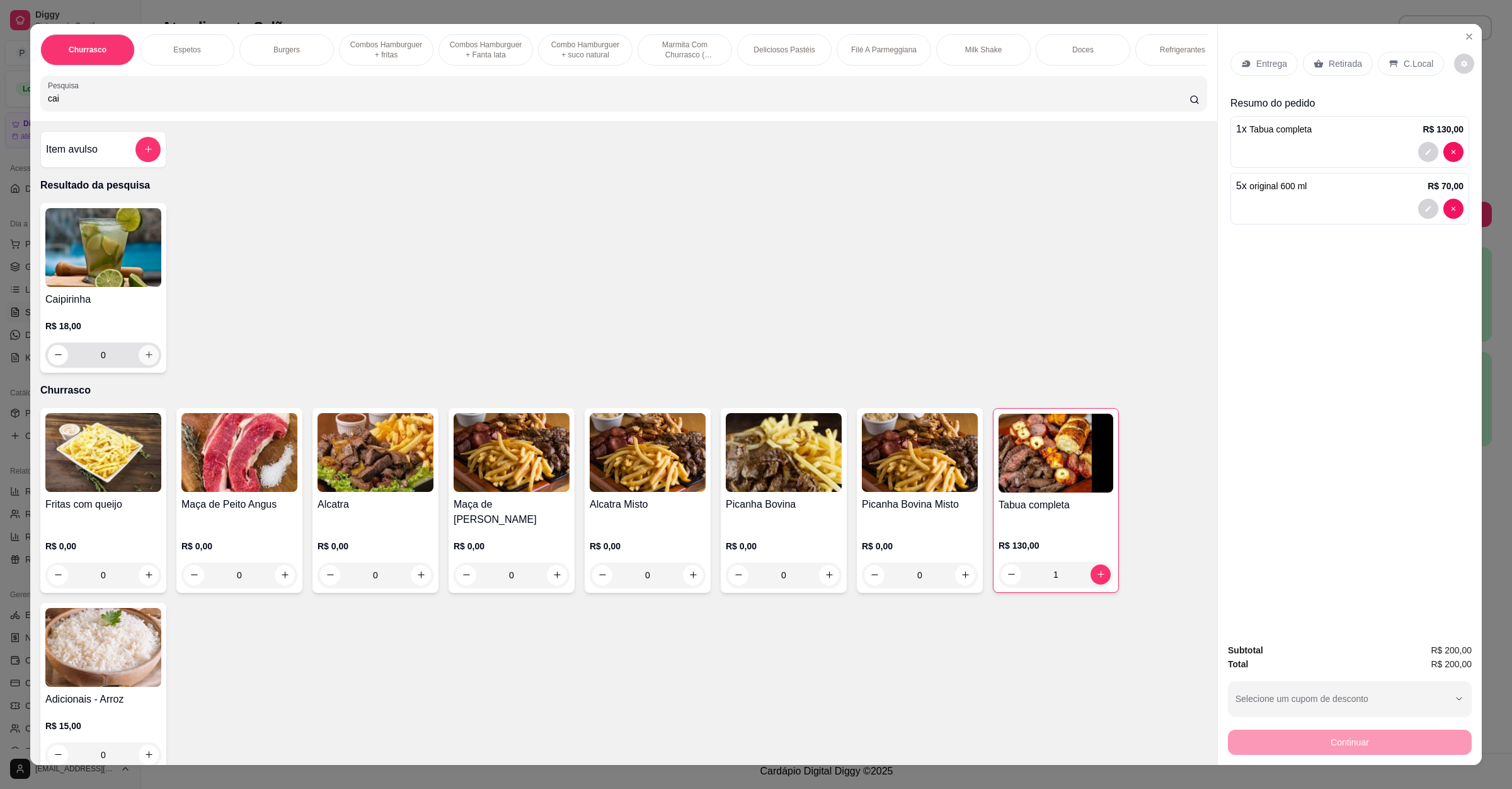
click at [144, 360] on icon "increase-product-quantity" at bounding box center [148, 354] width 9 height 9
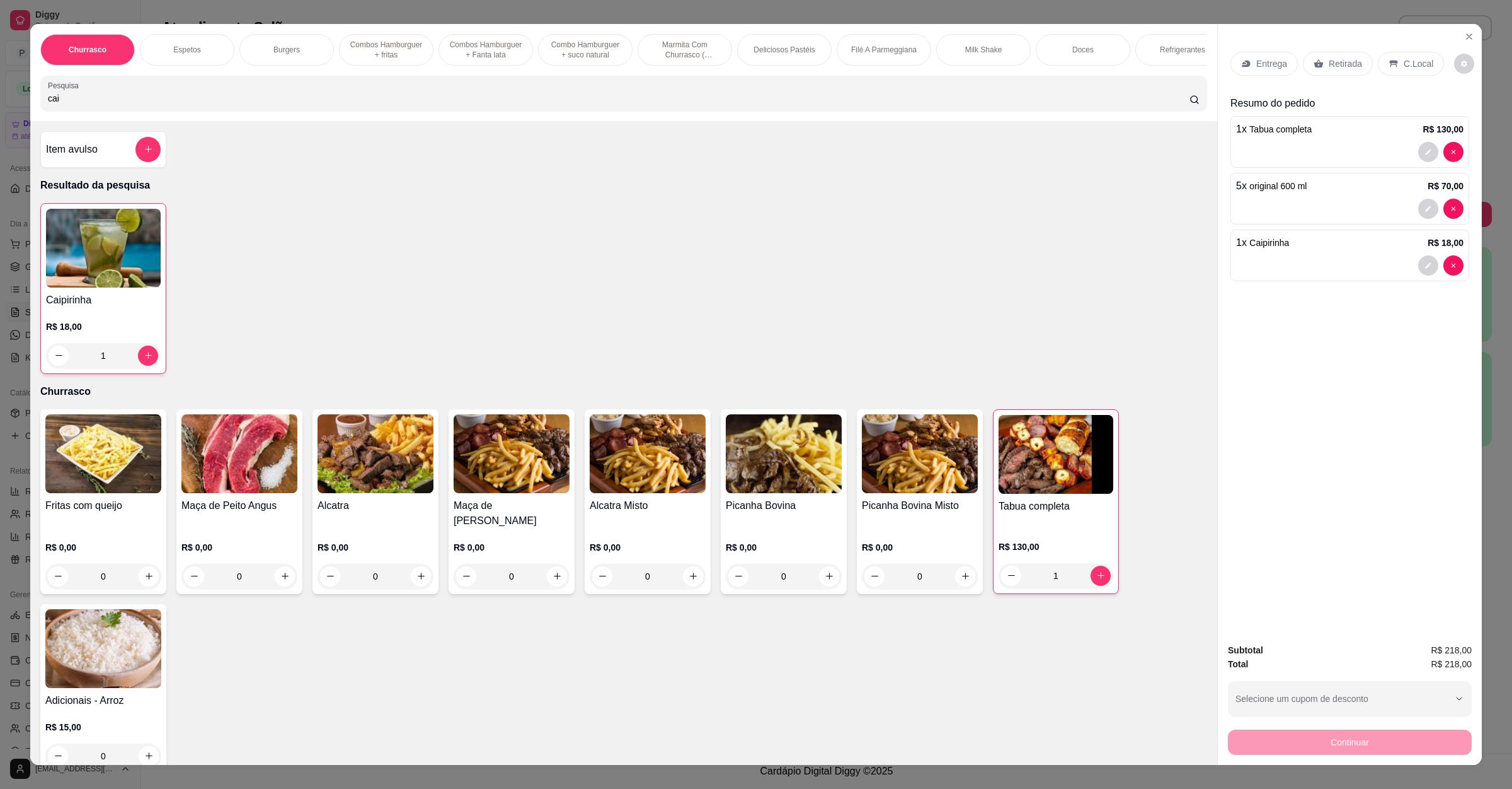
drag, startPoint x: 90, startPoint y: 109, endPoint x: 0, endPoint y: 115, distance: 90.2
click at [0, 115] on div "Churrasco Espetos Burgers Combos Hamburguer + fritas Combos Hamburguer + Fanta …" at bounding box center [756, 394] width 1512 height 789
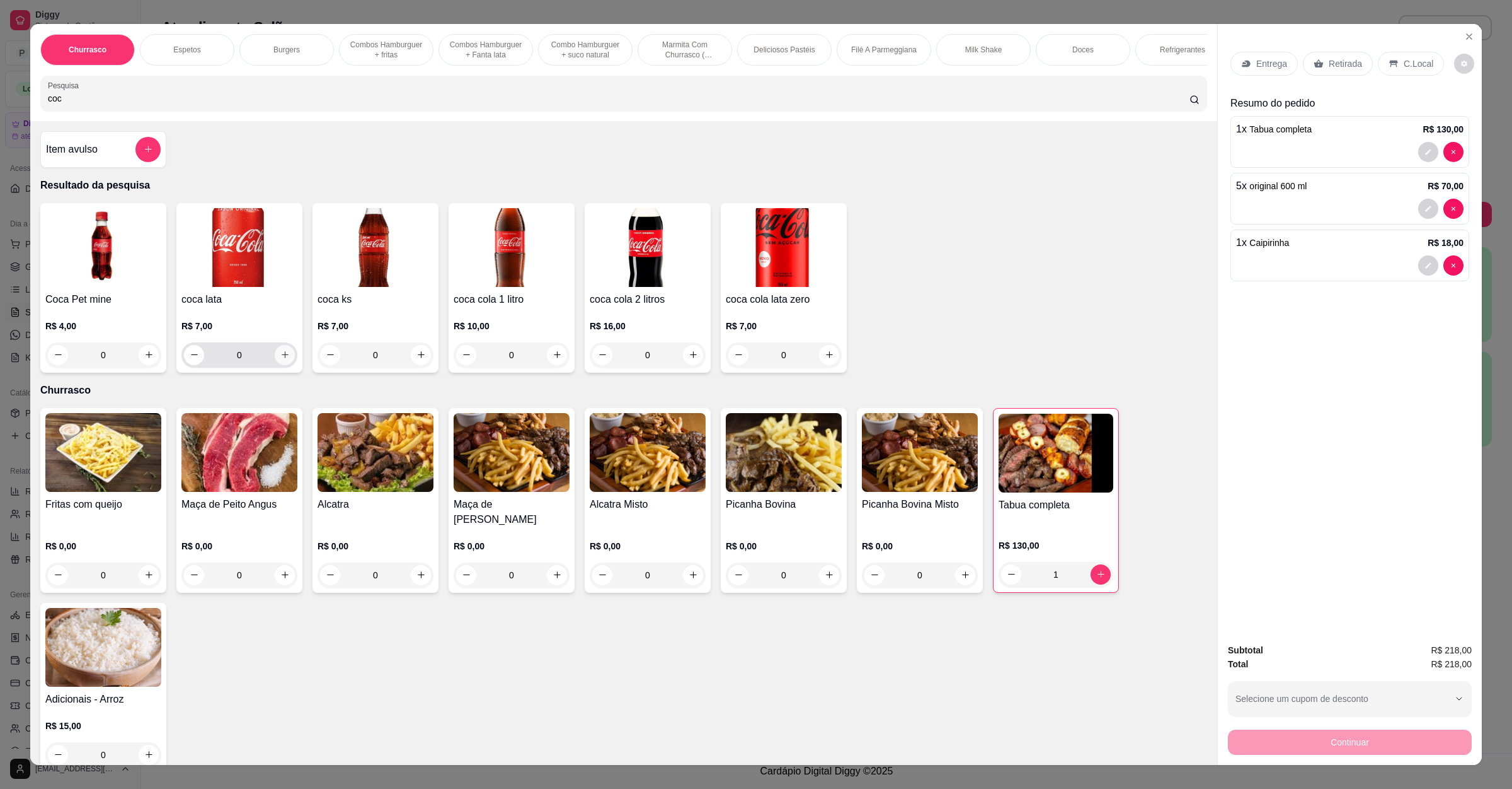
click at [276, 363] on button "increase-product-quantity" at bounding box center [285, 355] width 20 height 20
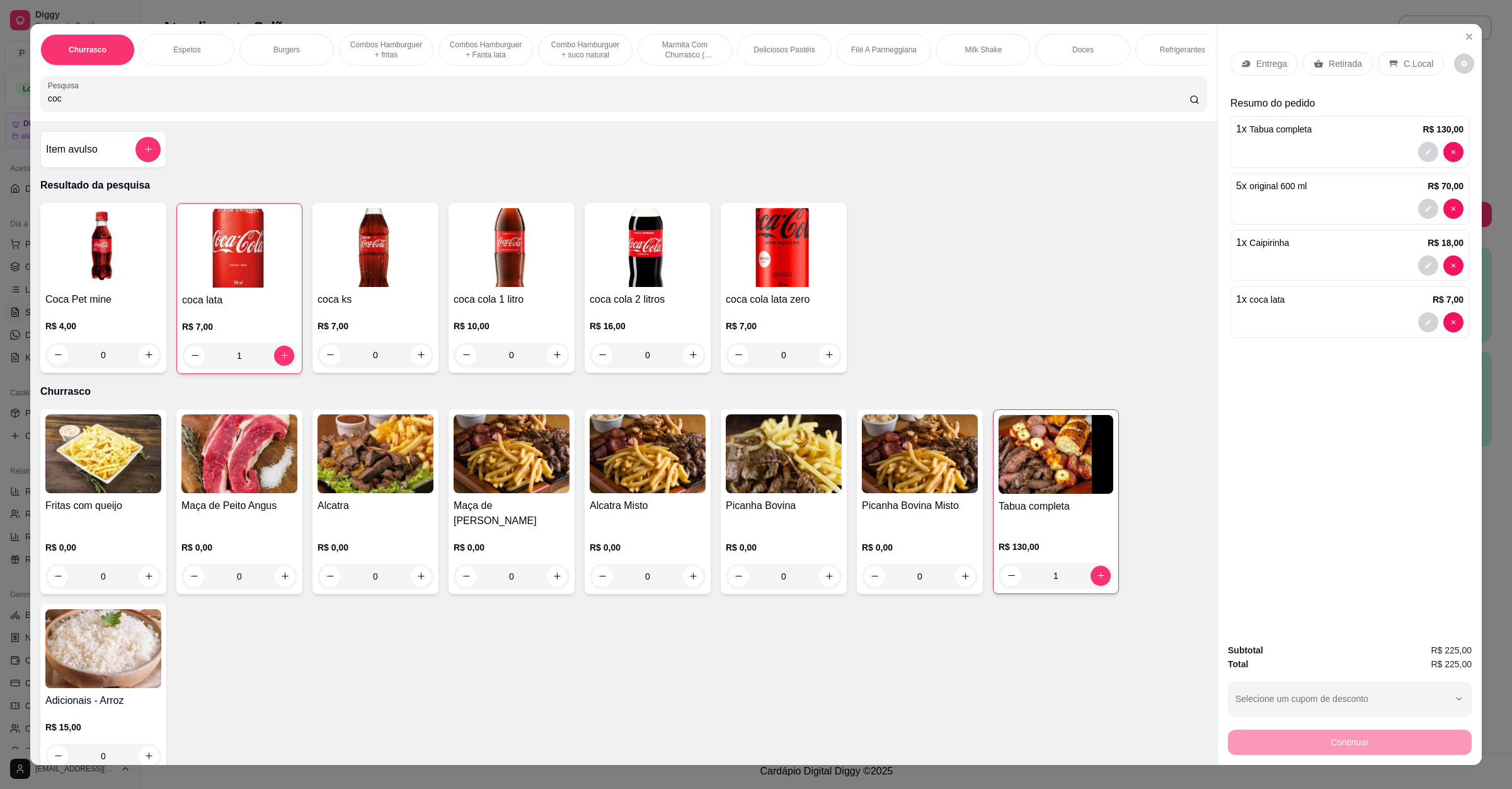
drag, startPoint x: 108, startPoint y: 108, endPoint x: 0, endPoint y: 104, distance: 108.1
click at [0, 104] on div "Churrasco Espetos Burgers Combos Hamburguer + fritas Combos Hamburguer + Fanta …" at bounding box center [756, 394] width 1512 height 789
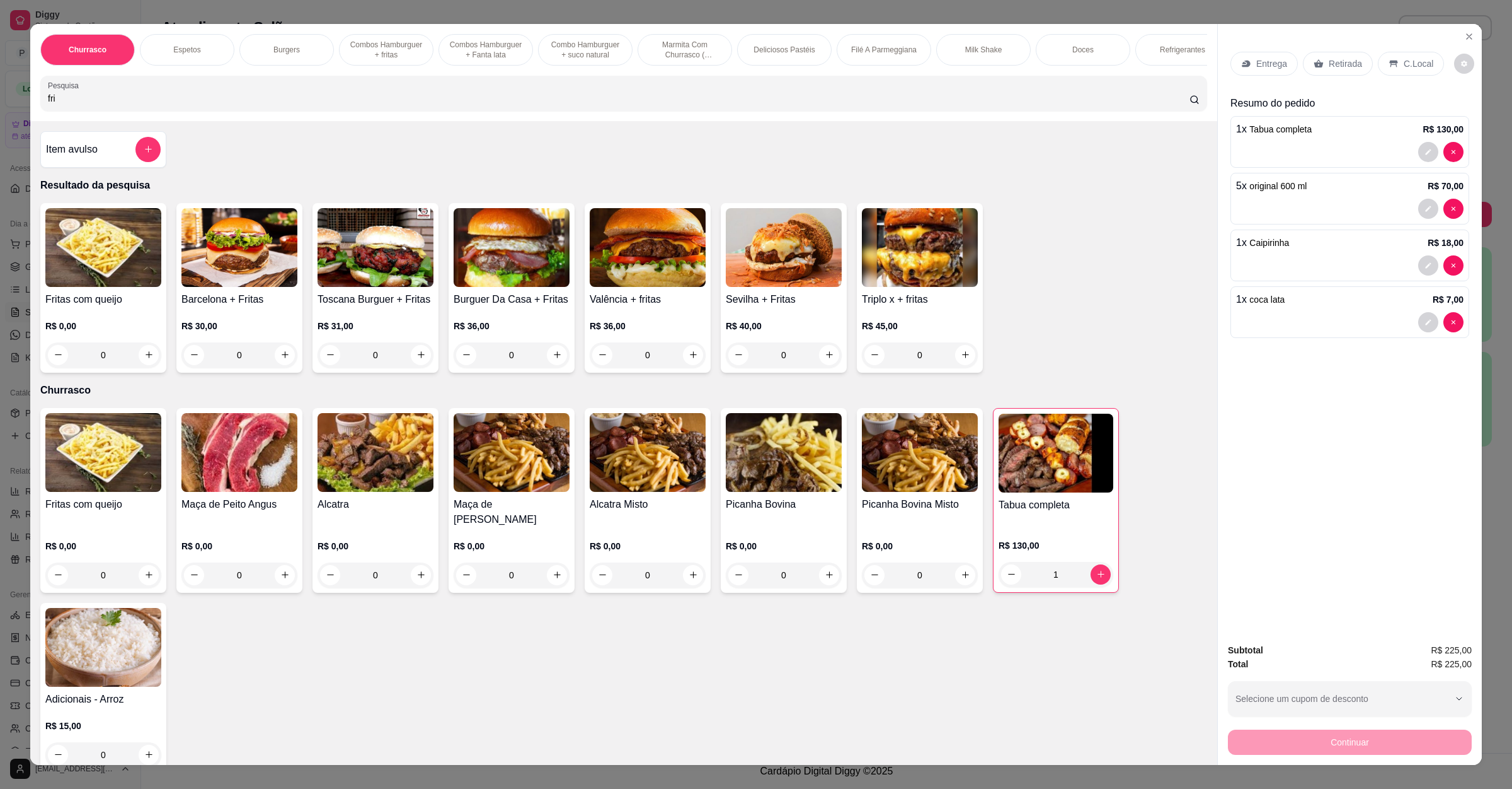
click at [112, 287] on img at bounding box center [103, 247] width 116 height 79
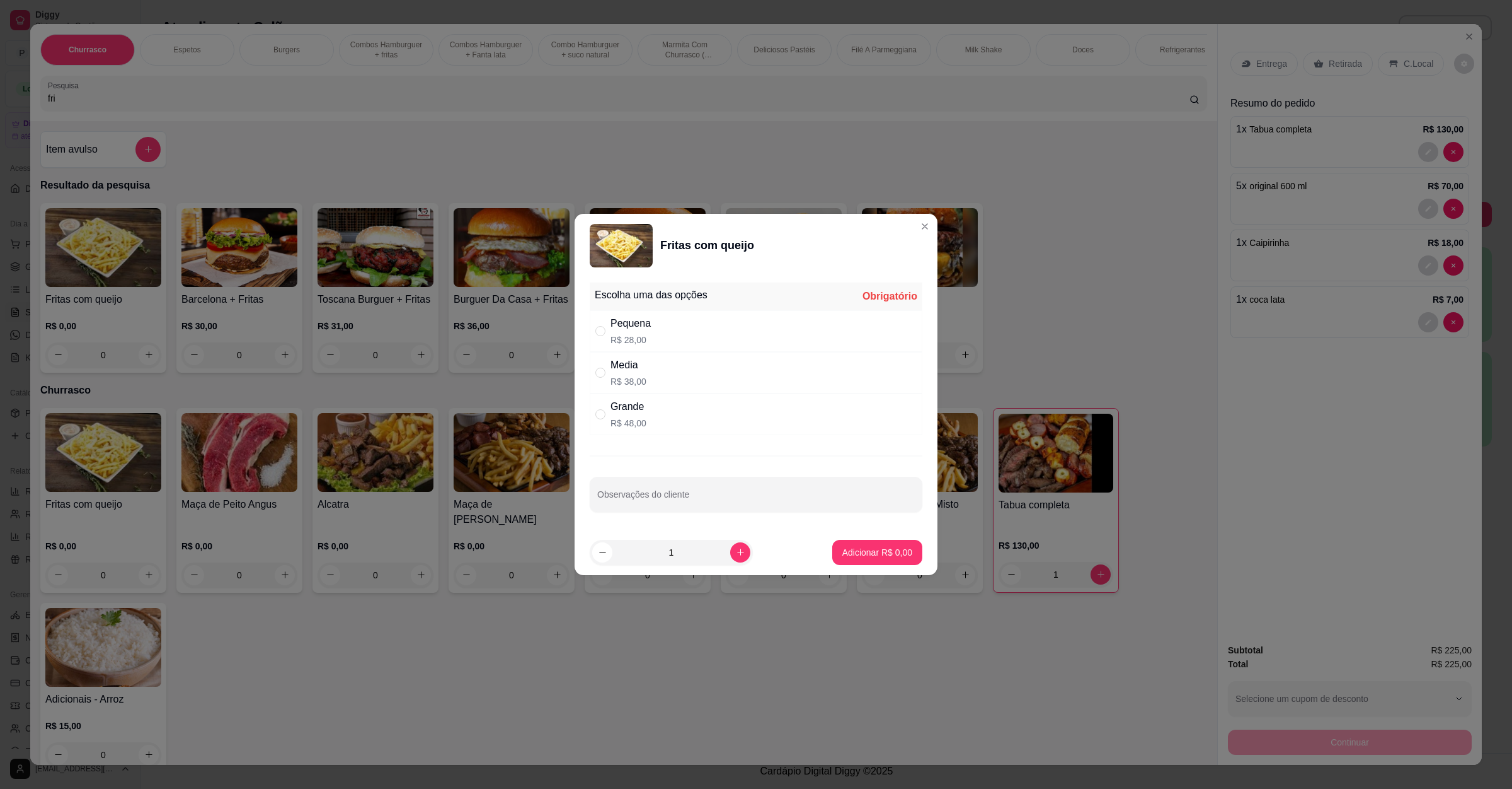
click at [639, 399] on div "Grande" at bounding box center [628, 406] width 36 height 15
click at [840, 546] on p "Adicionar R$ 48,00" at bounding box center [875, 552] width 75 height 13
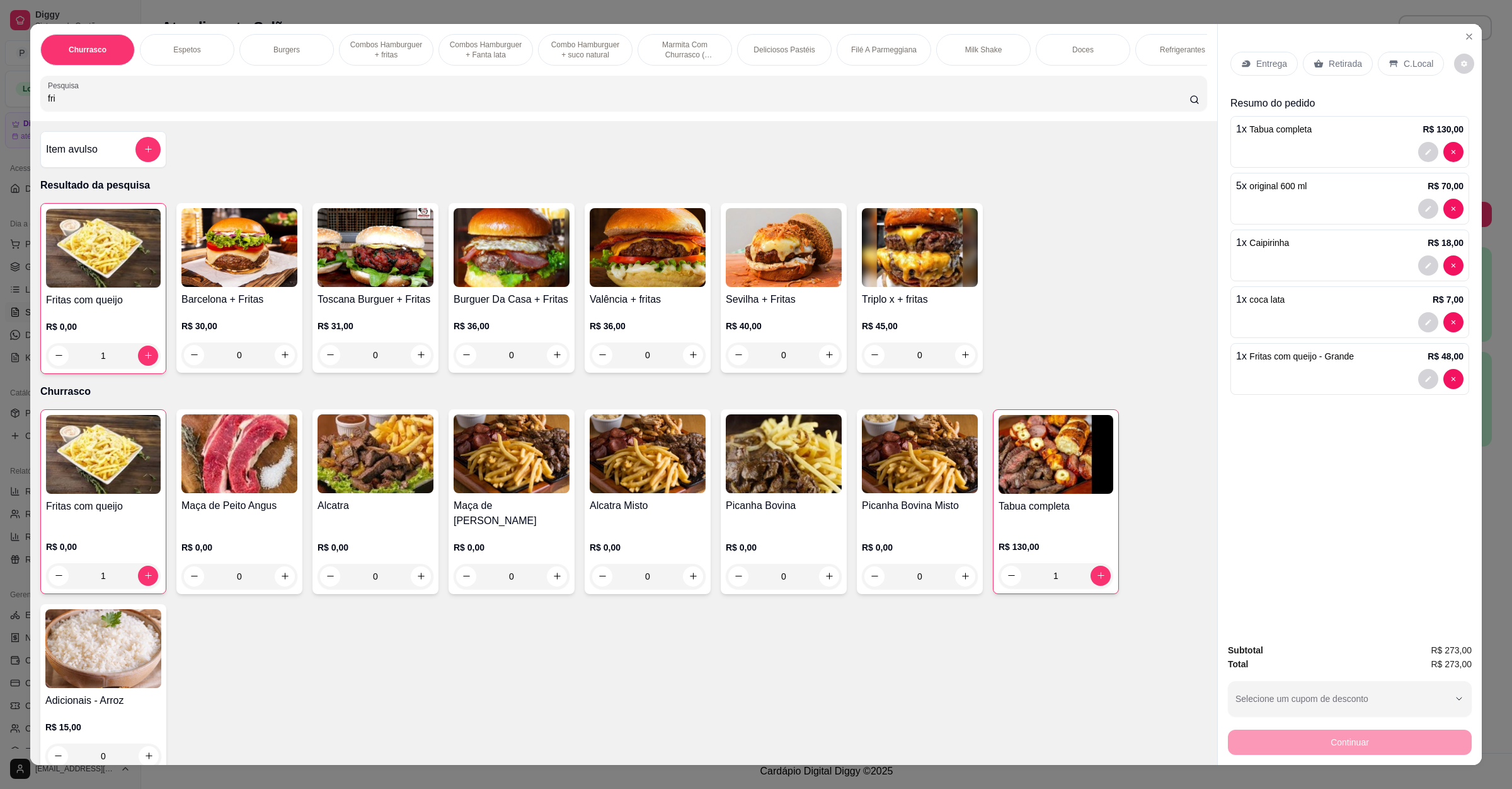
drag, startPoint x: 190, startPoint y: 120, endPoint x: 0, endPoint y: 97, distance: 191.4
click at [0, 97] on div "Churrasco Espetos Burgers Combos Hamburguer + fritas Combos [GEOGRAPHIC_DATA] +…" at bounding box center [756, 394] width 1512 height 789
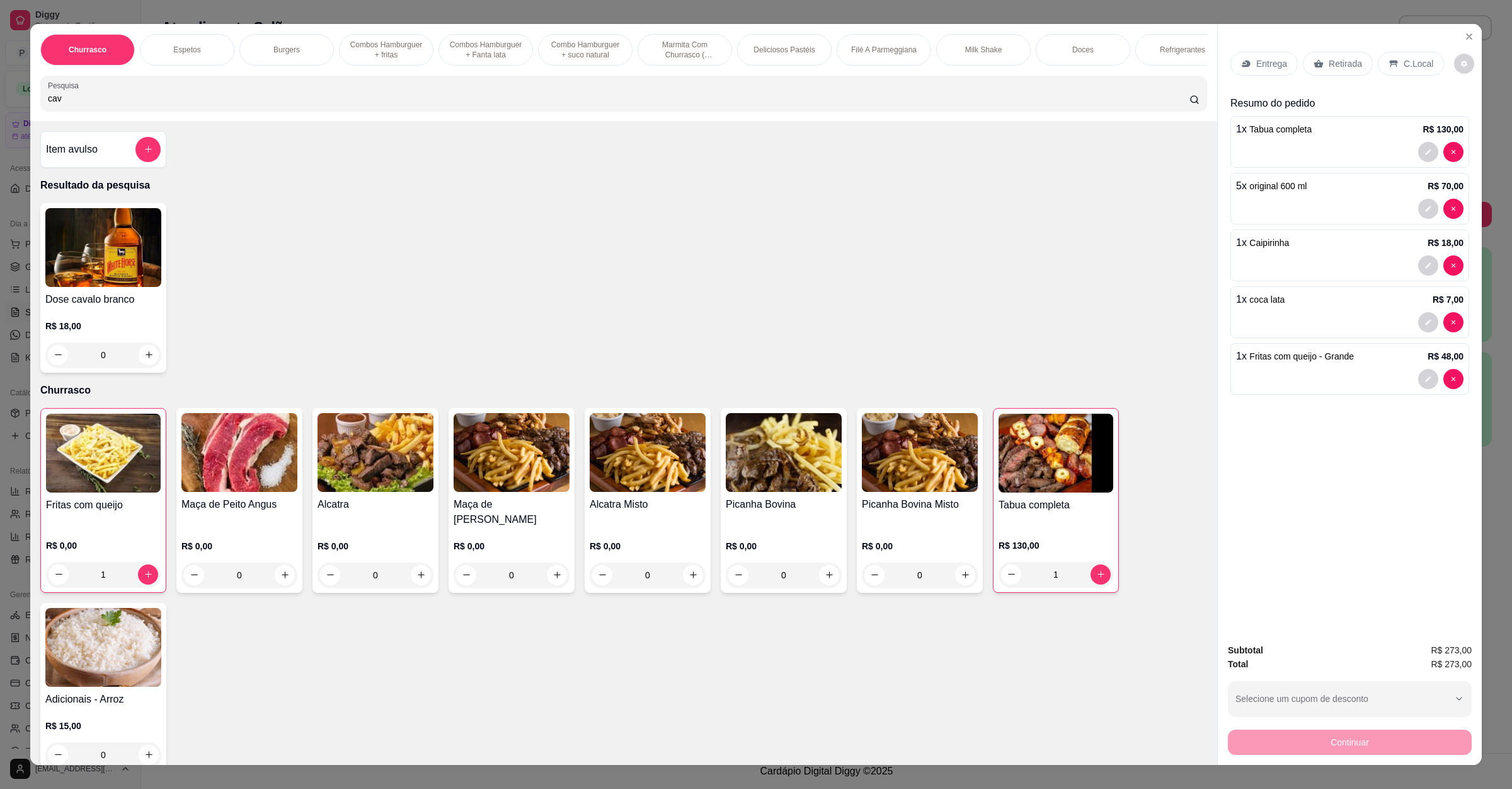
click at [1404, 72] on div "C.Local" at bounding box center [1411, 64] width 66 height 24
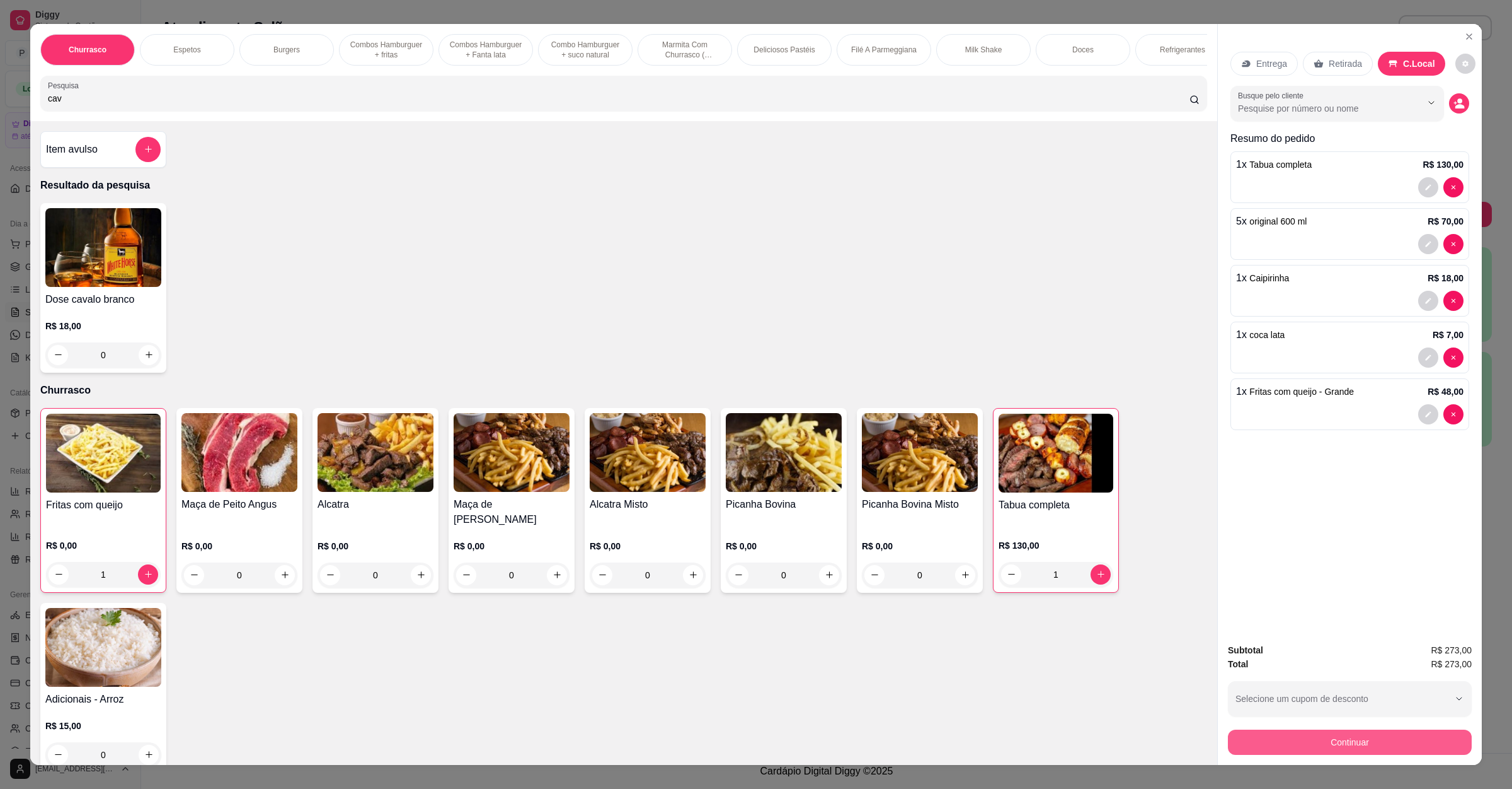
click at [1394, 750] on button "Continuar" at bounding box center [1350, 742] width 244 height 25
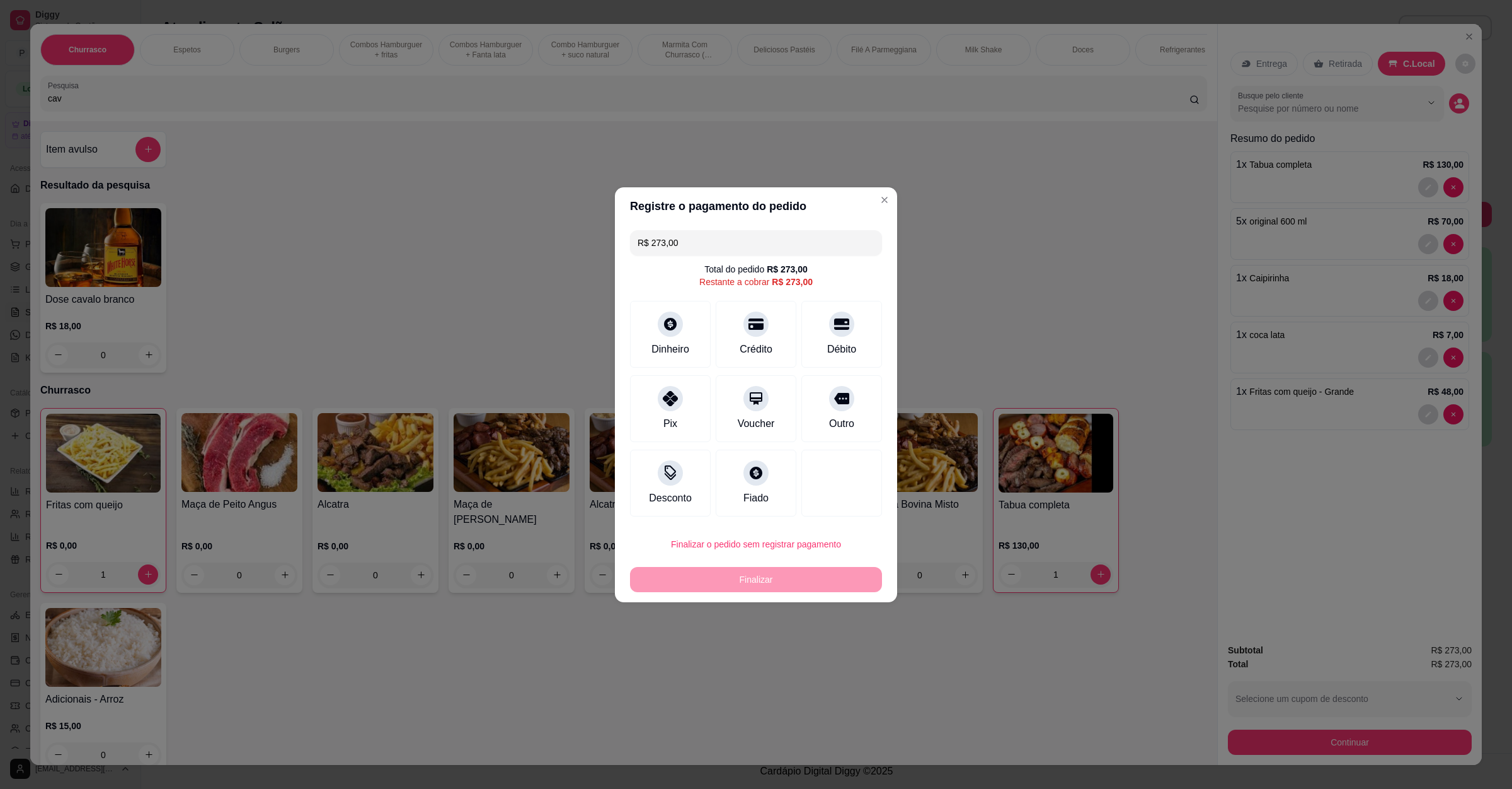
click at [679, 220] on header "Registre o pagamento do pedido" at bounding box center [756, 206] width 282 height 38
click at [741, 332] on div "Crédito" at bounding box center [756, 331] width 89 height 74
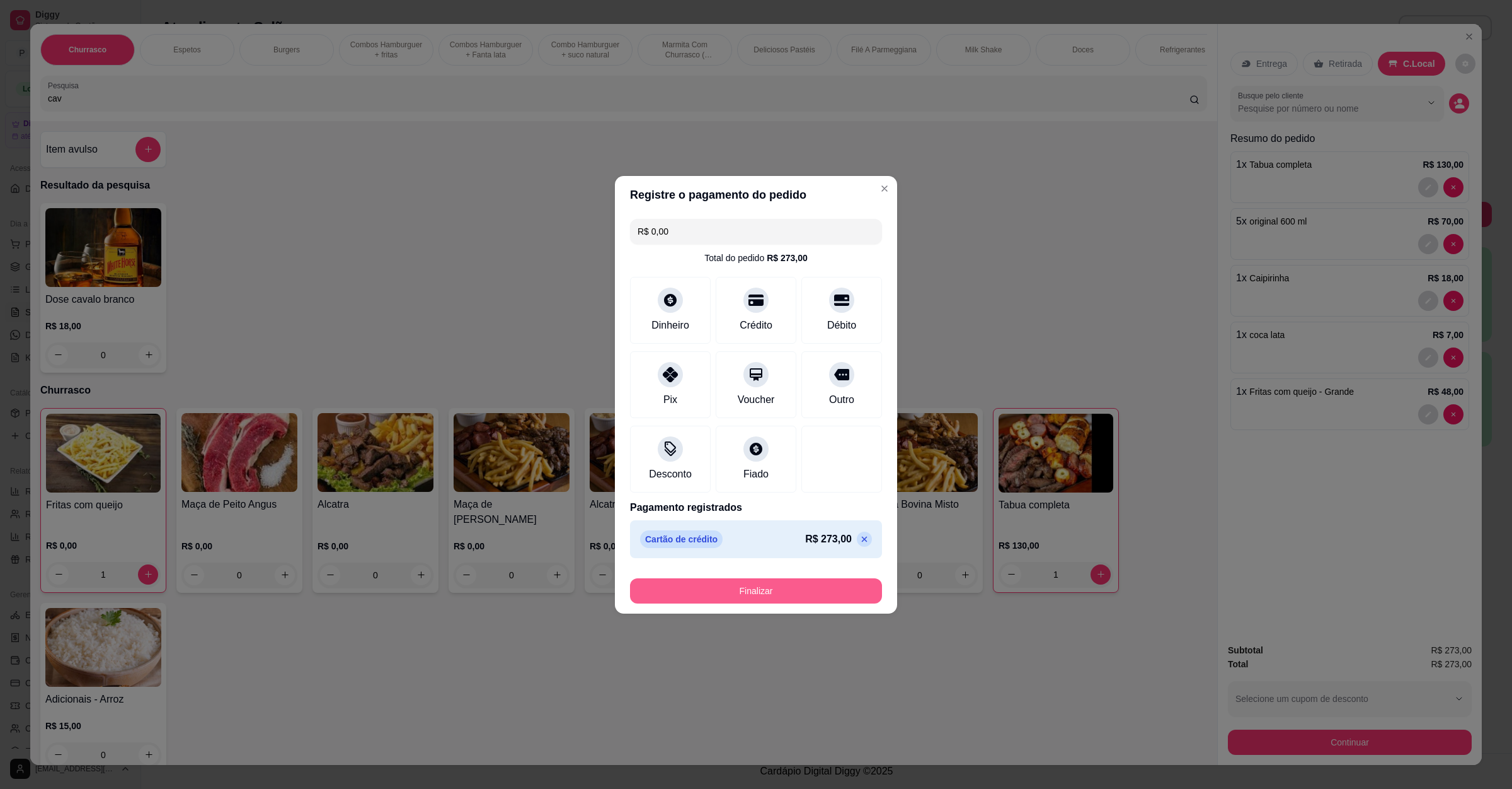
click at [700, 585] on button "Finalizar" at bounding box center [756, 590] width 252 height 25
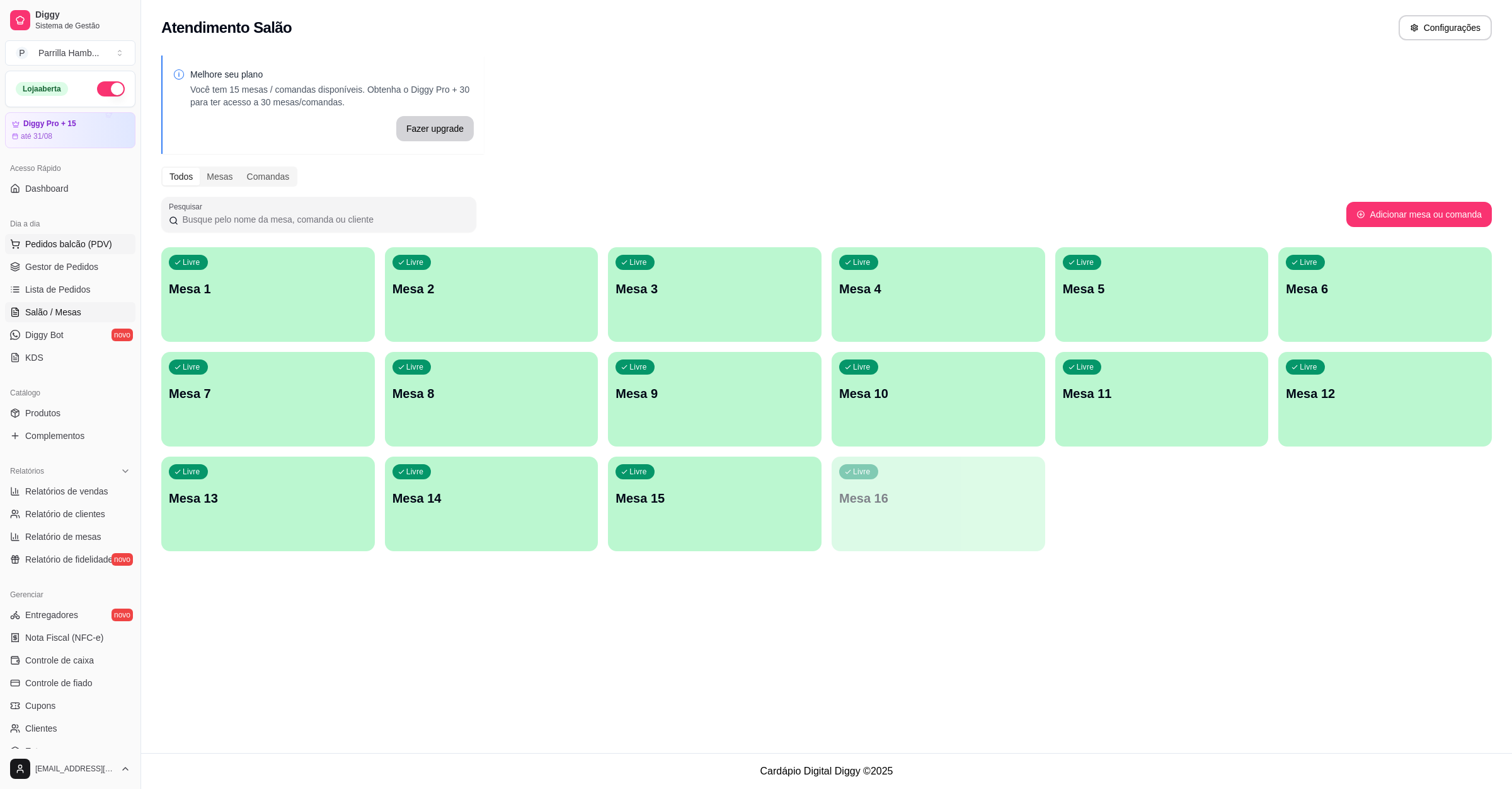
click at [31, 249] on span "Pedidos balcão (PDV)" at bounding box center [69, 243] width 87 height 13
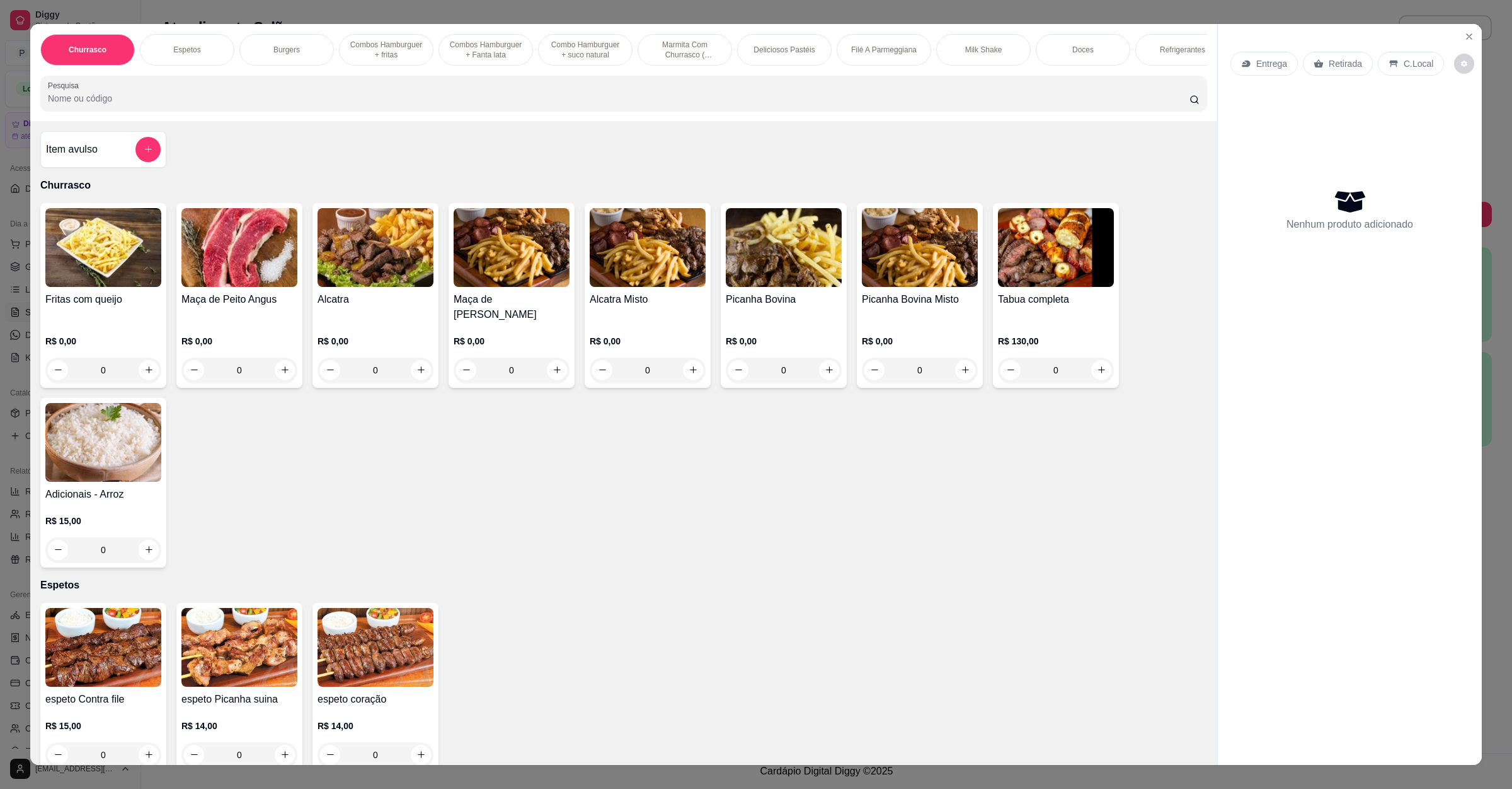
click at [306, 104] on input "Pesquisa" at bounding box center [618, 98] width 1142 height 13
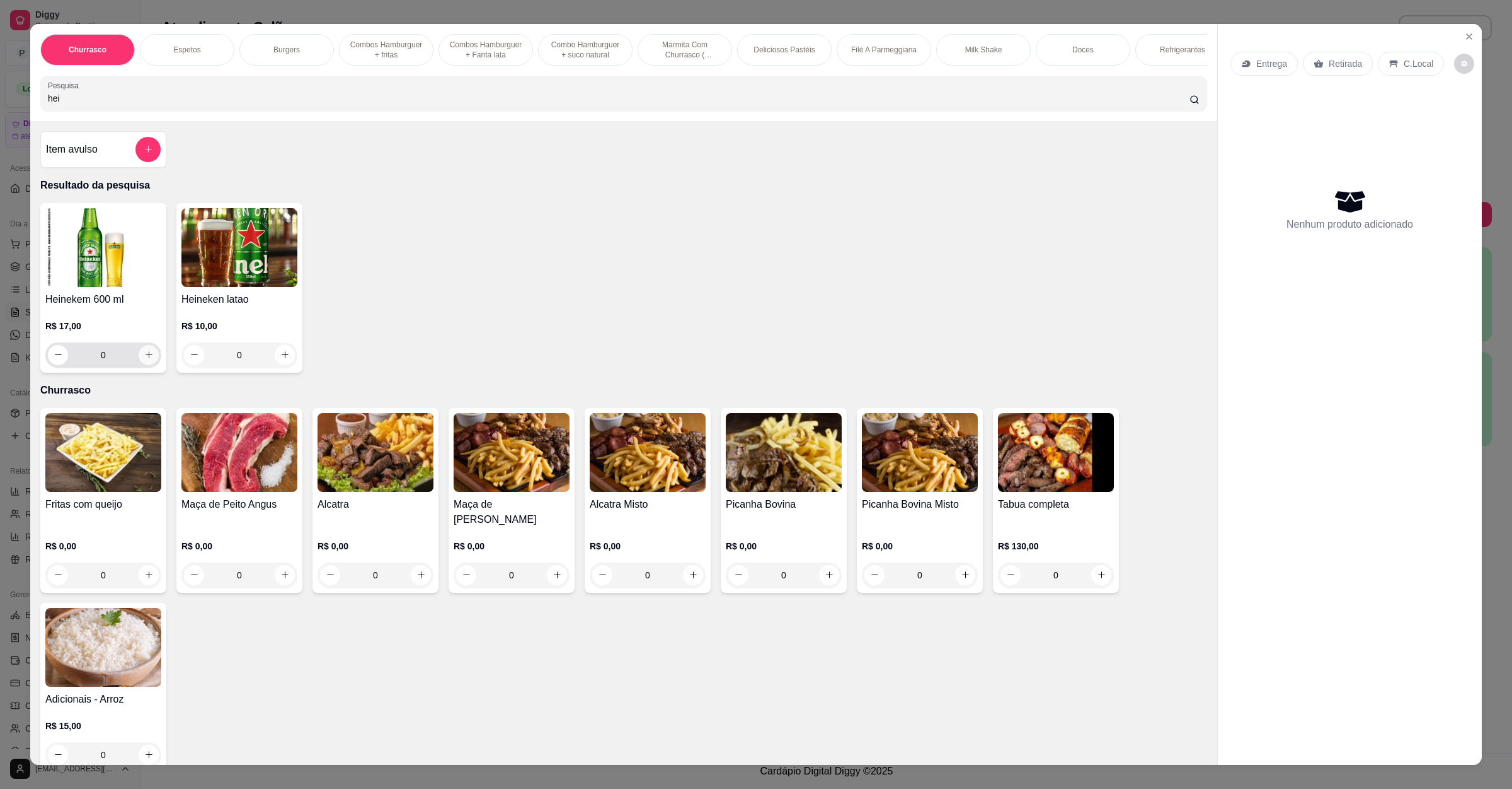
click at [146, 365] on button "increase-product-quantity" at bounding box center [148, 355] width 20 height 20
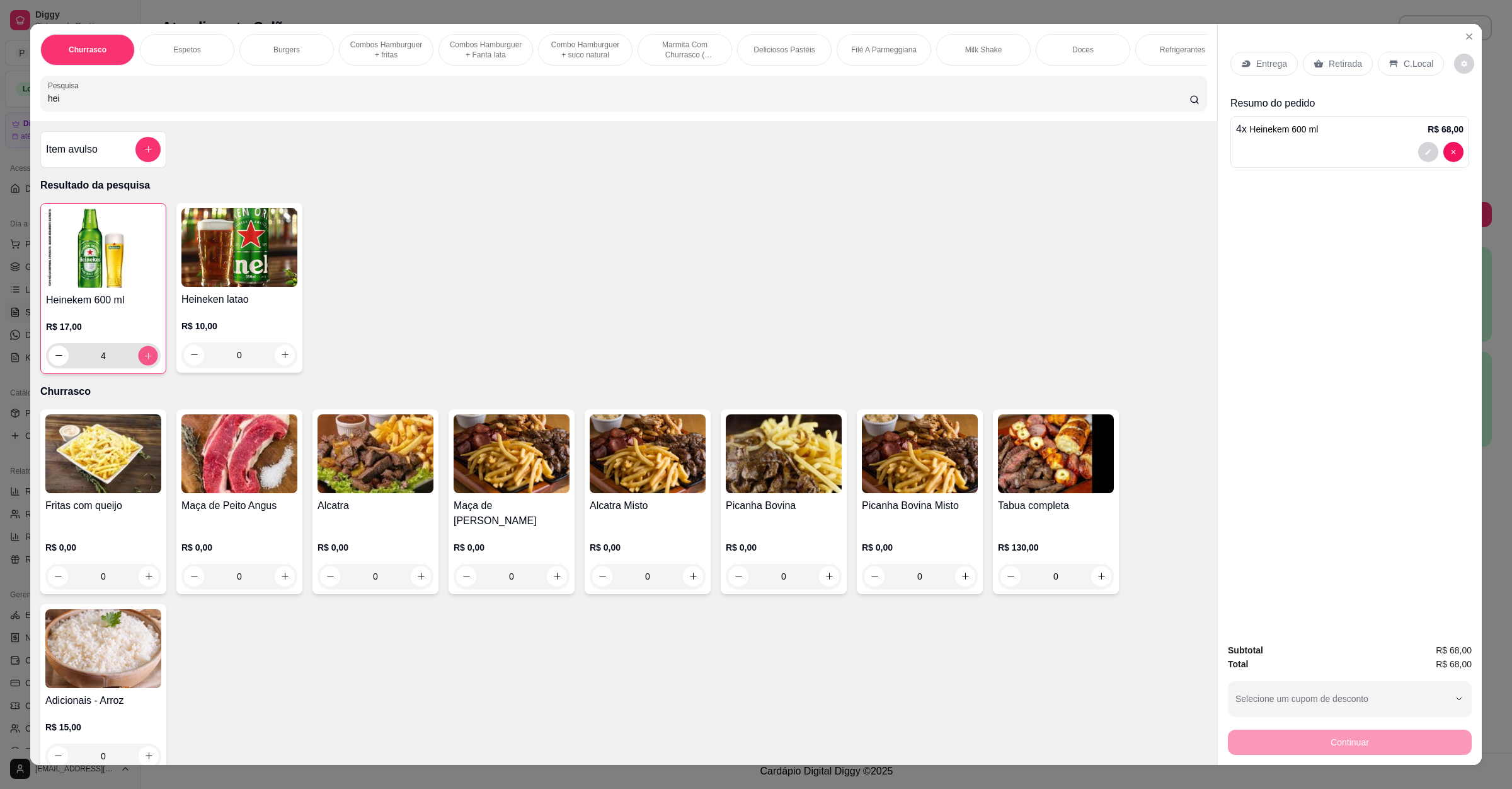
click at [146, 365] on button "increase-product-quantity" at bounding box center [148, 355] width 20 height 20
drag, startPoint x: 100, startPoint y: 114, endPoint x: 4, endPoint y: 107, distance: 96.3
click at [4, 107] on div "Churrasco Espetos Burgers Combos Hamburguer + fritas Combos Hamburguer + Fanta …" at bounding box center [756, 394] width 1512 height 789
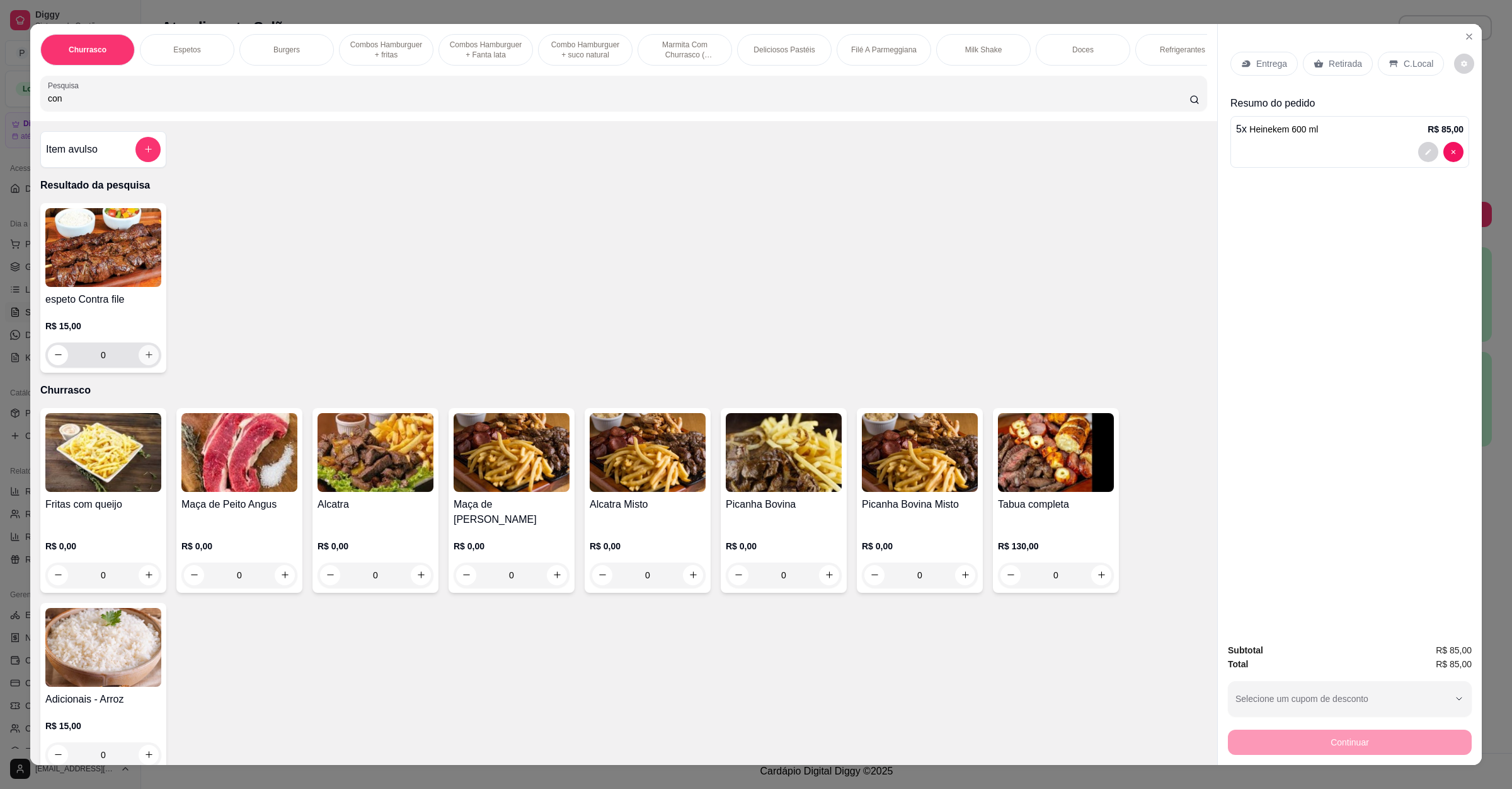
click at [144, 360] on icon "increase-product-quantity" at bounding box center [148, 354] width 9 height 9
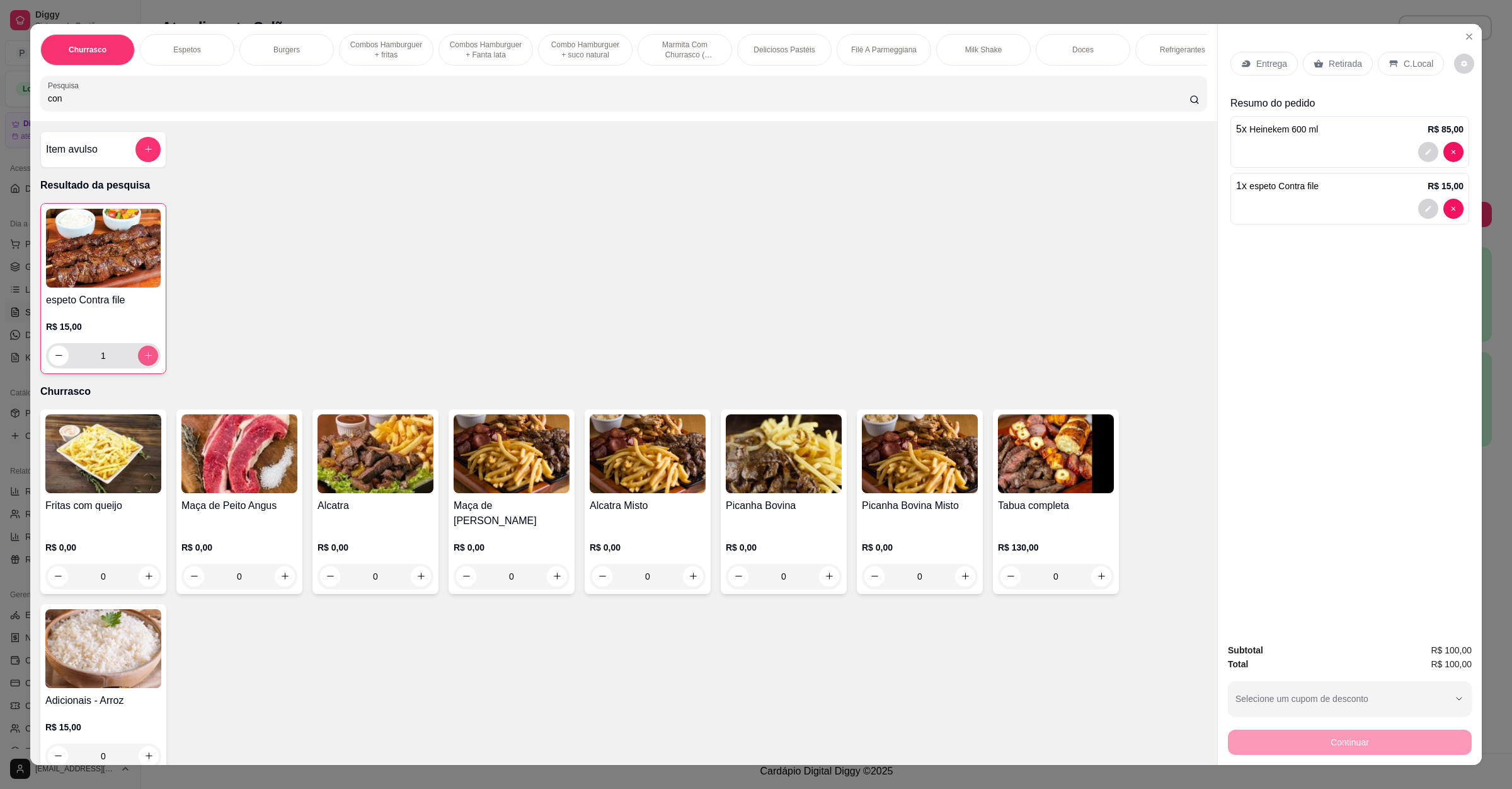
click at [143, 360] on icon "increase-product-quantity" at bounding box center [148, 355] width 9 height 9
drag, startPoint x: 82, startPoint y: 107, endPoint x: 0, endPoint y: 121, distance: 83.2
click at [0, 121] on div "Churrasco Espetos Burgers Combos Hamburguer + fritas Combos Hamburguer + Fanta …" at bounding box center [756, 394] width 1512 height 789
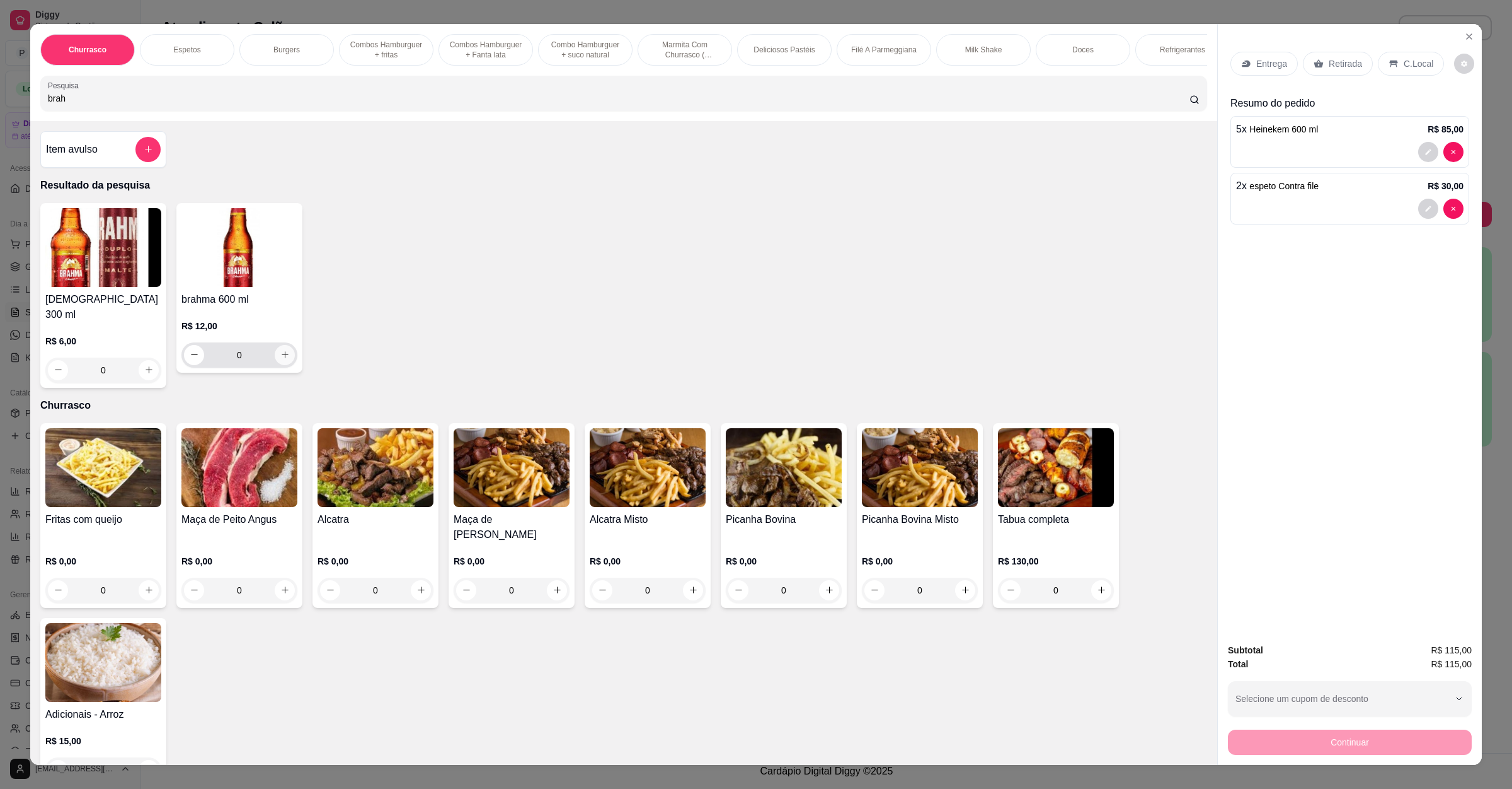
click at [281, 360] on icon "increase-product-quantity" at bounding box center [285, 354] width 9 height 9
click at [280, 360] on icon "increase-product-quantity" at bounding box center [284, 355] width 9 height 9
drag, startPoint x: 72, startPoint y: 119, endPoint x: 3, endPoint y: 115, distance: 69.1
click at [3, 115] on div "Churrasco Espetos Burgers Combos Hamburguer + fritas Combos [GEOGRAPHIC_DATA] +…" at bounding box center [756, 394] width 1512 height 789
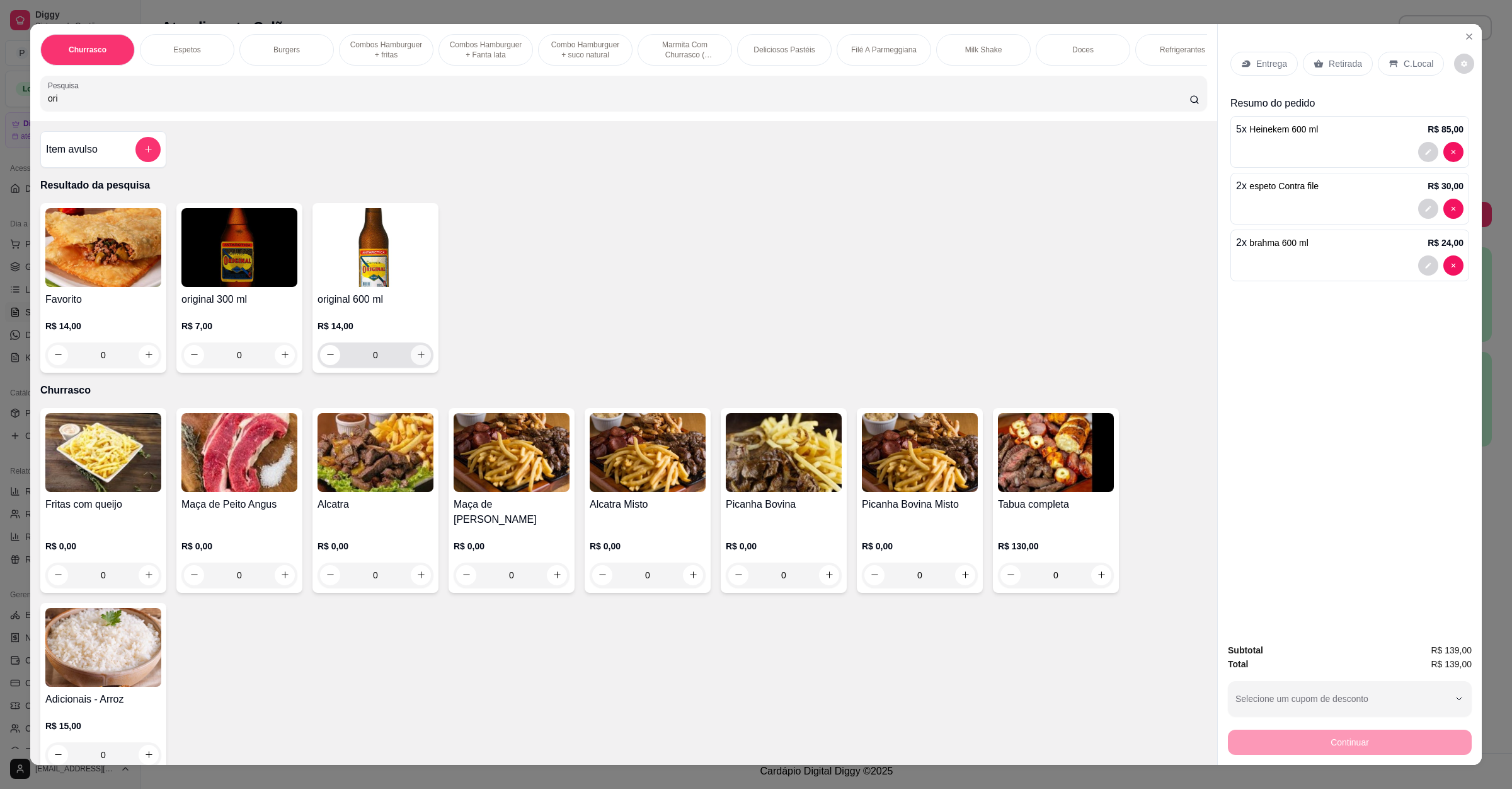
click at [418, 365] on button "increase-product-quantity" at bounding box center [421, 355] width 20 height 20
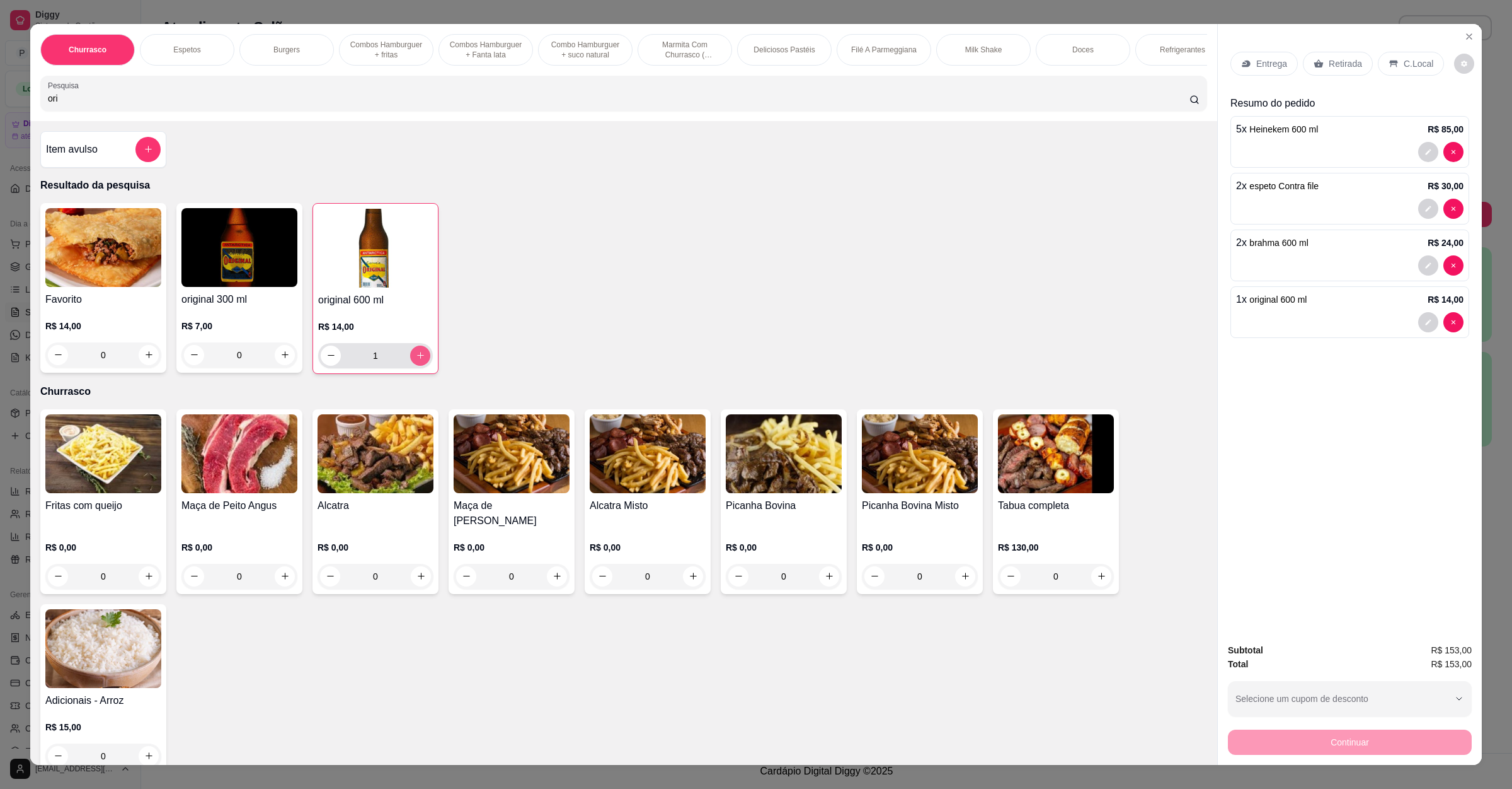
click at [418, 366] on button "increase-product-quantity" at bounding box center [421, 355] width 20 height 20
drag, startPoint x: 93, startPoint y: 110, endPoint x: 0, endPoint y: 115, distance: 93.1
click at [0, 115] on div "Churrasco Espetos Burgers Combos Hamburguer + fritas Combos Hamburguer + Fanta …" at bounding box center [756, 394] width 1512 height 789
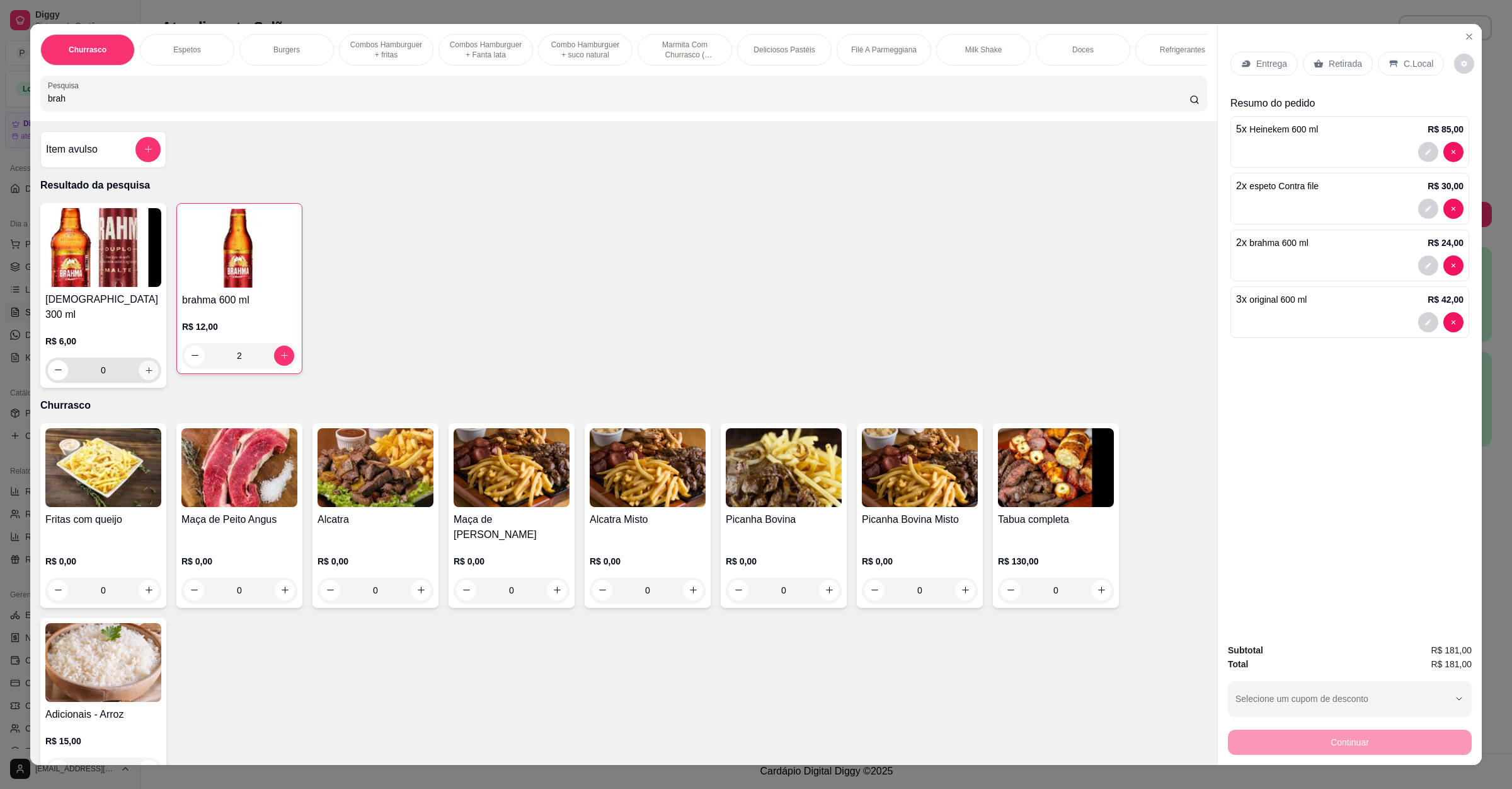
click at [144, 372] on icon "increase-product-quantity" at bounding box center [148, 369] width 9 height 9
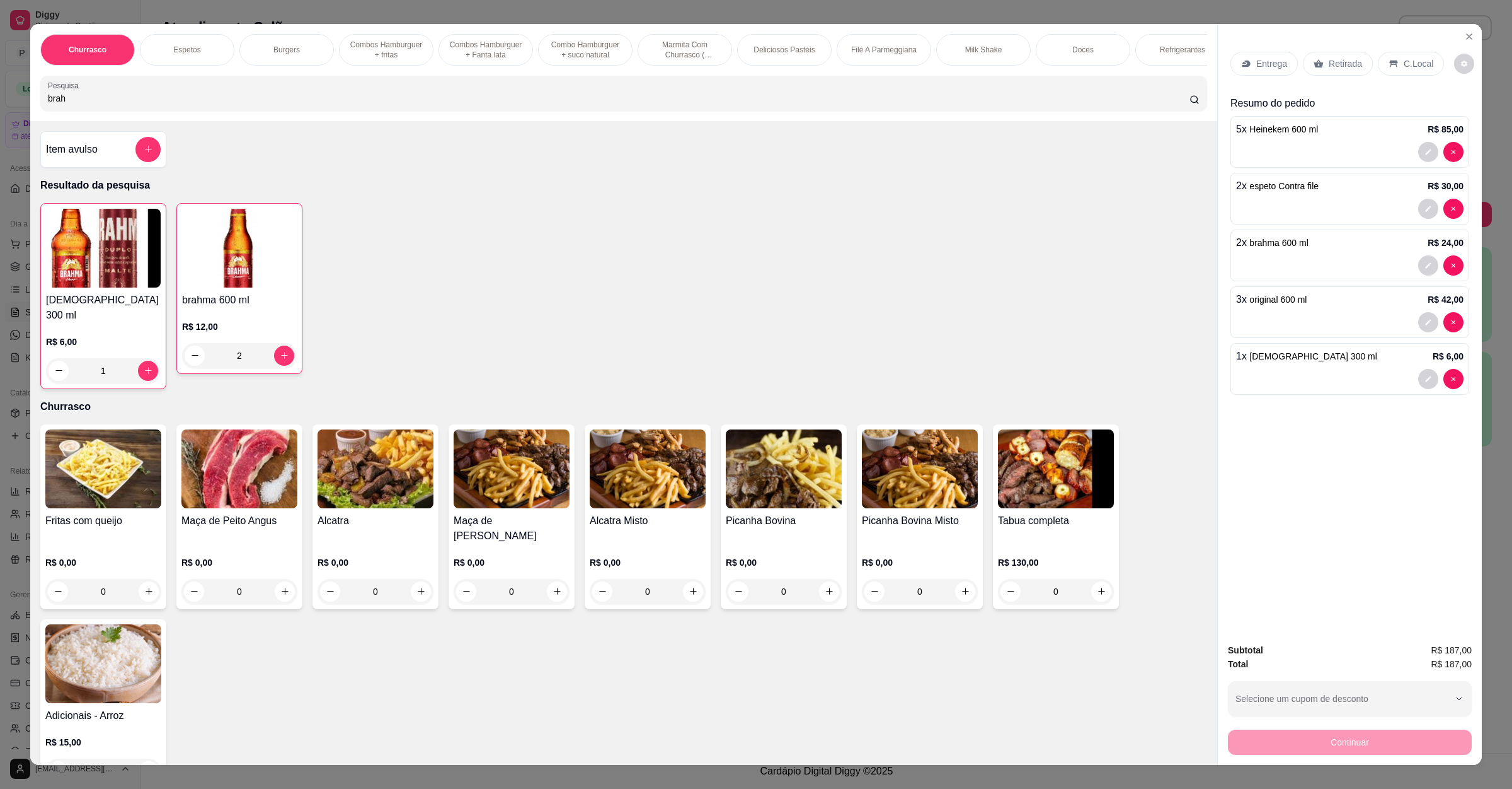
click at [1384, 69] on div "C.Local" at bounding box center [1411, 64] width 66 height 24
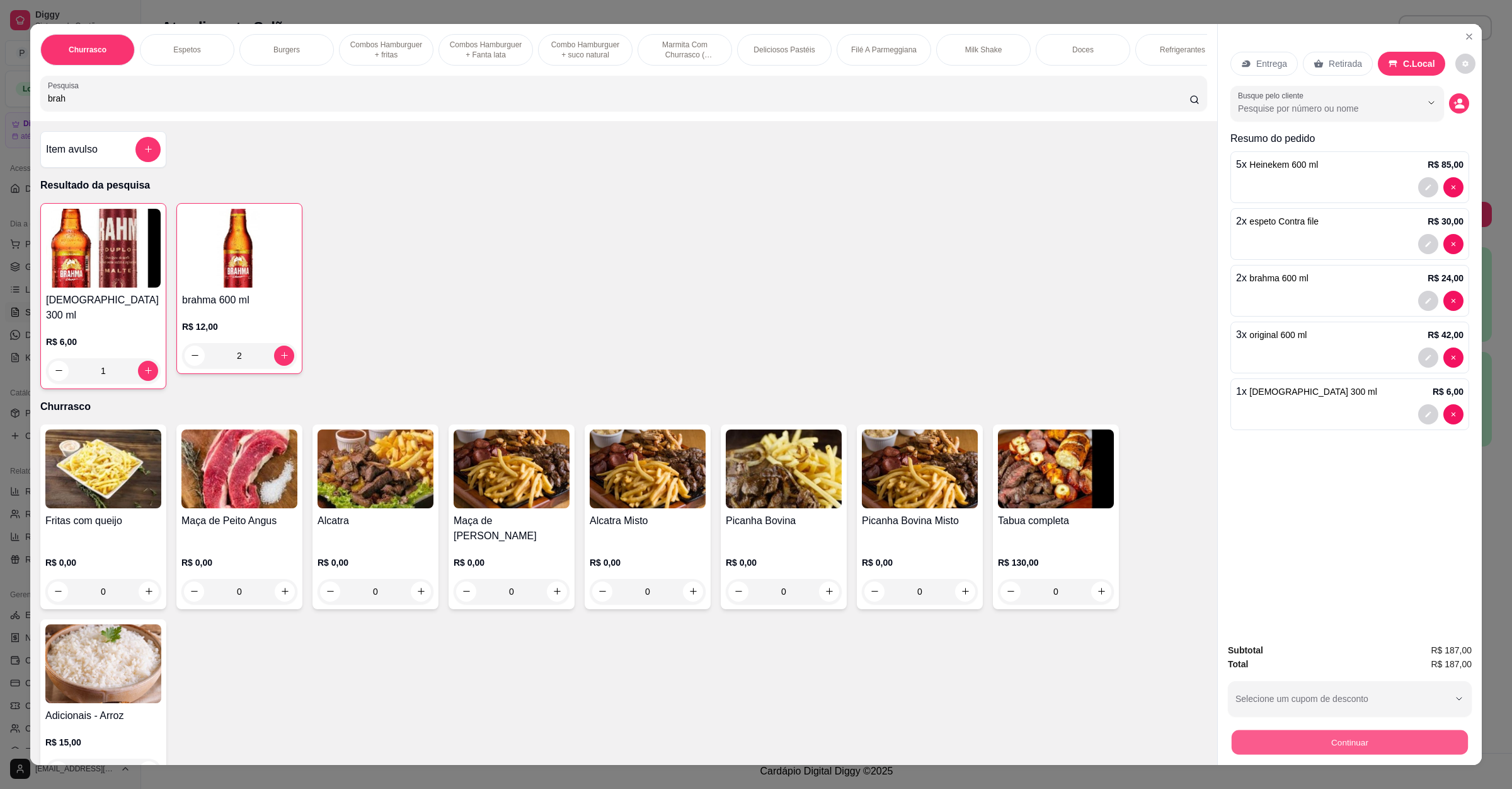
click at [1360, 735] on button "Continuar" at bounding box center [1350, 742] width 237 height 25
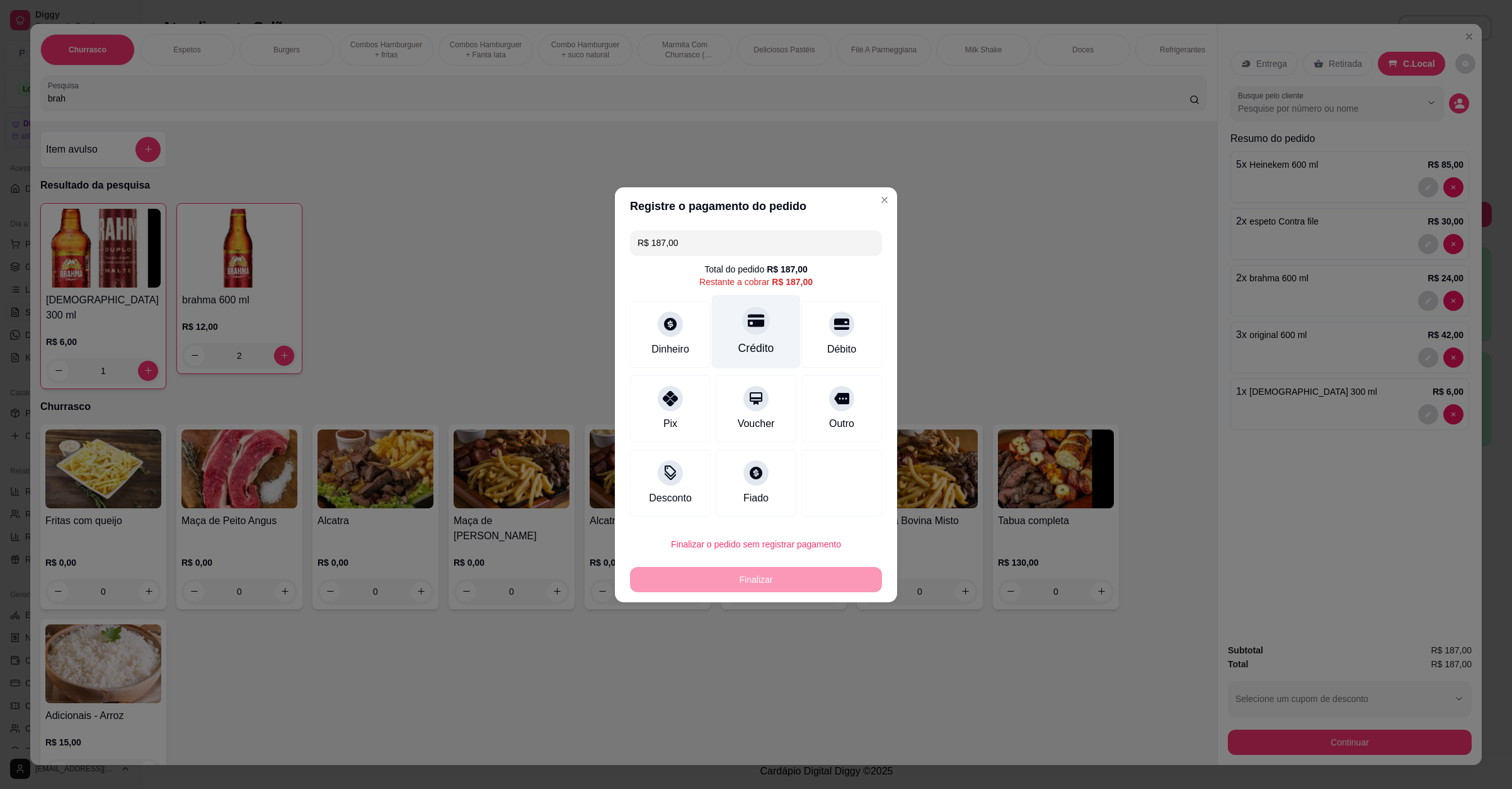
click at [743, 332] on div at bounding box center [756, 320] width 28 height 28
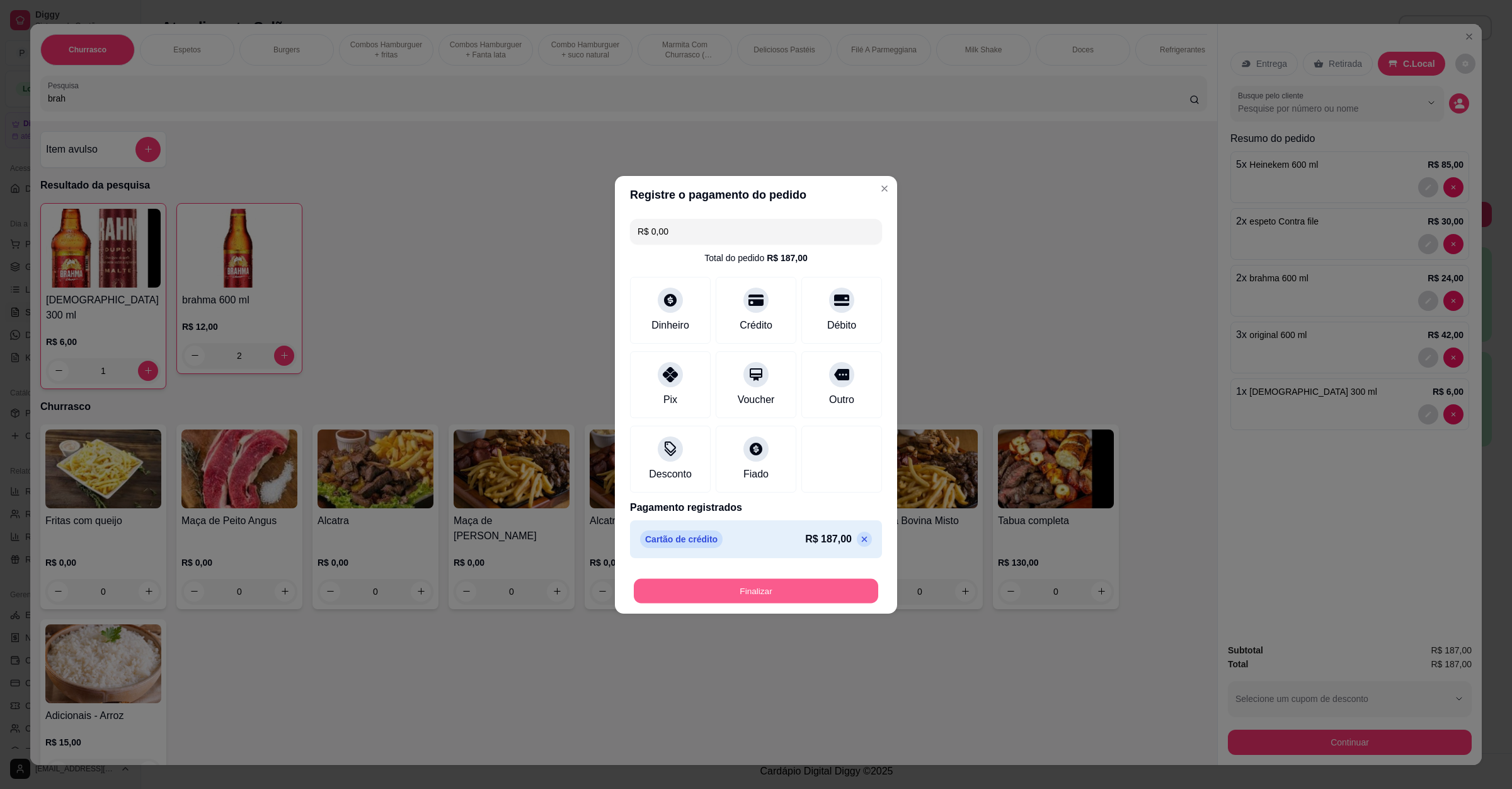
click at [756, 597] on button "Finalizar" at bounding box center [756, 590] width 244 height 25
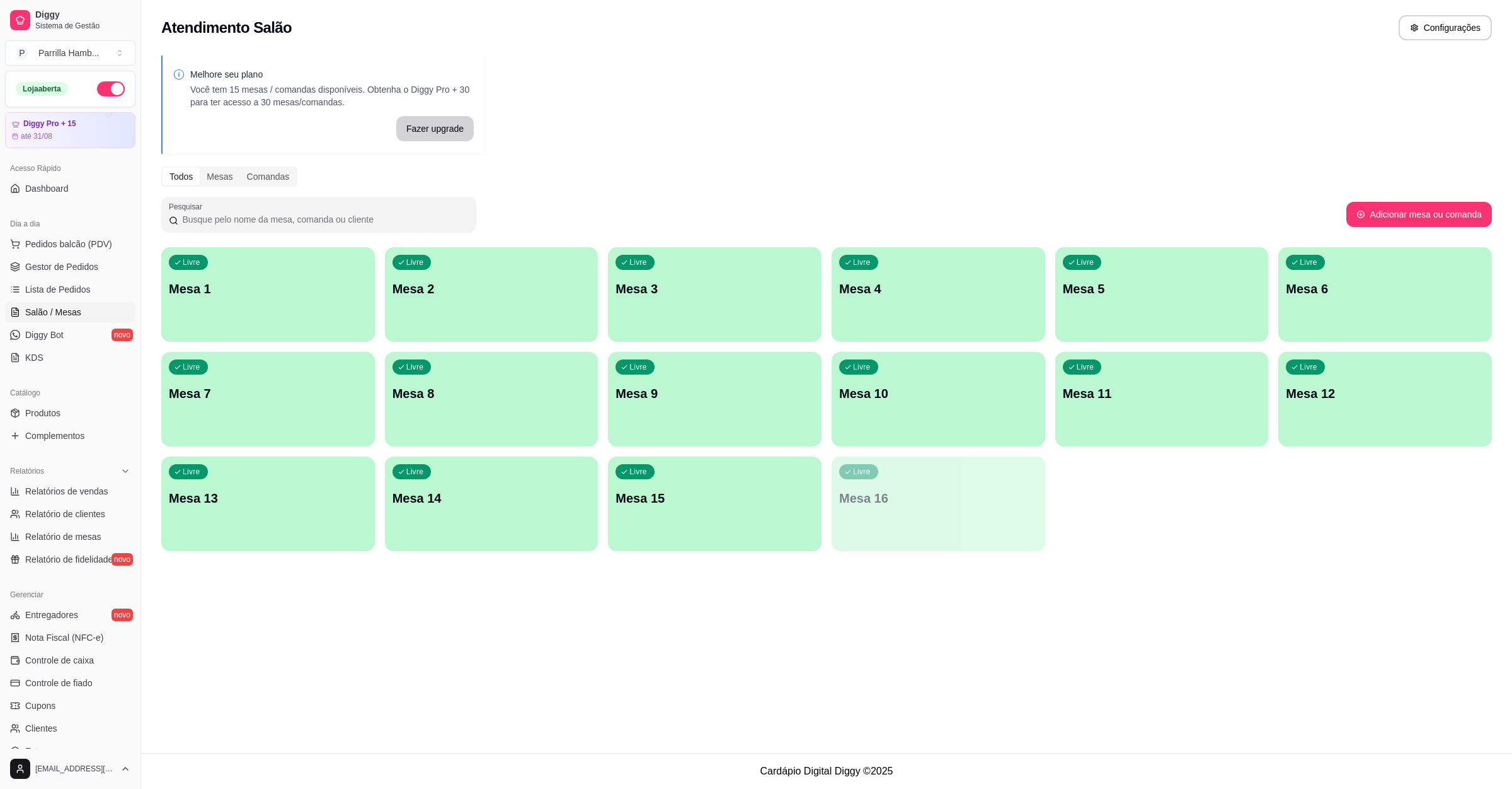
click at [77, 232] on div "Dia a dia" at bounding box center [70, 224] width 131 height 20
click at [76, 241] on span "Pedidos balcão (PDV)" at bounding box center [69, 243] width 87 height 13
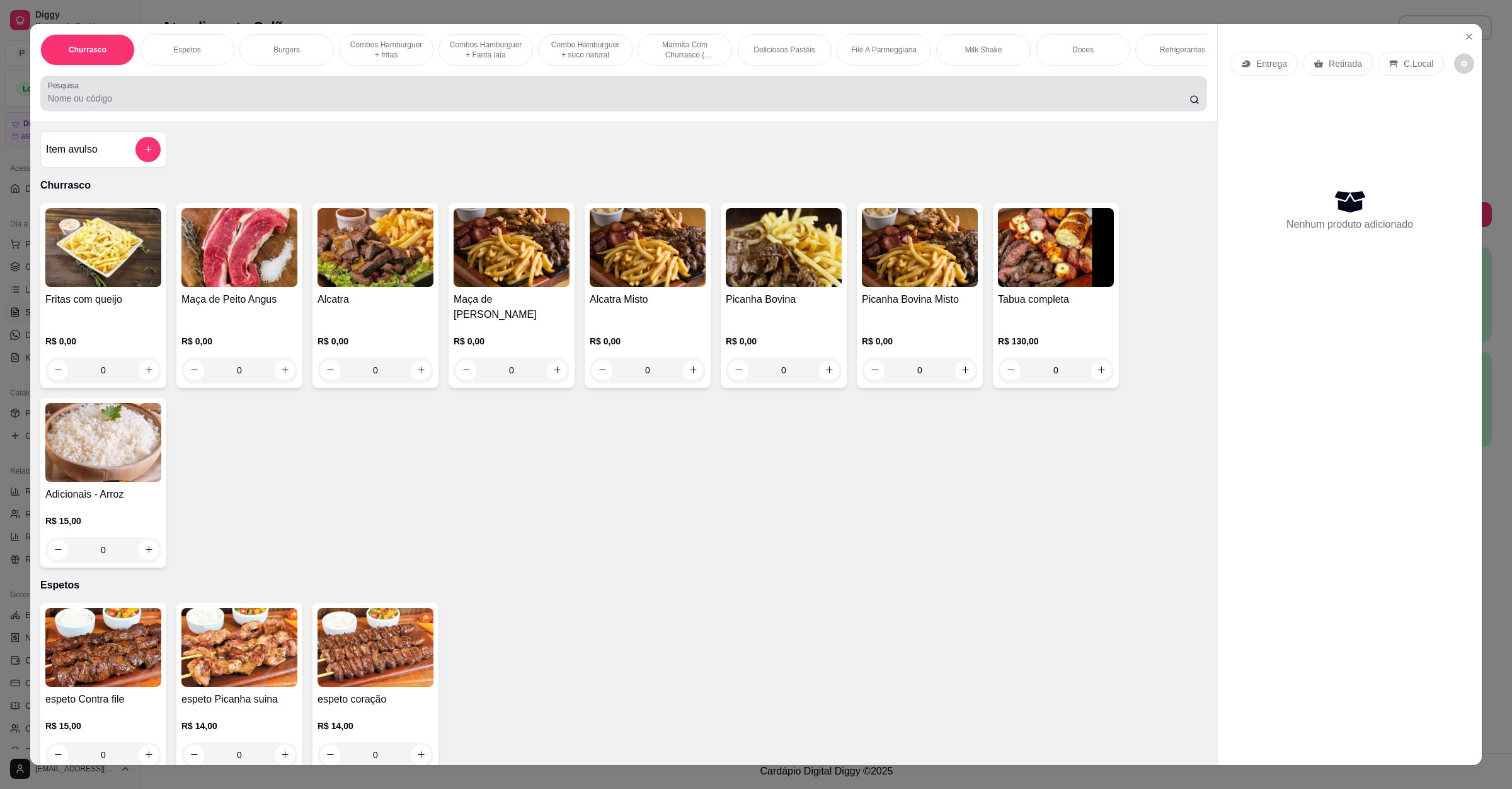
click at [907, 111] on div "Pesquisa" at bounding box center [624, 93] width 1167 height 36
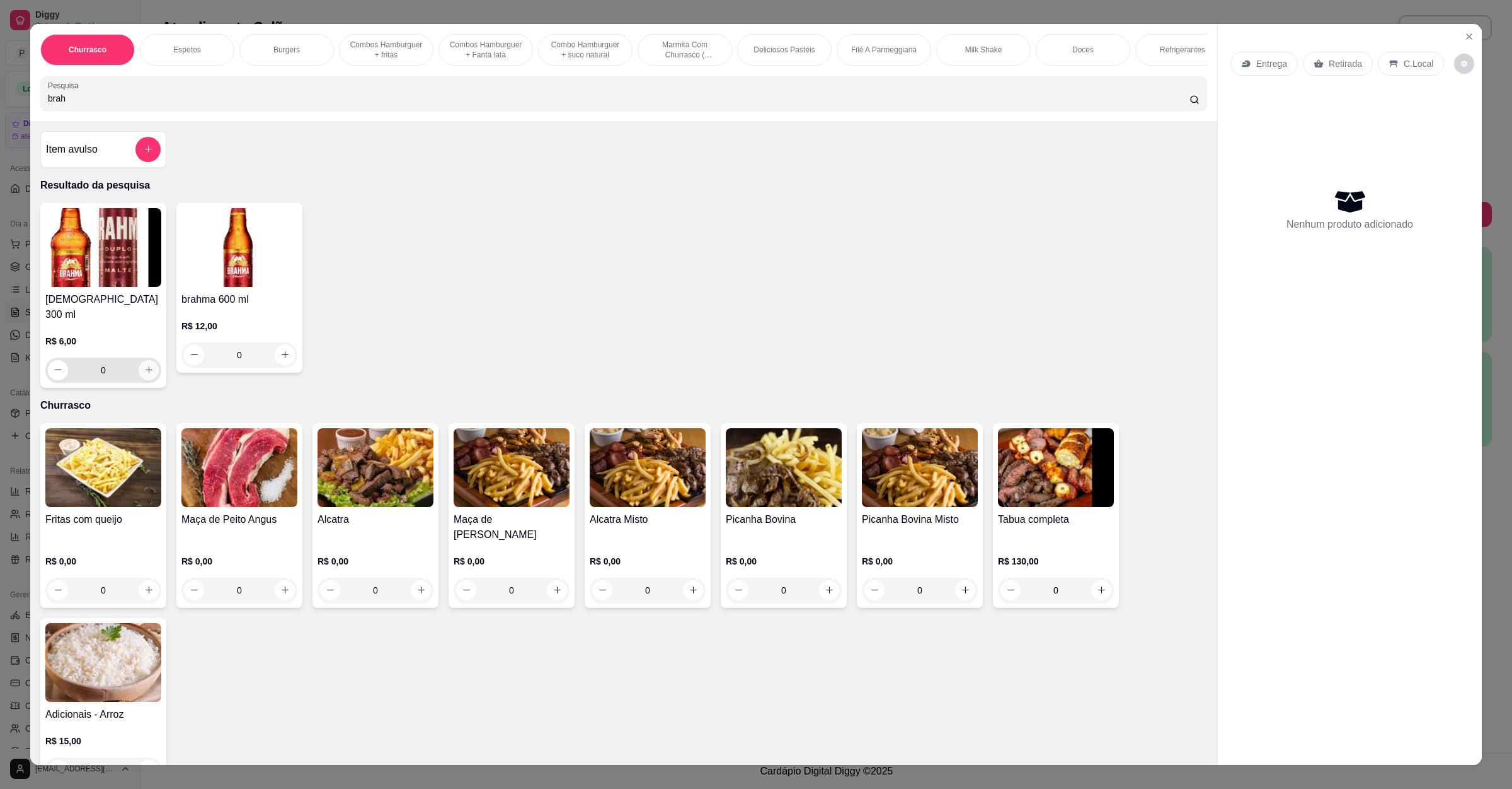
click at [144, 374] on icon "increase-product-quantity" at bounding box center [148, 369] width 9 height 9
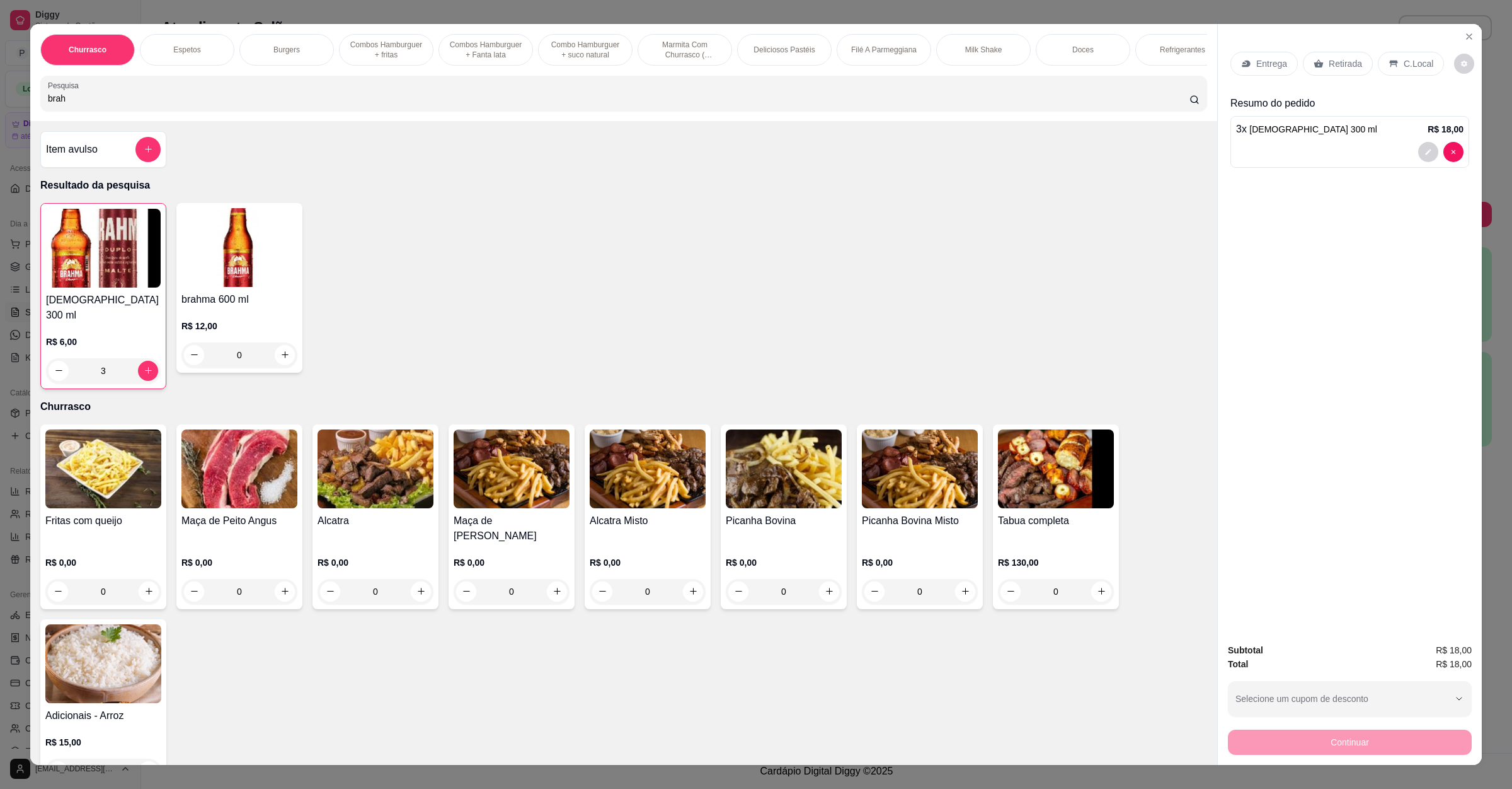
drag, startPoint x: 93, startPoint y: 107, endPoint x: 6, endPoint y: 112, distance: 87.1
click at [6, 112] on div "Churrasco Espetos Burgers Combos Hamburguer + fritas Combos Hamburguer + Fanta …" at bounding box center [756, 394] width 1512 height 789
click at [281, 360] on icon "increase-product-quantity" at bounding box center [285, 354] width 9 height 9
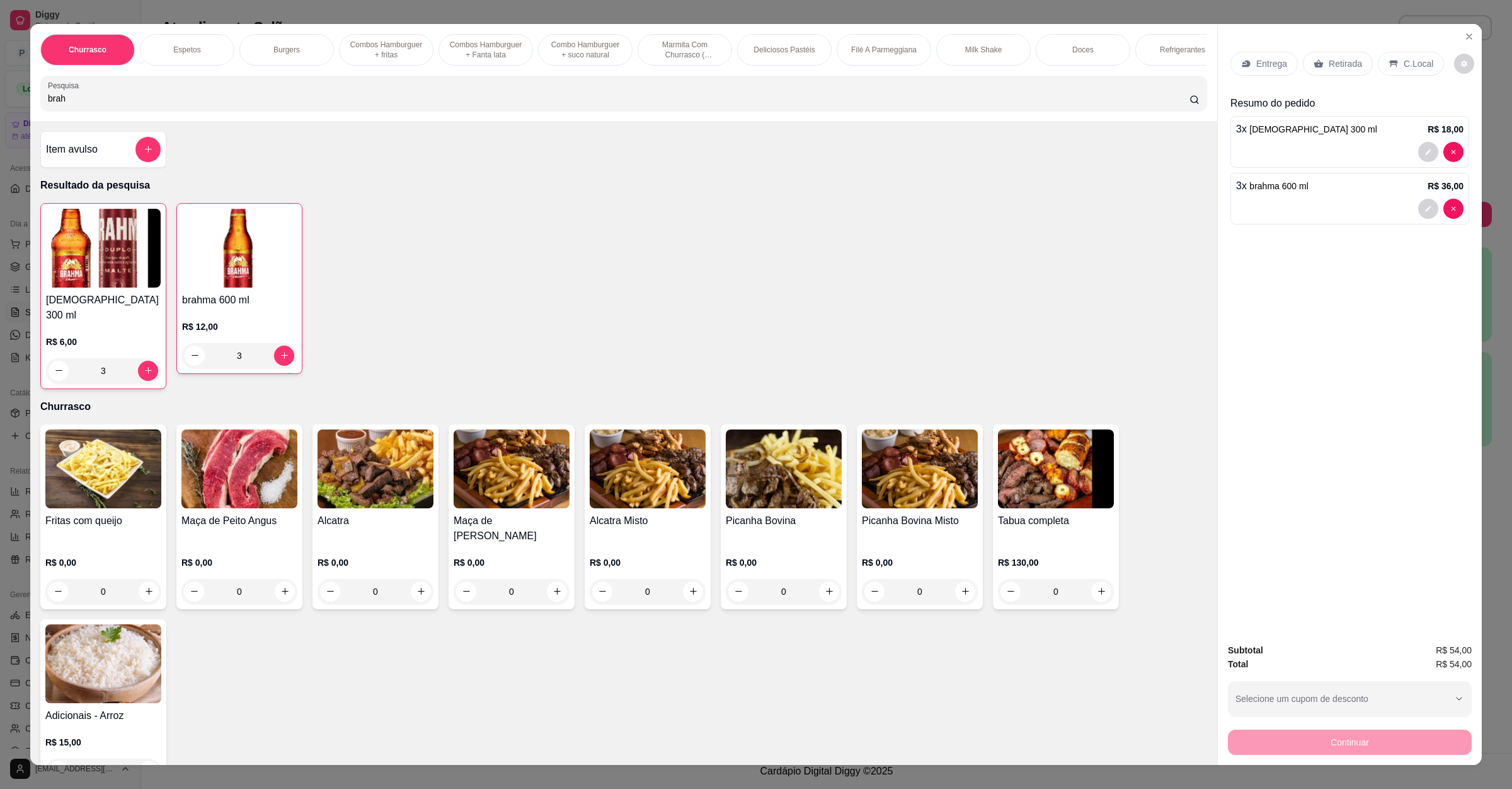
click at [1392, 68] on div "C.Local" at bounding box center [1411, 64] width 66 height 24
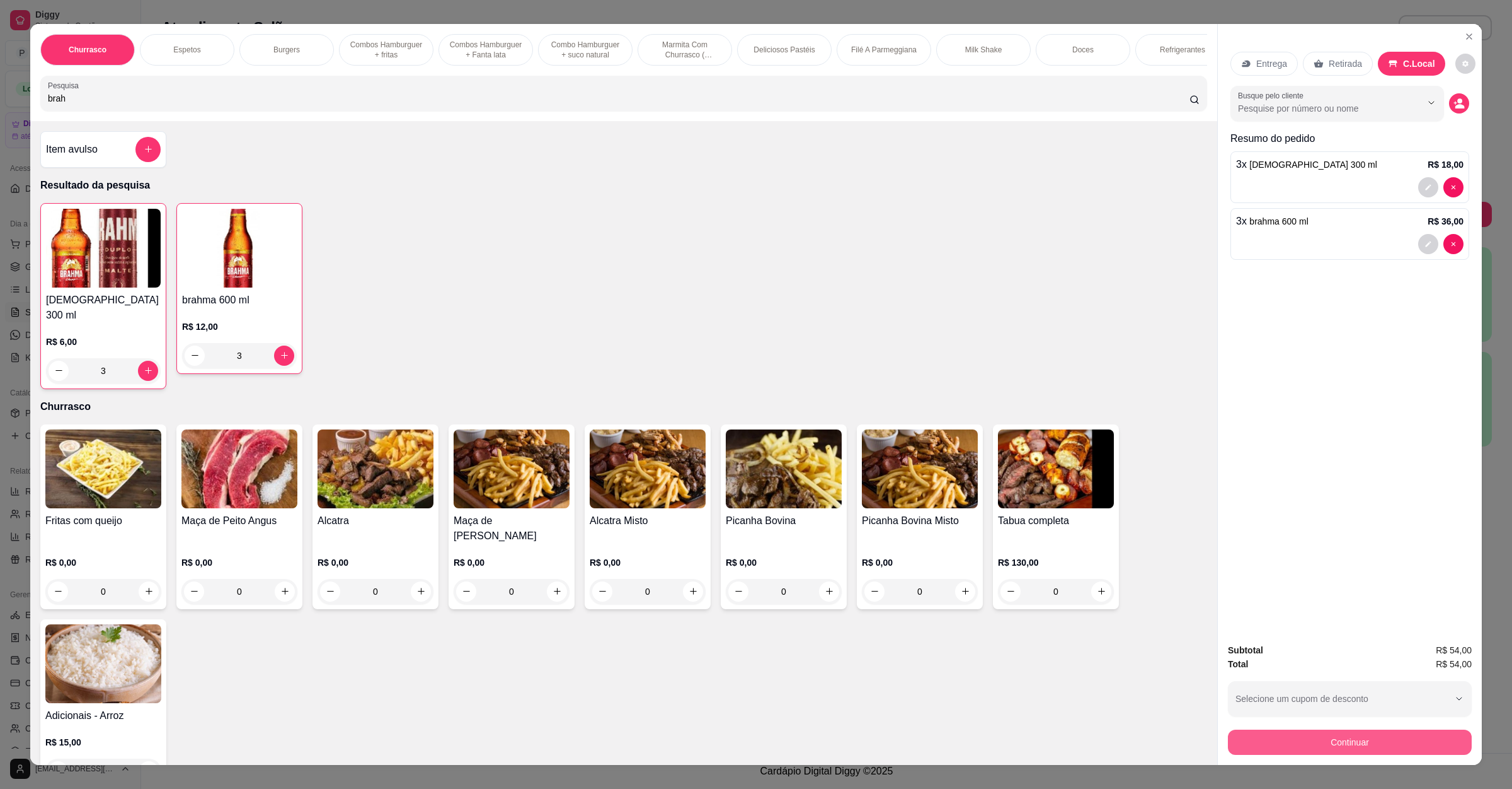
click at [1371, 735] on button "Continuar" at bounding box center [1350, 742] width 244 height 25
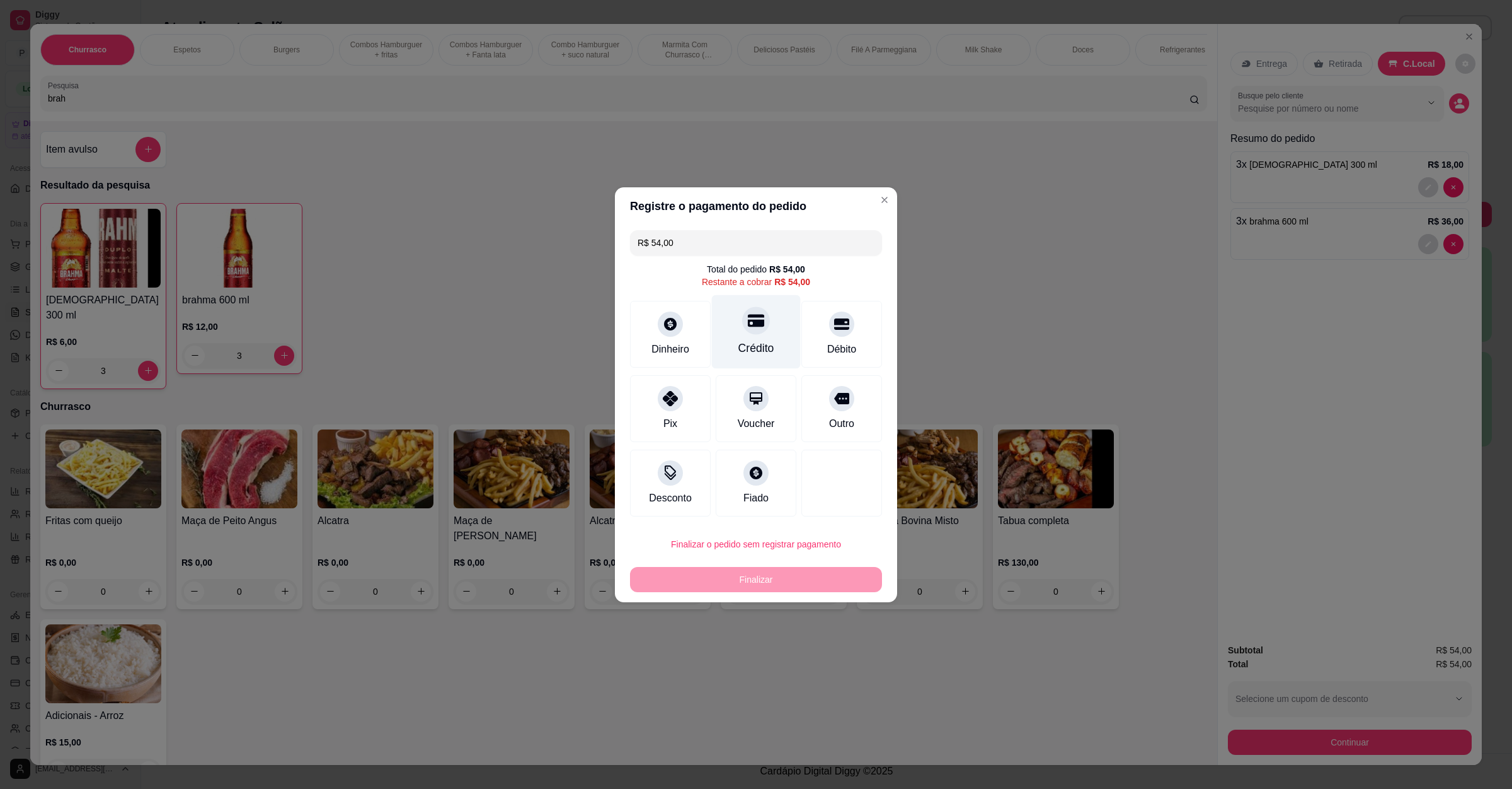
click at [748, 325] on icon at bounding box center [756, 320] width 16 height 13
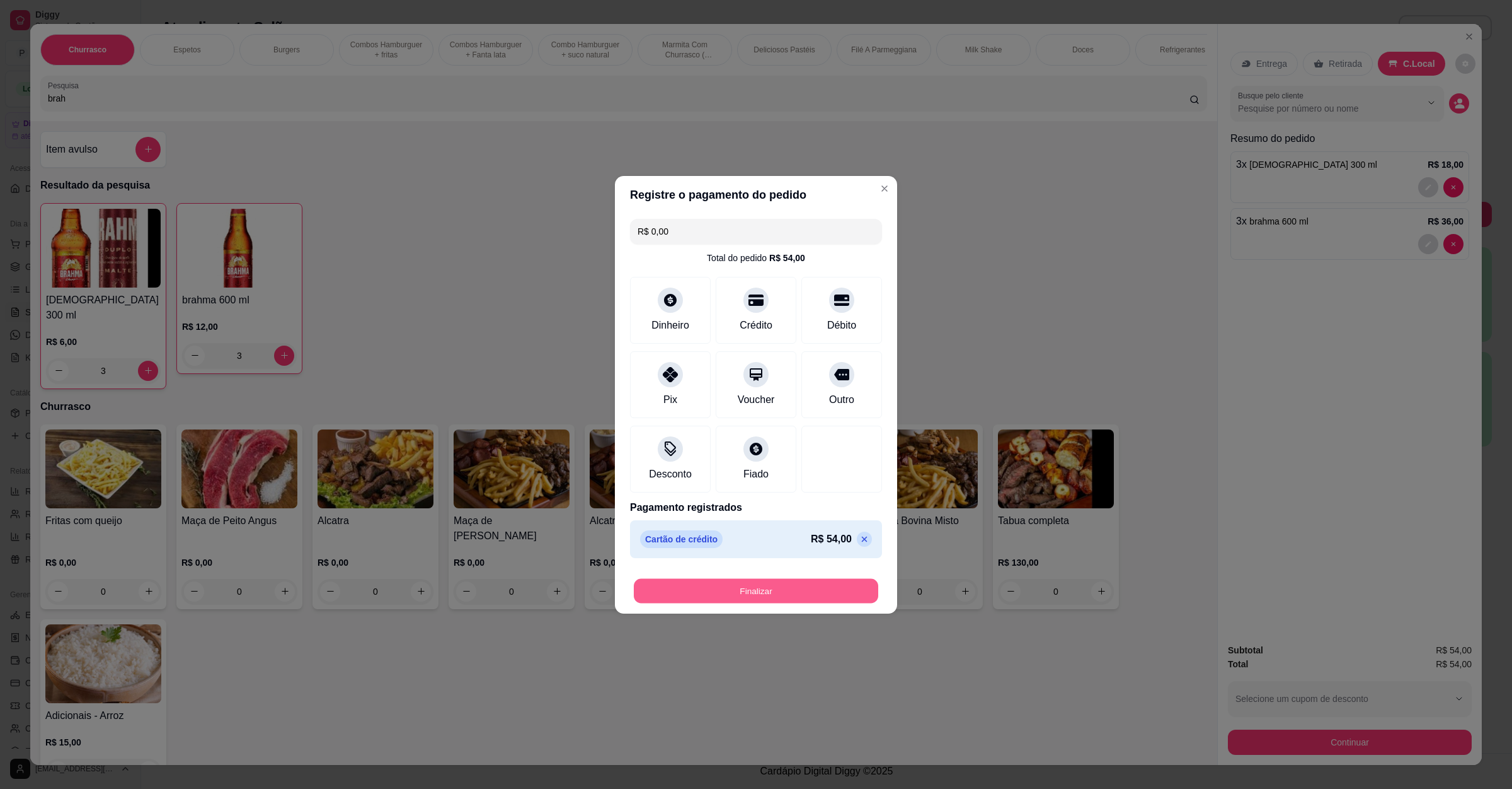
click at [784, 598] on button "Finalizar" at bounding box center [756, 590] width 244 height 25
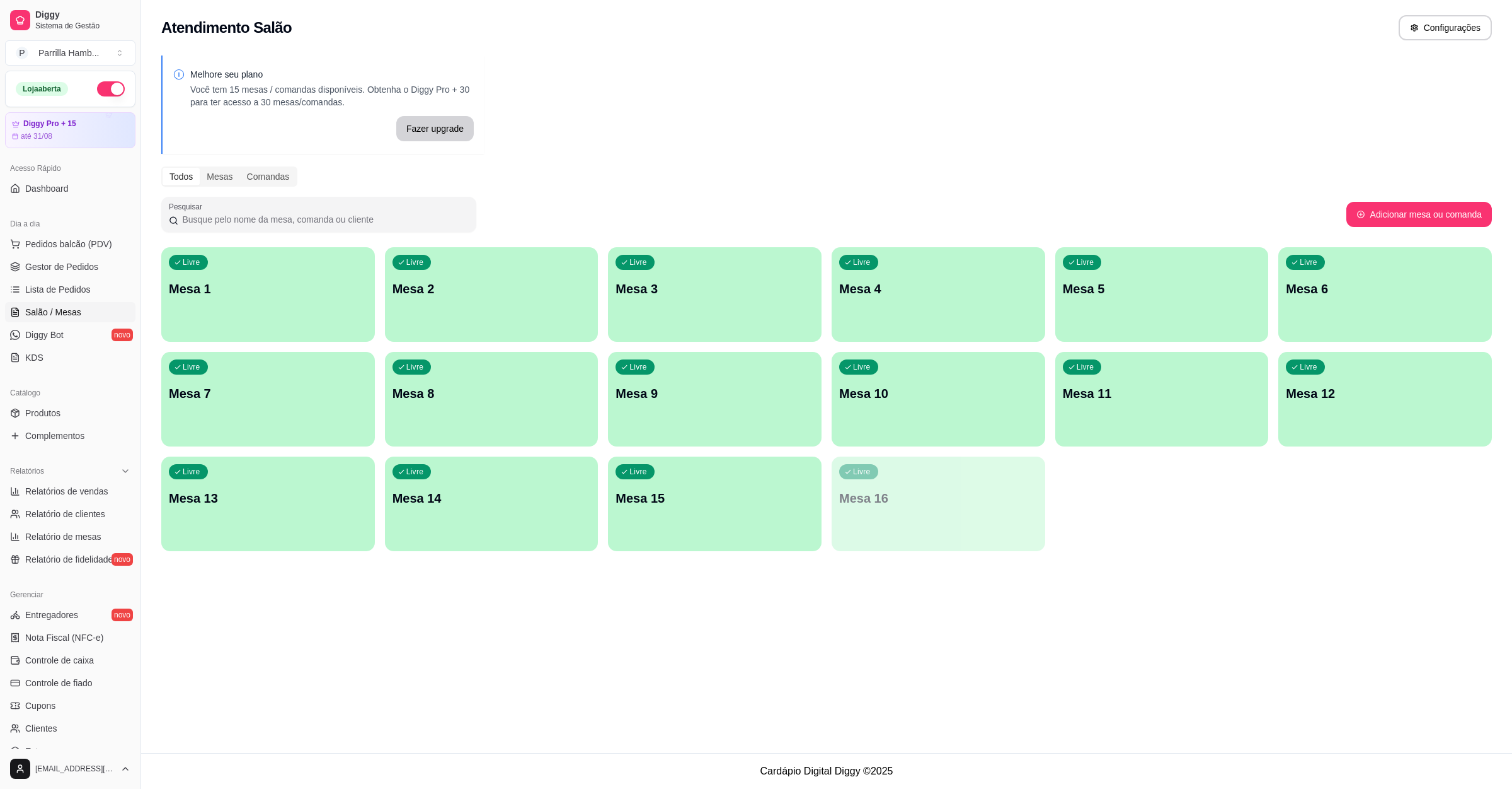
click at [835, 600] on div "Atendimento Salão Configurações Melhore seu plano Você tem 15 mesas / comandas …" at bounding box center [826, 376] width 1371 height 753
click at [36, 288] on span "Lista de Pedidos" at bounding box center [58, 289] width 65 height 13
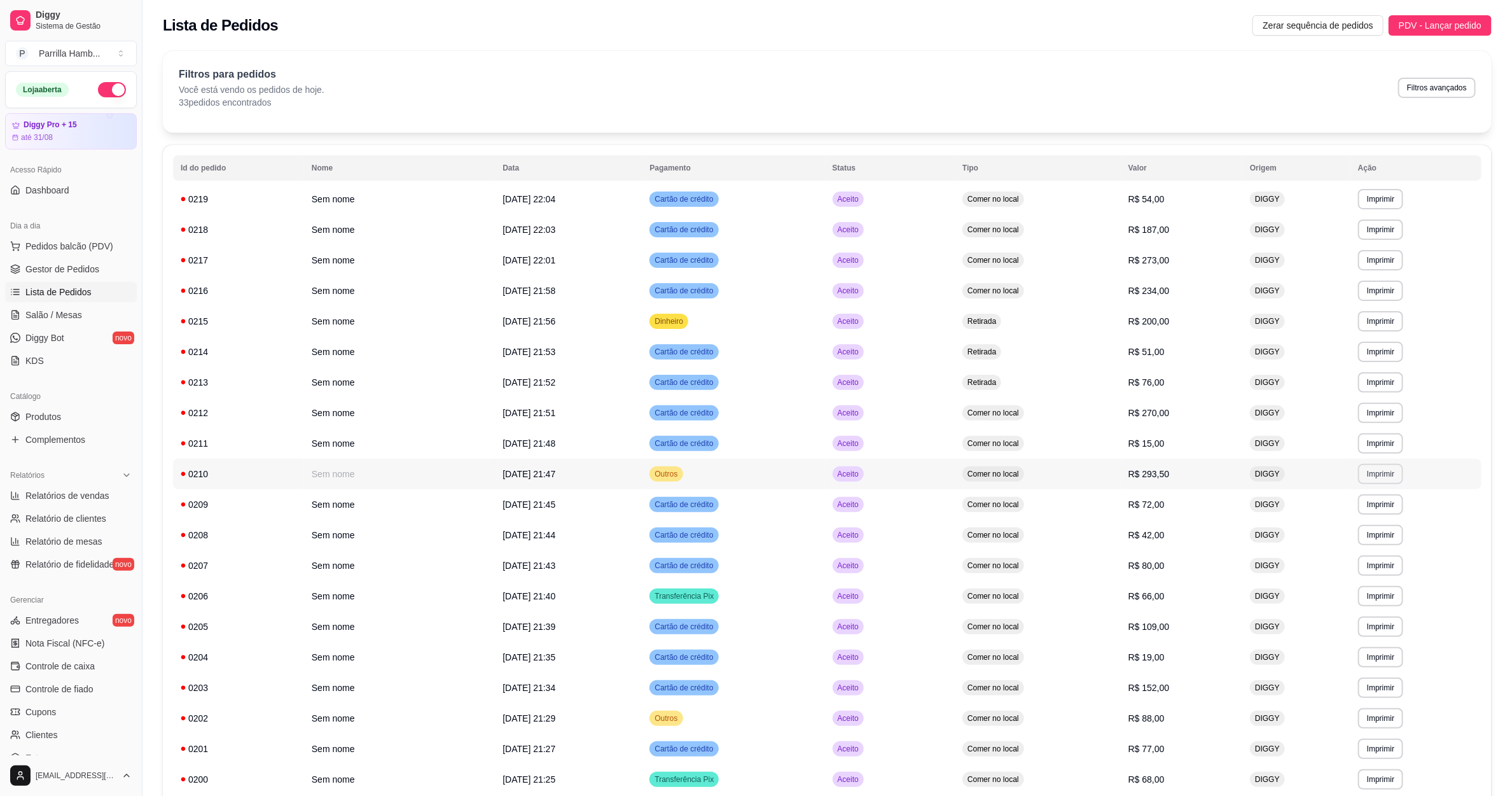
click at [1400, 473] on button "Imprimir" at bounding box center [1381, 474] width 45 height 21
click at [1359, 520] on button "IMPRESSORA" at bounding box center [1367, 518] width 89 height 20
click at [71, 319] on span "Salão / Mesas" at bounding box center [54, 314] width 57 height 13
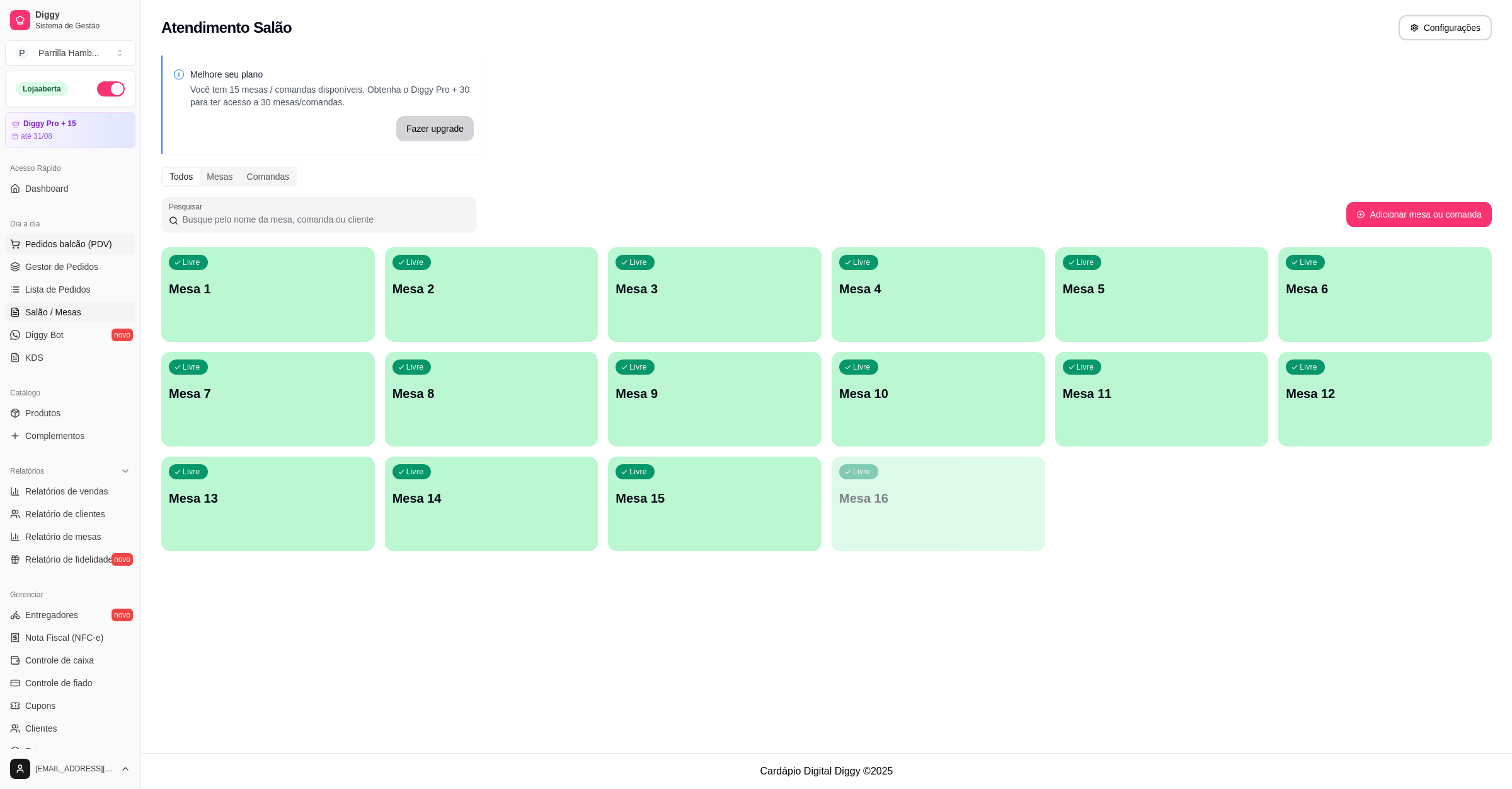
click at [50, 250] on span "Pedidos balcão (PDV)" at bounding box center [69, 243] width 87 height 13
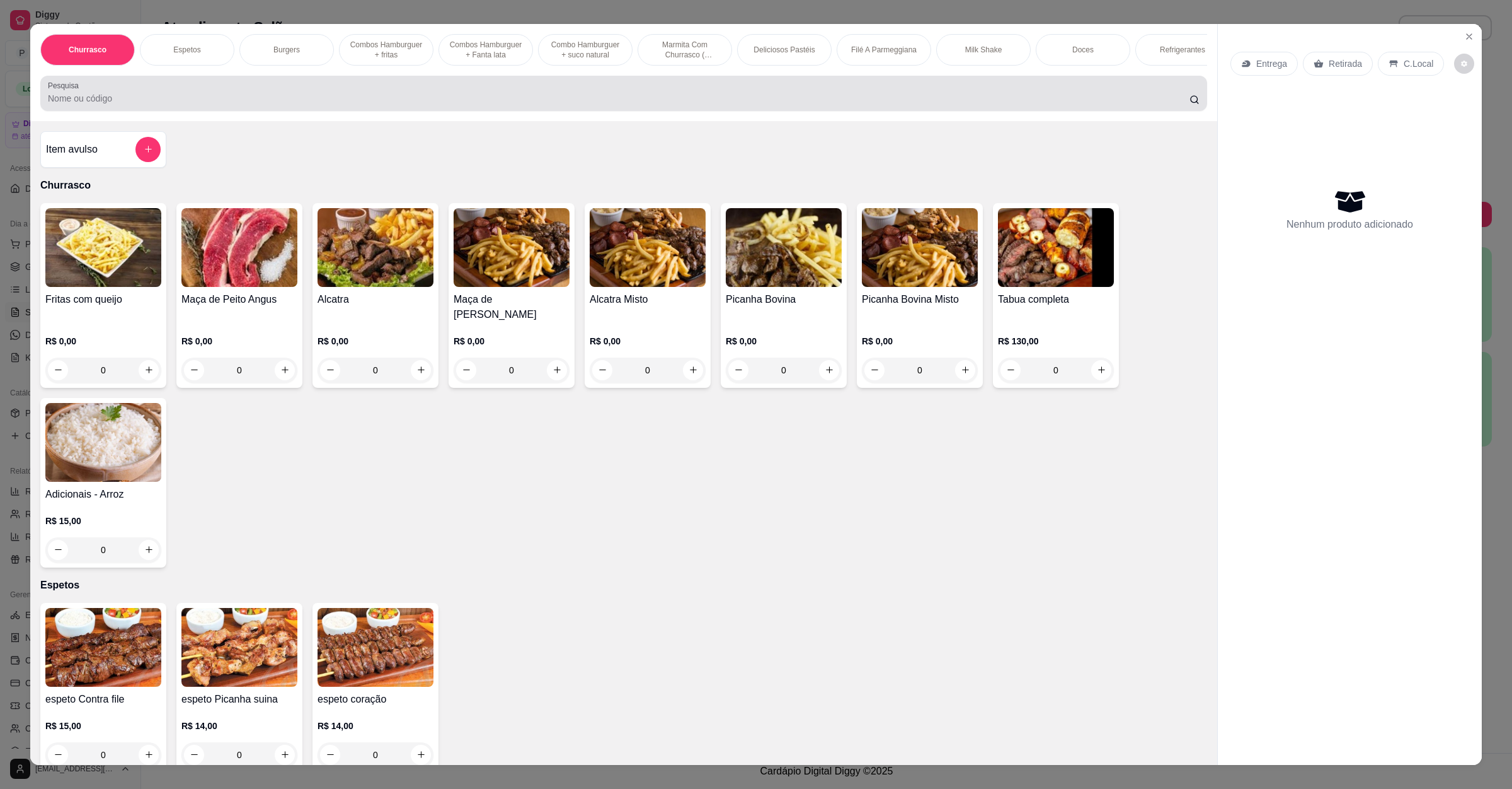
click at [82, 111] on div "Pesquisa" at bounding box center [624, 93] width 1167 height 36
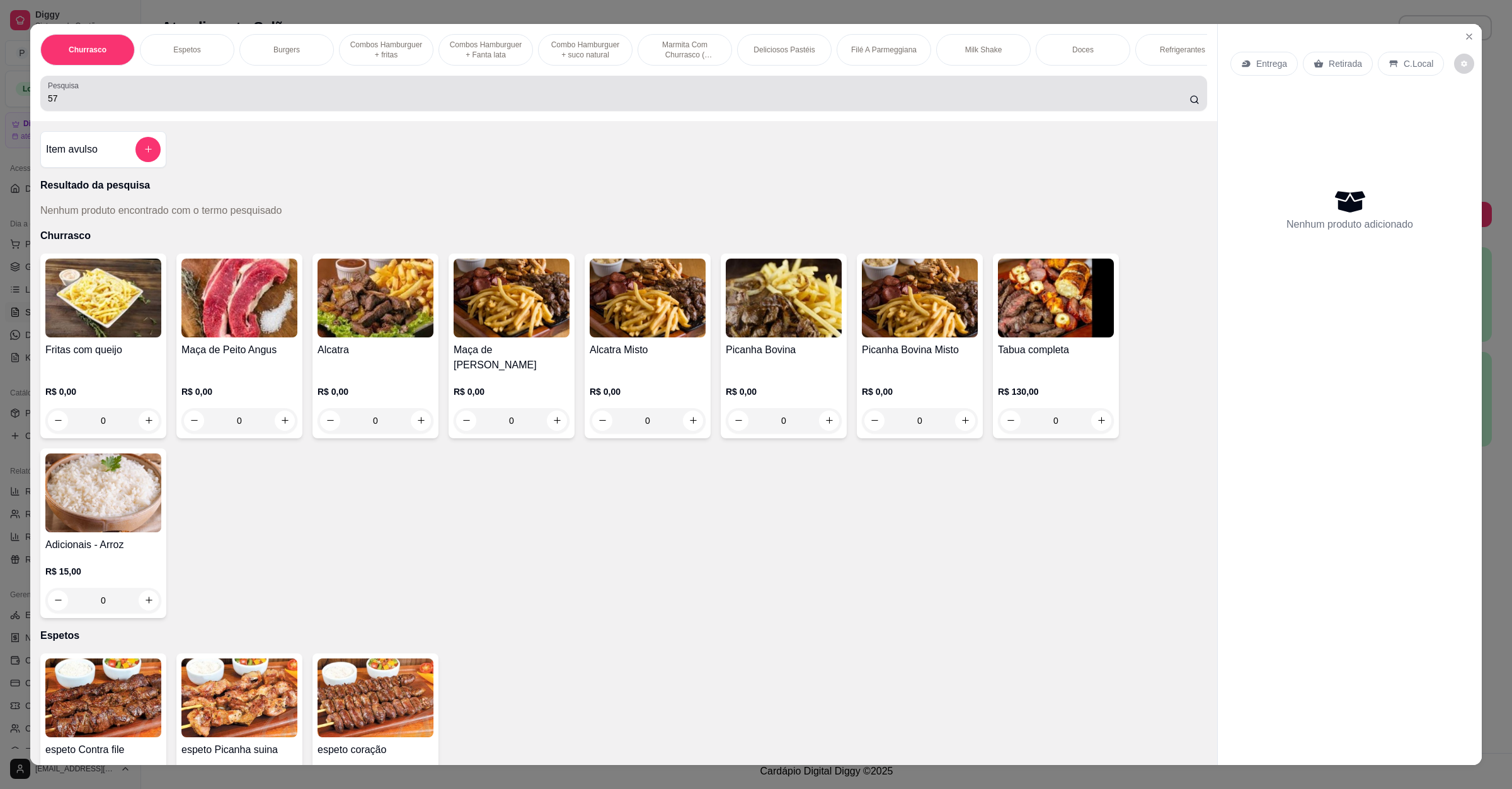
drag, startPoint x: 75, startPoint y: 121, endPoint x: 0, endPoint y: 92, distance: 80.4
click at [0, 92] on div "Churrasco Espetos Burgers Combos Hamburguer + fritas Combos Hamburguer + Fanta …" at bounding box center [756, 394] width 1512 height 789
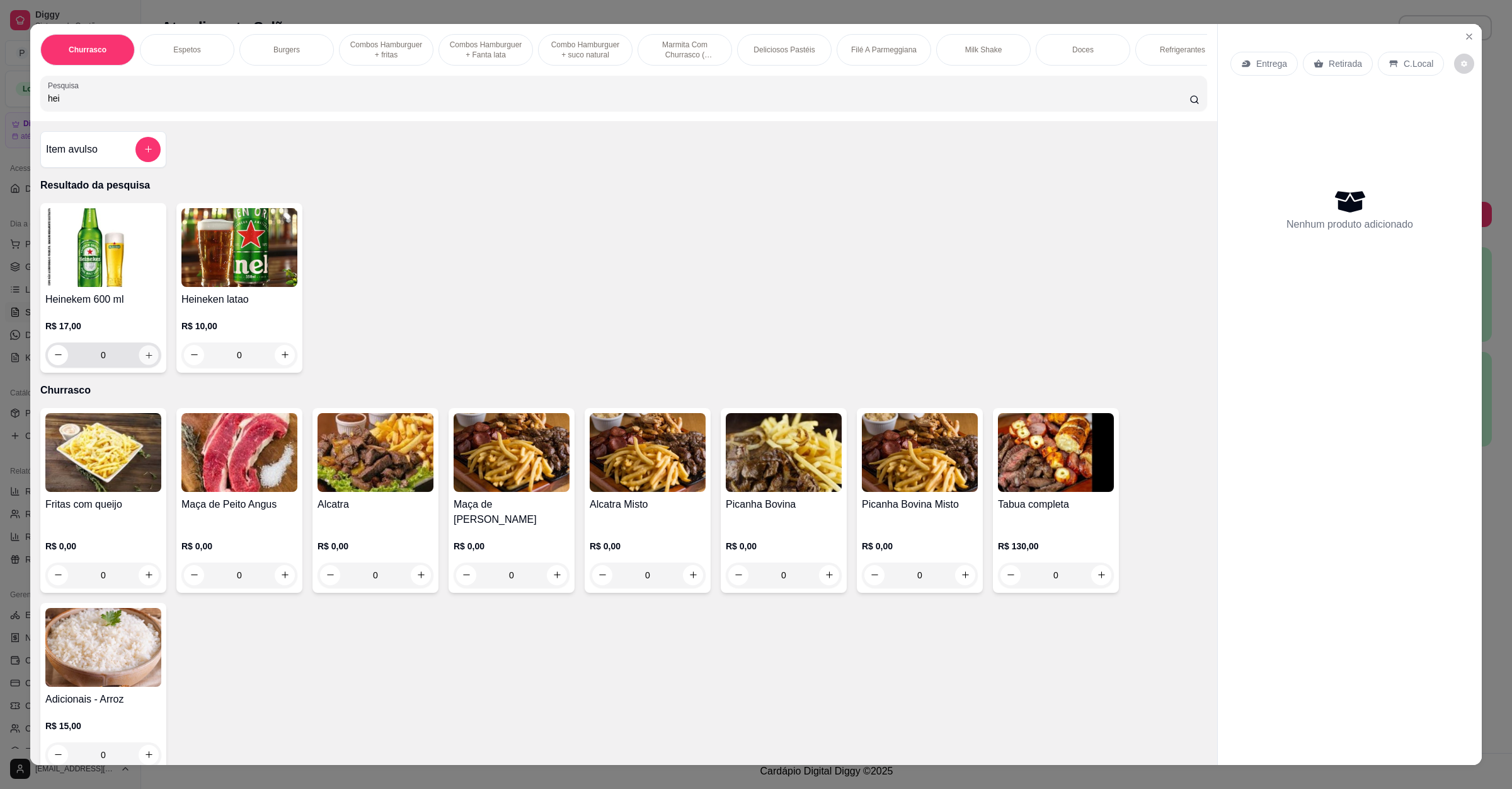
click at [144, 360] on icon "increase-product-quantity" at bounding box center [148, 354] width 9 height 9
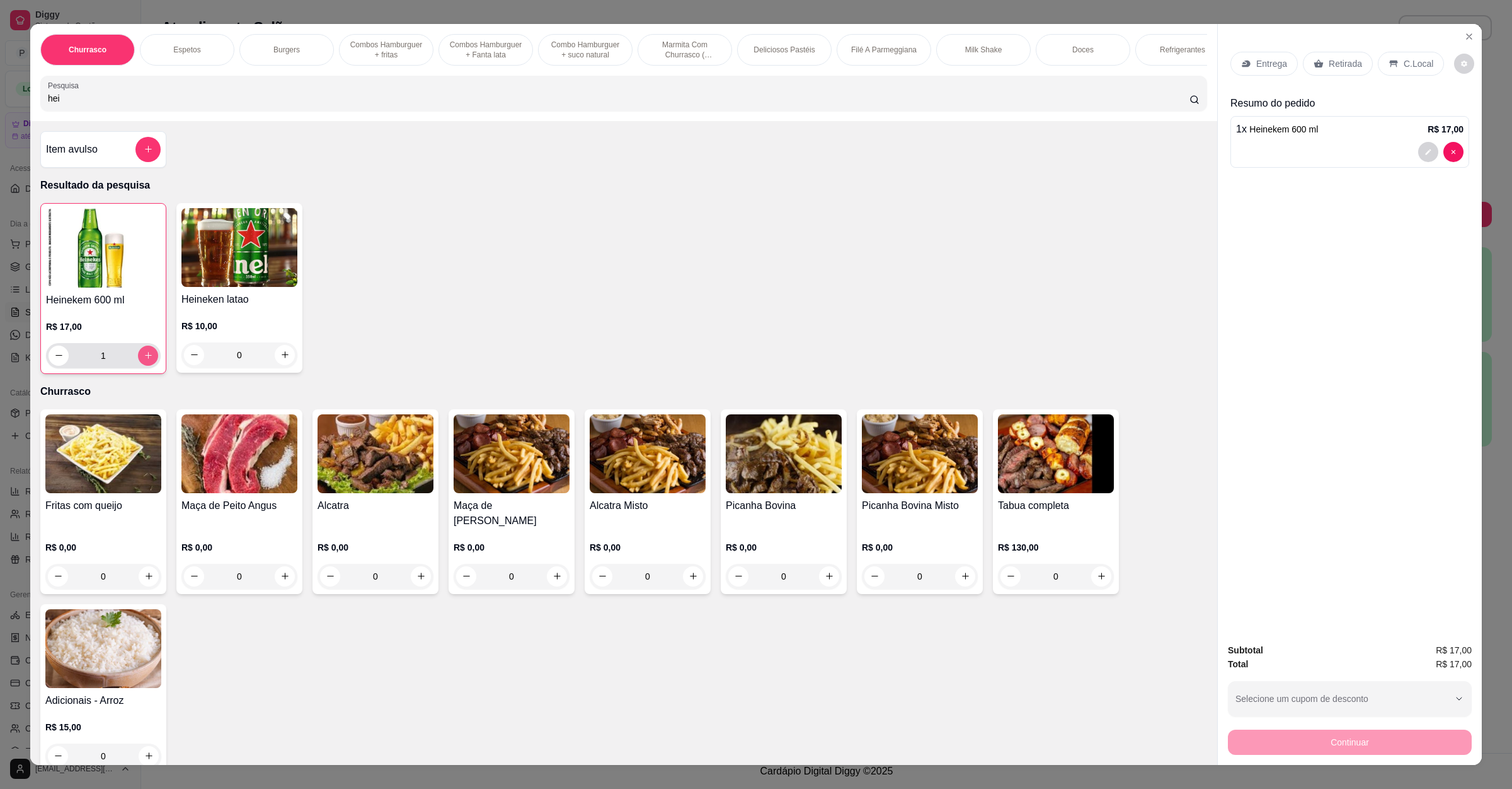
click at [143, 360] on icon "increase-product-quantity" at bounding box center [148, 355] width 9 height 9
click at [85, 157] on h4 "Item avulso" at bounding box center [71, 149] width 52 height 15
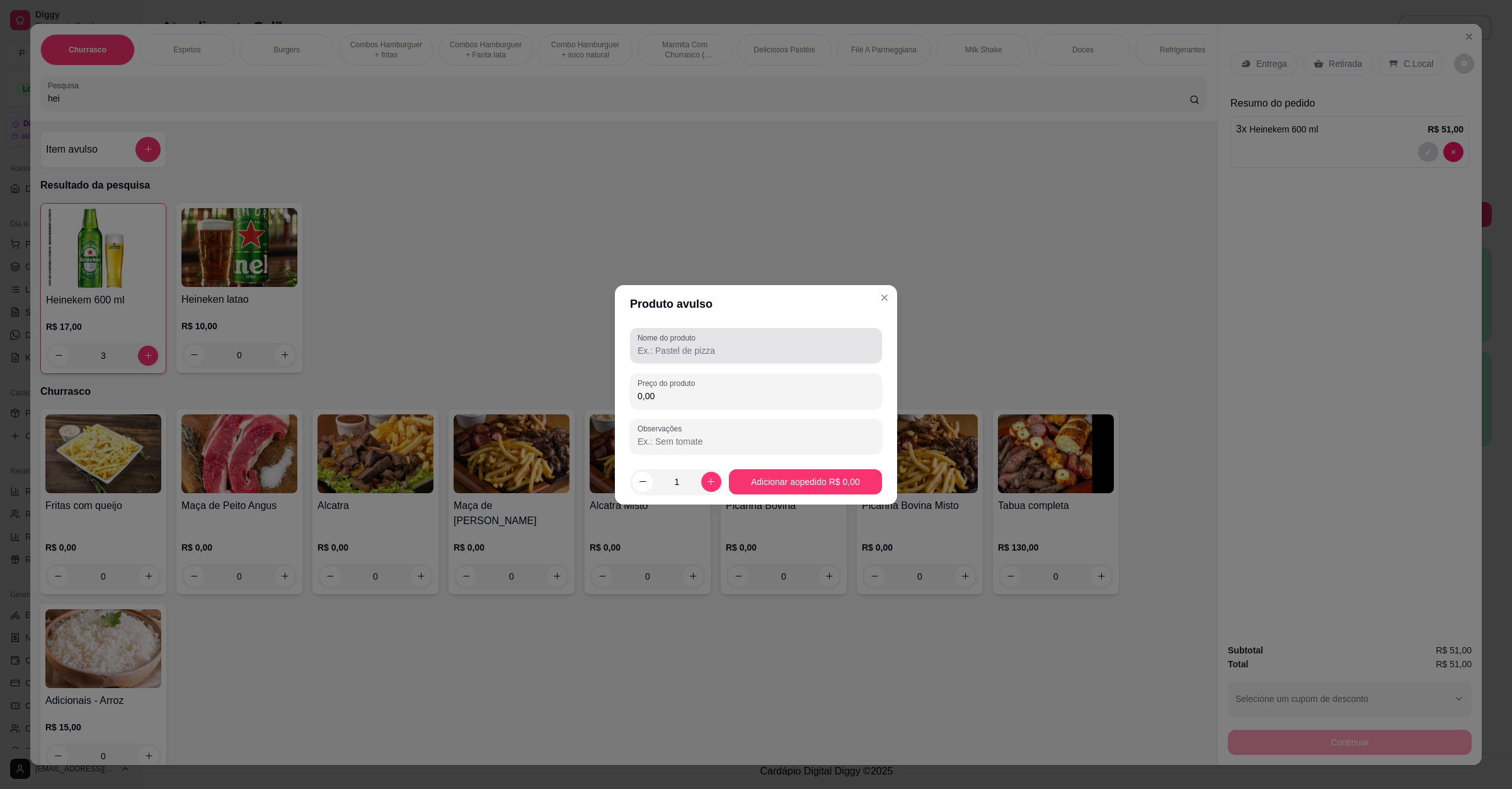
click at [673, 346] on input "Nome do produto" at bounding box center [756, 350] width 237 height 13
drag, startPoint x: 668, startPoint y: 343, endPoint x: 539, endPoint y: 356, distance: 129.7
click at [539, 356] on div "Produto avulso Nome do produto 850 Preço do produto 0,00 Observações 1 Adiciona…" at bounding box center [756, 394] width 1512 height 789
click at [752, 387] on div "0,00" at bounding box center [756, 391] width 237 height 25
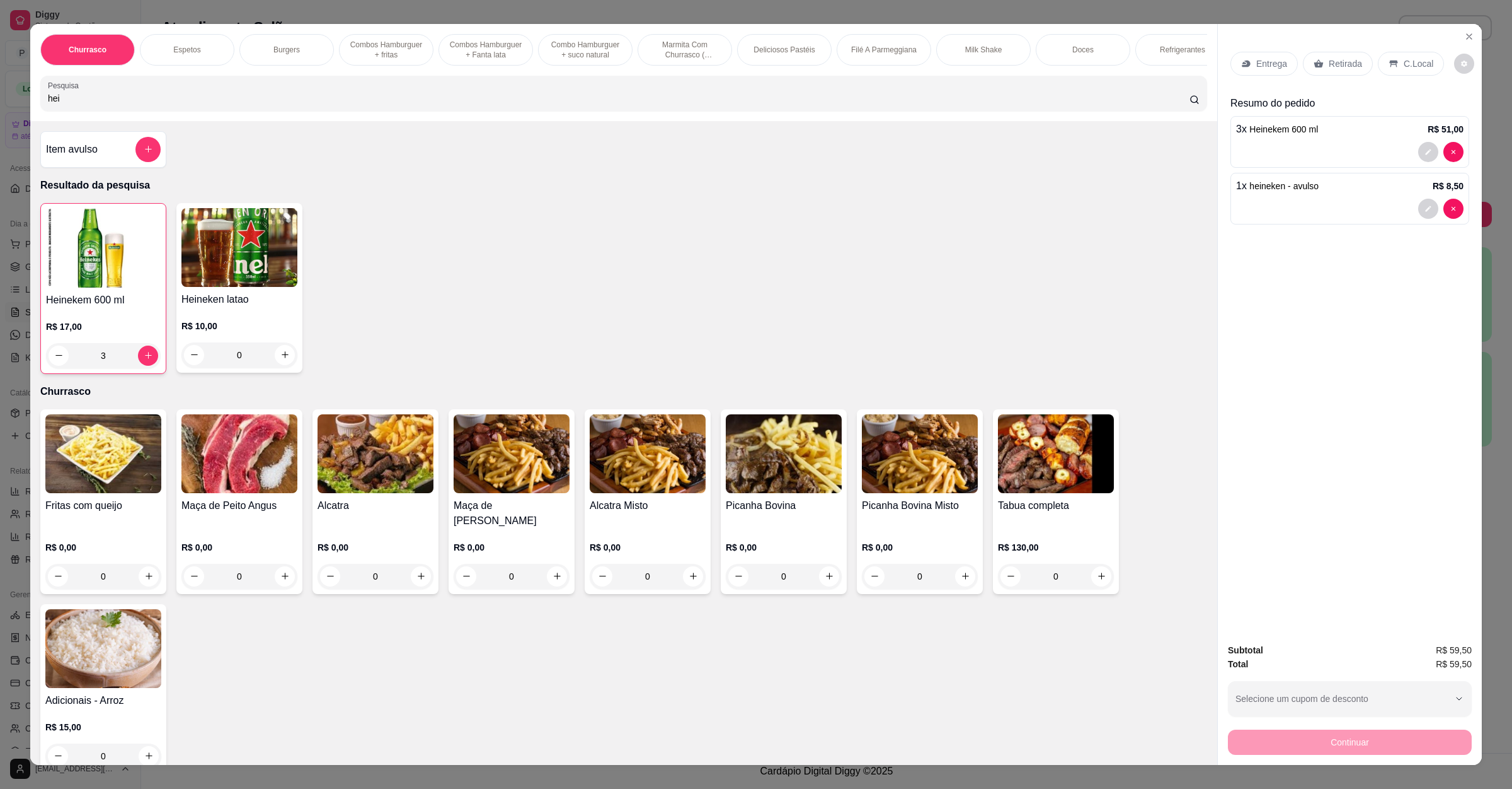
click at [1405, 70] on div "C.Local" at bounding box center [1411, 64] width 66 height 24
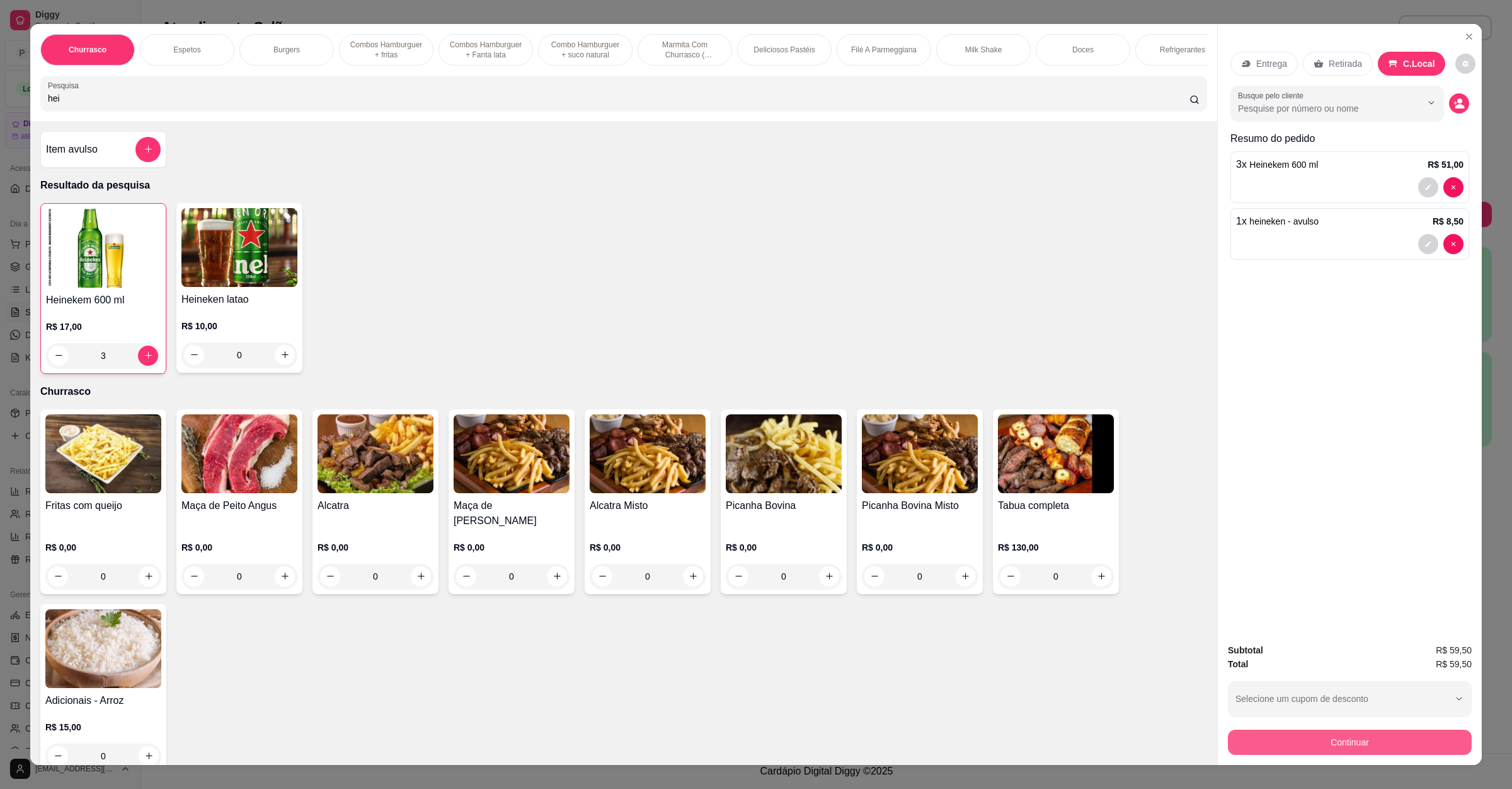
click at [1286, 733] on button "Continuar" at bounding box center [1350, 742] width 244 height 25
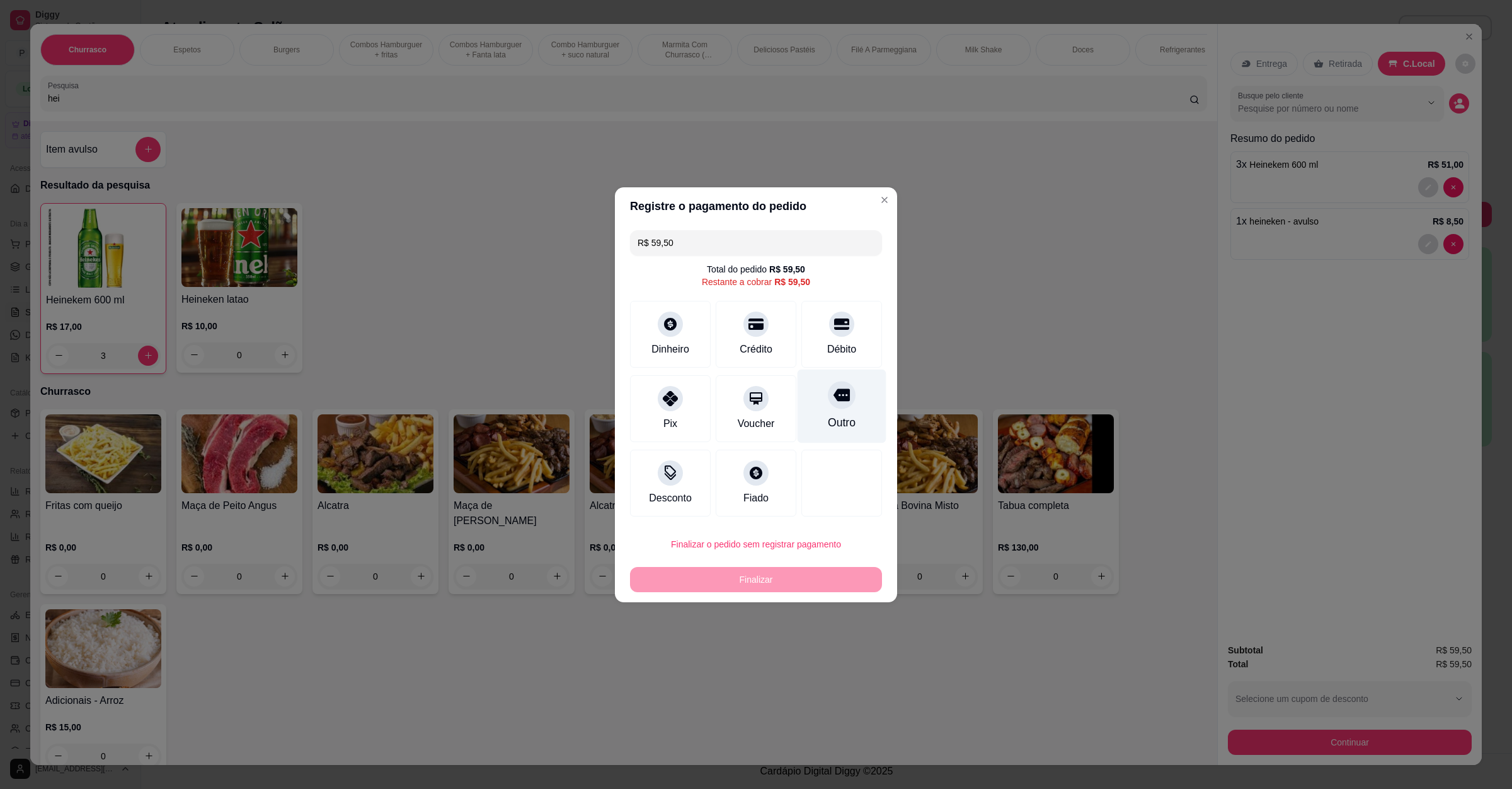
click at [843, 418] on div "Outro" at bounding box center [841, 422] width 28 height 16
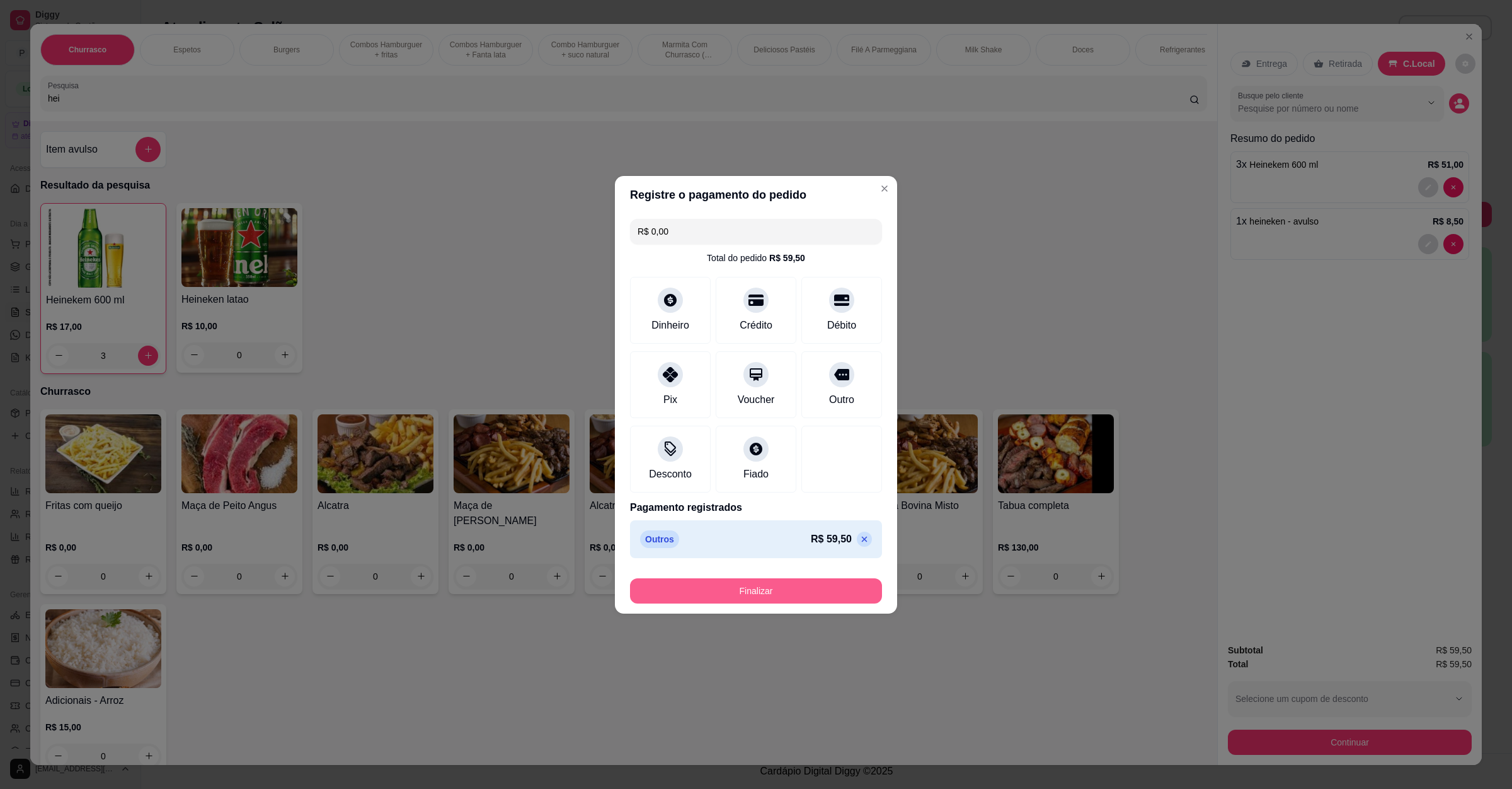
click at [794, 583] on button "Finalizar" at bounding box center [756, 590] width 252 height 25
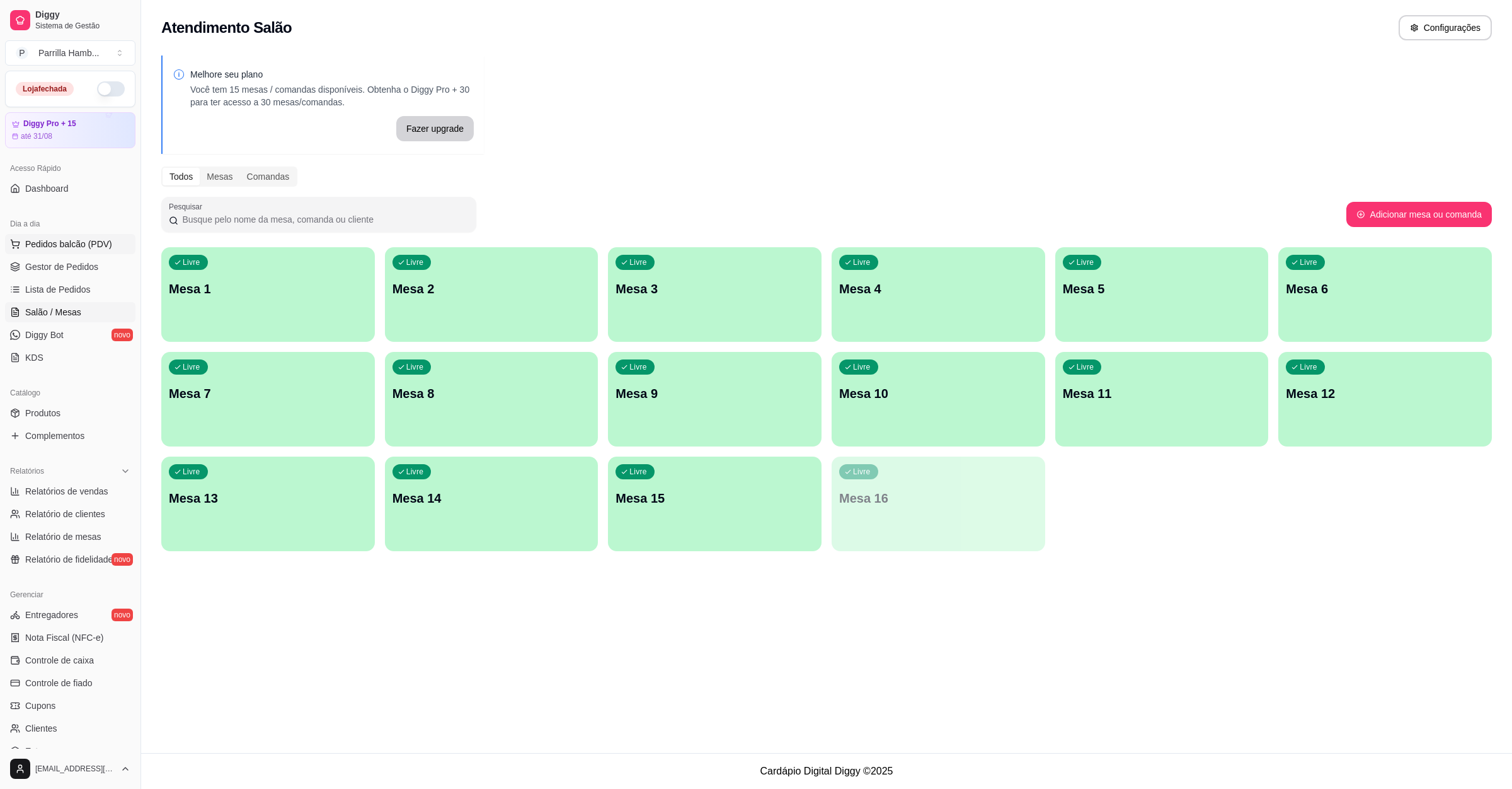
click at [66, 244] on span "Pedidos balcão (PDV)" at bounding box center [69, 243] width 87 height 13
click at [240, 101] on div at bounding box center [623, 93] width 1152 height 25
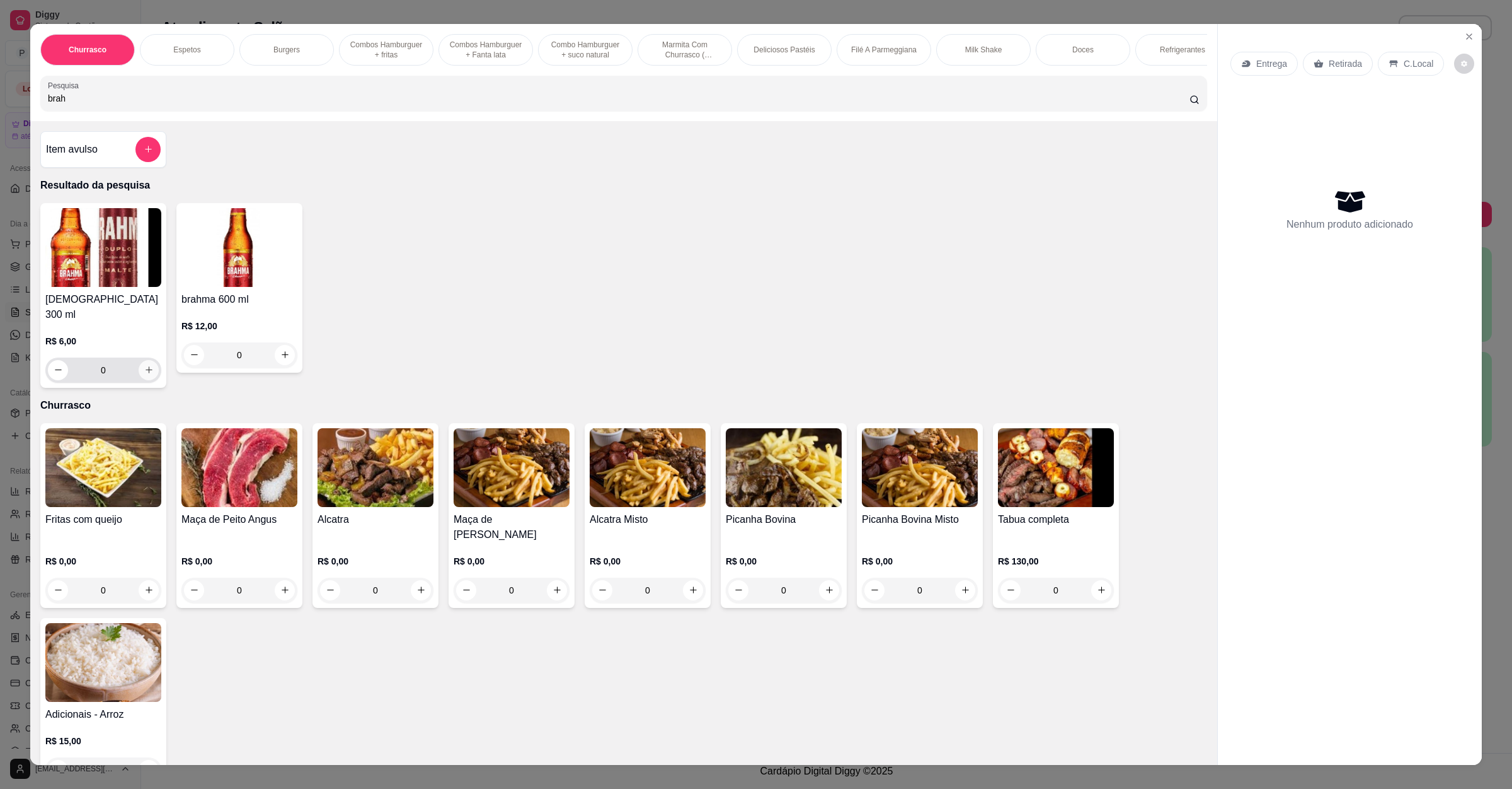
click at [142, 375] on button "increase-product-quantity" at bounding box center [148, 370] width 20 height 20
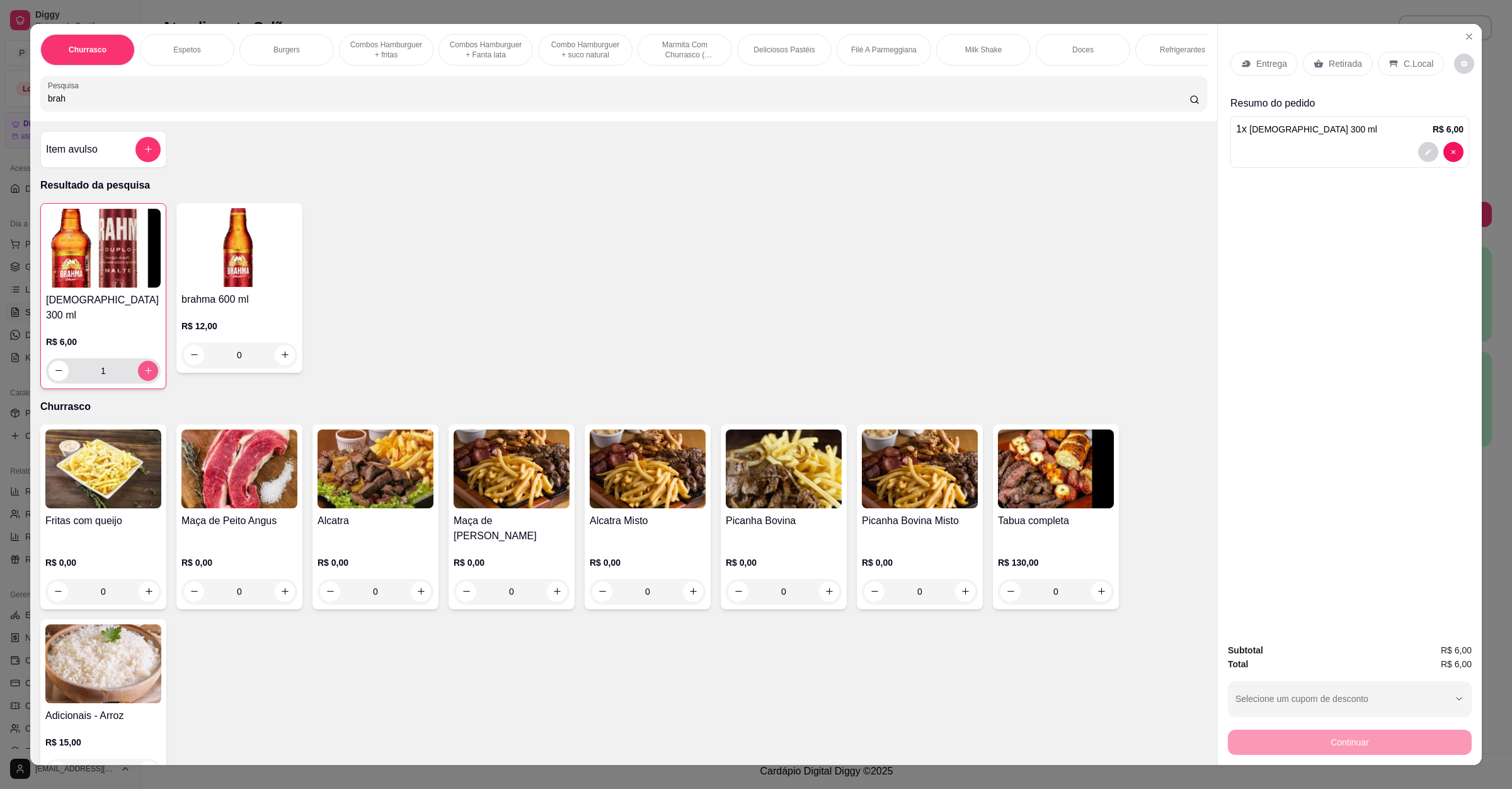
click at [143, 375] on icon "increase-product-quantity" at bounding box center [148, 370] width 9 height 9
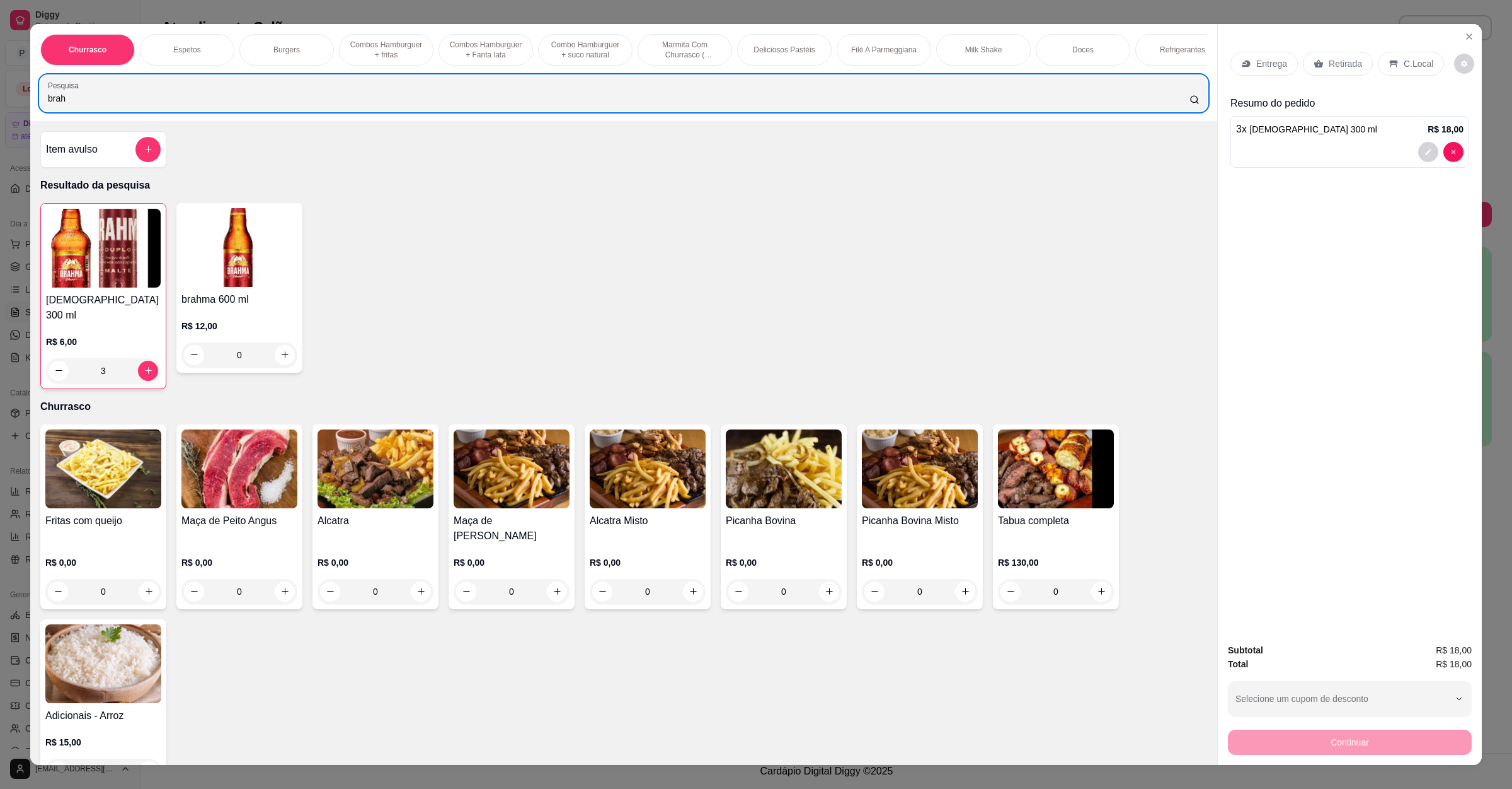
drag, startPoint x: 109, startPoint y: 102, endPoint x: 0, endPoint y: 115, distance: 109.8
click at [0, 115] on div "Churrasco Espetos Burgers Combos Hamburguer + fritas Combos Hamburguer + Fanta …" at bounding box center [756, 394] width 1512 height 789
click at [280, 365] on button "increase-product-quantity" at bounding box center [285, 355] width 20 height 20
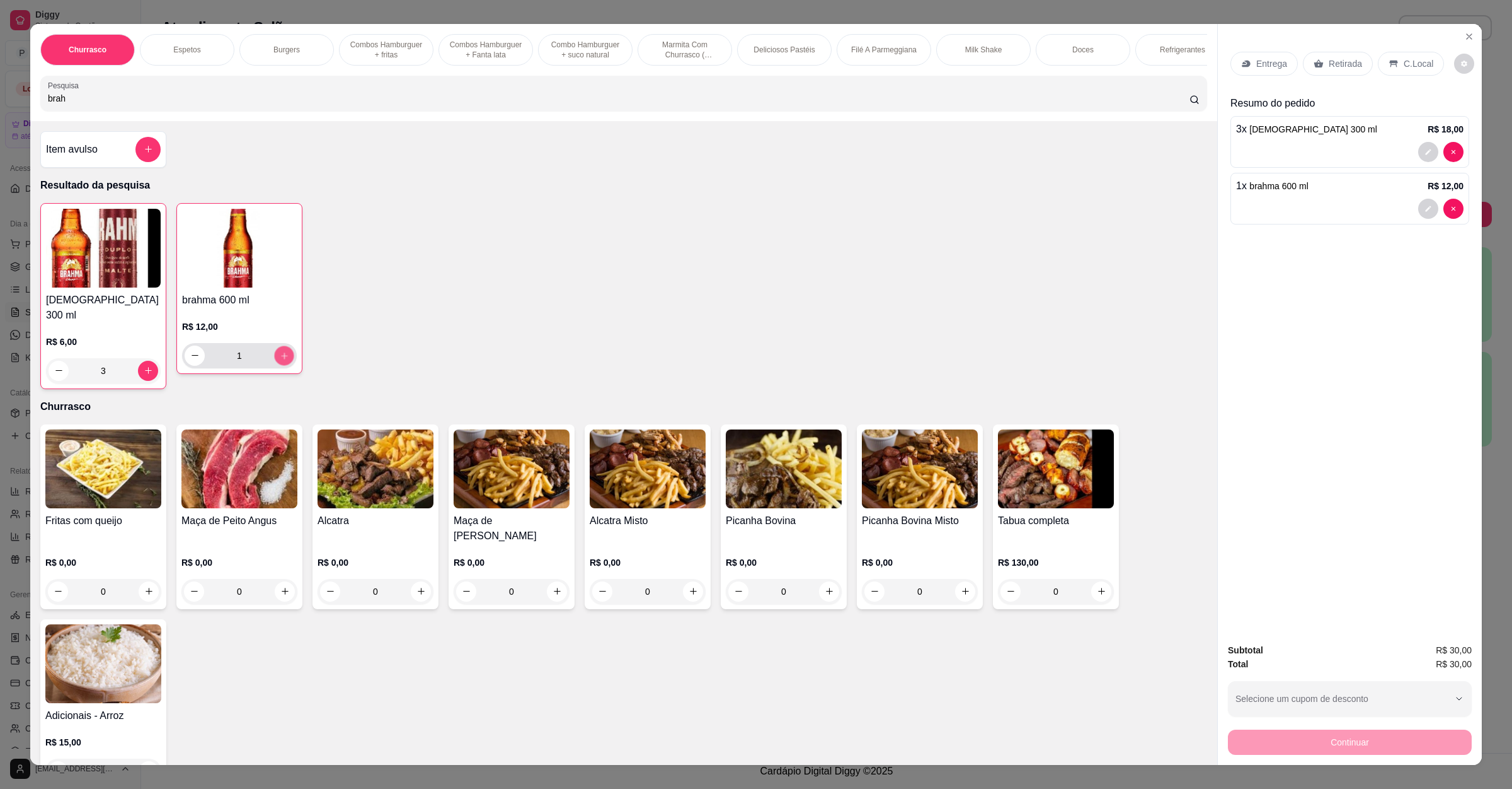
click at [280, 365] on button "increase-product-quantity" at bounding box center [283, 355] width 20 height 20
click at [280, 366] on button "increase-product-quantity" at bounding box center [284, 355] width 20 height 20
click at [280, 360] on icon "increase-product-quantity" at bounding box center [284, 355] width 9 height 9
click at [619, 327] on div "brahma 300 ml R$ 6,00 3 brahma 600 ml R$ 12,00 5" at bounding box center [624, 295] width 1167 height 186
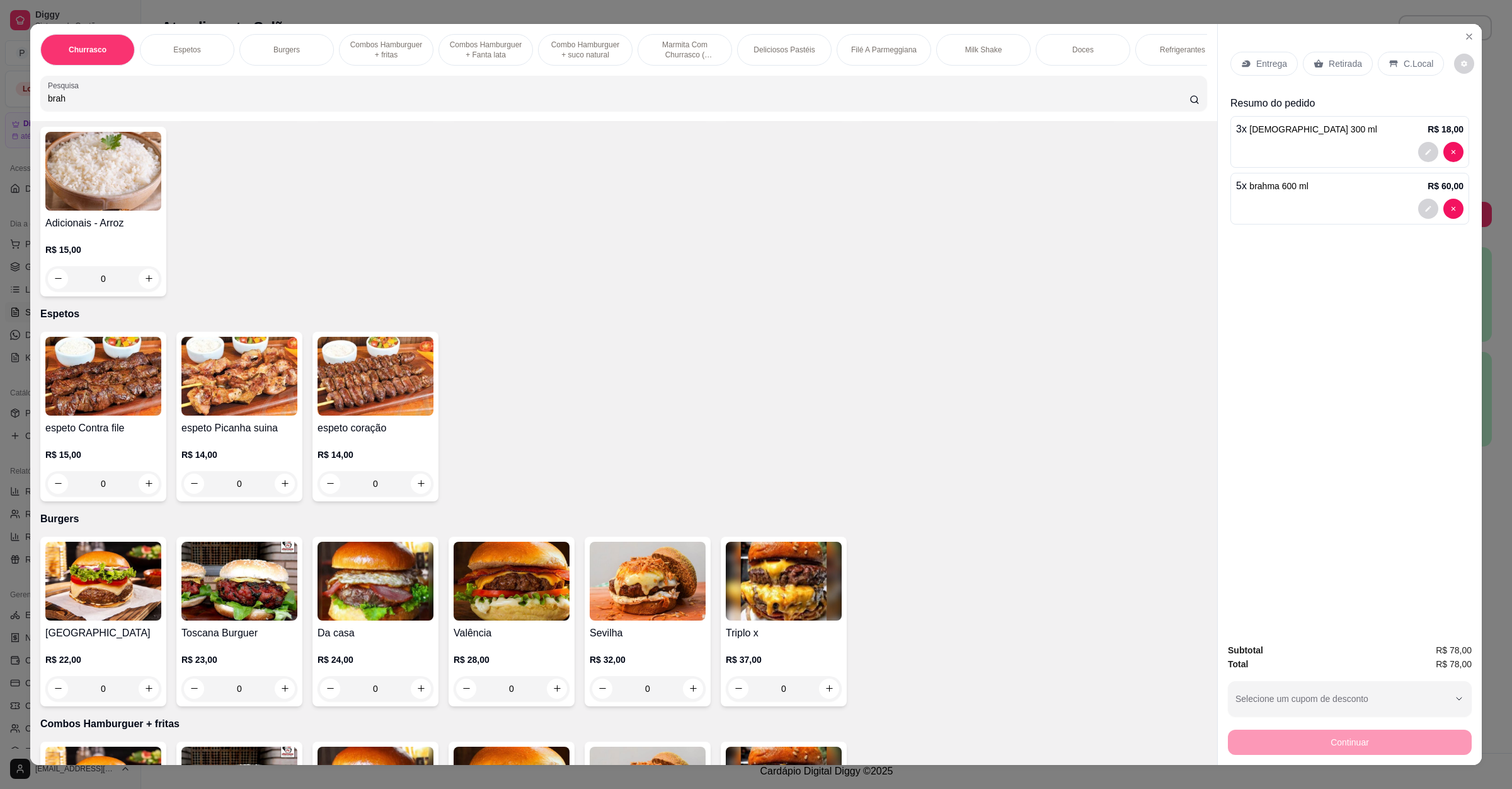
scroll to position [568, 0]
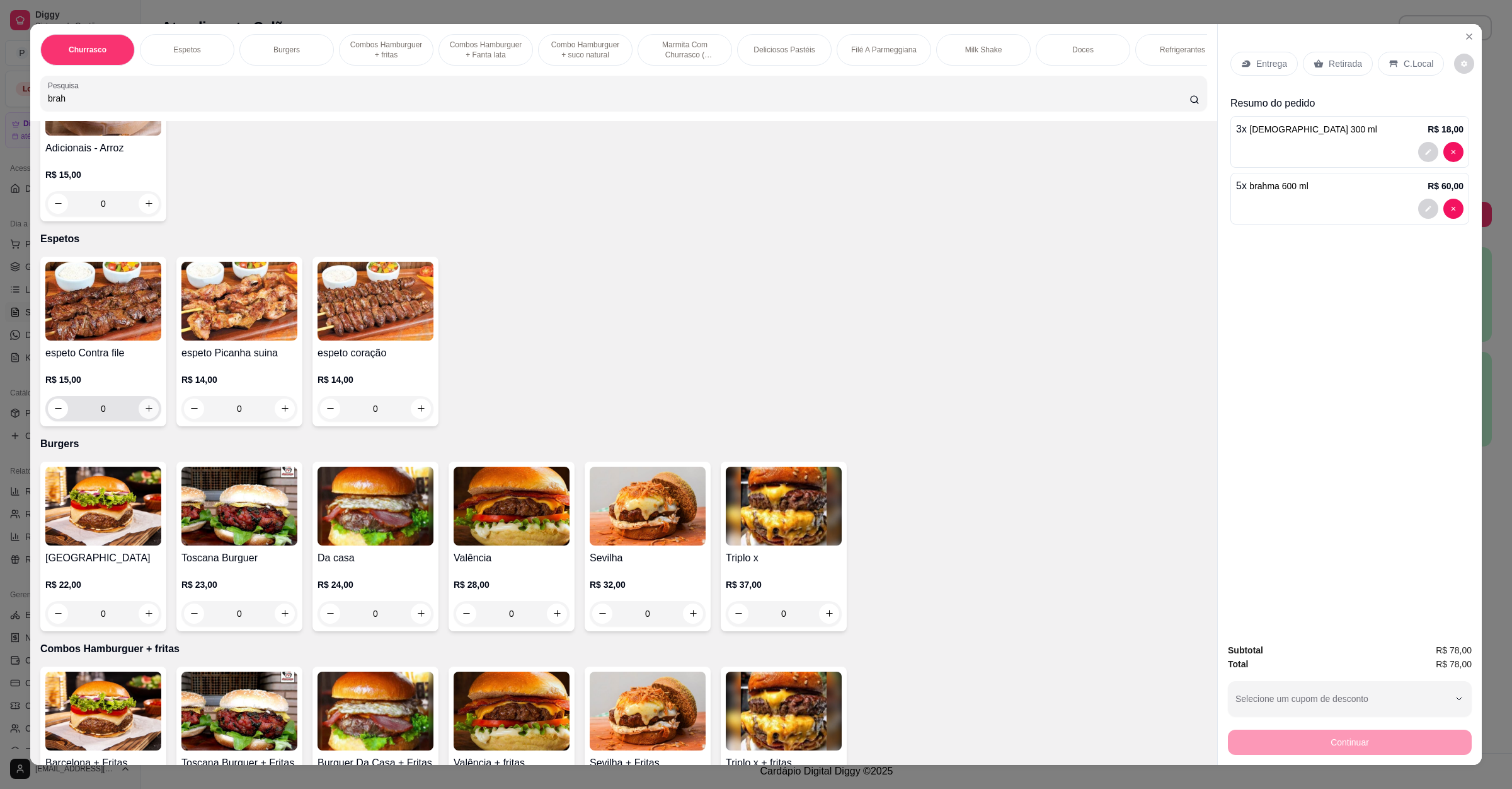
click at [144, 404] on icon "increase-product-quantity" at bounding box center [148, 408] width 9 height 9
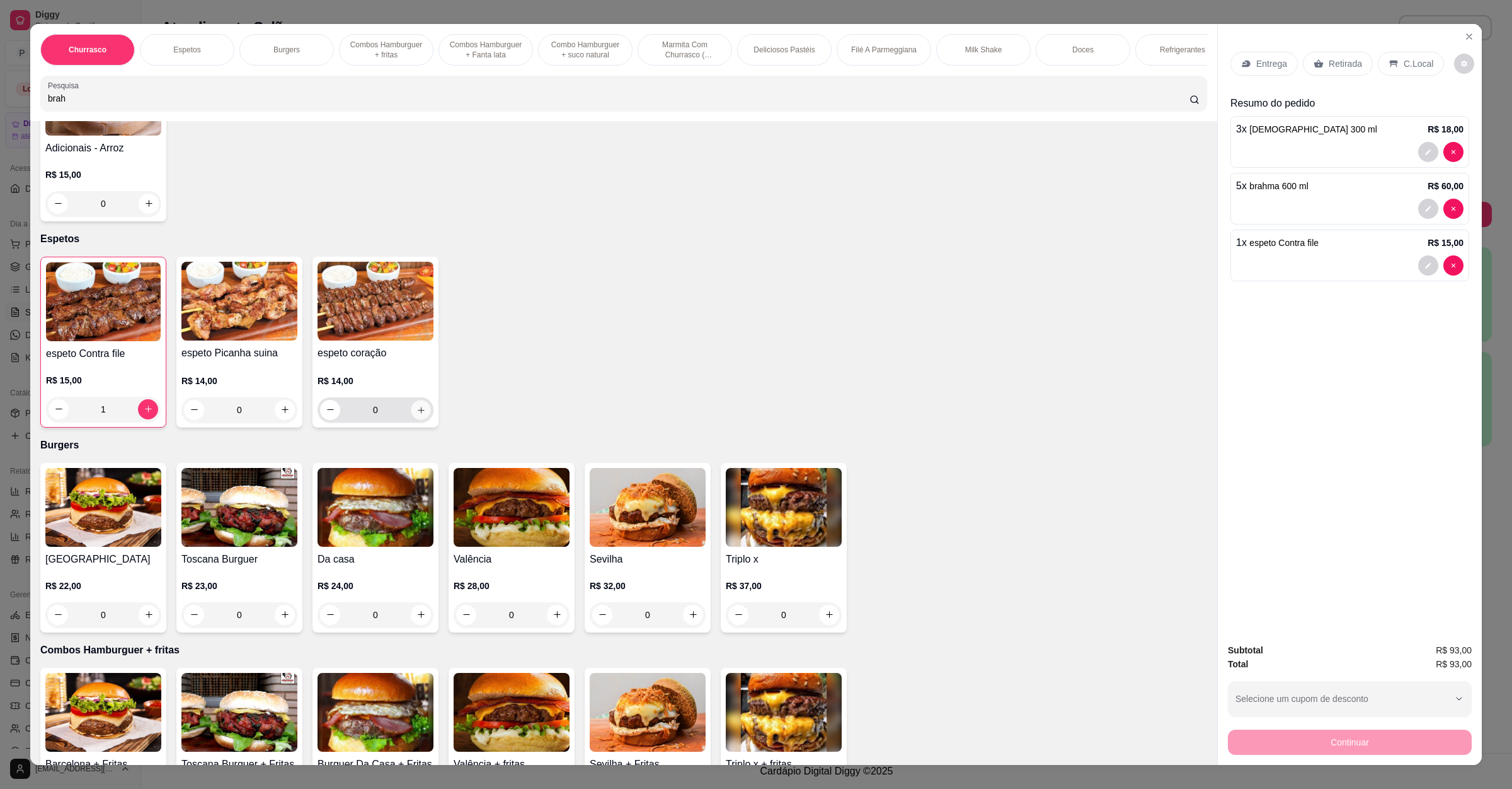
click at [416, 405] on icon "increase-product-quantity" at bounding box center [421, 409] width 9 height 9
click at [1417, 75] on div "C.Local" at bounding box center [1411, 64] width 66 height 24
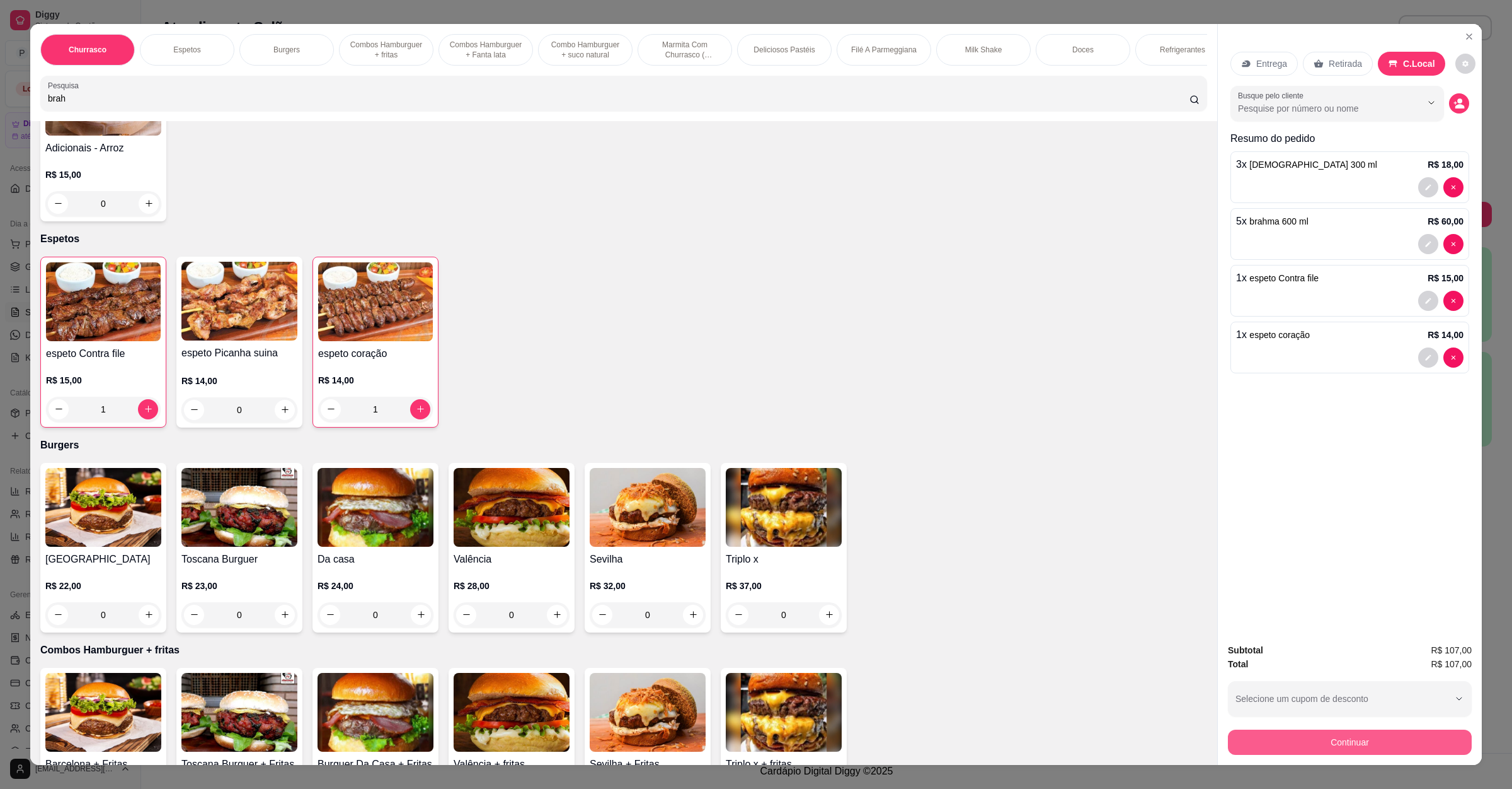
click at [1375, 742] on button "Continuar" at bounding box center [1350, 742] width 244 height 25
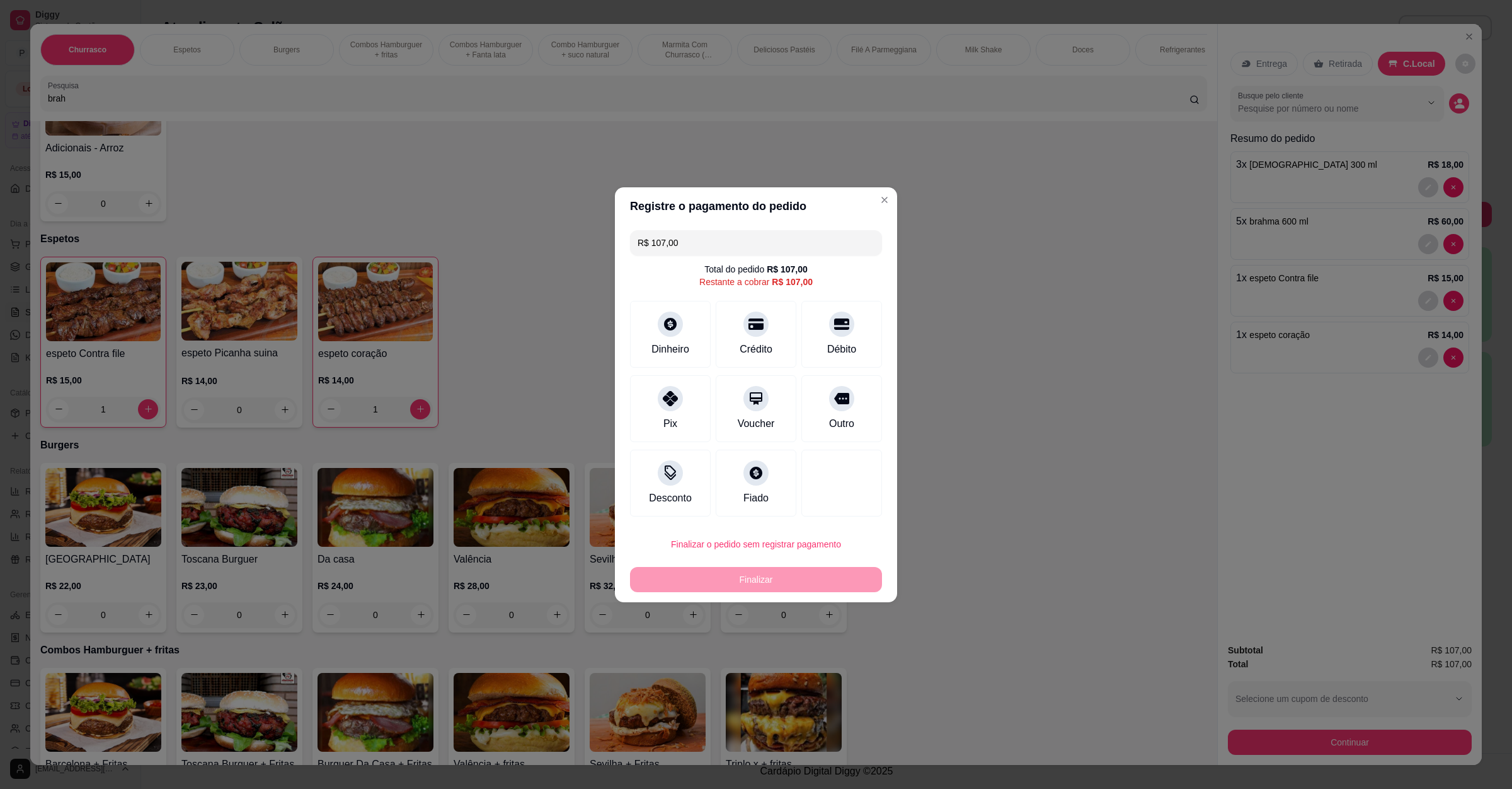
drag, startPoint x: 785, startPoint y: 232, endPoint x: 503, endPoint y: 271, distance: 284.7
click at [506, 271] on div "Registre o pagamento do pedido R$ 107,00 Total do pedido R$ 107,00 Restante a c…" at bounding box center [756, 394] width 1512 height 789
click at [764, 344] on div "Crédito" at bounding box center [756, 348] width 36 height 16
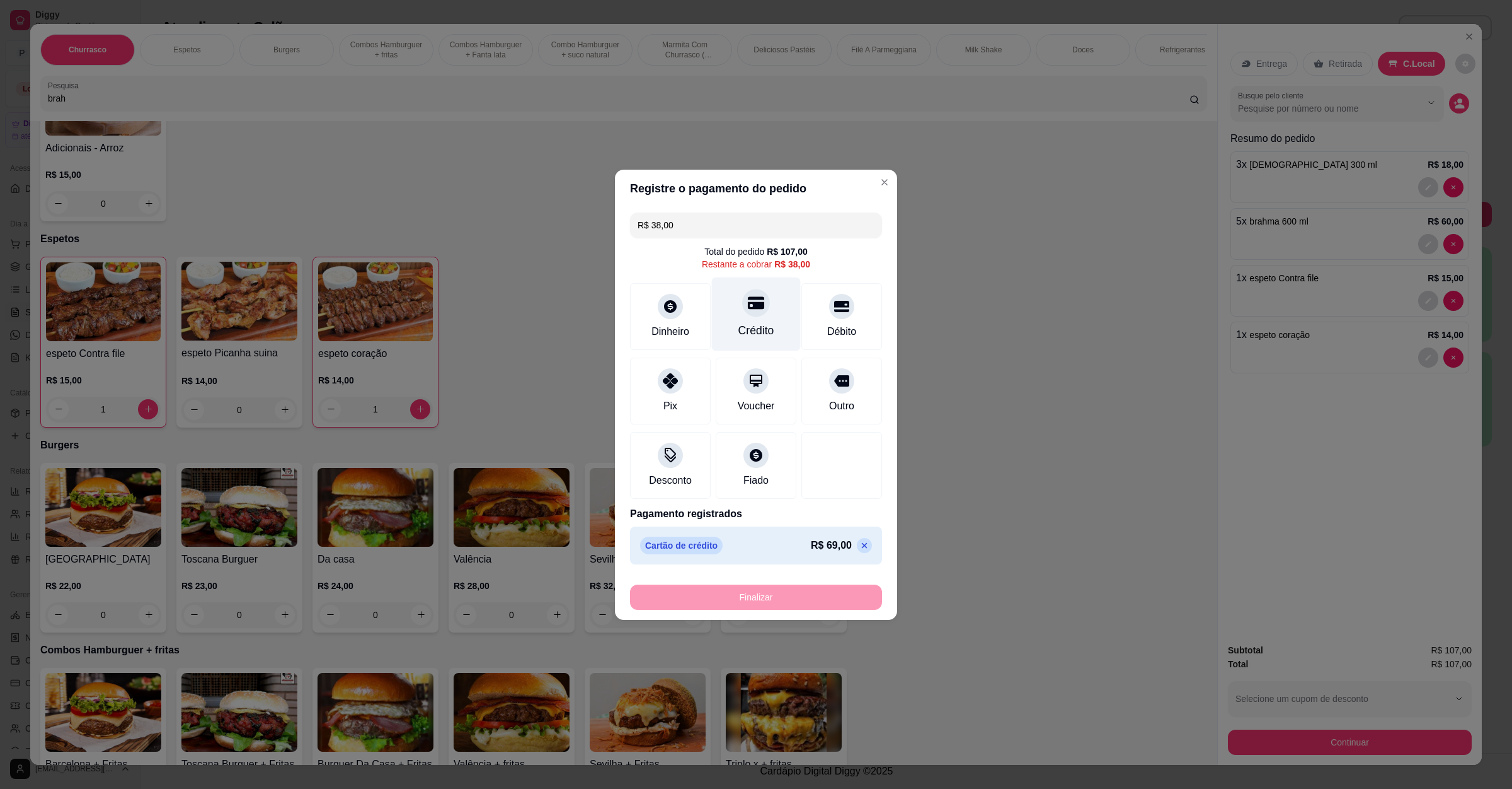
click at [748, 308] on icon at bounding box center [756, 302] width 16 height 16
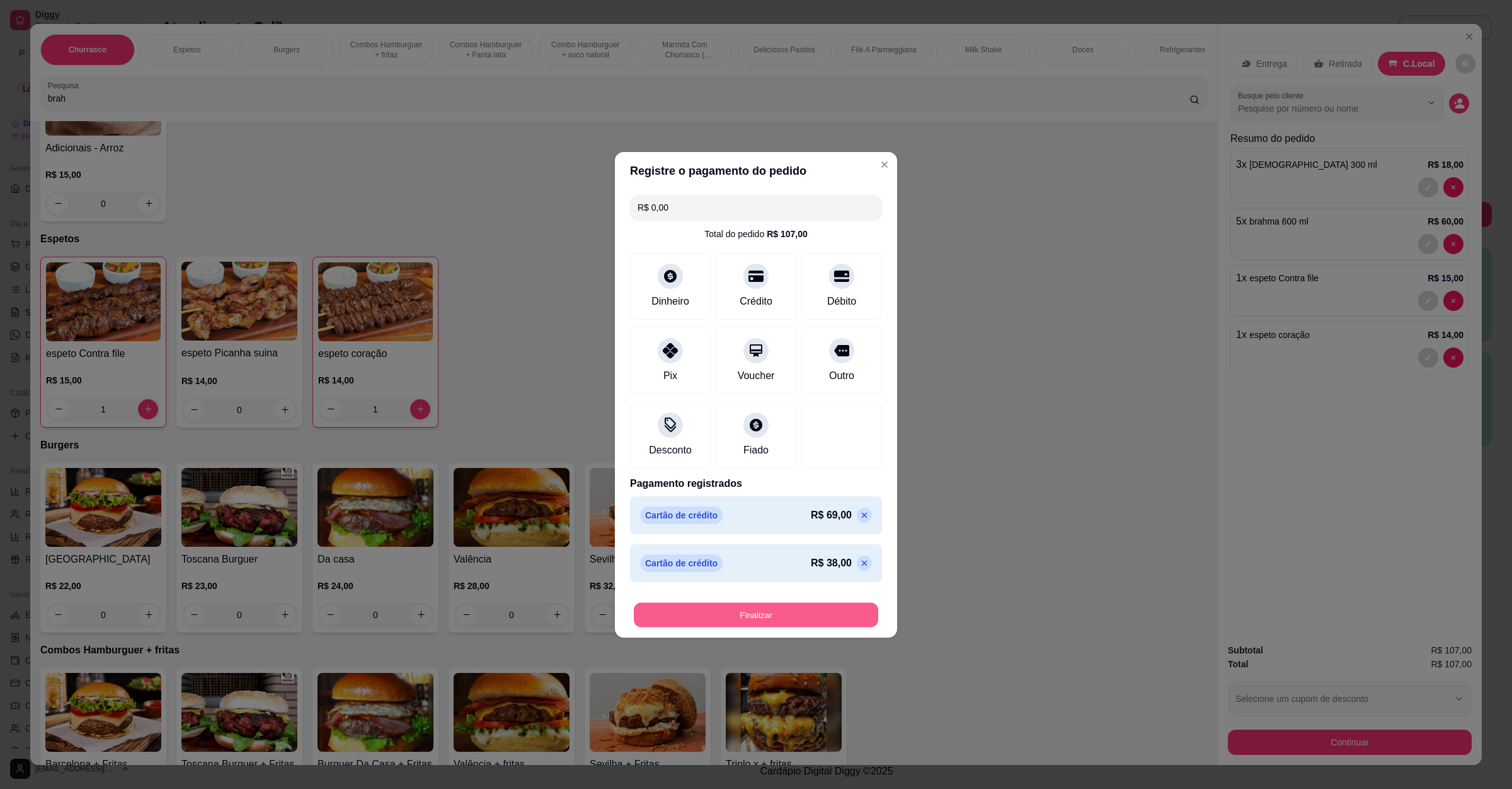
click at [828, 620] on button "Finalizar" at bounding box center [756, 614] width 244 height 25
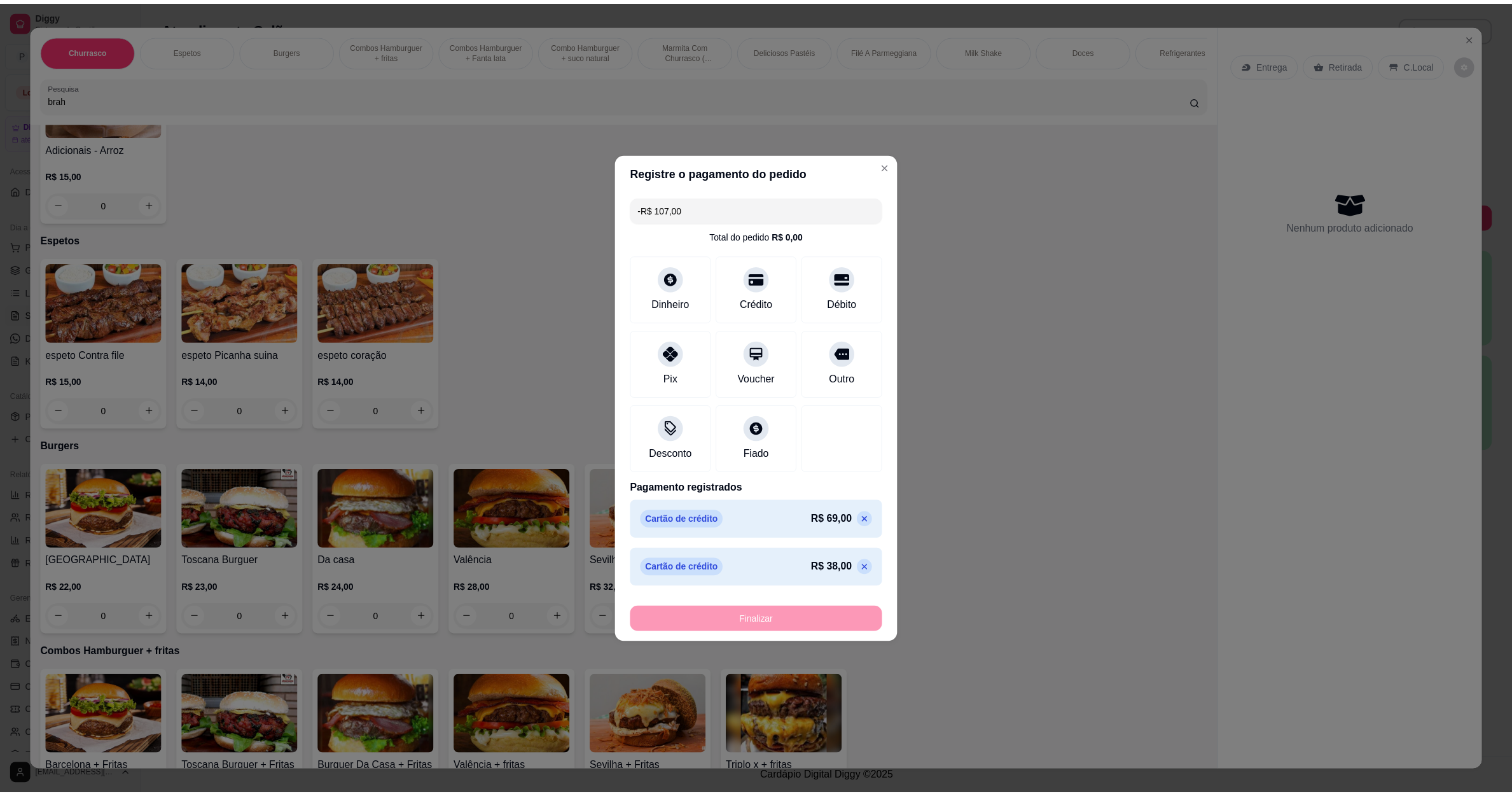
scroll to position [571, 0]
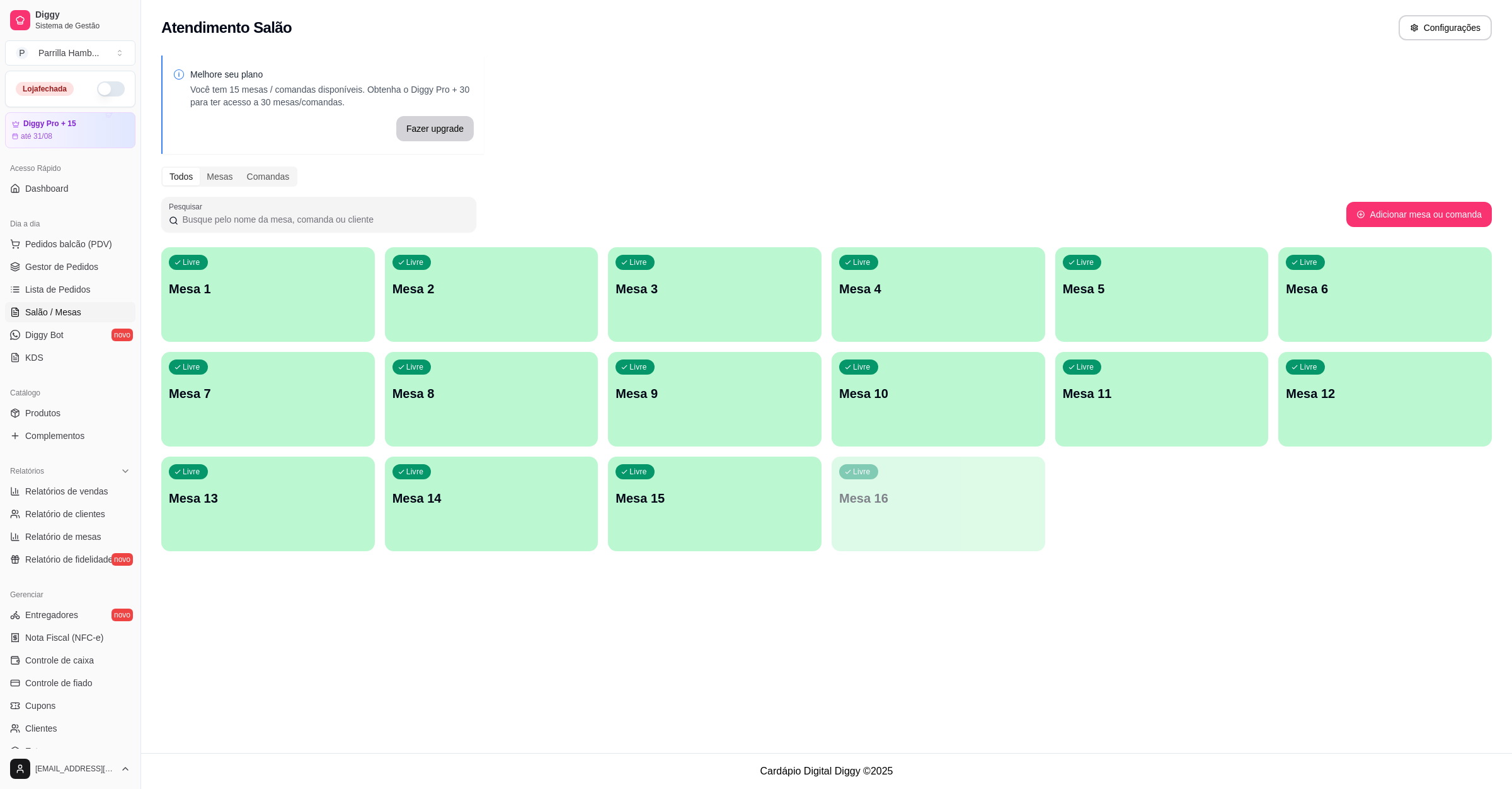
click at [1019, 606] on div "Atendimento Salão Configurações Melhore seu plano Você tem 15 mesas / comandas …" at bounding box center [826, 376] width 1371 height 753
click at [110, 92] on div "Loja fechada" at bounding box center [70, 89] width 129 height 36
click at [98, 83] on button "button" at bounding box center [110, 89] width 28 height 15
click at [51, 409] on span "Produtos" at bounding box center [43, 412] width 36 height 13
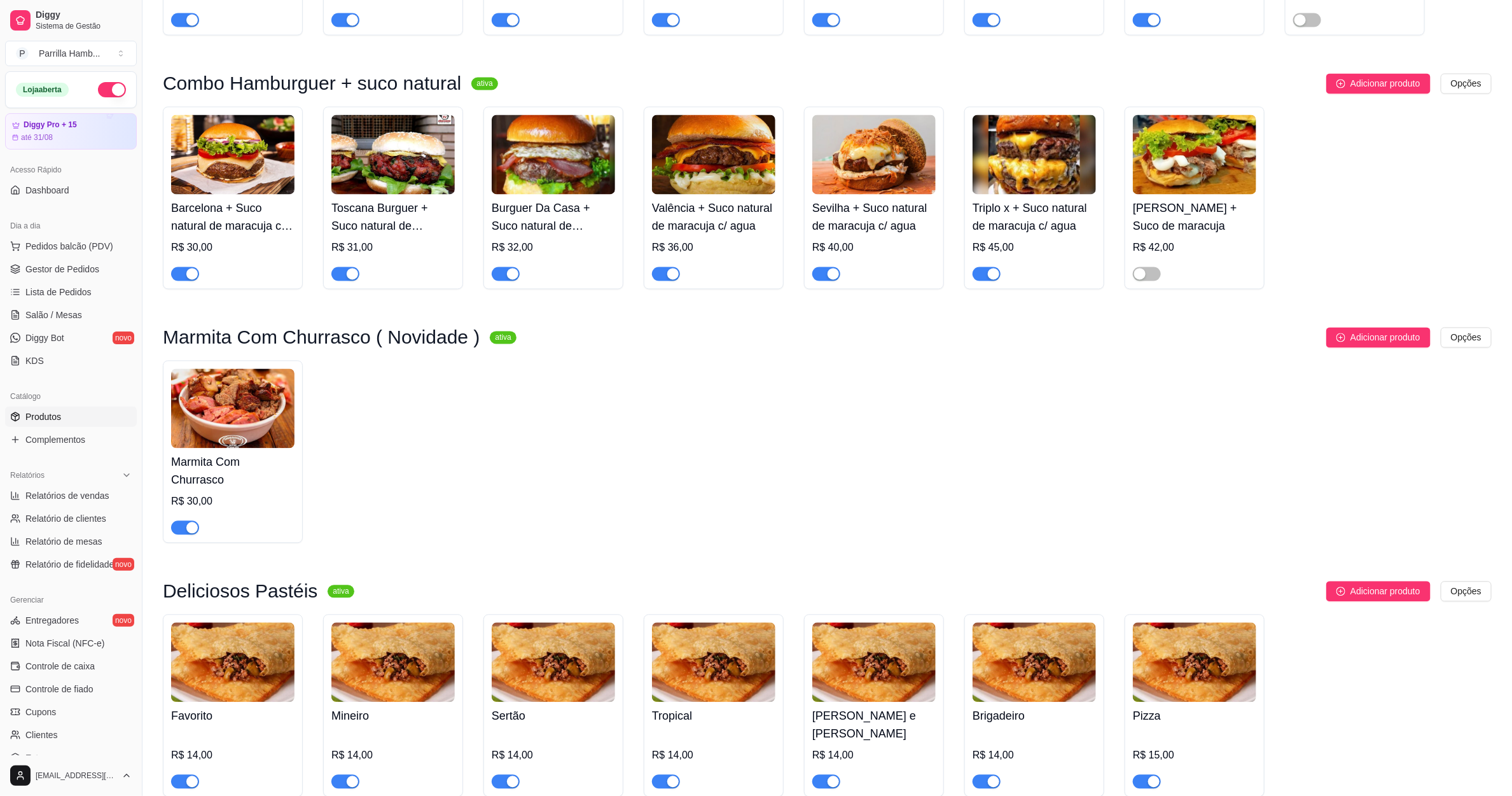
scroll to position [1622, 0]
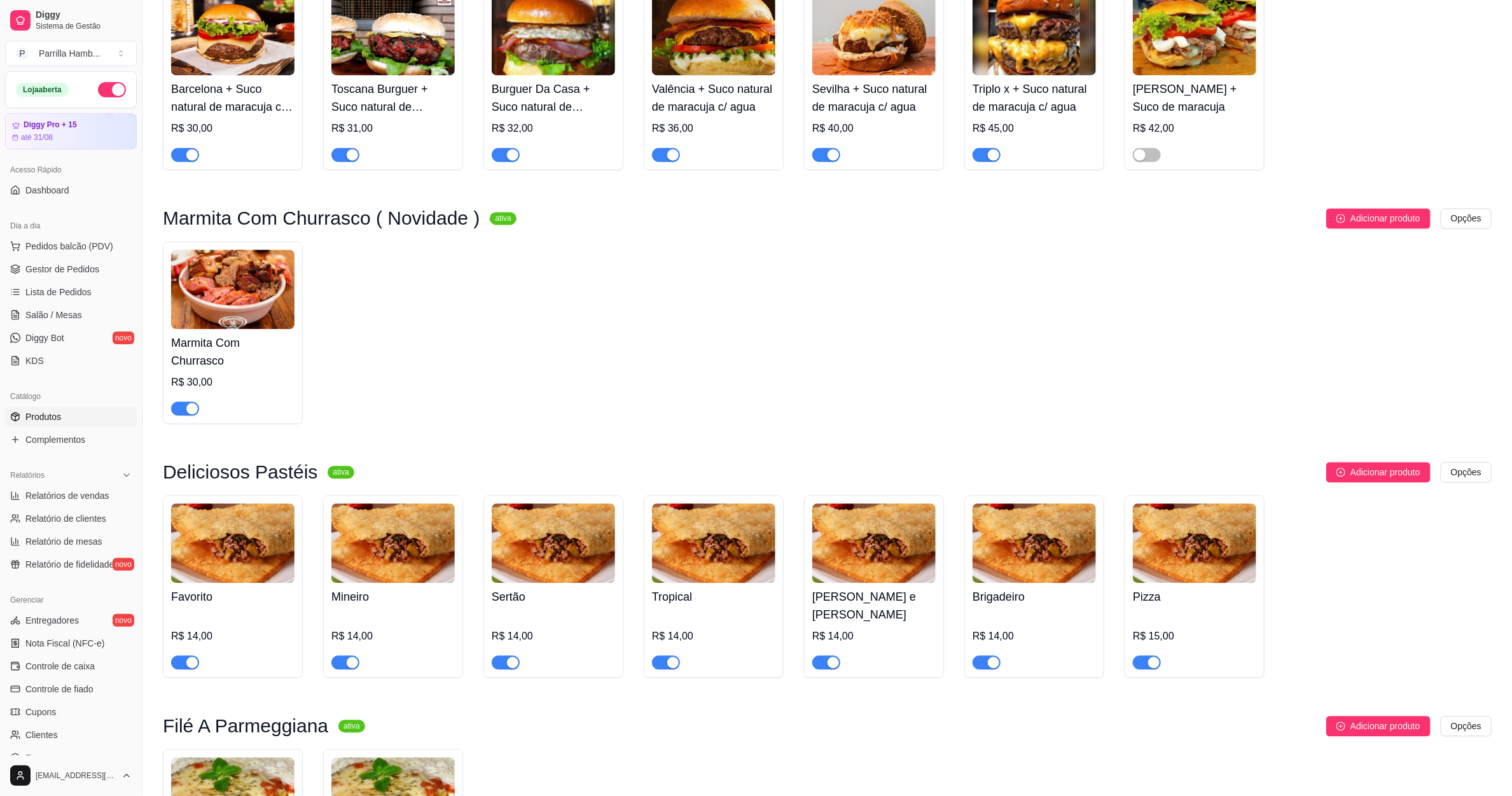
click at [188, 402] on div "button" at bounding box center [192, 407] width 11 height 11
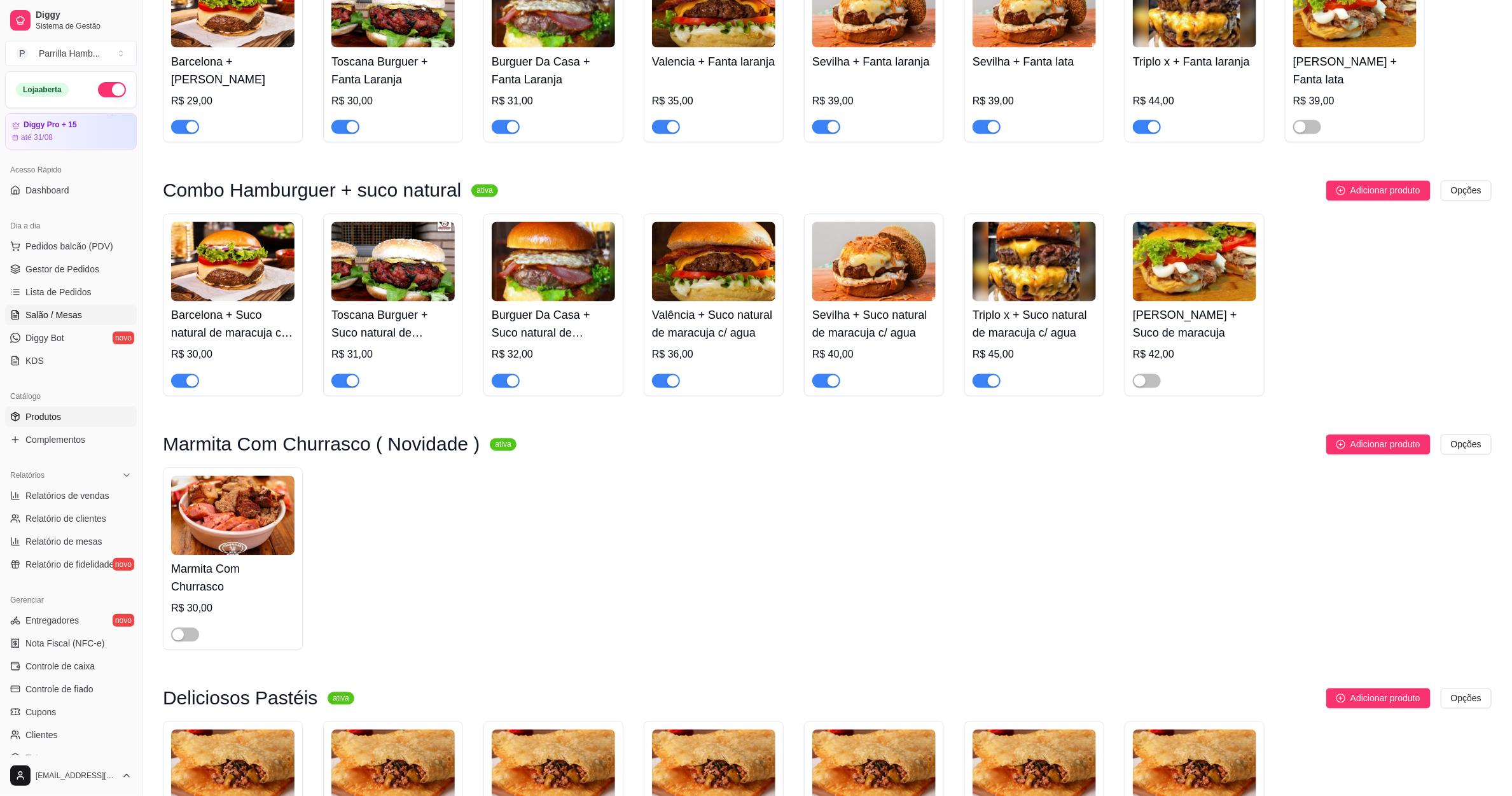
scroll to position [1049, 0]
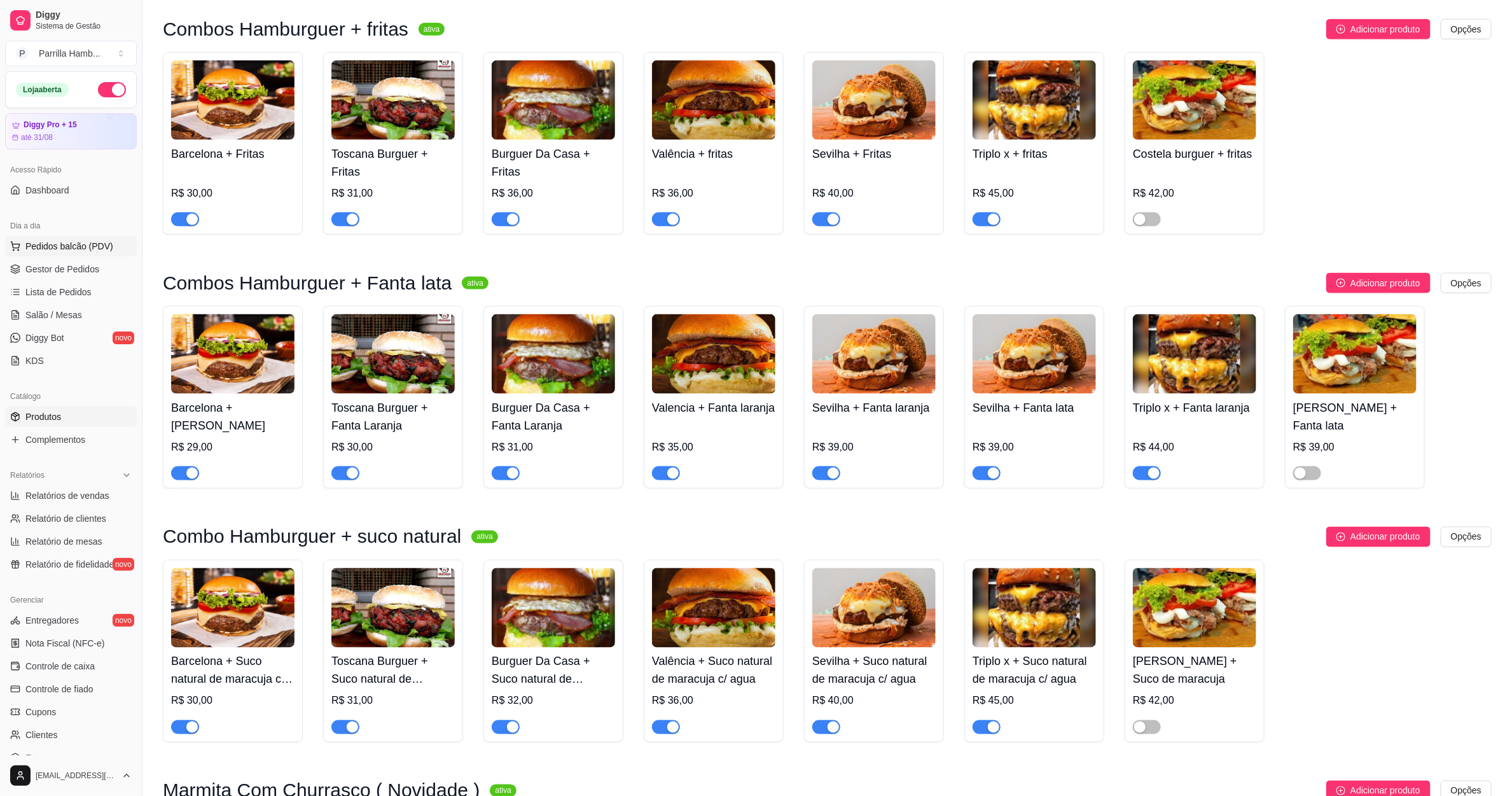
click at [70, 250] on span "Pedidos balcão (PDV)" at bounding box center [69, 246] width 88 height 13
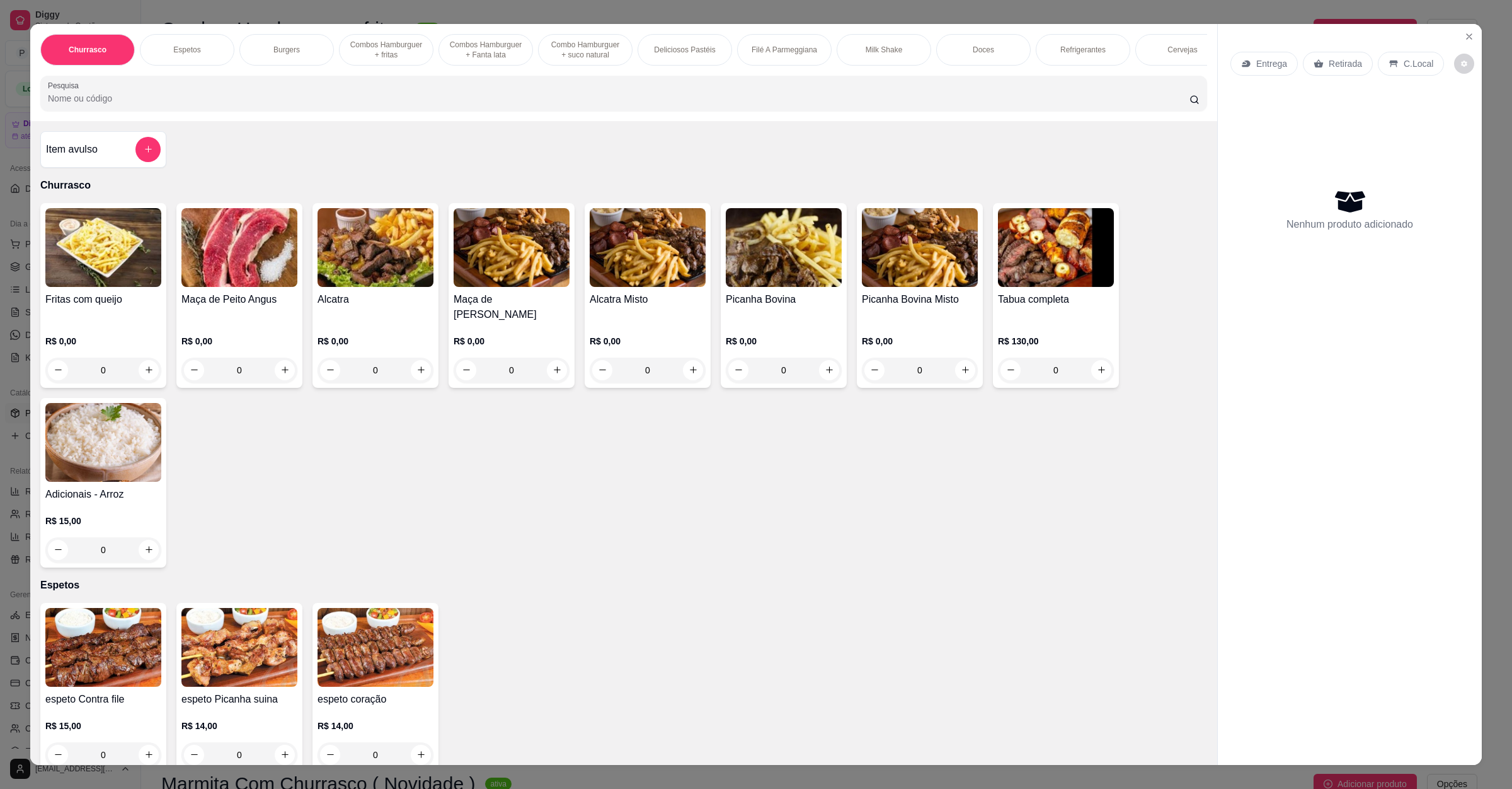
click at [346, 104] on input "Pesquisa" at bounding box center [618, 98] width 1142 height 13
click at [646, 271] on img at bounding box center [648, 247] width 116 height 79
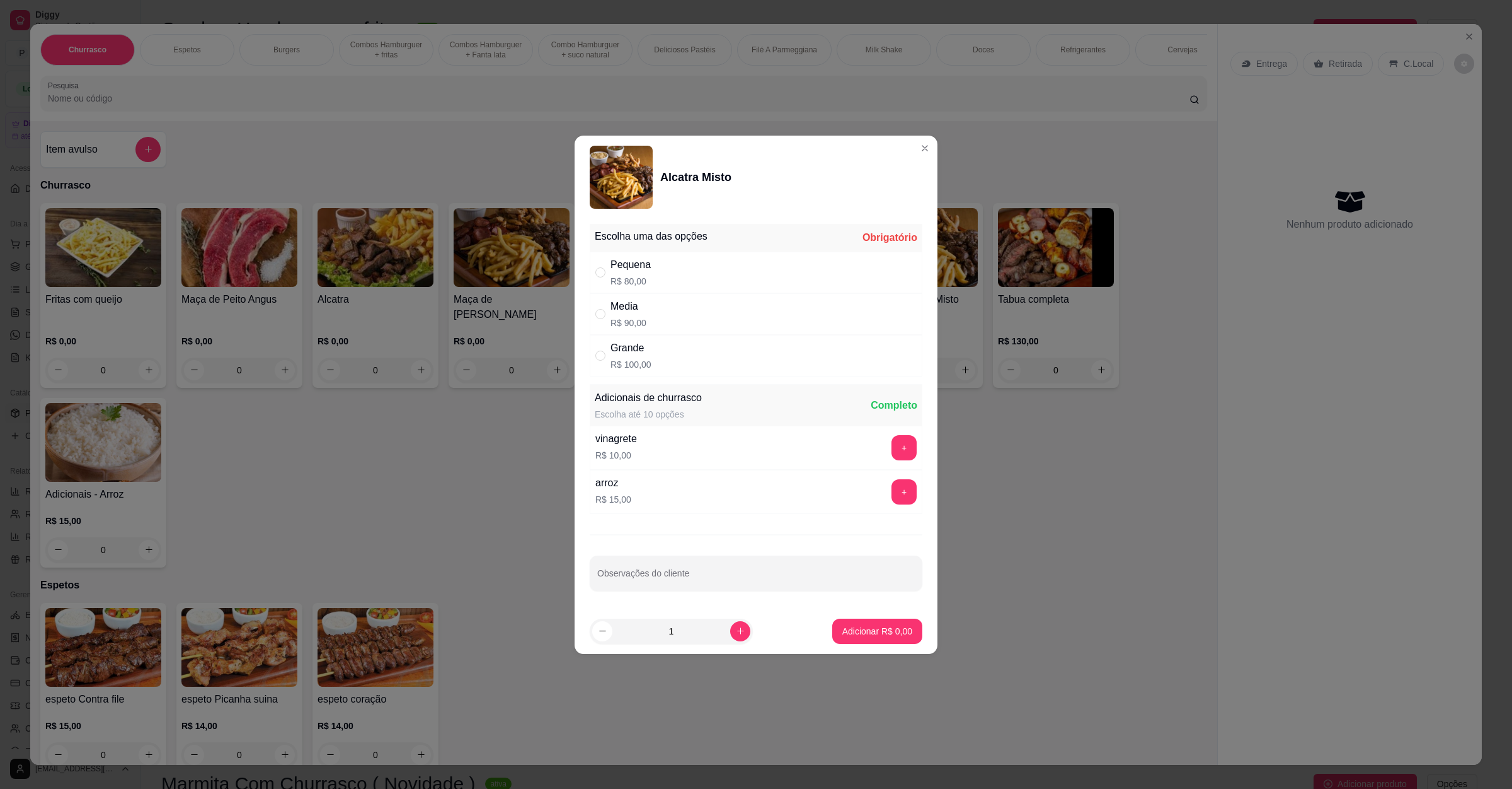
click at [655, 269] on div "Pequena R$ 80,00" at bounding box center [756, 272] width 332 height 42
click at [867, 621] on button "Adicionar R$ 80,00" at bounding box center [874, 630] width 92 height 25
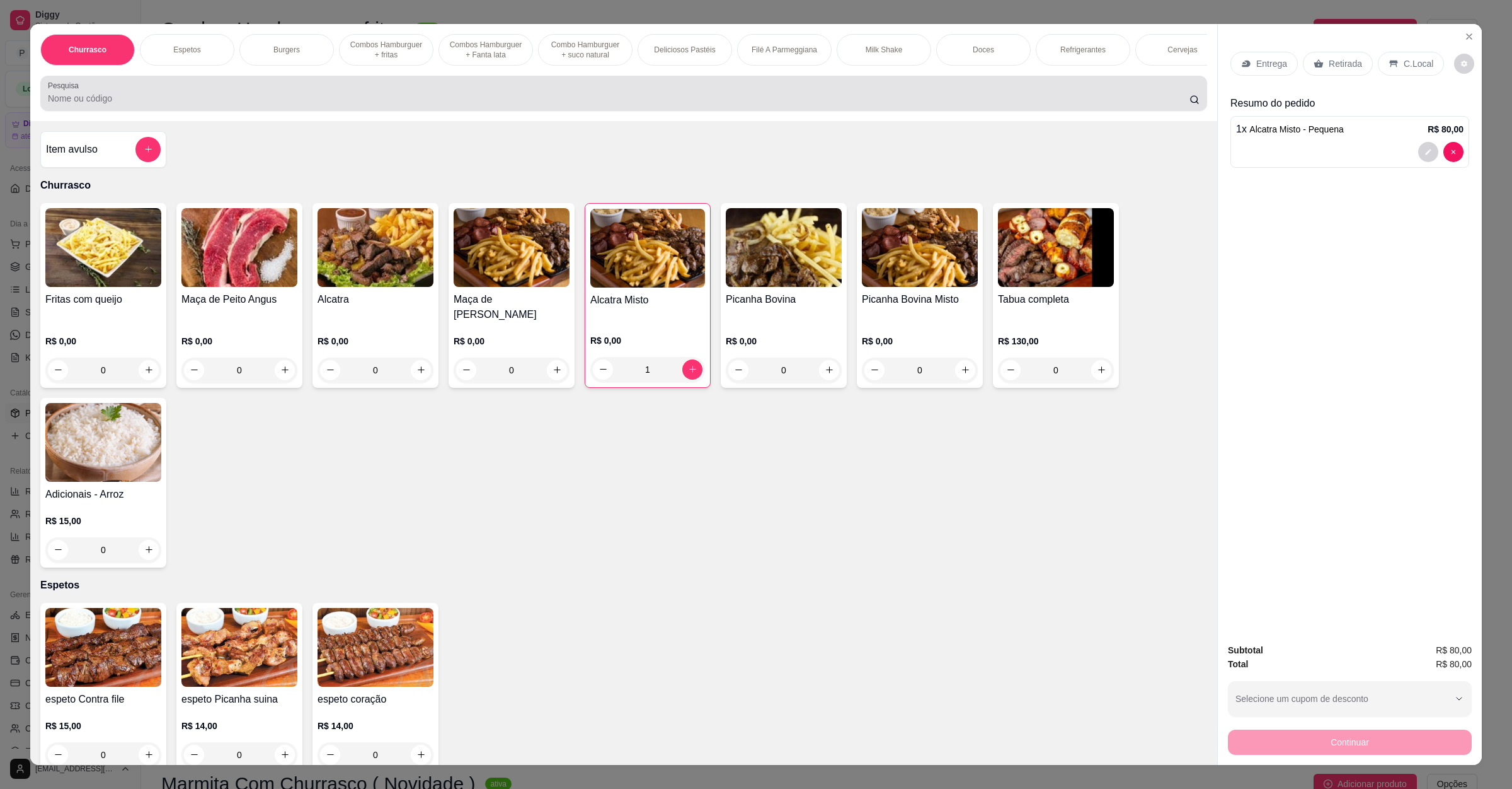
click at [137, 104] on input "Pesquisa" at bounding box center [618, 98] width 1142 height 13
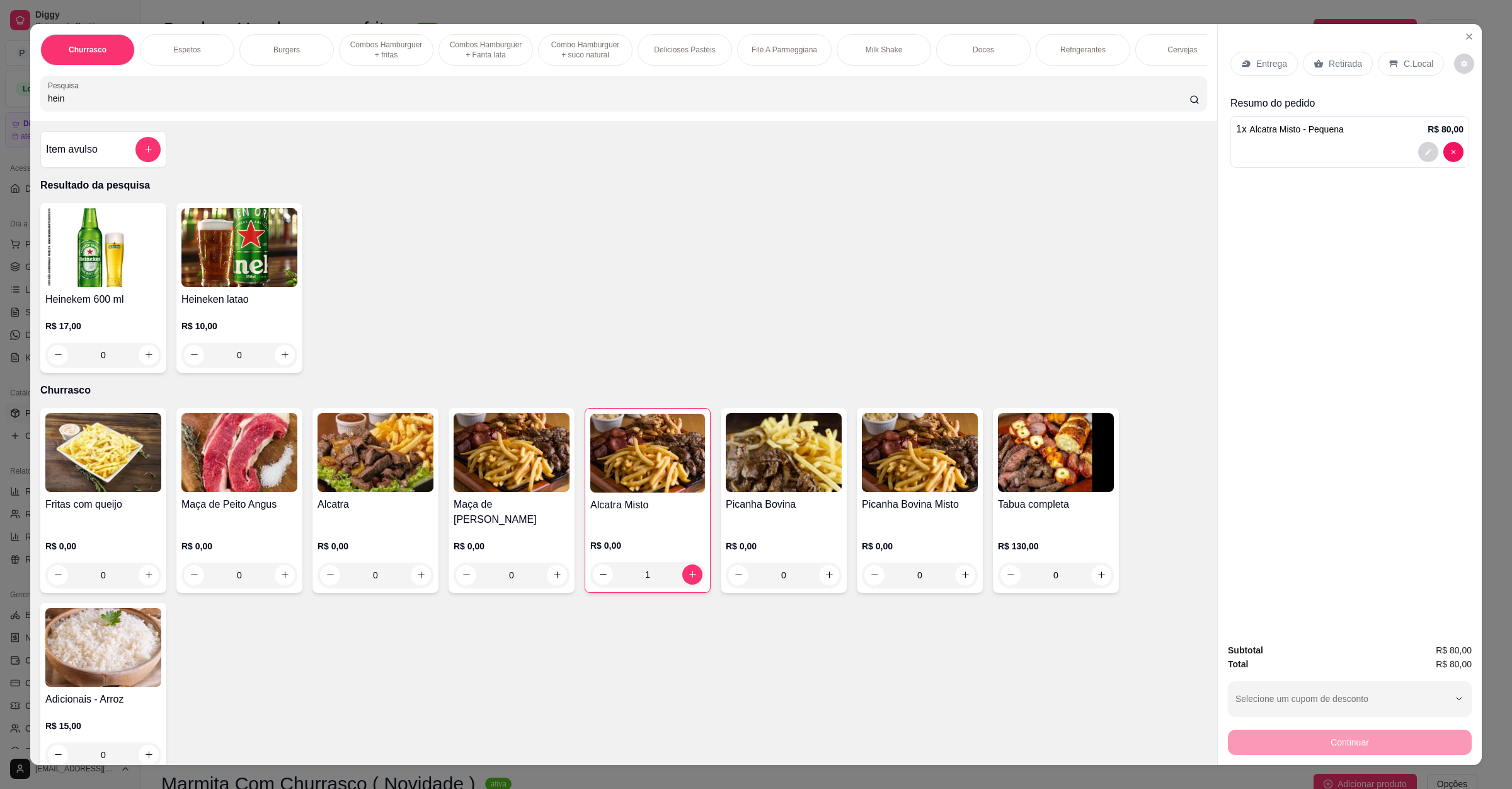
click at [126, 287] on img at bounding box center [103, 247] width 116 height 79
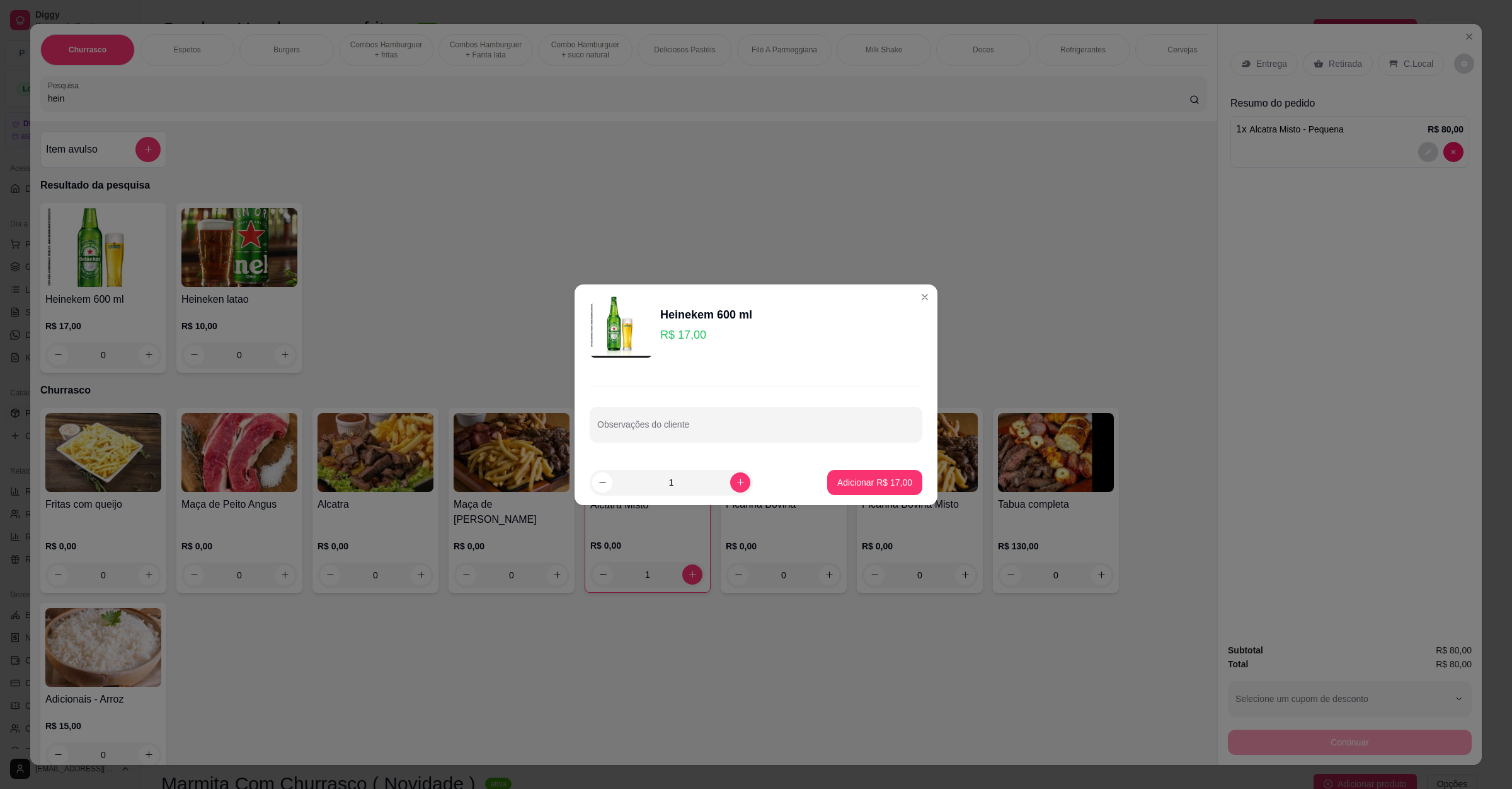
click at [689, 492] on input "1" at bounding box center [671, 483] width 118 height 25
click at [838, 478] on p "Adicionar R$ 85,00" at bounding box center [875, 482] width 75 height 13
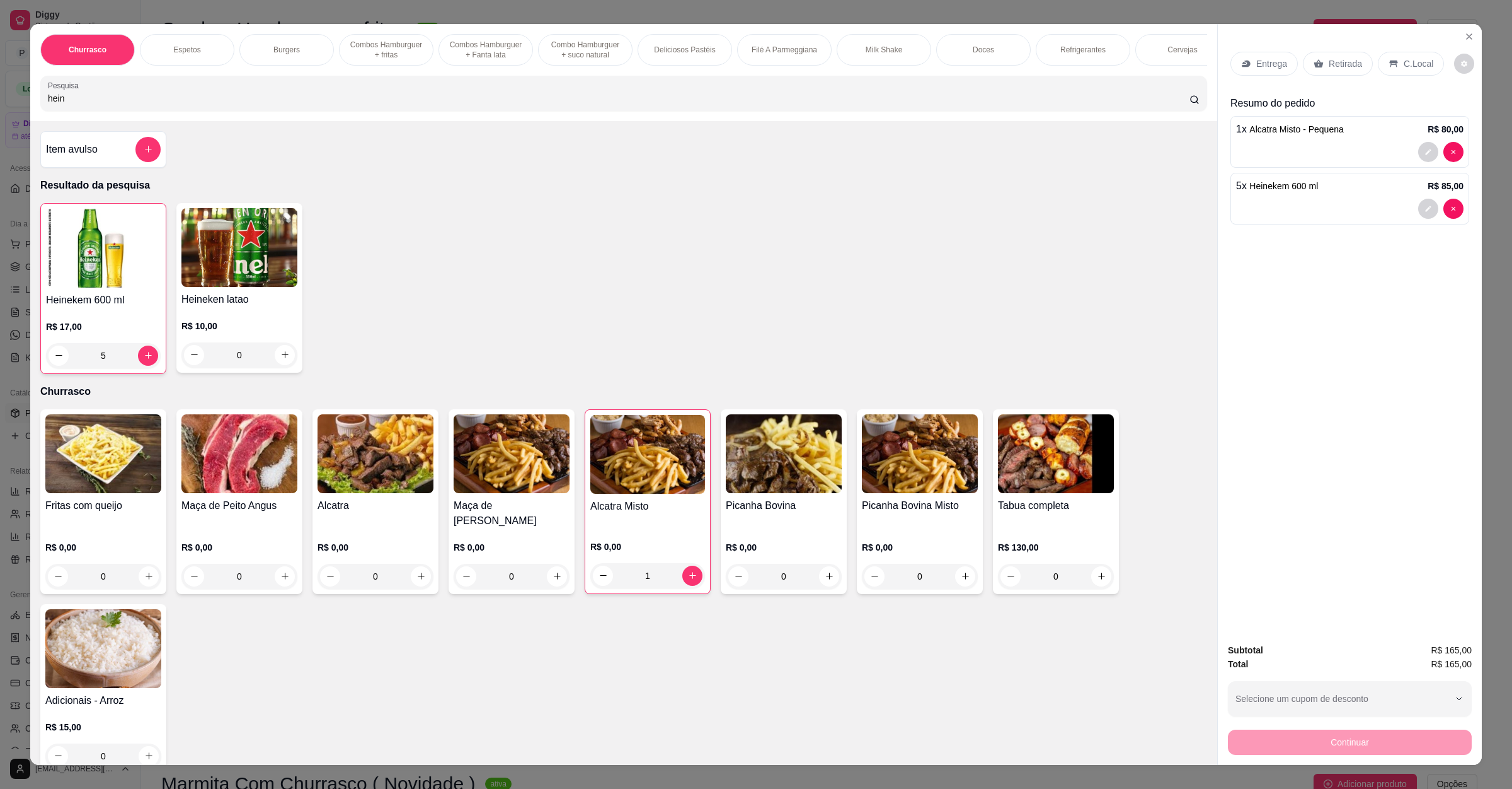
click at [1422, 63] on p "C.Local" at bounding box center [1419, 64] width 30 height 13
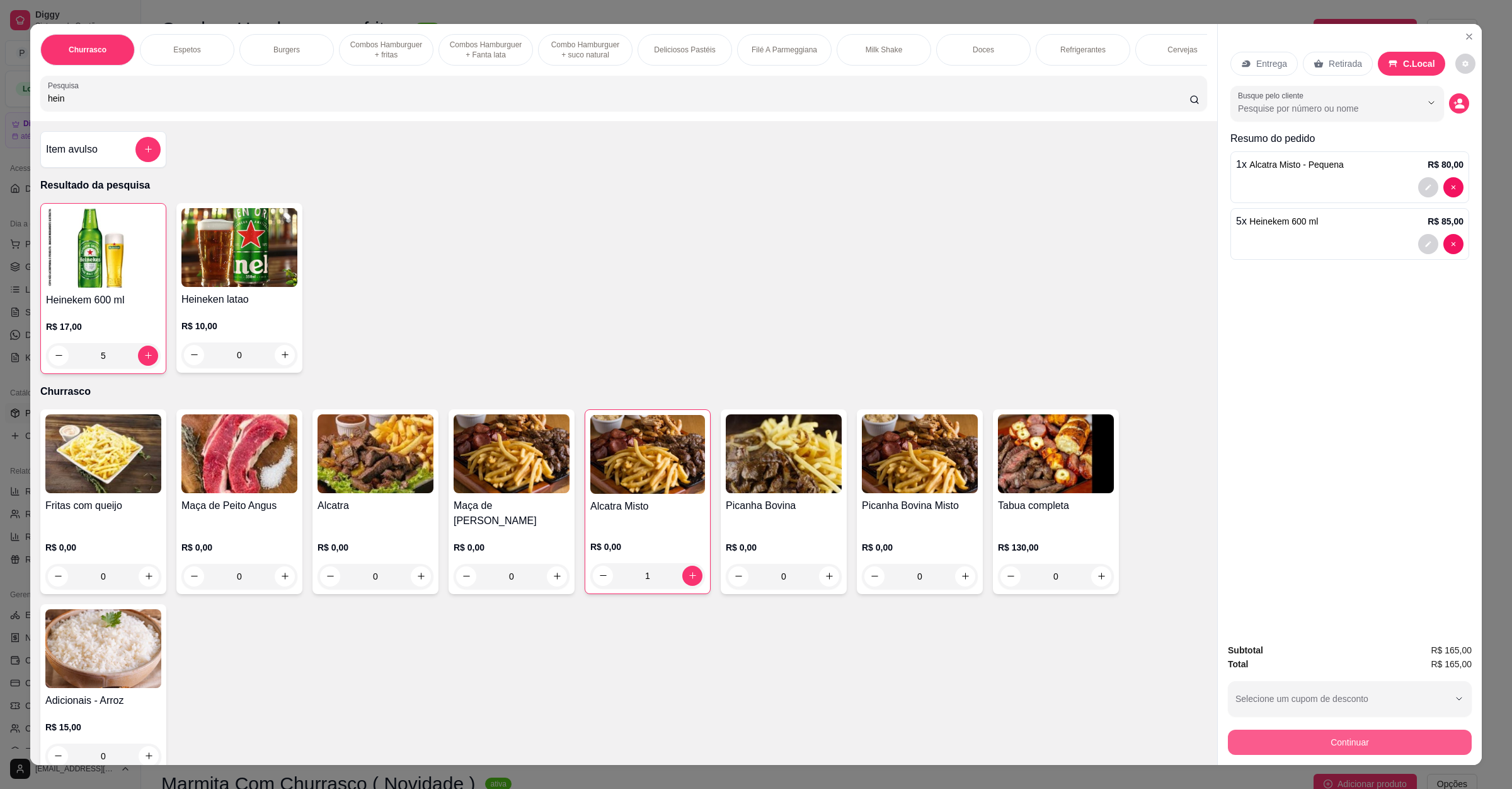
click at [1325, 737] on button "Continuar" at bounding box center [1350, 742] width 244 height 25
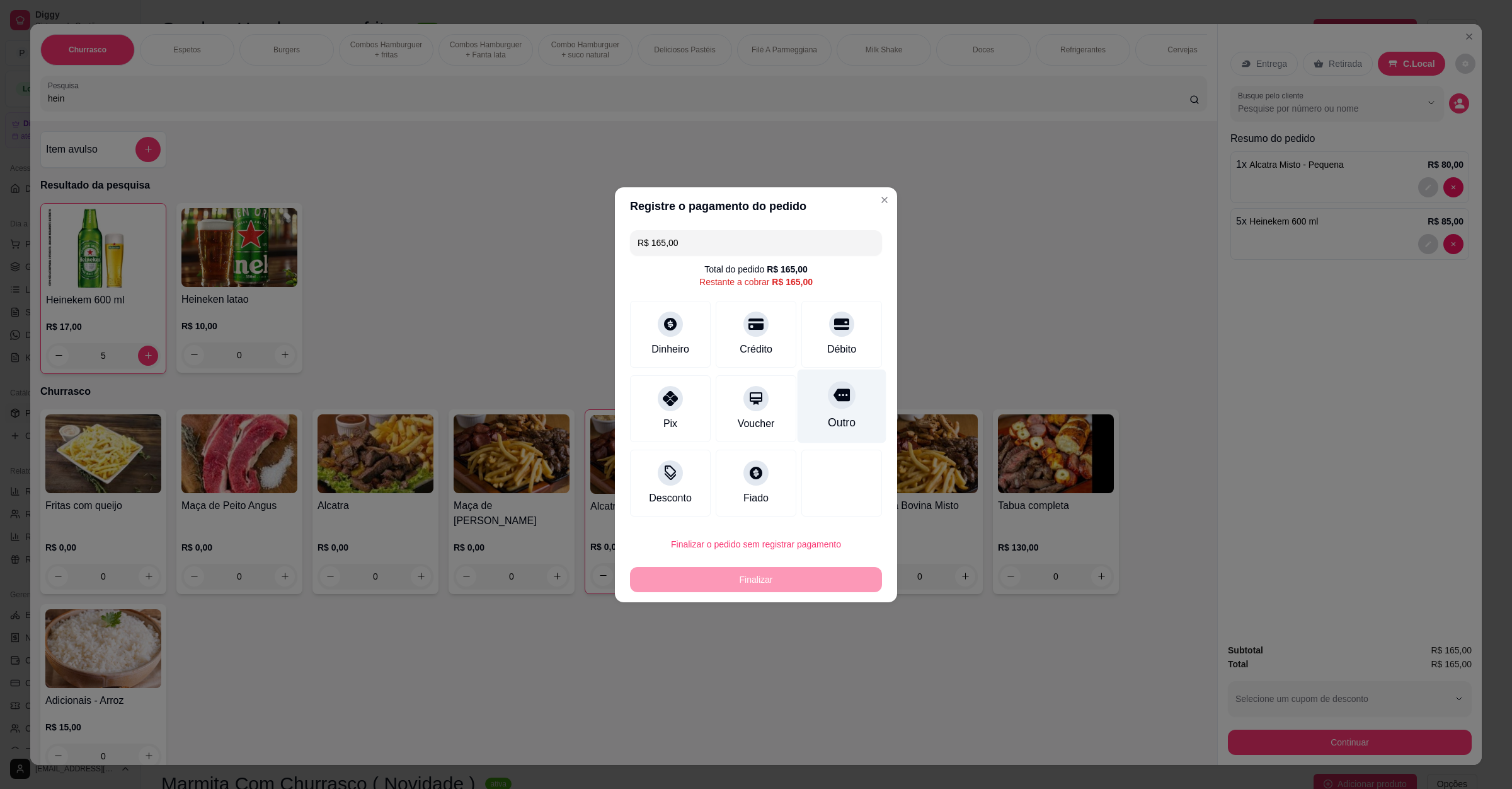
click at [840, 414] on div "Outro" at bounding box center [841, 422] width 28 height 16
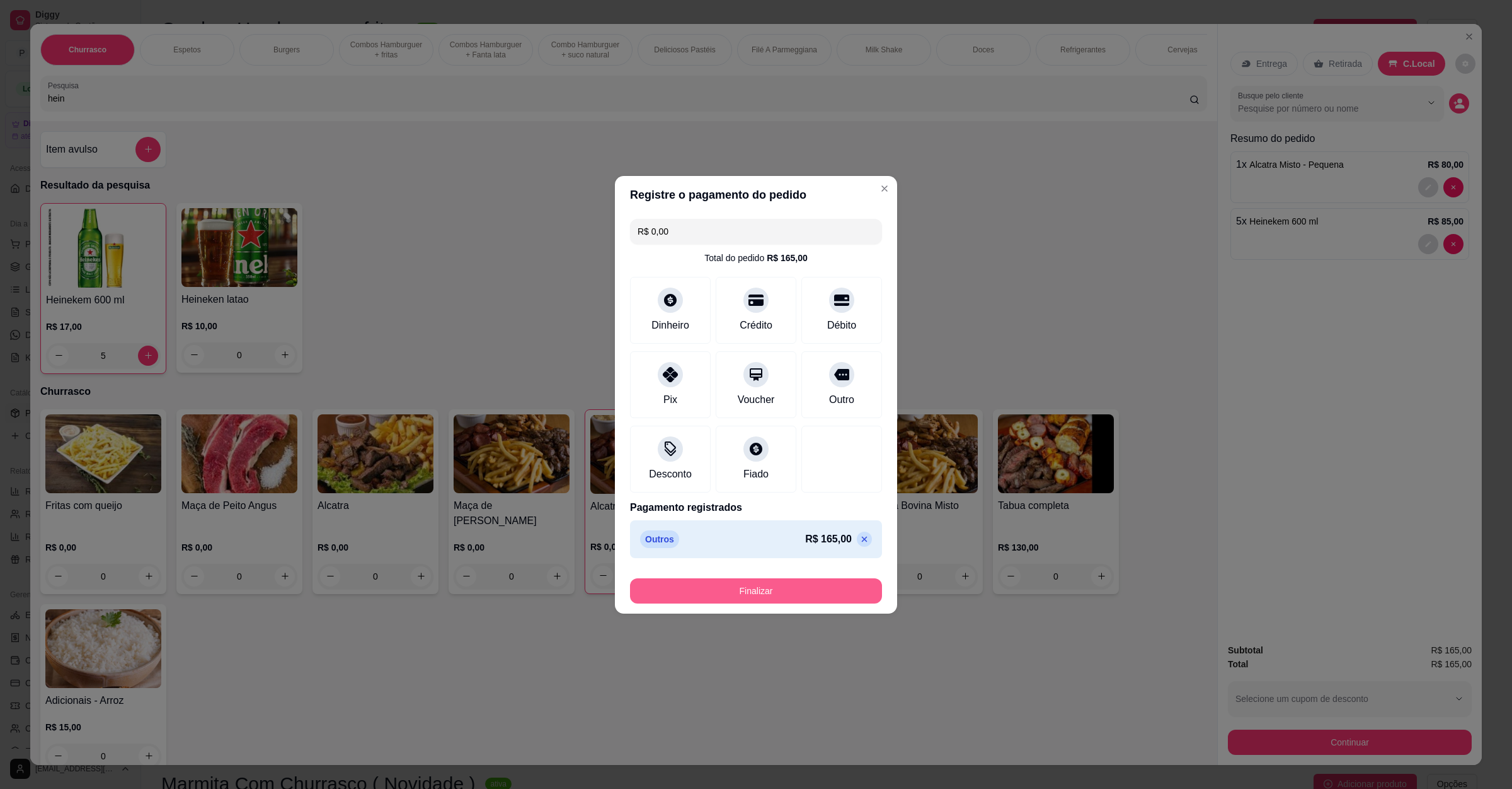
click at [734, 597] on button "Finalizar" at bounding box center [756, 590] width 252 height 25
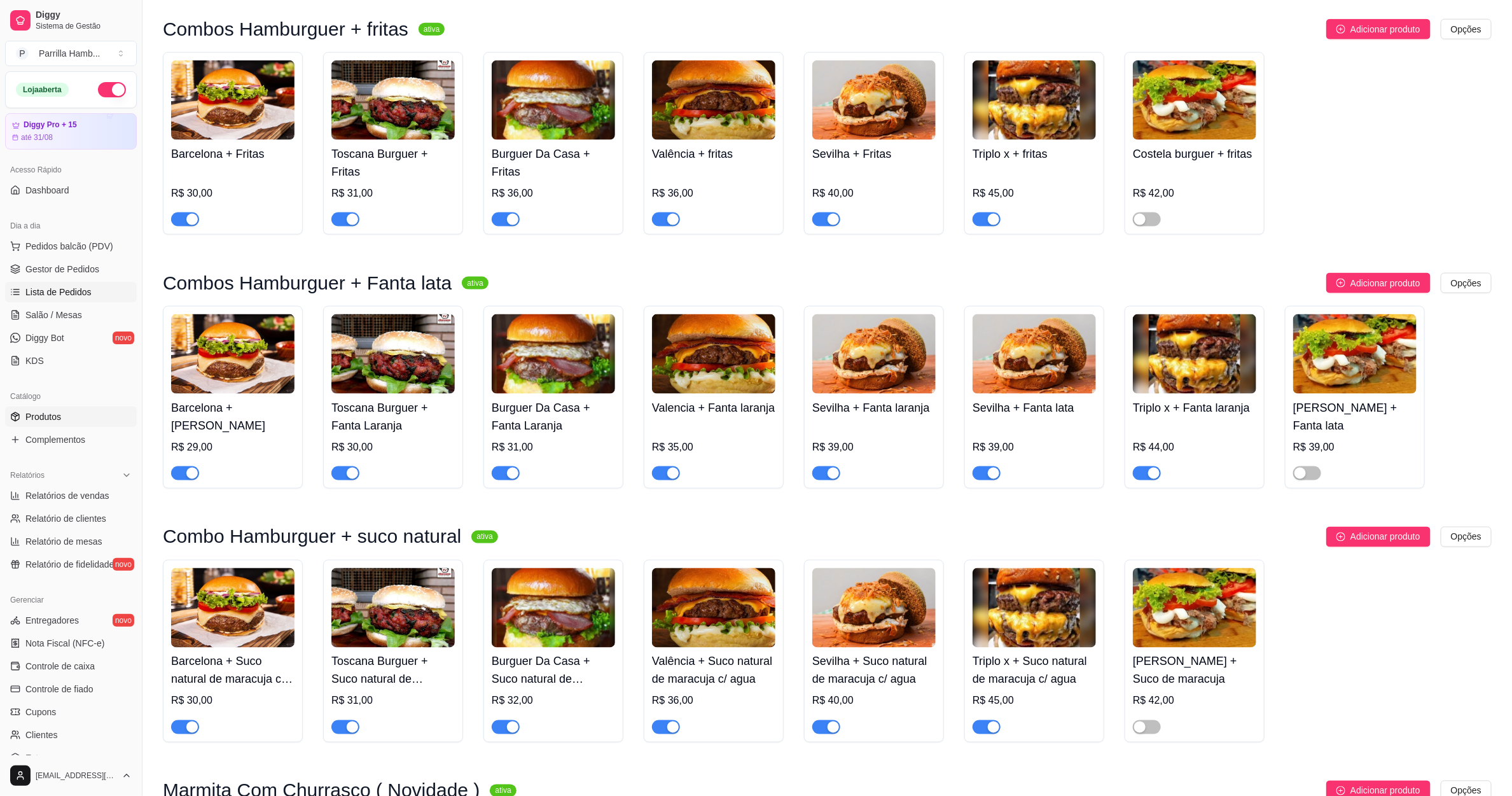
click at [75, 292] on span "Lista de Pedidos" at bounding box center [58, 292] width 66 height 13
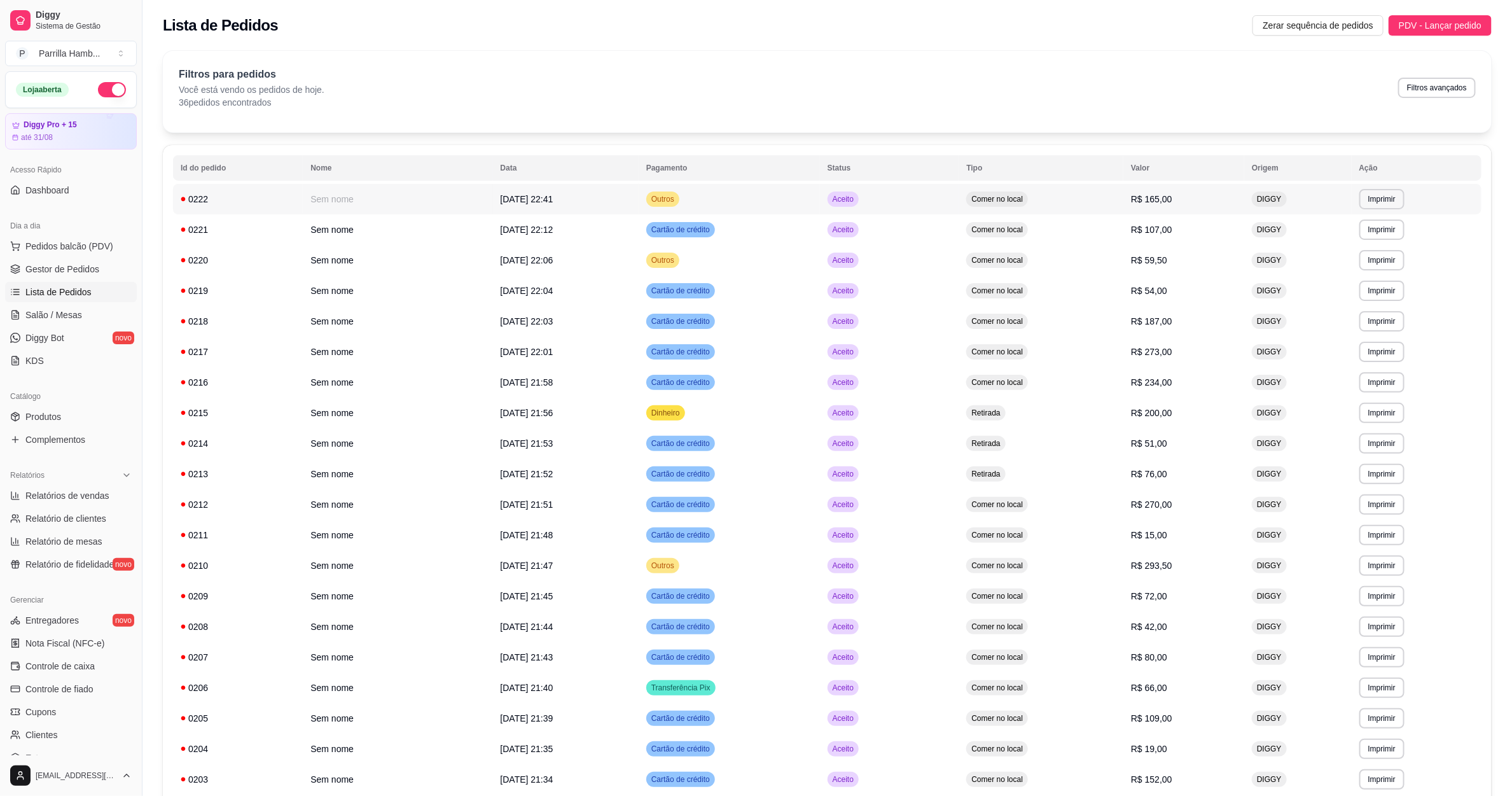
click at [1155, 197] on td "R$ 165,00" at bounding box center [1183, 199] width 121 height 31
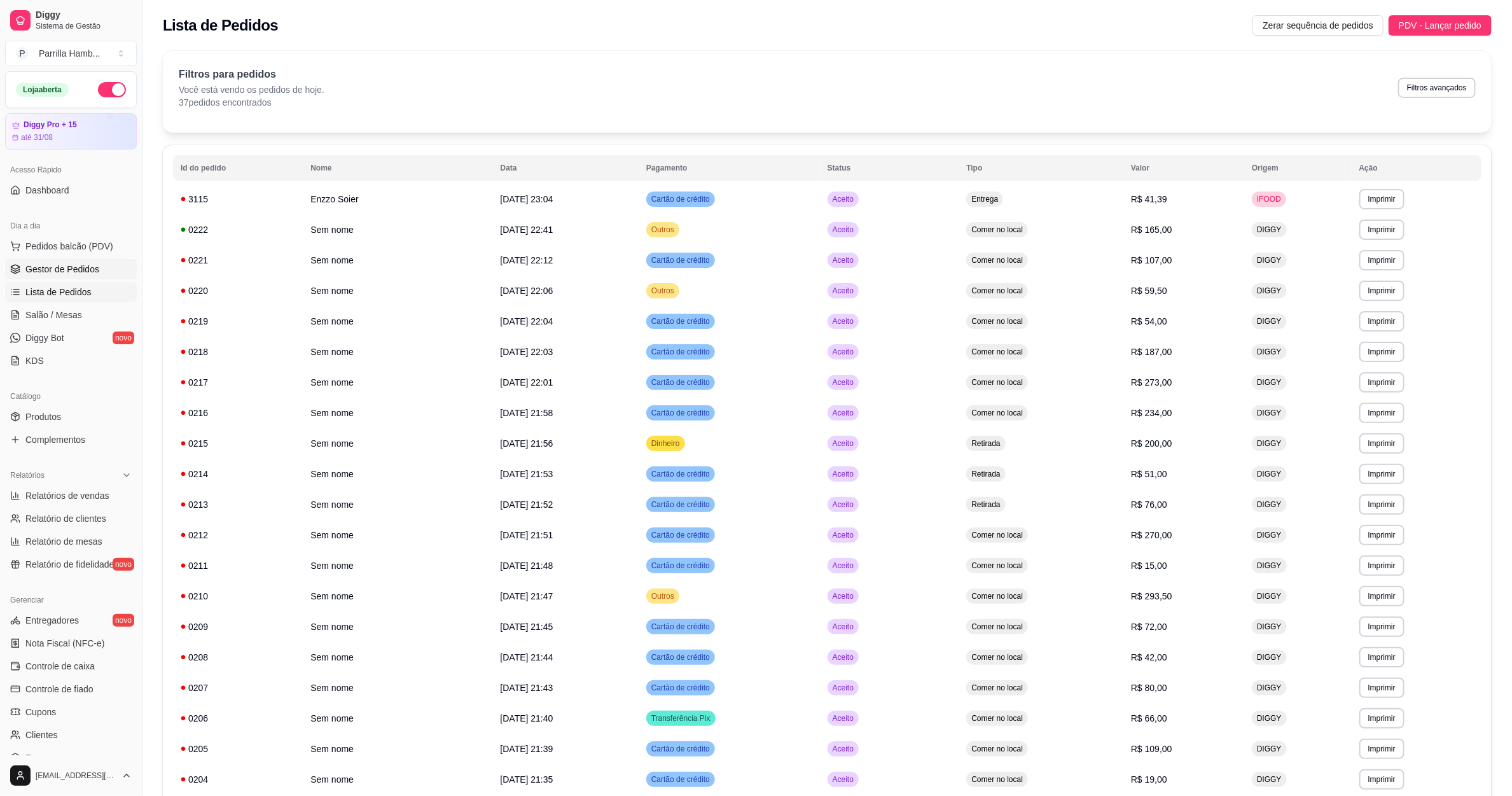
click at [57, 273] on span "Gestor de Pedidos" at bounding box center [63, 269] width 74 height 13
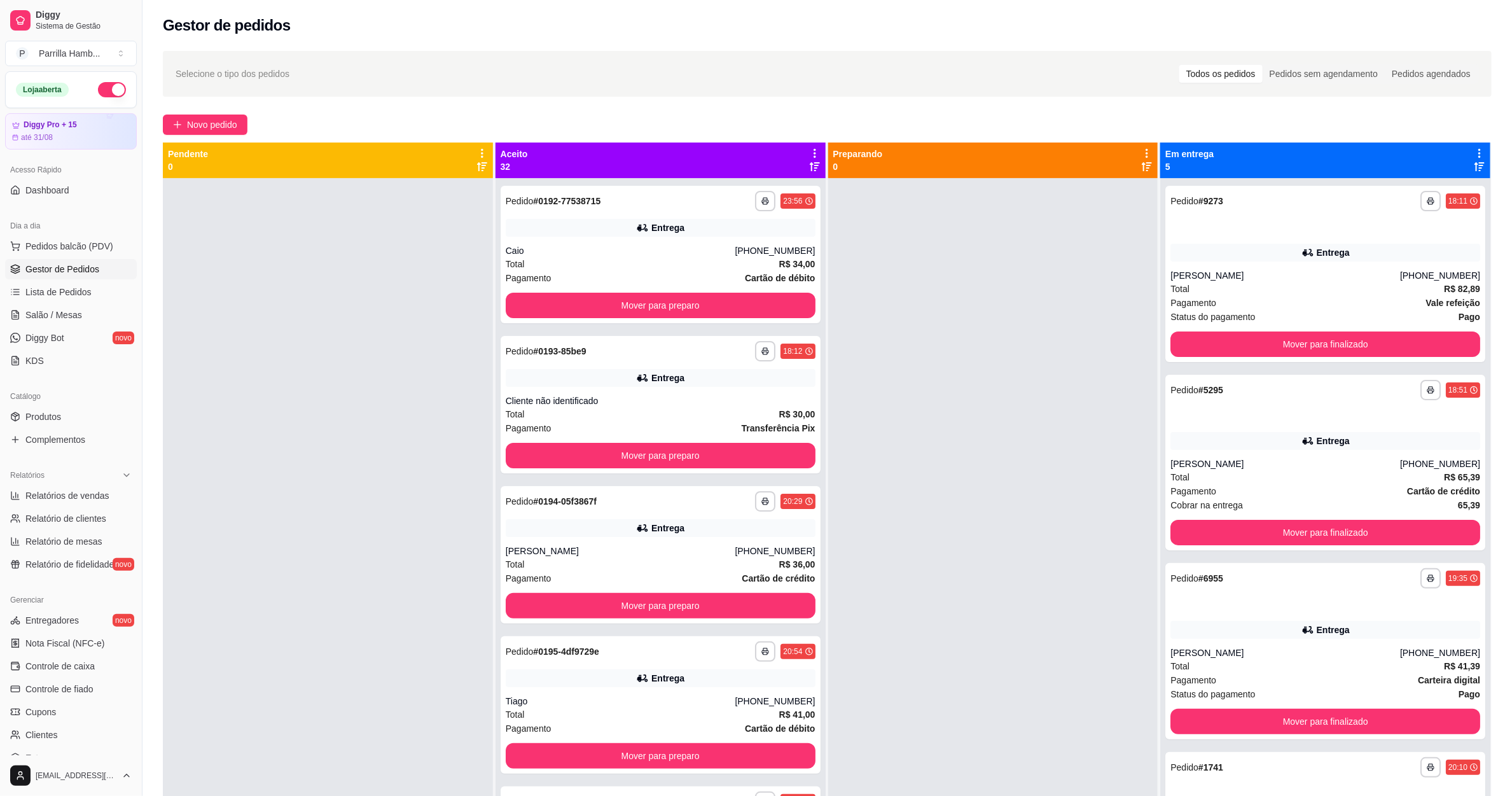
click at [810, 147] on icon at bounding box center [814, 152] width 11 height 11
click at [810, 151] on icon at bounding box center [814, 152] width 11 height 11
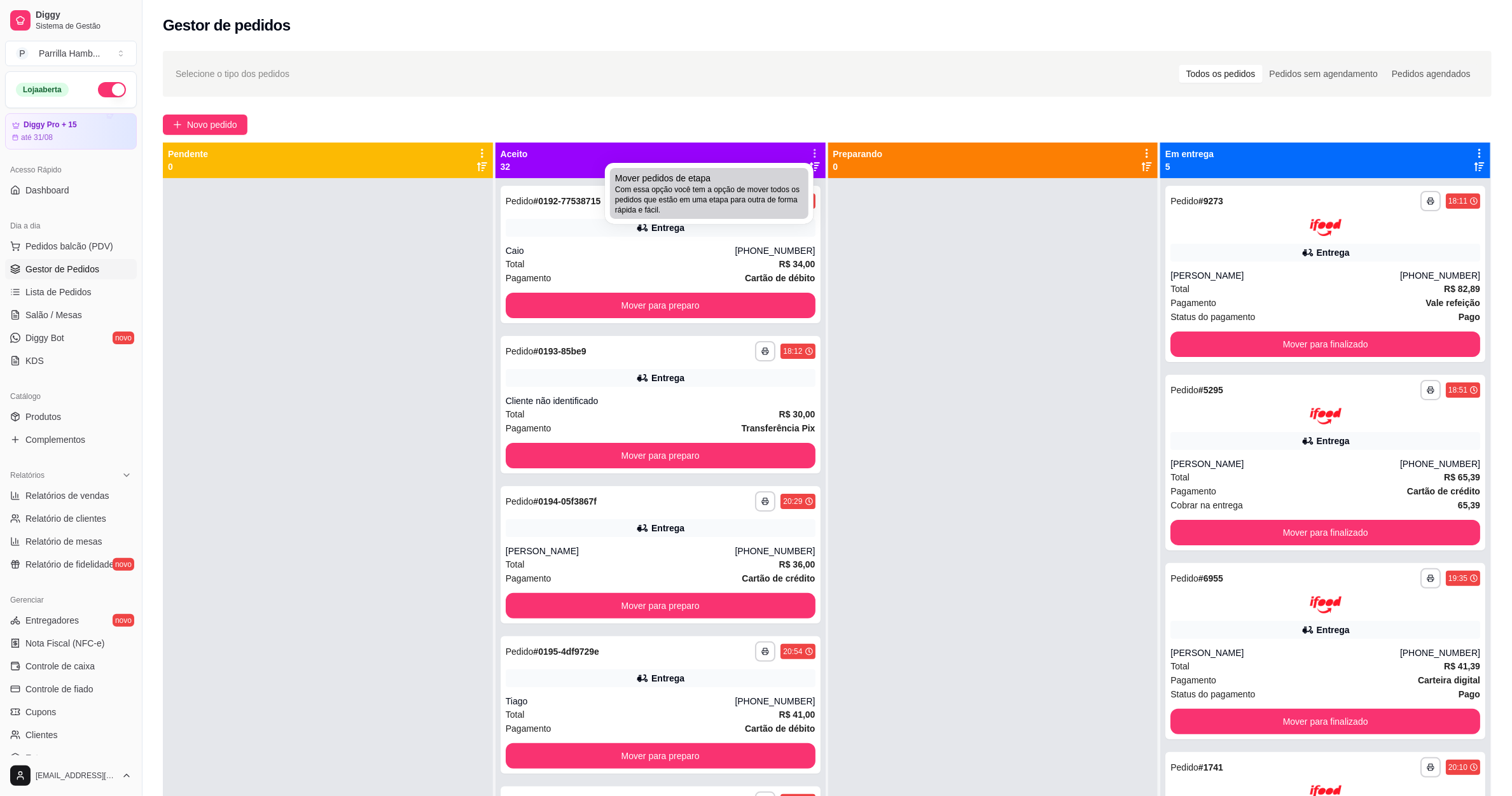
click at [748, 185] on span "Com essa opção você tem a opção de mover todos os pedidos que estão em uma etap…" at bounding box center [710, 200] width 188 height 31
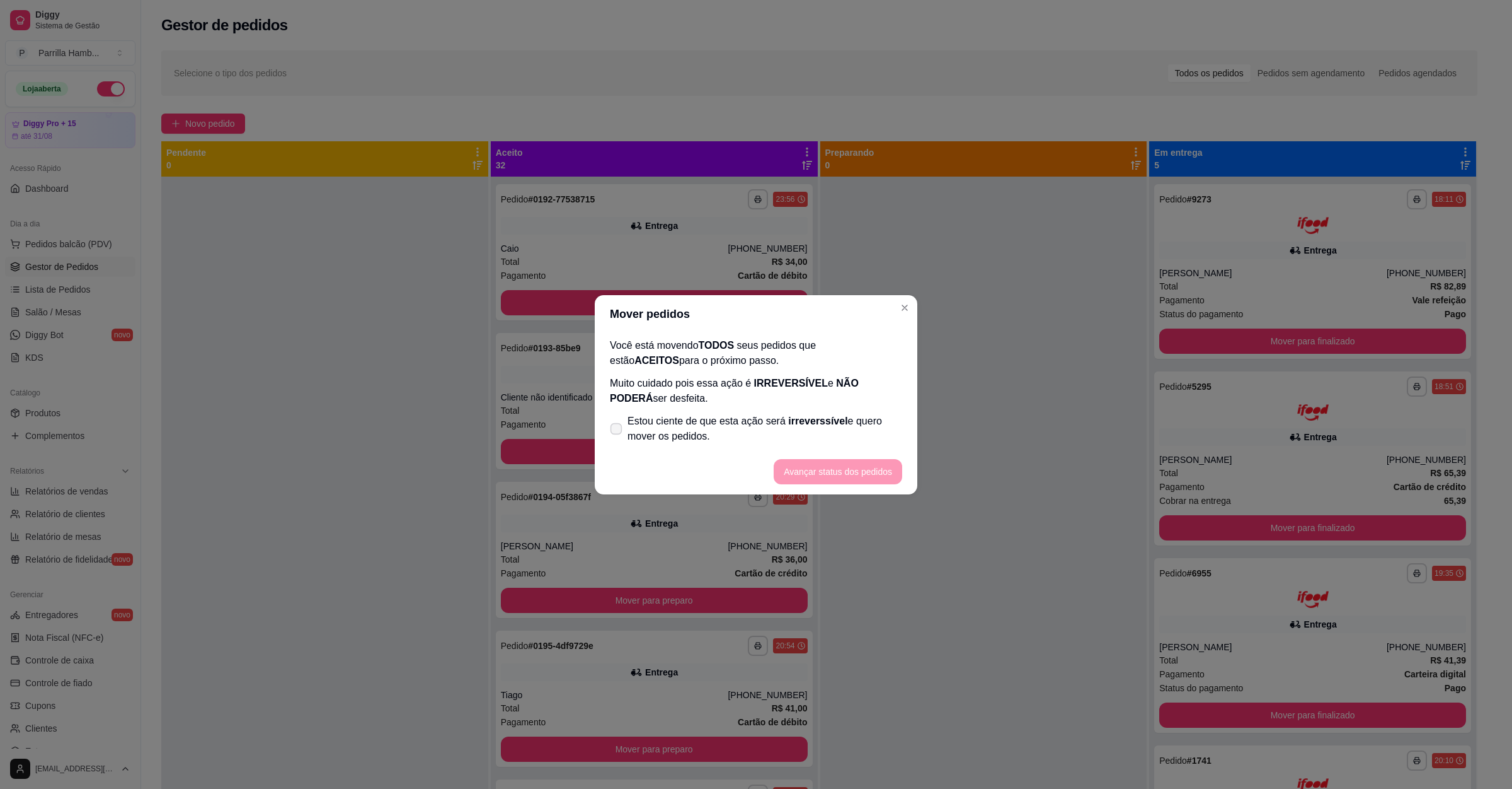
click at [664, 426] on span "Estou ciente de que esta ação será irreverssível e quero mover os pedidos." at bounding box center [765, 428] width 275 height 31
click at [617, 431] on input "Estou ciente de que esta ação será irreverssível e quero mover os pedidos." at bounding box center [614, 435] width 8 height 8
click at [851, 470] on button "Avançar status dos pedidos" at bounding box center [839, 472] width 129 height 25
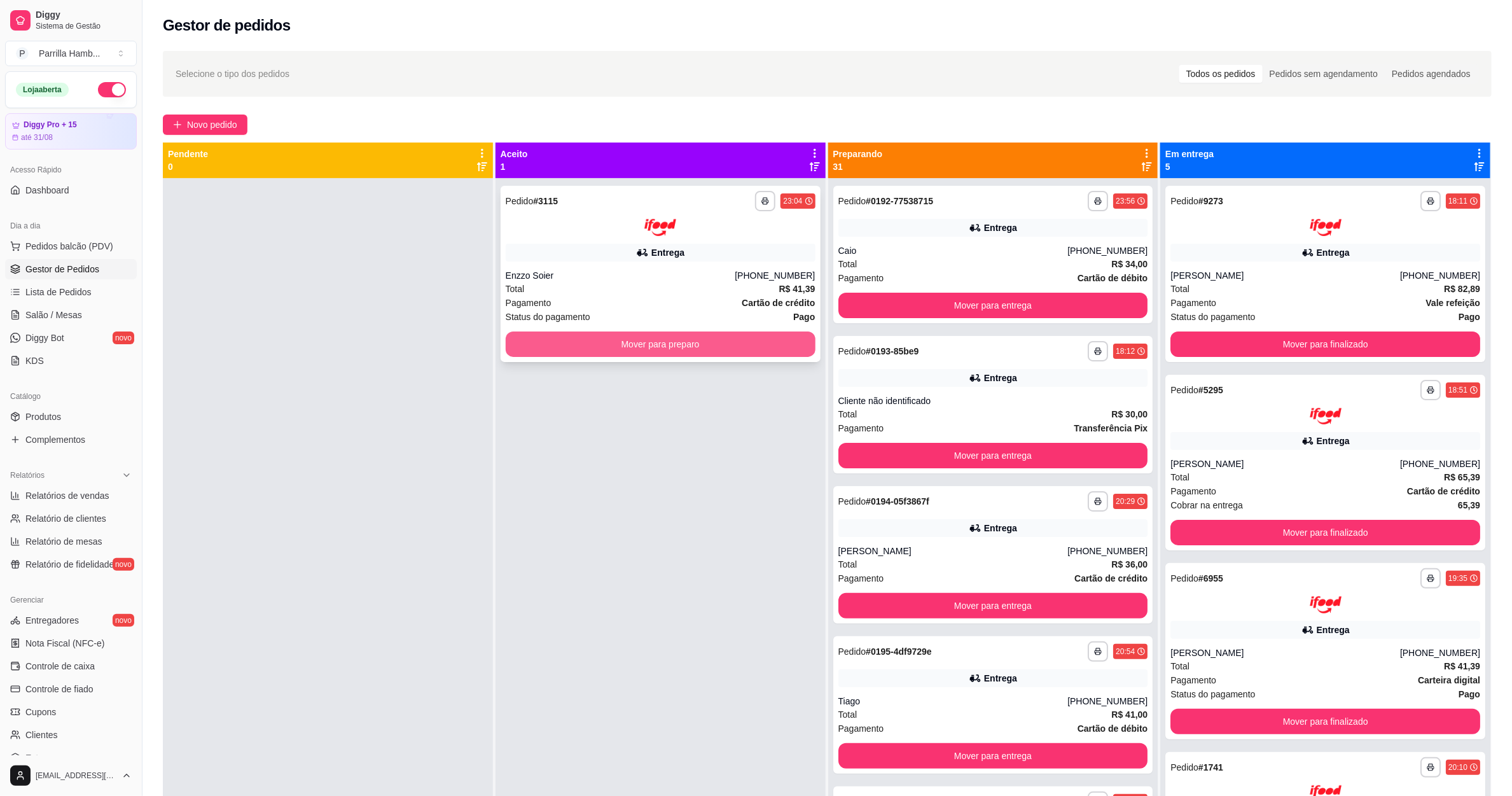
click at [744, 348] on button "Mover para preparo" at bounding box center [661, 344] width 310 height 26
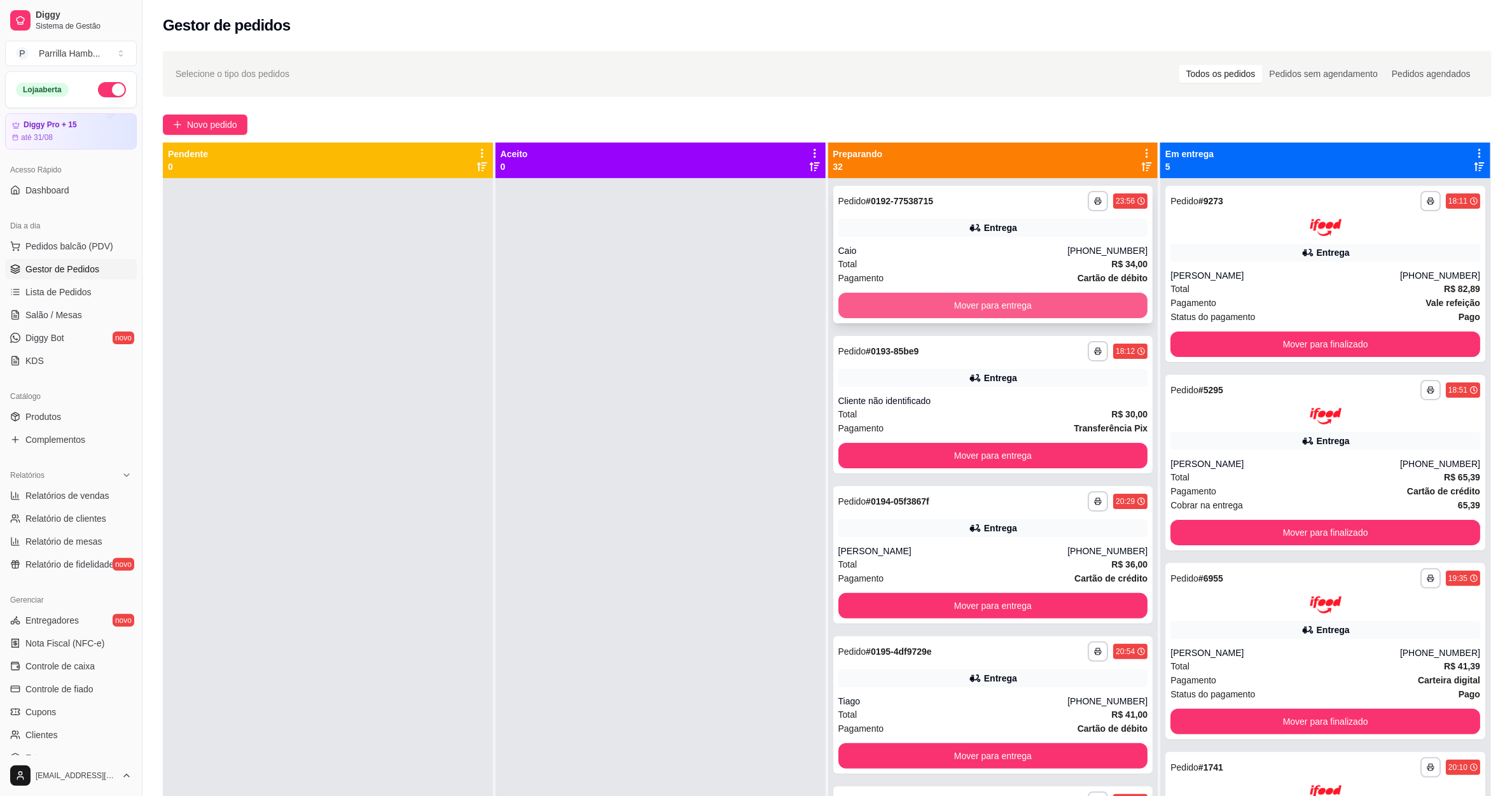
click at [903, 298] on button "Mover para entrega" at bounding box center [993, 306] width 310 height 26
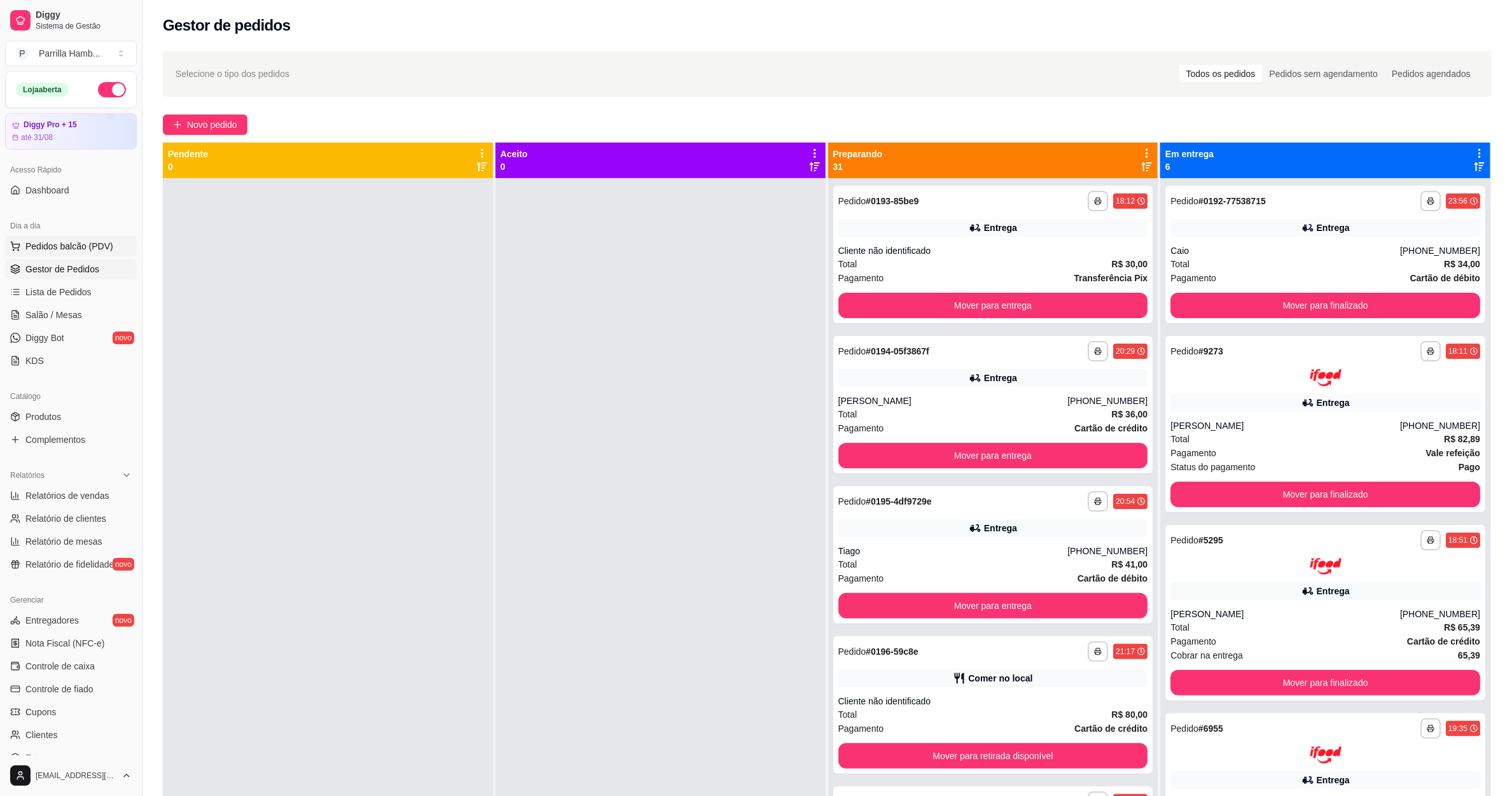
click at [93, 251] on span "Pedidos balcão (PDV)" at bounding box center [69, 246] width 88 height 13
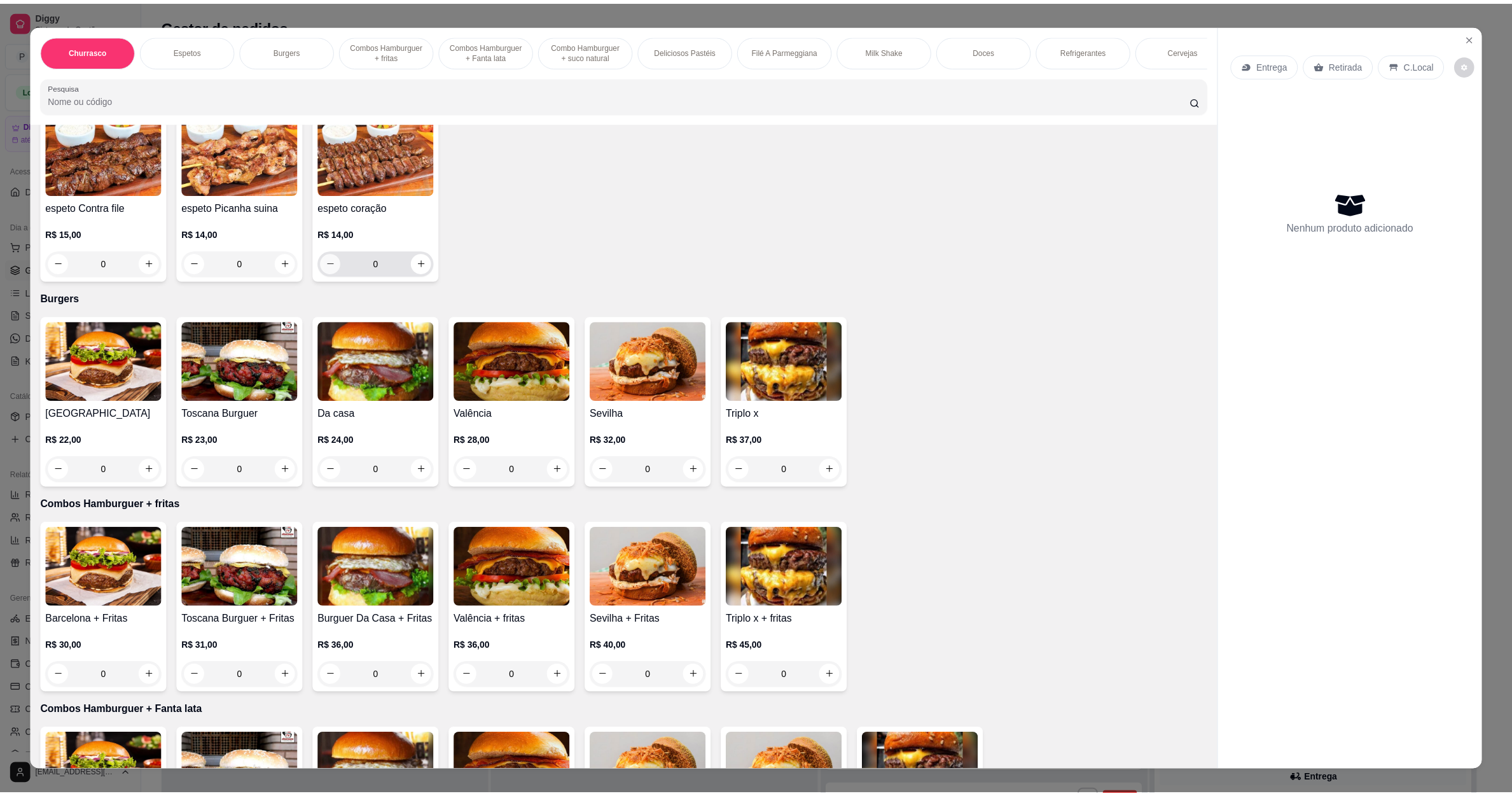
scroll to position [668, 0]
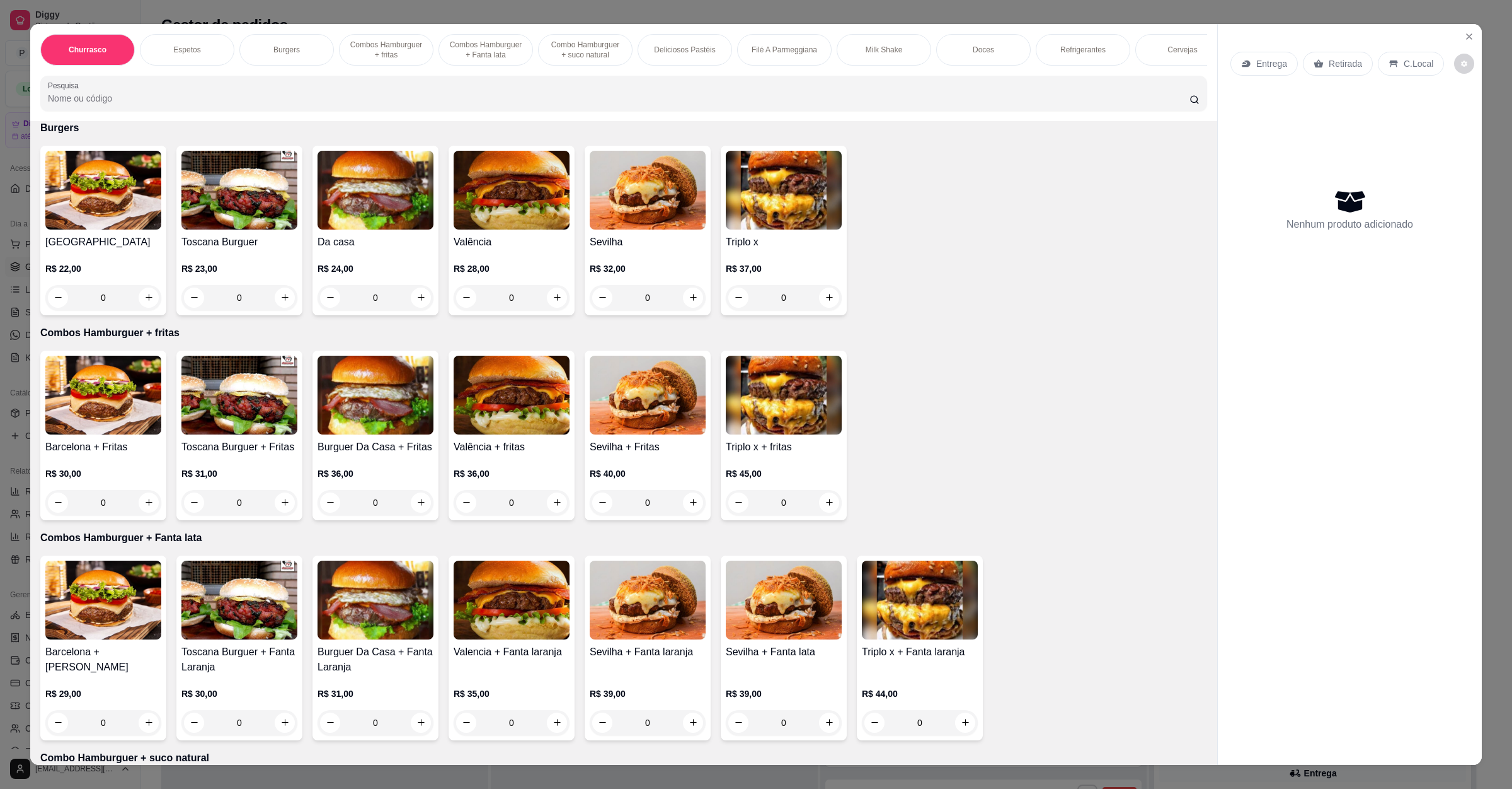
click at [338, 203] on img at bounding box center [376, 190] width 116 height 79
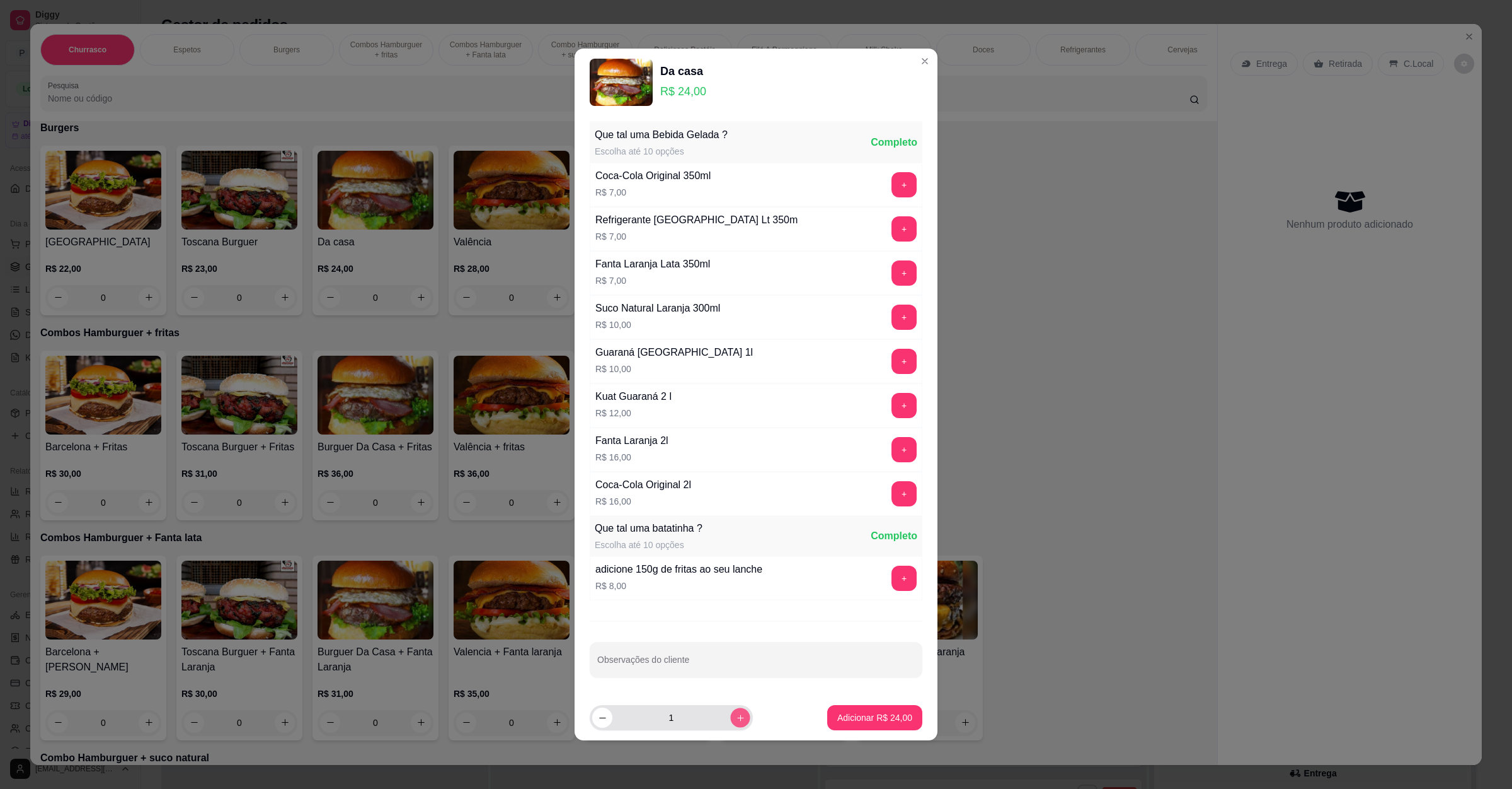
click at [736, 721] on icon "increase-product-quantity" at bounding box center [740, 717] width 9 height 9
click at [675, 668] on input "Observações do cliente" at bounding box center [756, 664] width 318 height 13
click at [827, 702] on footer "3 Adicionar R$ 72,00" at bounding box center [756, 718] width 363 height 46
click at [828, 706] on footer "3 Adicionar R$ 72,00" at bounding box center [756, 718] width 363 height 46
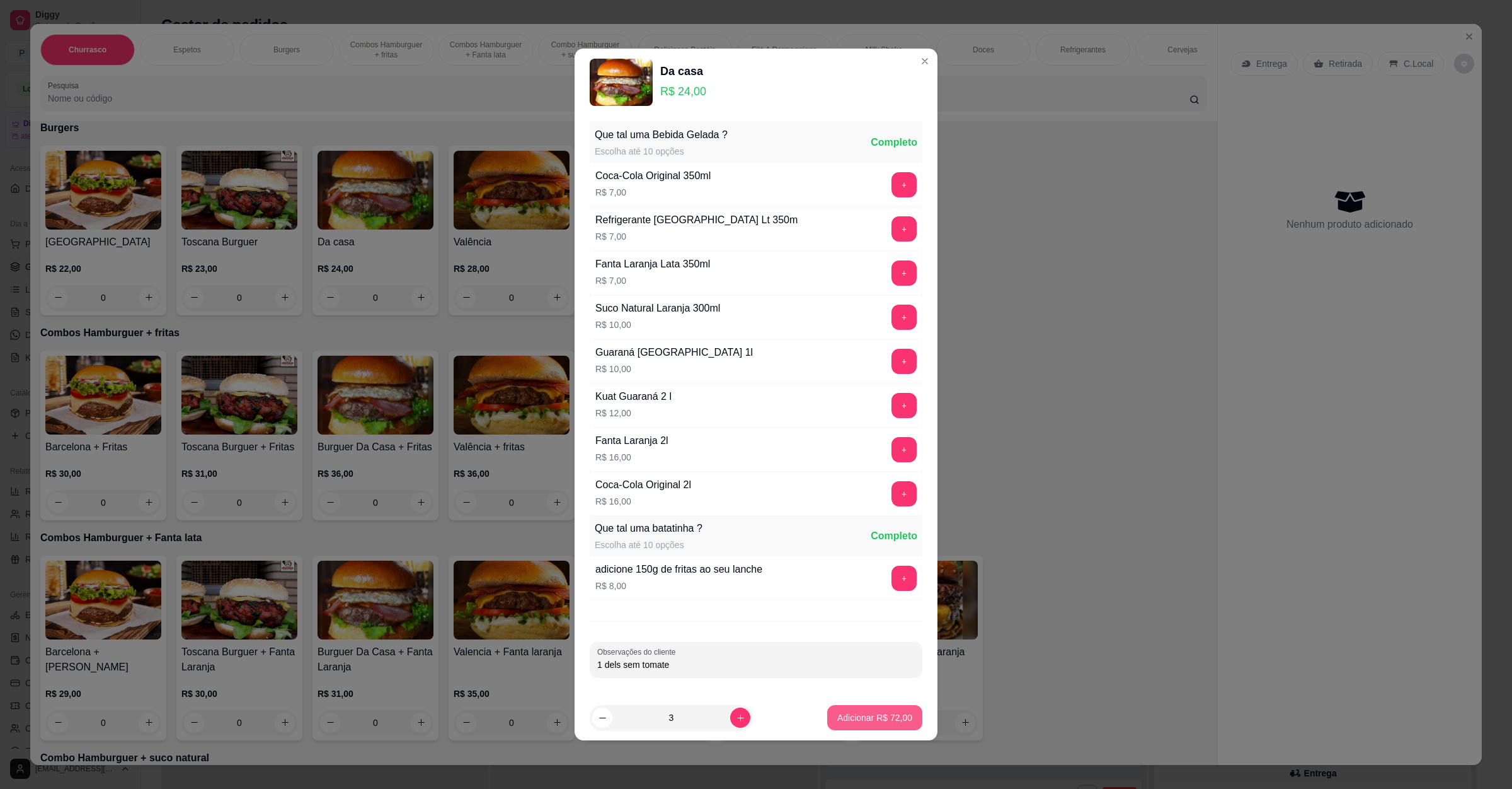
click at [838, 715] on p "Adicionar R$ 72,00" at bounding box center [875, 717] width 75 height 13
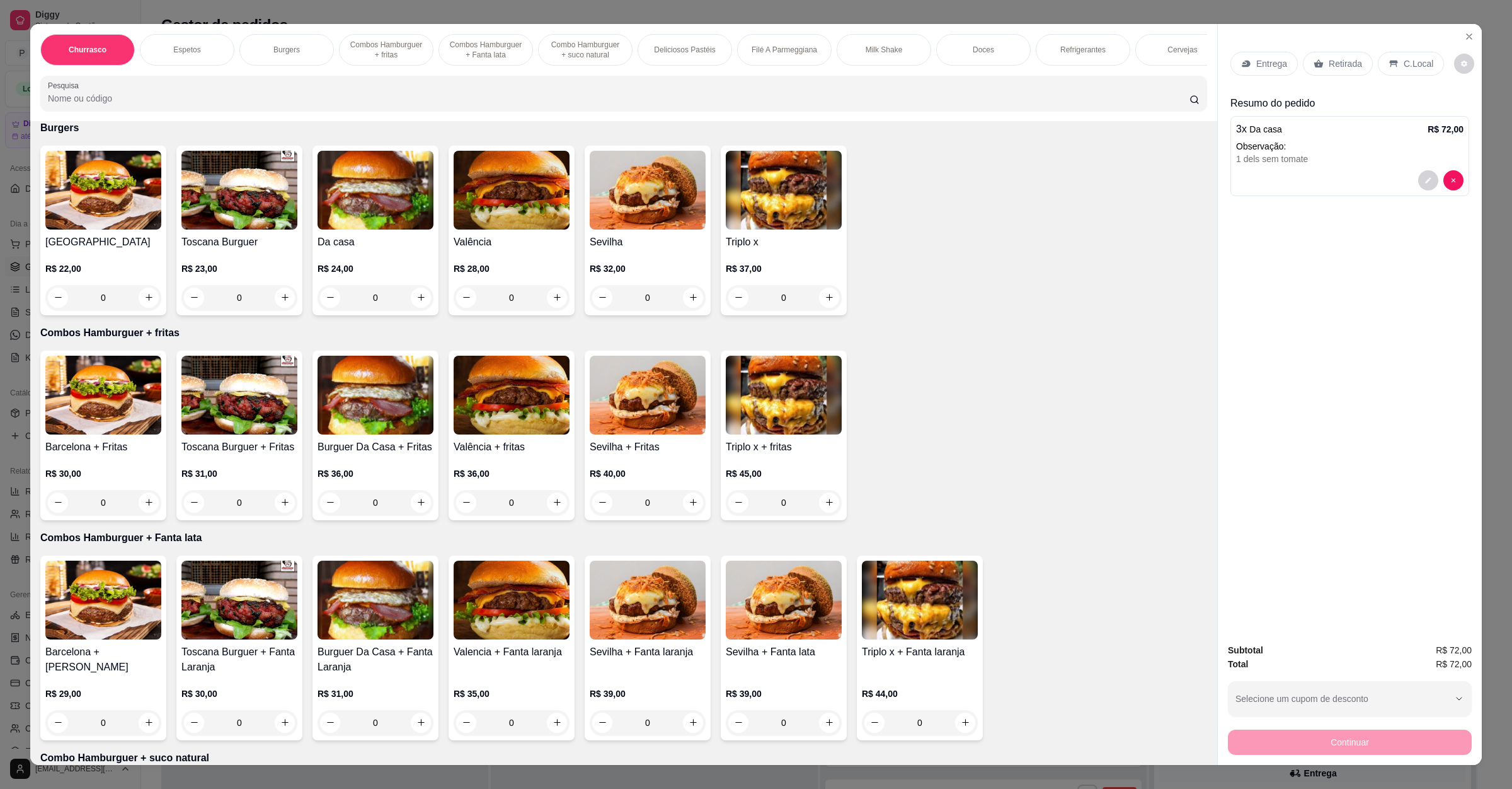
click at [1278, 68] on p "Entrega" at bounding box center [1272, 64] width 31 height 13
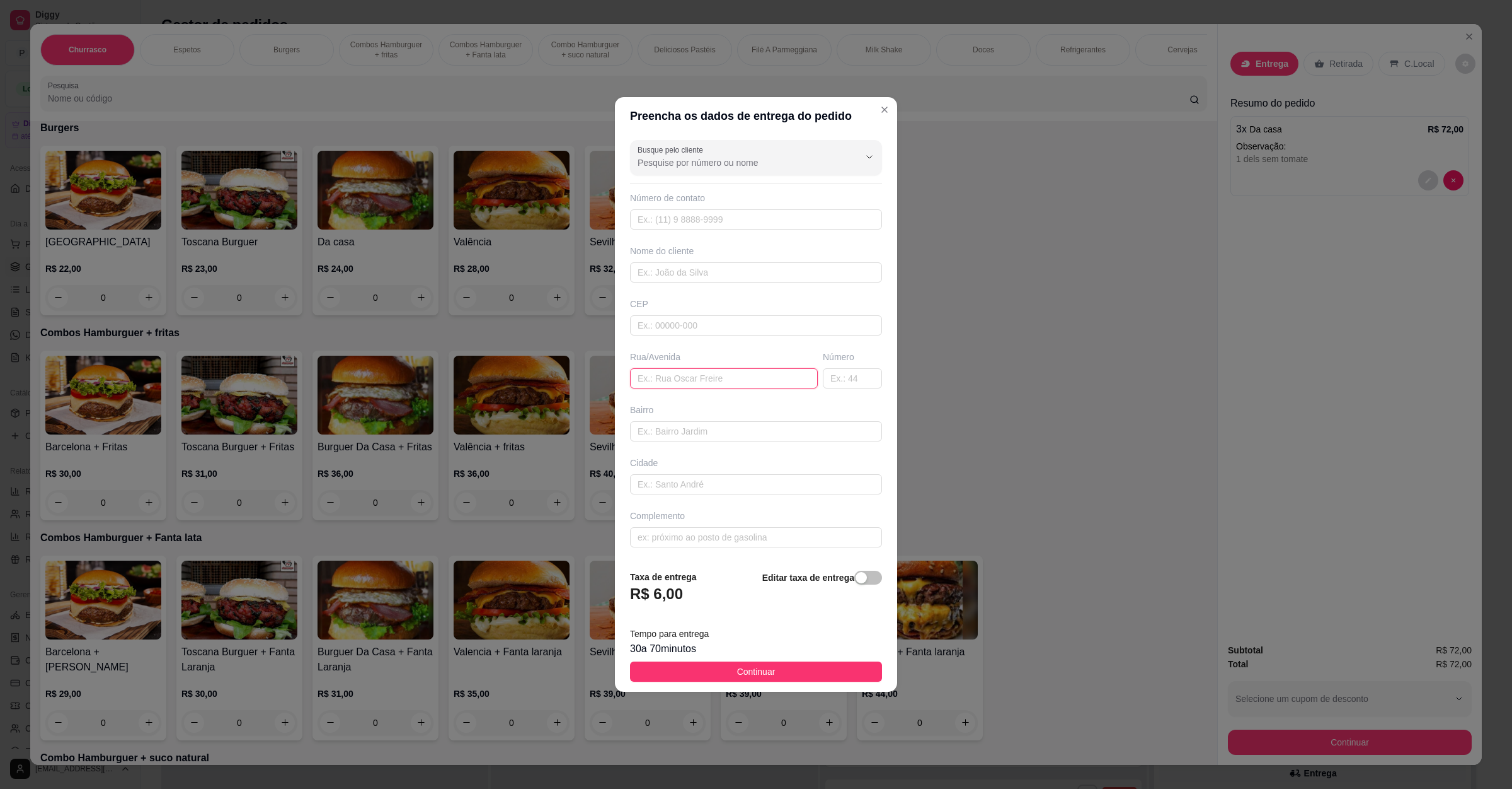
drag, startPoint x: 689, startPoint y: 381, endPoint x: 698, endPoint y: 375, distance: 10.8
click at [690, 381] on input "text" at bounding box center [723, 378] width 187 height 20
paste input "[STREET_ADDRESS][PERSON_NAME]"
click at [689, 674] on button "Continuar" at bounding box center [756, 672] width 252 height 20
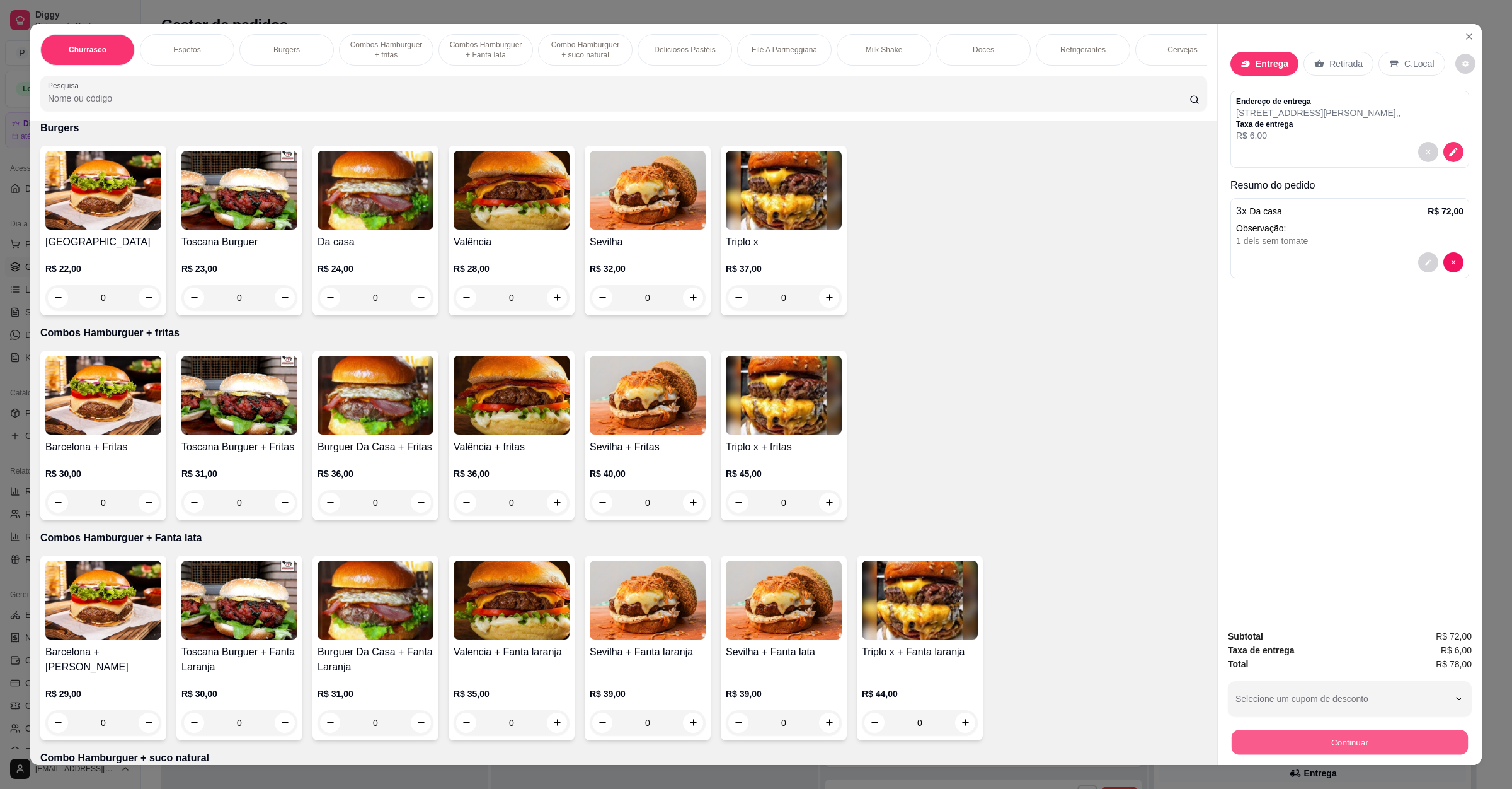
click at [1299, 747] on button "Continuar" at bounding box center [1350, 742] width 237 height 25
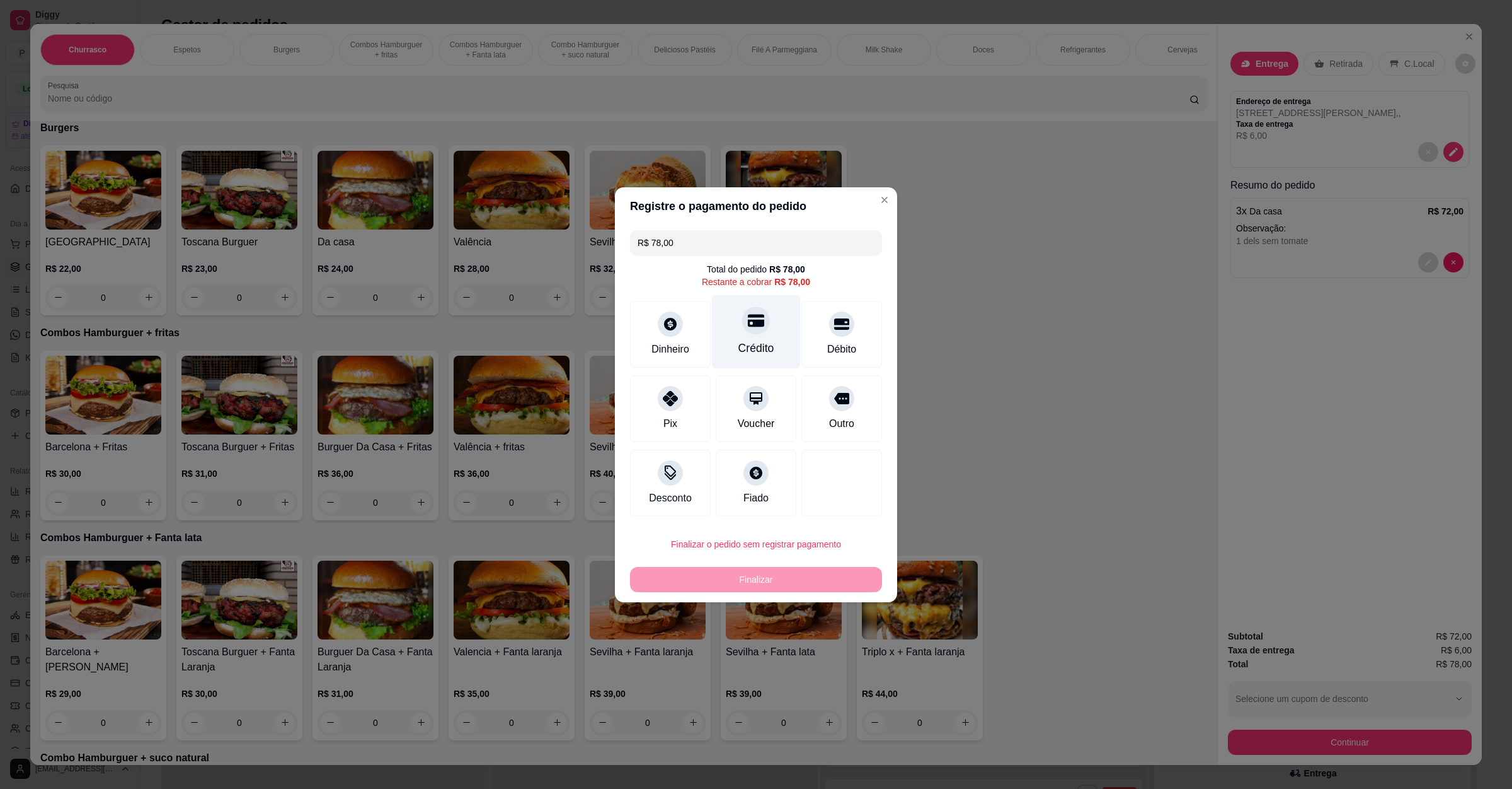
click at [732, 326] on div "Crédito" at bounding box center [756, 331] width 89 height 74
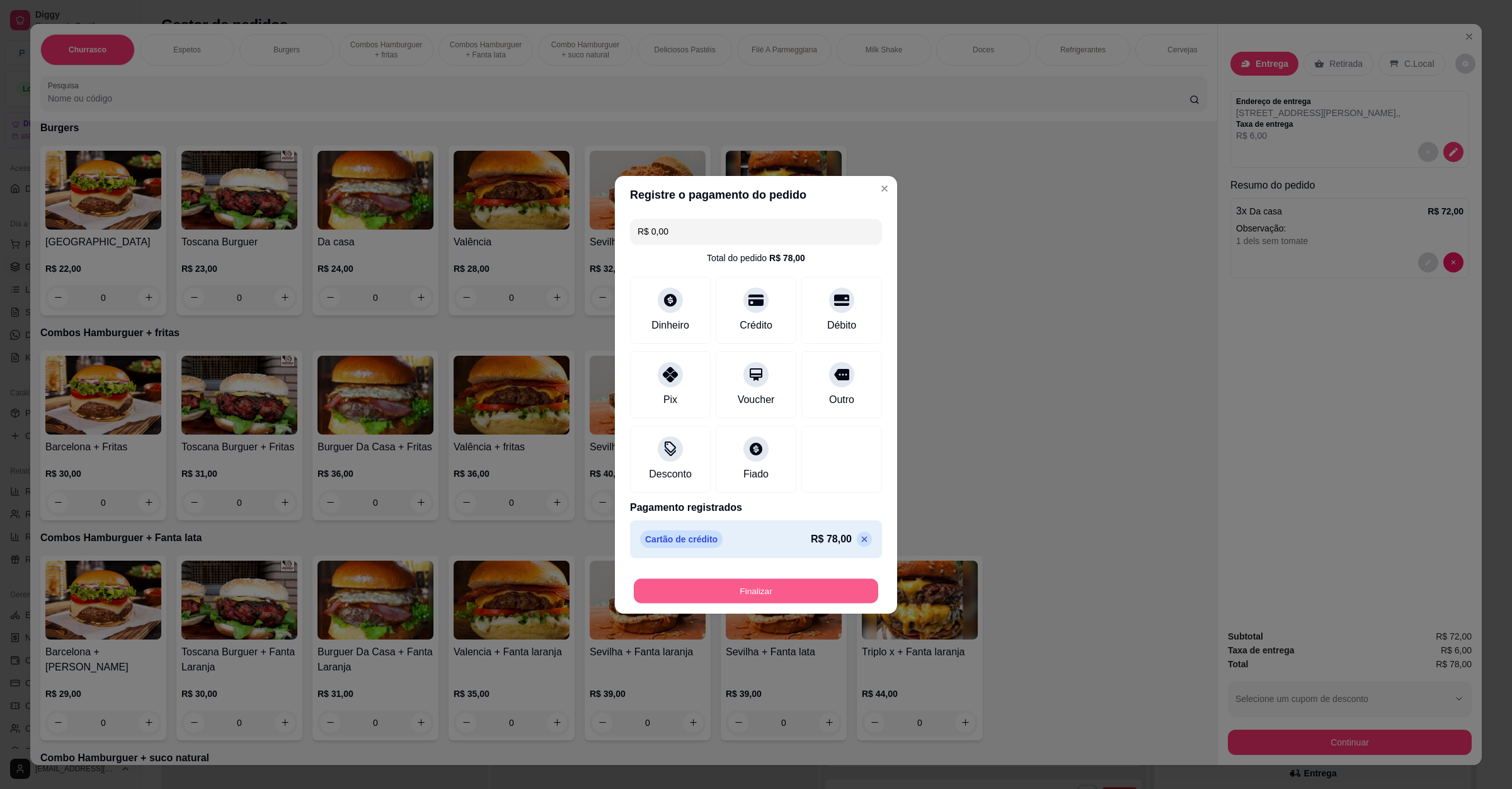
click at [776, 590] on button "Finalizar" at bounding box center [756, 590] width 244 height 25
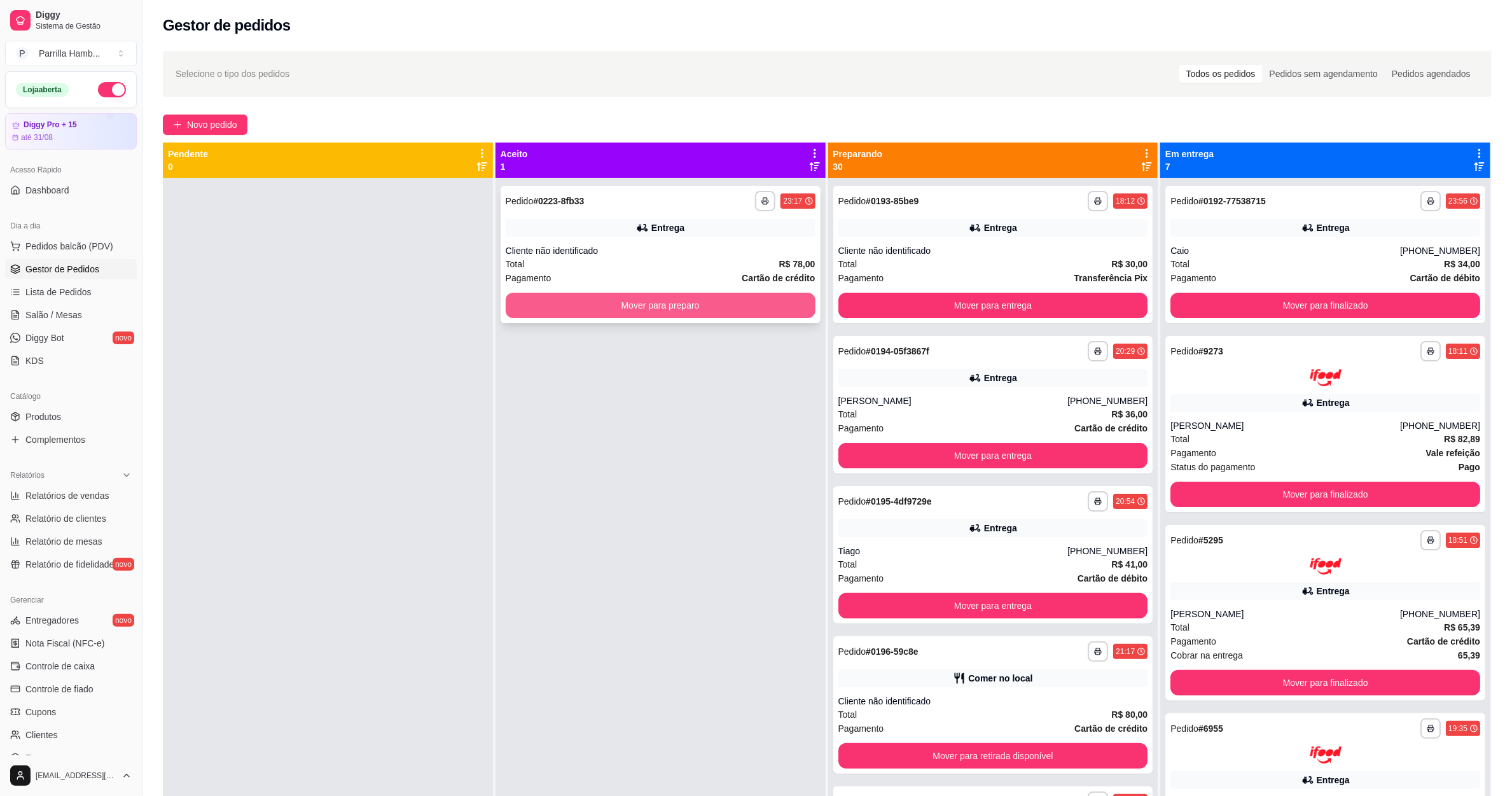
click at [680, 311] on button "Mover para preparo" at bounding box center [661, 306] width 310 height 26
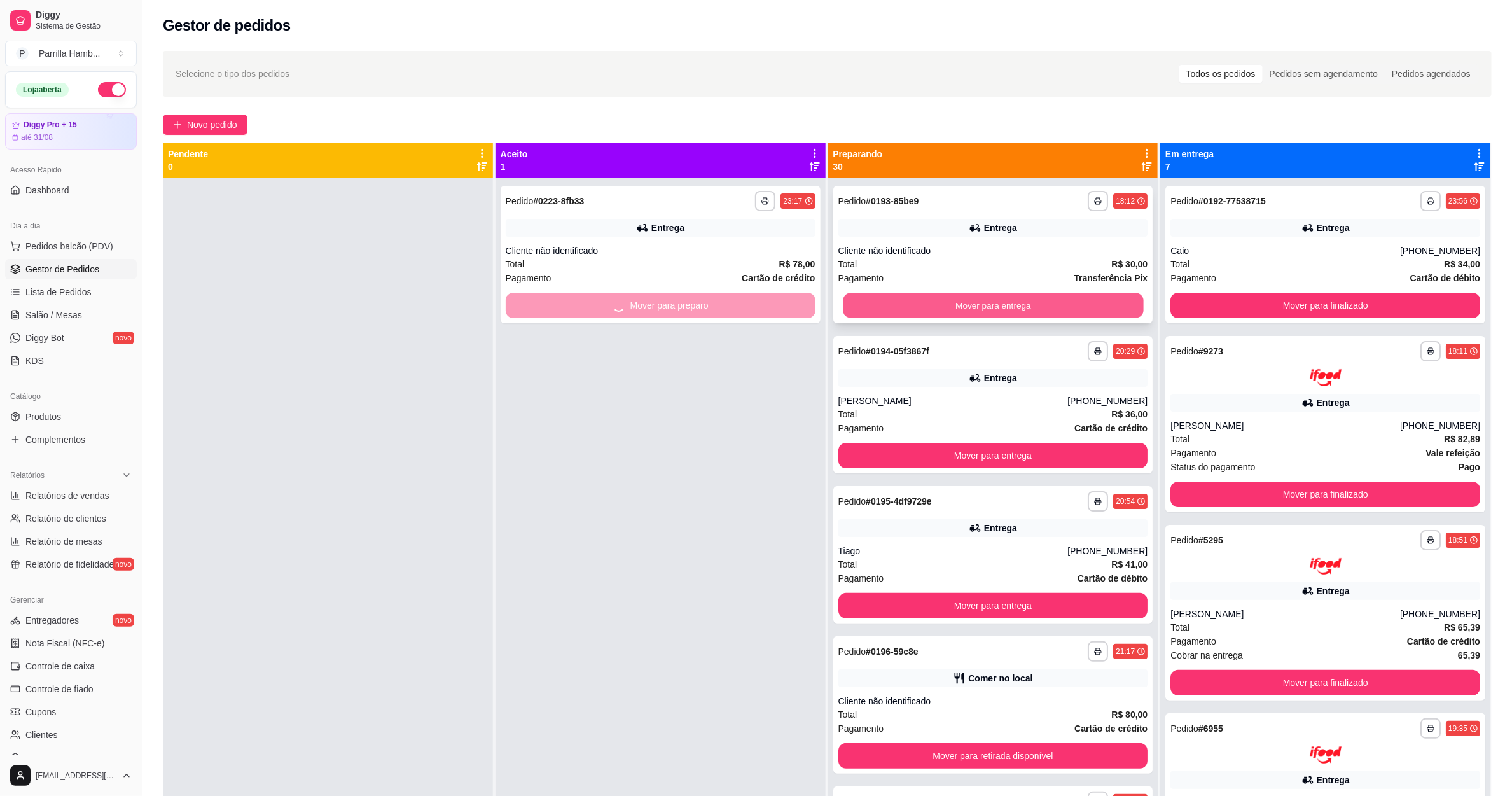
click at [948, 301] on button "Mover para entrega" at bounding box center [993, 306] width 301 height 25
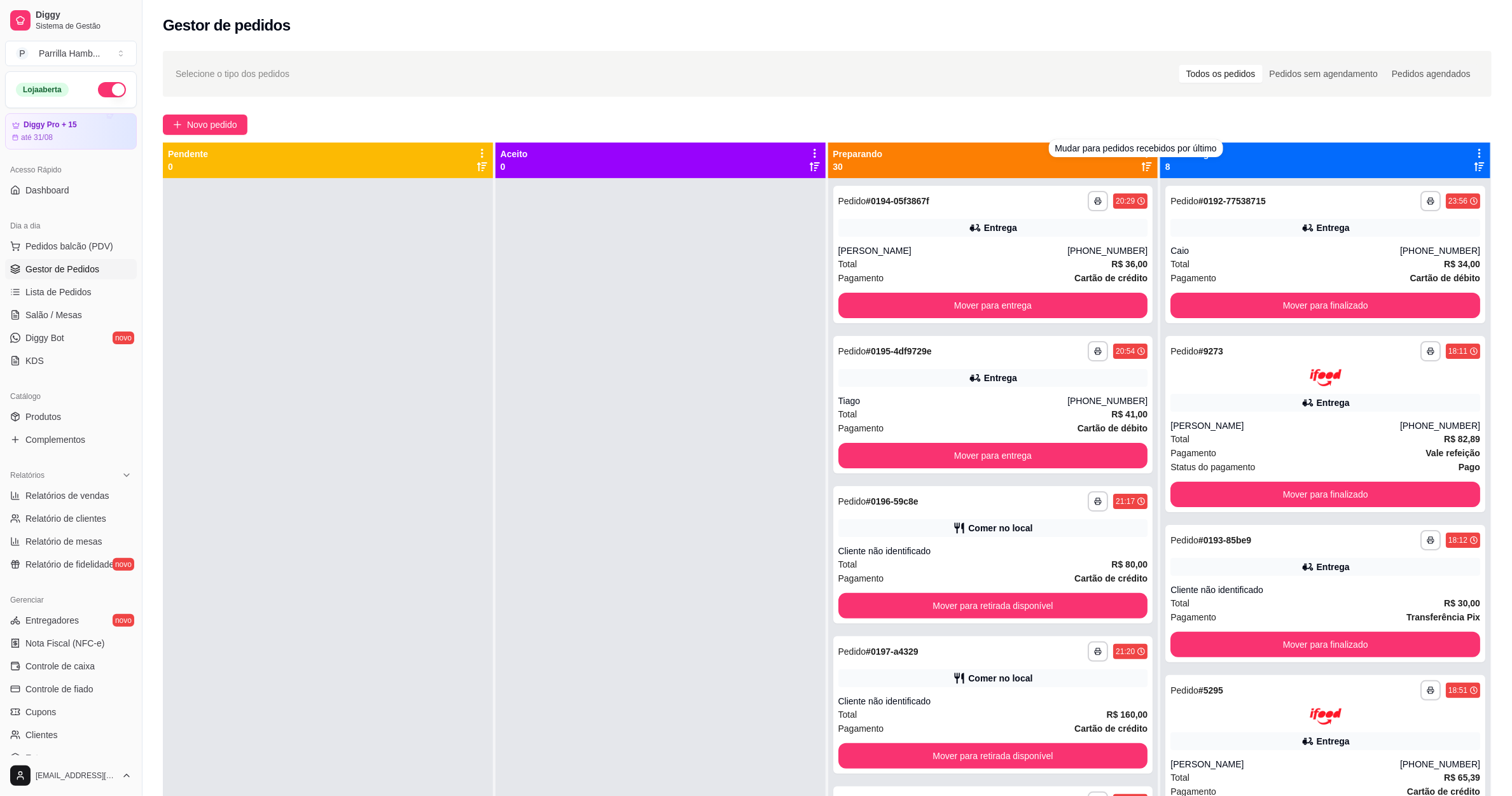
click at [1074, 113] on div "**********" at bounding box center [827, 498] width 1370 height 910
click at [1086, 113] on div "**********" at bounding box center [827, 498] width 1370 height 910
click at [1098, 121] on div "Novo pedido" at bounding box center [827, 125] width 1329 height 21
click at [1144, 151] on div "Preparando 30" at bounding box center [994, 160] width 330 height 36
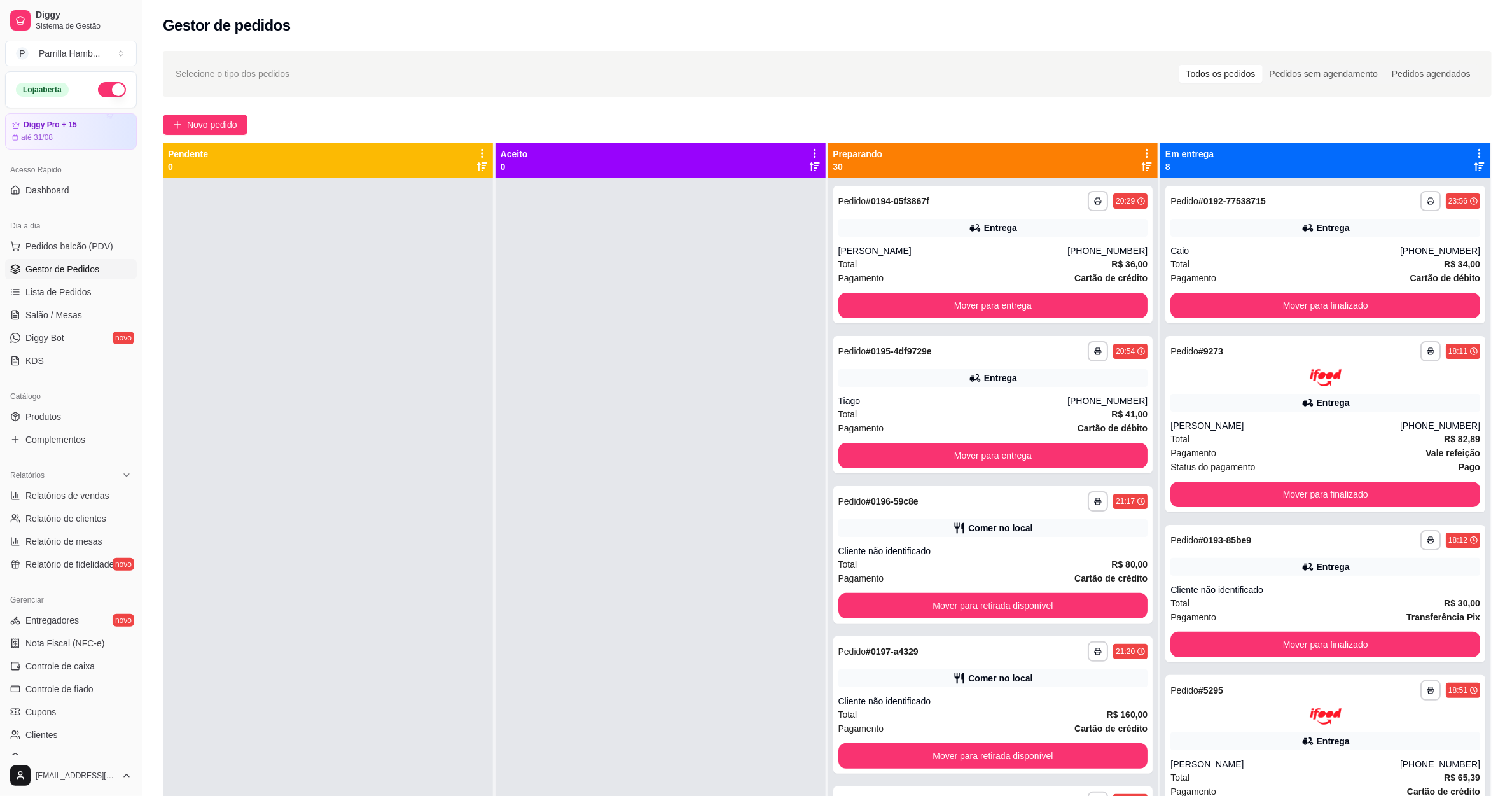
click at [1141, 151] on icon at bounding box center [1146, 152] width 11 height 11
click at [1006, 182] on span "Mover pedidos de etapa" at bounding box center [991, 178] width 95 height 13
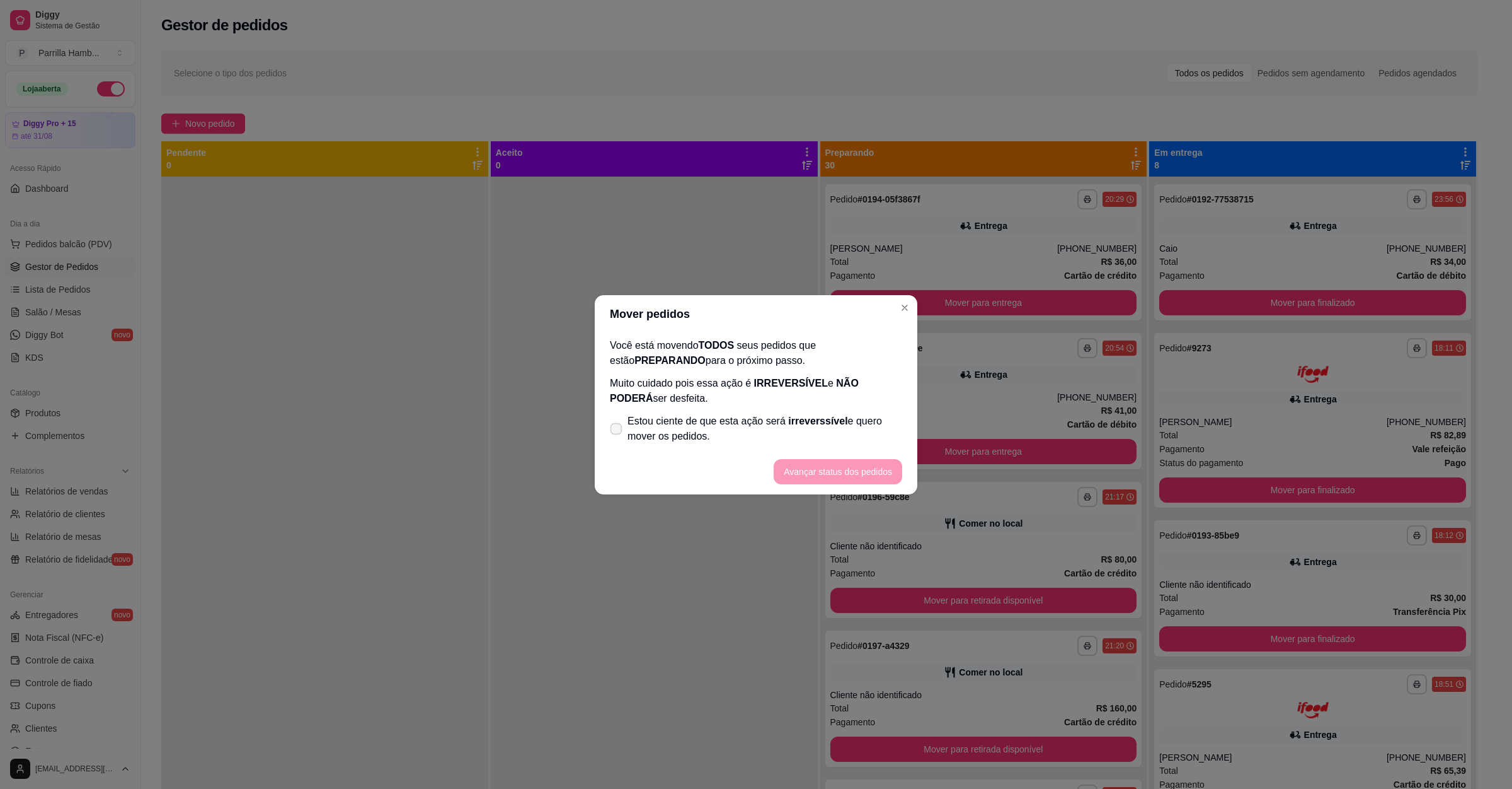
click at [712, 435] on span "Estou ciente de que esta ação será irreverssível e quero mover os pedidos." at bounding box center [765, 428] width 275 height 31
click at [617, 435] on input "Estou ciente de que esta ação será irreverssível e quero mover os pedidos." at bounding box center [614, 435] width 8 height 8
click at [806, 459] on button "Avançar status dos pedidos" at bounding box center [838, 471] width 125 height 25
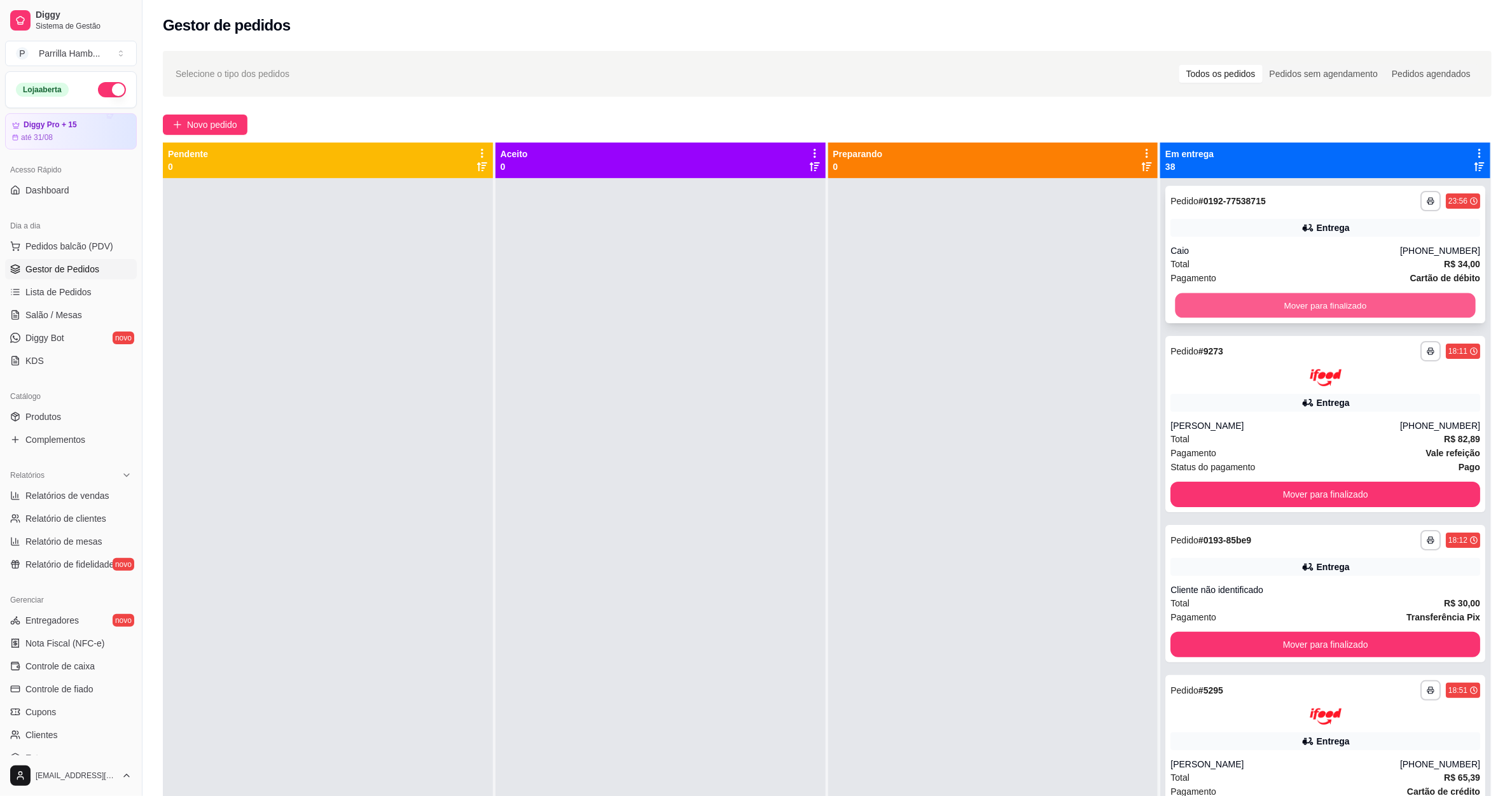
click at [1316, 306] on button "Mover para finalizado" at bounding box center [1325, 306] width 301 height 25
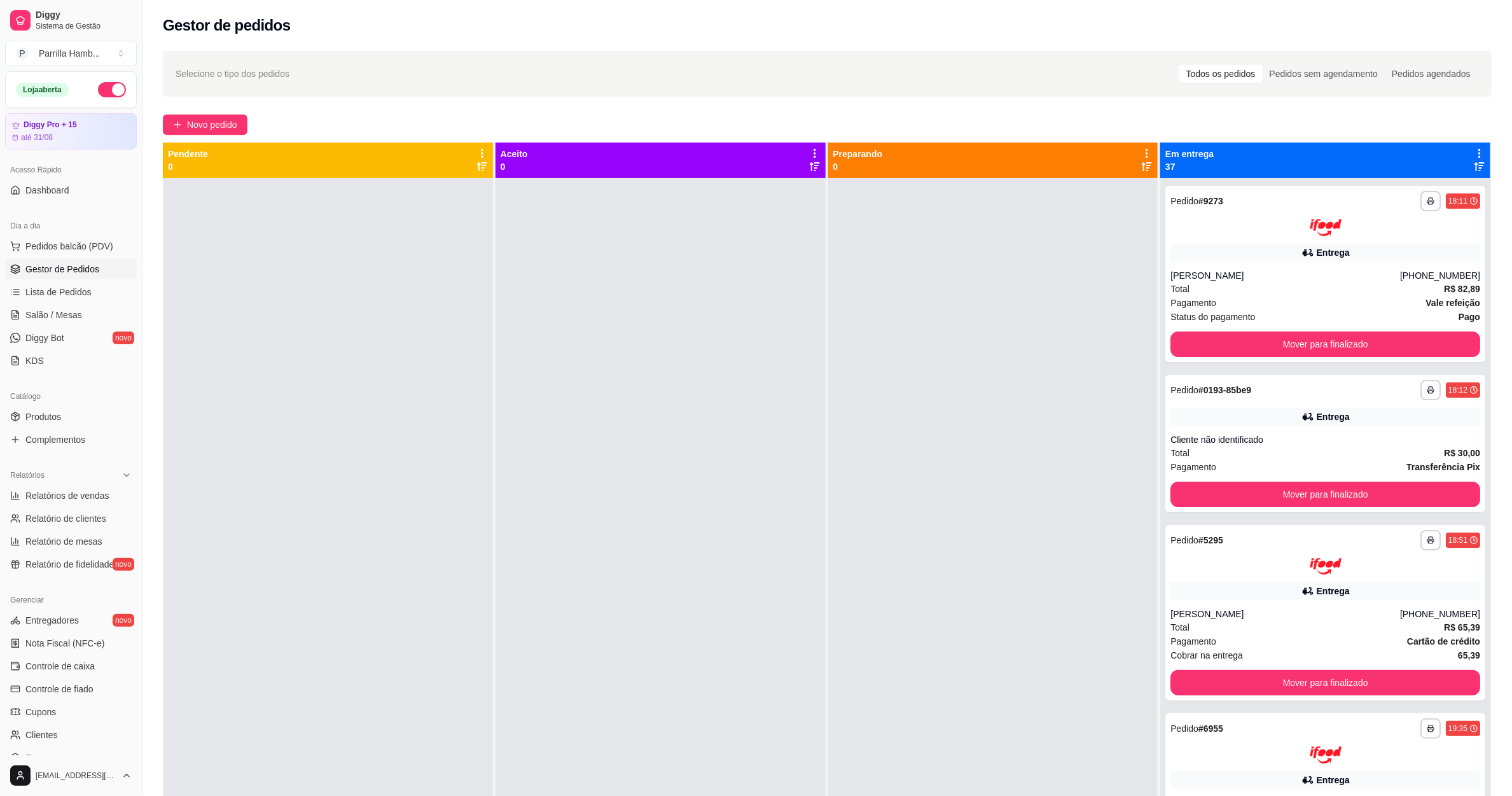
click at [1462, 140] on div "**********" at bounding box center [827, 498] width 1370 height 910
click at [1474, 152] on icon at bounding box center [1479, 152] width 11 height 11
click at [1371, 175] on div "Mover pedidos de etapa Com essa opção você tem a opção de mover todos os pedido…" at bounding box center [1367, 193] width 188 height 44
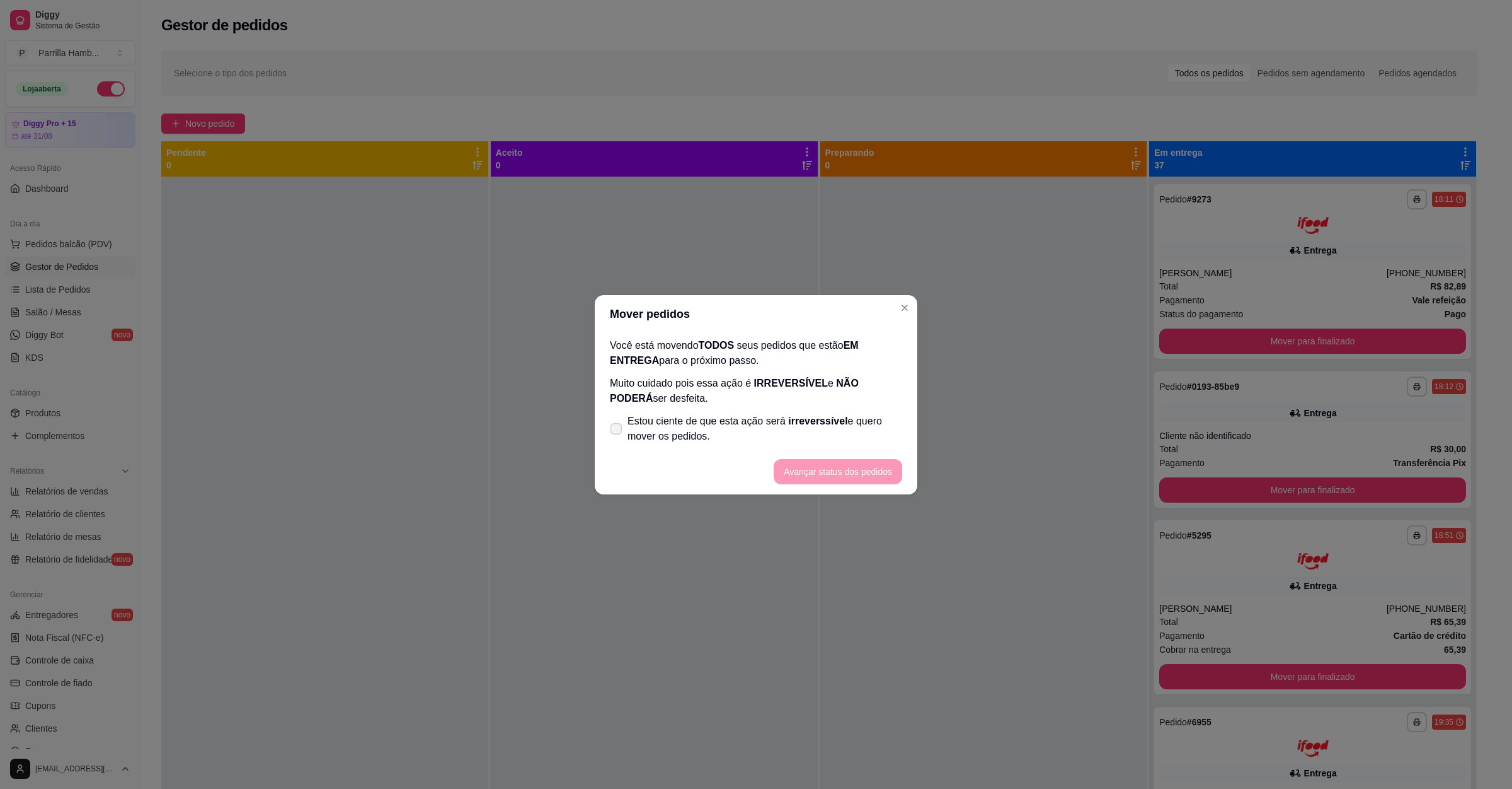
click at [696, 426] on span "Estou ciente de que esta ação será irreverssível e quero mover os pedidos." at bounding box center [765, 428] width 275 height 31
click at [617, 431] on input "Estou ciente de que esta ação será irreverssível e quero mover os pedidos." at bounding box center [614, 435] width 8 height 8
click at [851, 469] on button "Avançar status dos pedidos" at bounding box center [838, 471] width 125 height 25
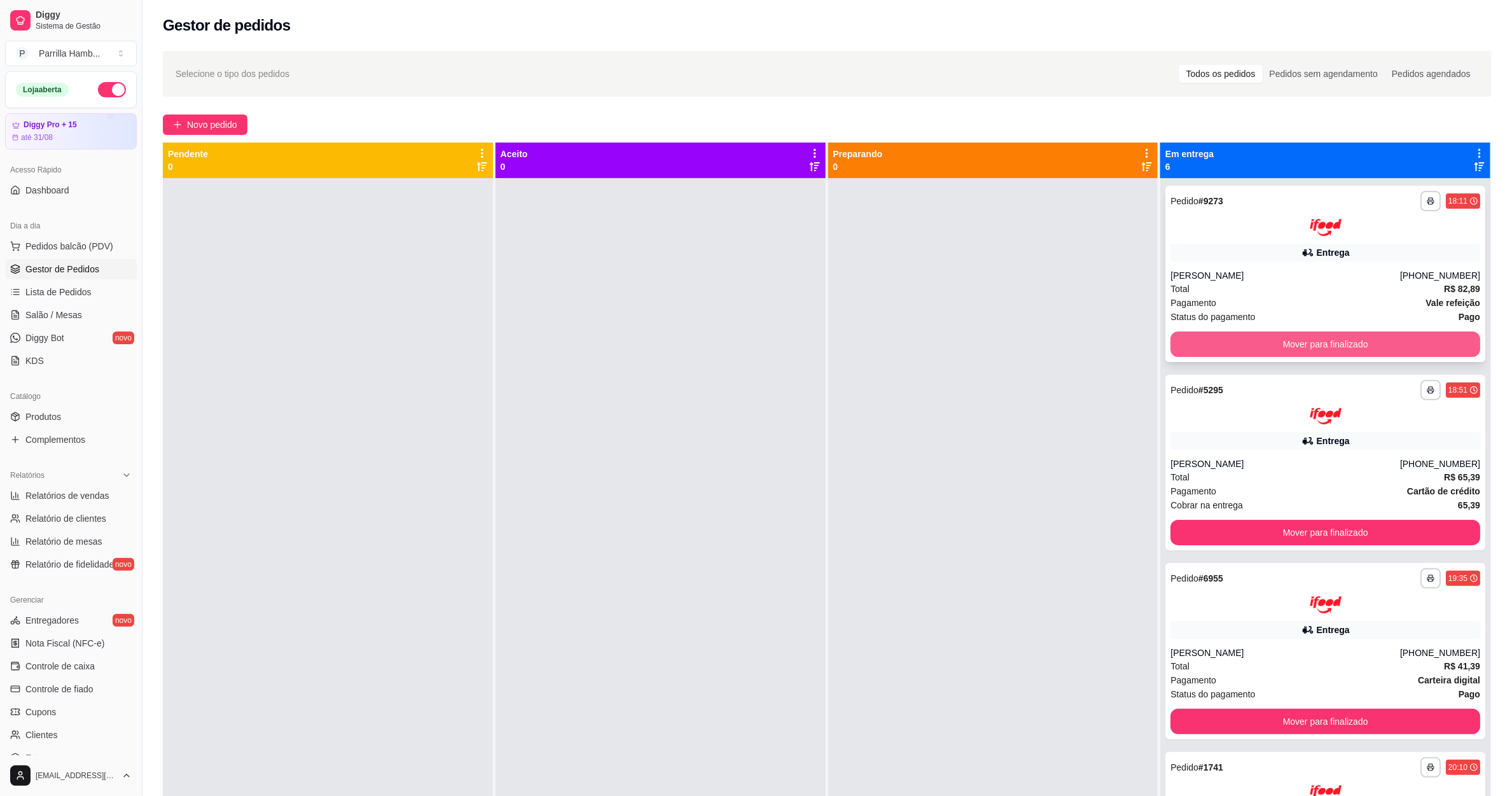
click at [1262, 350] on button "Mover para finalizado" at bounding box center [1325, 344] width 310 height 26
click at [1264, 348] on button "Mover para finalizado" at bounding box center [1325, 343] width 301 height 25
click at [1264, 348] on div "Mover para finalizado" at bounding box center [1325, 344] width 310 height 26
click at [1264, 348] on button "Mover para finalizado" at bounding box center [1325, 343] width 301 height 25
click at [1264, 348] on div "Mover para finalizado" at bounding box center [1325, 344] width 310 height 26
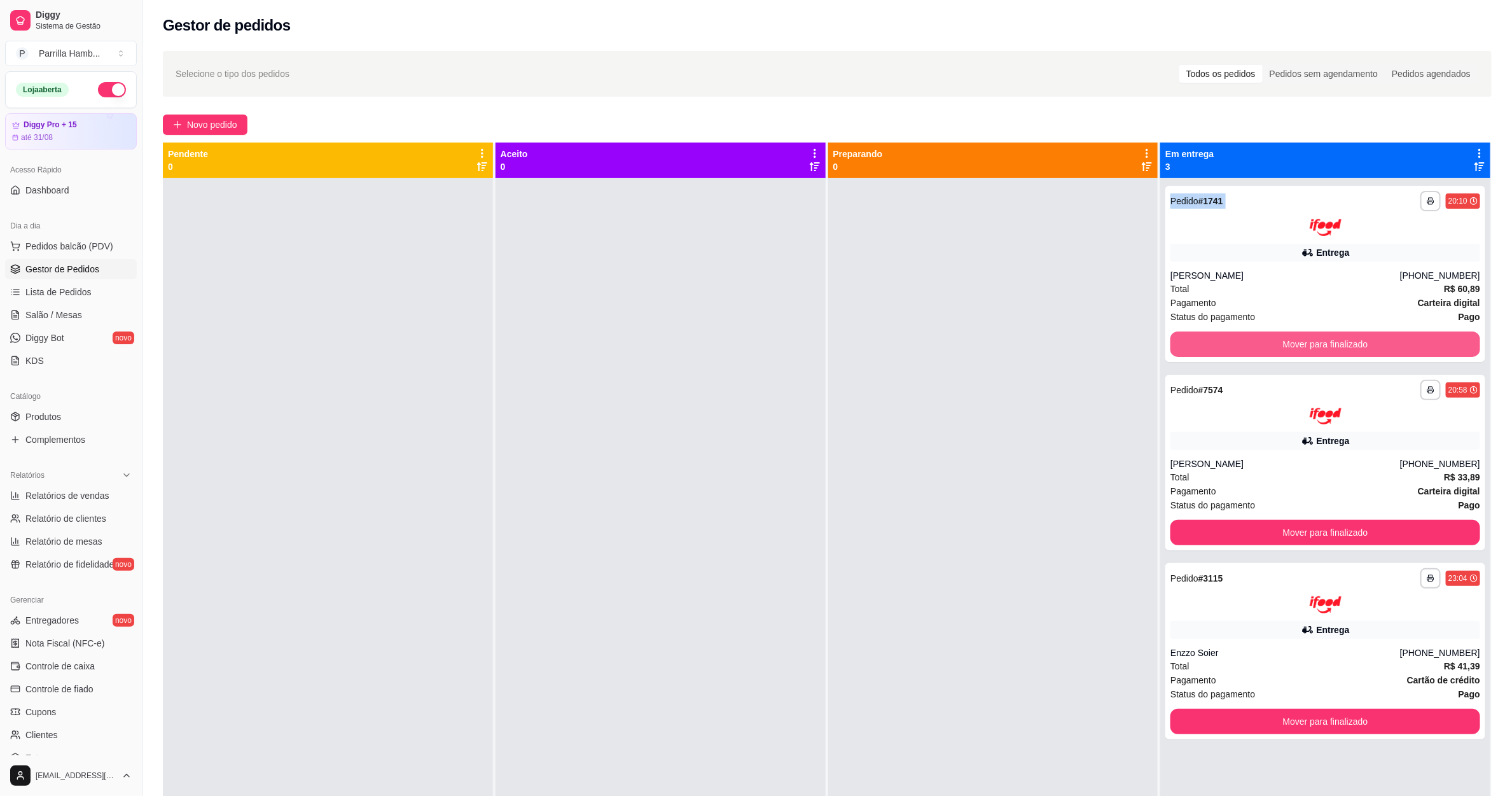
click at [1264, 348] on button "Mover para finalizado" at bounding box center [1325, 344] width 310 height 26
click at [1264, 348] on div "Mover para finalizado" at bounding box center [1325, 344] width 310 height 26
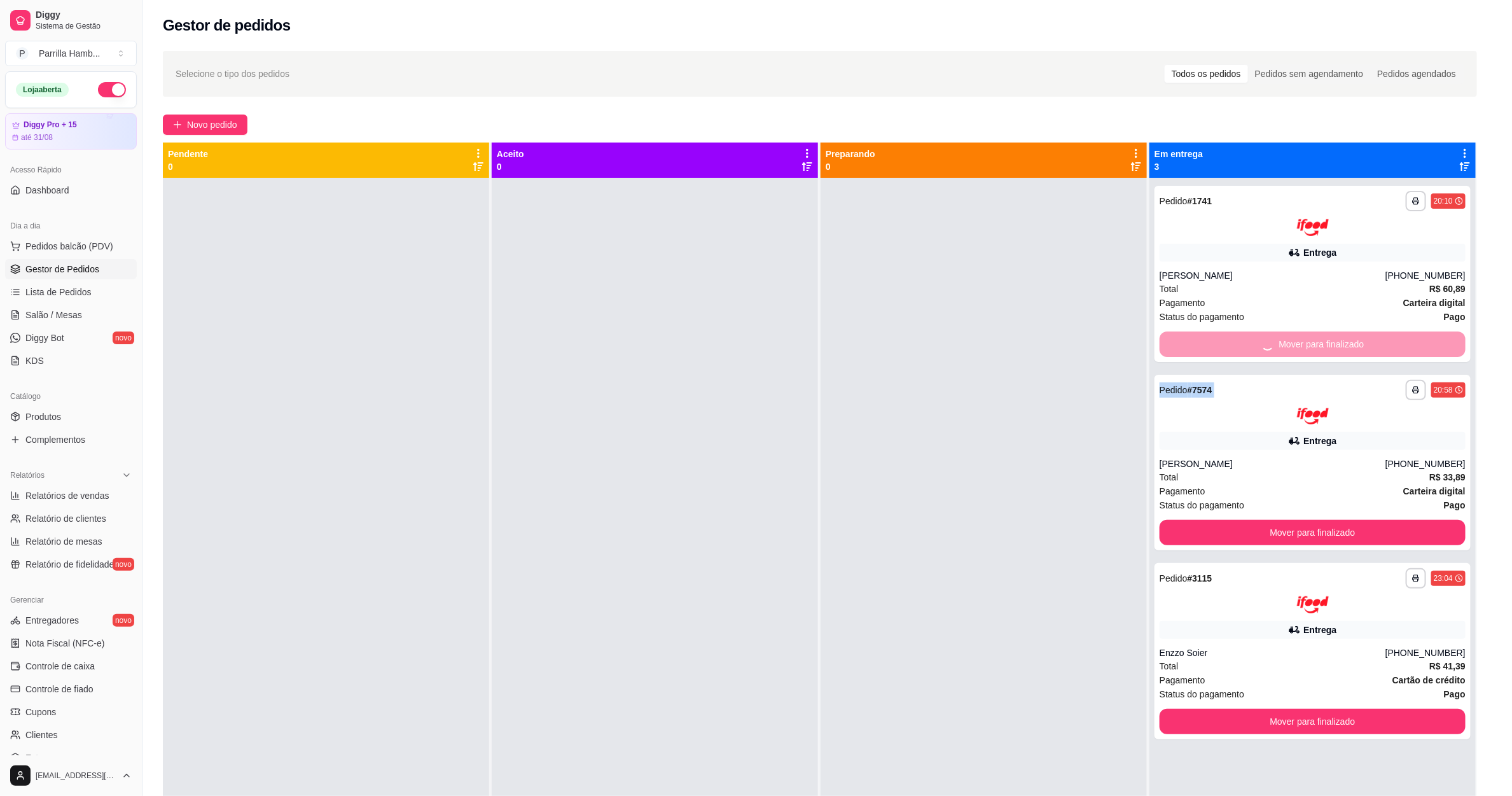
click at [1264, 520] on button "Mover para finalizado" at bounding box center [1313, 532] width 306 height 26
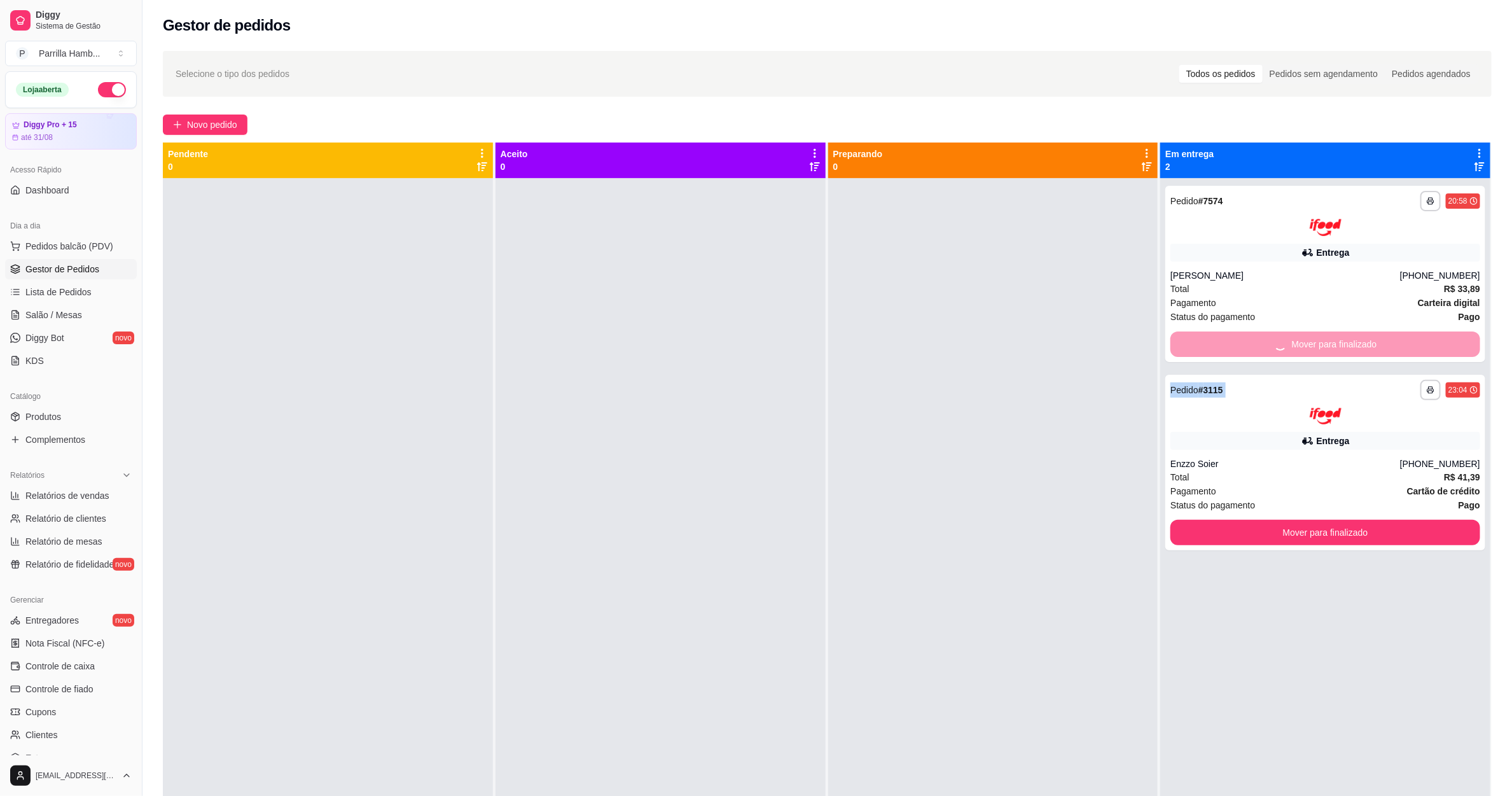
click at [1264, 348] on div "Mover para finalizado" at bounding box center [1325, 344] width 310 height 26
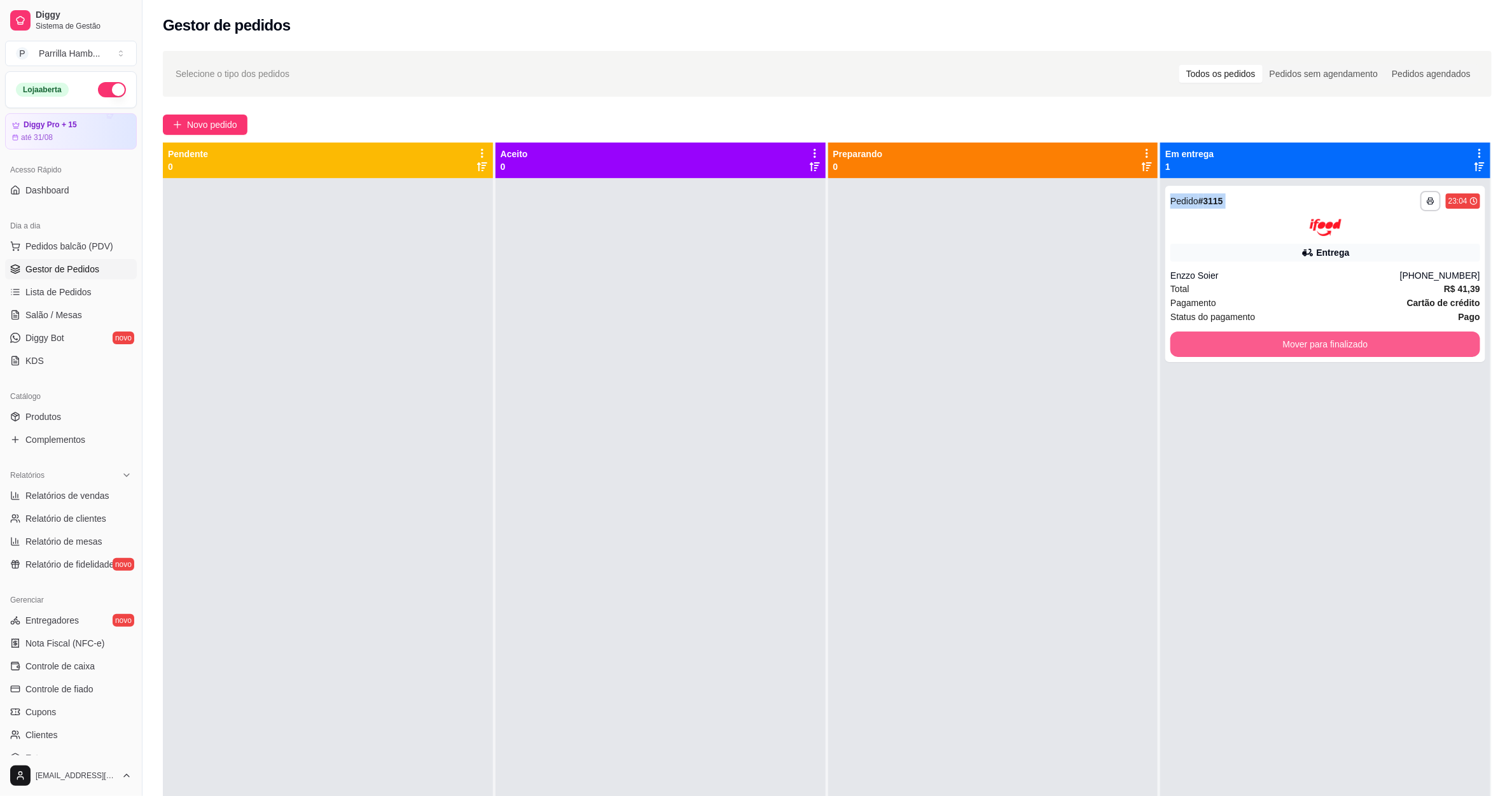
click at [1264, 346] on button "Mover para finalizado" at bounding box center [1325, 344] width 310 height 26
click at [1264, 346] on div "Mover para finalizado" at bounding box center [1325, 344] width 310 height 26
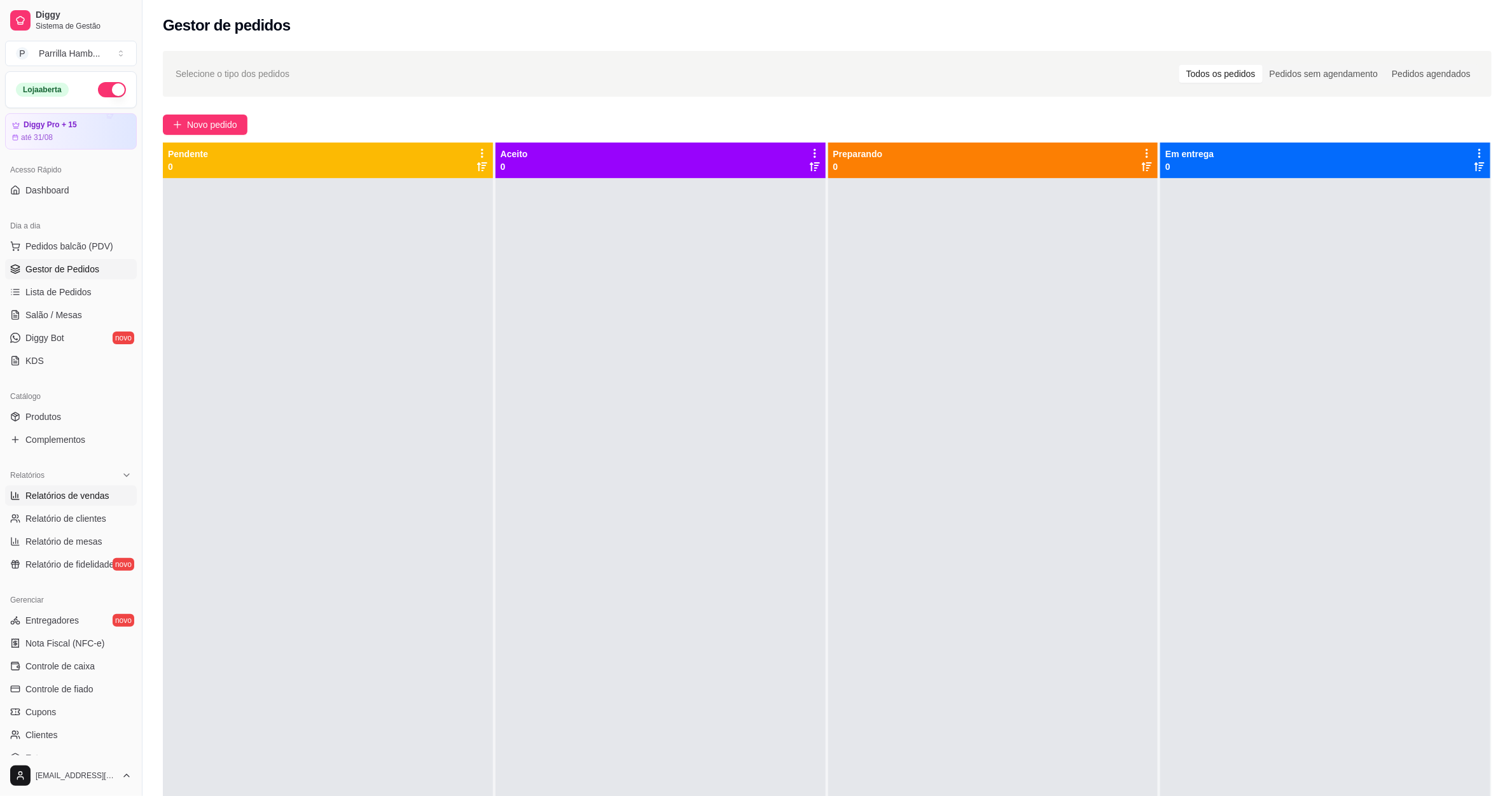
click at [99, 494] on span "Relatórios de vendas" at bounding box center [68, 495] width 84 height 13
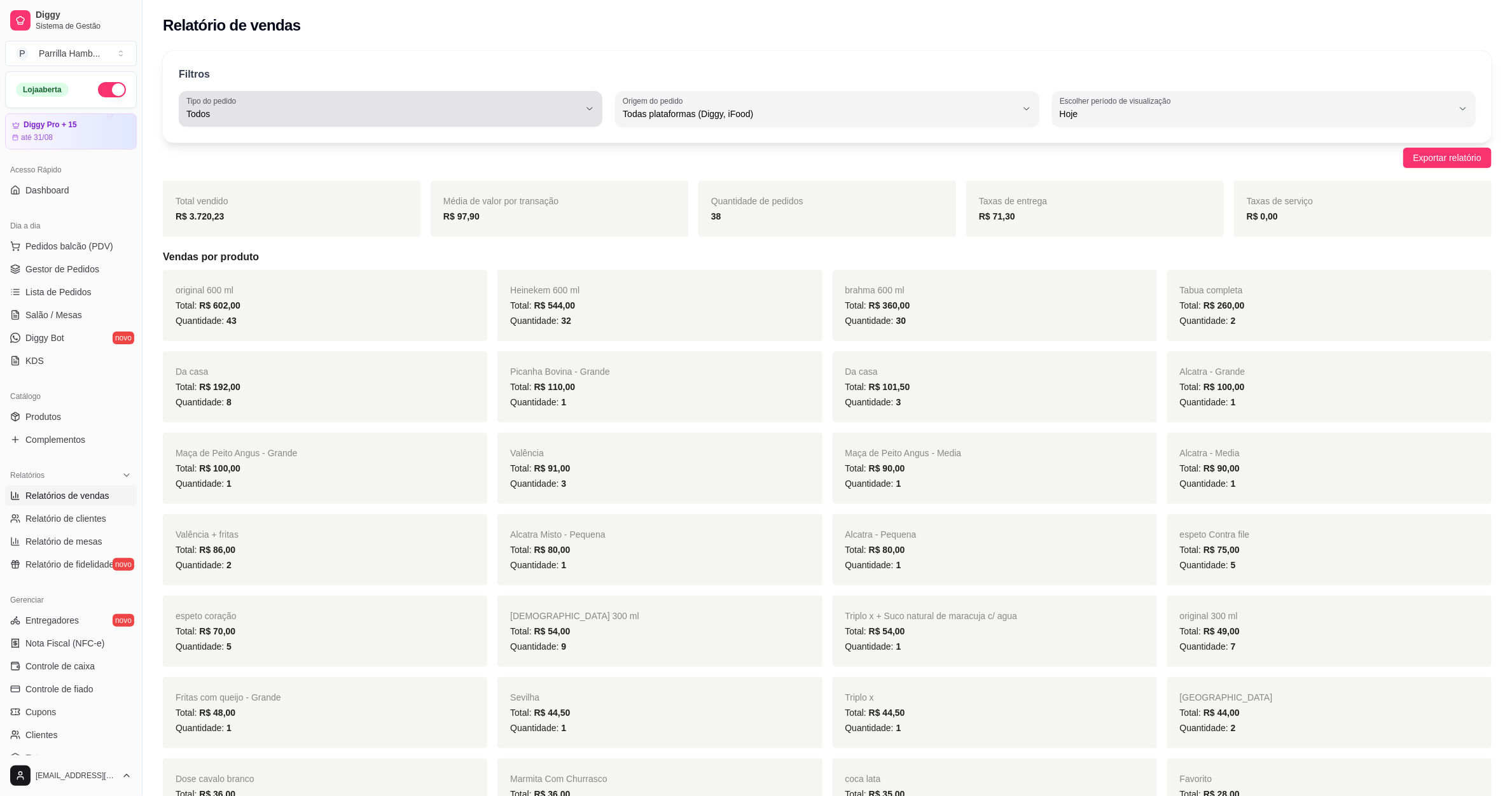
click at [692, 115] on span "Todas plataformas (Diggy, iFood)" at bounding box center [819, 114] width 393 height 13
click at [661, 169] on span "Diggy" at bounding box center [821, 165] width 375 height 12
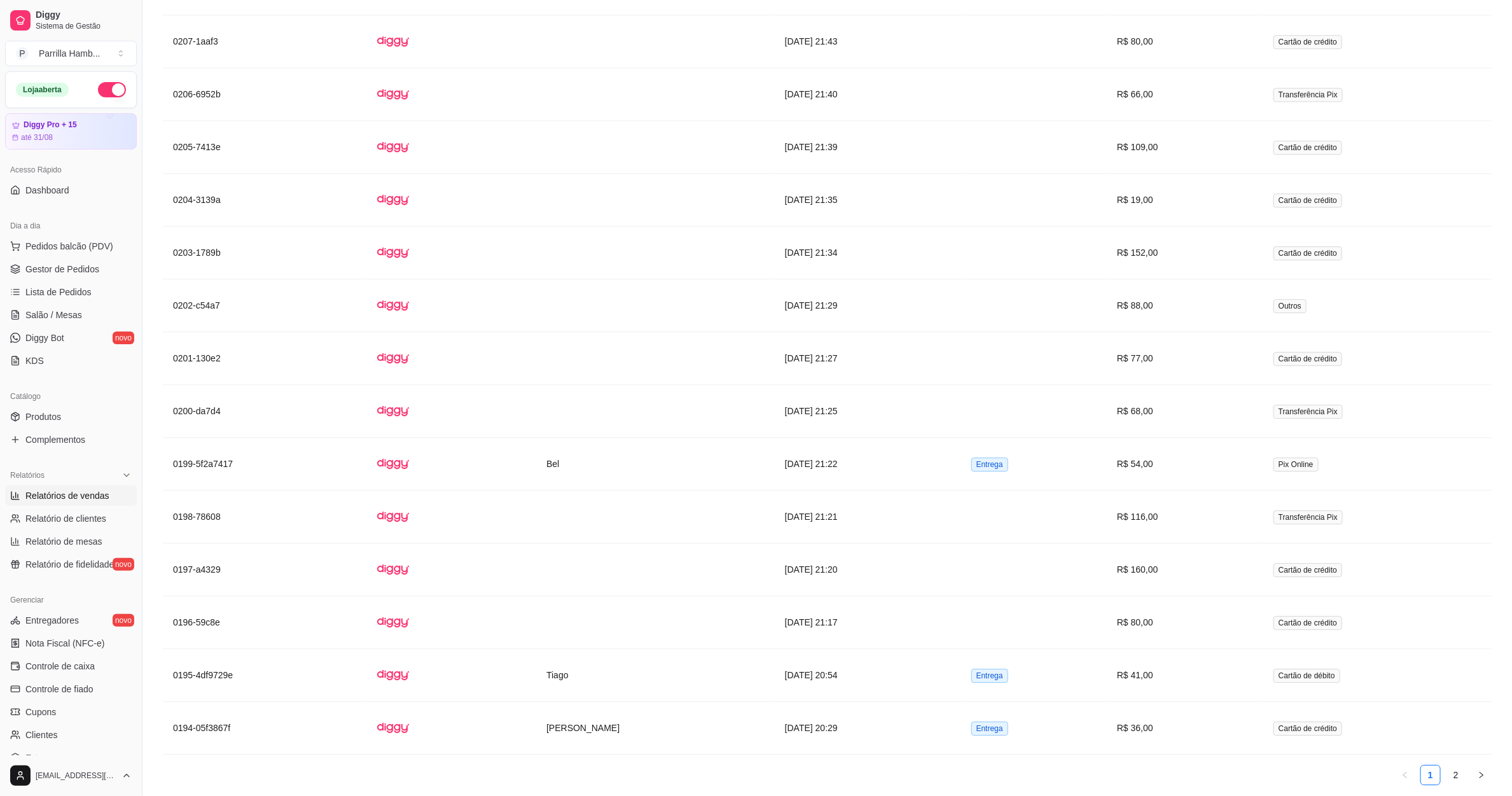
scroll to position [2202, 0]
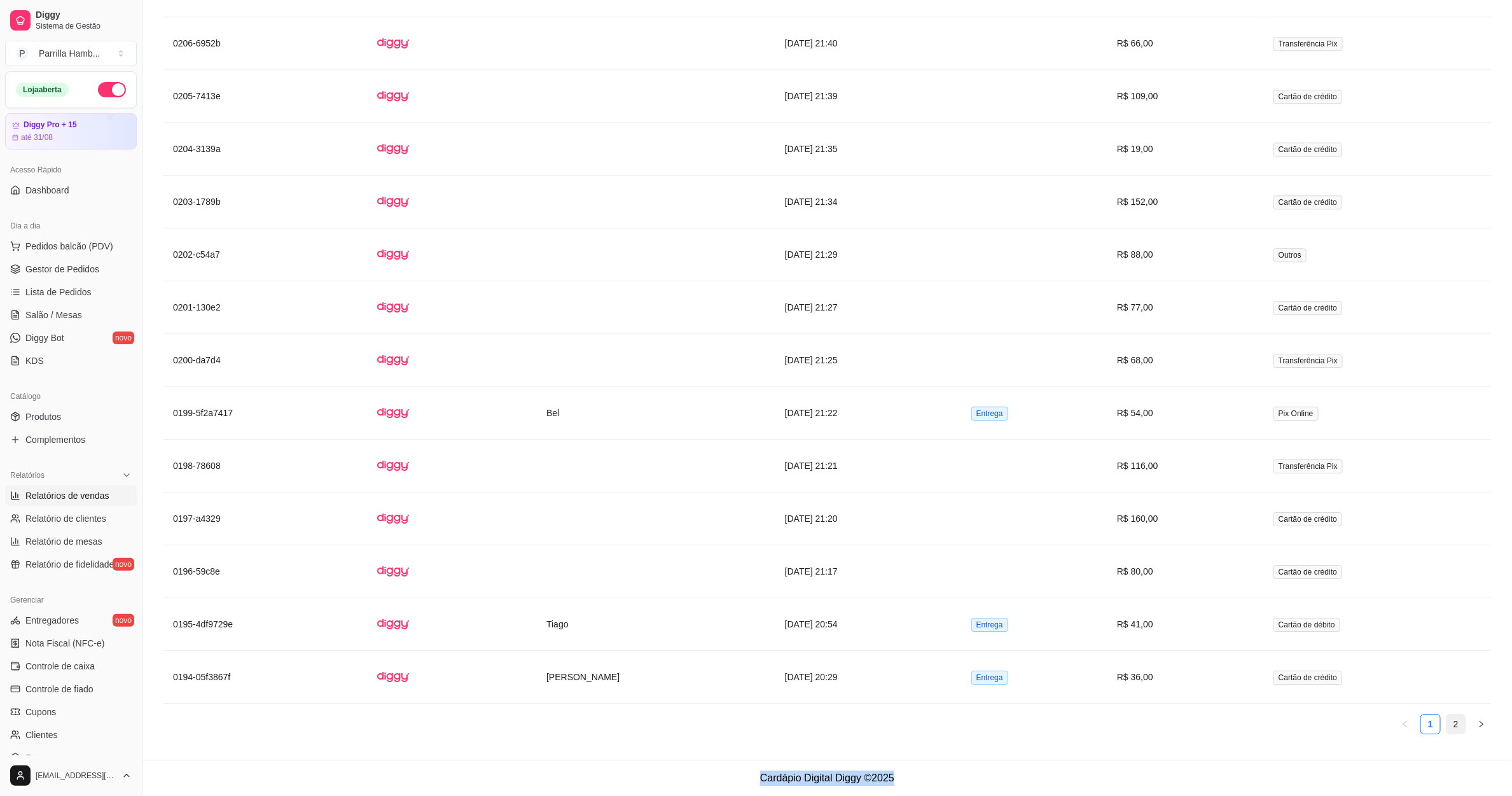
click at [1453, 727] on link "2" at bounding box center [1456, 724] width 19 height 19
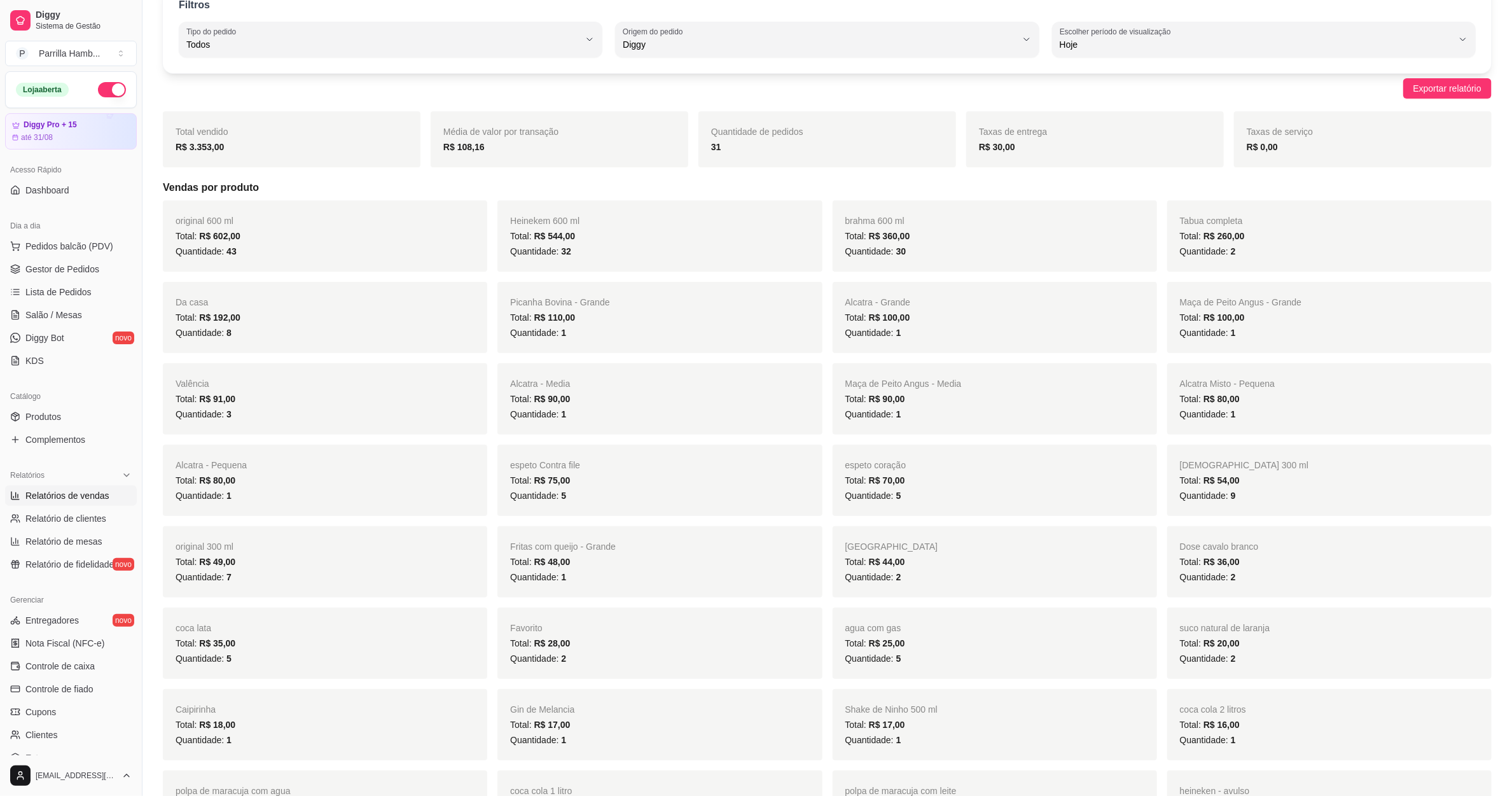
scroll to position [0, 0]
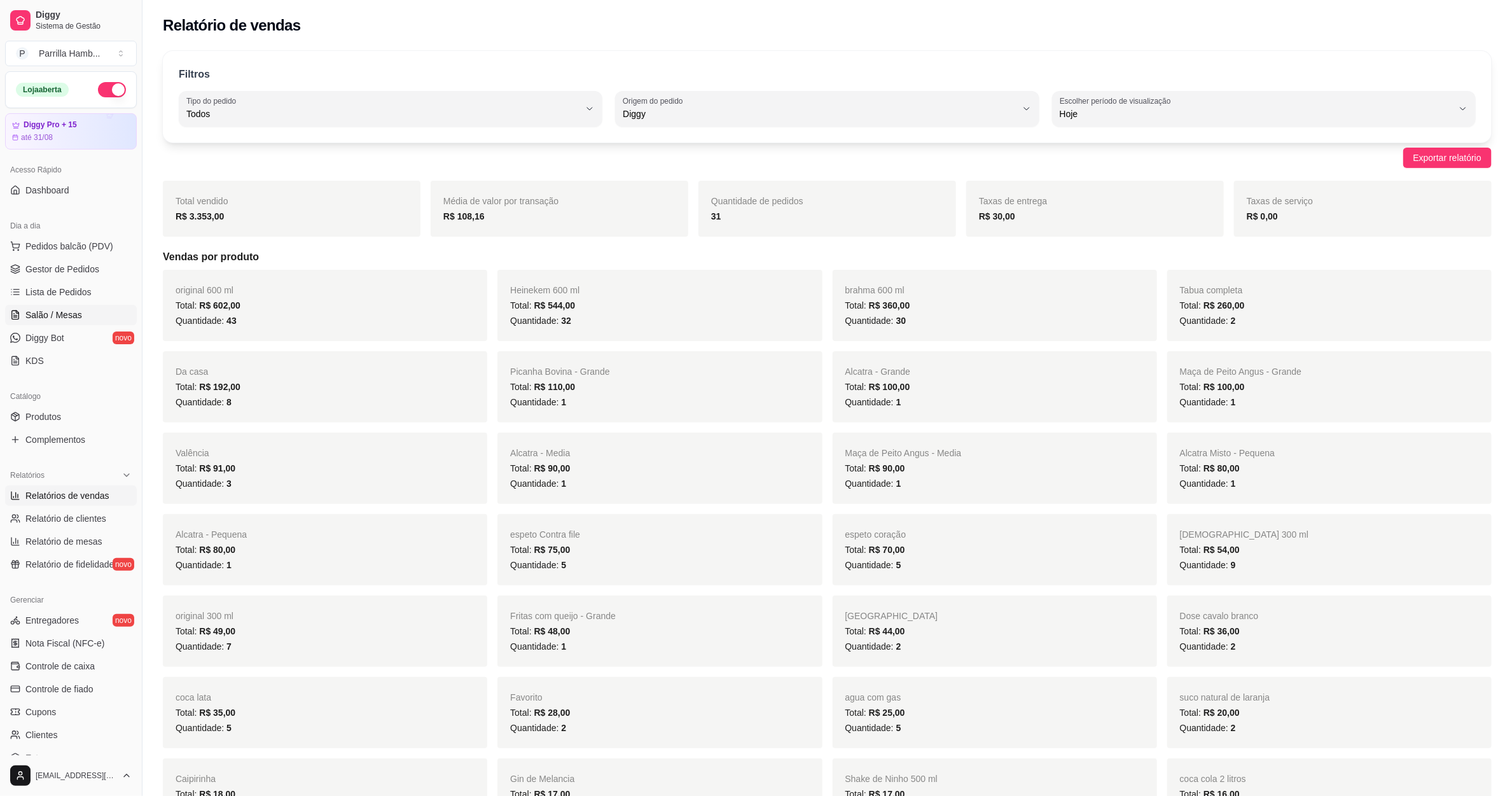
click at [88, 318] on link "Salão / Mesas" at bounding box center [71, 315] width 132 height 21
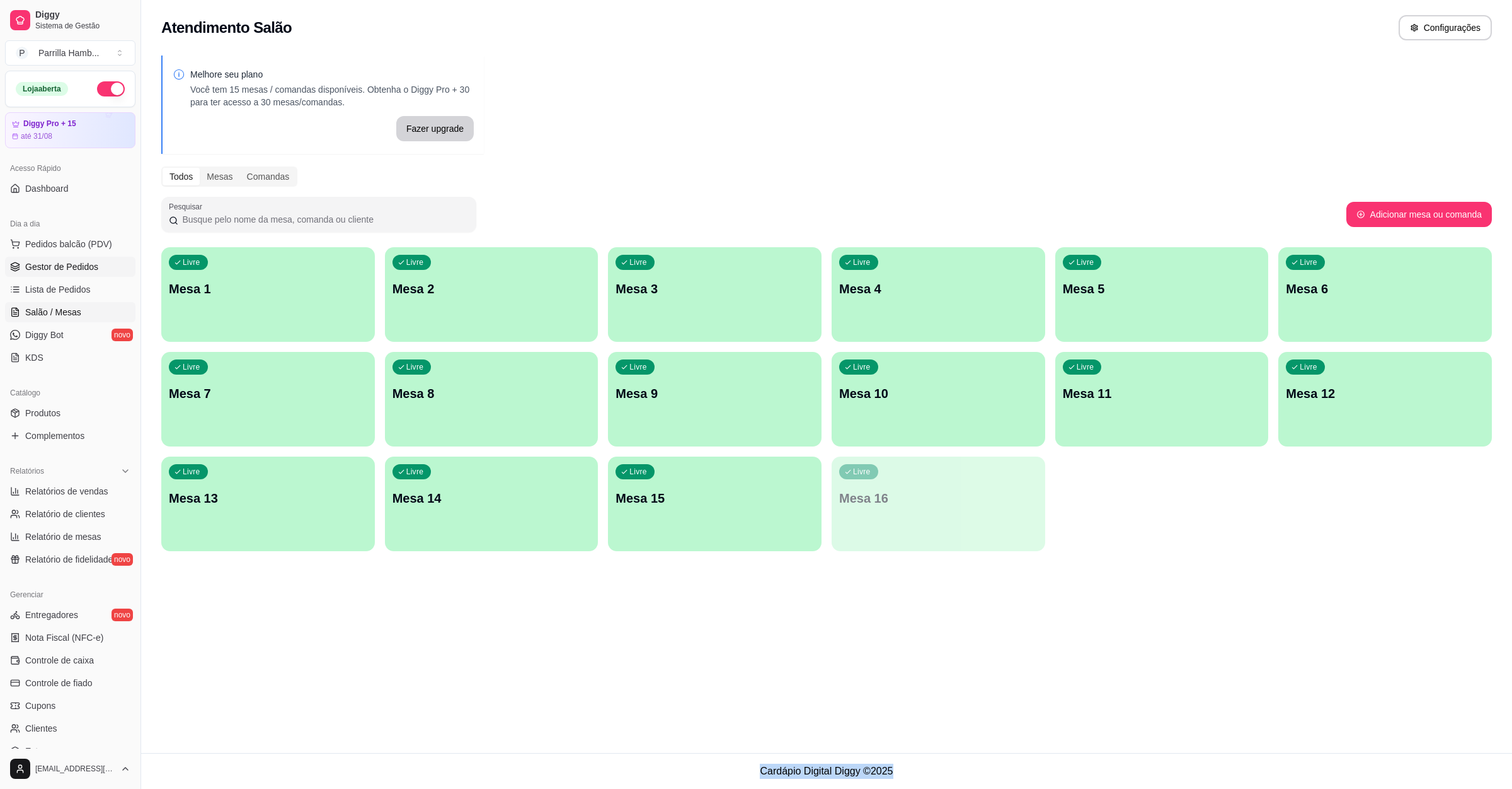
click at [64, 275] on link "Gestor de Pedidos" at bounding box center [70, 266] width 131 height 20
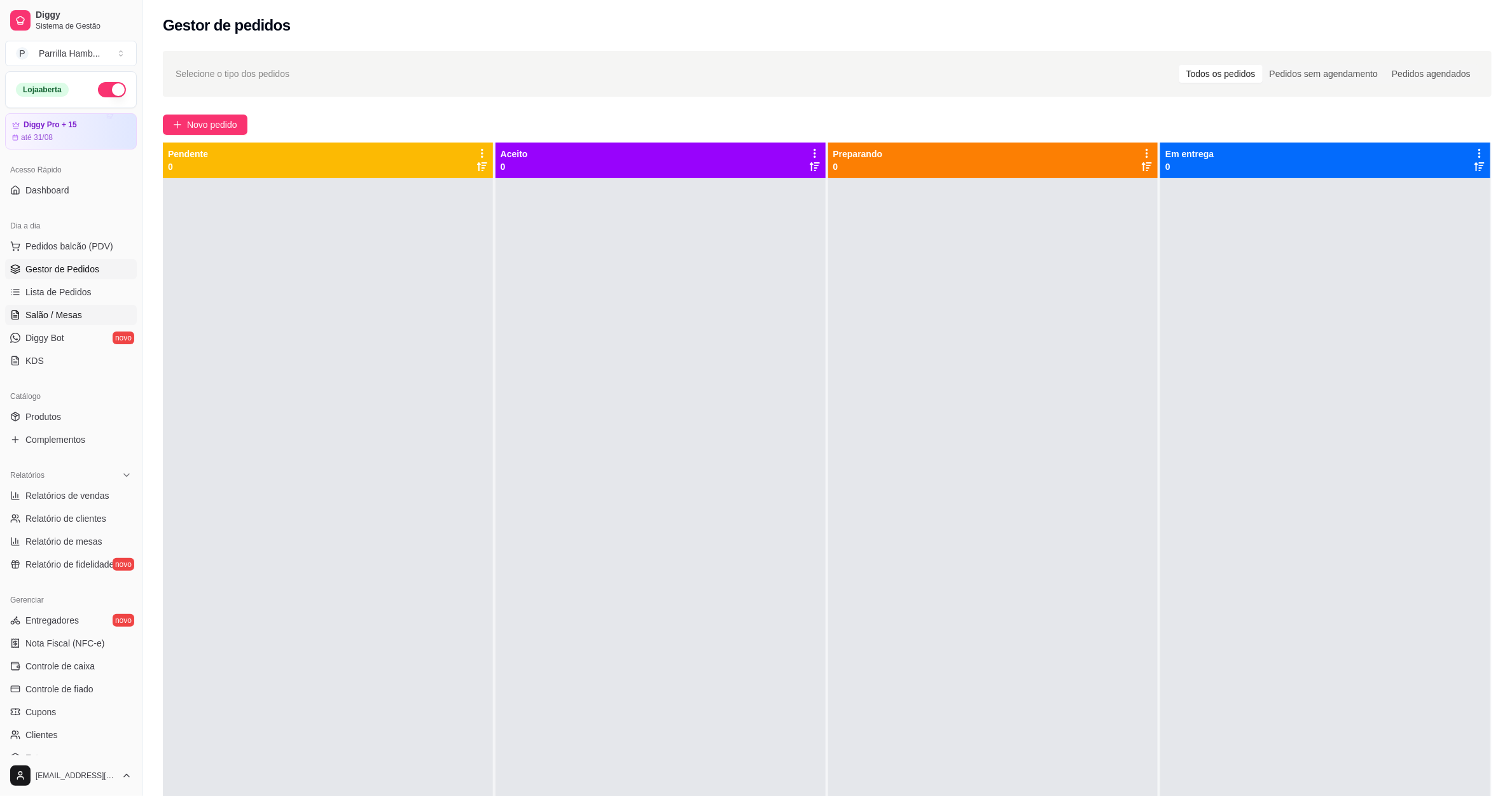
click at [68, 316] on span "Salão / Mesas" at bounding box center [54, 314] width 57 height 13
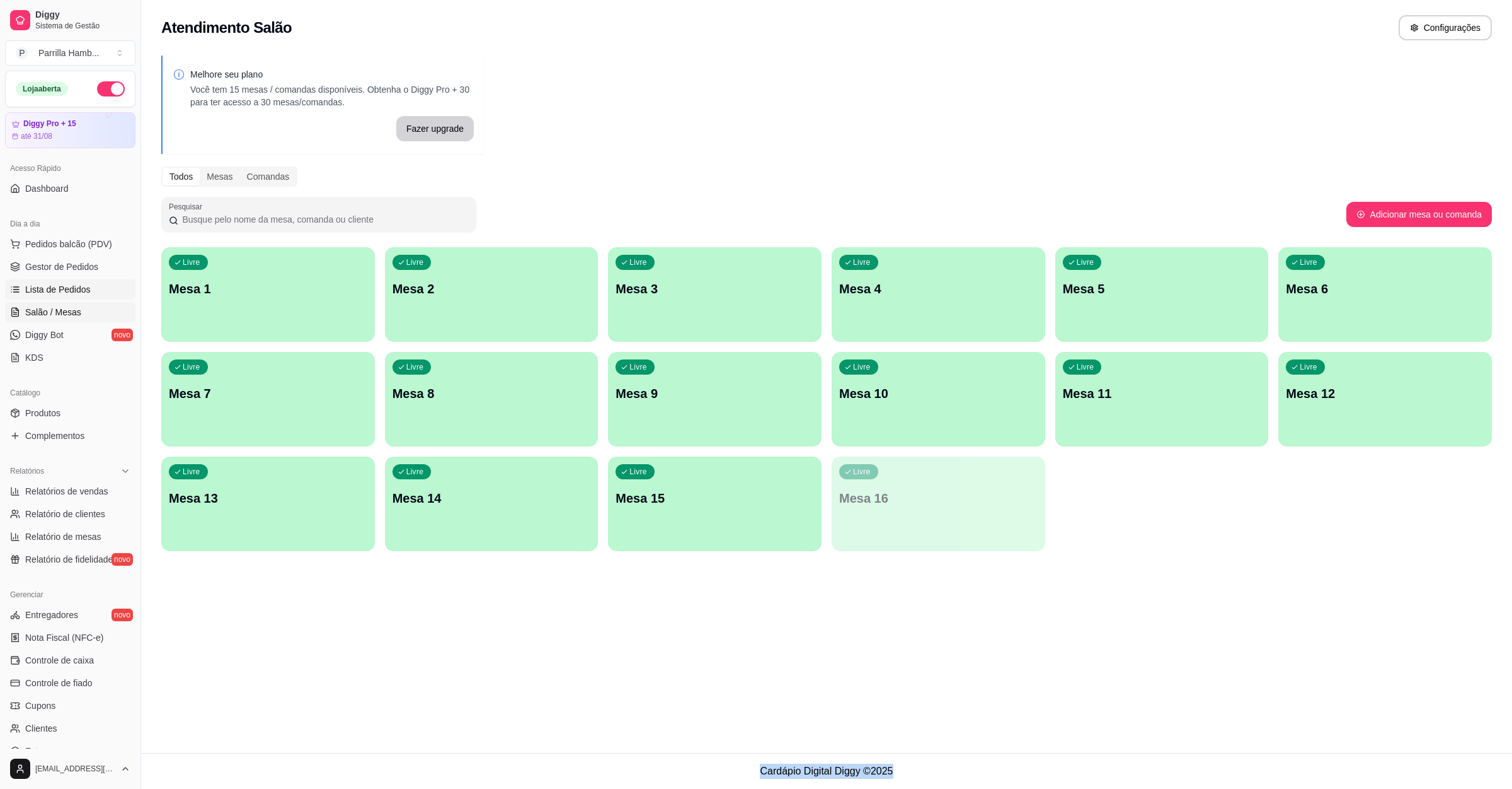
click at [85, 282] on link "Lista de Pedidos" at bounding box center [70, 289] width 131 height 20
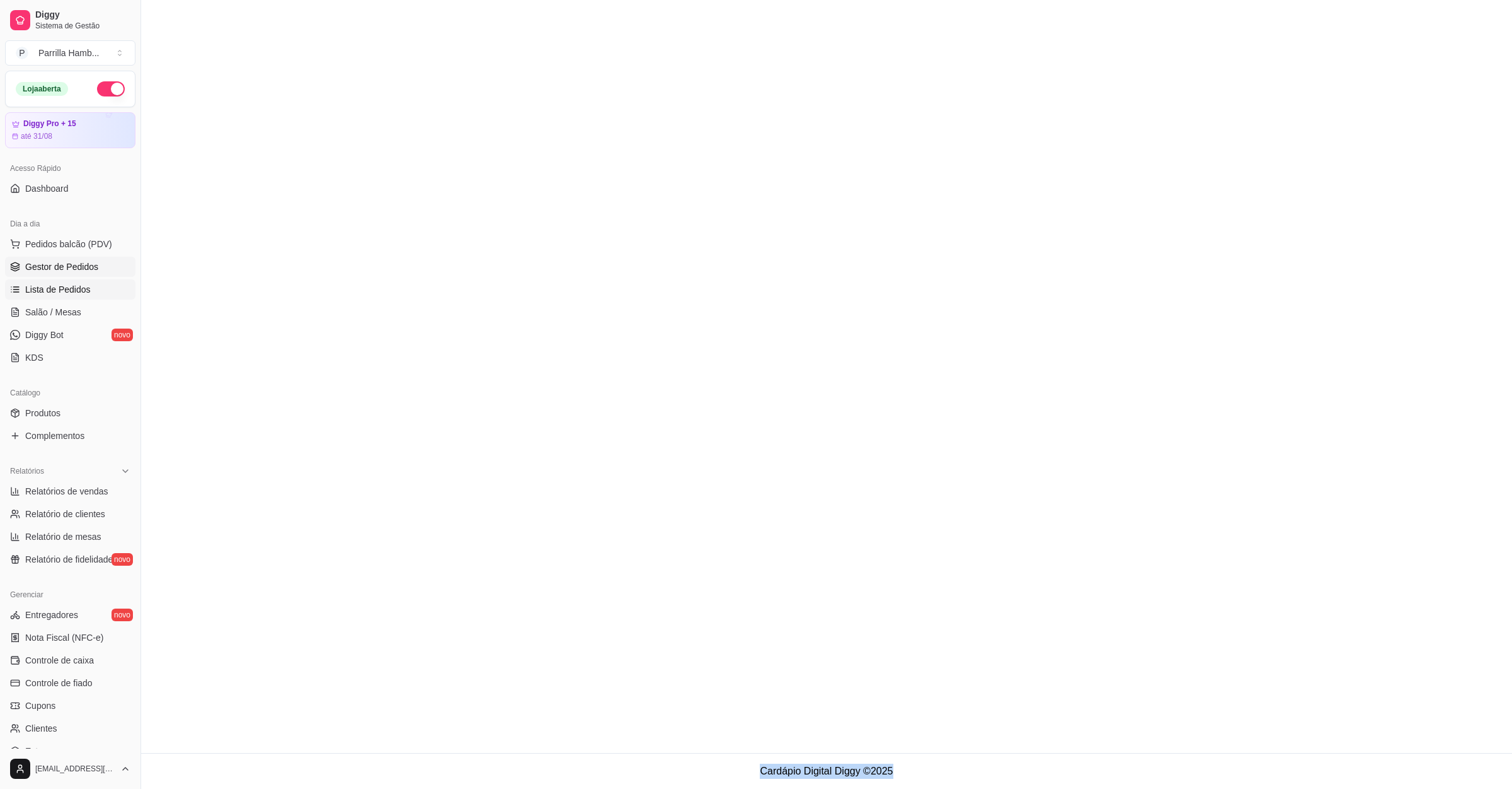
click at [85, 274] on link "Gestor de Pedidos" at bounding box center [70, 266] width 131 height 20
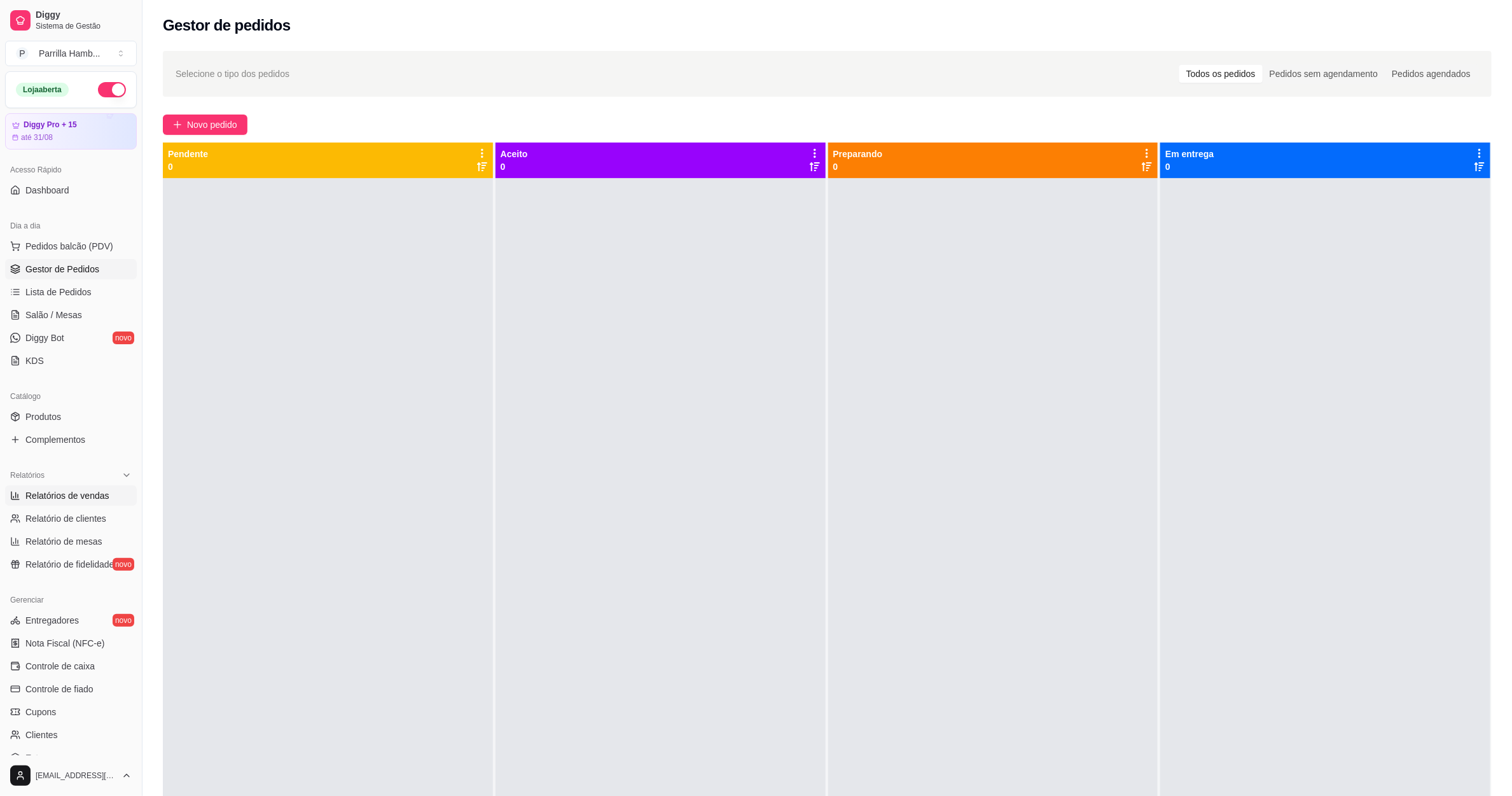
click at [86, 490] on span "Relatórios de vendas" at bounding box center [68, 495] width 84 height 13
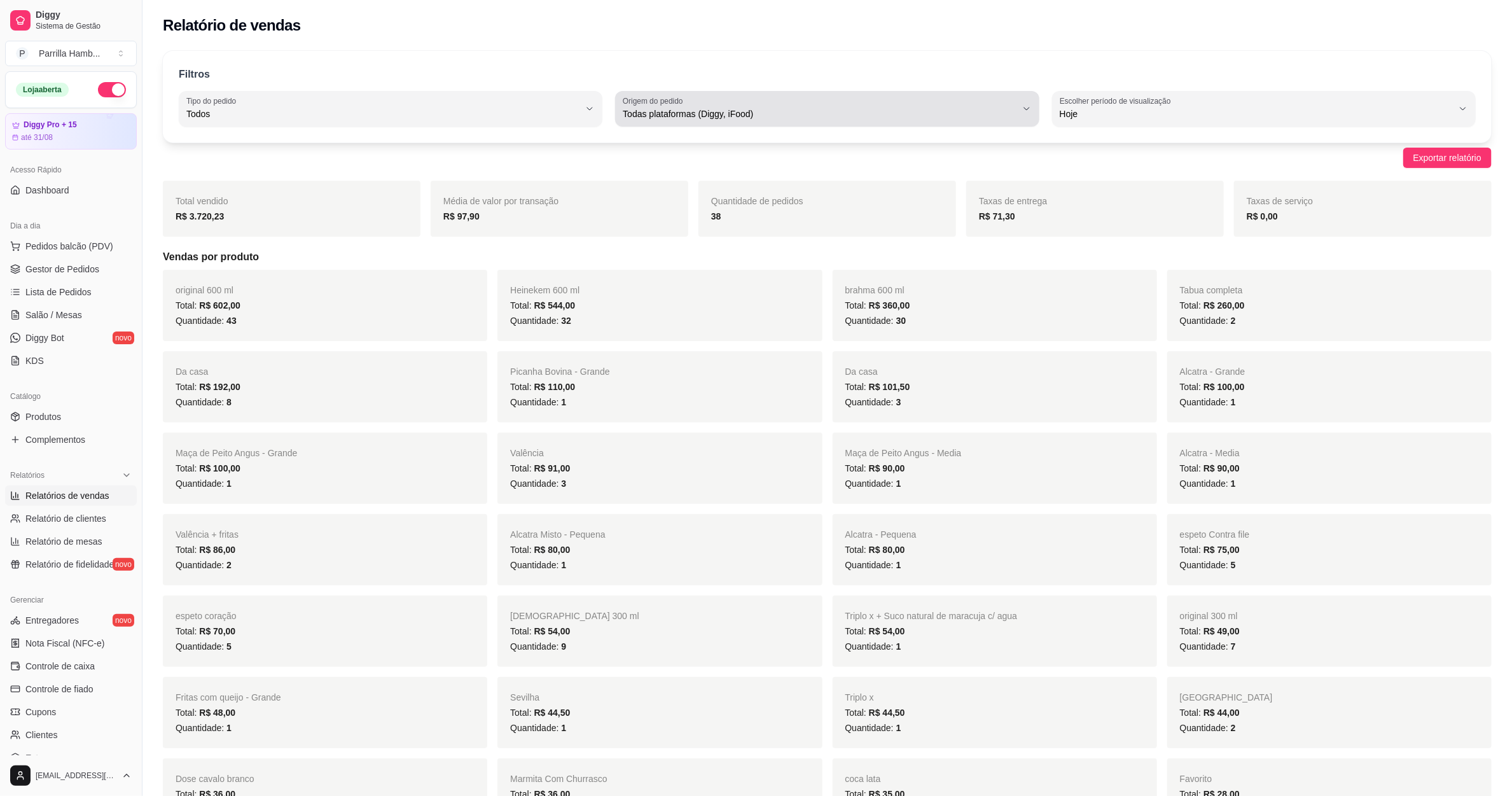
click at [896, 111] on span "Todas plataformas (Diggy, iFood)" at bounding box center [819, 114] width 393 height 13
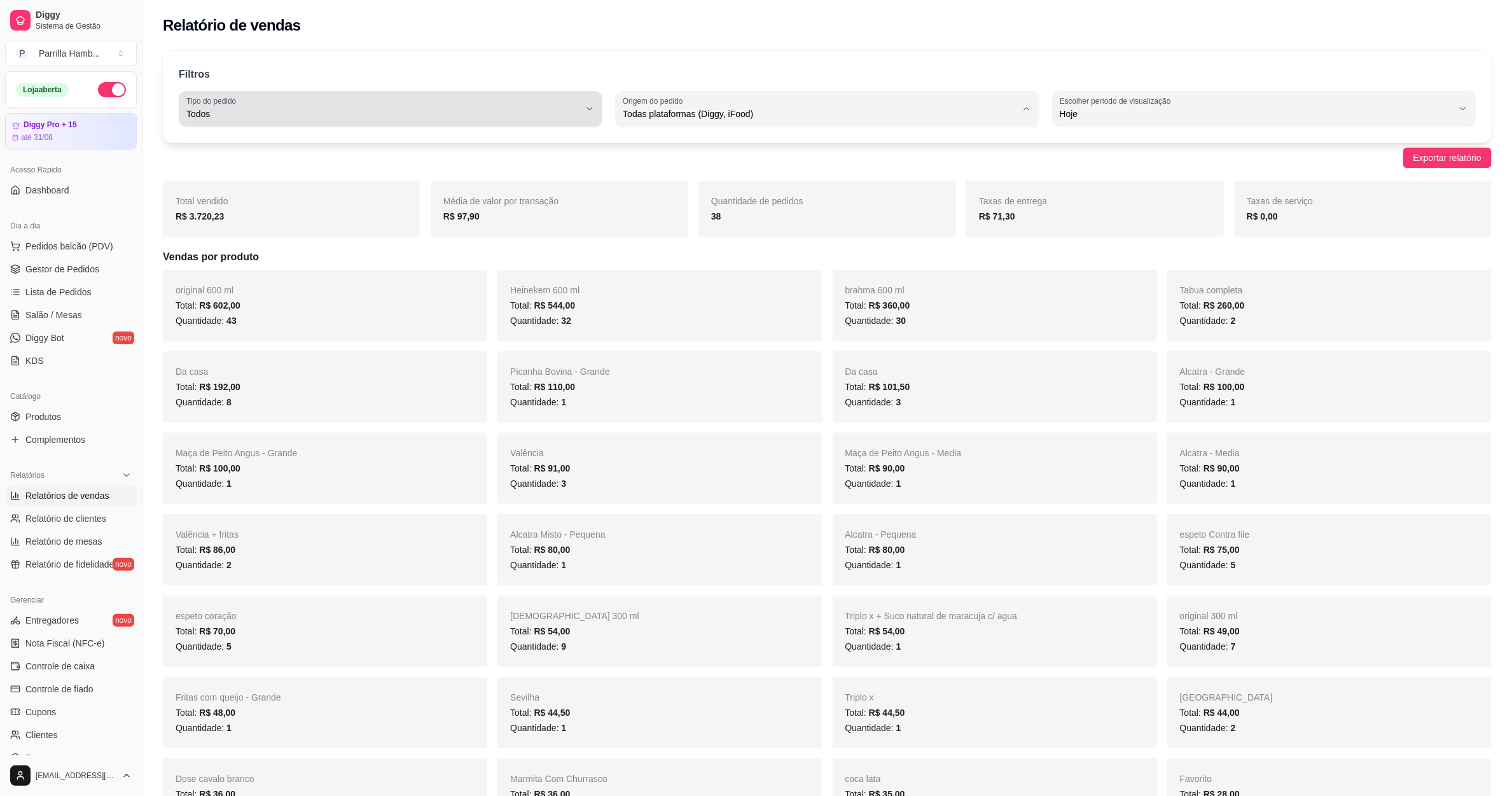
click at [473, 103] on div "Todos" at bounding box center [383, 109] width 393 height 26
click at [350, 162] on span "Entrega" at bounding box center [384, 165] width 375 height 12
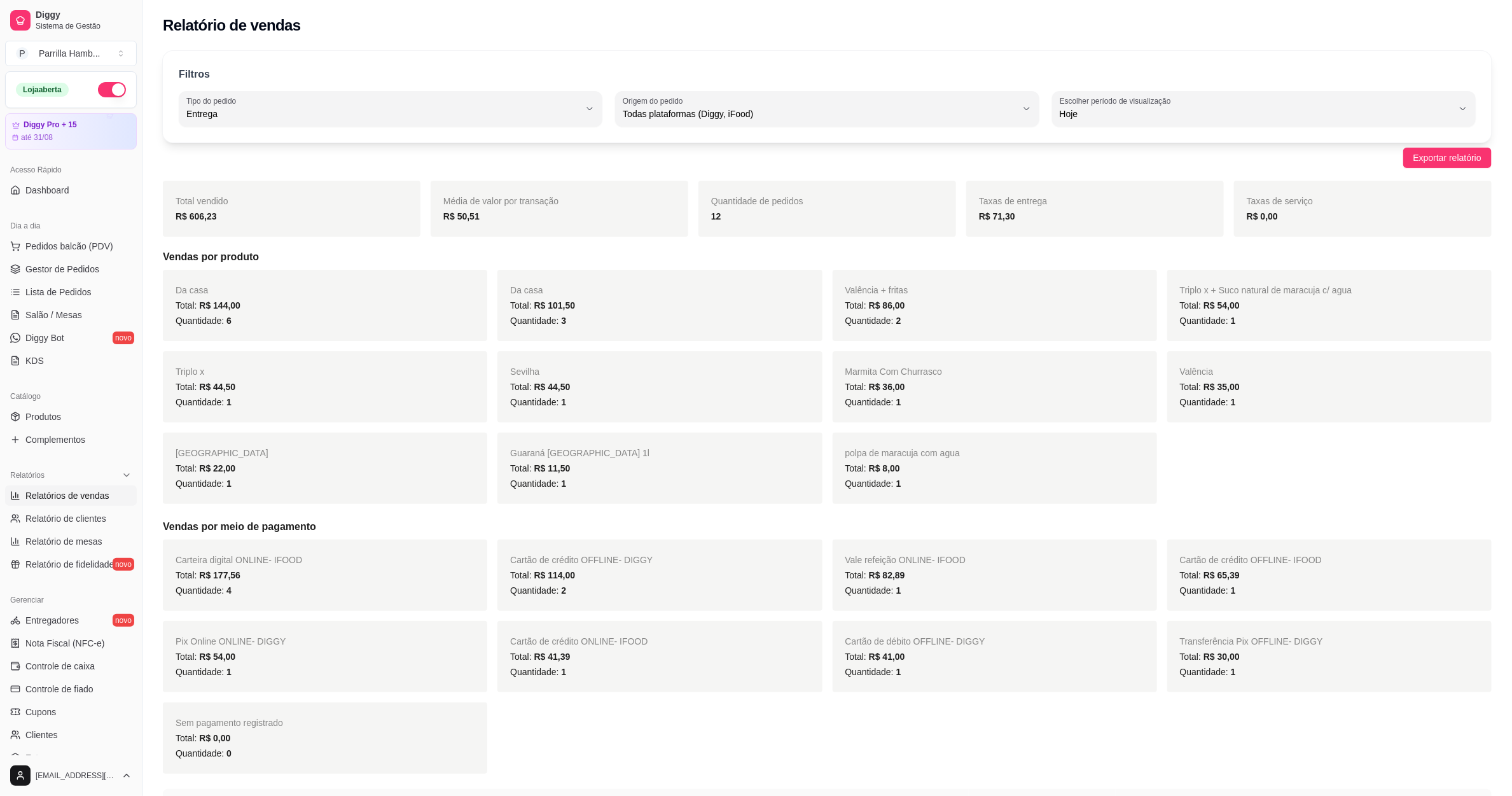
click at [749, 211] on div "12" at bounding box center [827, 217] width 232 height 15
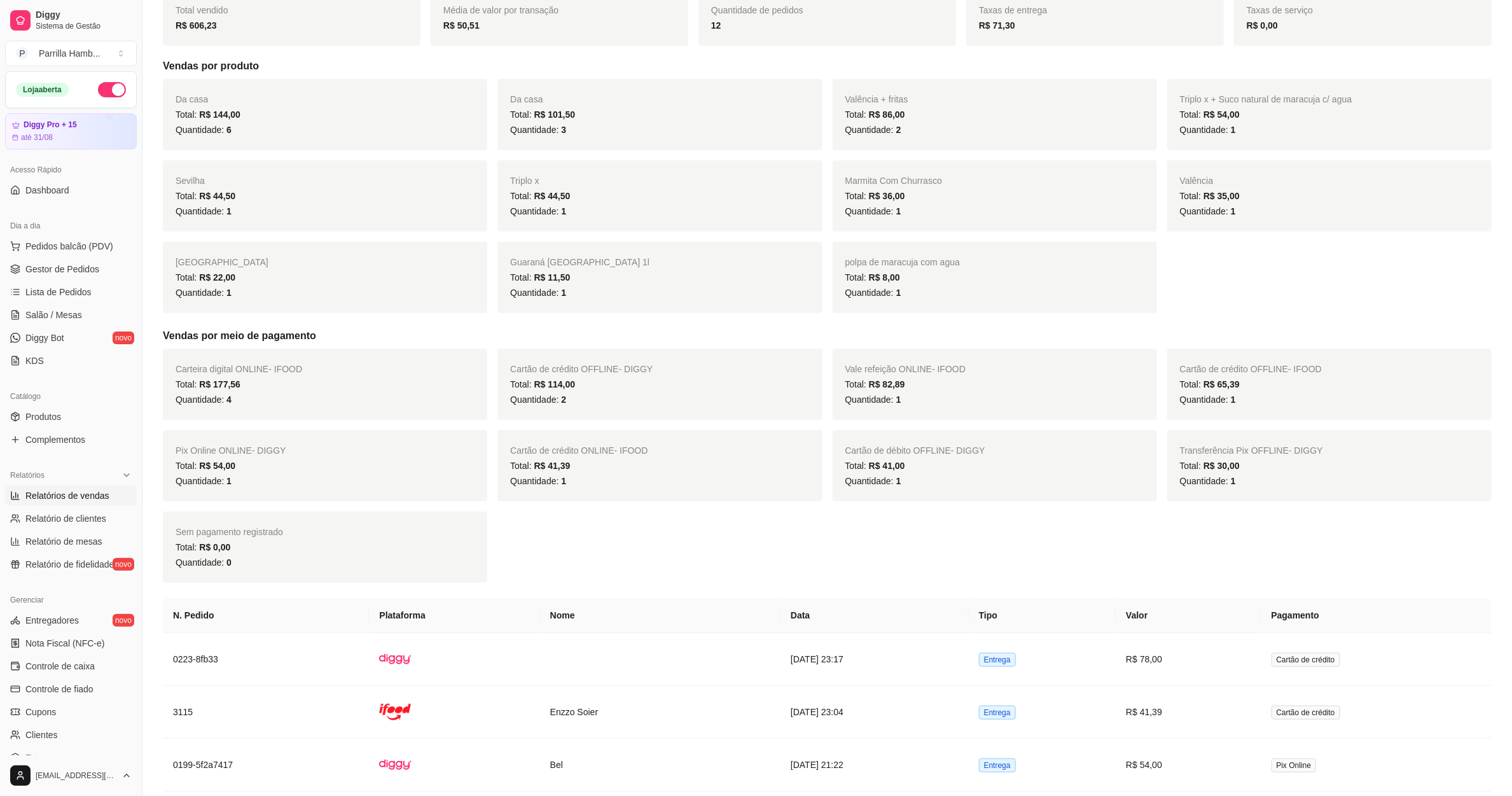
scroll to position [382, 0]
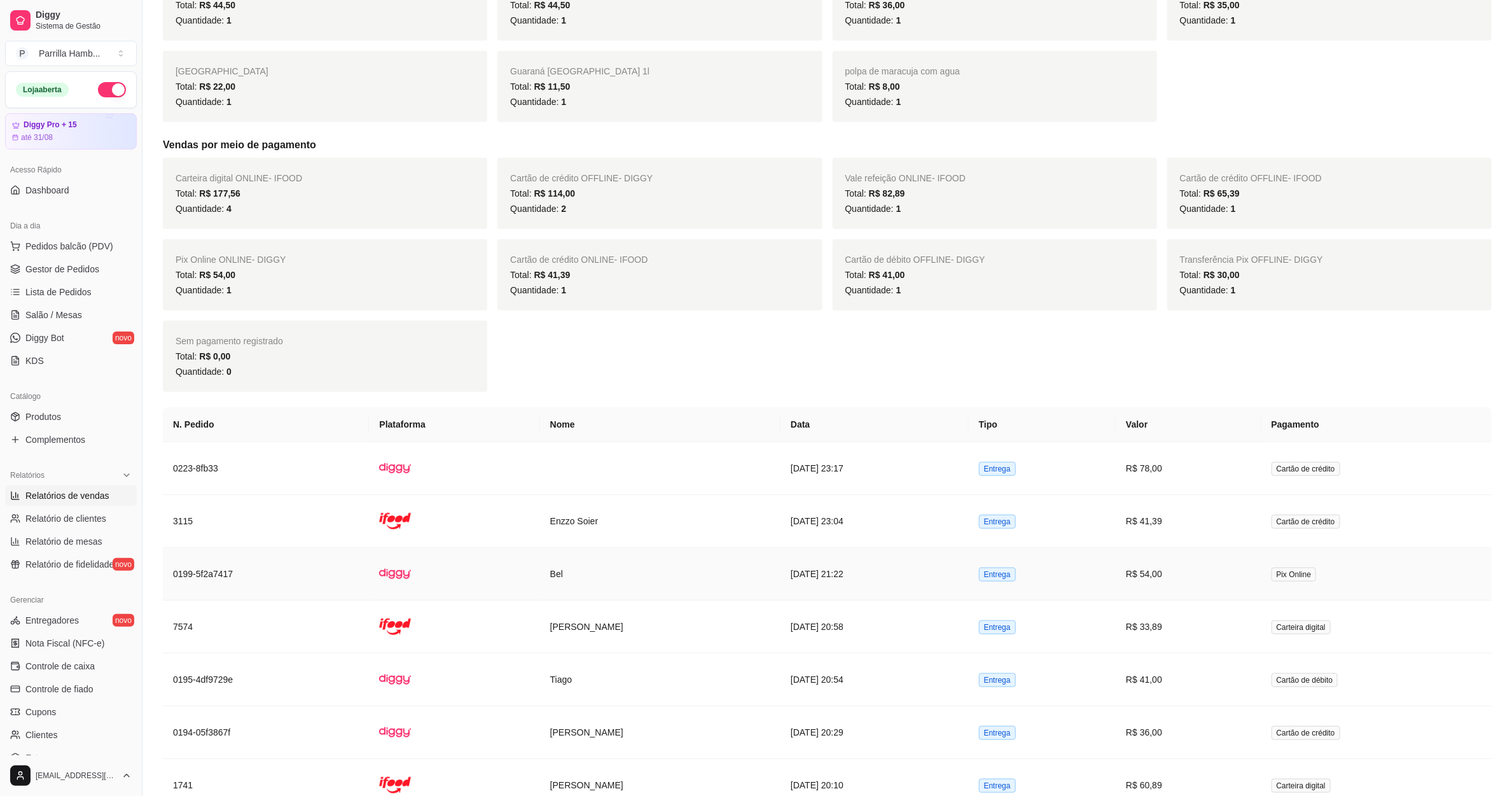
click at [540, 575] on td "Bel" at bounding box center [660, 574] width 241 height 53
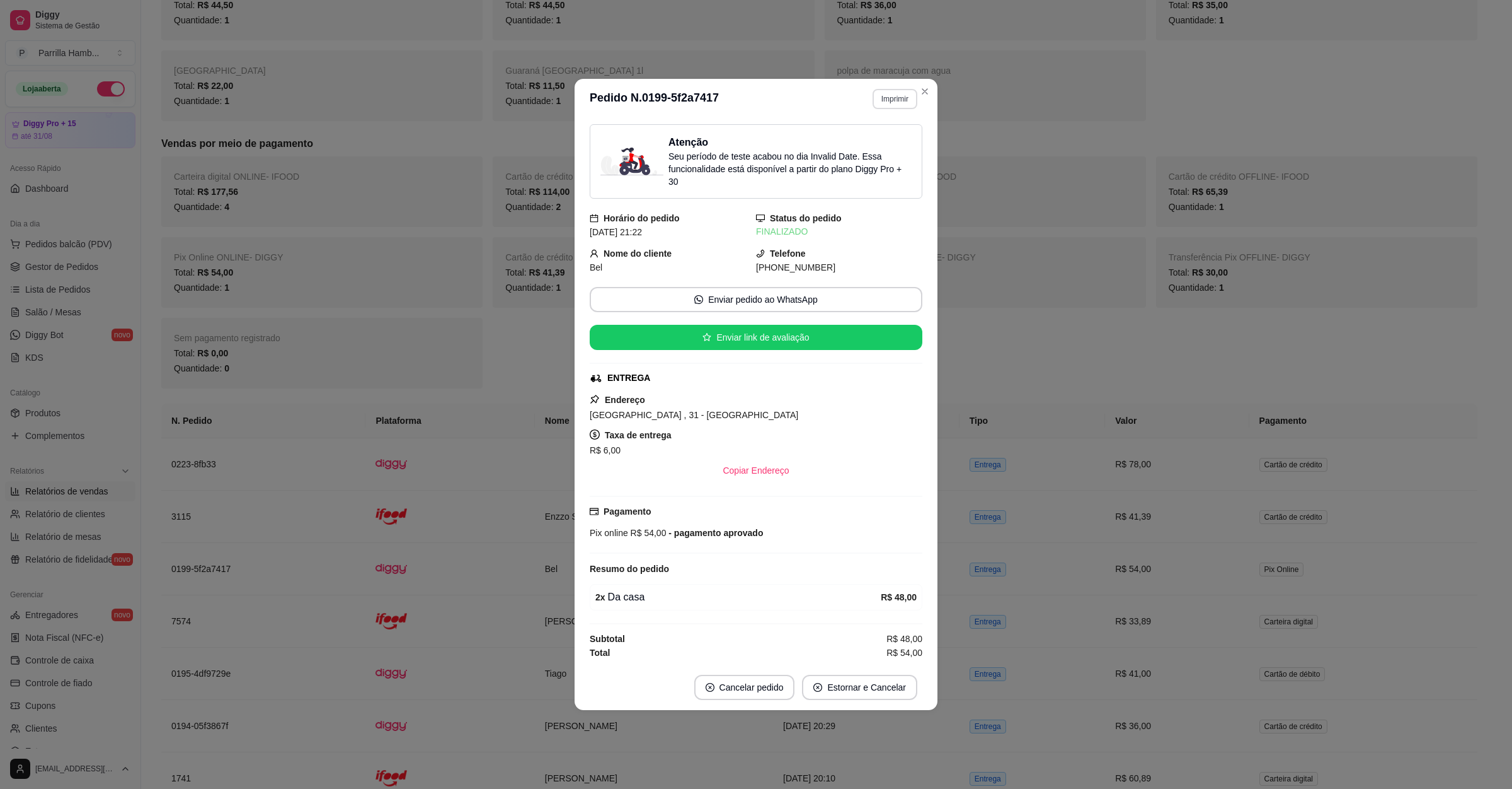
click at [910, 99] on button "Imprimir" at bounding box center [895, 99] width 45 height 20
click at [870, 140] on button "IMPRESSORA" at bounding box center [873, 141] width 92 height 20
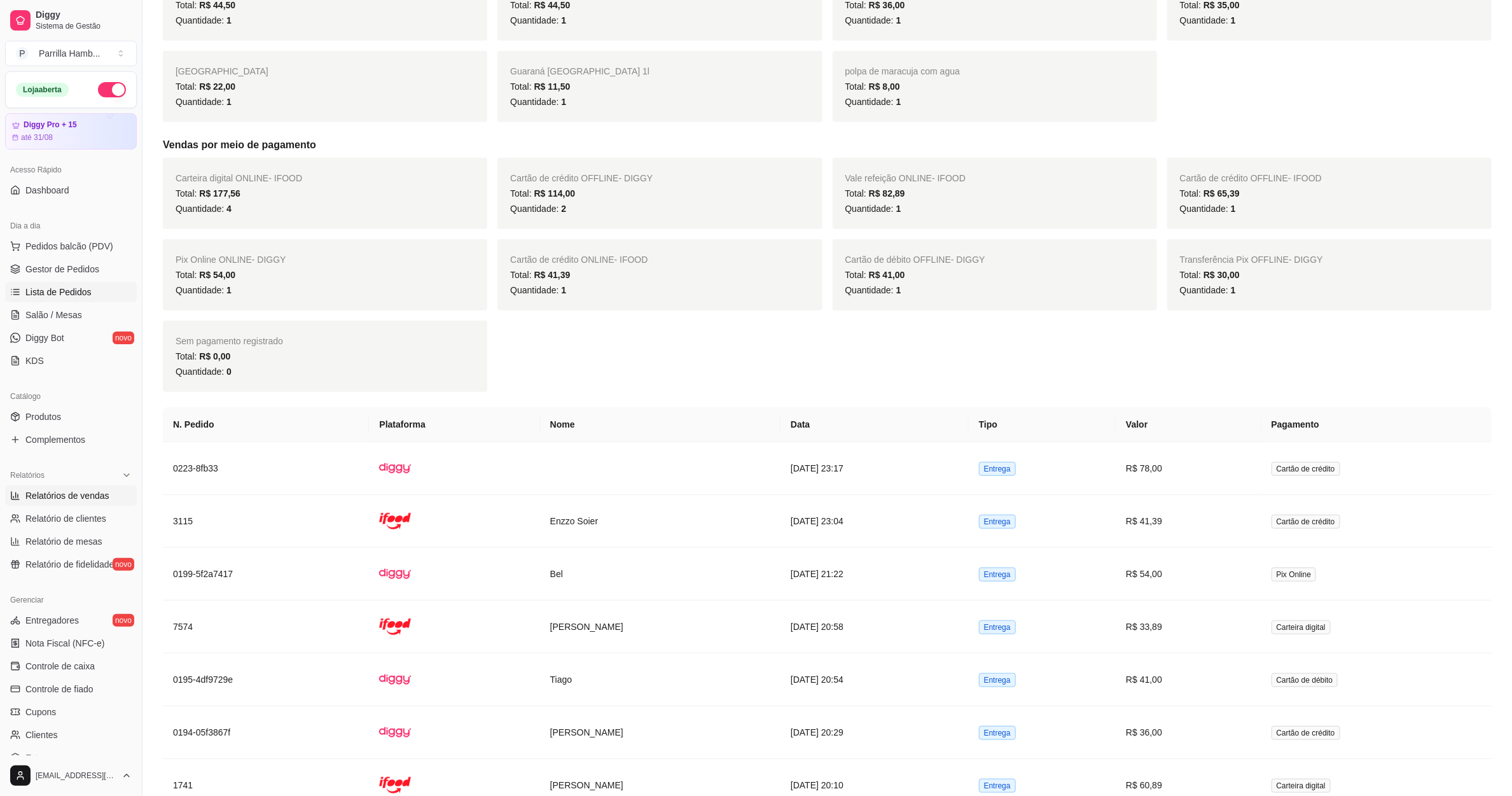
click at [80, 285] on link "Lista de Pedidos" at bounding box center [71, 292] width 132 height 21
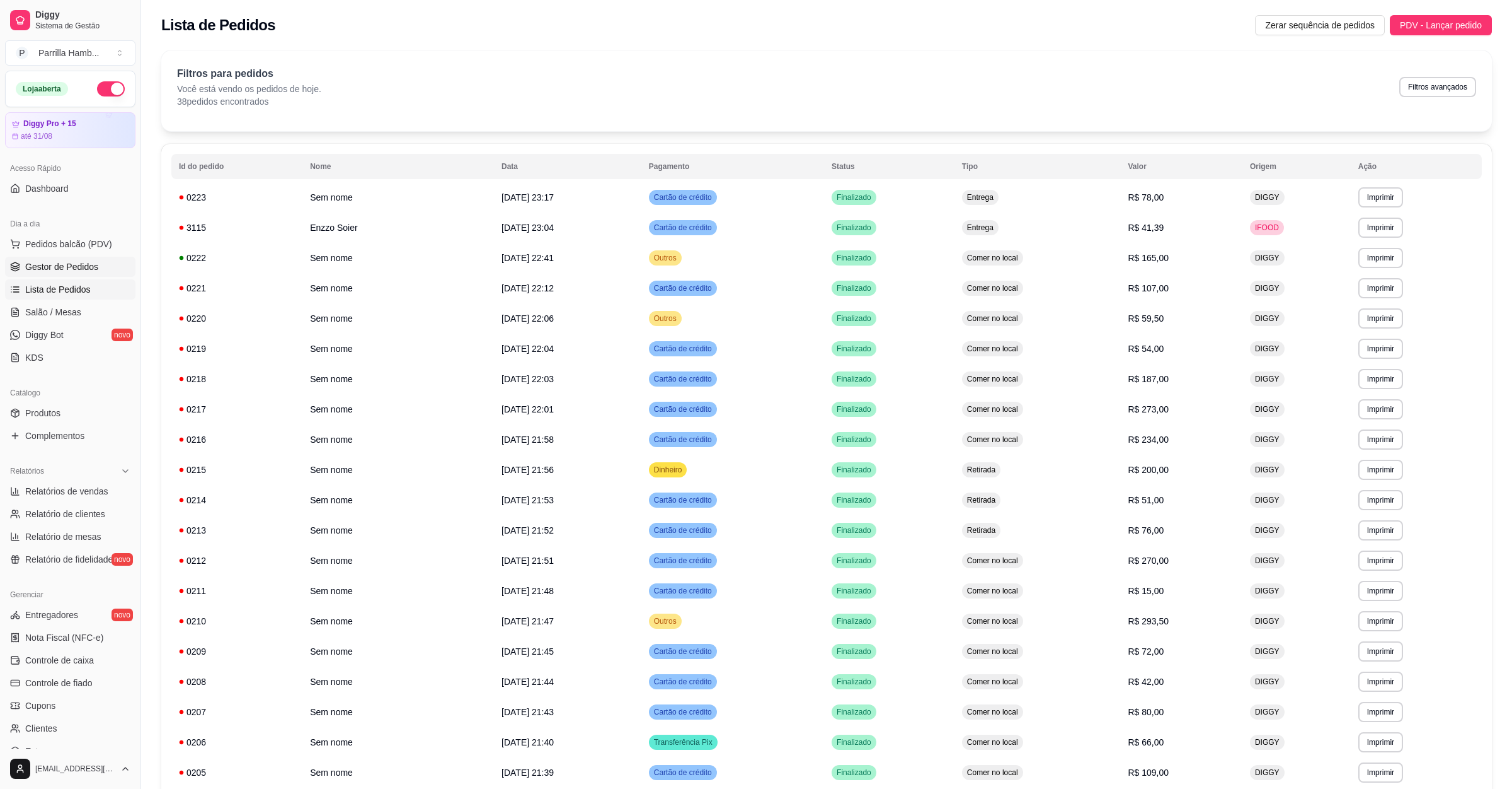
click at [85, 269] on span "Gestor de Pedidos" at bounding box center [62, 266] width 73 height 13
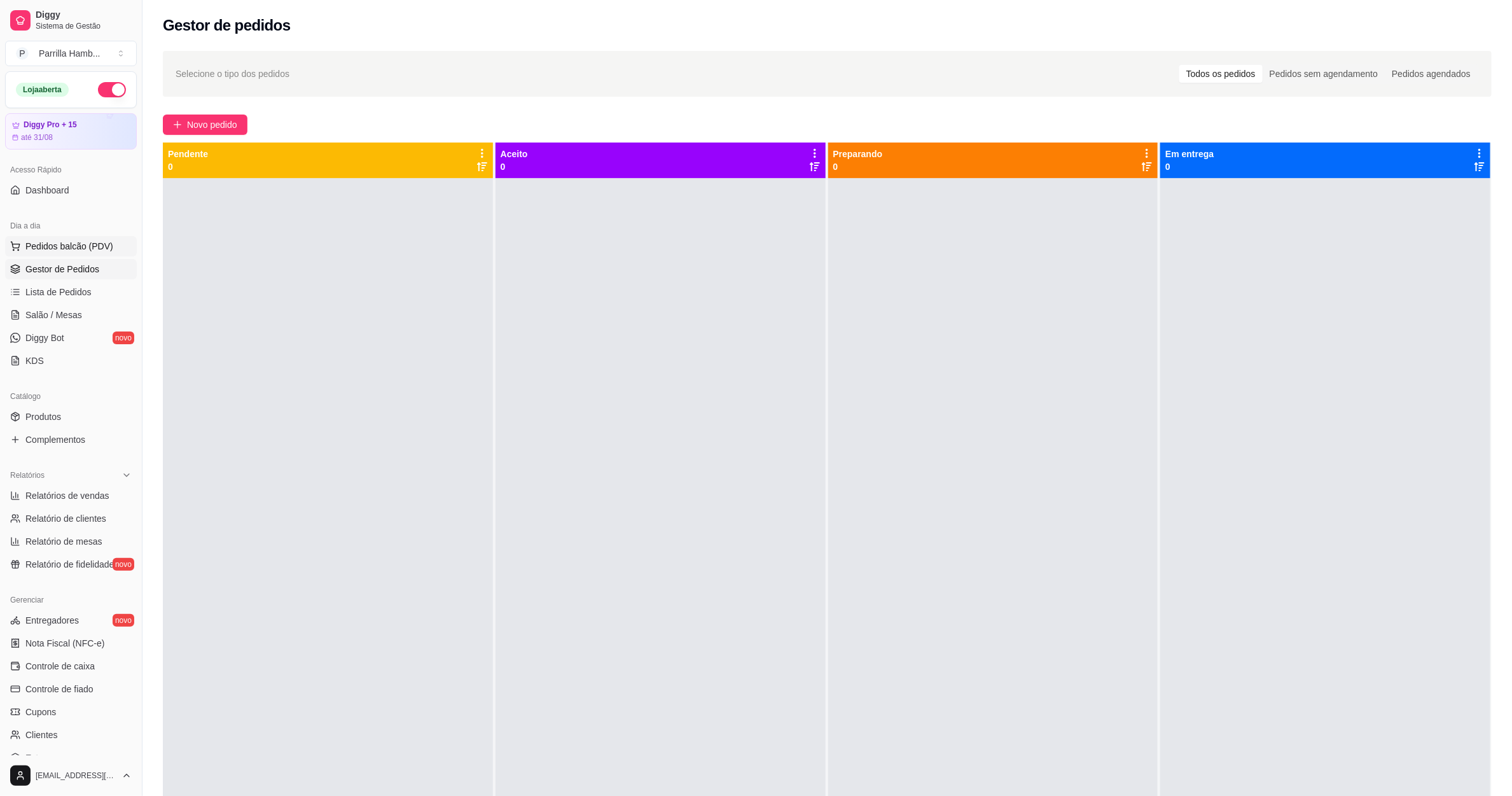
click at [51, 254] on button "Pedidos balcão (PDV)" at bounding box center [71, 247] width 132 height 21
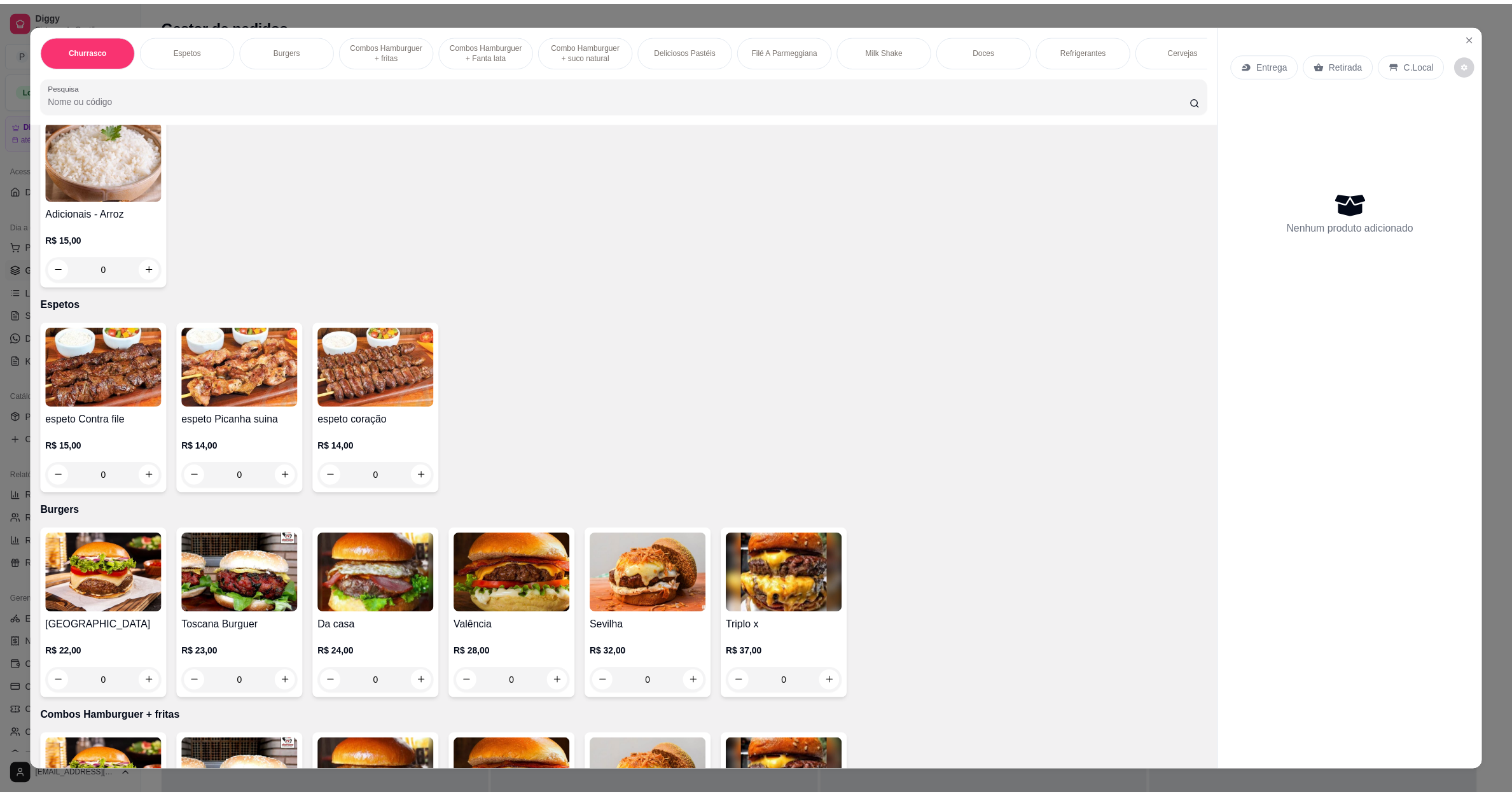
scroll to position [668, 0]
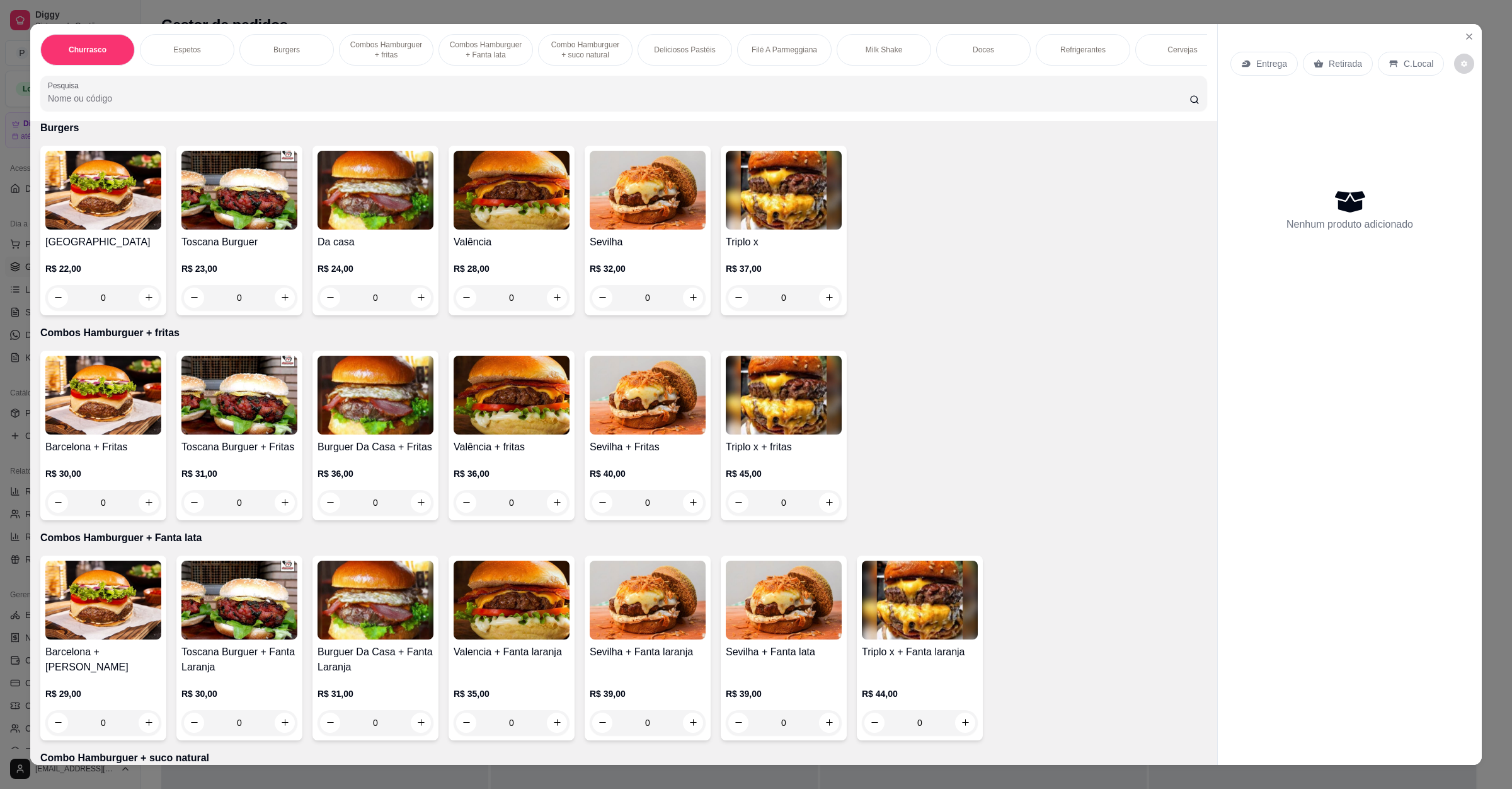
click at [486, 192] on img at bounding box center [511, 190] width 116 height 79
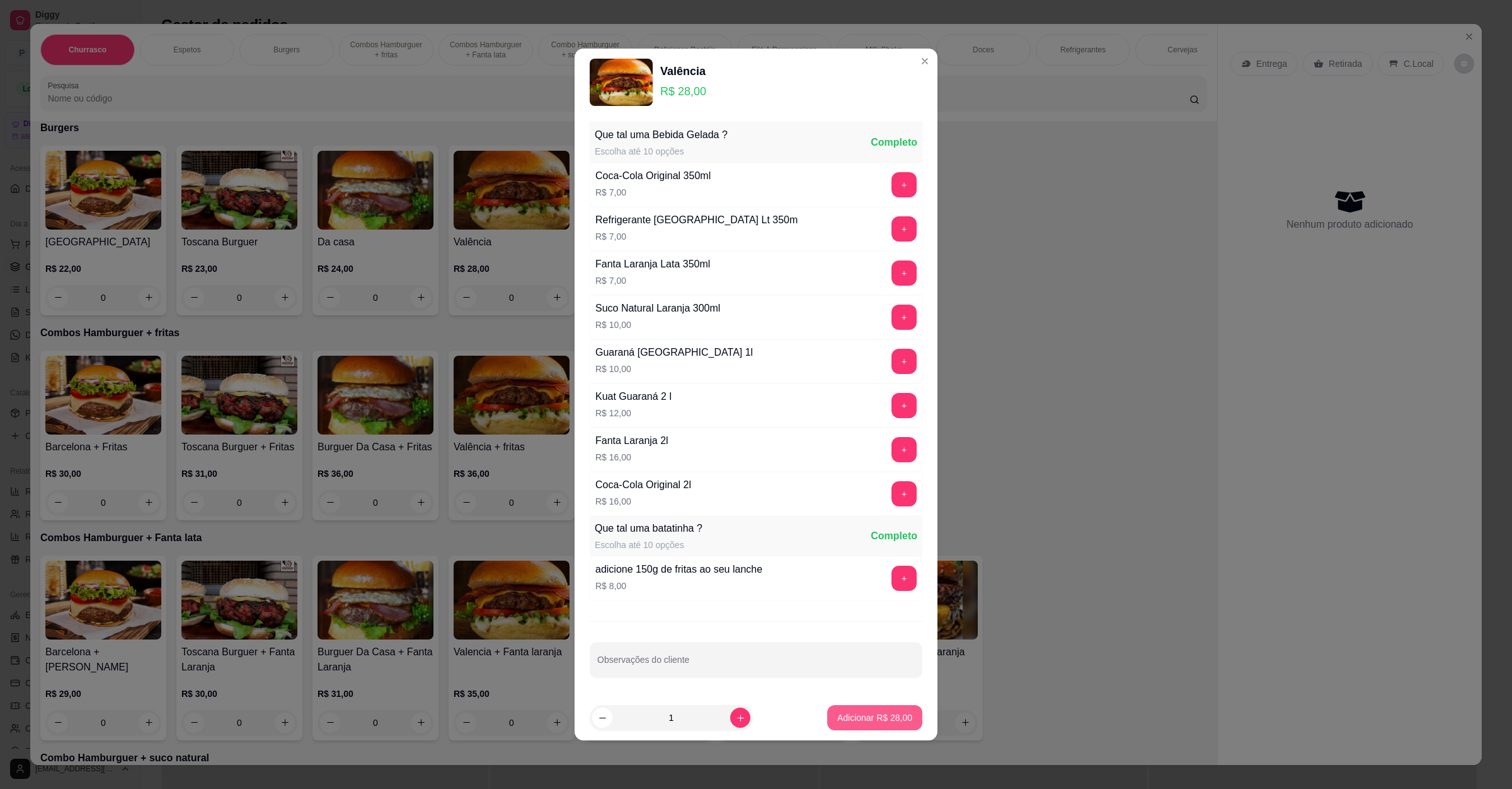
click at [847, 723] on p "Adicionar R$ 28,00" at bounding box center [875, 717] width 75 height 13
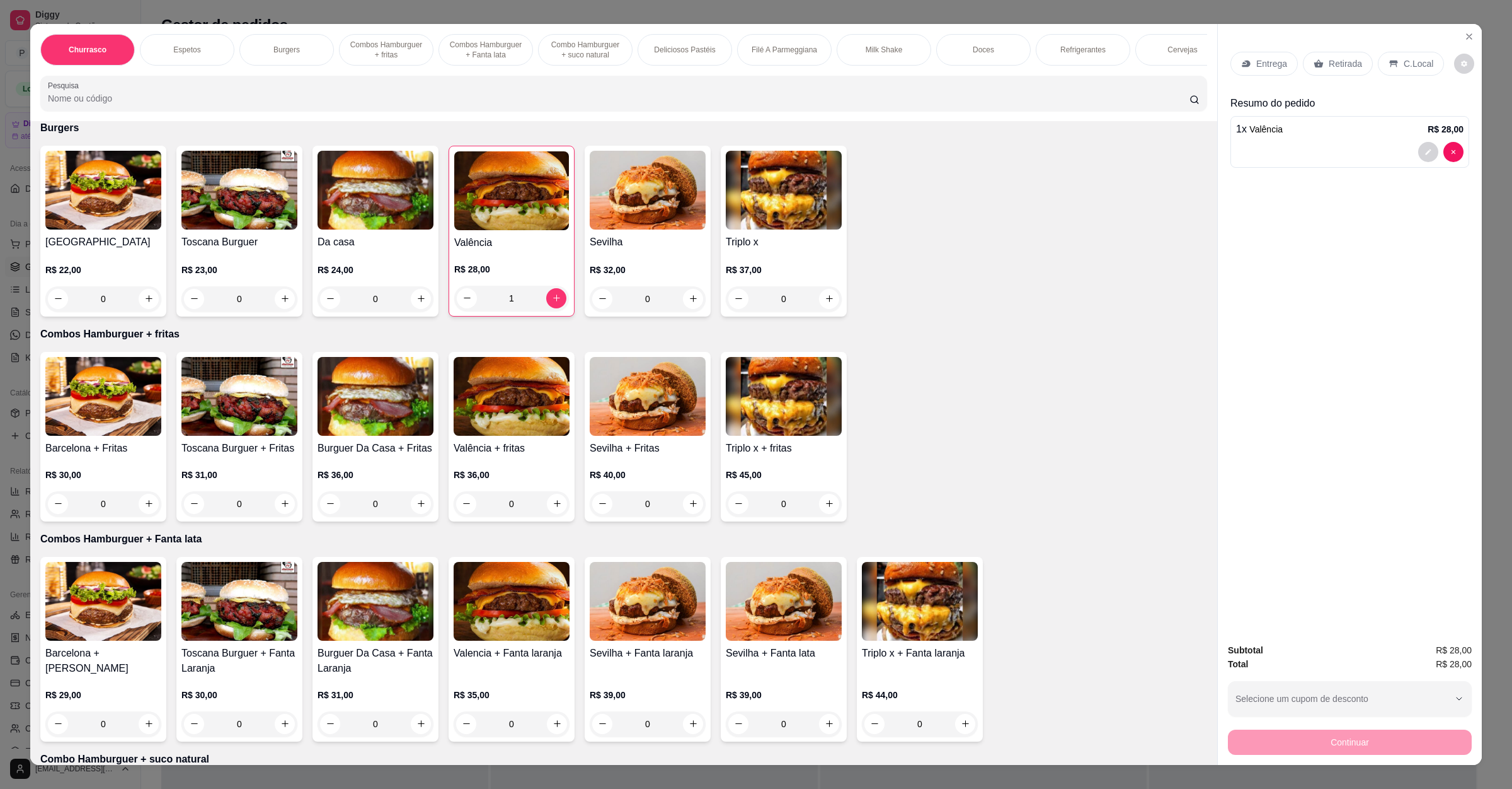
drag, startPoint x: 1258, startPoint y: 48, endPoint x: 1259, endPoint y: 59, distance: 11.0
click at [1259, 58] on div "Entrega Retirada C.Local" at bounding box center [1350, 64] width 239 height 44
click at [1259, 60] on p "Entrega" at bounding box center [1272, 64] width 31 height 13
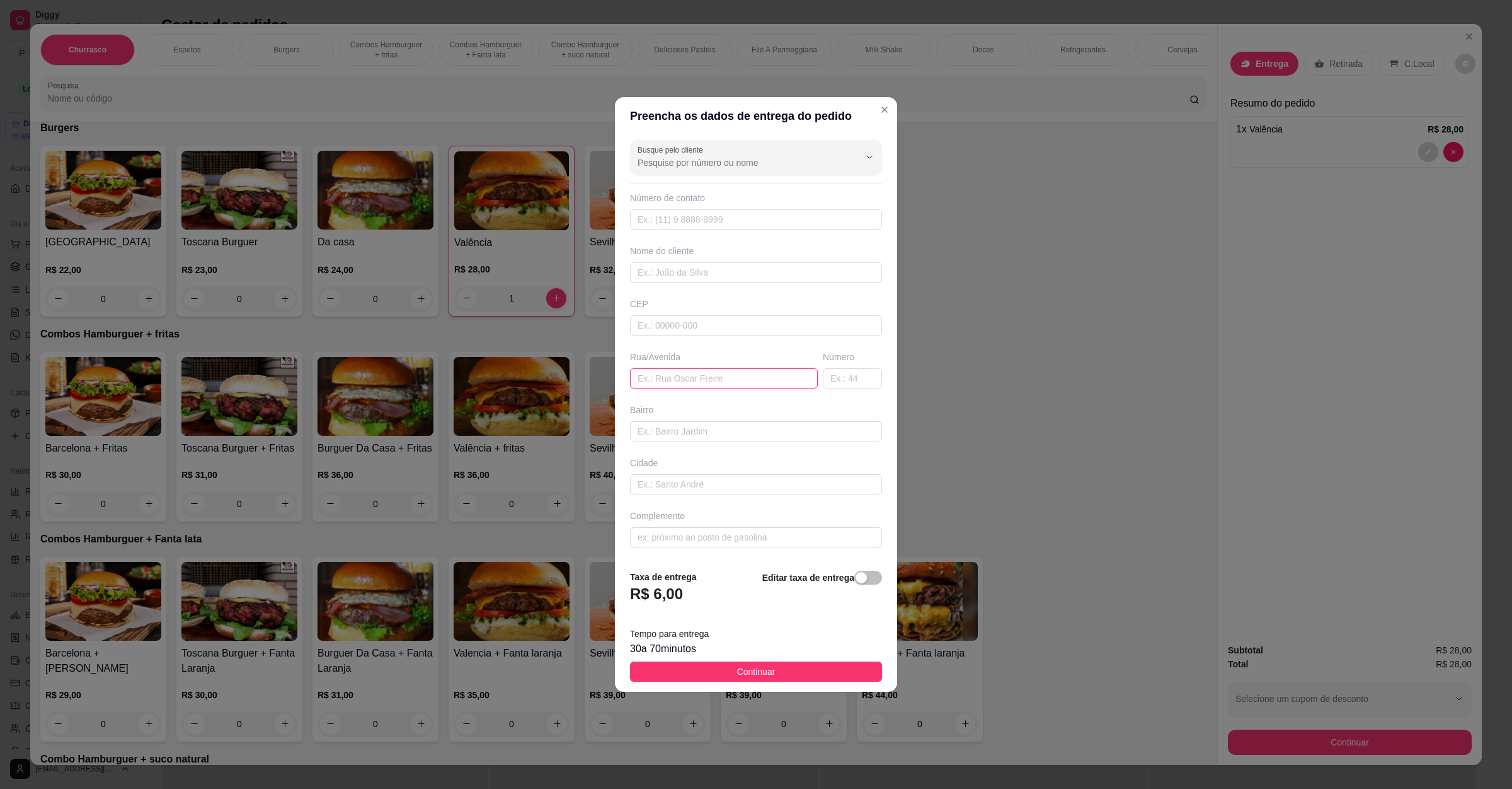
click at [694, 377] on input "text" at bounding box center [723, 378] width 187 height 20
paste input "[STREET_ADDRESS]"
click at [717, 666] on button "Continuar" at bounding box center [756, 672] width 252 height 20
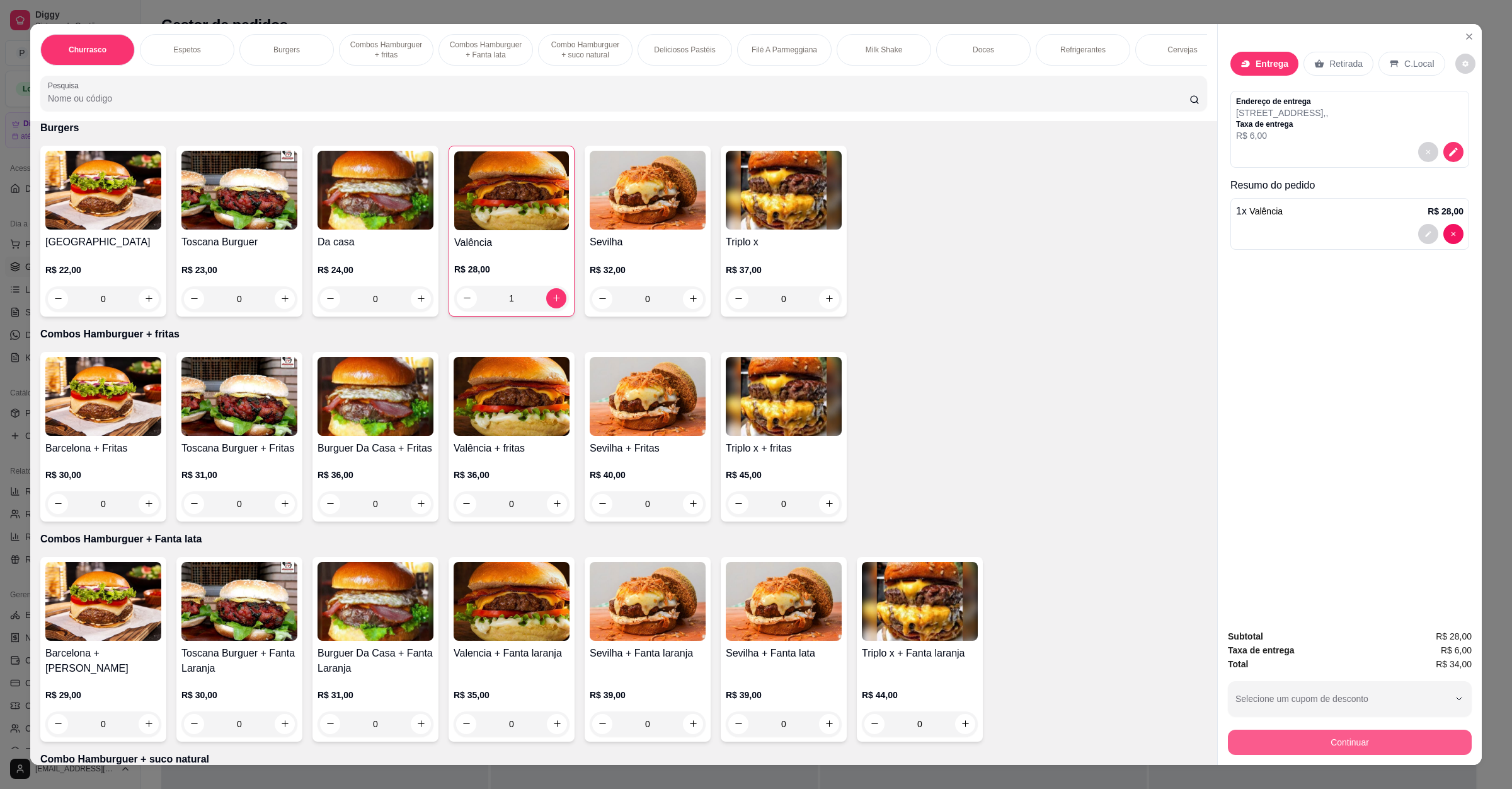
click at [1343, 745] on button "Continuar" at bounding box center [1350, 742] width 244 height 25
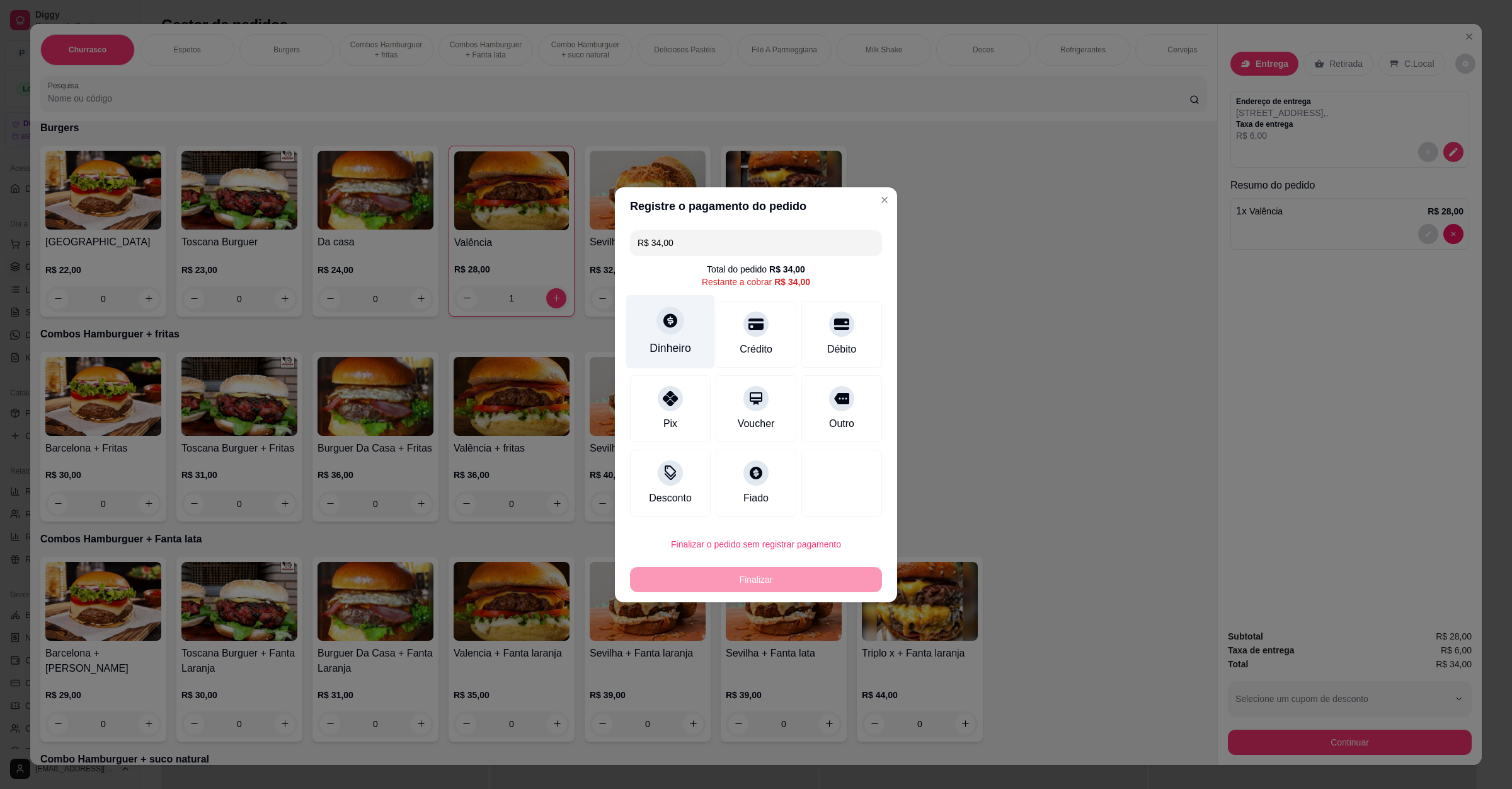
click at [662, 325] on icon at bounding box center [670, 320] width 16 height 16
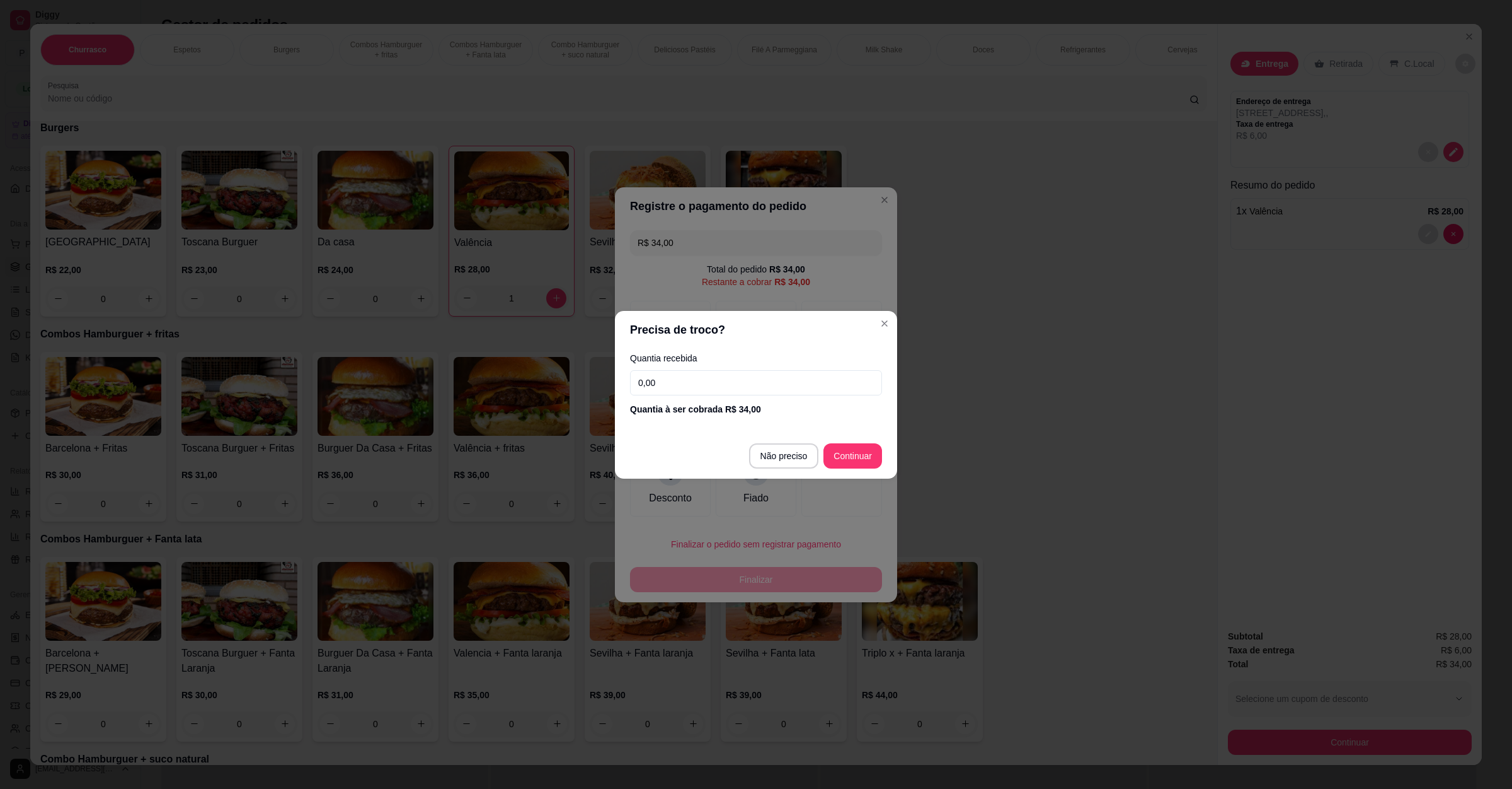
click at [684, 384] on input "0,00" at bounding box center [756, 383] width 252 height 25
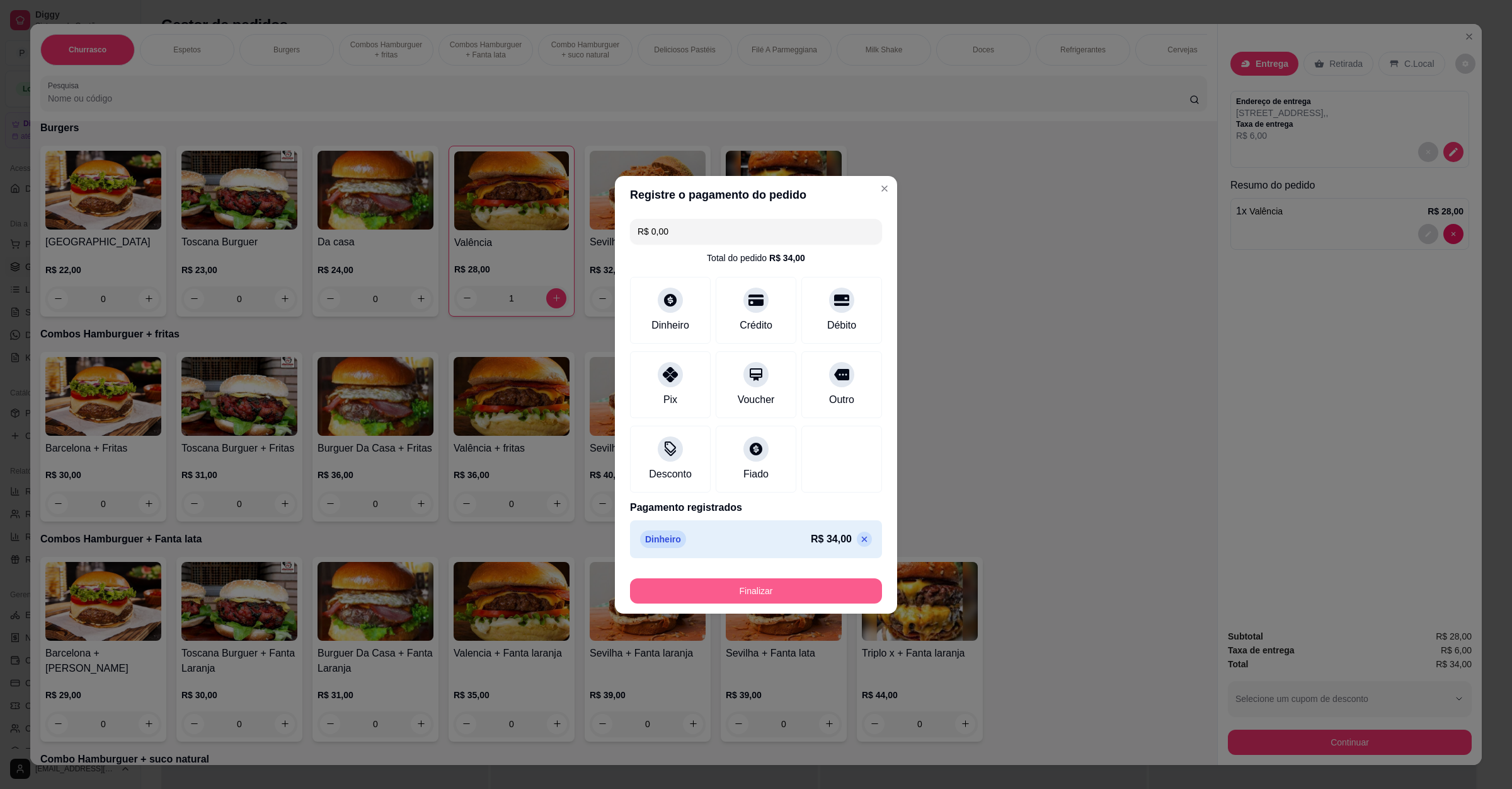
click at [778, 588] on button "Finalizar" at bounding box center [756, 590] width 252 height 25
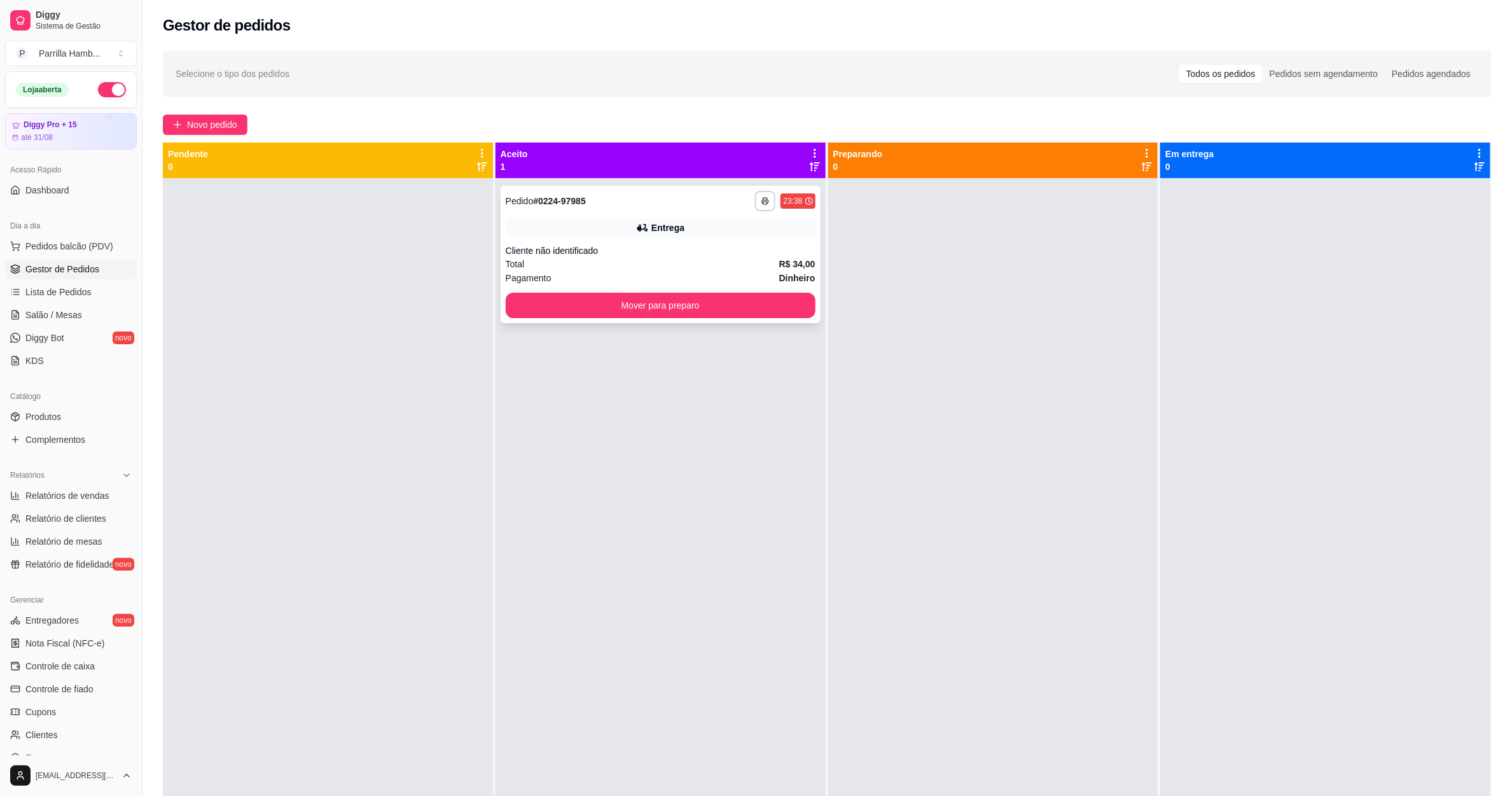
click at [599, 265] on div "Total R$ 34,00" at bounding box center [661, 264] width 310 height 14
click at [655, 308] on button "Mover para preparo" at bounding box center [660, 306] width 301 height 25
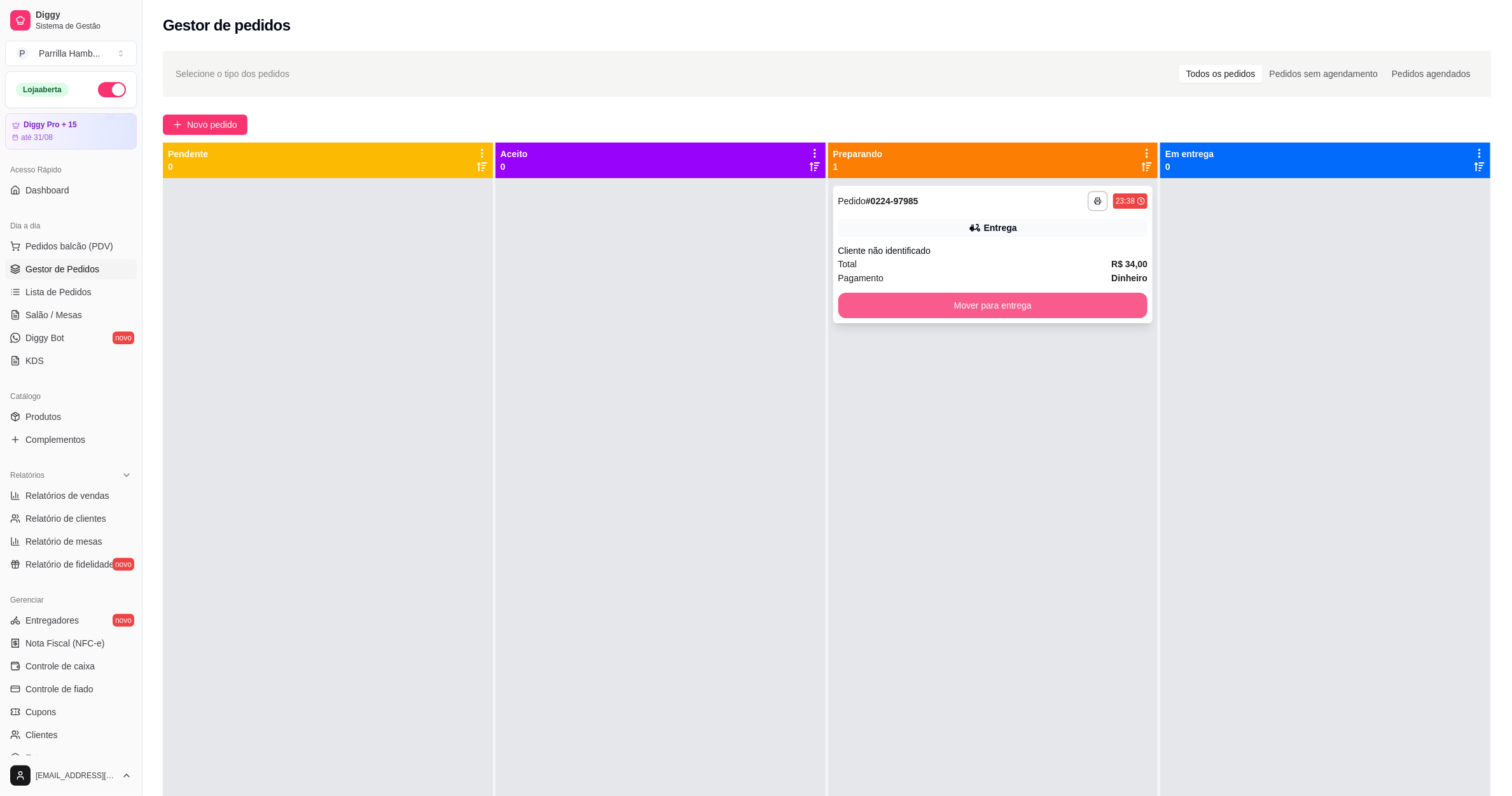
click at [924, 321] on div "**********" at bounding box center [993, 254] width 320 height 138
click at [1098, 303] on button "Mover para entrega" at bounding box center [993, 306] width 310 height 26
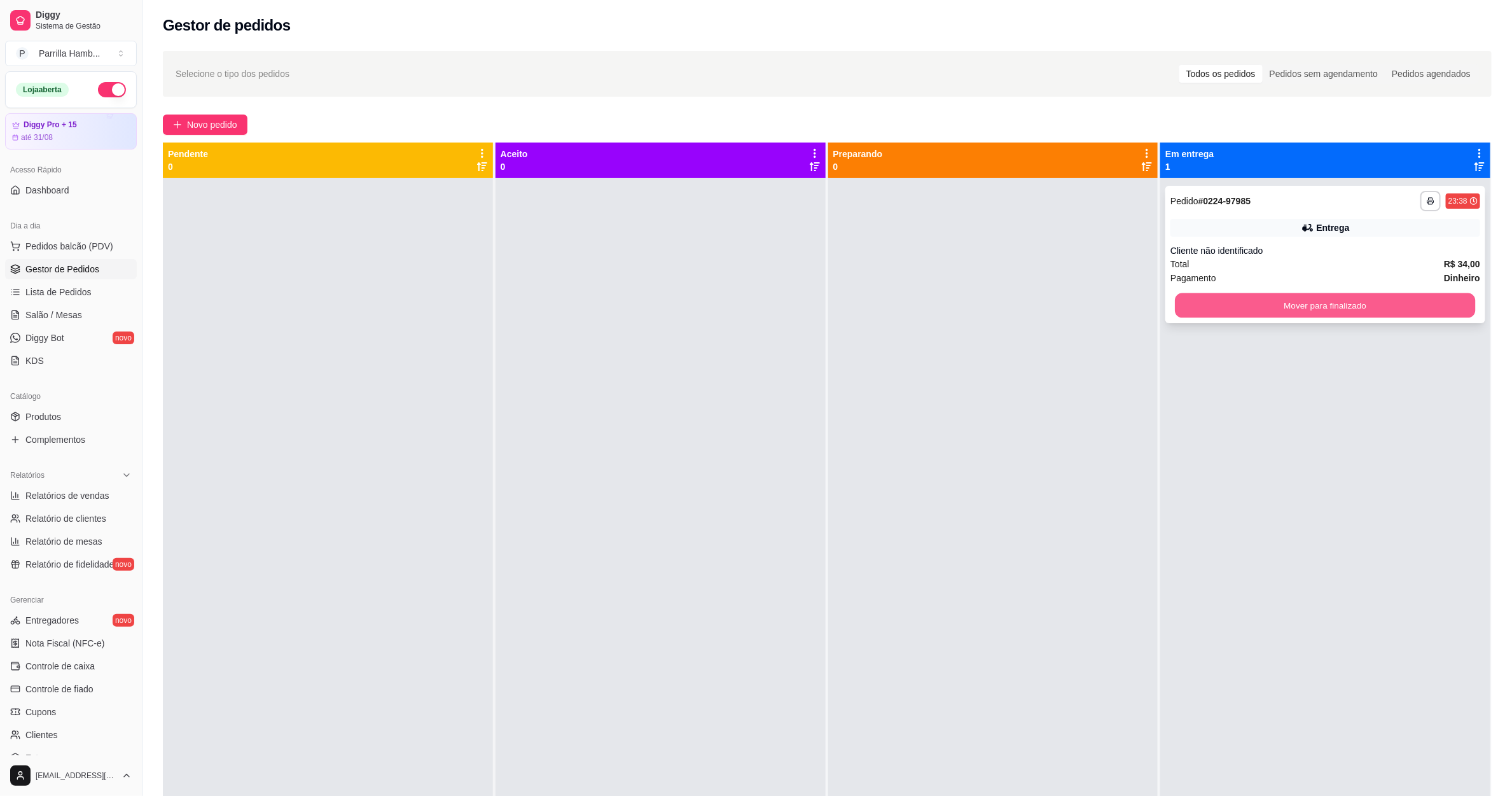
click at [1239, 304] on button "Mover para finalizado" at bounding box center [1325, 306] width 301 height 25
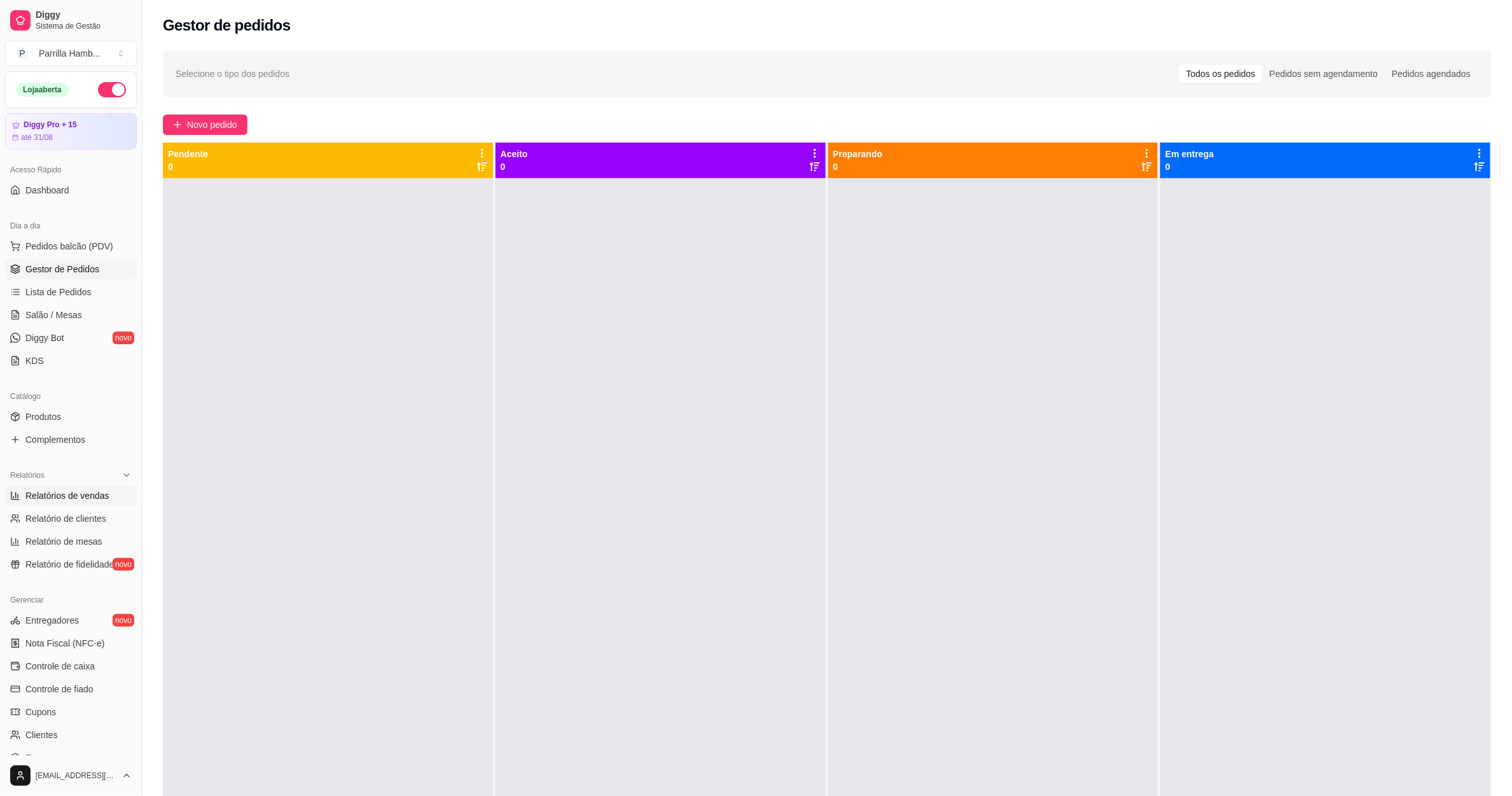
click at [96, 499] on span "Relatórios de vendas" at bounding box center [68, 495] width 84 height 13
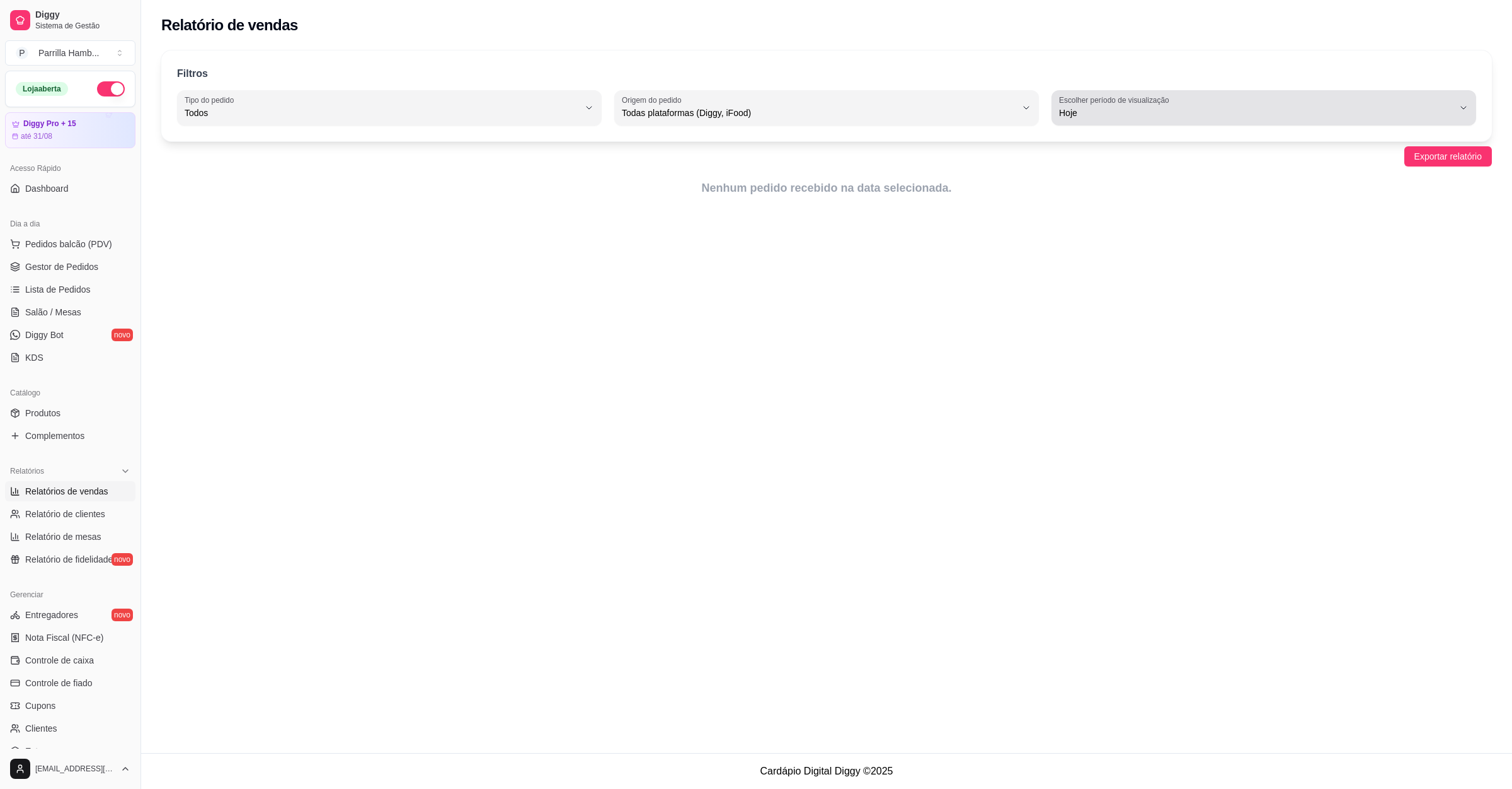
click at [1172, 114] on span "Hoje" at bounding box center [1256, 113] width 394 height 13
click at [1101, 170] on span "Ontem" at bounding box center [1258, 164] width 377 height 12
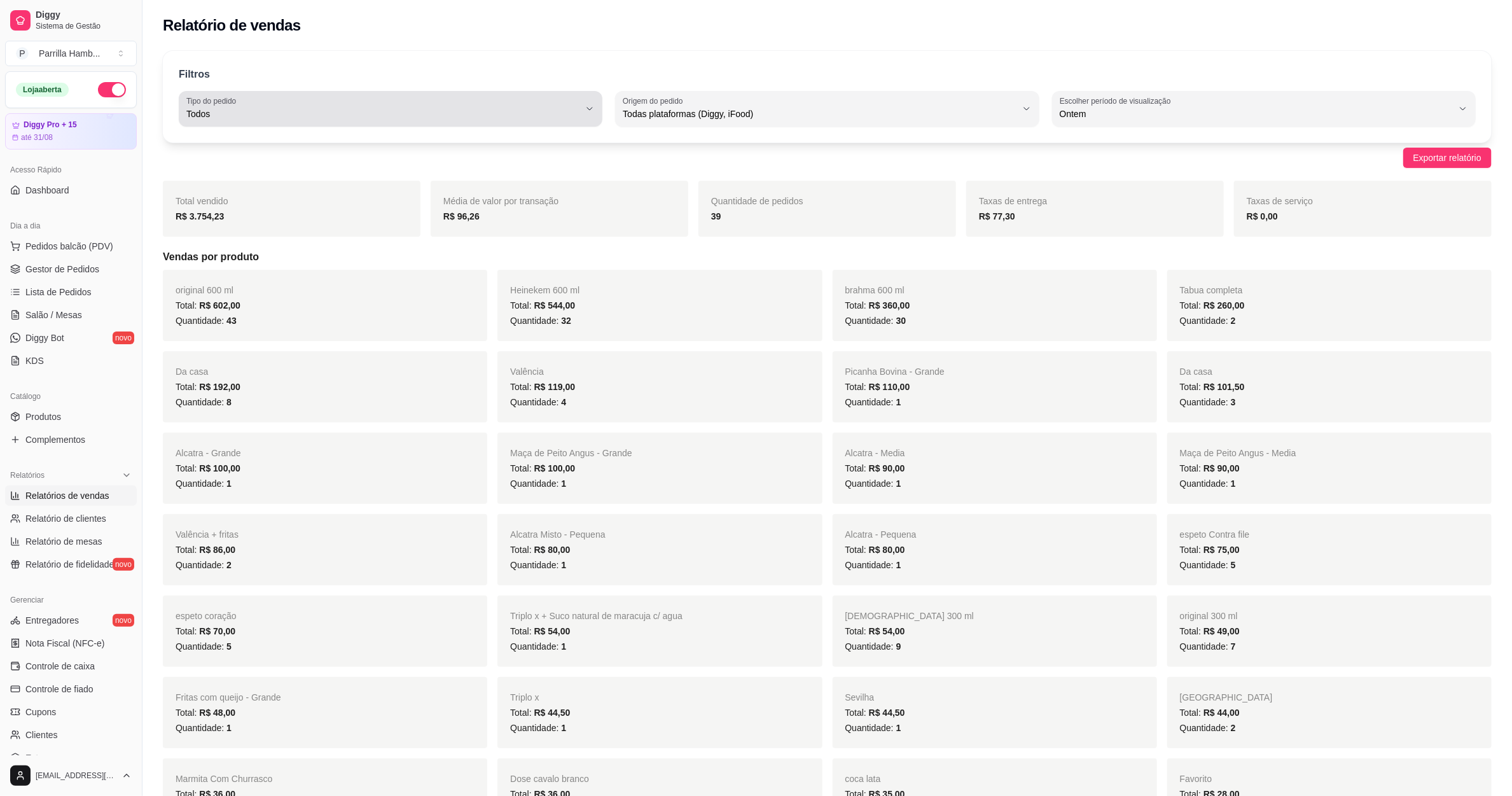
click at [511, 119] on span "Todos" at bounding box center [383, 114] width 393 height 13
click at [757, 117] on span "Todas plataformas (Diggy, iFood)" at bounding box center [819, 114] width 393 height 13
click at [669, 163] on span "Diggy" at bounding box center [821, 165] width 375 height 12
